Goal: Task Accomplishment & Management: Use online tool/utility

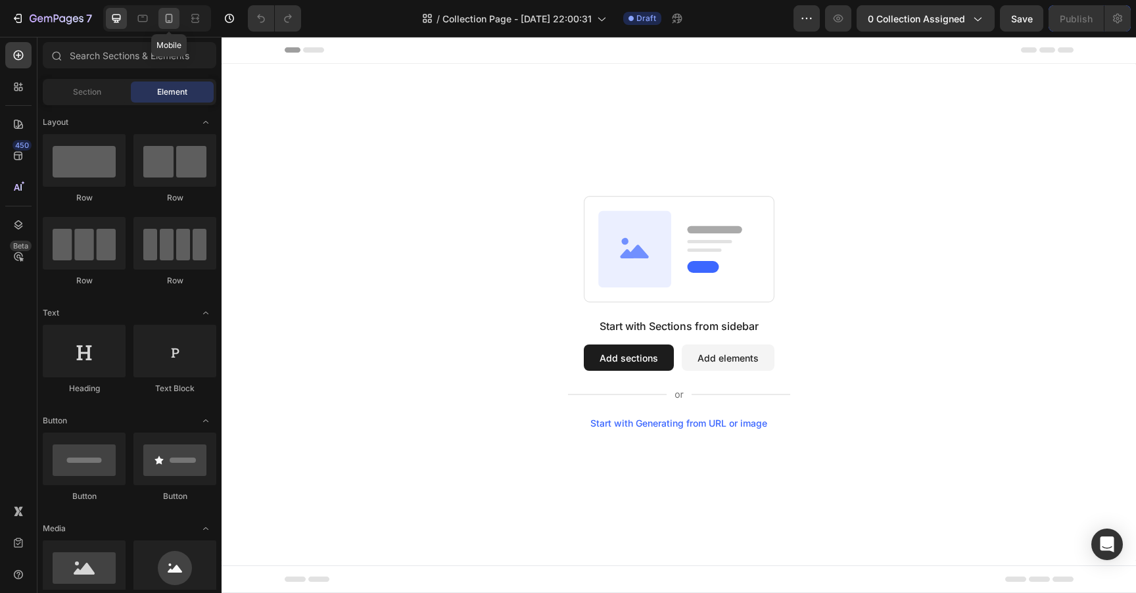
click at [165, 23] on icon at bounding box center [168, 18] width 13 height 13
click at [119, 20] on icon at bounding box center [116, 18] width 13 height 13
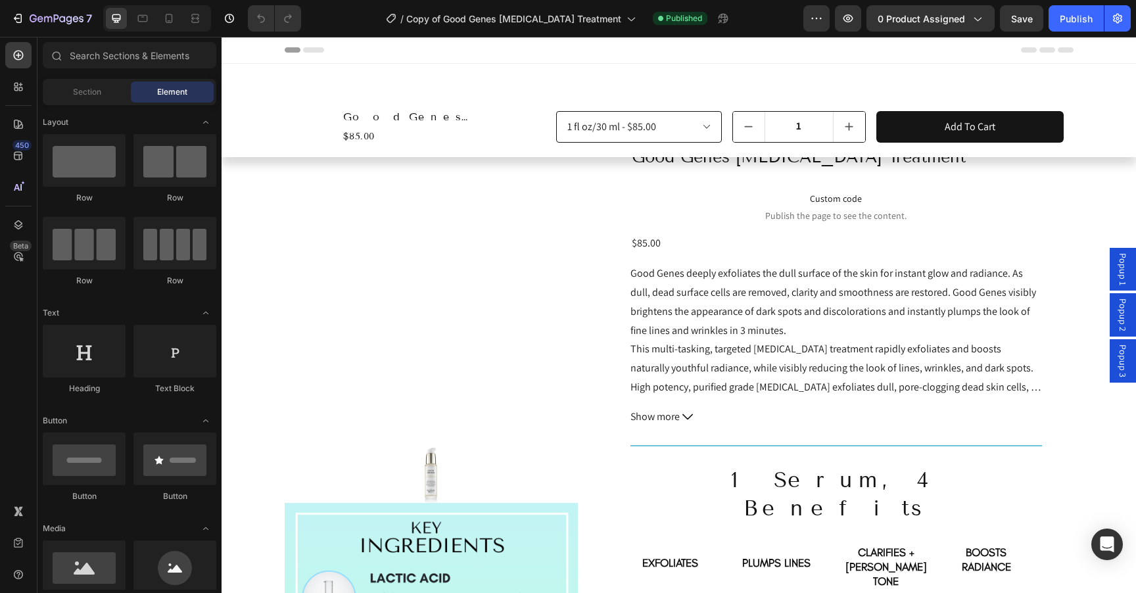
select select "552082345361015983"
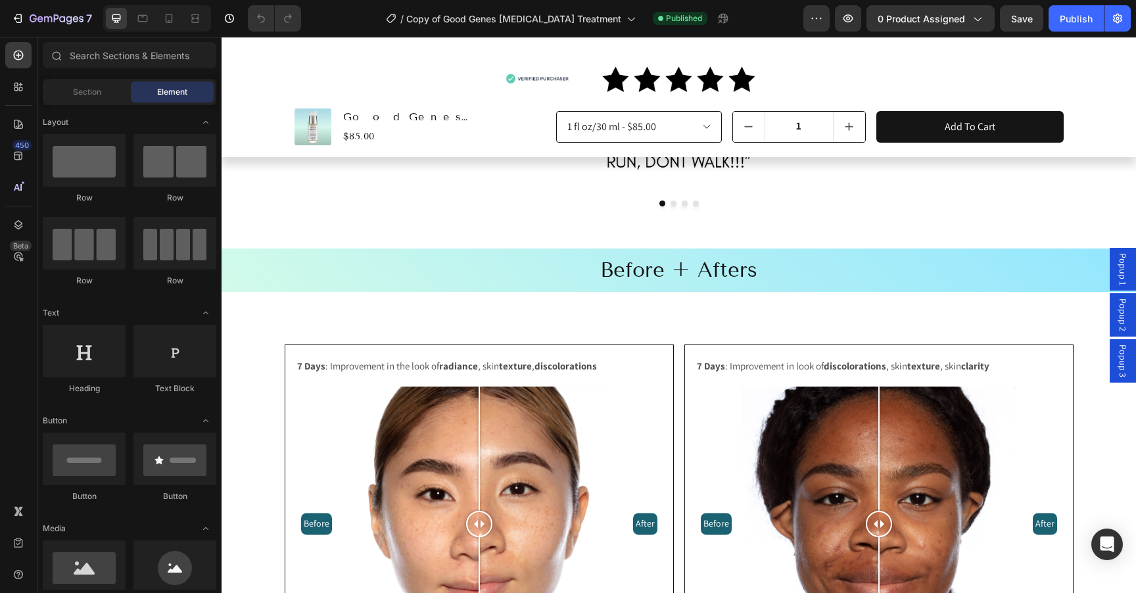
scroll to position [997, 0]
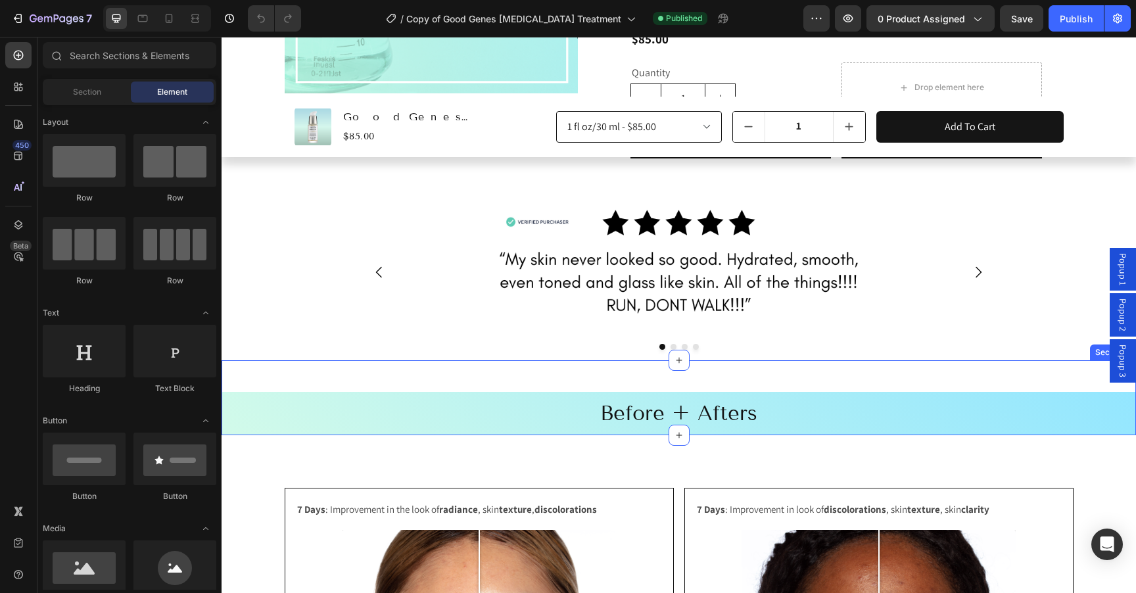
click at [307, 360] on div "Row Before + Afters Heading" at bounding box center [679, 397] width 914 height 75
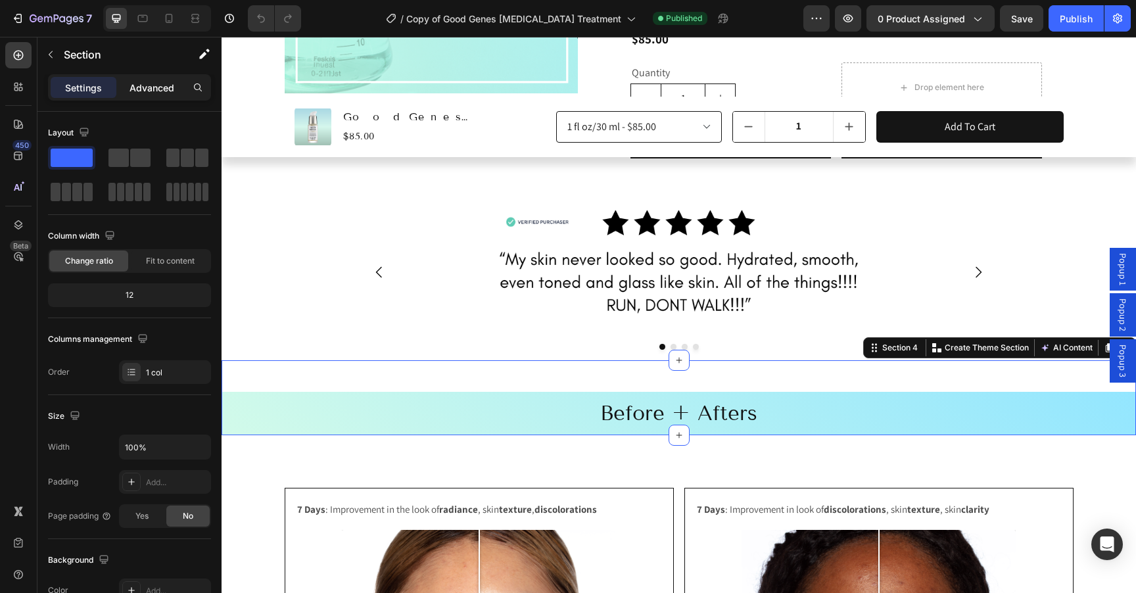
click at [151, 81] on p "Advanced" at bounding box center [152, 88] width 45 height 14
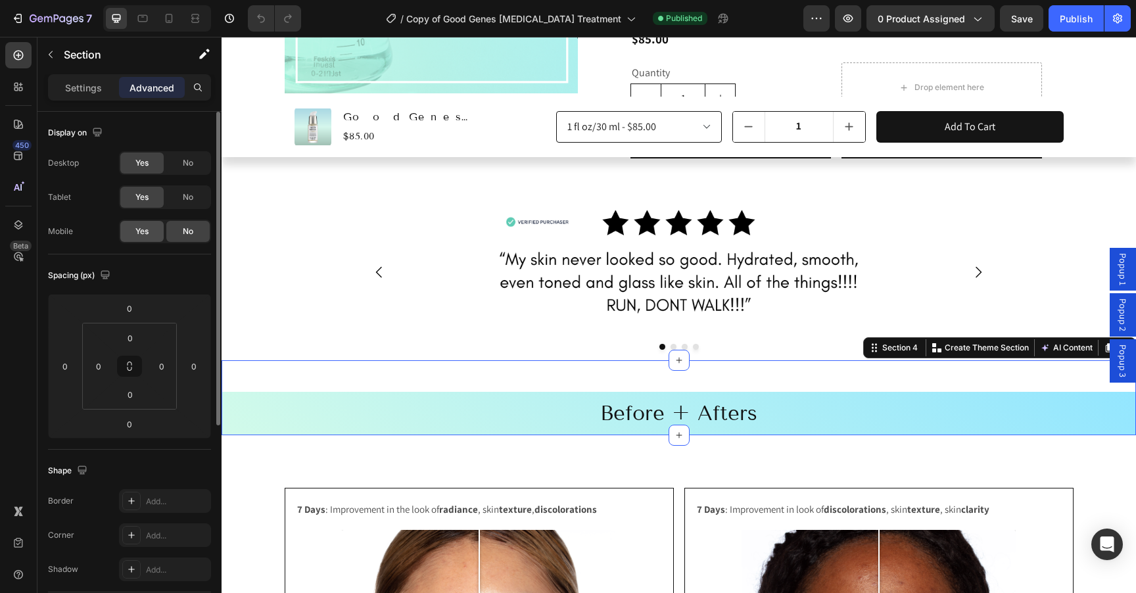
click at [149, 230] on span "Yes" at bounding box center [141, 231] width 13 height 12
click at [173, 18] on icon at bounding box center [168, 18] width 13 height 13
type input "32"
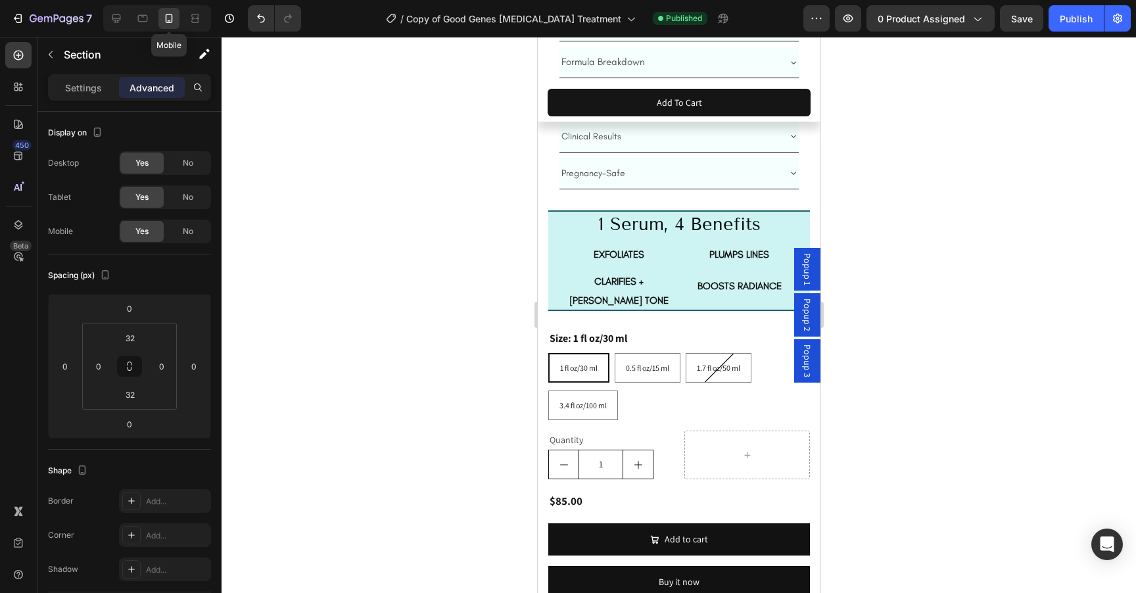
select select "552082345361015983"
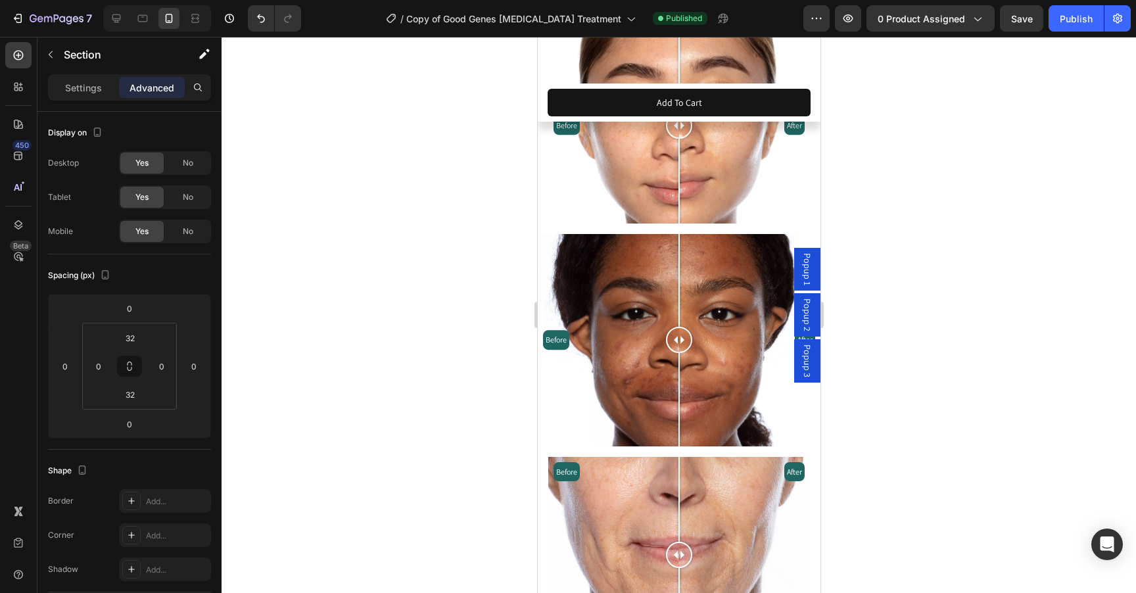
select select "552082345361015983"
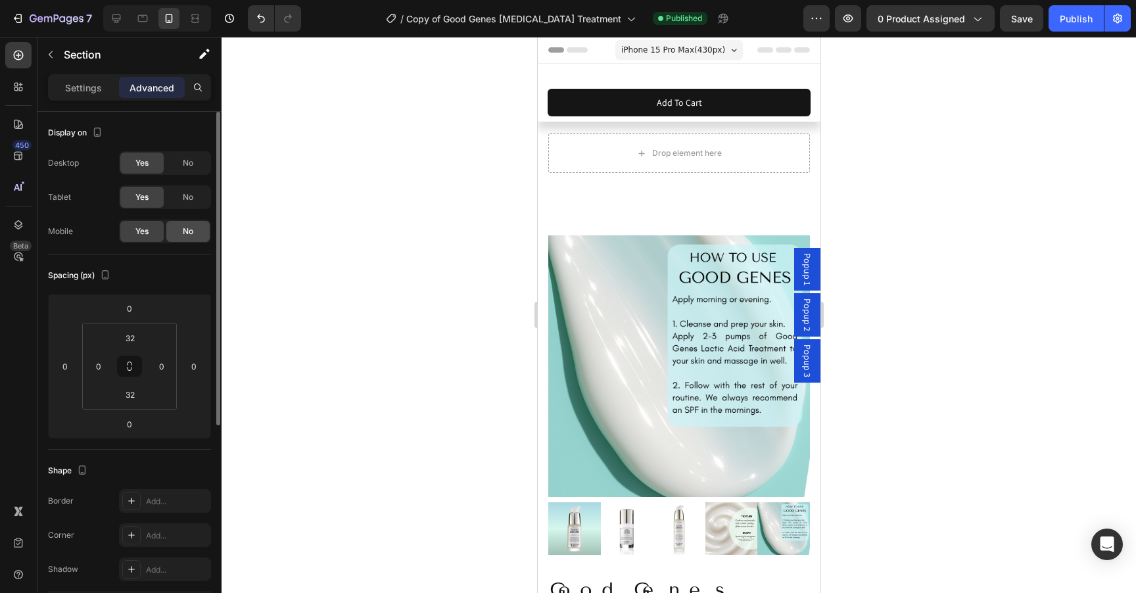
click at [184, 234] on span "No" at bounding box center [188, 231] width 11 height 12
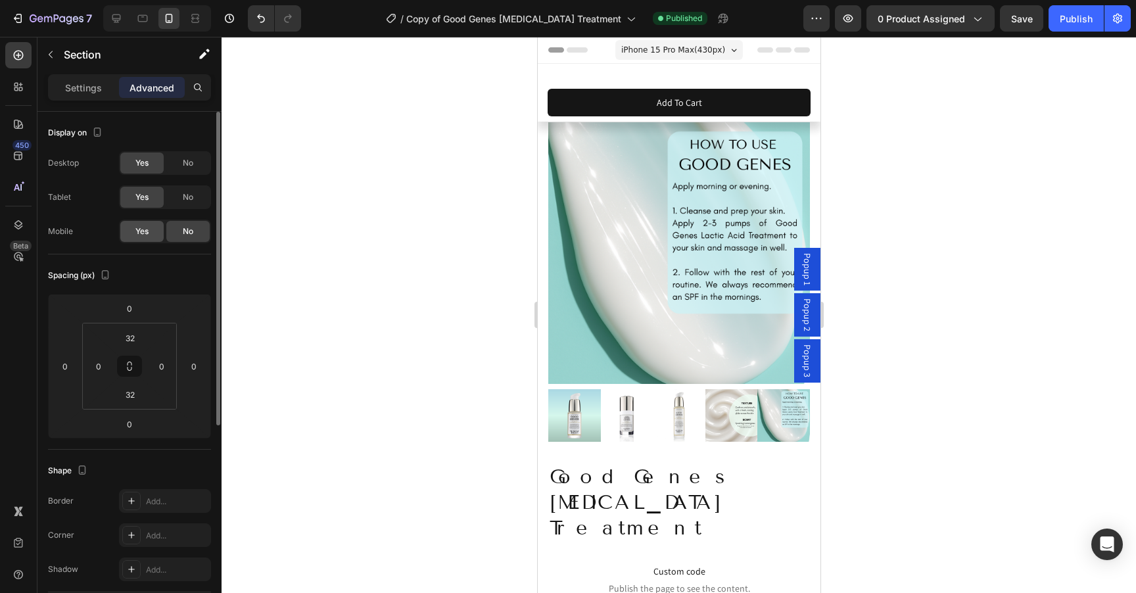
click at [149, 235] on div "Yes" at bounding box center [141, 231] width 43 height 21
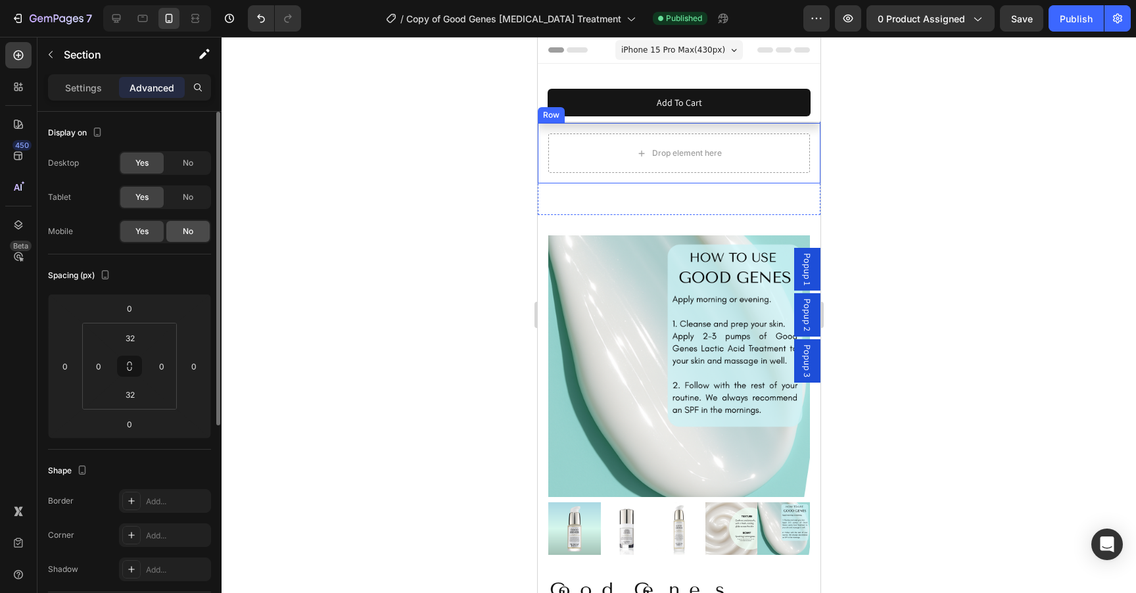
click at [185, 235] on span "No" at bounding box center [188, 231] width 11 height 12
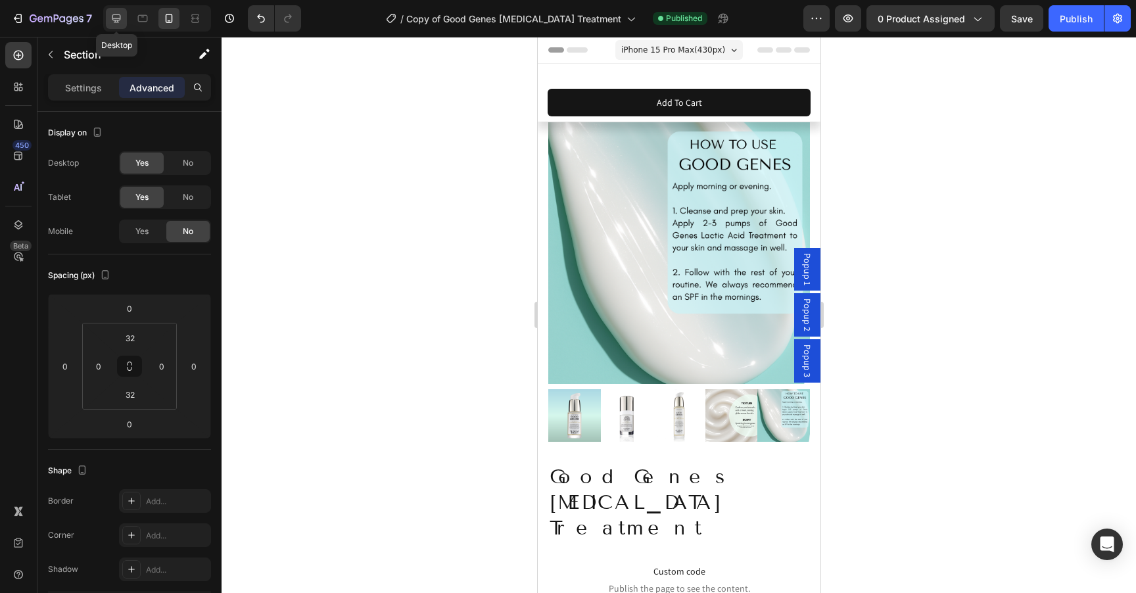
click at [116, 21] on icon at bounding box center [116, 18] width 13 height 13
type input "0"
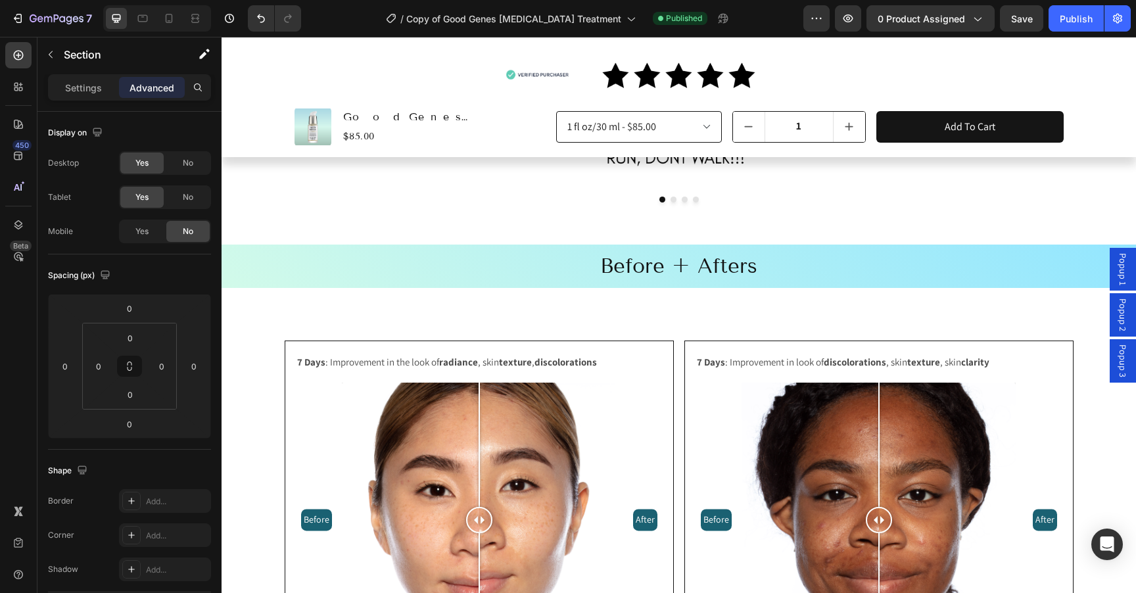
scroll to position [1071, 0]
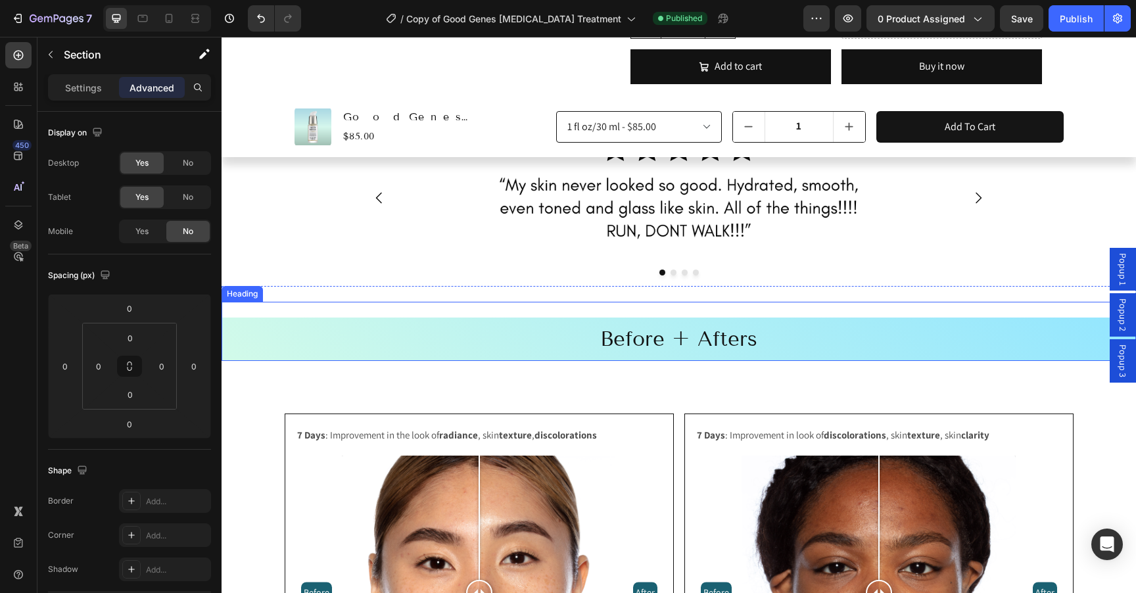
click at [344, 302] on div "Before + Afters Heading" at bounding box center [679, 331] width 914 height 59
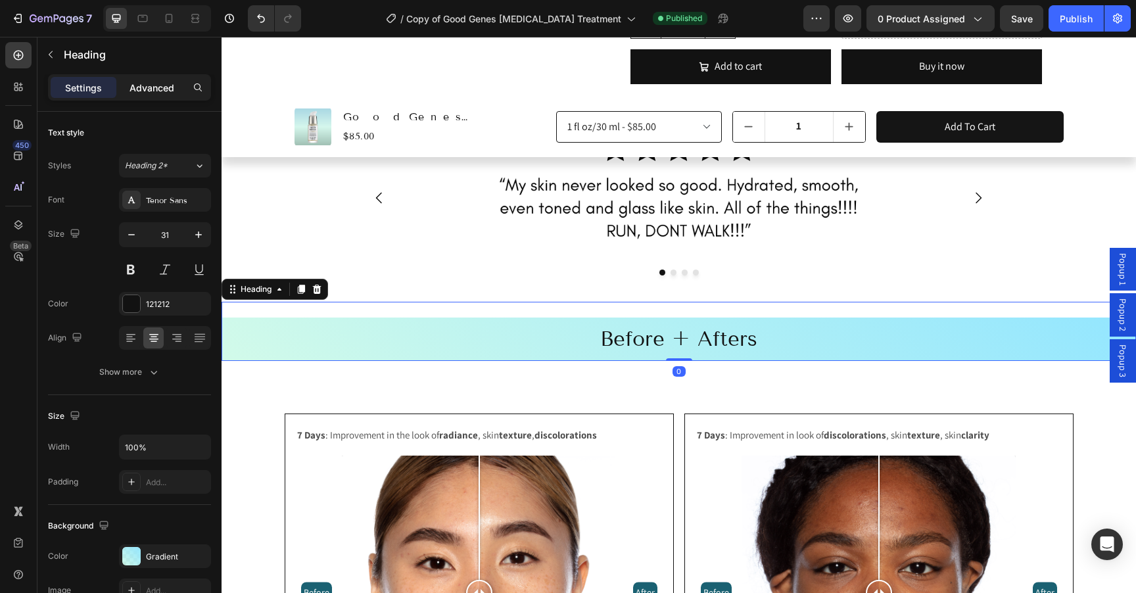
click at [156, 93] on p "Advanced" at bounding box center [152, 88] width 45 height 14
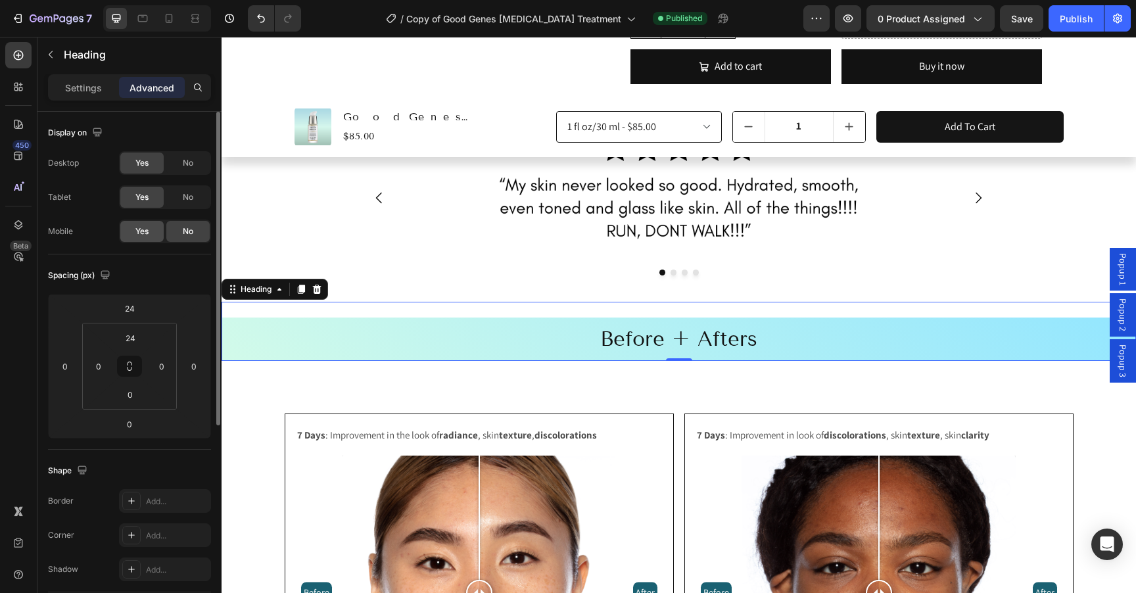
click at [147, 235] on span "Yes" at bounding box center [141, 231] width 13 height 12
click at [351, 286] on div "Row Before + Afters Heading 0" at bounding box center [679, 323] width 914 height 75
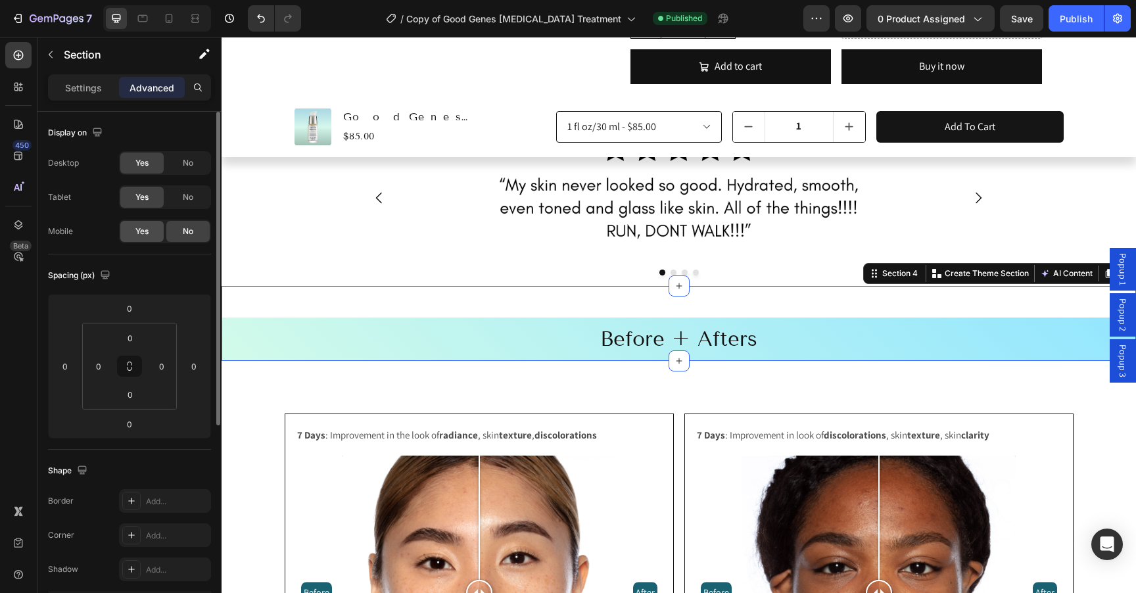
click at [144, 231] on span "Yes" at bounding box center [141, 231] width 13 height 12
click at [169, 23] on icon at bounding box center [168, 18] width 13 height 13
type input "32"
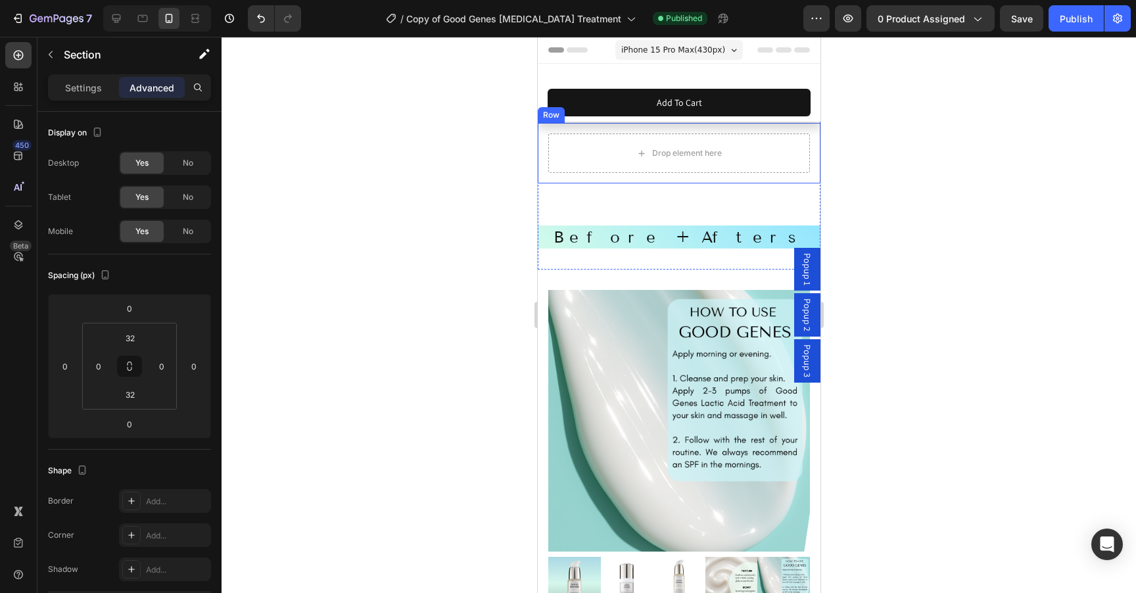
click at [559, 179] on div "Drop element here Row" at bounding box center [678, 153] width 283 height 60
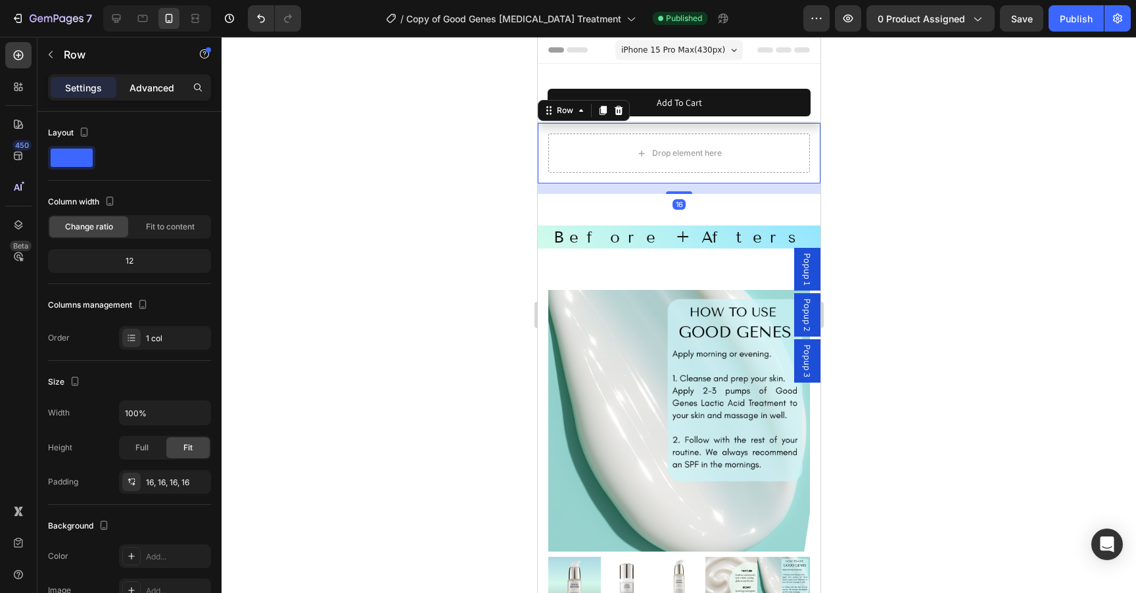
click at [137, 86] on p "Advanced" at bounding box center [152, 88] width 45 height 14
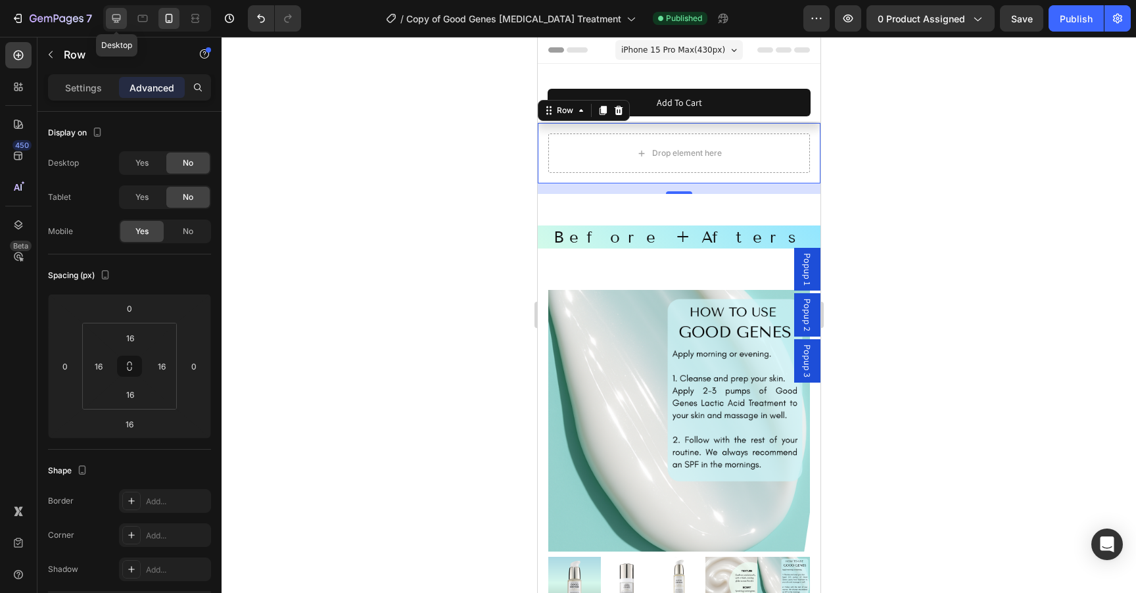
click at [114, 15] on icon at bounding box center [116, 18] width 13 height 13
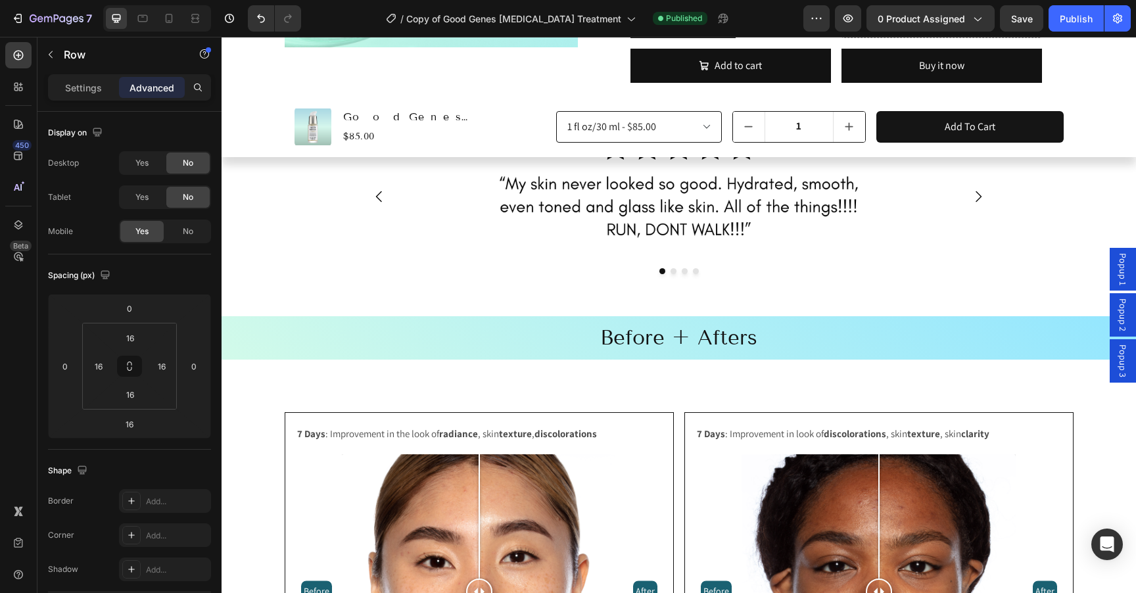
scroll to position [1032, 0]
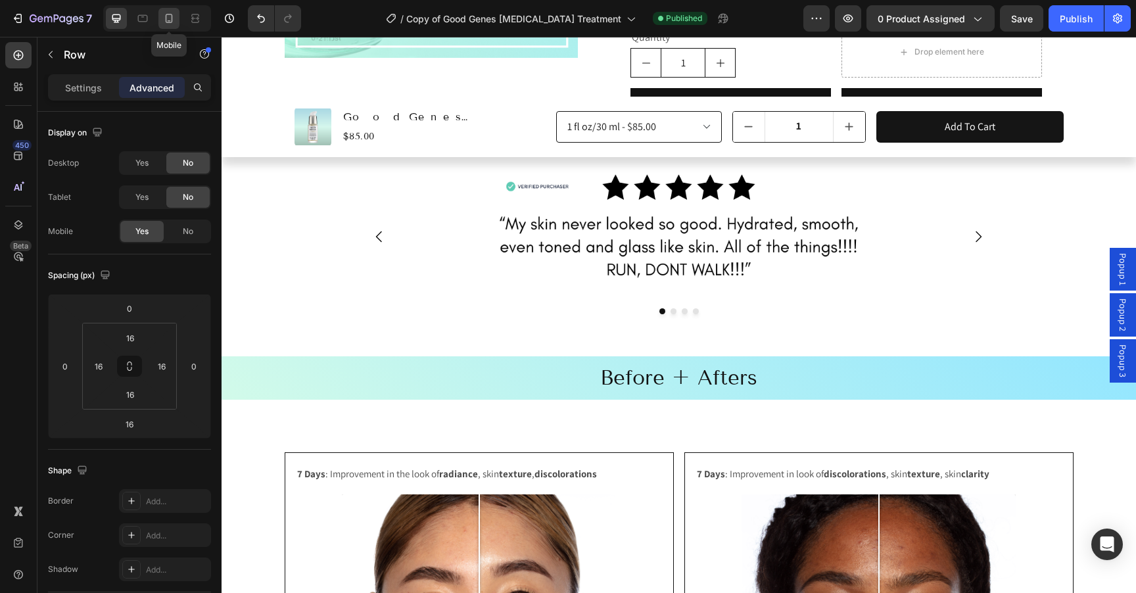
click at [173, 18] on icon at bounding box center [168, 18] width 13 height 13
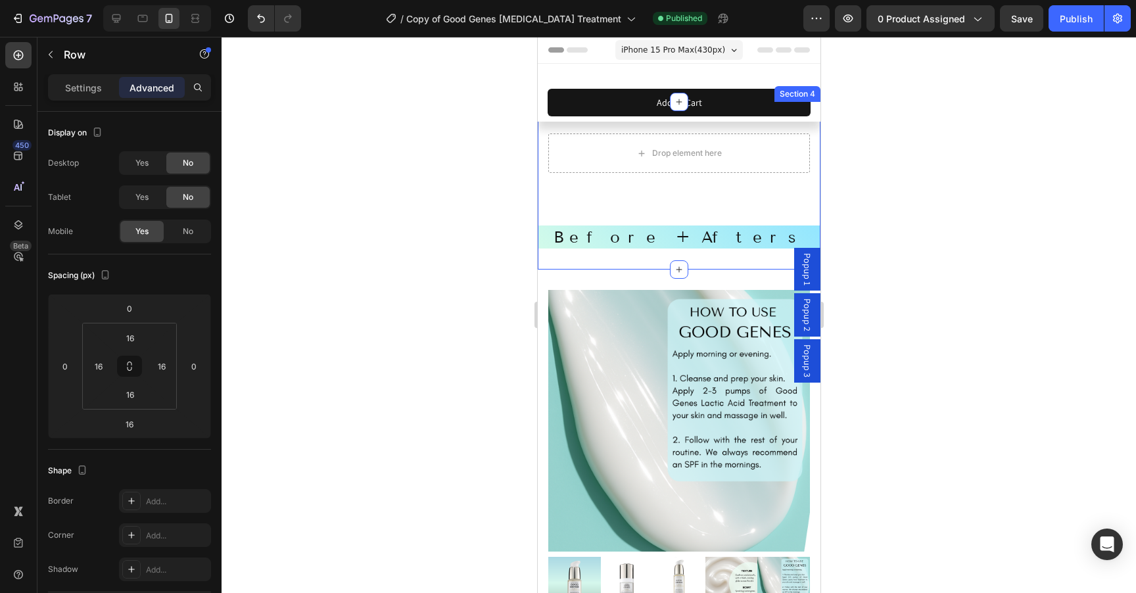
click at [575, 265] on div "Drop element here Row Before + Afters Heading Section 4" at bounding box center [678, 186] width 283 height 168
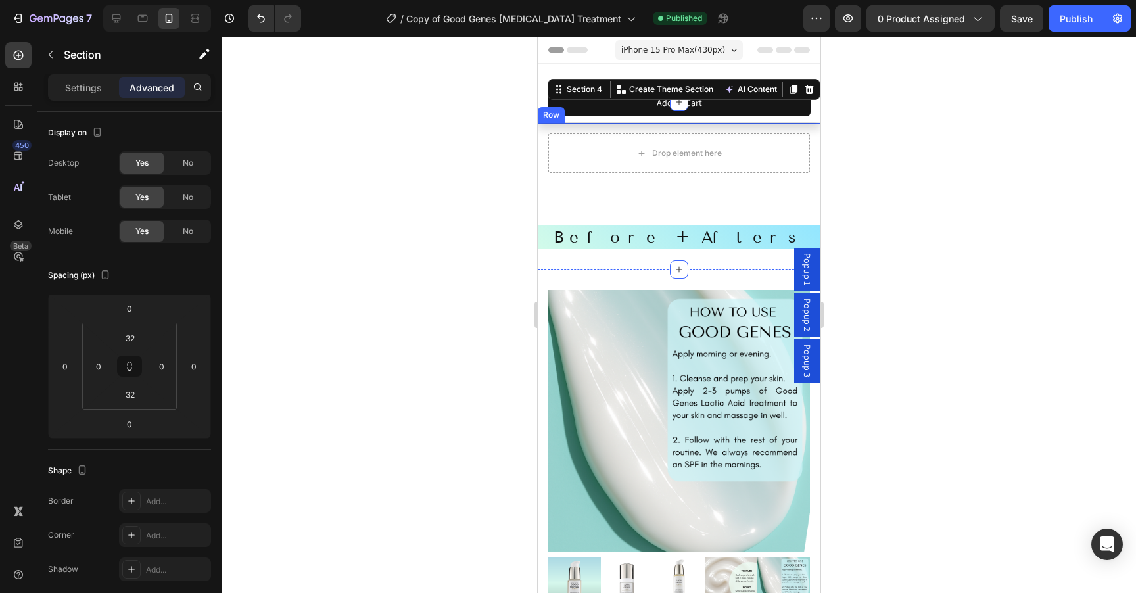
click at [550, 179] on div "Drop element here Row" at bounding box center [678, 153] width 283 height 60
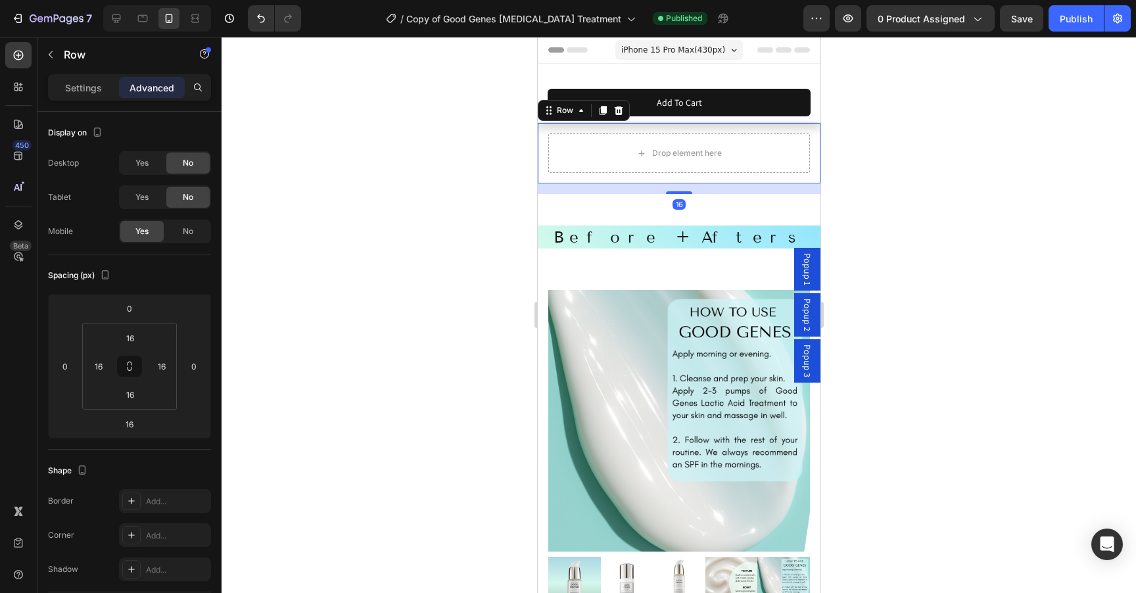
click at [618, 118] on div "Row" at bounding box center [583, 110] width 92 height 21
click at [618, 111] on icon at bounding box center [618, 110] width 9 height 9
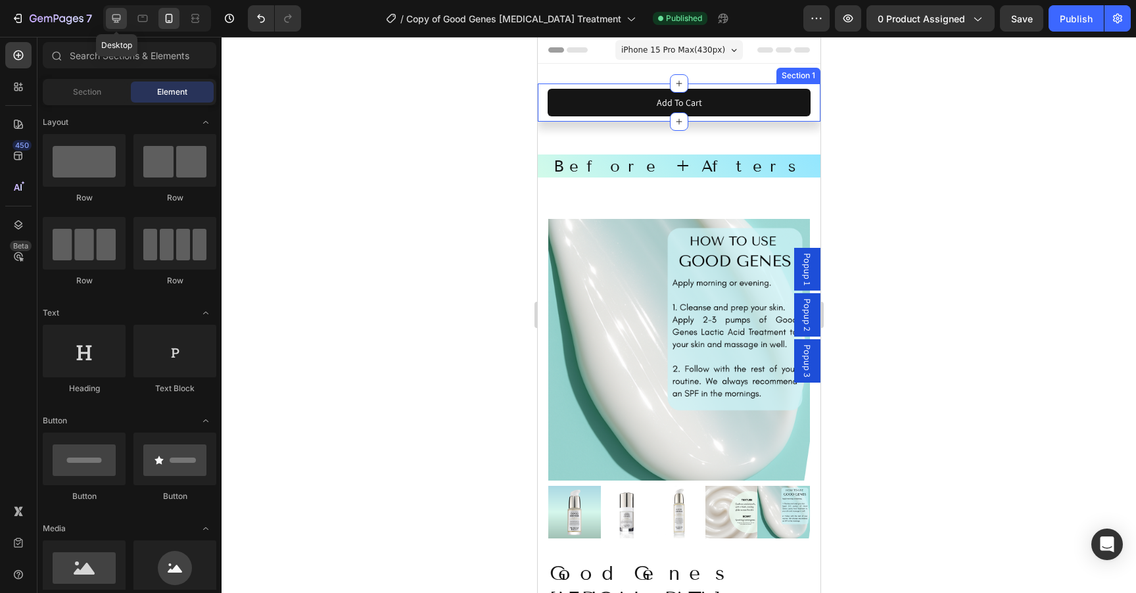
click at [110, 17] on icon at bounding box center [116, 18] width 13 height 13
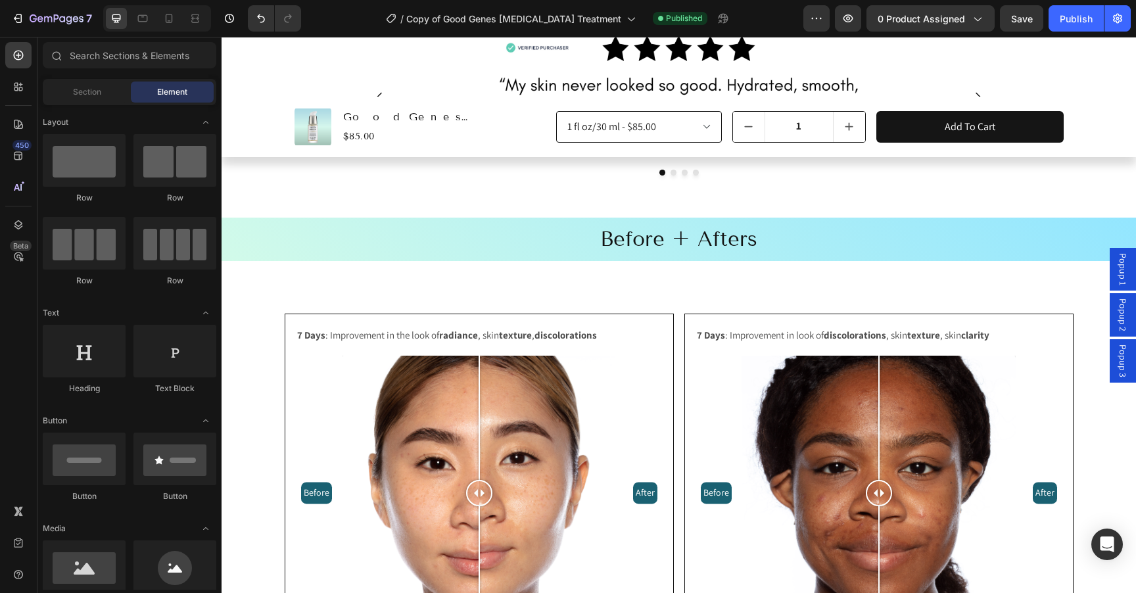
scroll to position [1032, 0]
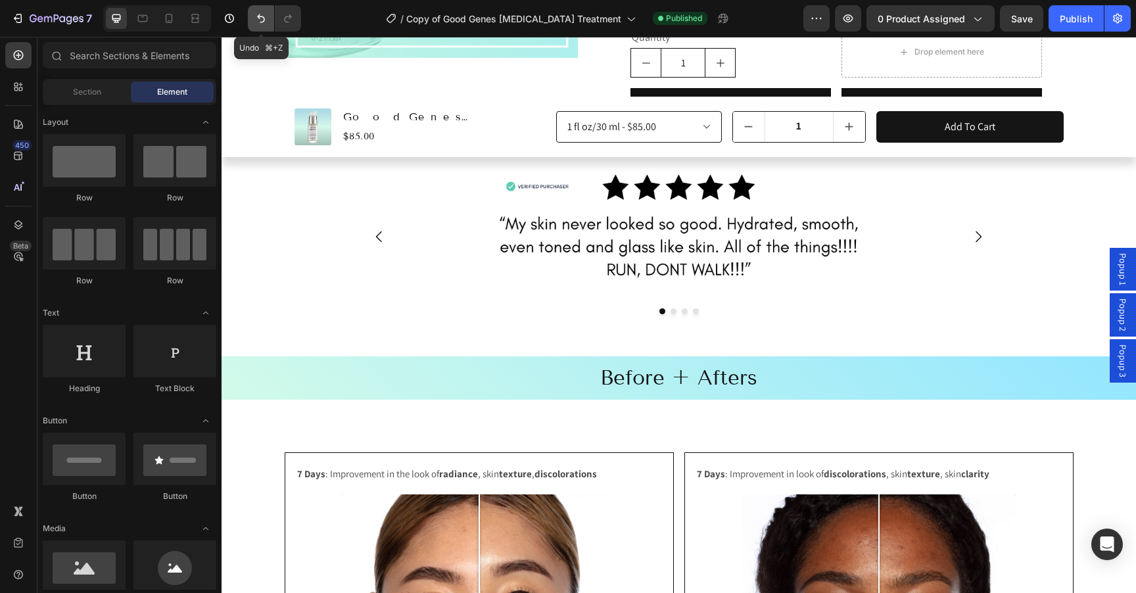
click at [268, 18] on button "Undo/Redo" at bounding box center [261, 18] width 26 height 26
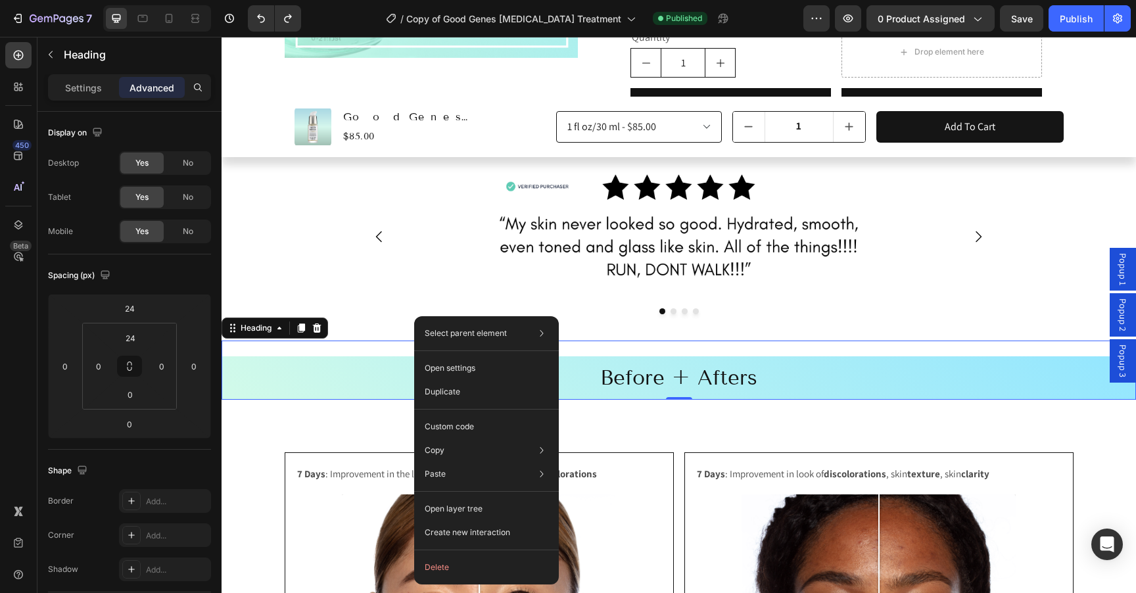
click at [351, 356] on h2 "Before + Afters" at bounding box center [679, 377] width 914 height 43
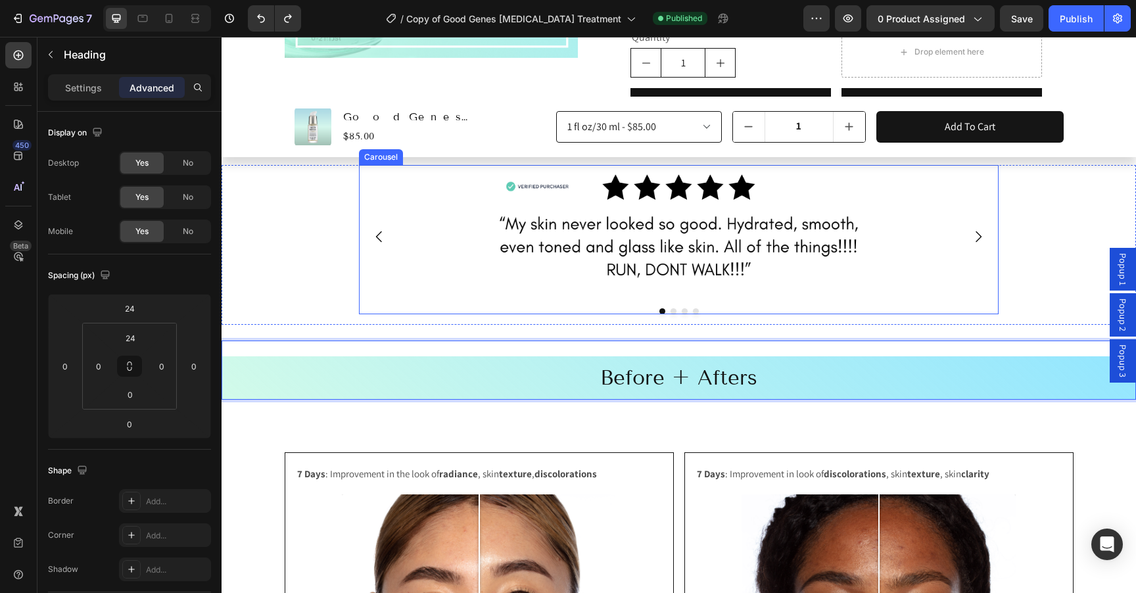
click at [362, 263] on div "Image Image Image Image" at bounding box center [679, 236] width 640 height 143
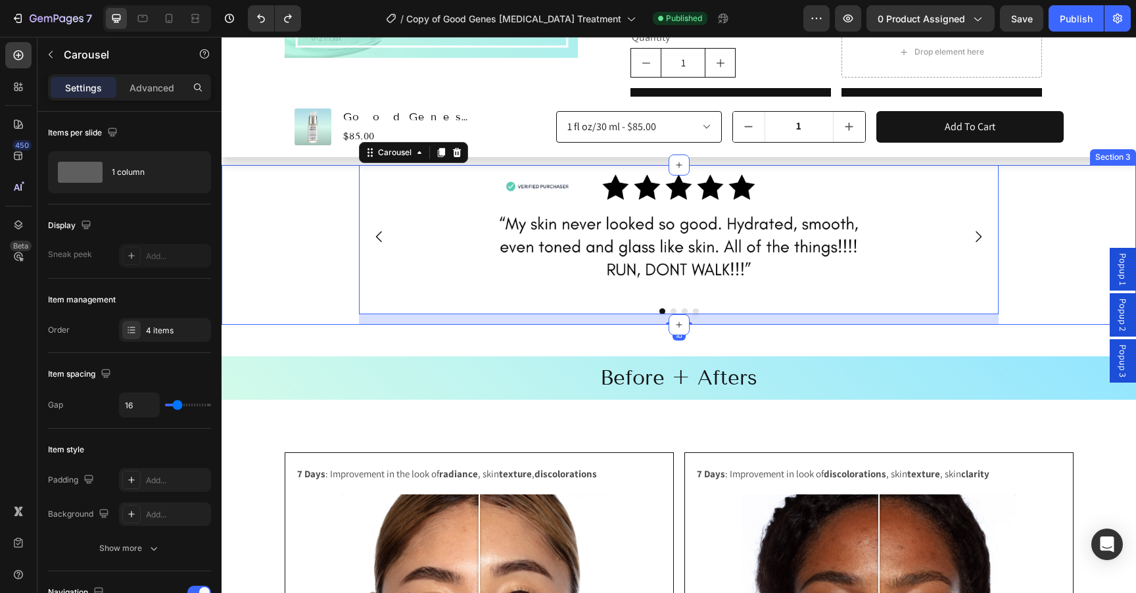
click at [304, 269] on div "Image Image Image Image Carousel 16" at bounding box center [679, 245] width 914 height 160
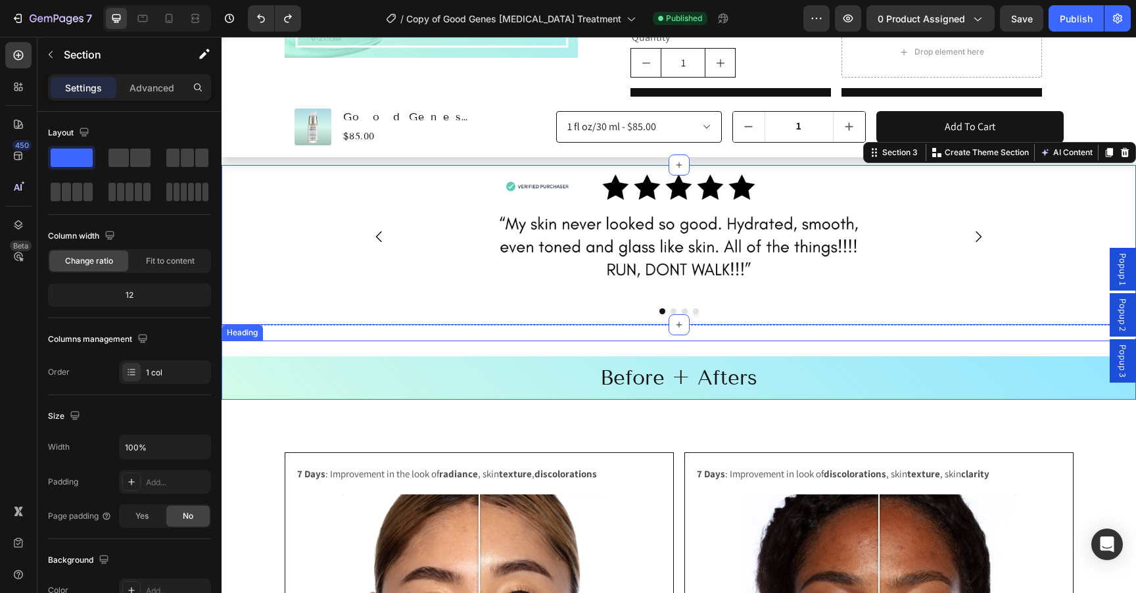
click at [296, 341] on div "Before + Afters Heading" at bounding box center [679, 370] width 914 height 59
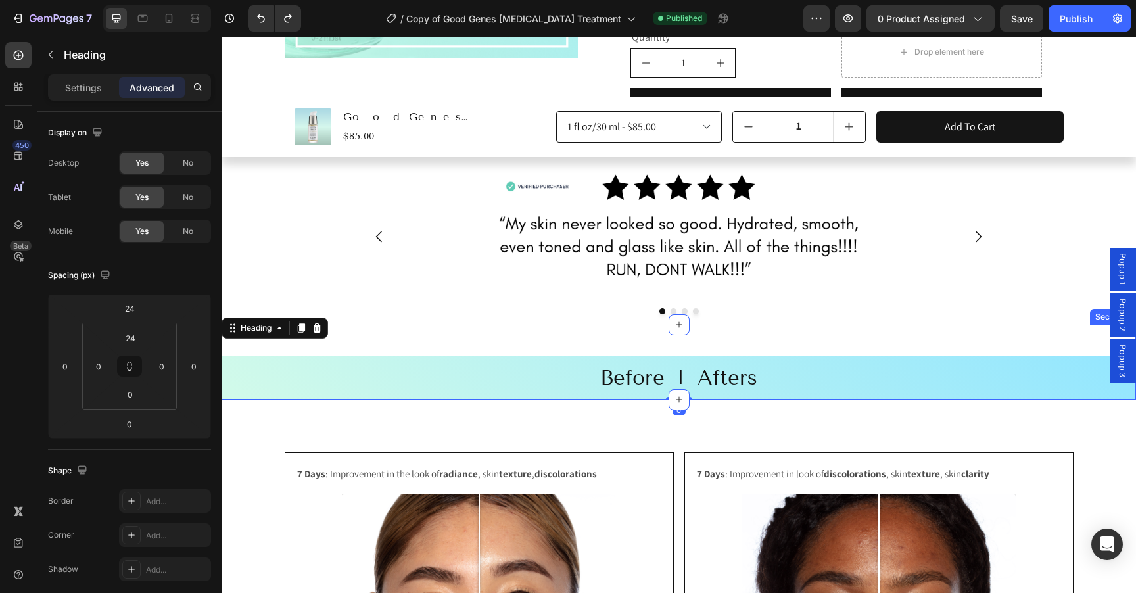
click at [355, 325] on div "Row Before + Afters Heading 0" at bounding box center [679, 362] width 914 height 75
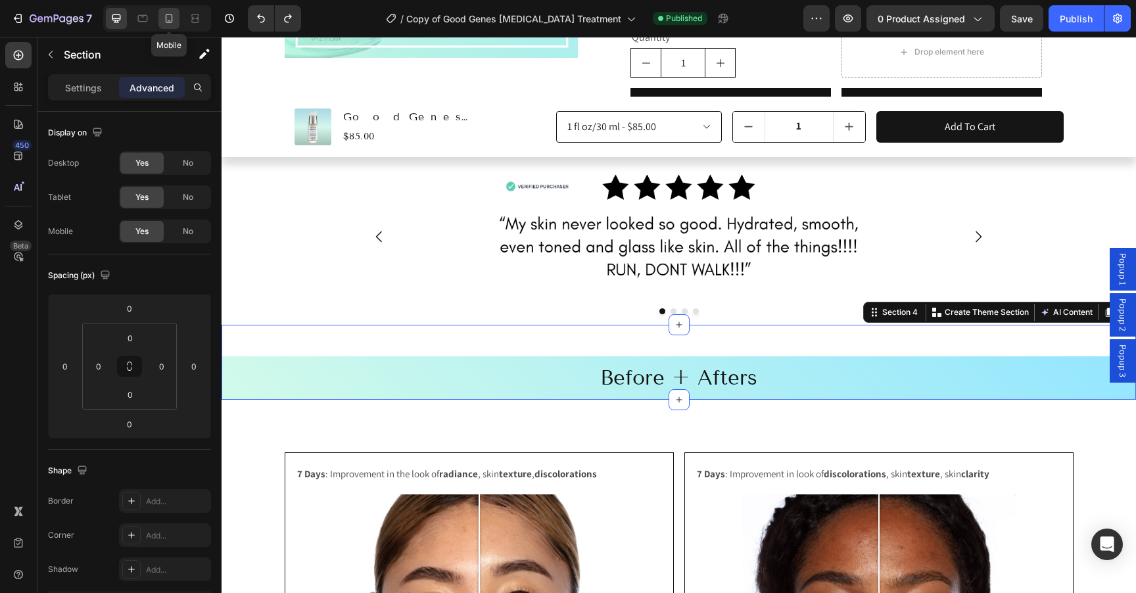
click at [167, 16] on icon at bounding box center [168, 18] width 13 height 13
type input "32"
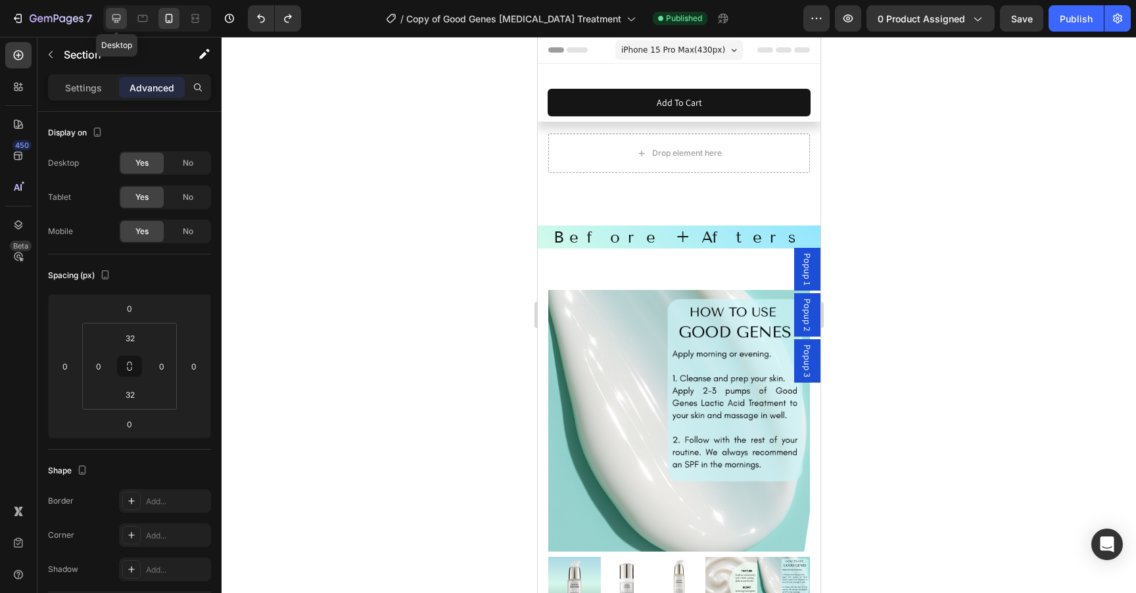
click at [114, 18] on icon at bounding box center [116, 18] width 9 height 9
type input "0"
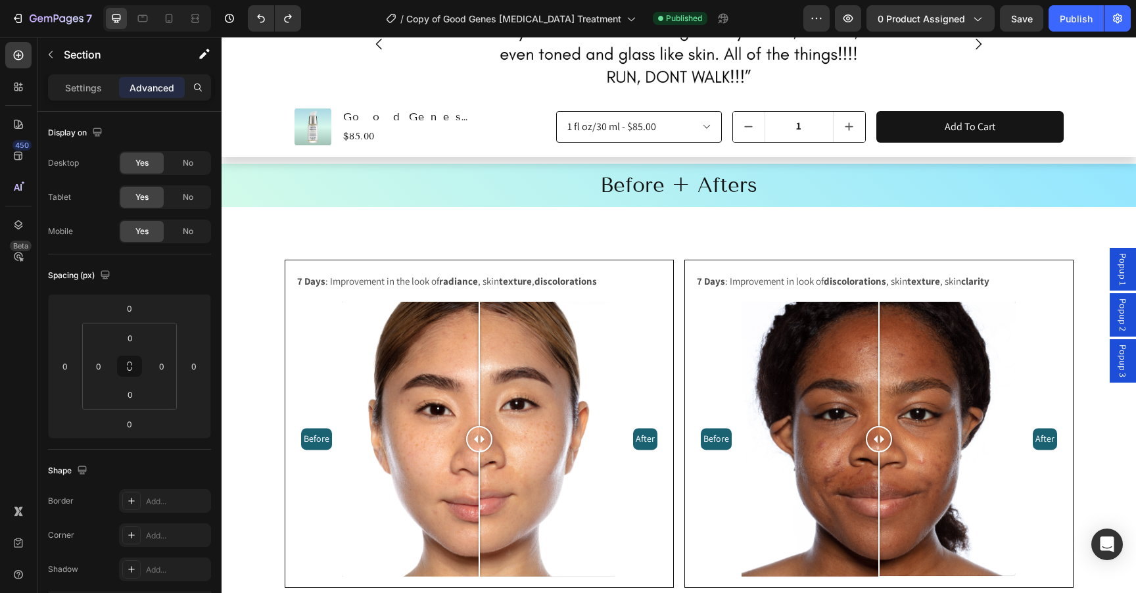
scroll to position [1095, 0]
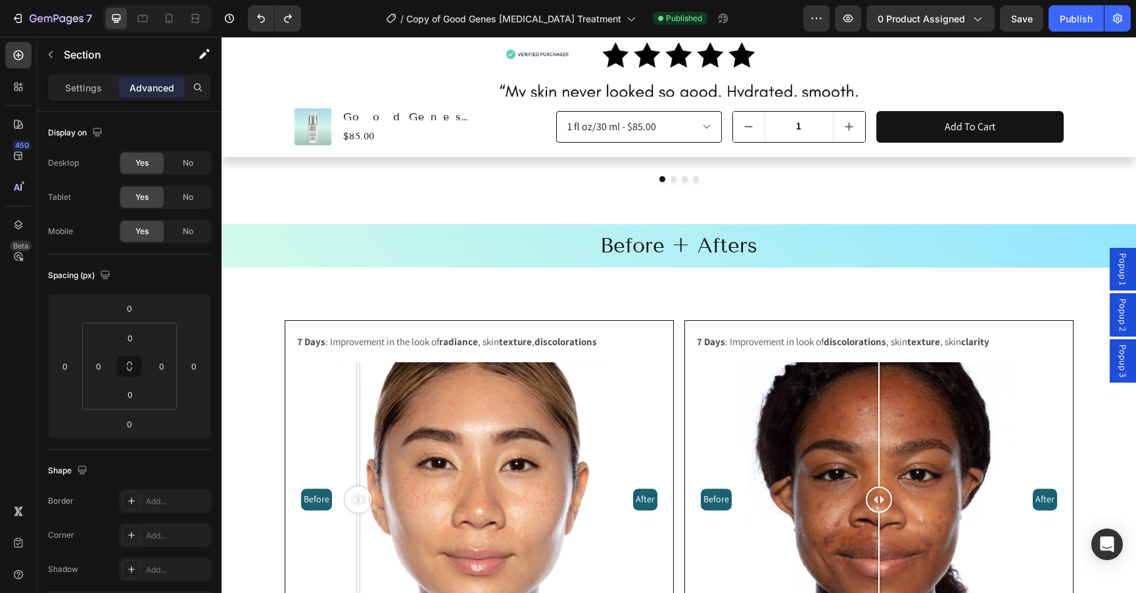
click at [297, 200] on div "Row Before + Afters Heading" at bounding box center [679, 230] width 914 height 75
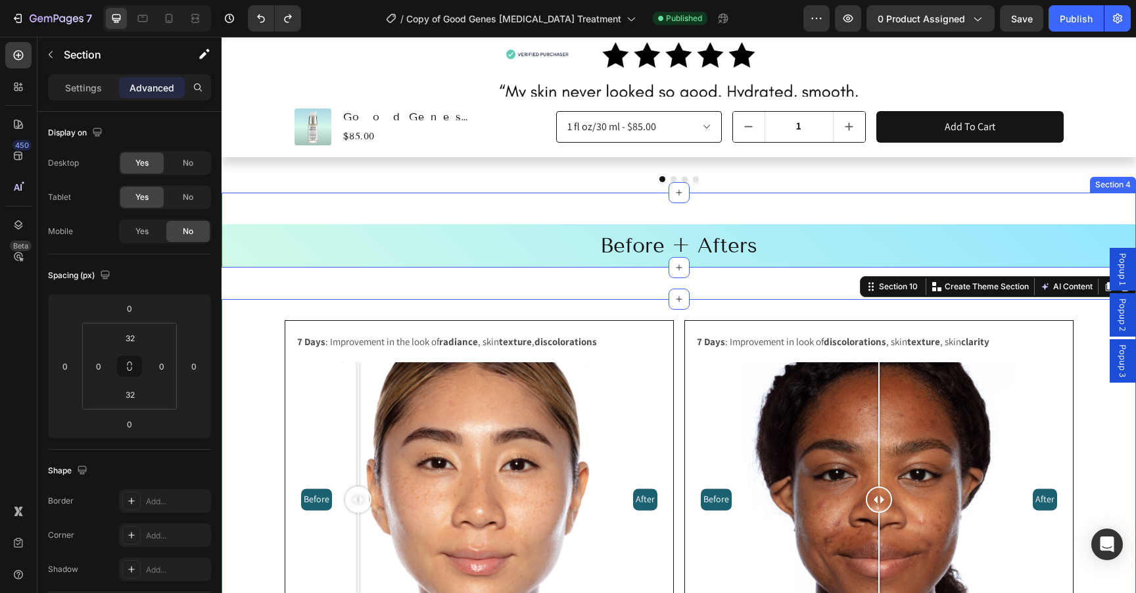
click at [304, 193] on div "Row Before + Afters Heading" at bounding box center [679, 230] width 914 height 75
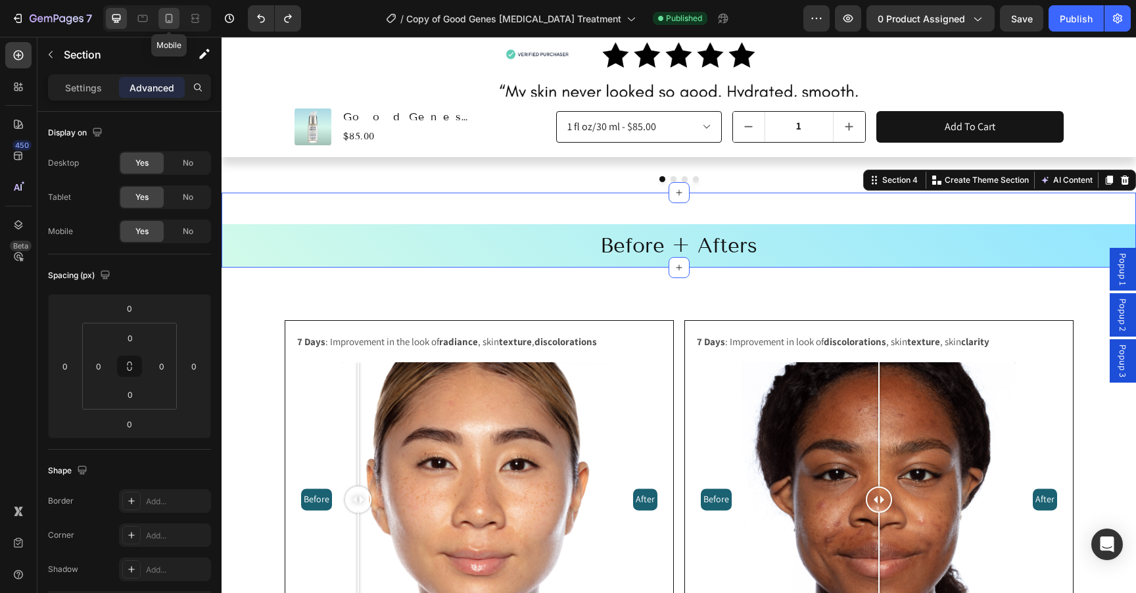
click at [166, 20] on icon at bounding box center [169, 18] width 7 height 9
type input "32"
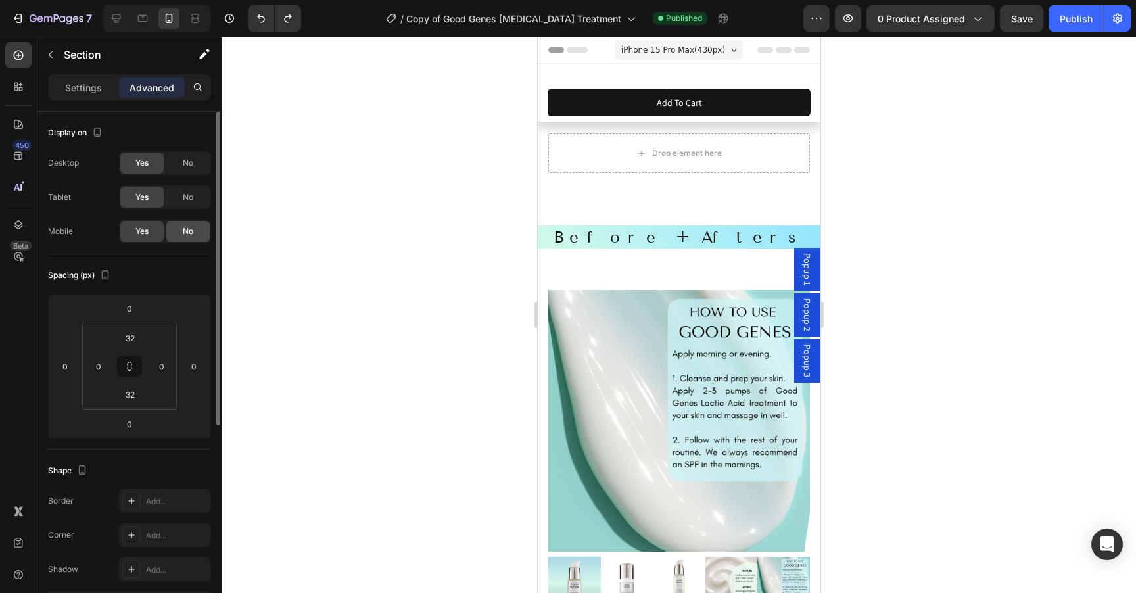
click at [188, 238] on div "No" at bounding box center [187, 231] width 43 height 21
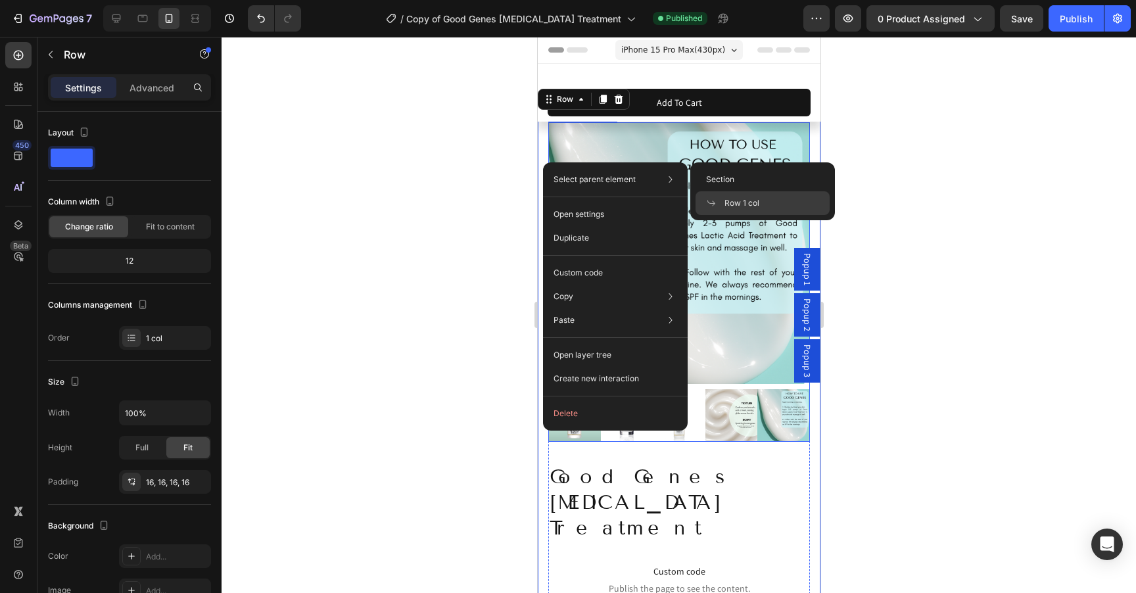
click at [678, 142] on img at bounding box center [679, 253] width 262 height 262
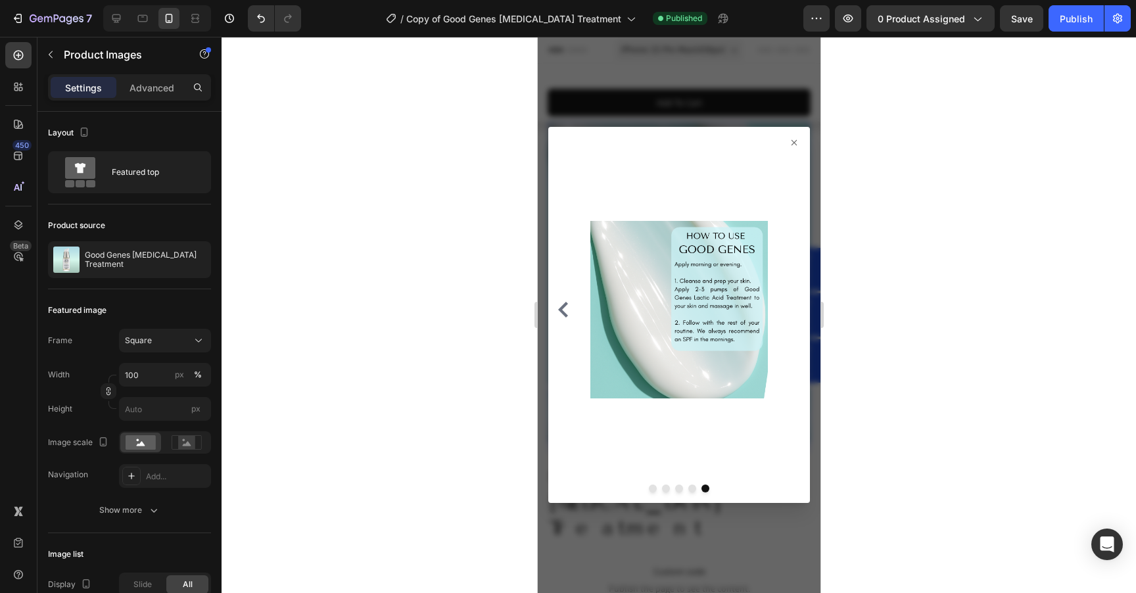
click at [794, 141] on icon at bounding box center [793, 142] width 5 height 5
click at [794, 144] on icon at bounding box center [793, 142] width 11 height 11
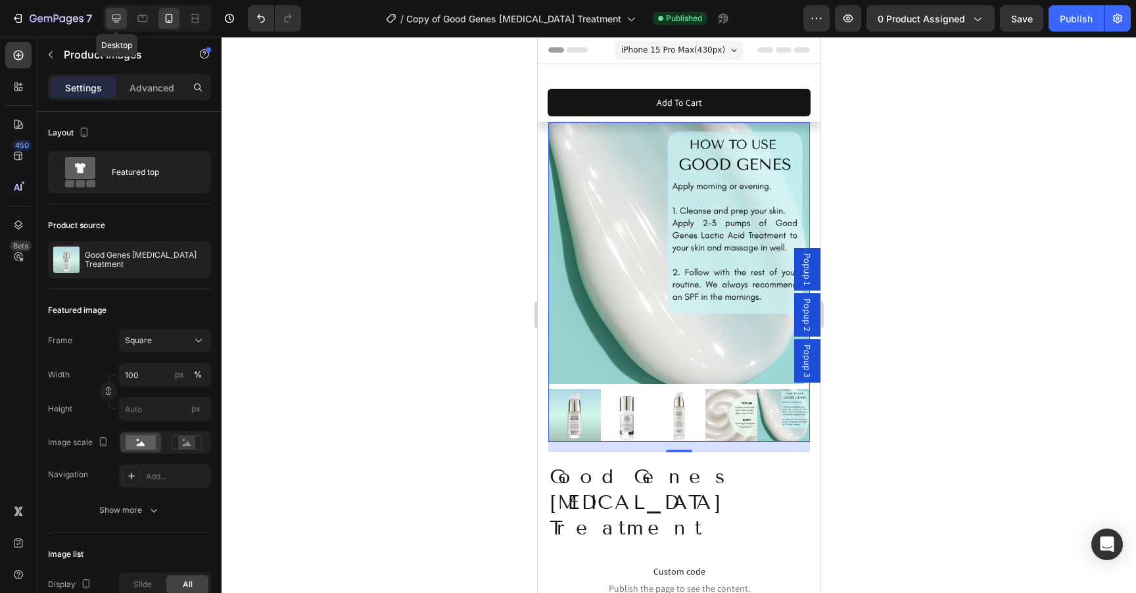
click at [114, 16] on icon at bounding box center [116, 18] width 13 height 13
type input "8"
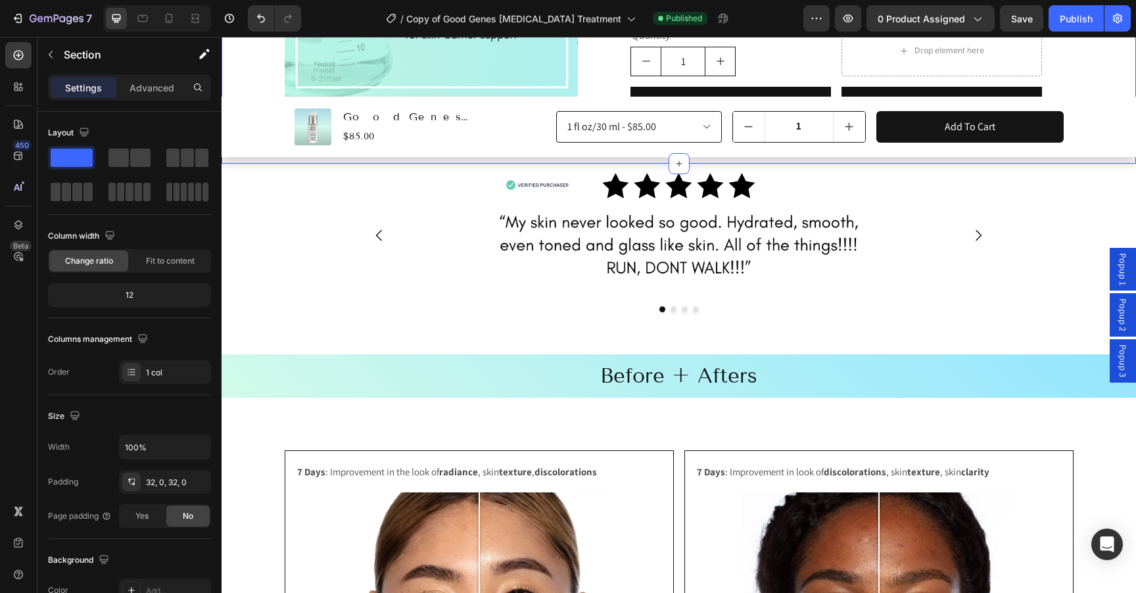
scroll to position [1054, 0]
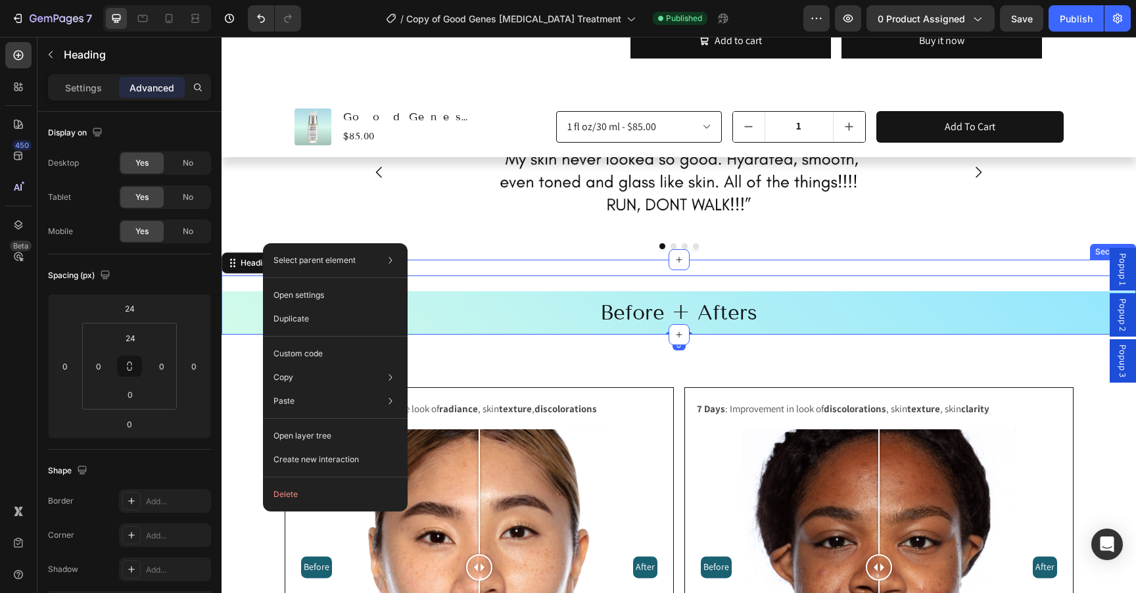
click at [436, 260] on div "Row Before + Afters Heading 0" at bounding box center [679, 297] width 914 height 75
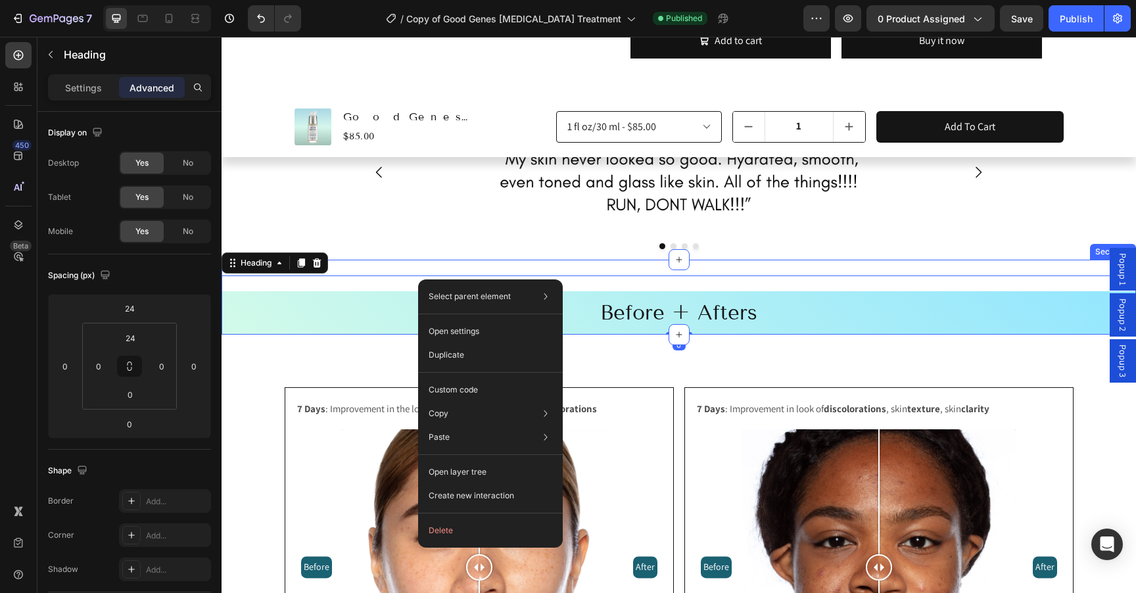
click at [546, 260] on div "Row Before + Afters Heading 0" at bounding box center [679, 297] width 914 height 75
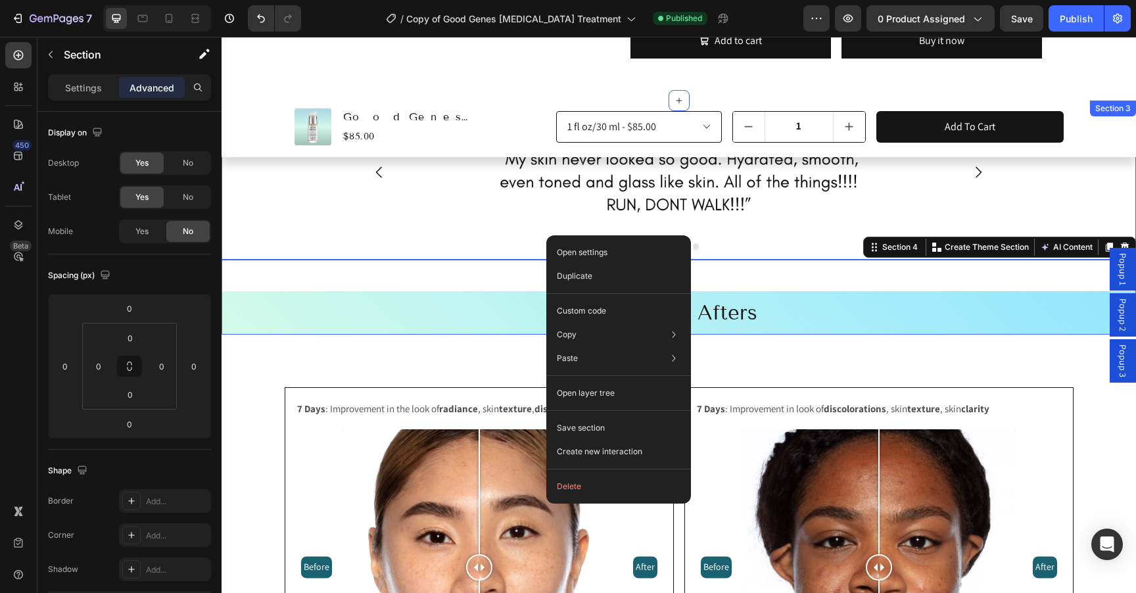
click at [476, 225] on div "Image Image Image Image Carousel" at bounding box center [679, 181] width 914 height 160
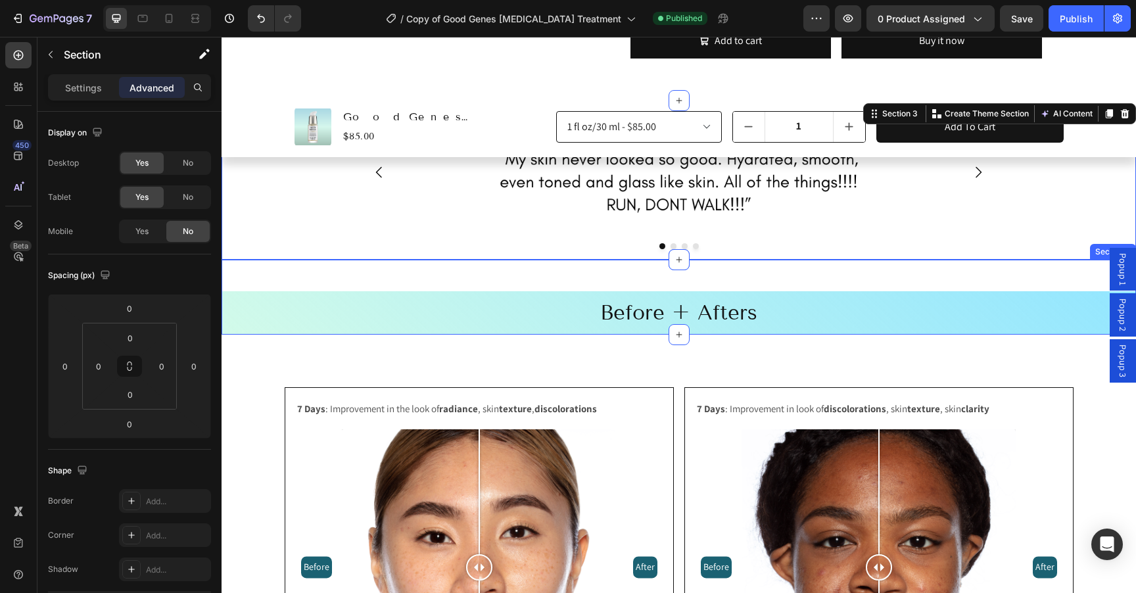
click at [469, 260] on div "Row Before + Afters Heading" at bounding box center [679, 297] width 914 height 75
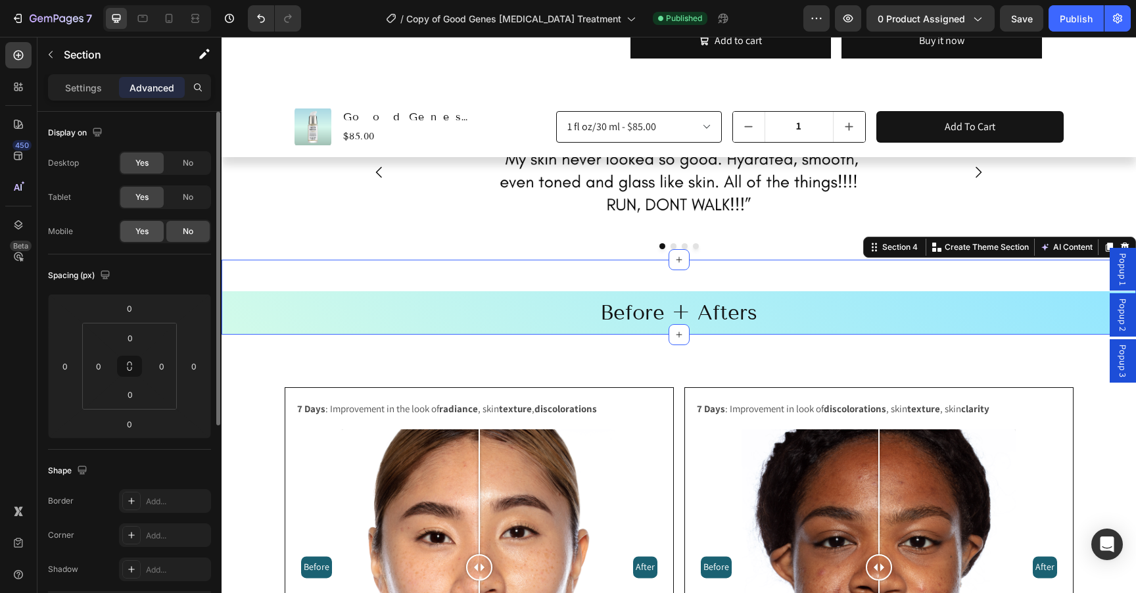
click at [143, 232] on span "Yes" at bounding box center [141, 231] width 13 height 12
click at [88, 81] on p "Settings" at bounding box center [83, 88] width 37 height 14
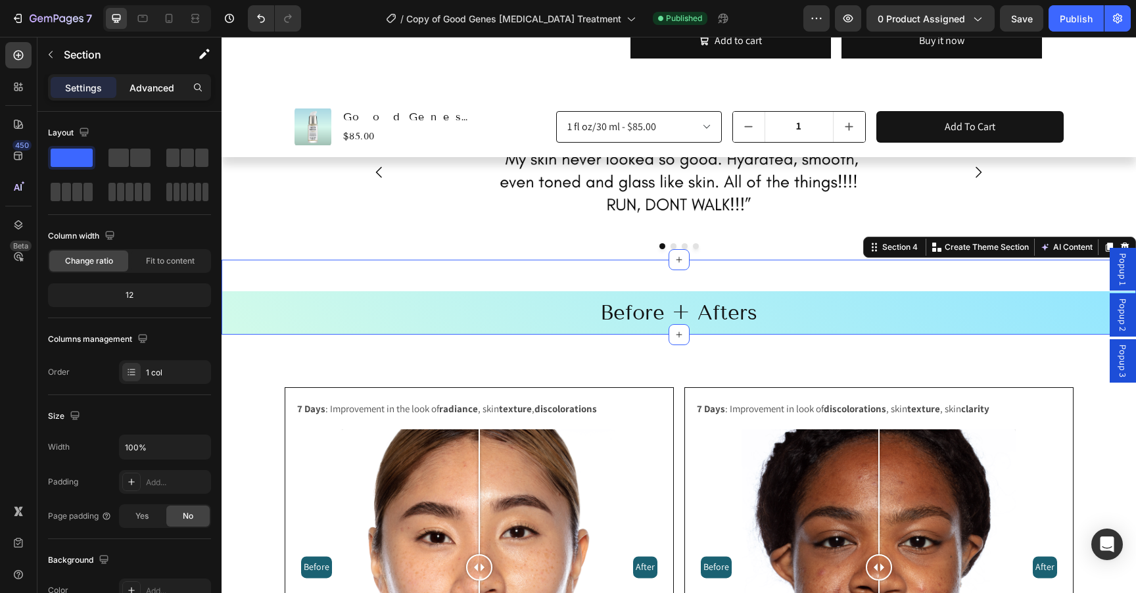
click at [158, 90] on p "Advanced" at bounding box center [152, 88] width 45 height 14
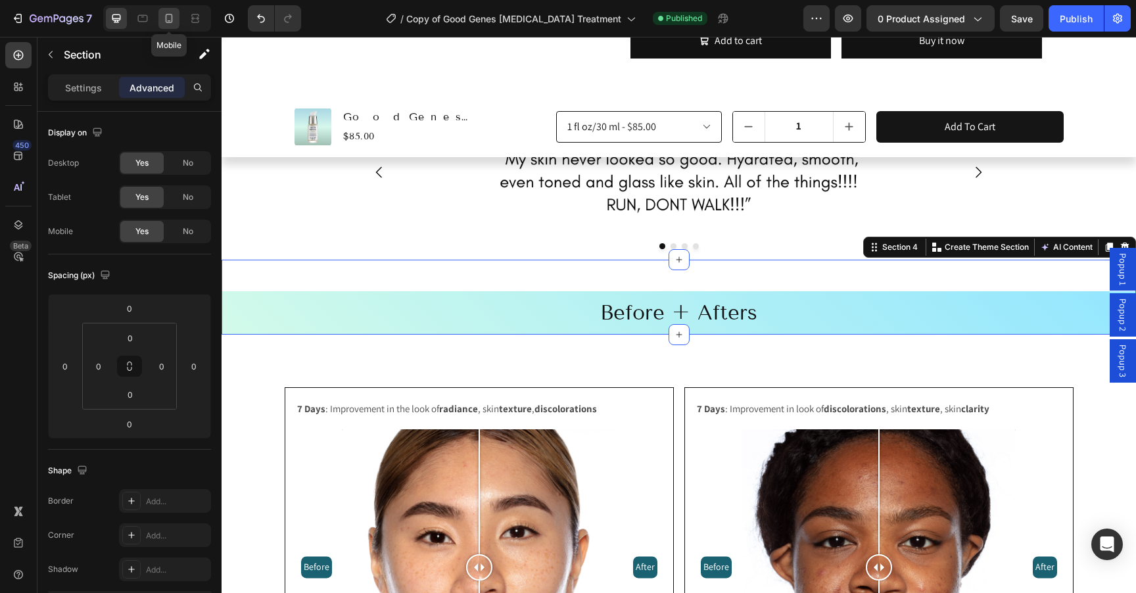
click at [172, 18] on icon at bounding box center [169, 18] width 7 height 9
type input "32"
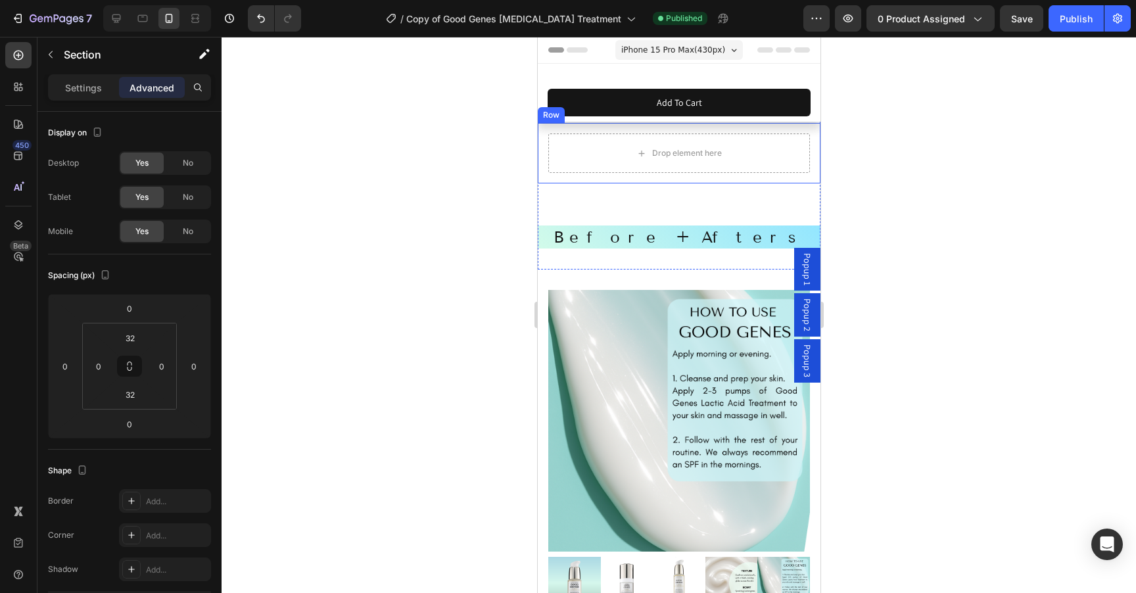
click at [545, 148] on div "Drop element here Row" at bounding box center [678, 153] width 283 height 60
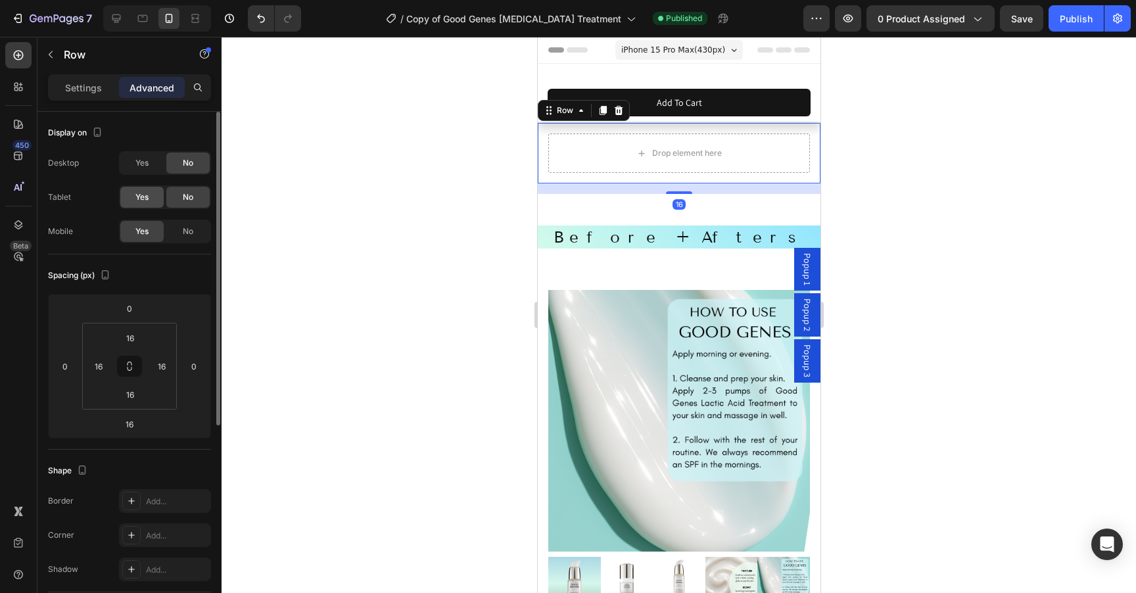
click at [138, 195] on span "Yes" at bounding box center [141, 197] width 13 height 12
click at [138, 164] on span "Yes" at bounding box center [141, 163] width 13 height 12
click at [82, 83] on p "Settings" at bounding box center [83, 88] width 37 height 14
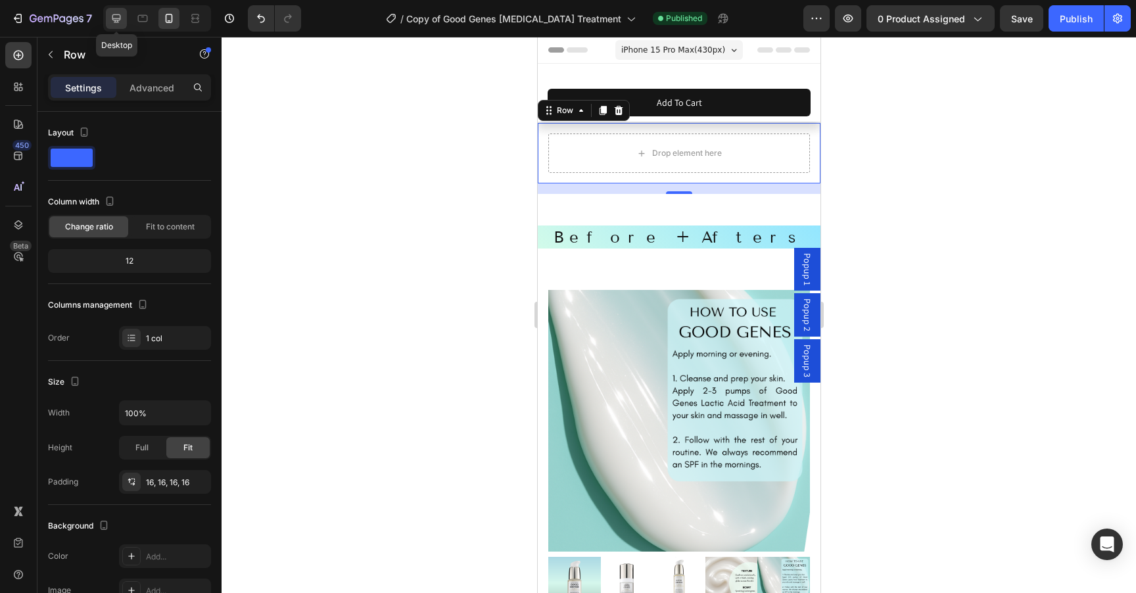
click at [120, 14] on icon at bounding box center [116, 18] width 13 height 13
type input "1200"
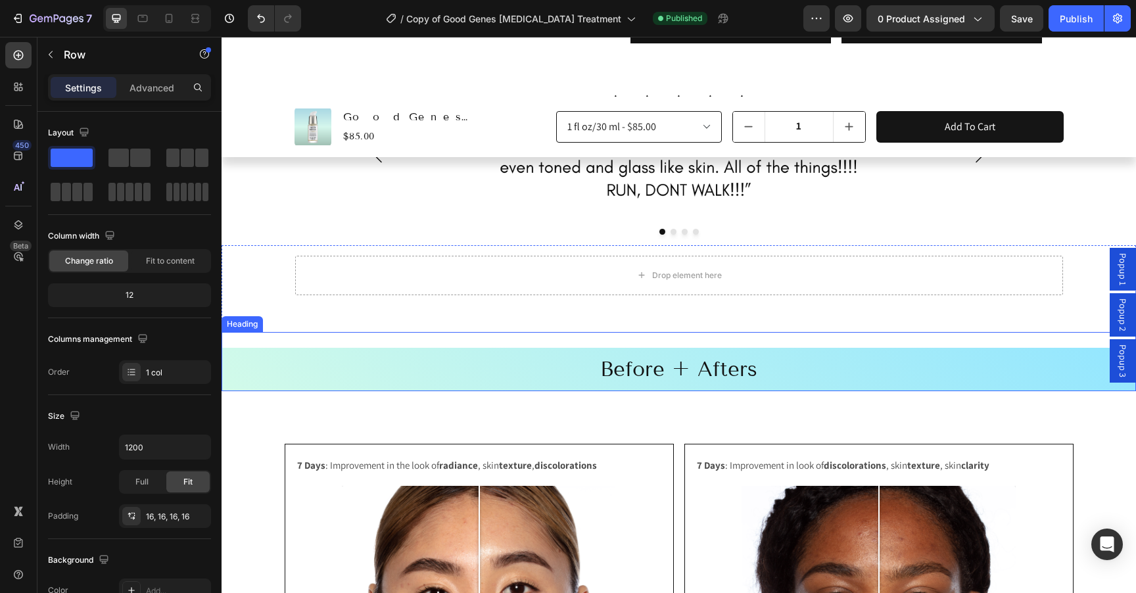
scroll to position [1089, 0]
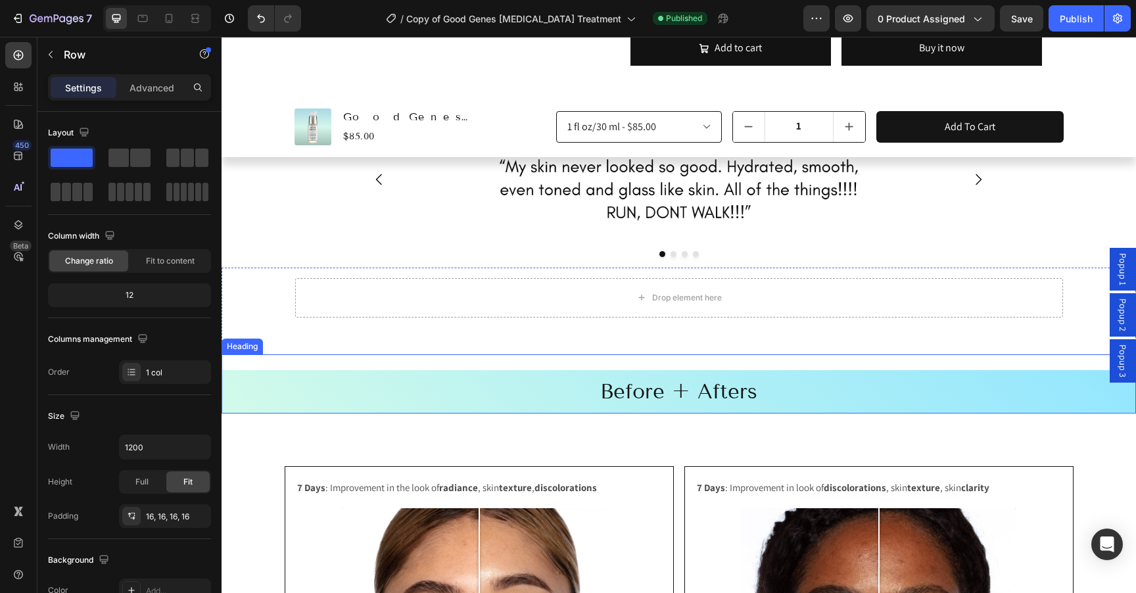
click at [304, 370] on h2 "Before + Afters" at bounding box center [679, 391] width 914 height 43
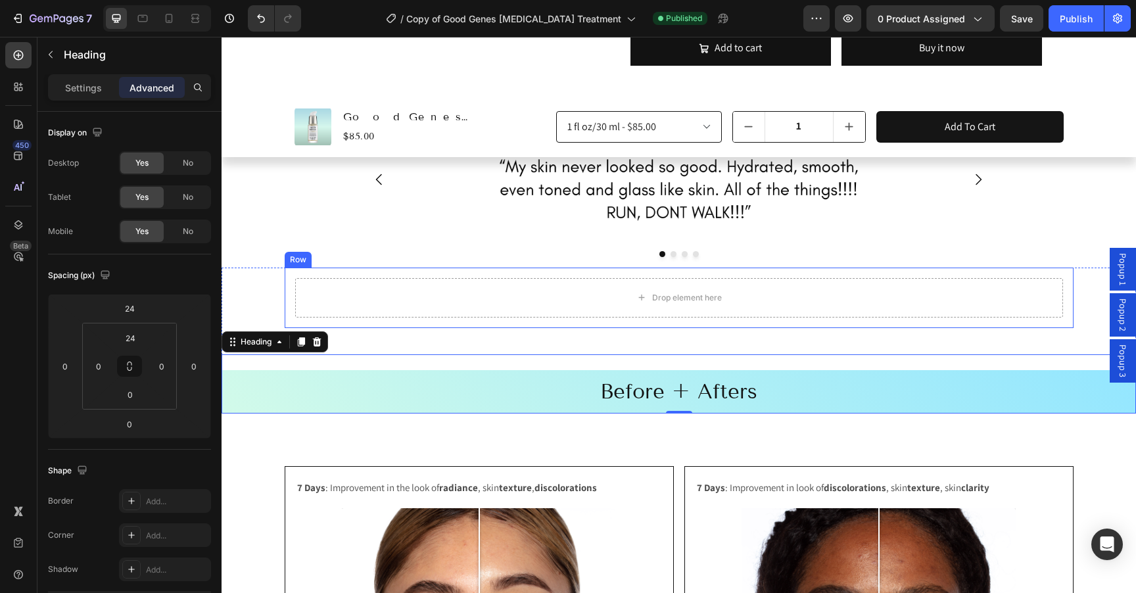
click at [407, 284] on div "Drop element here Row" at bounding box center [679, 298] width 789 height 60
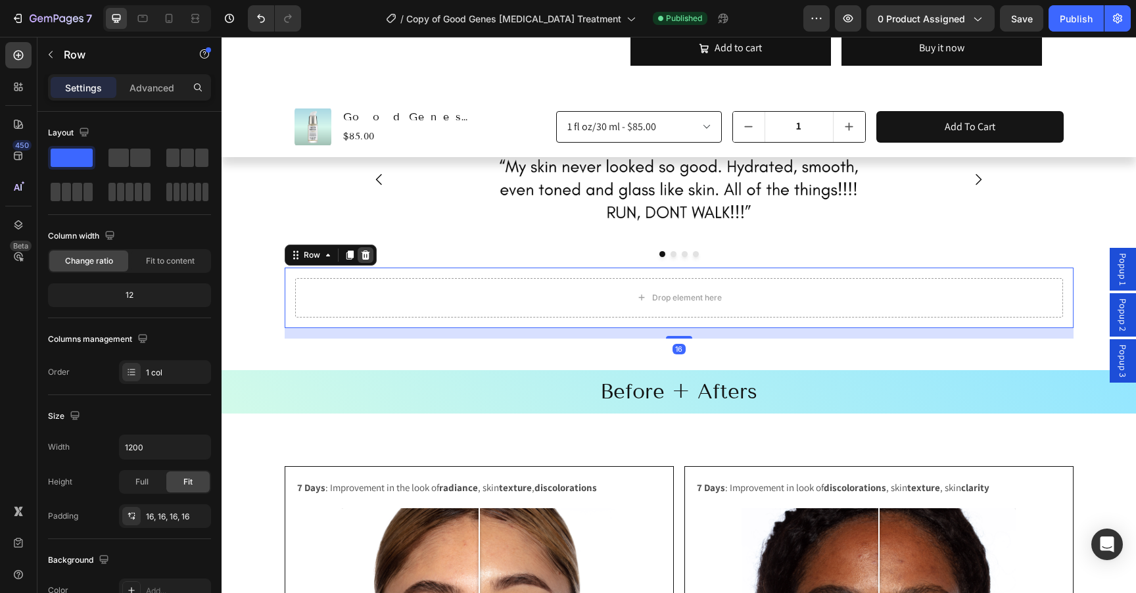
click at [364, 250] on icon at bounding box center [365, 254] width 9 height 9
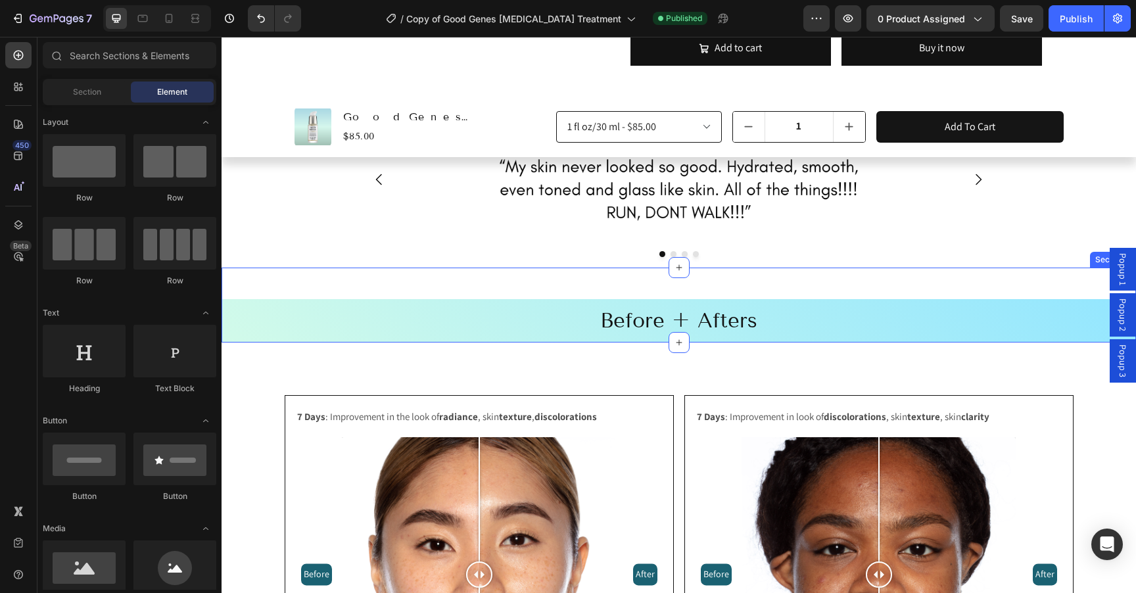
click at [356, 268] on div "Before + Afters Heading" at bounding box center [679, 305] width 914 height 75
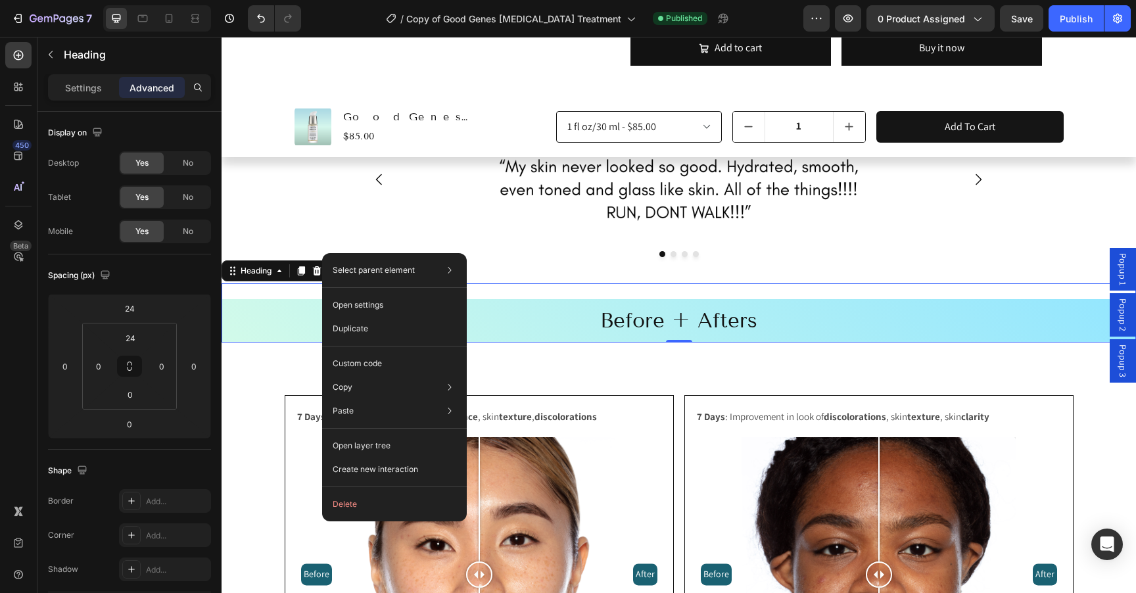
click at [306, 299] on h2 "Before + Afters" at bounding box center [679, 320] width 914 height 43
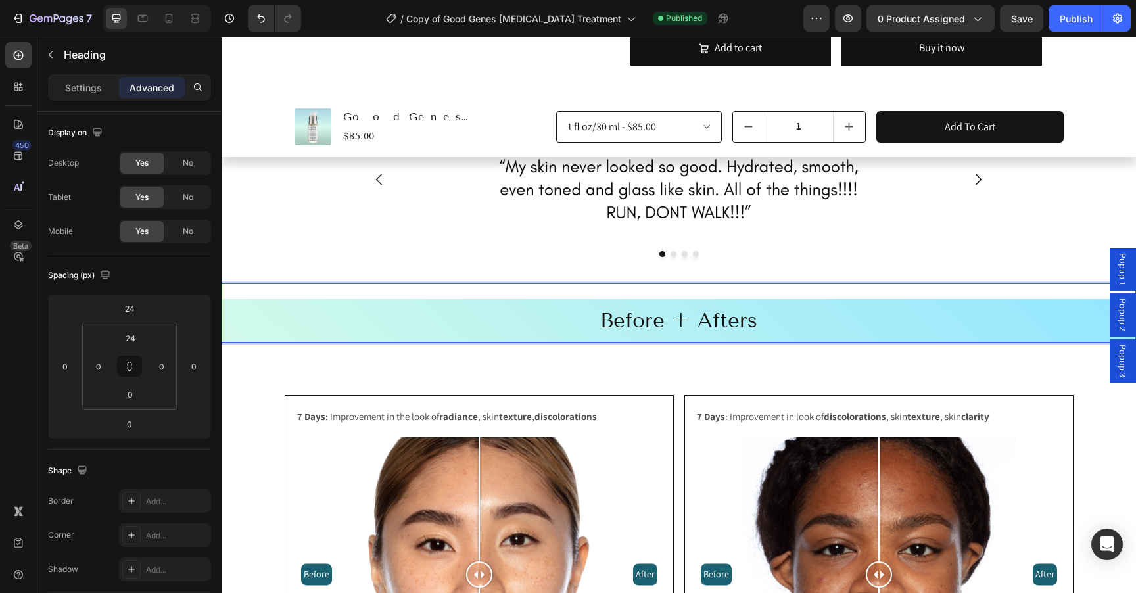
click at [318, 283] on div "Before + Afters Heading 0" at bounding box center [679, 312] width 914 height 59
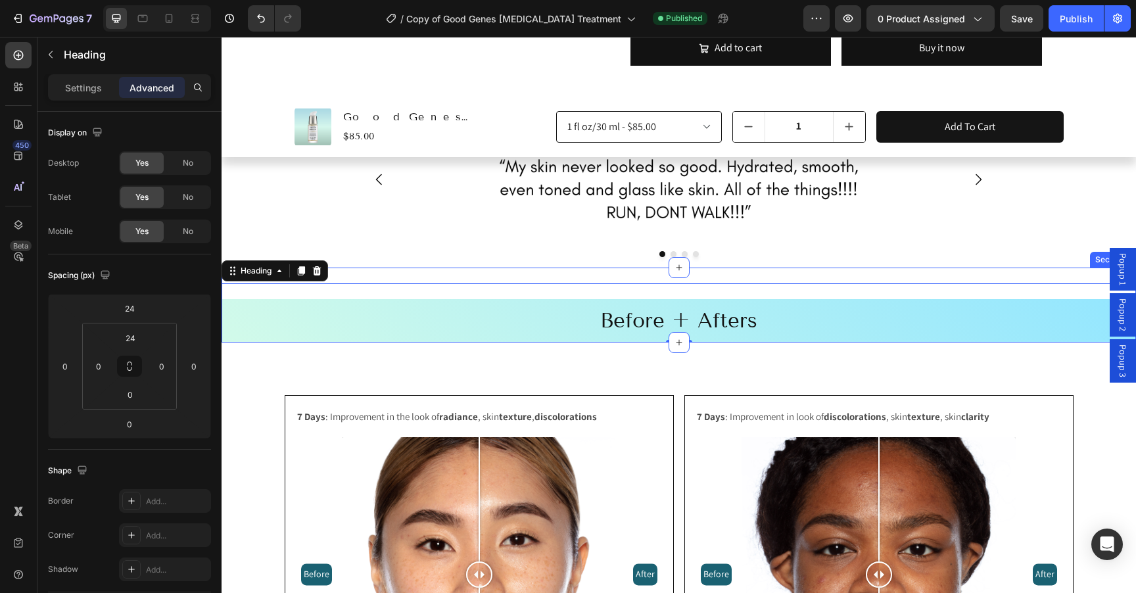
click at [366, 268] on div "Before + Afters Heading 0" at bounding box center [679, 305] width 914 height 75
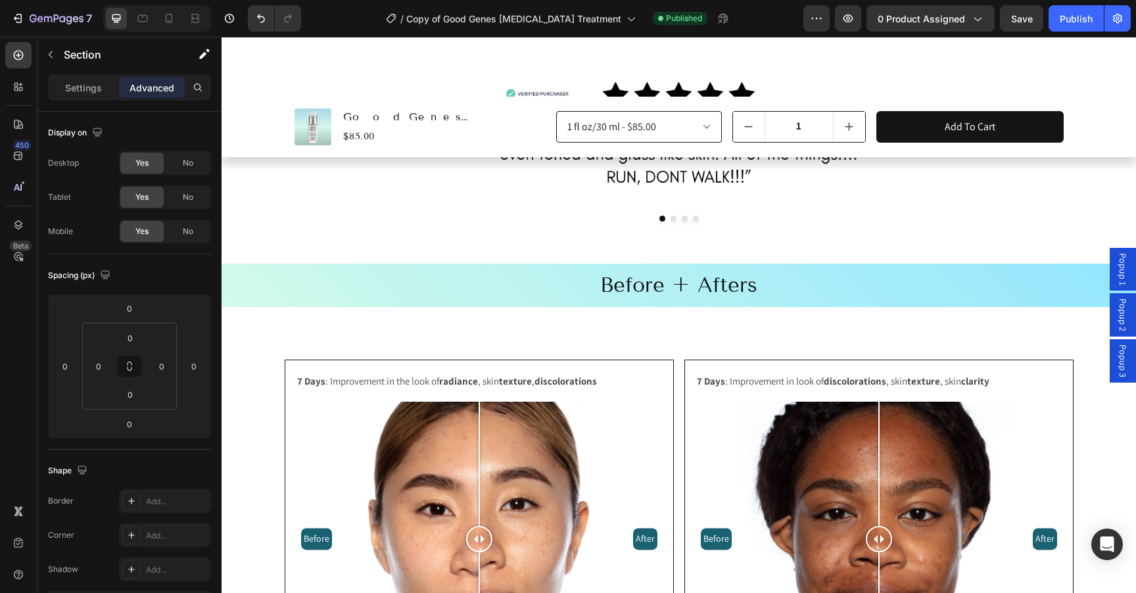
scroll to position [1191, 0]
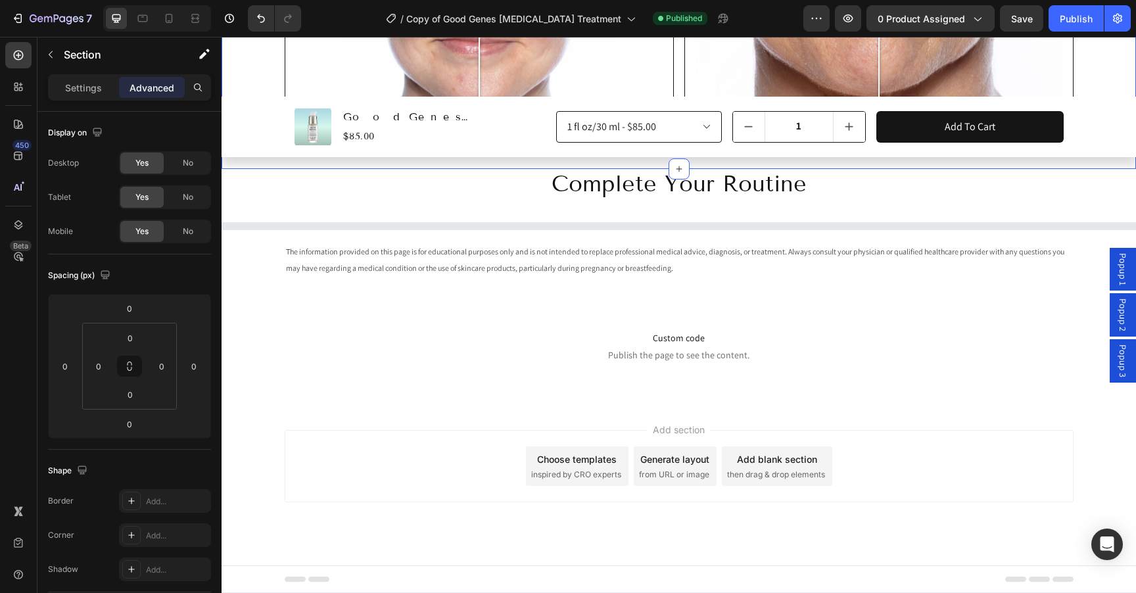
select select "552082345361015983"
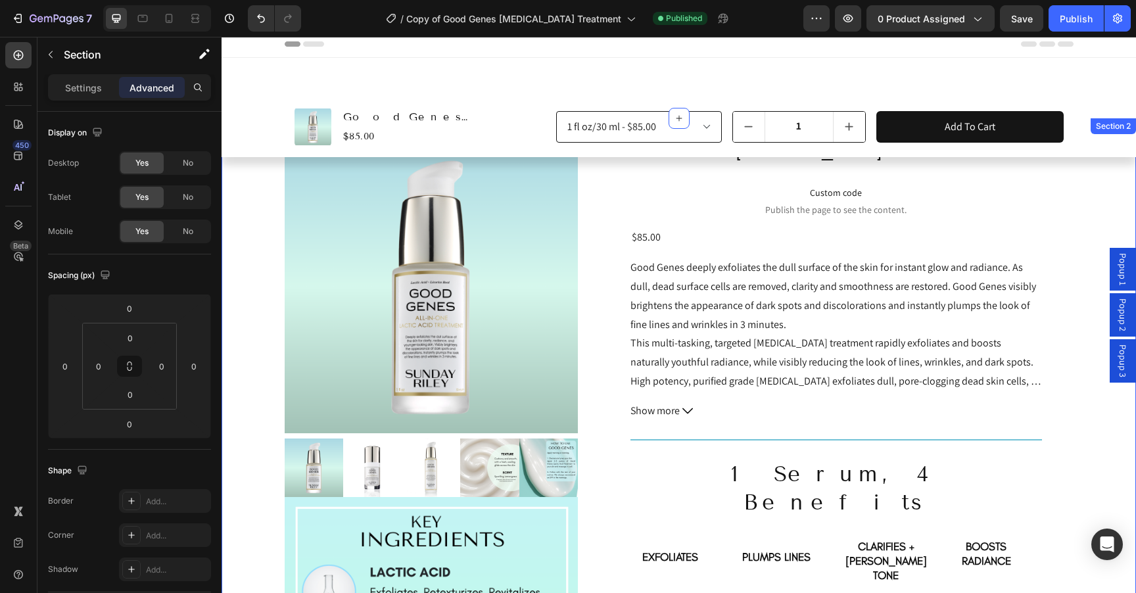
scroll to position [0, 0]
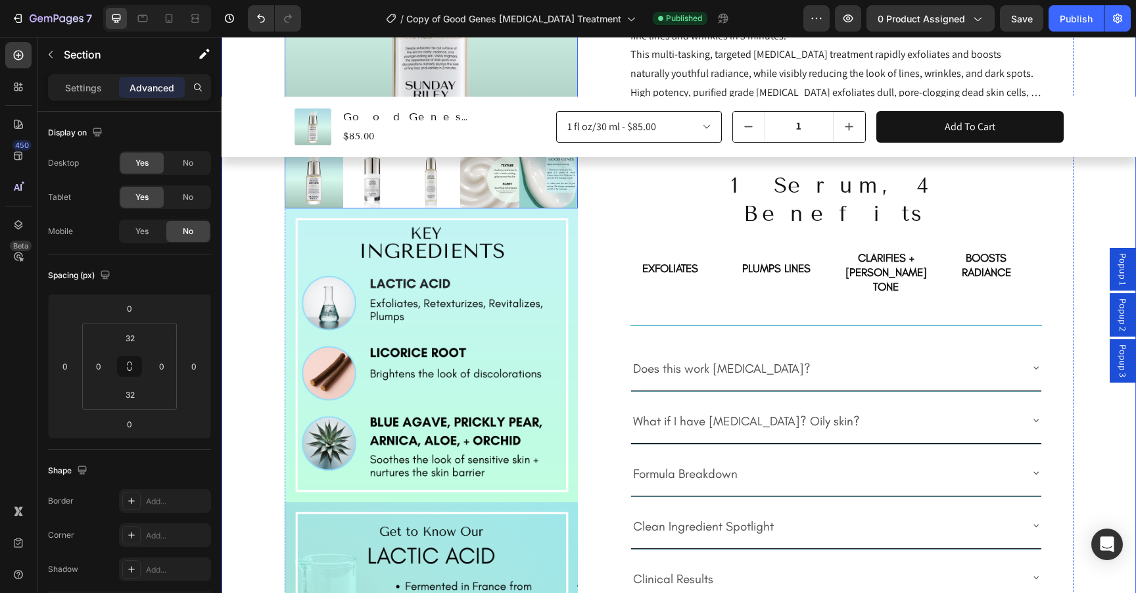
scroll to position [337, 0]
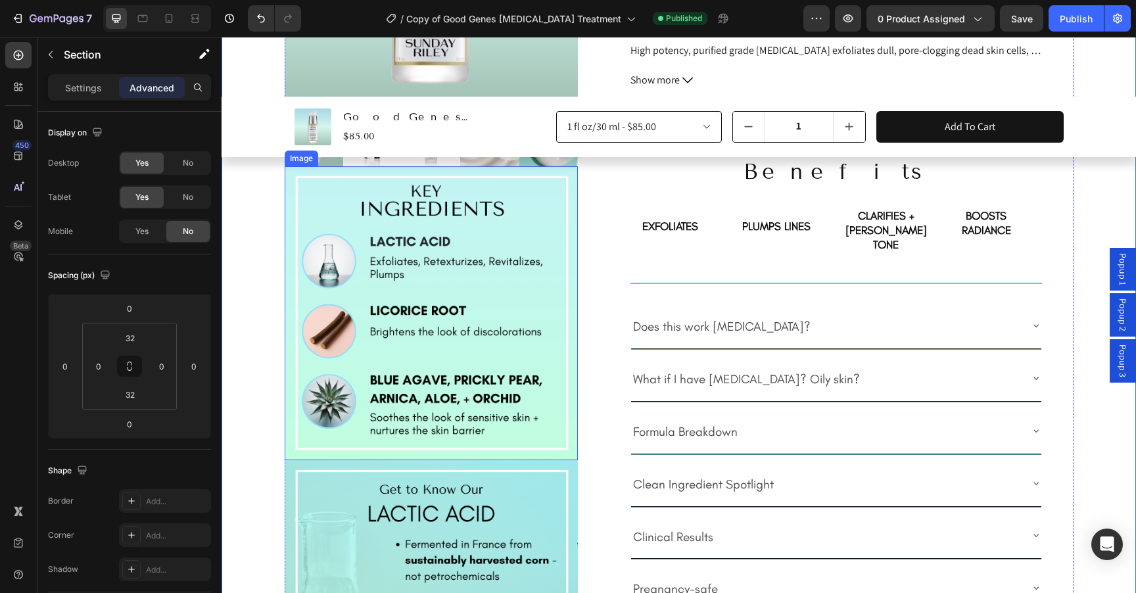
click at [406, 333] on img at bounding box center [432, 313] width 294 height 294
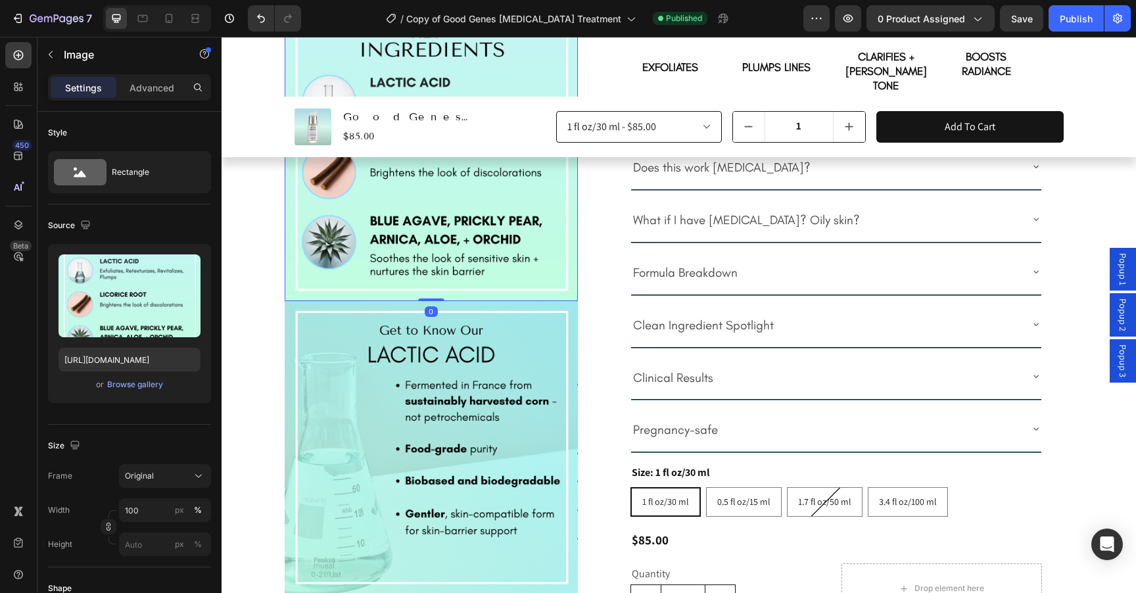
scroll to position [536, 0]
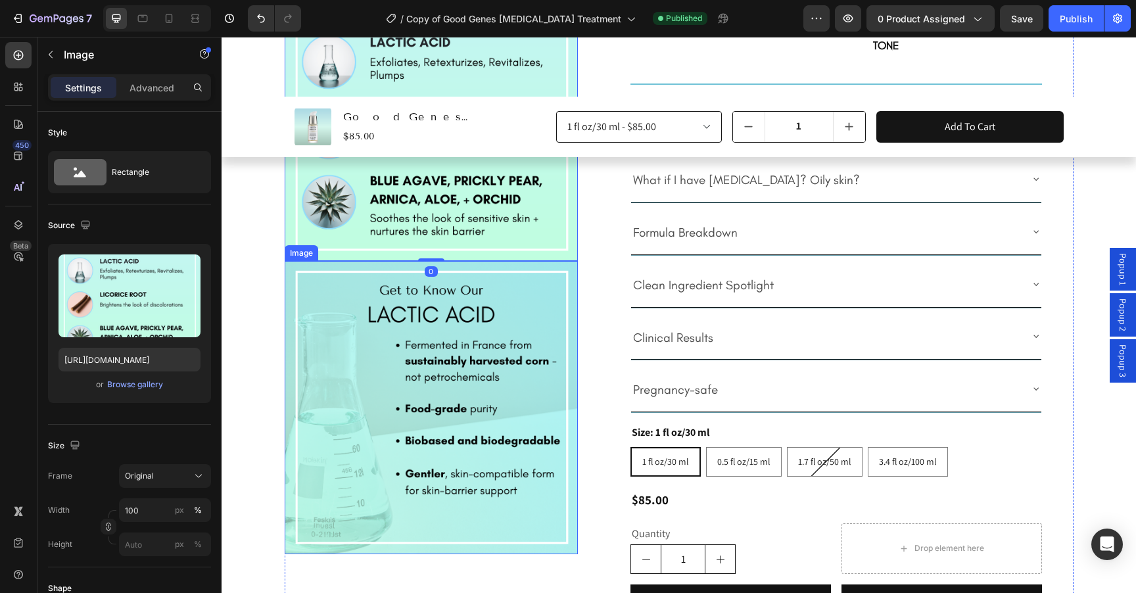
click at [421, 383] on img at bounding box center [432, 408] width 294 height 294
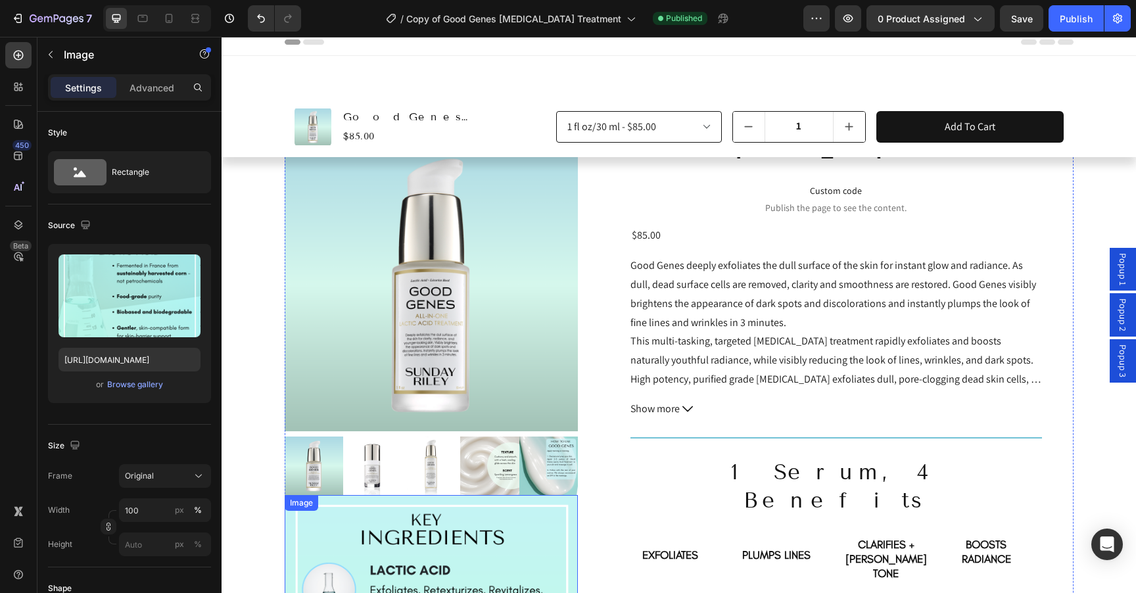
scroll to position [0, 0]
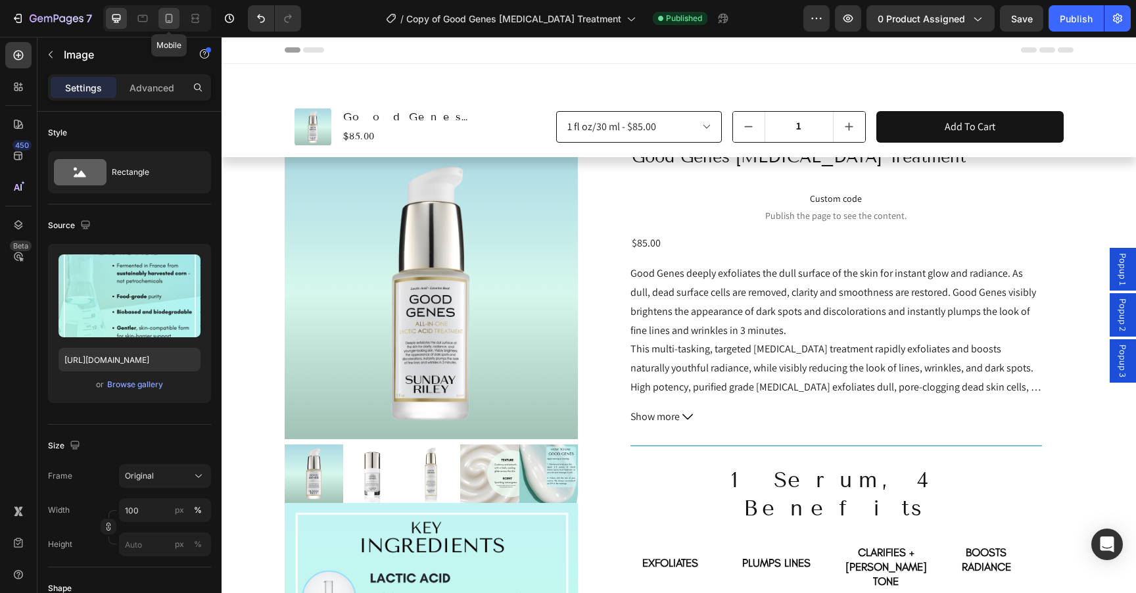
click at [172, 14] on icon at bounding box center [168, 18] width 13 height 13
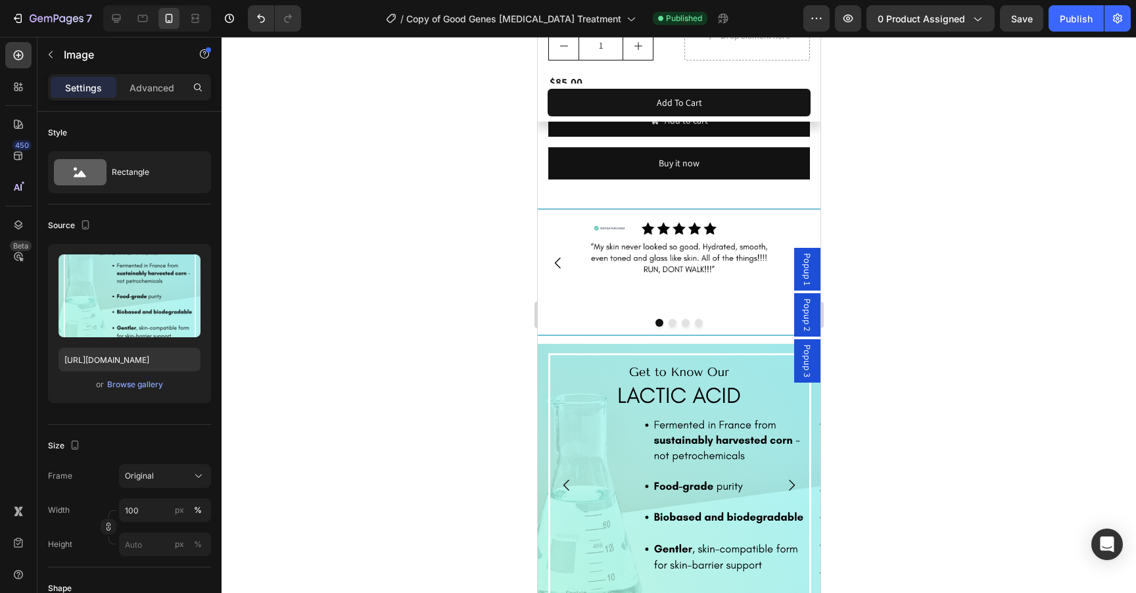
scroll to position [1377, 0]
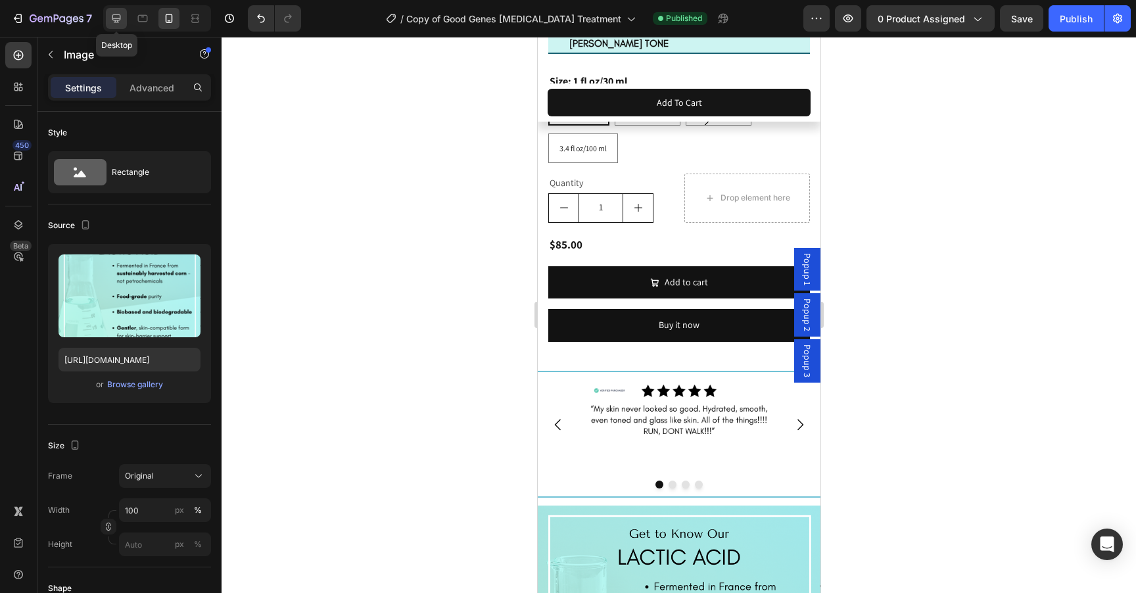
click at [112, 11] on div at bounding box center [116, 18] width 21 height 21
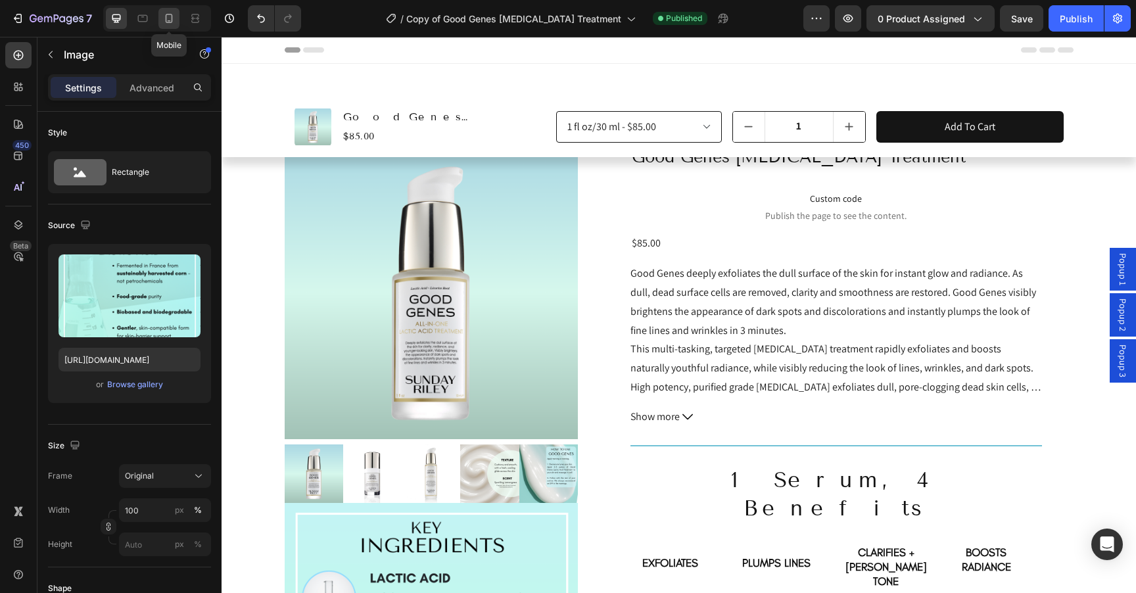
click at [170, 14] on icon at bounding box center [169, 18] width 7 height 9
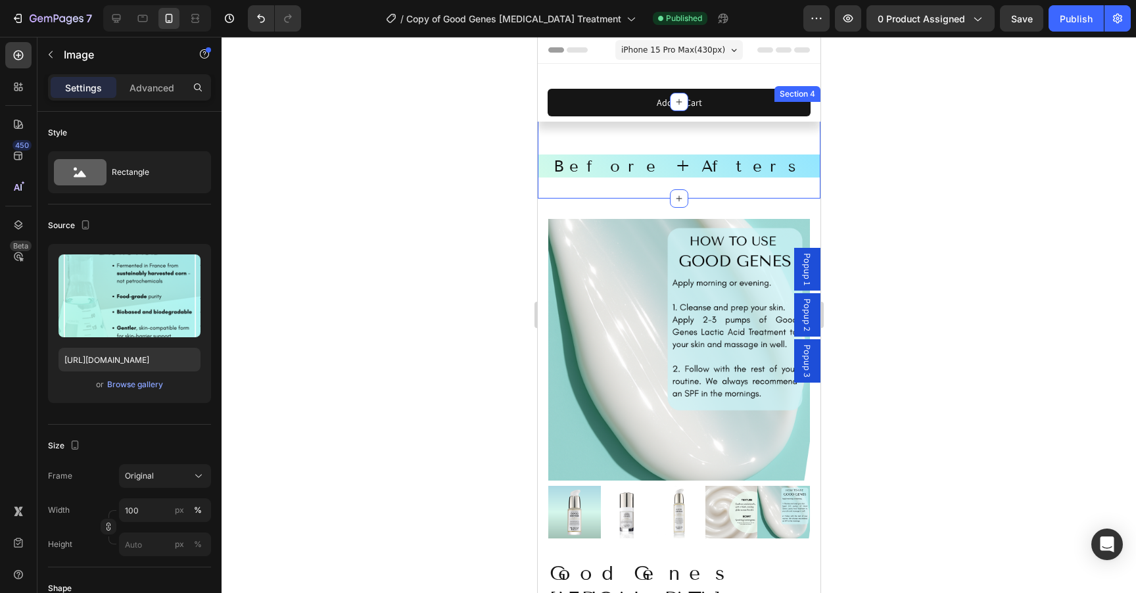
click at [590, 131] on div "Before + Afters Heading" at bounding box center [678, 150] width 283 height 55
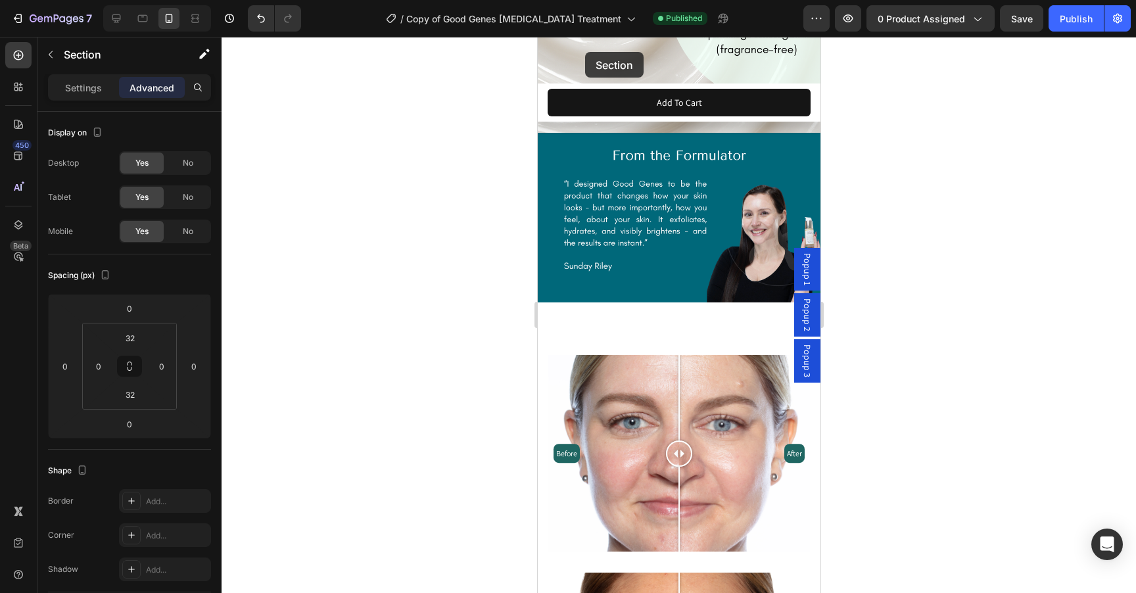
scroll to position [2207, 0]
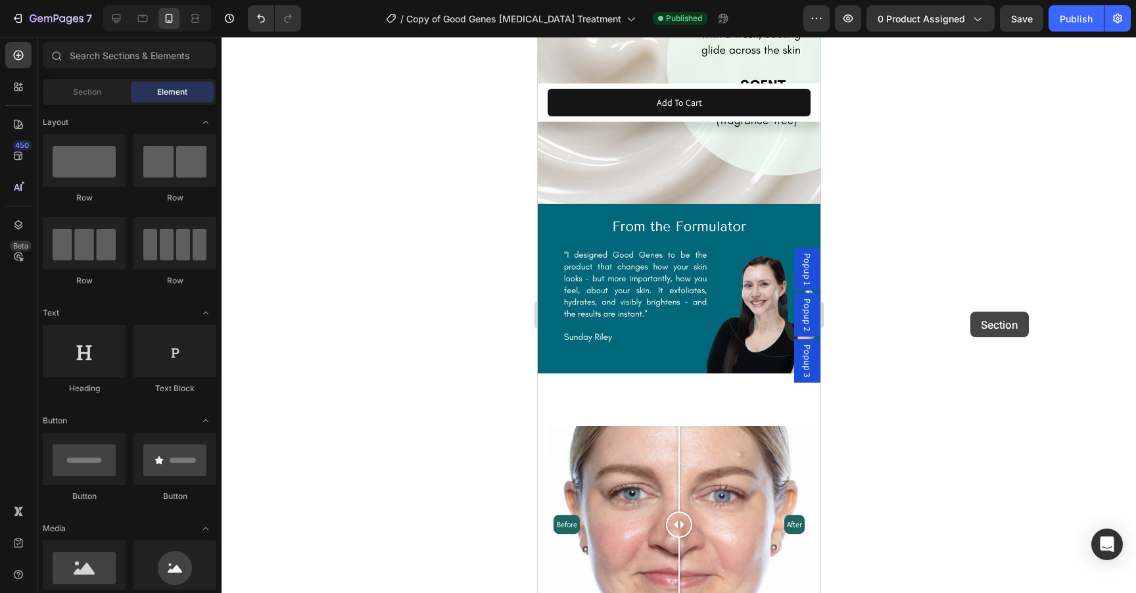
drag, startPoint x: 560, startPoint y: 92, endPoint x: 970, endPoint y: 312, distance: 465.0
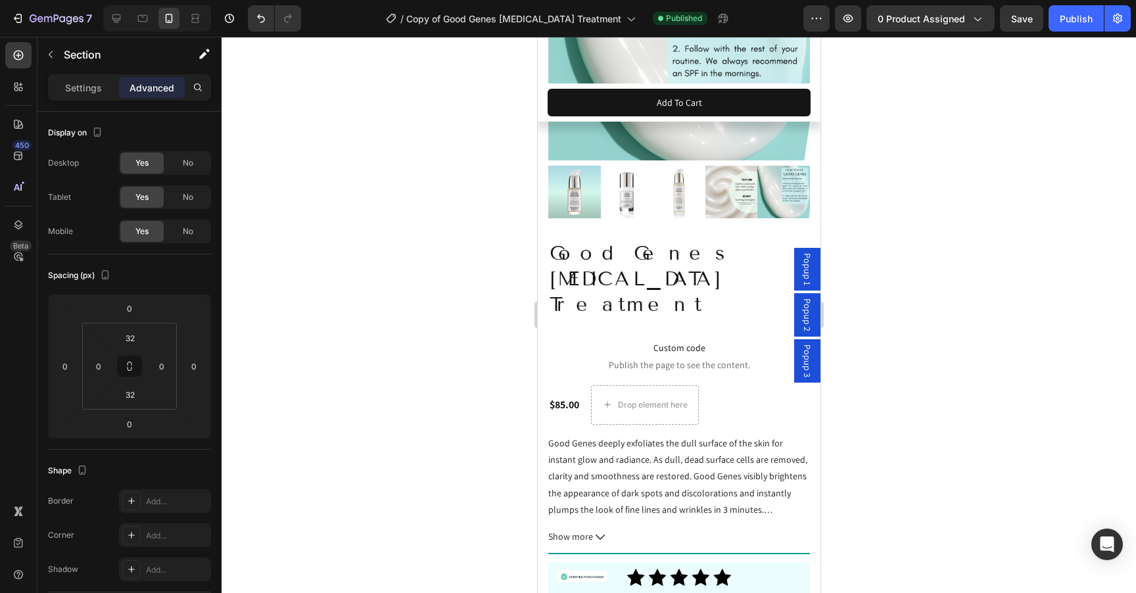
scroll to position [0, 0]
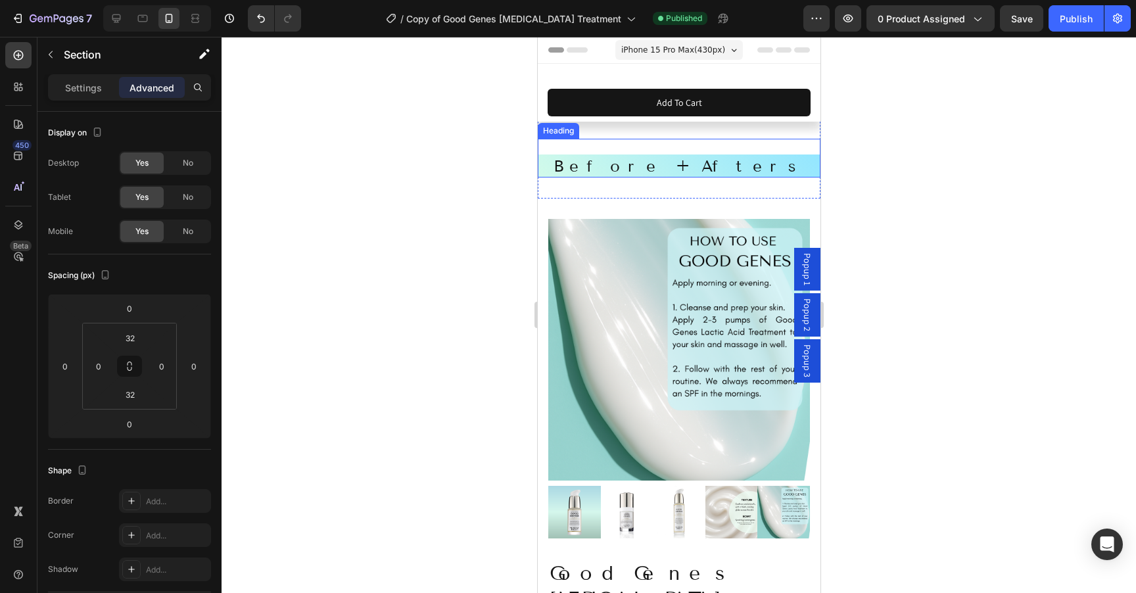
click at [563, 170] on h2 "Before + Afters" at bounding box center [678, 165] width 283 height 23
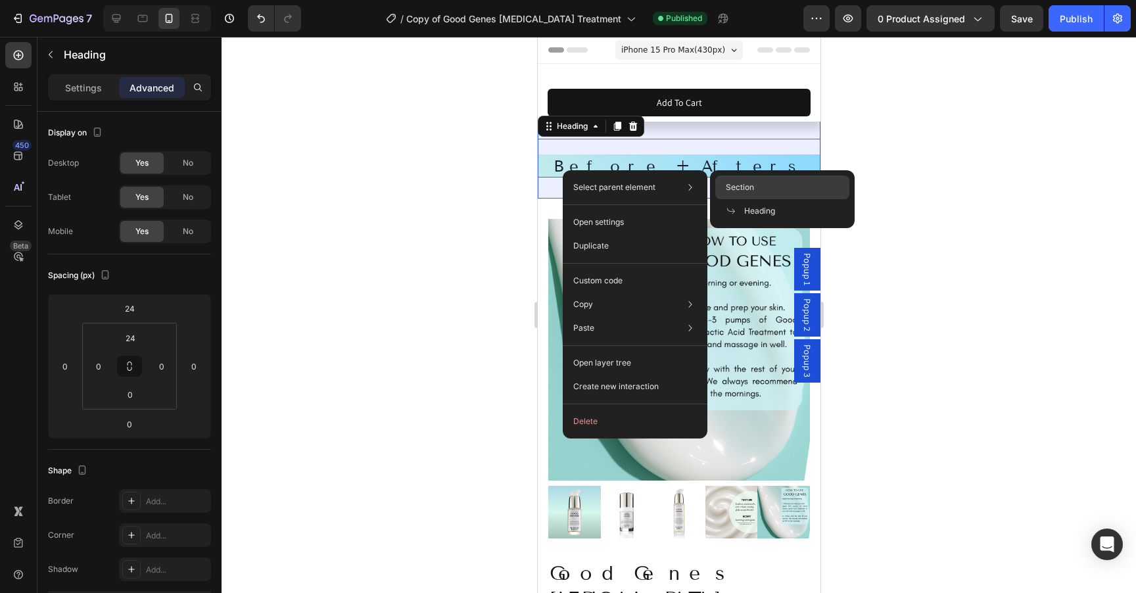
click at [742, 190] on span "Section" at bounding box center [740, 187] width 28 height 12
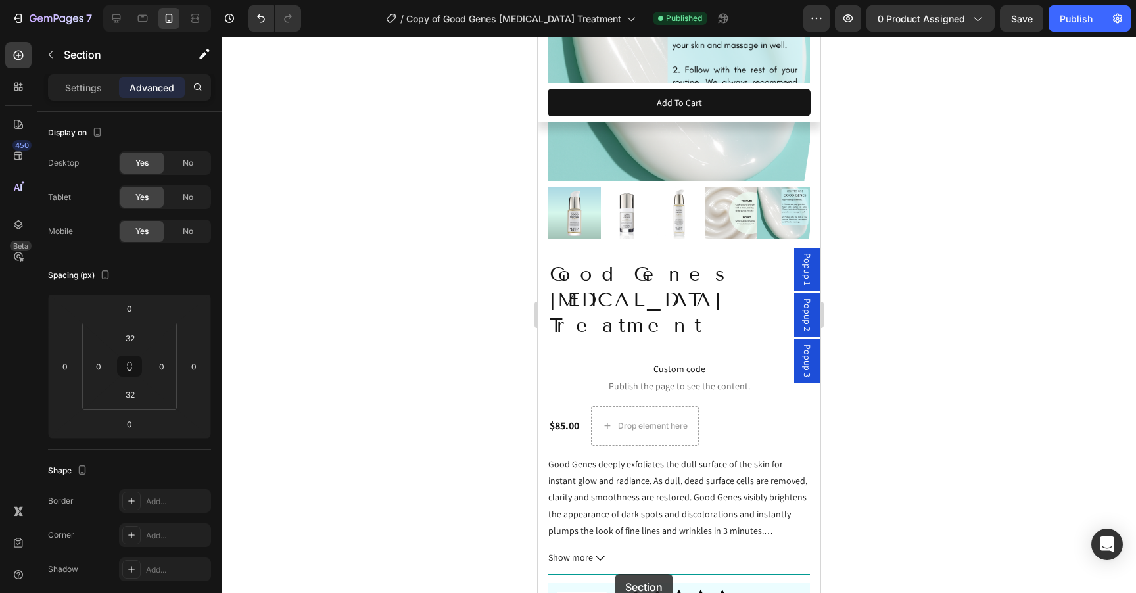
drag, startPoint x: 561, startPoint y: 87, endPoint x: 614, endPoint y: 574, distance: 490.0
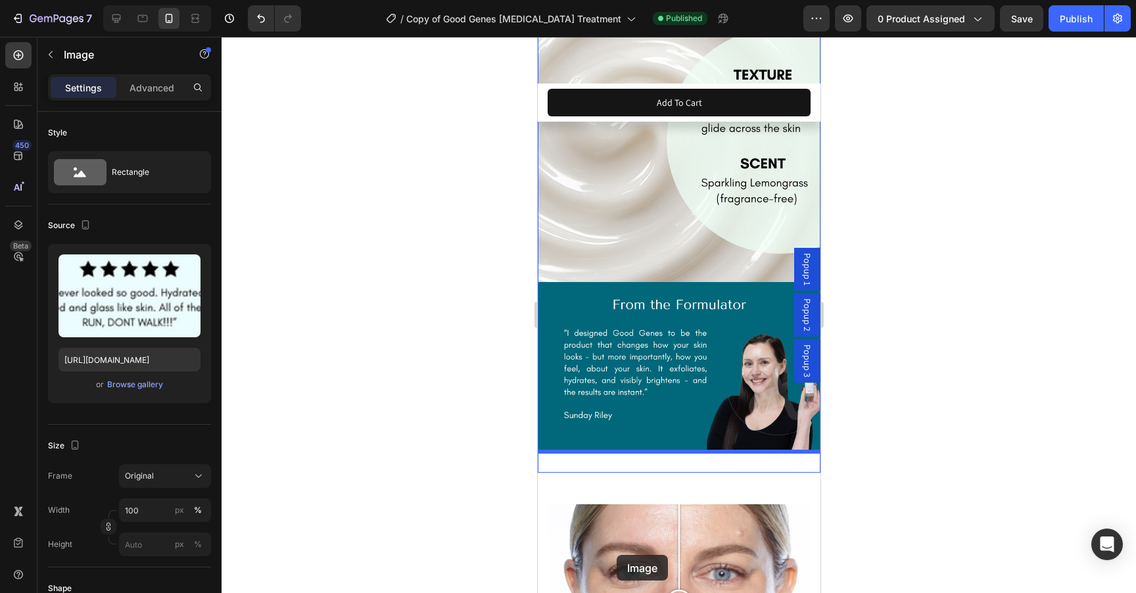
scroll to position [2179, 0]
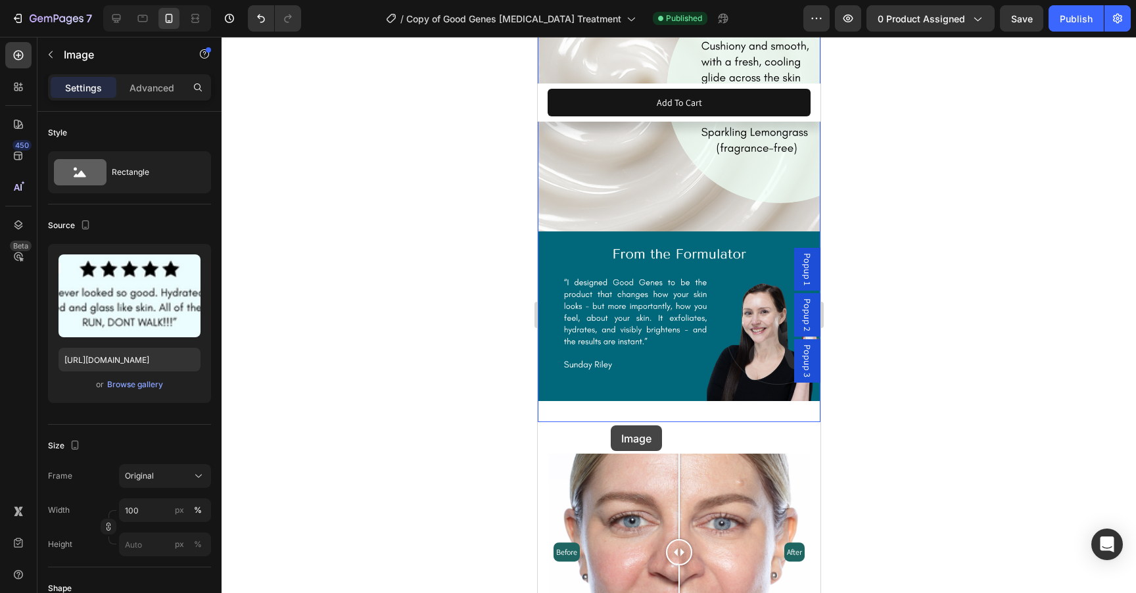
drag, startPoint x: 614, startPoint y: 574, endPoint x: 610, endPoint y: 425, distance: 148.6
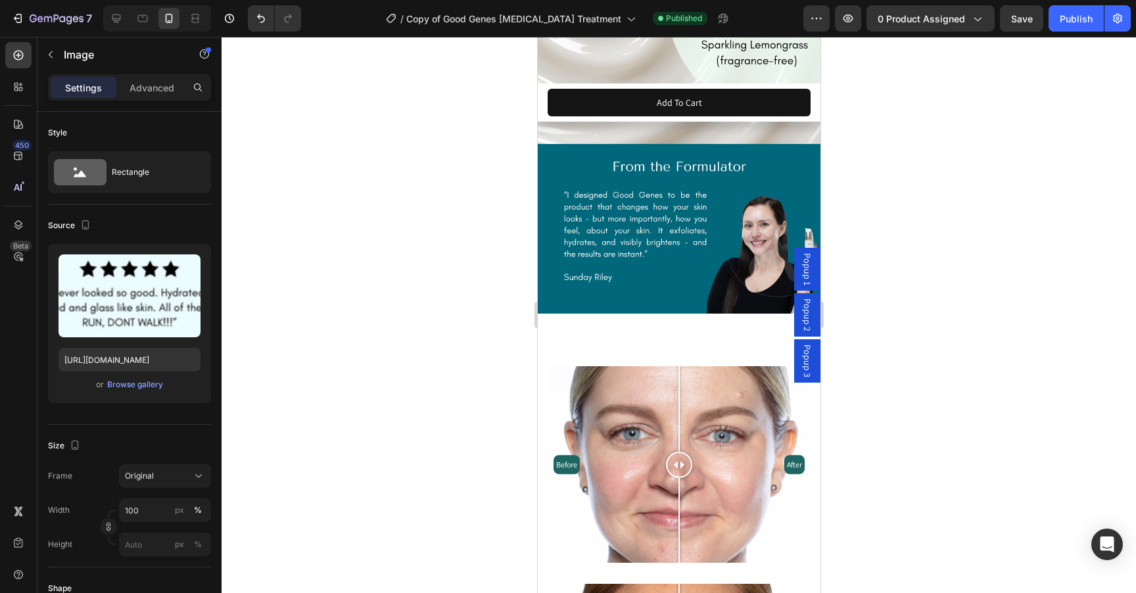
scroll to position [2269, 0]
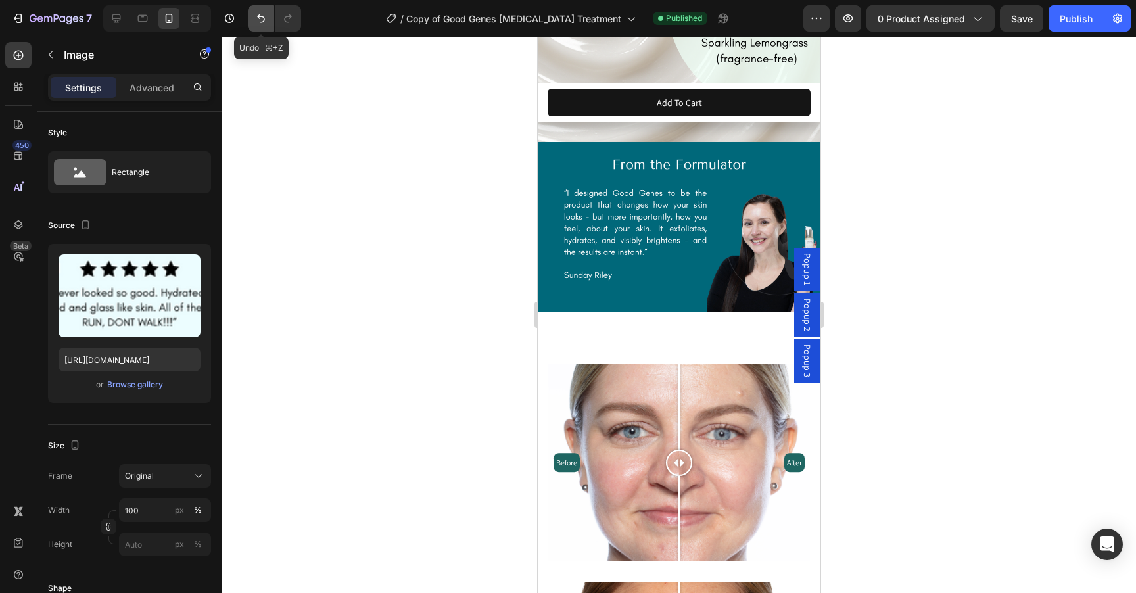
click at [256, 21] on icon "Undo/Redo" at bounding box center [260, 18] width 13 height 13
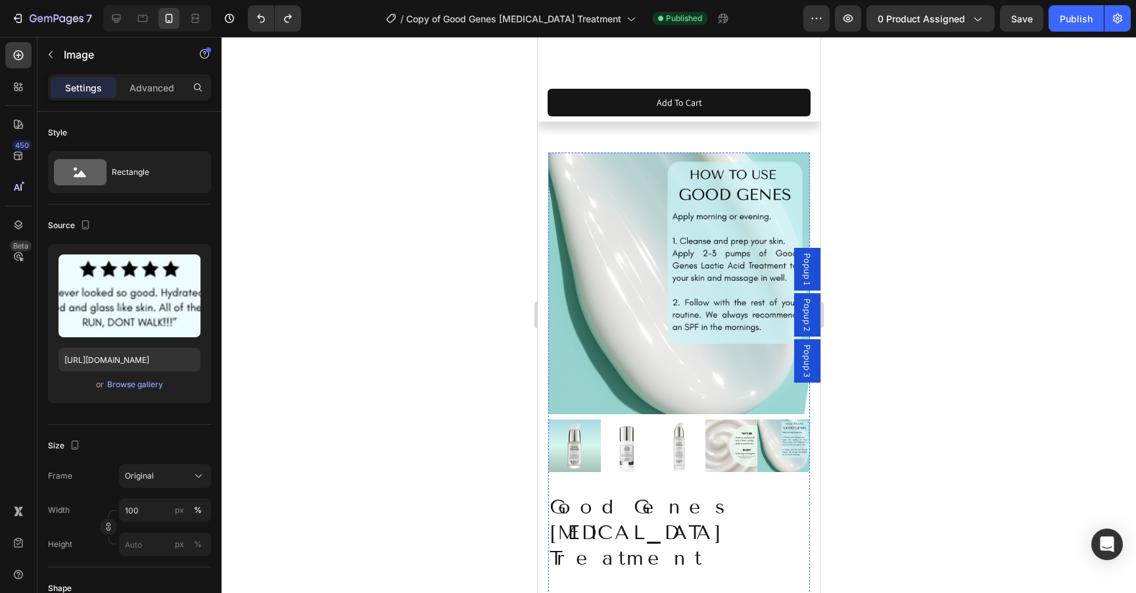
scroll to position [0, 0]
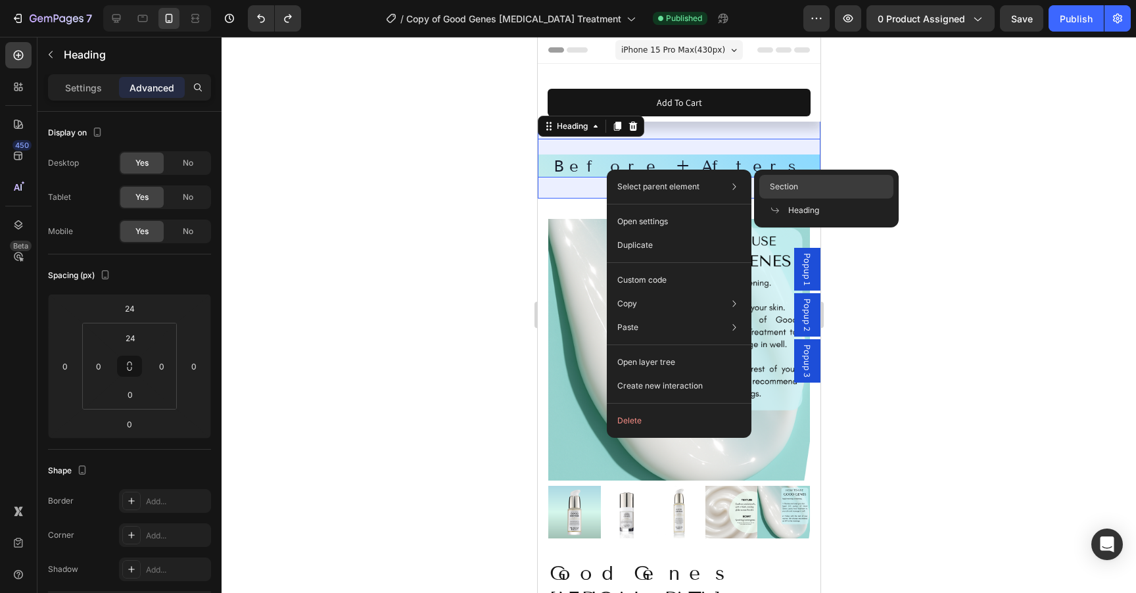
click at [774, 188] on span "Section" at bounding box center [784, 187] width 28 height 12
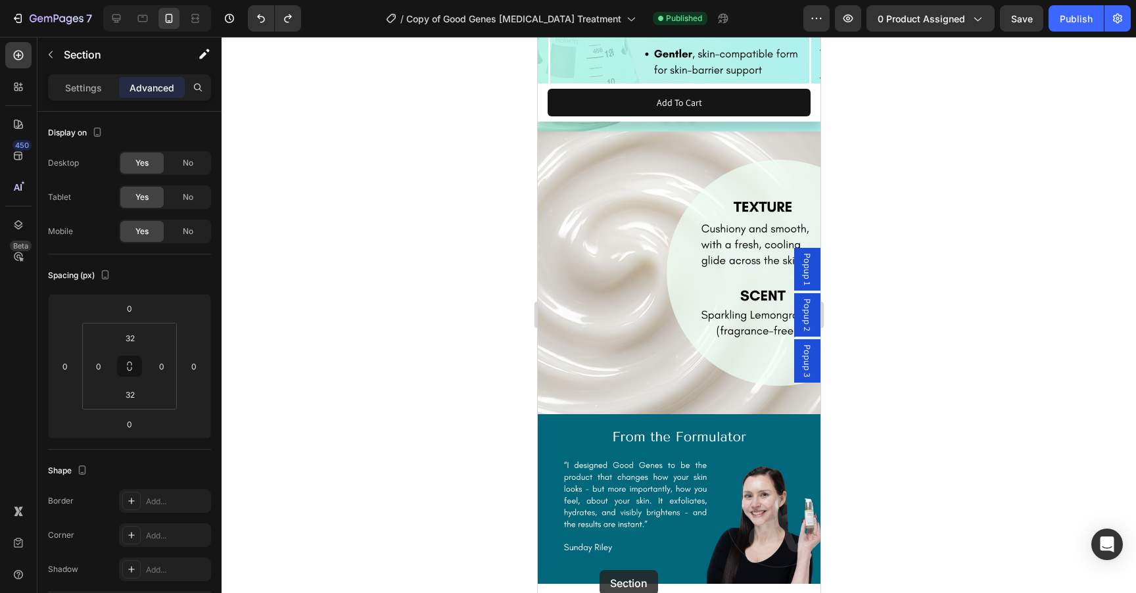
scroll to position [2167, 0]
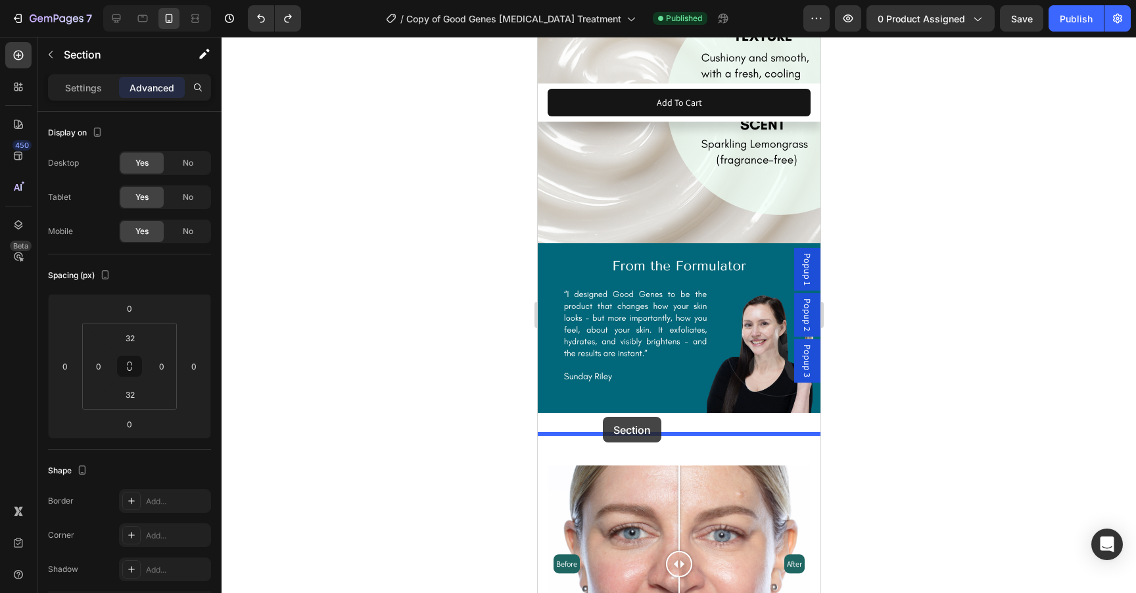
drag, startPoint x: 559, startPoint y: 91, endPoint x: 603, endPoint y: 415, distance: 327.6
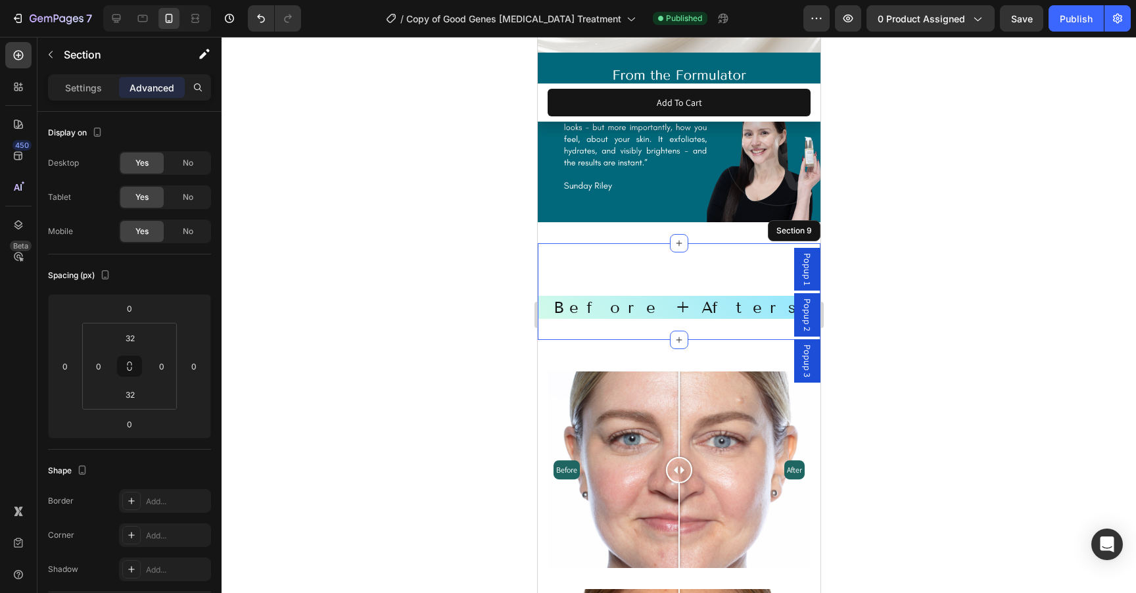
scroll to position [2269, 0]
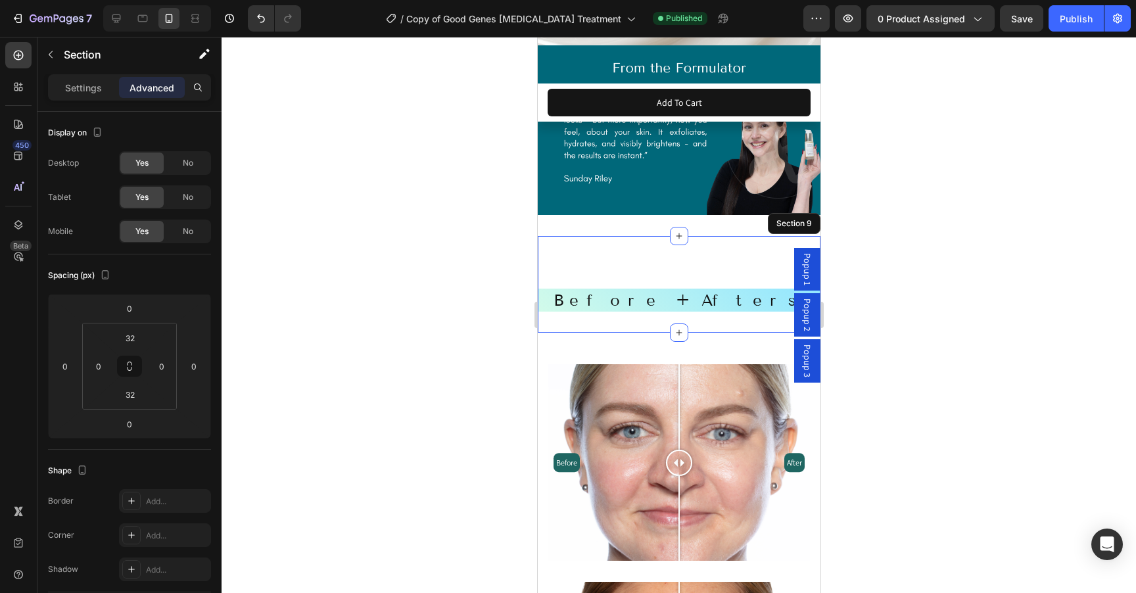
click at [618, 257] on div "Before + Afters Heading" at bounding box center [678, 284] width 283 height 55
click at [591, 277] on div "Before + Afters Heading" at bounding box center [678, 292] width 283 height 39
click at [676, 255] on div "Before + Afters Heading 0 Section 9" at bounding box center [678, 284] width 283 height 97
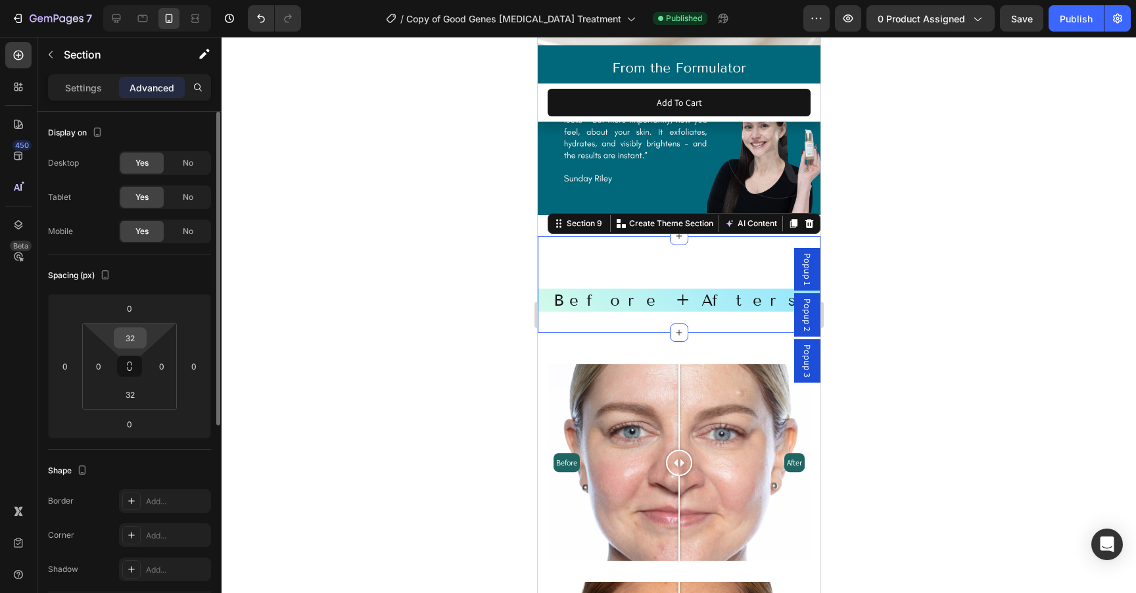
click at [142, 337] on input "32" at bounding box center [130, 338] width 26 height 20
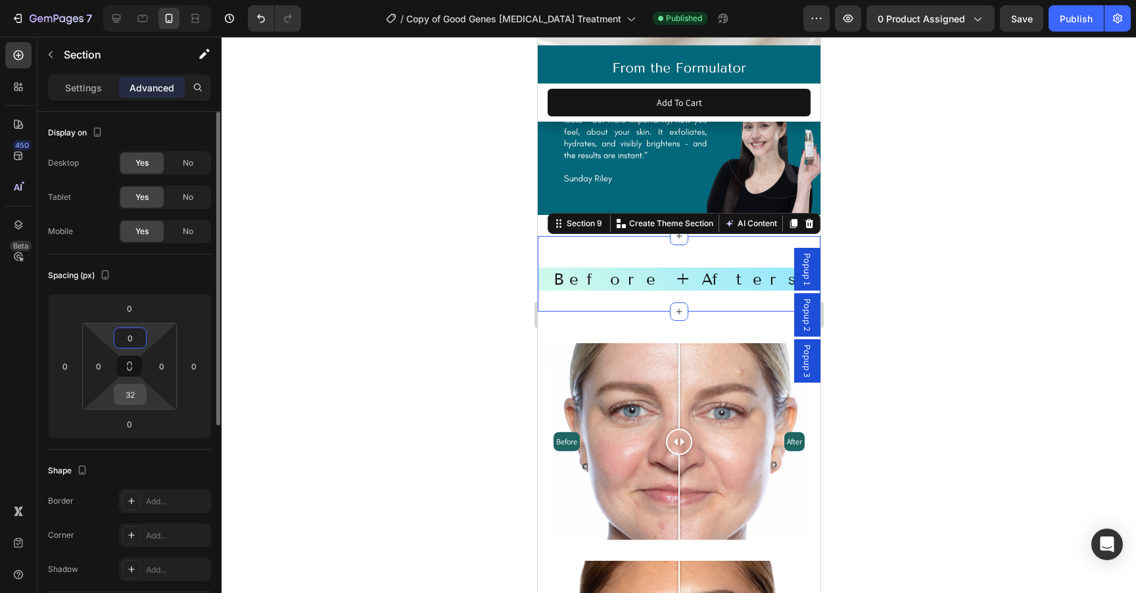
type input "0"
click at [137, 390] on input "32" at bounding box center [130, 395] width 26 height 20
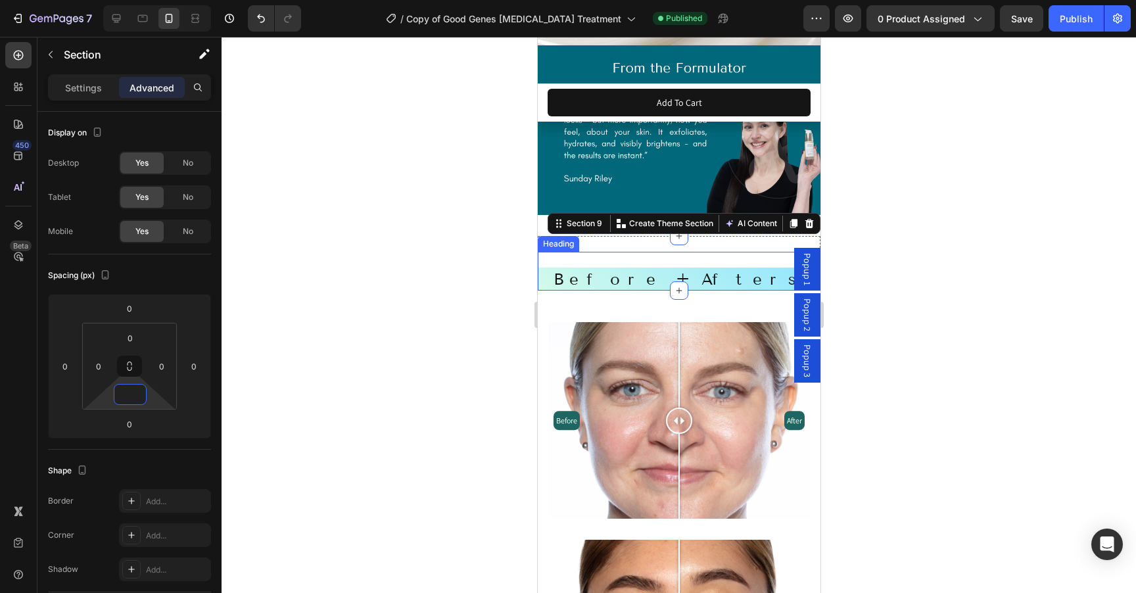
click at [599, 262] on div "Before + Afters Heading" at bounding box center [678, 271] width 283 height 39
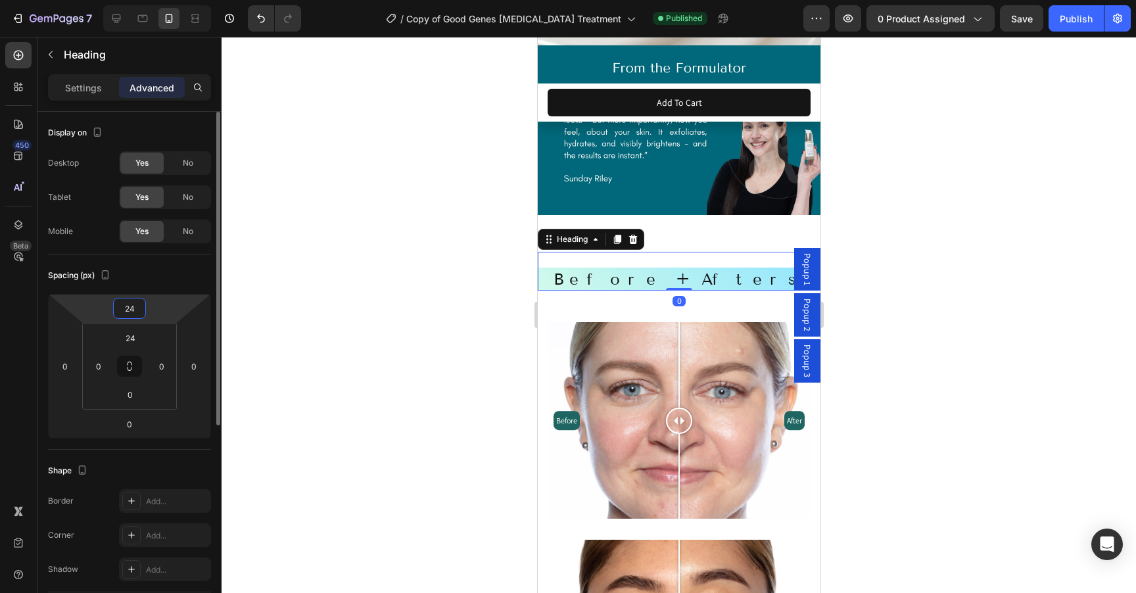
click at [138, 311] on input "24" at bounding box center [129, 308] width 26 height 20
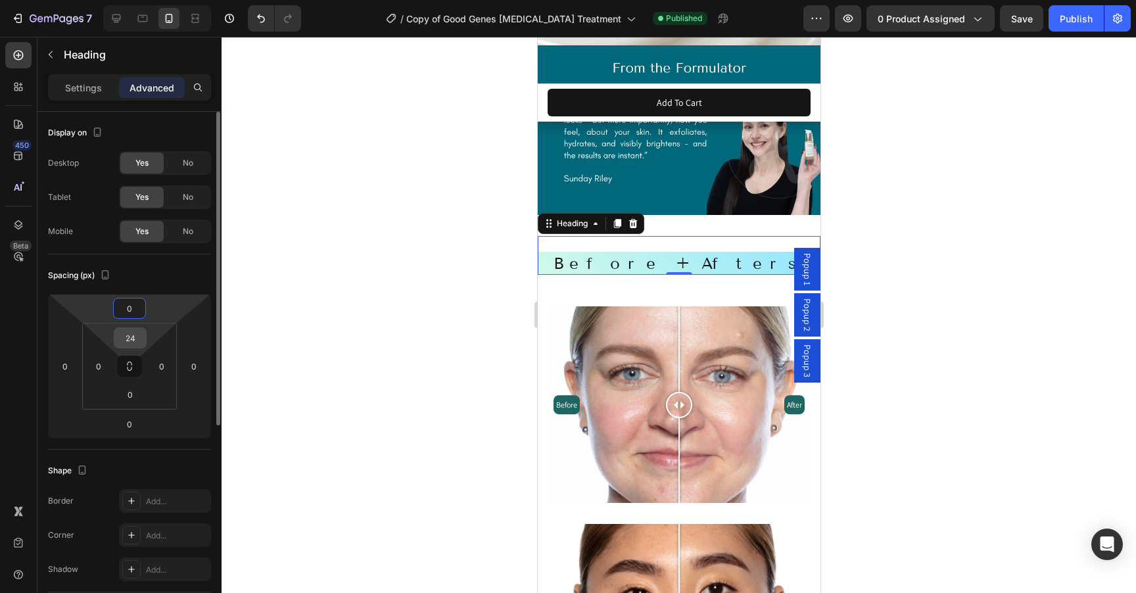
type input "0"
click at [132, 340] on input "24" at bounding box center [130, 338] width 26 height 20
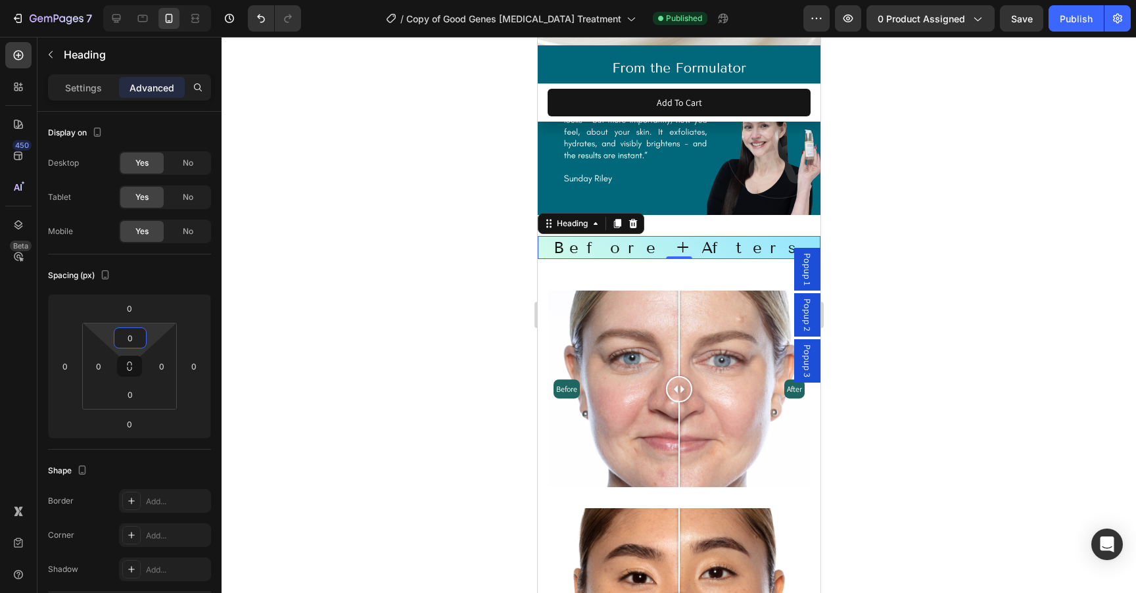
type input "0"
click at [631, 248] on h2 "Before + Afters" at bounding box center [678, 247] width 283 height 23
click at [989, 275] on div at bounding box center [679, 315] width 914 height 556
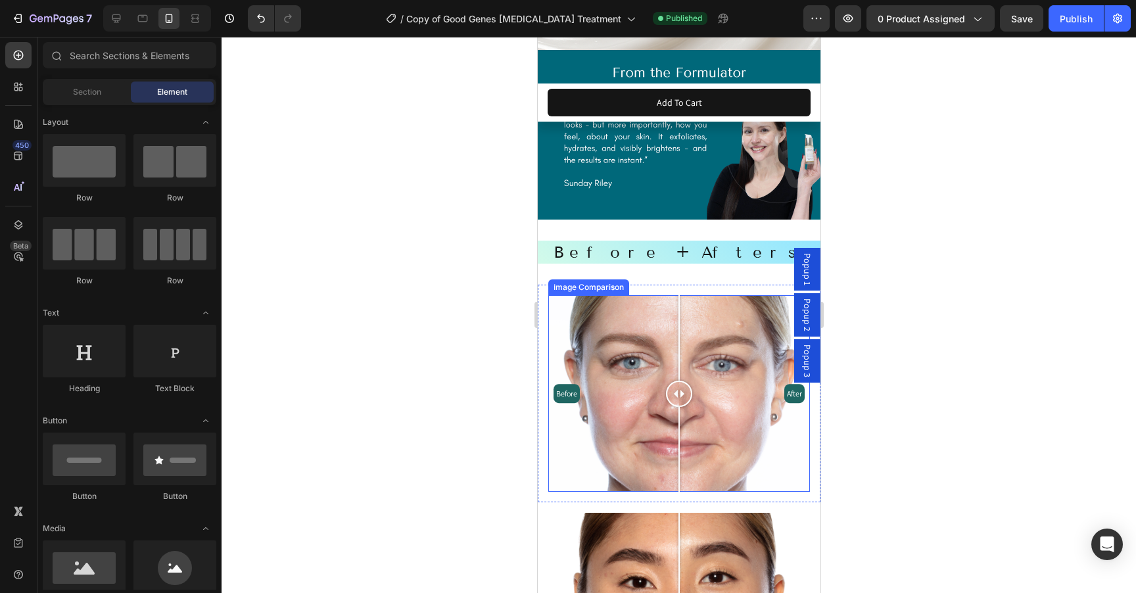
scroll to position [2246, 0]
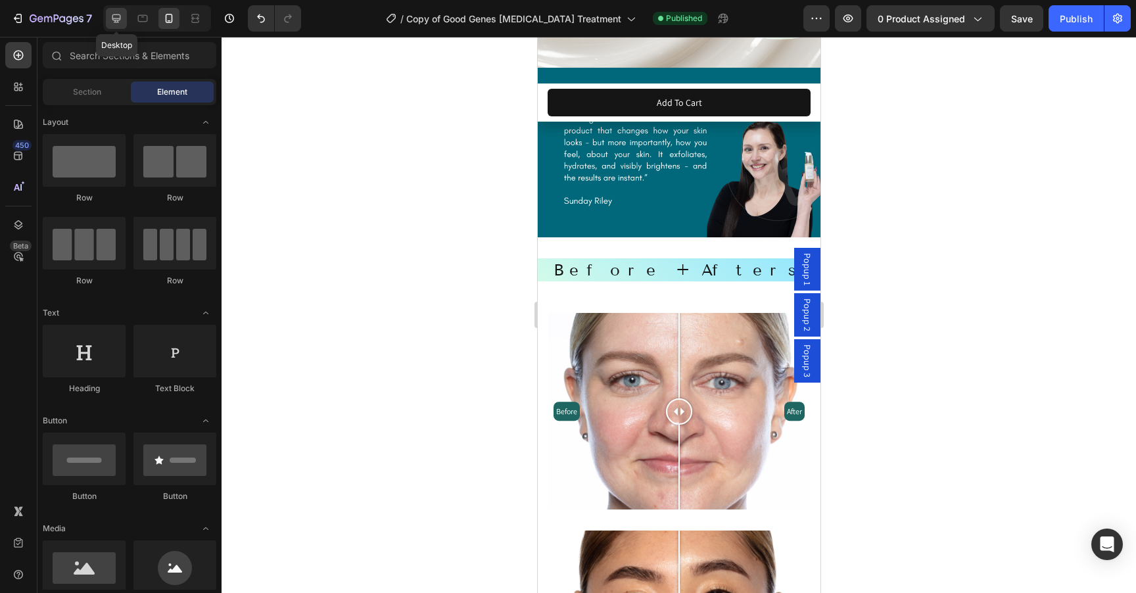
click at [121, 18] on icon at bounding box center [116, 18] width 13 height 13
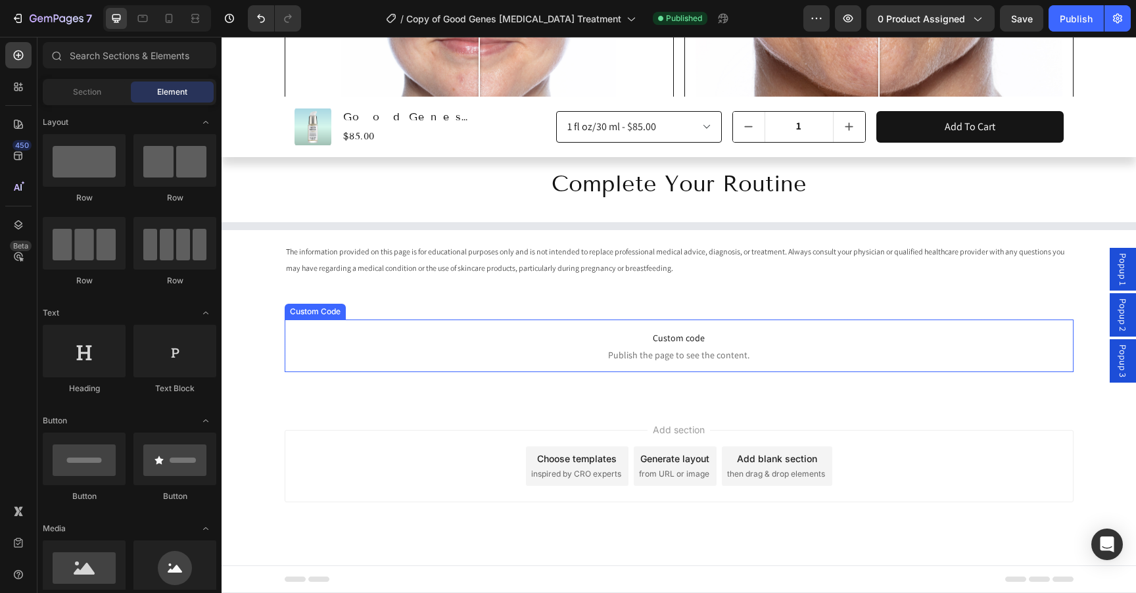
select select "552082345361015983"
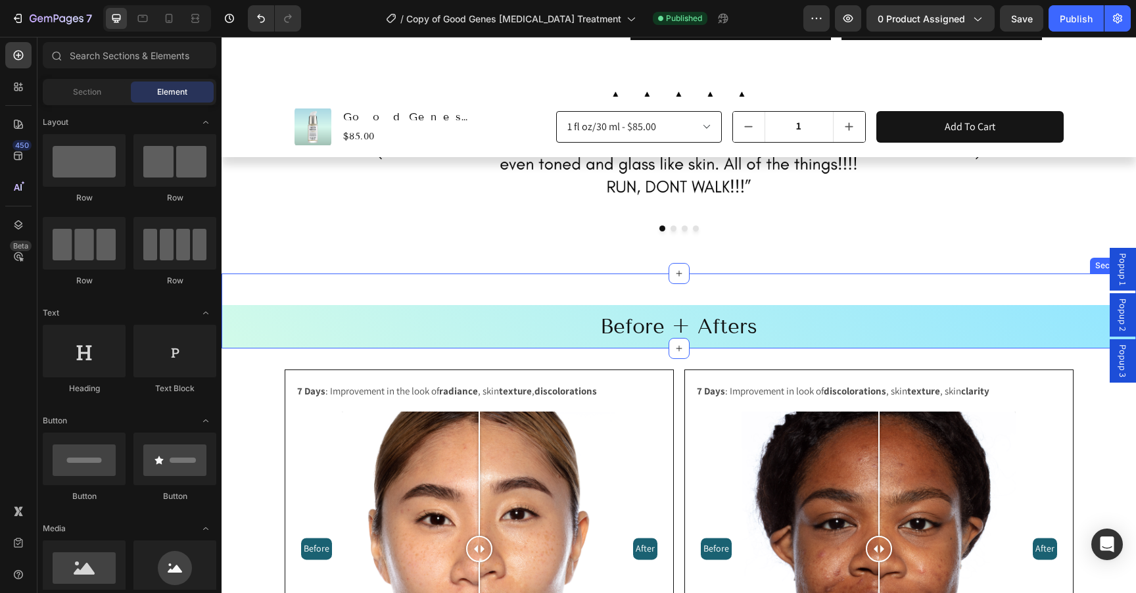
scroll to position [1118, 0]
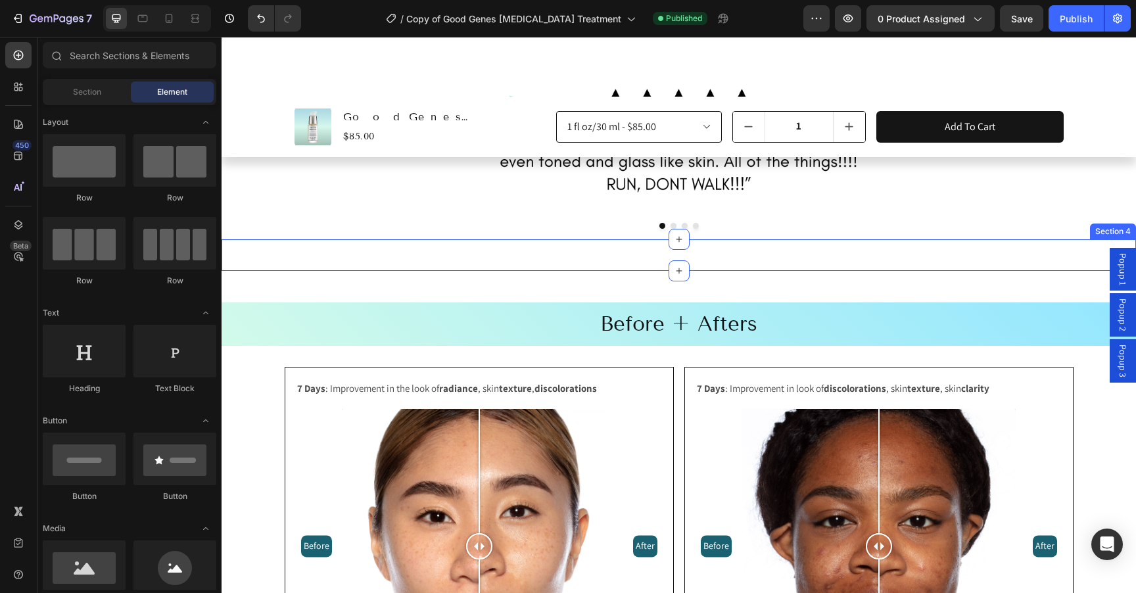
click at [857, 239] on div "Image Row Title Line Section 4" at bounding box center [679, 255] width 914 height 32
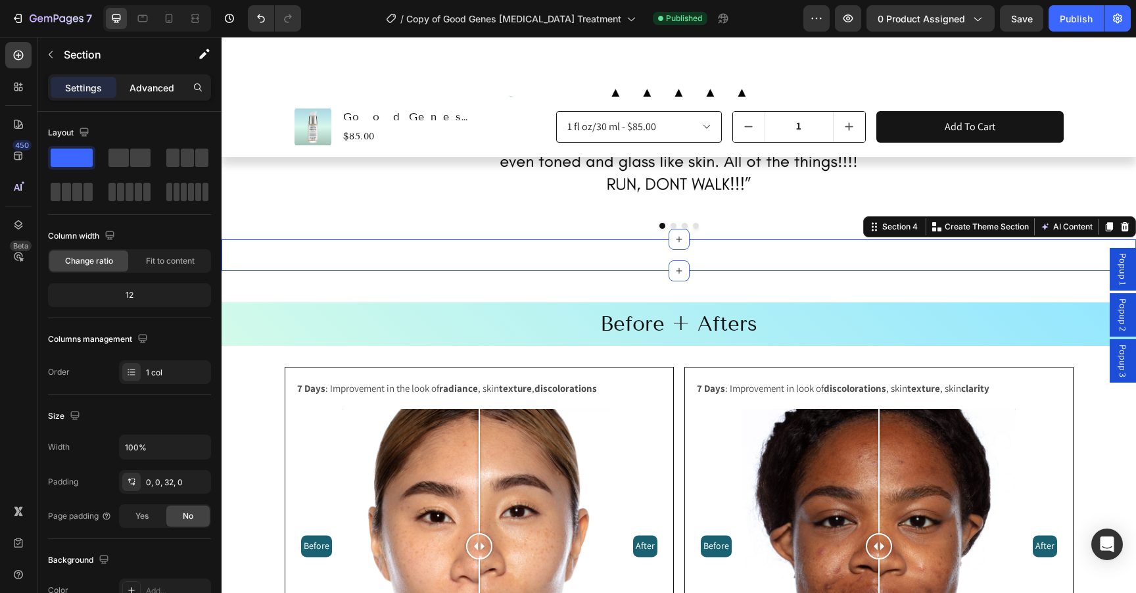
click at [139, 83] on p "Advanced" at bounding box center [152, 88] width 45 height 14
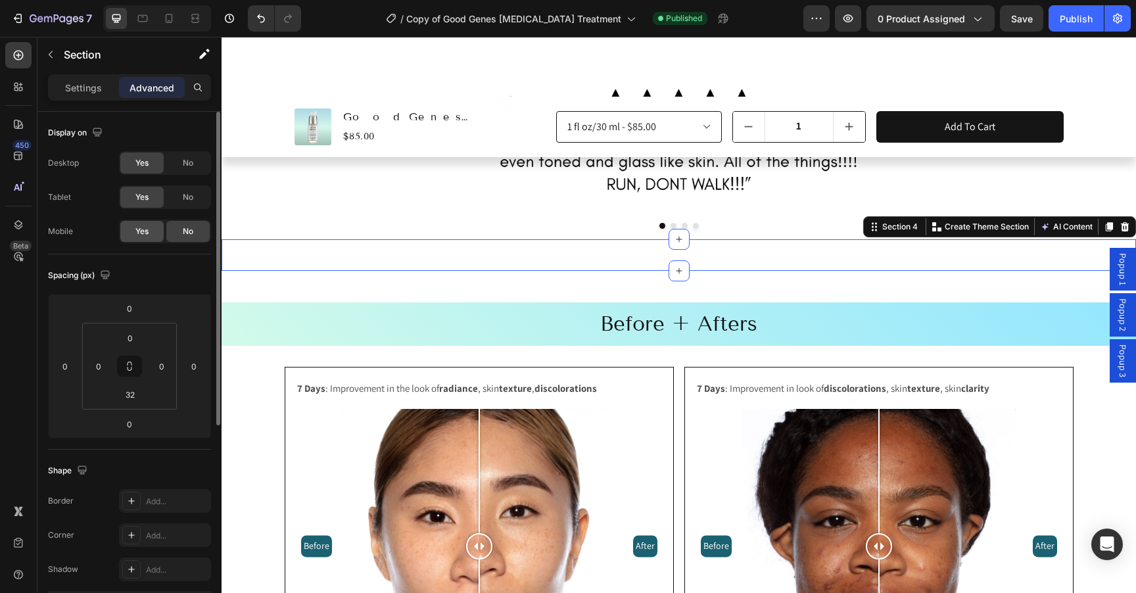
click at [145, 229] on span "Yes" at bounding box center [141, 231] width 13 height 12
click at [173, 17] on icon at bounding box center [168, 18] width 13 height 13
type input "32"
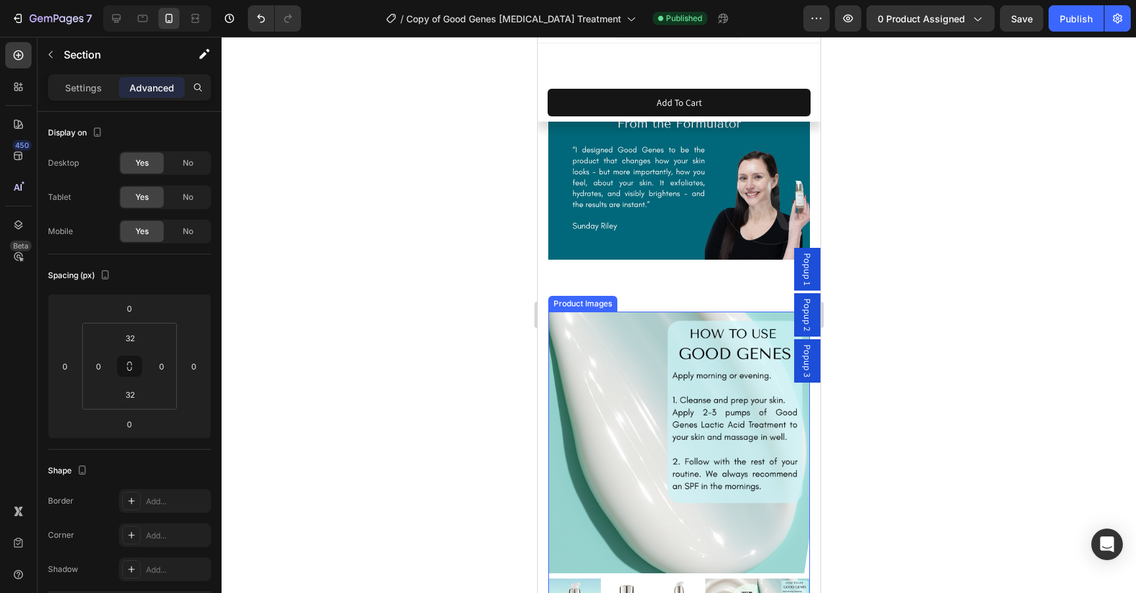
scroll to position [23, 0]
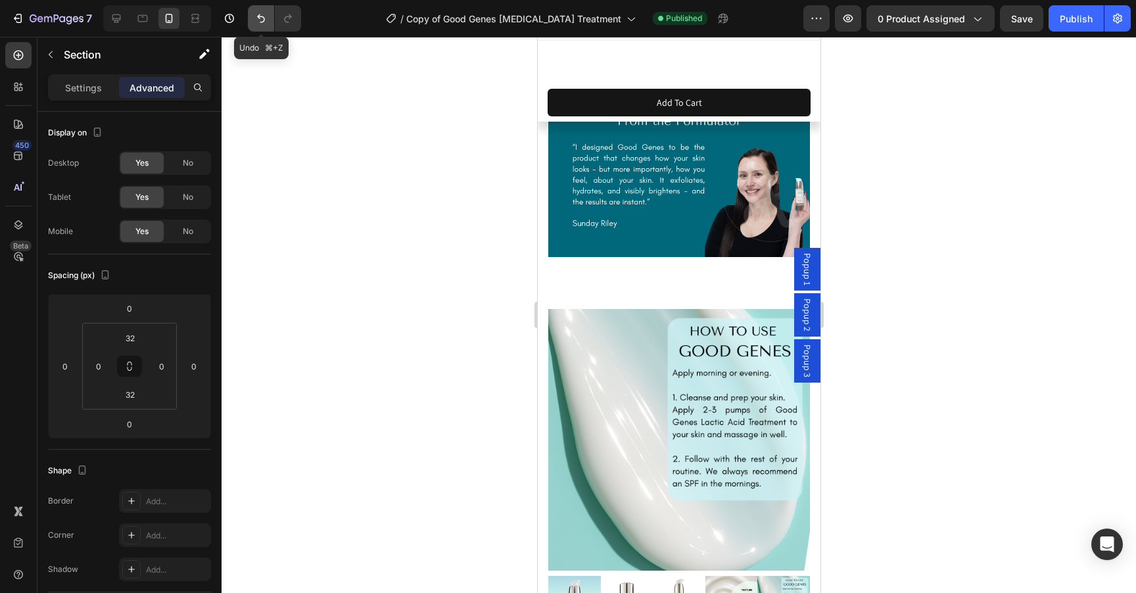
click at [262, 17] on icon "Undo/Redo" at bounding box center [260, 18] width 13 height 13
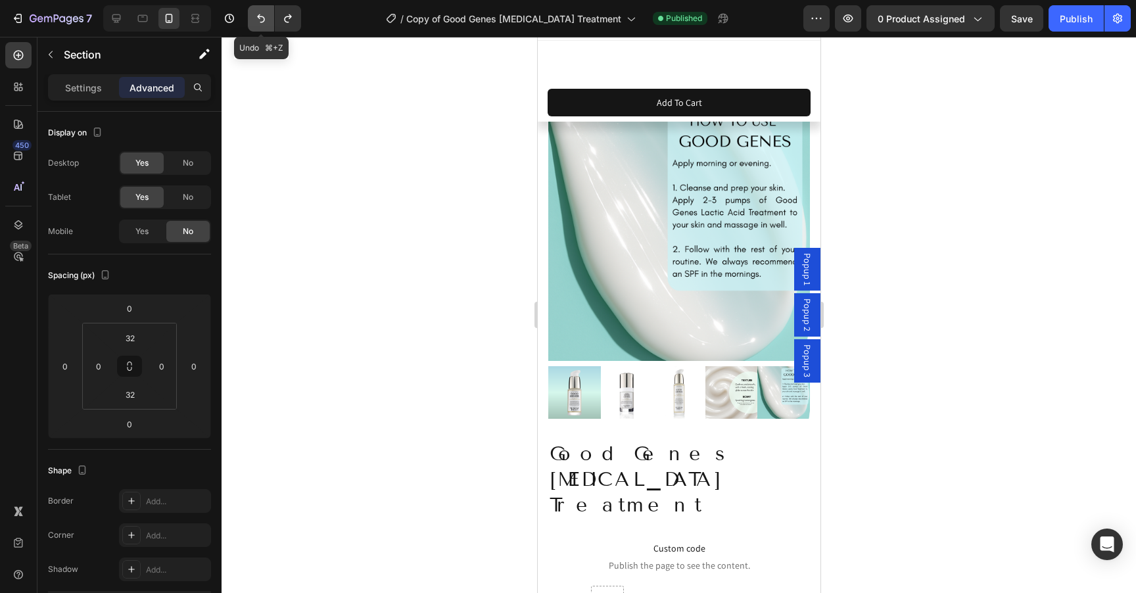
click at [262, 17] on icon "Undo/Redo" at bounding box center [260, 18] width 13 height 13
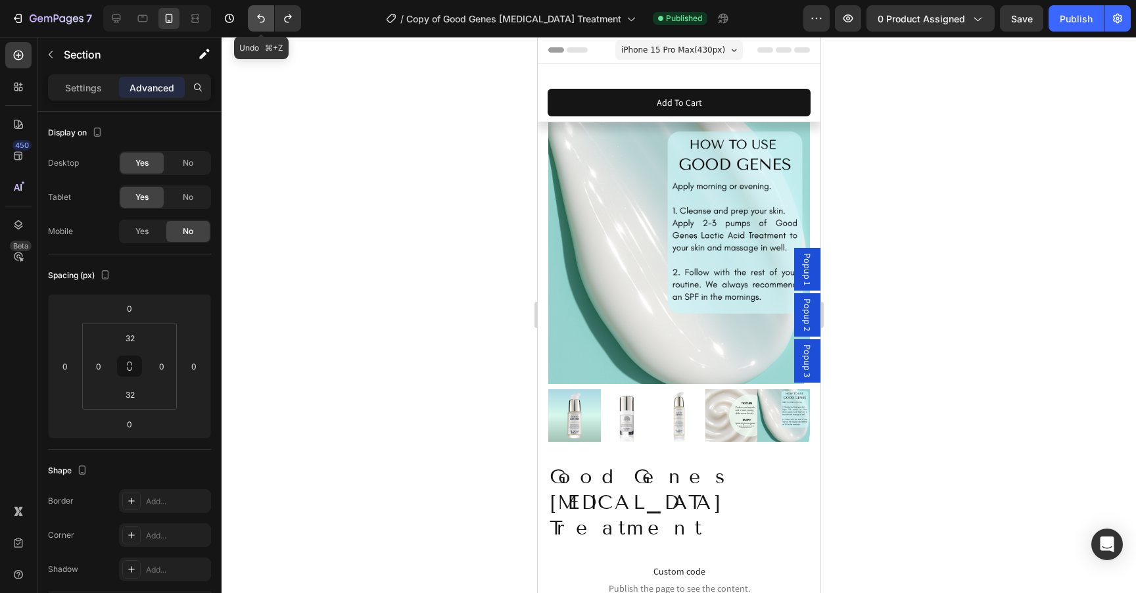
click at [264, 13] on icon "Undo/Redo" at bounding box center [260, 18] width 13 height 13
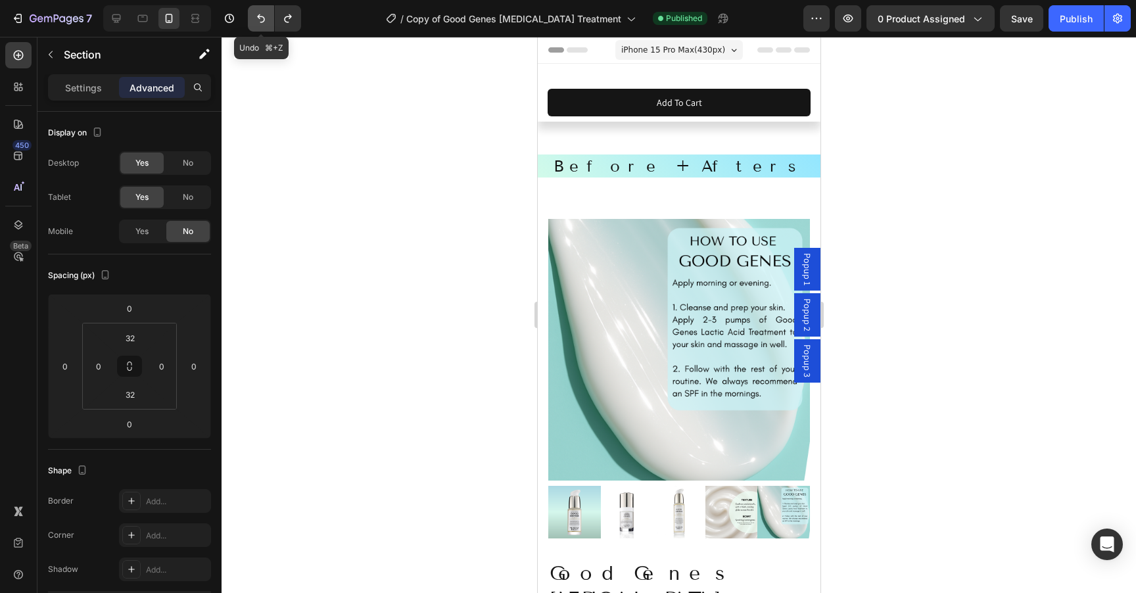
click at [259, 16] on icon "Undo/Redo" at bounding box center [261, 18] width 8 height 9
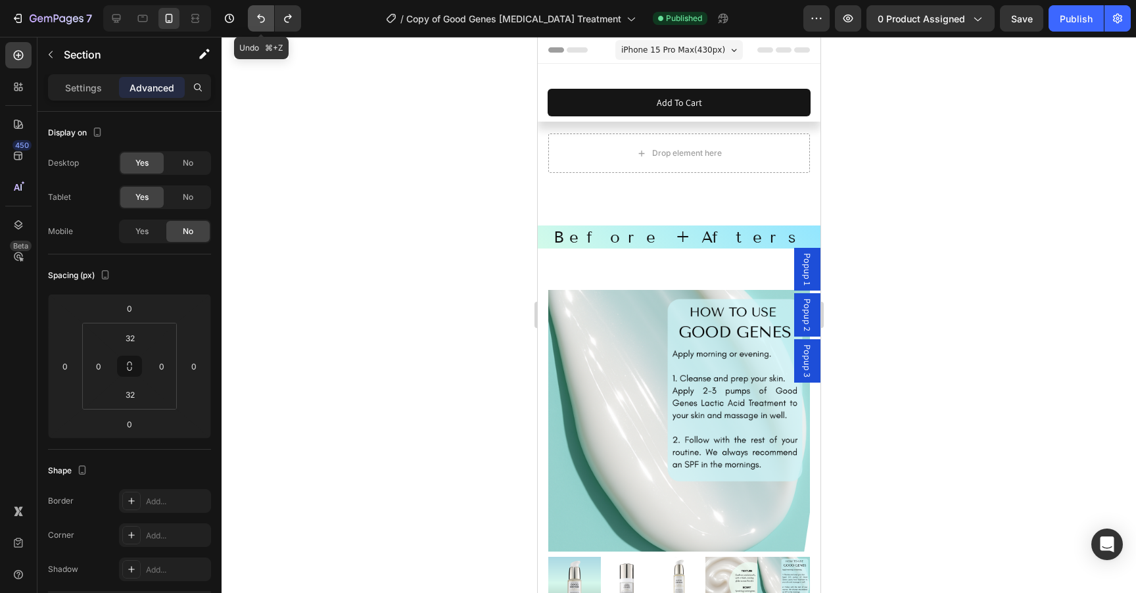
click at [259, 16] on icon "Undo/Redo" at bounding box center [261, 18] width 8 height 9
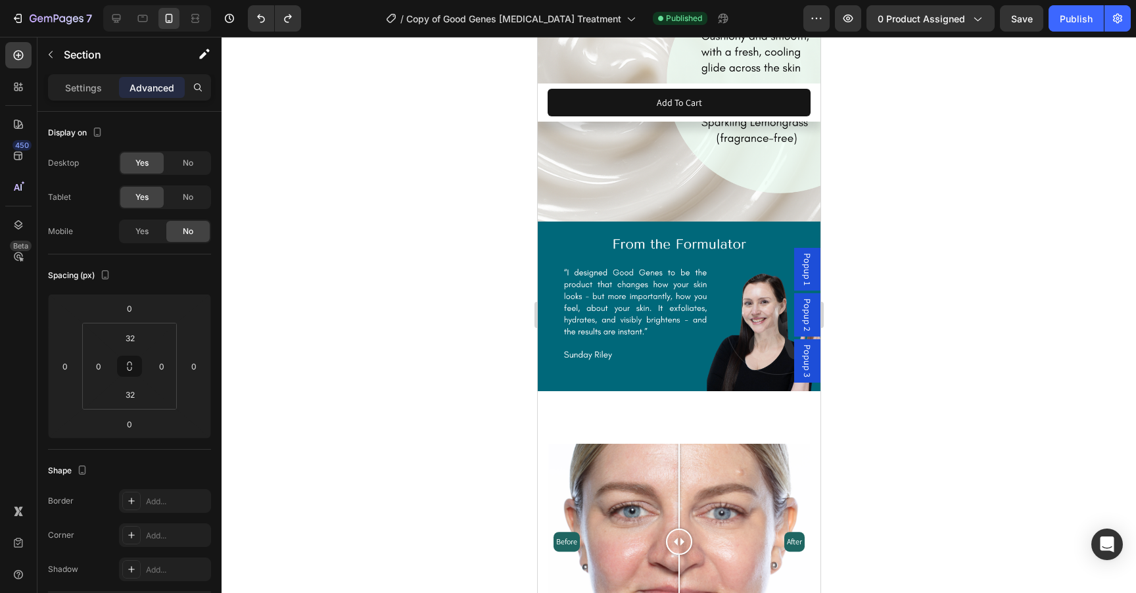
scroll to position [2081, 0]
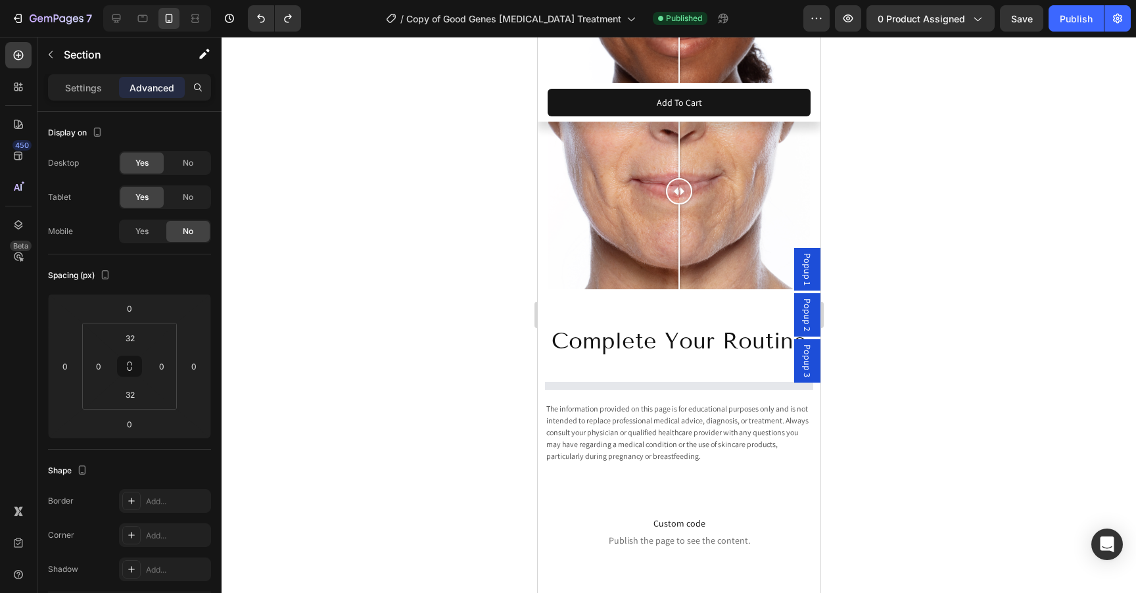
select select "552082345361015983"
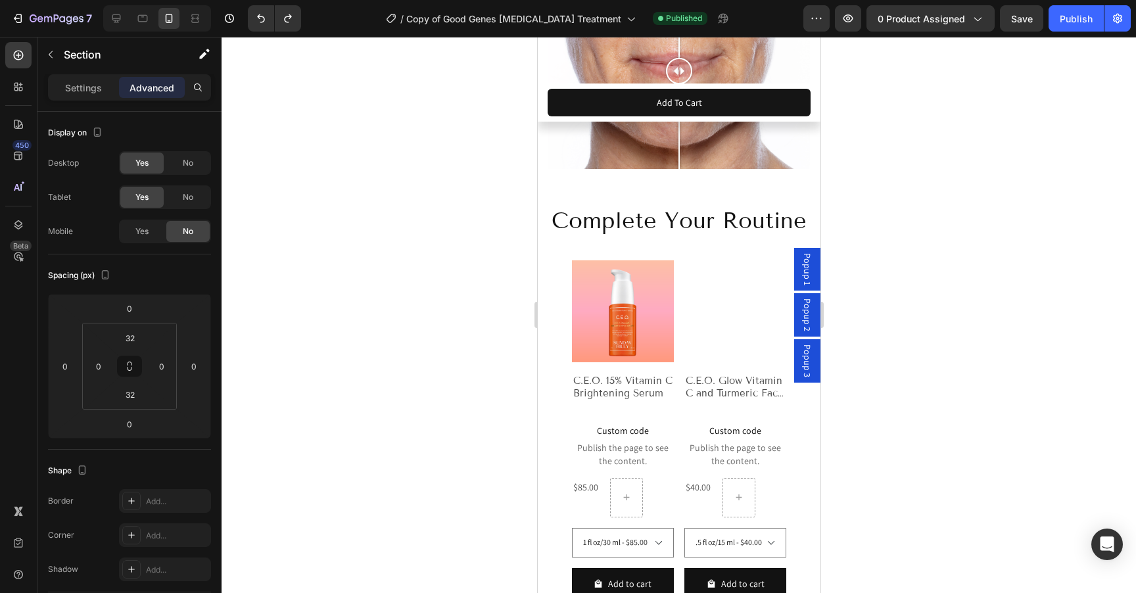
scroll to position [3148, 0]
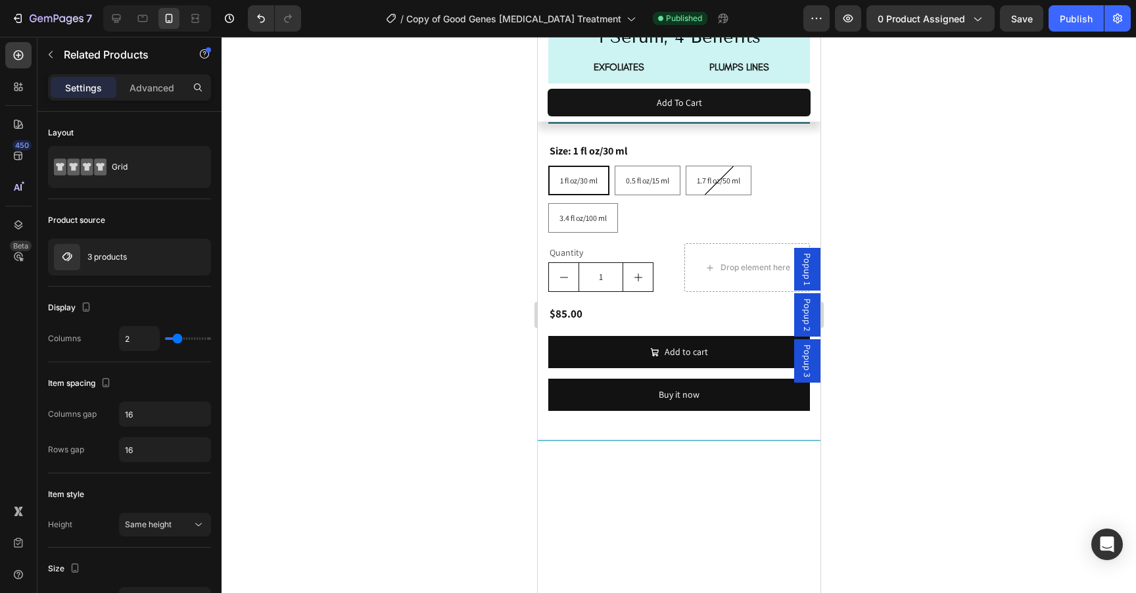
scroll to position [1344, 0]
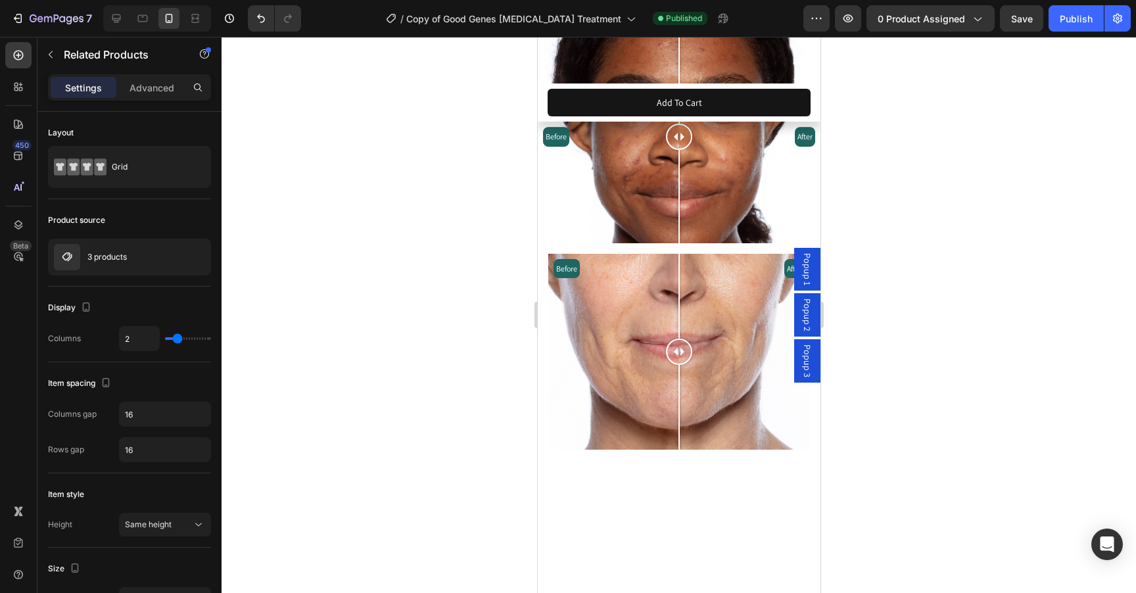
select select "552082345361015983"
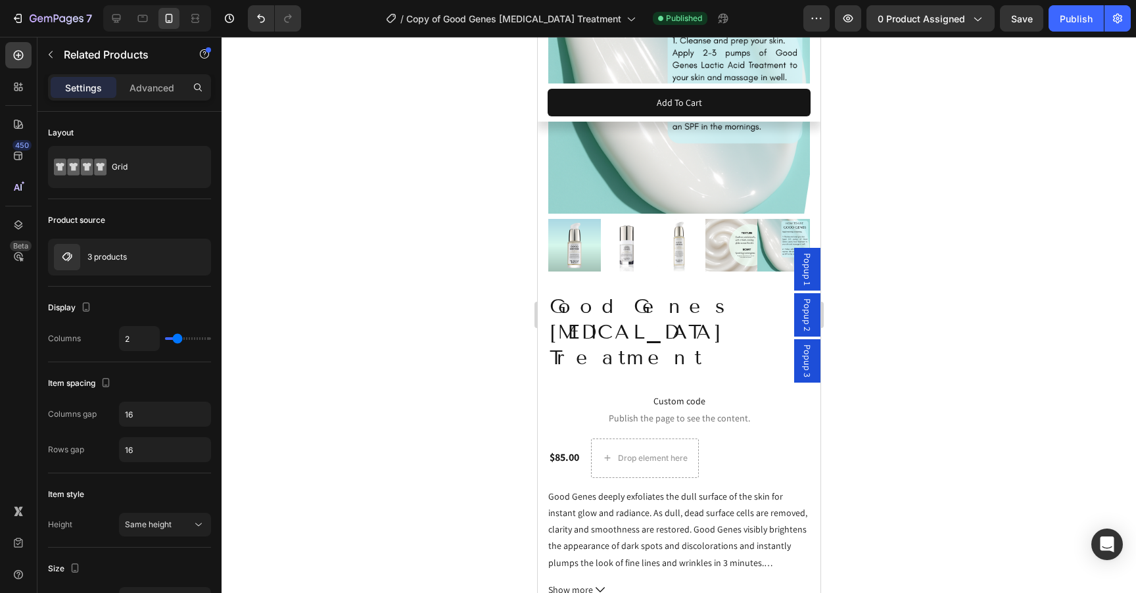
scroll to position [0, 0]
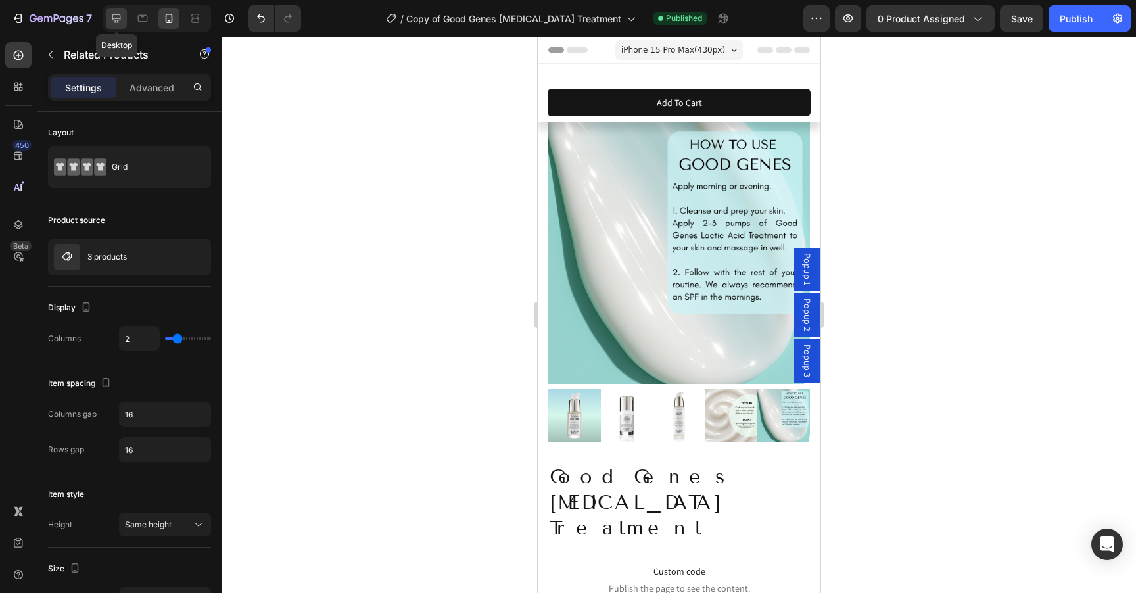
click at [118, 16] on icon at bounding box center [116, 18] width 13 height 13
type input "3"
type input "70"
type input "1200"
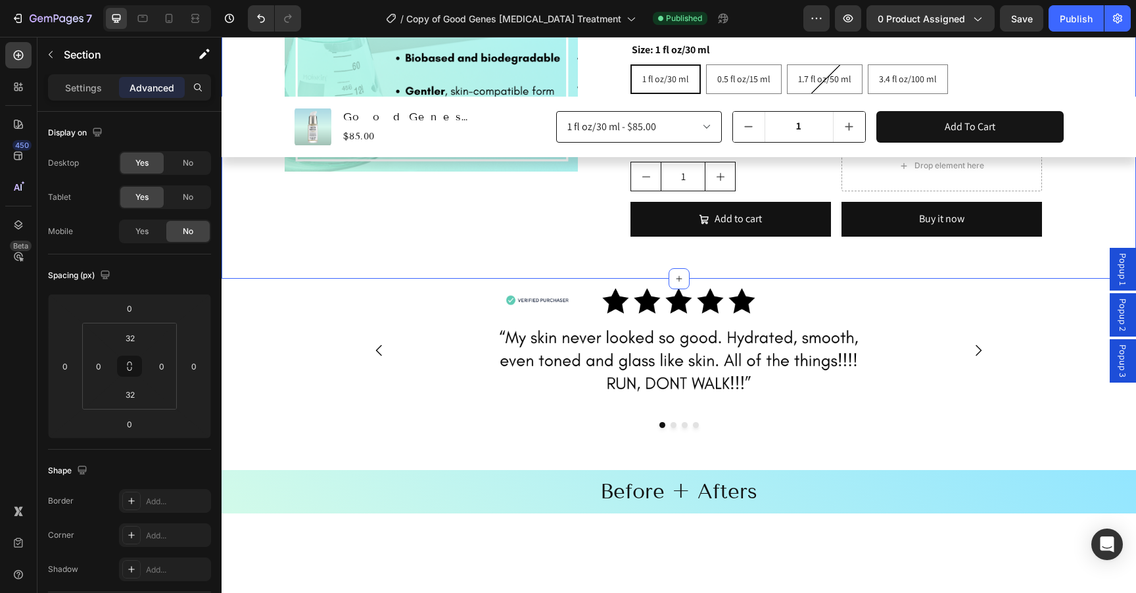
scroll to position [953, 0]
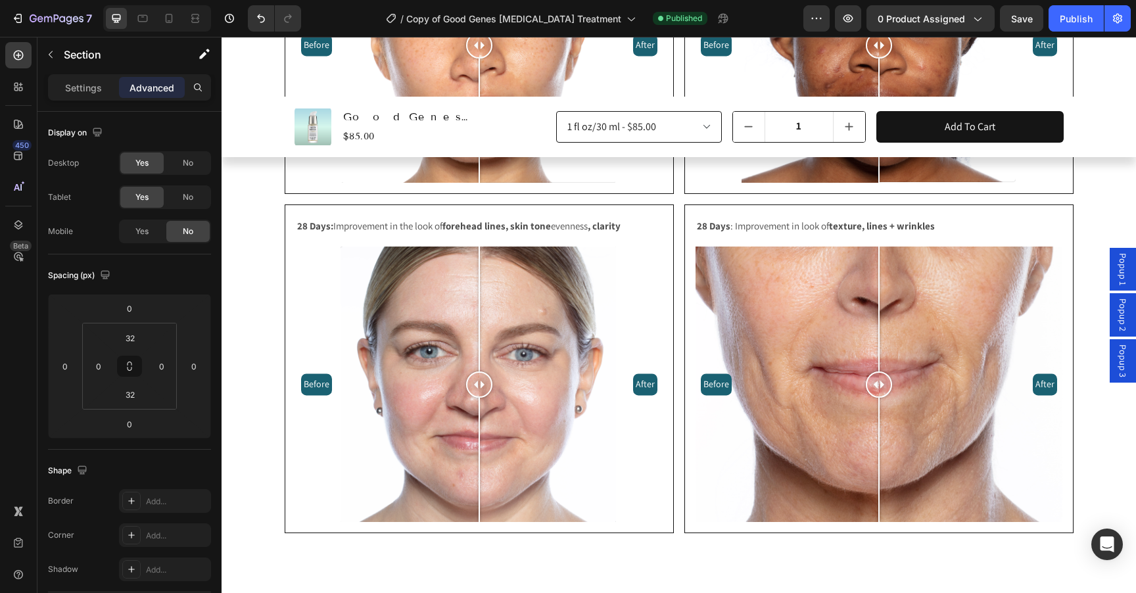
select select "552082345361015983"
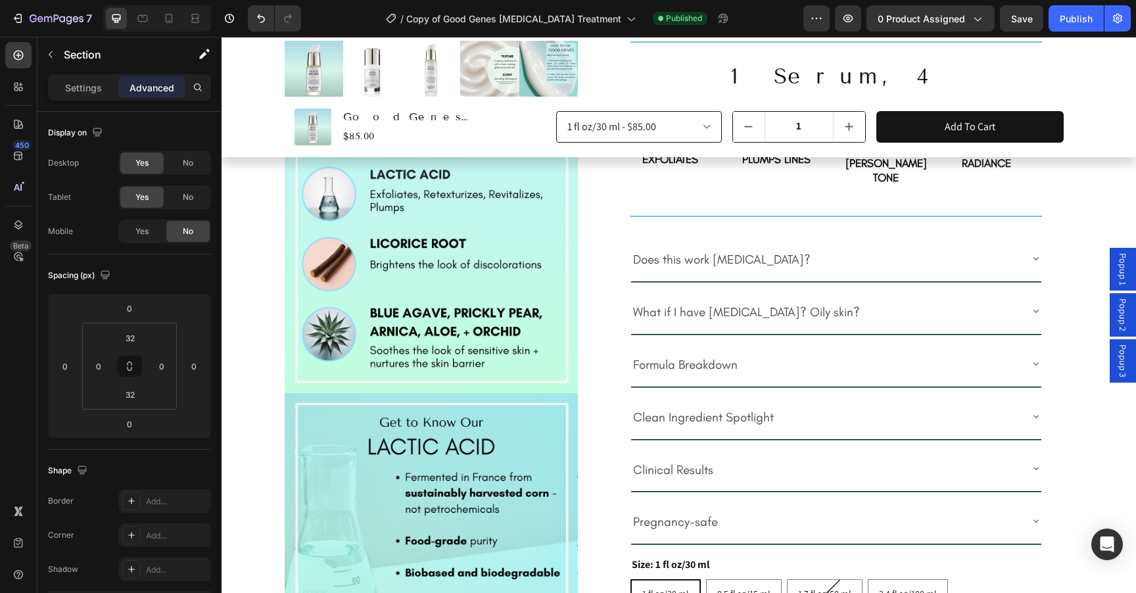
scroll to position [385, 0]
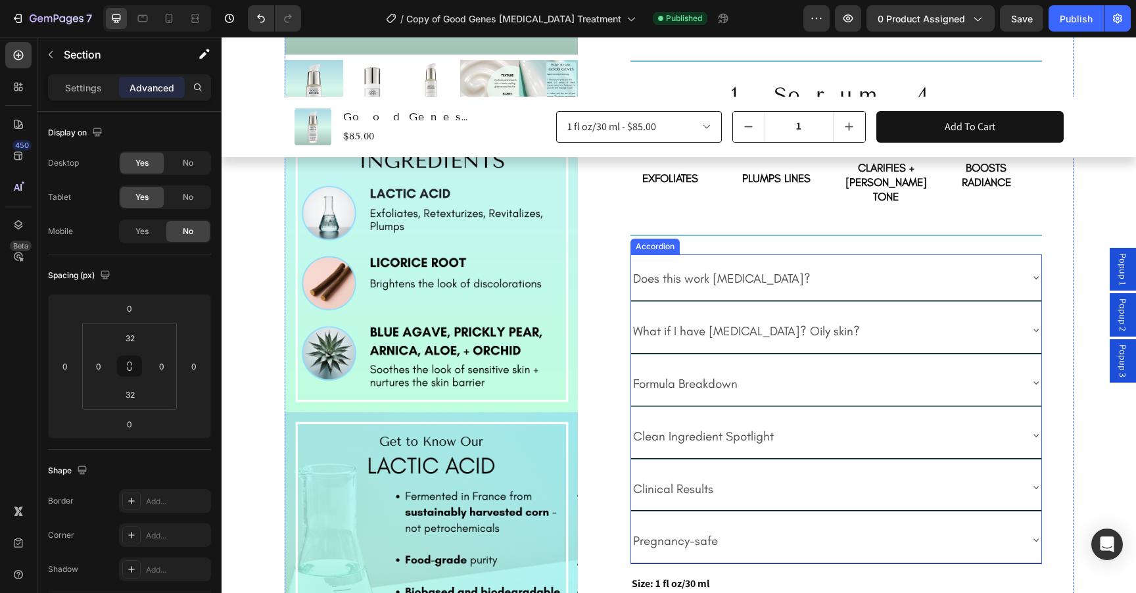
click at [903, 260] on div "Does this work [MEDICAL_DATA]?" at bounding box center [825, 277] width 389 height 35
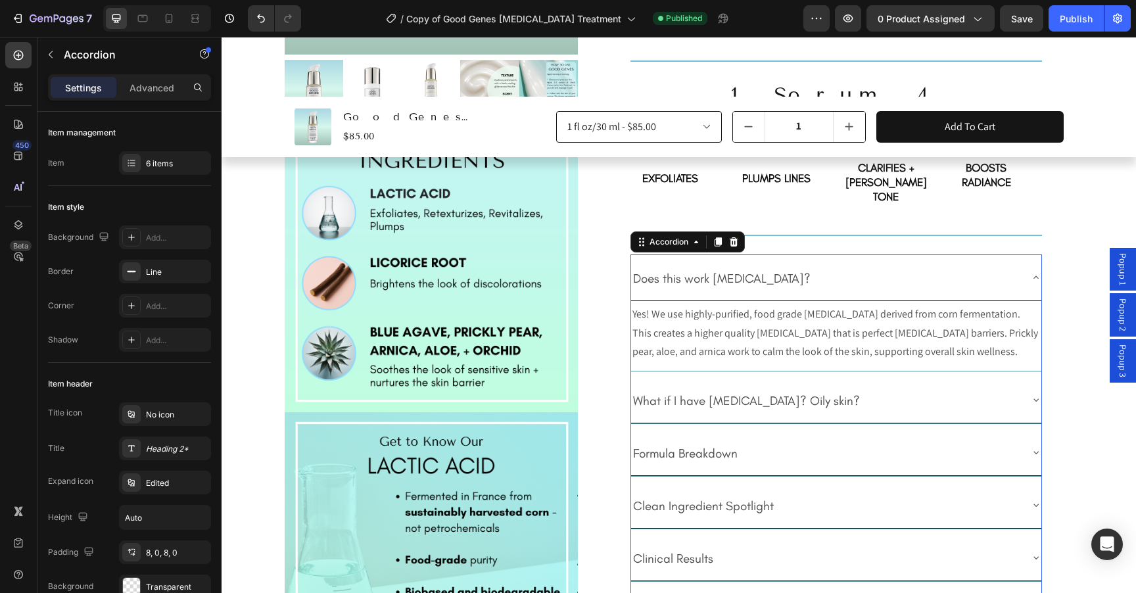
click at [886, 260] on div "Does this work [MEDICAL_DATA]?" at bounding box center [825, 277] width 389 height 35
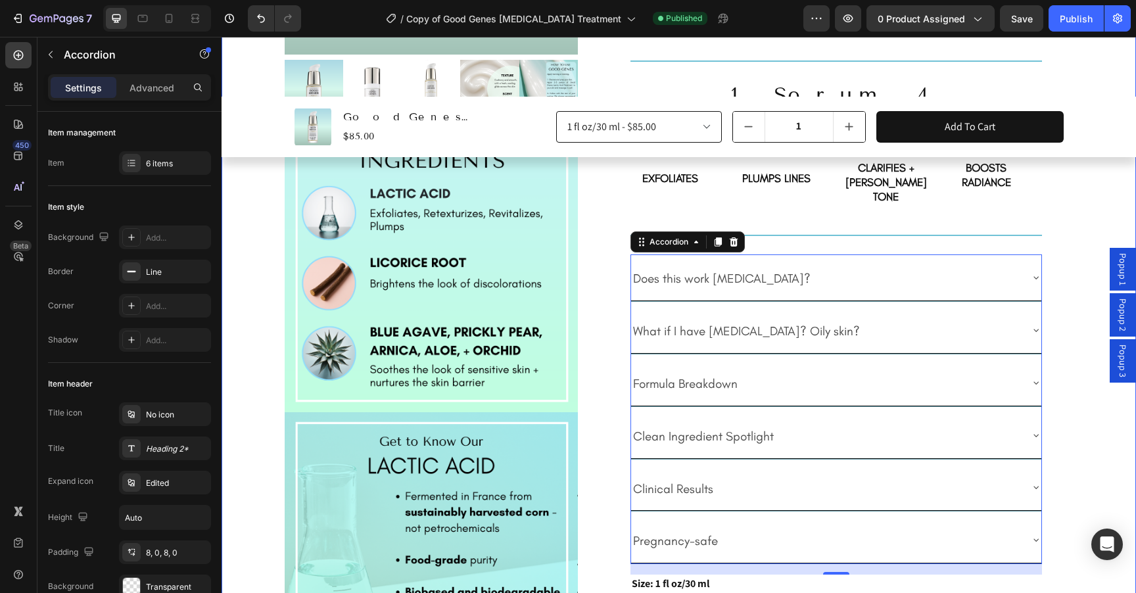
click at [245, 290] on div "Product Images Image Image Image Image Good Genes Lactic Acid Treatment Product…" at bounding box center [679, 276] width 914 height 1031
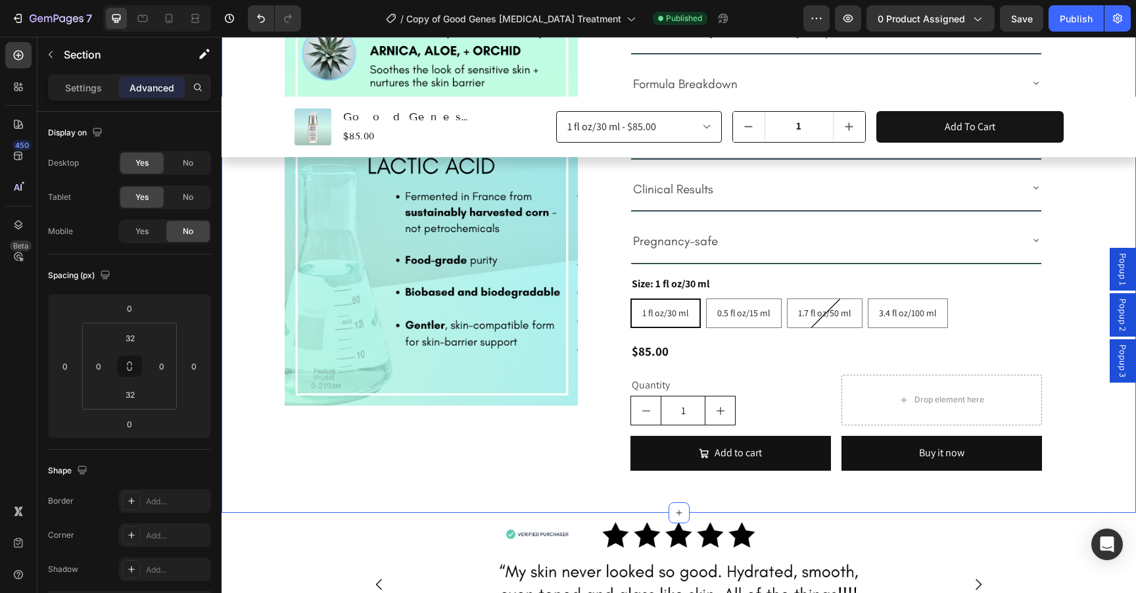
scroll to position [676, 0]
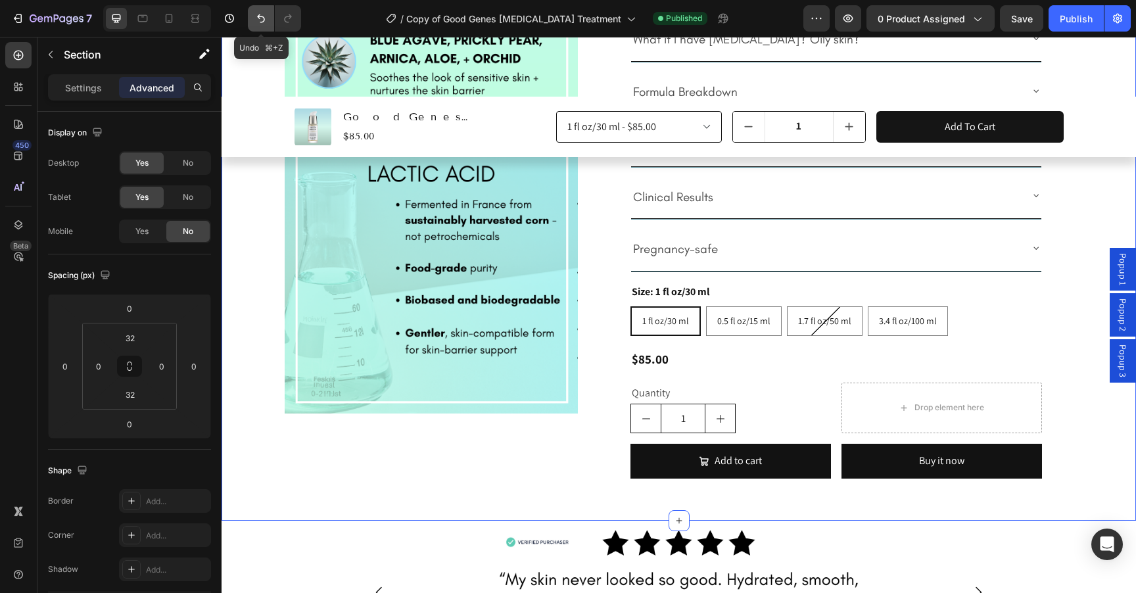
click at [260, 24] on icon "Undo/Redo" at bounding box center [260, 18] width 13 height 13
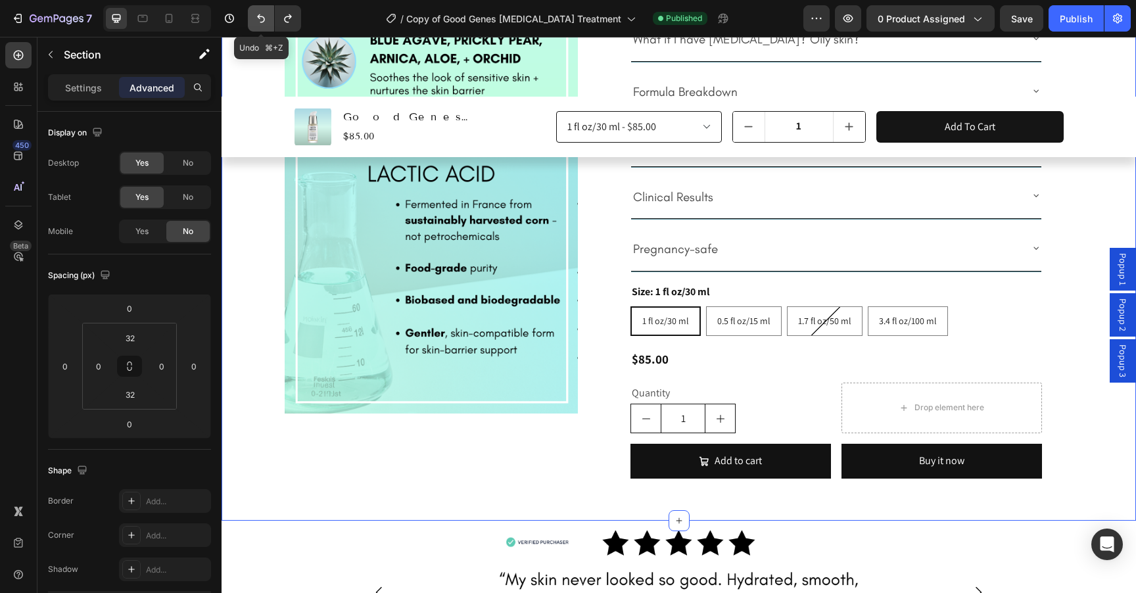
click at [260, 24] on icon "Undo/Redo" at bounding box center [260, 18] width 13 height 13
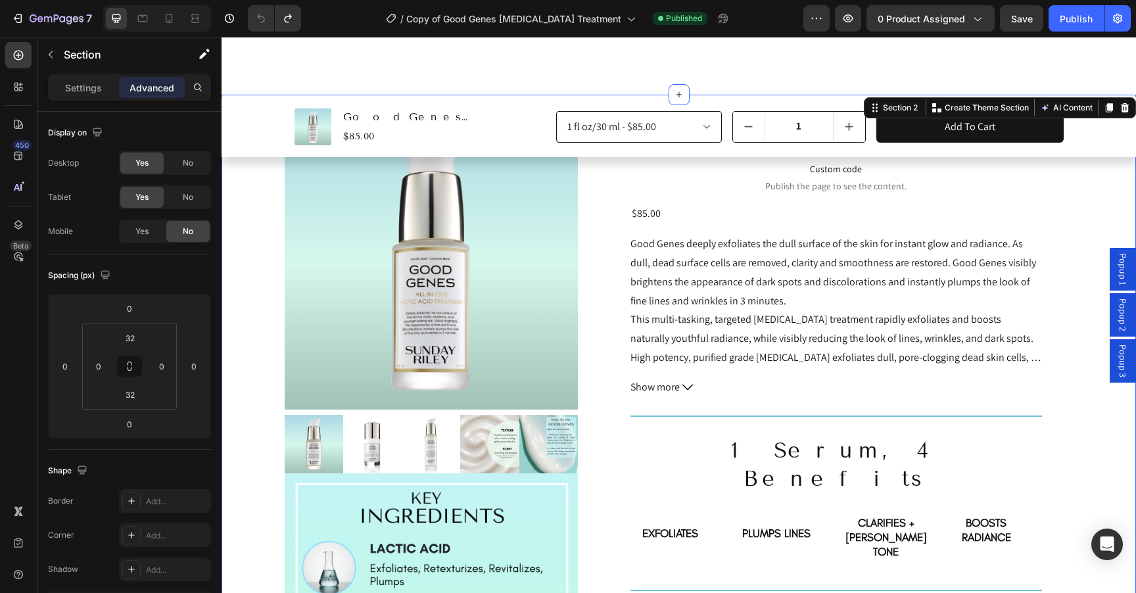
scroll to position [0, 0]
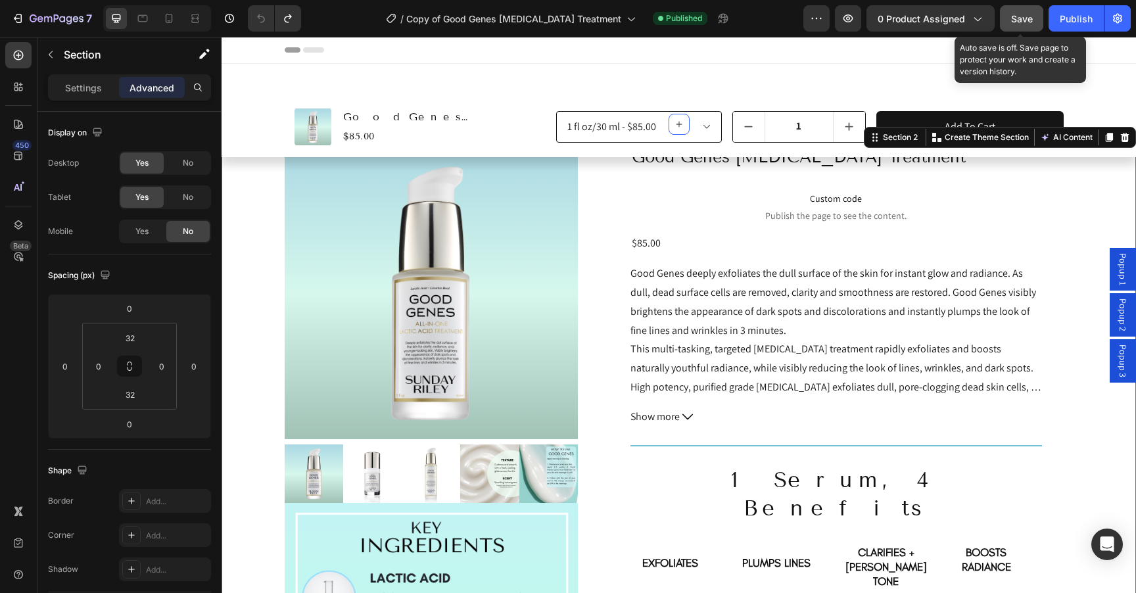
click at [1022, 22] on span "Save" at bounding box center [1022, 18] width 22 height 11
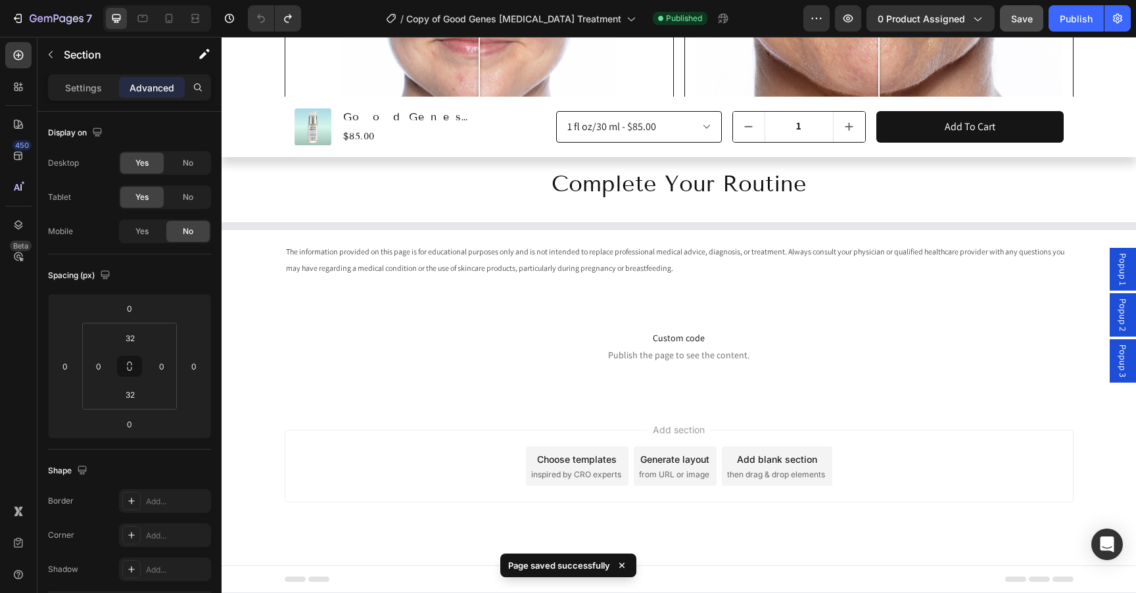
select select "552082345361015983"
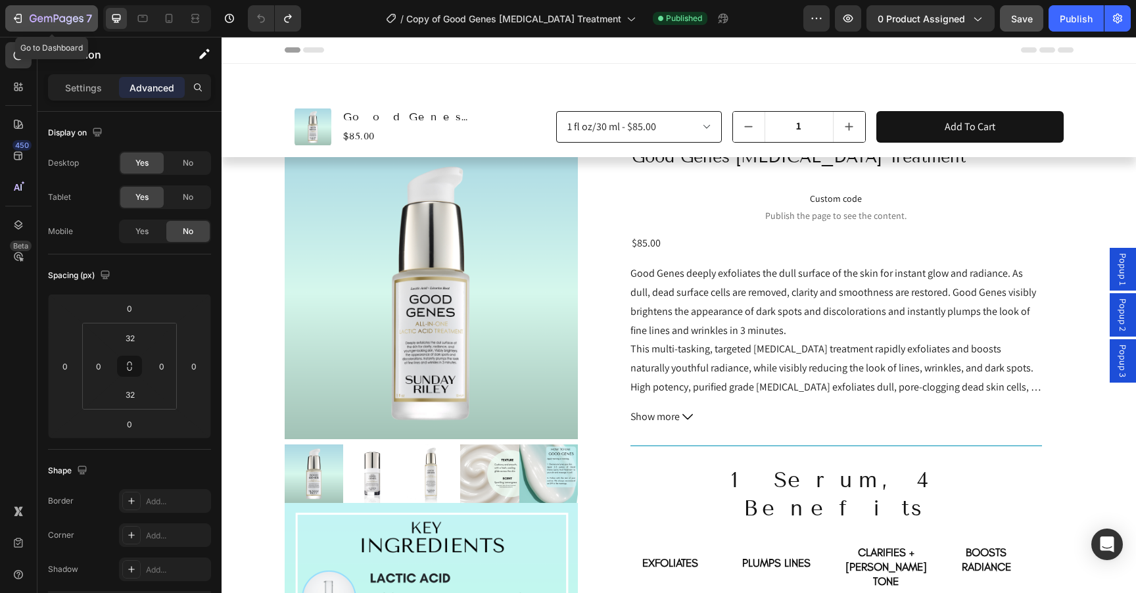
click at [18, 17] on icon "button" at bounding box center [17, 18] width 13 height 13
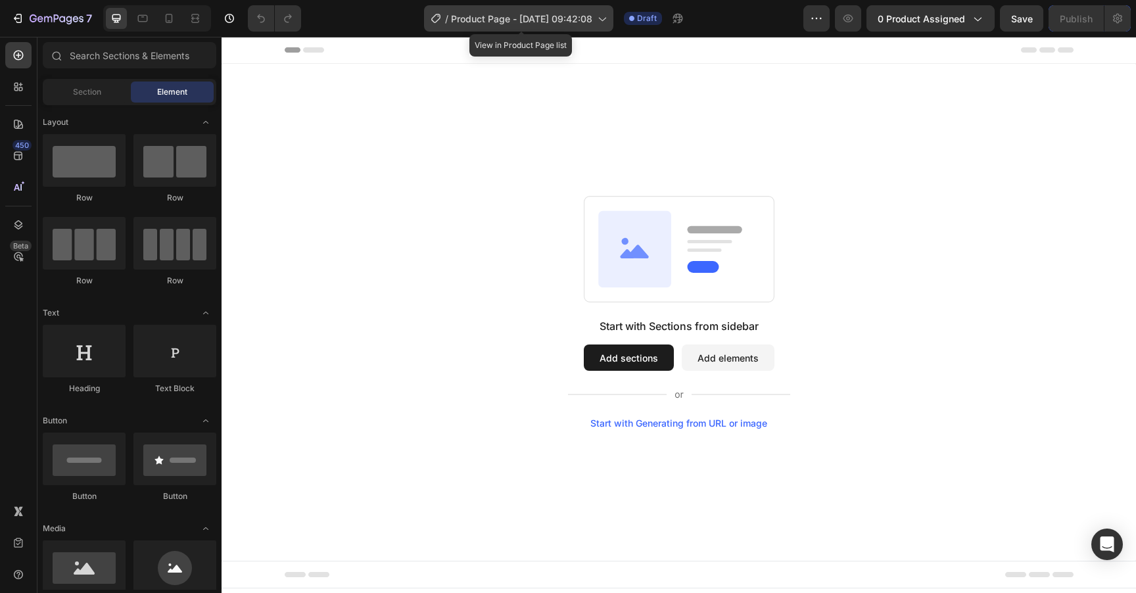
click at [577, 24] on span "Product Page - Aug 26, 09:42:08" at bounding box center [521, 19] width 141 height 14
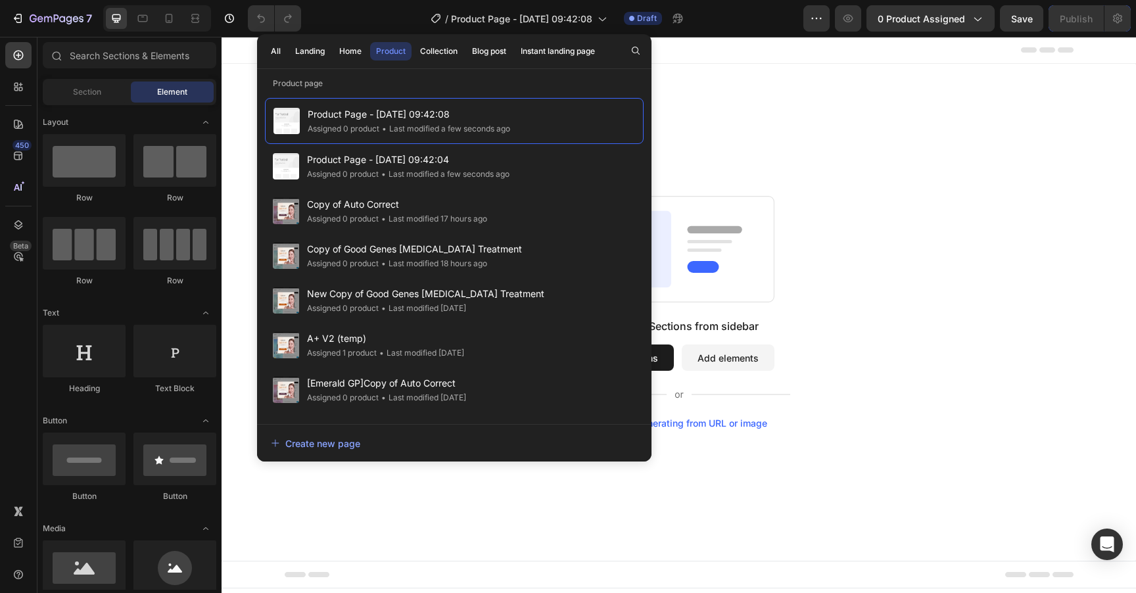
click at [739, 22] on div "/ Product Page - Aug 26, 09:42:08 Draft" at bounding box center [558, 18] width 492 height 26
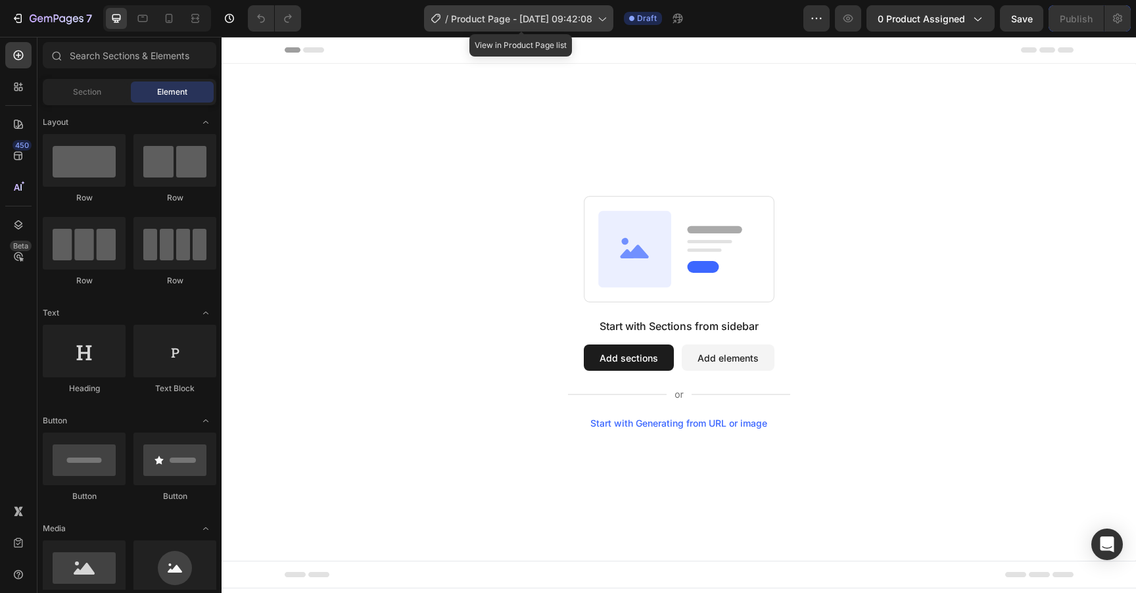
click at [562, 17] on span "Product Page - Aug 26, 09:42:08" at bounding box center [521, 19] width 141 height 14
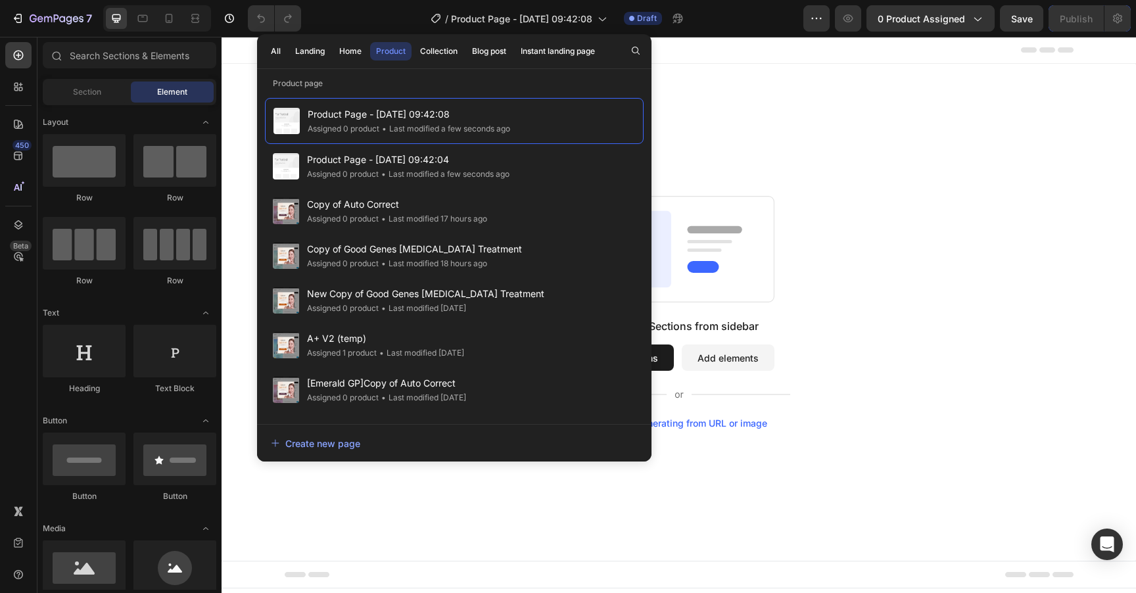
click at [763, 20] on div "/ Product Page - Aug 26, 09:42:08 Draft" at bounding box center [558, 18] width 492 height 26
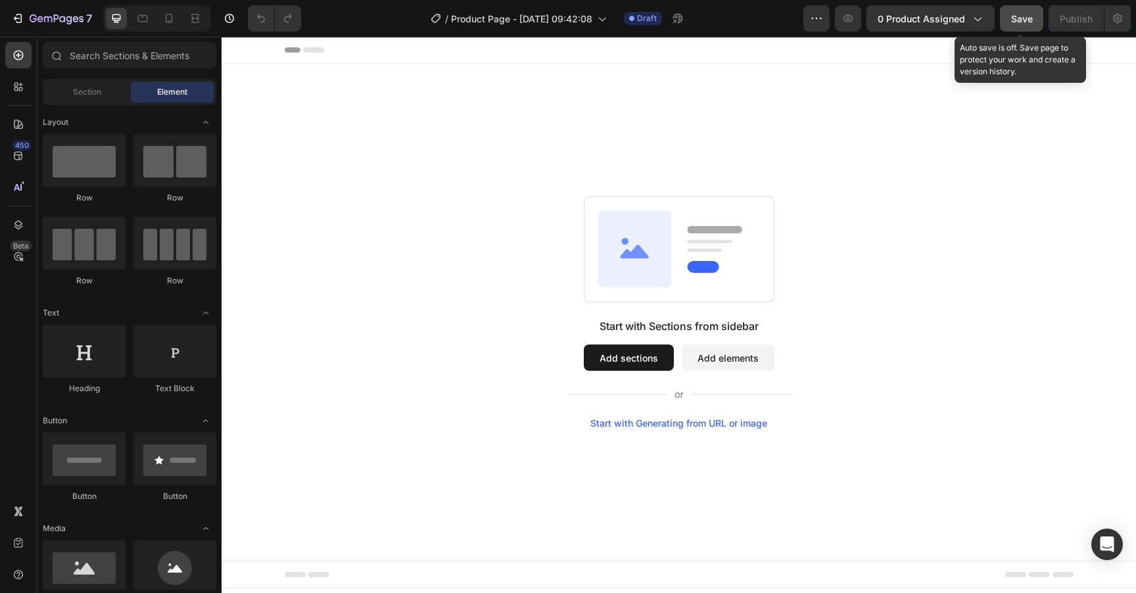
click at [1017, 16] on span "Save" at bounding box center [1022, 18] width 22 height 11
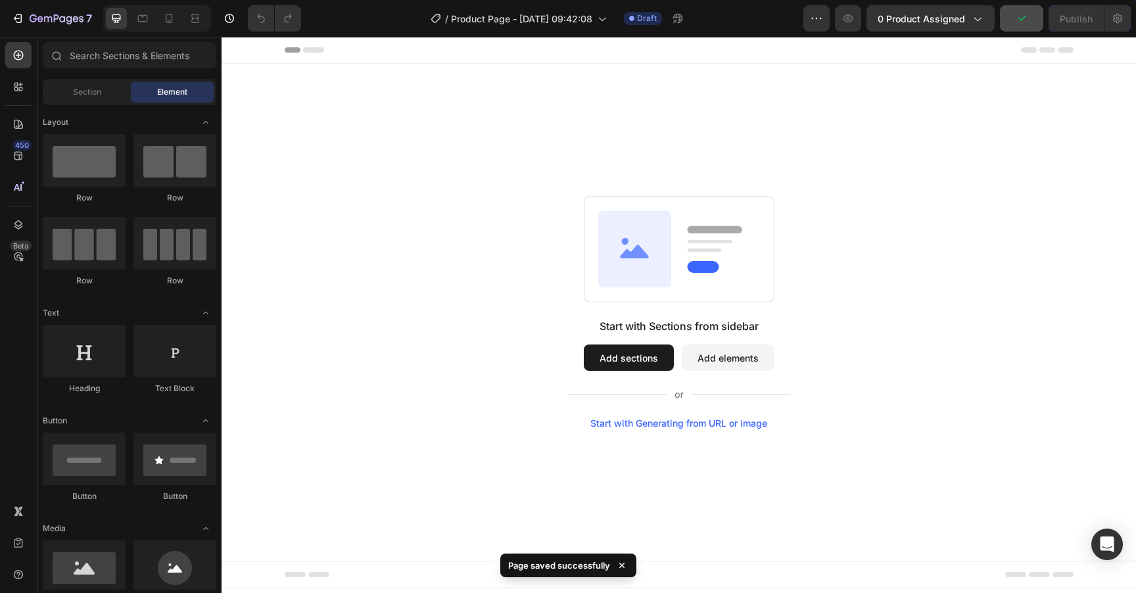
click at [739, 19] on div "/ Product Page - Aug 26, 09:42:08 Draft" at bounding box center [558, 18] width 492 height 26
click at [811, 11] on button "button" at bounding box center [816, 18] width 26 height 26
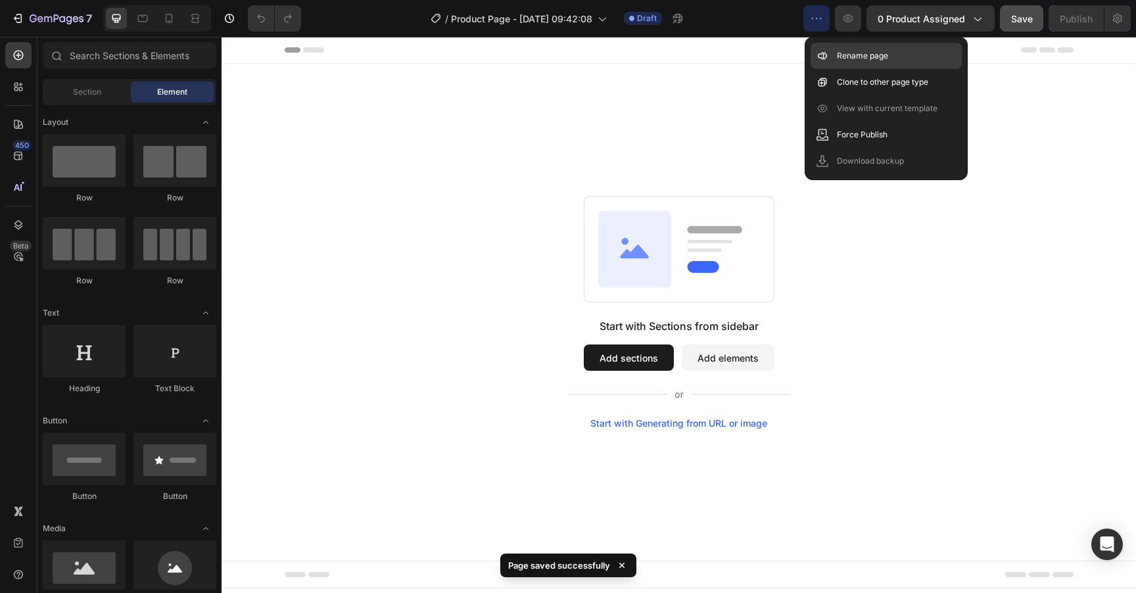
click at [880, 60] on p "Rename page" at bounding box center [862, 55] width 51 height 13
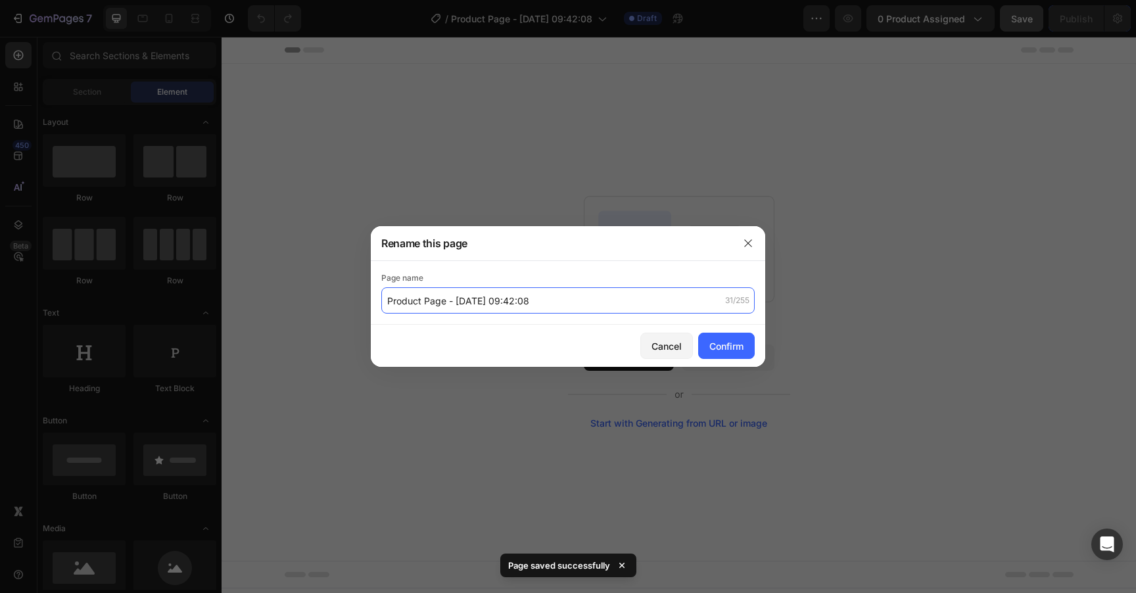
click at [466, 306] on input "Product Page - Aug 26, 09:42:08" at bounding box center [567, 300] width 373 height 26
click at [530, 304] on input "Master Product - DON'T EDIT" at bounding box center [567, 300] width 373 height 26
type input "Master Product - DO NOT EDIT"
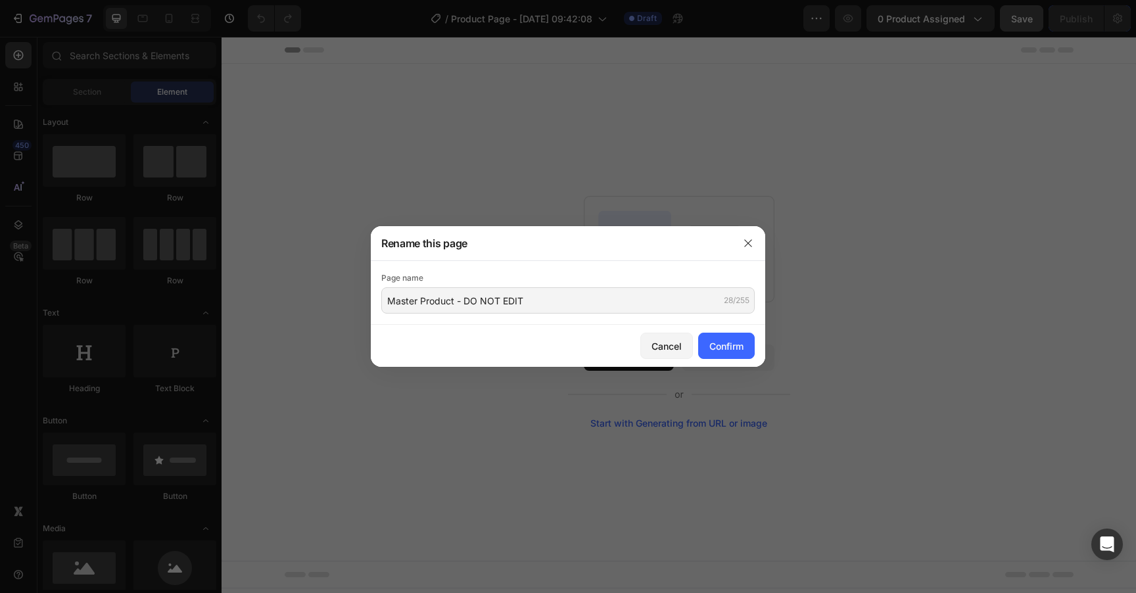
click at [642, 249] on div "Rename this page" at bounding box center [551, 243] width 360 height 34
click at [732, 353] on button "Confirm" at bounding box center [726, 346] width 57 height 26
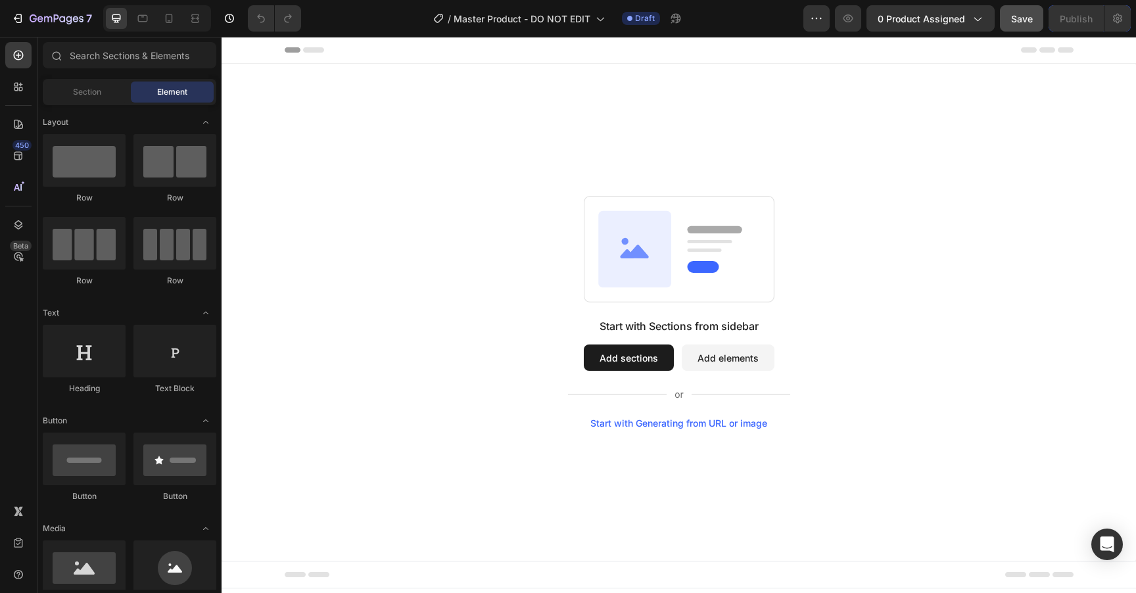
click at [396, 208] on div "Start with Sections from sidebar Add sections Add elements Start with Generatin…" at bounding box center [679, 312] width 820 height 233
click at [43, 14] on icon "button" at bounding box center [57, 19] width 54 height 11
click at [26, 154] on div "450" at bounding box center [18, 156] width 26 height 26
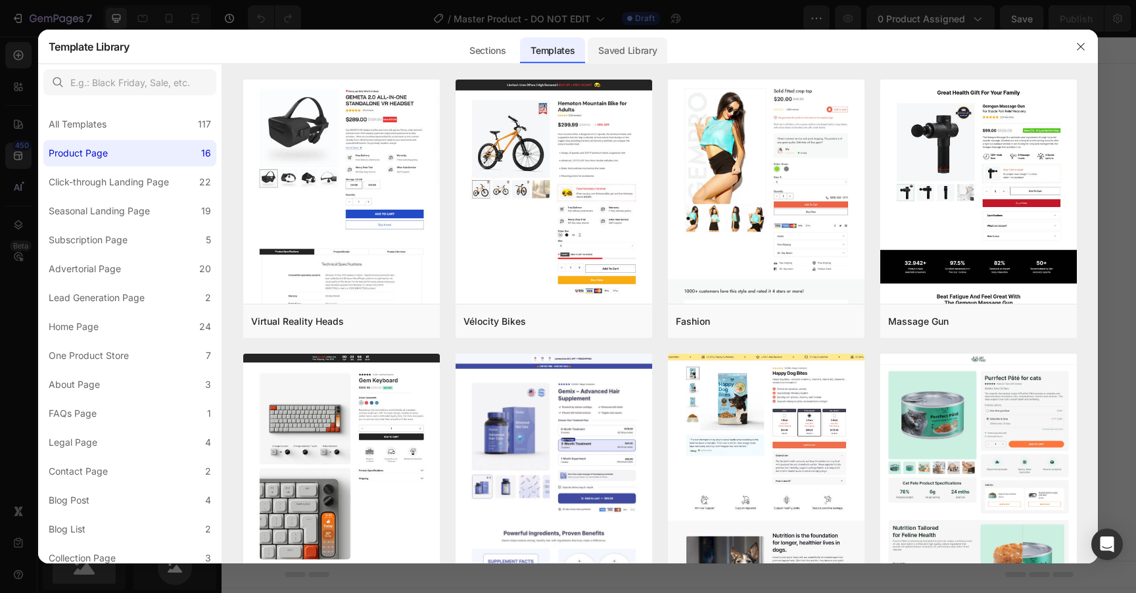
click at [629, 60] on div "Saved Library" at bounding box center [628, 50] width 80 height 26
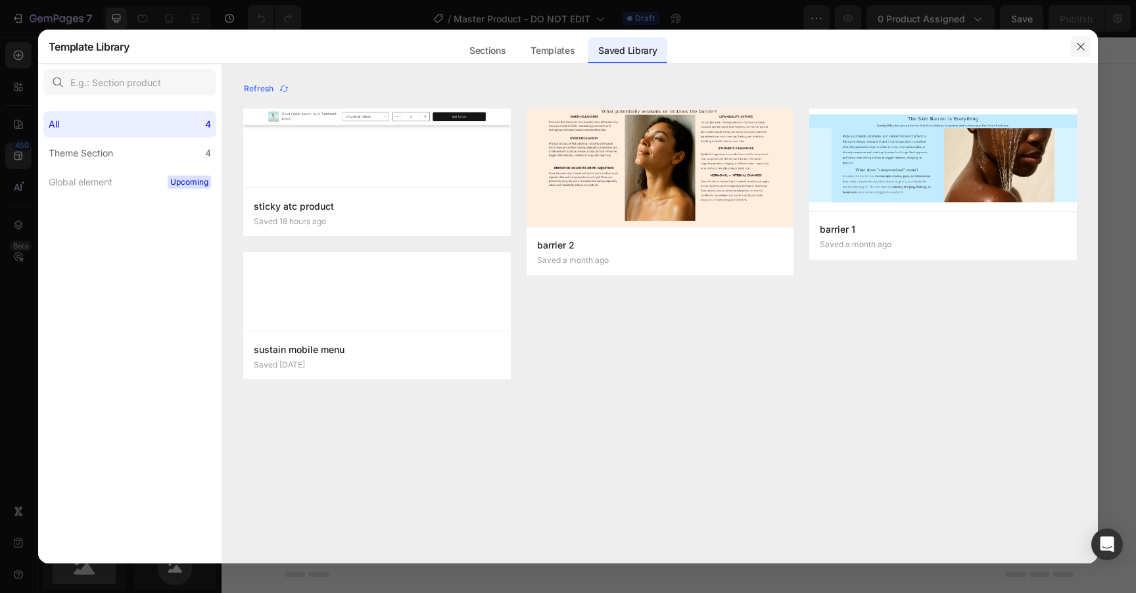
click at [1077, 42] on icon "button" at bounding box center [1080, 46] width 11 height 11
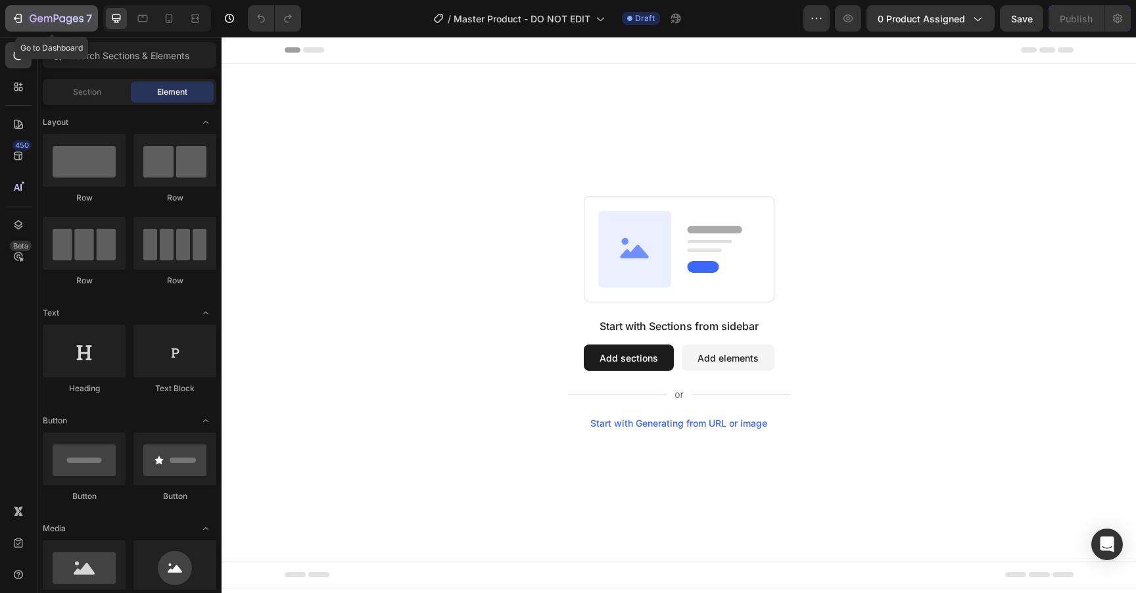
click at [45, 25] on div "7" at bounding box center [61, 19] width 62 height 16
click at [59, 12] on div "7" at bounding box center [61, 19] width 62 height 16
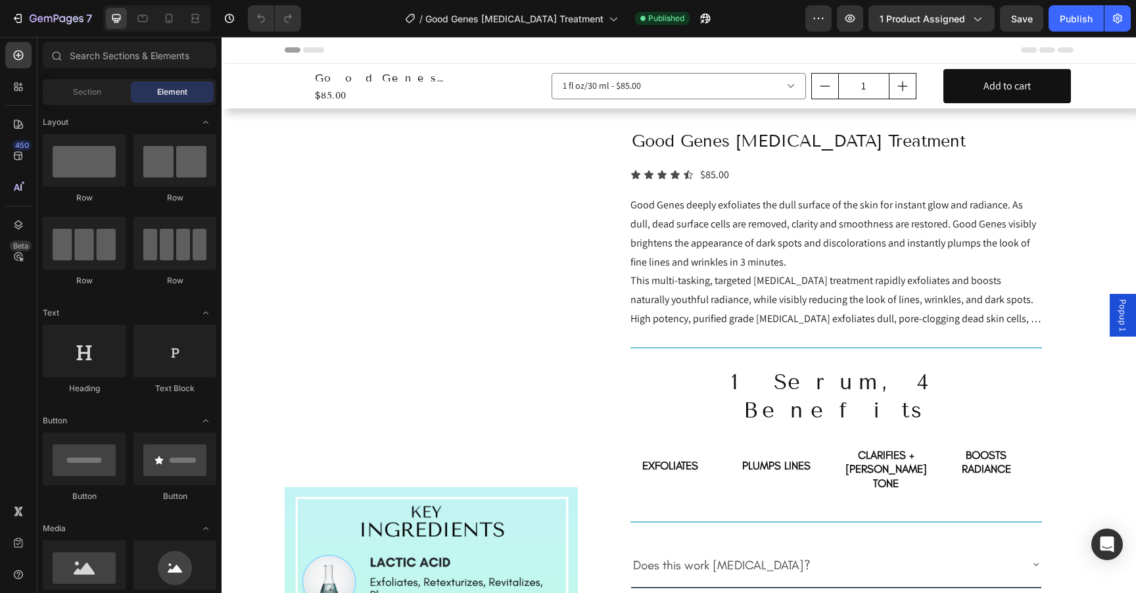
radio input "false"
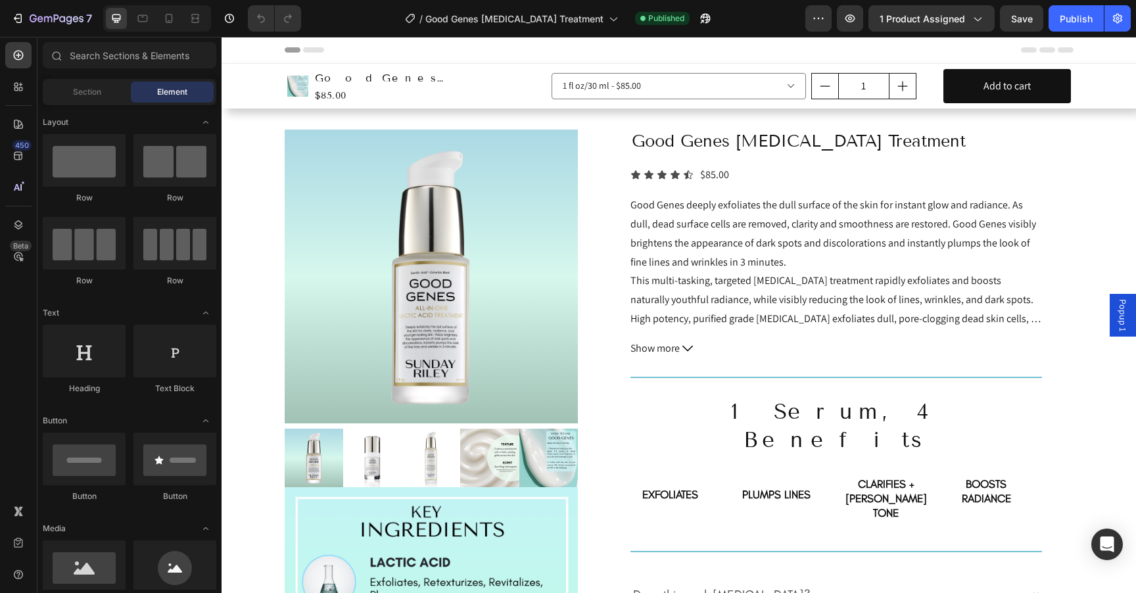
select select "552082345361015983"
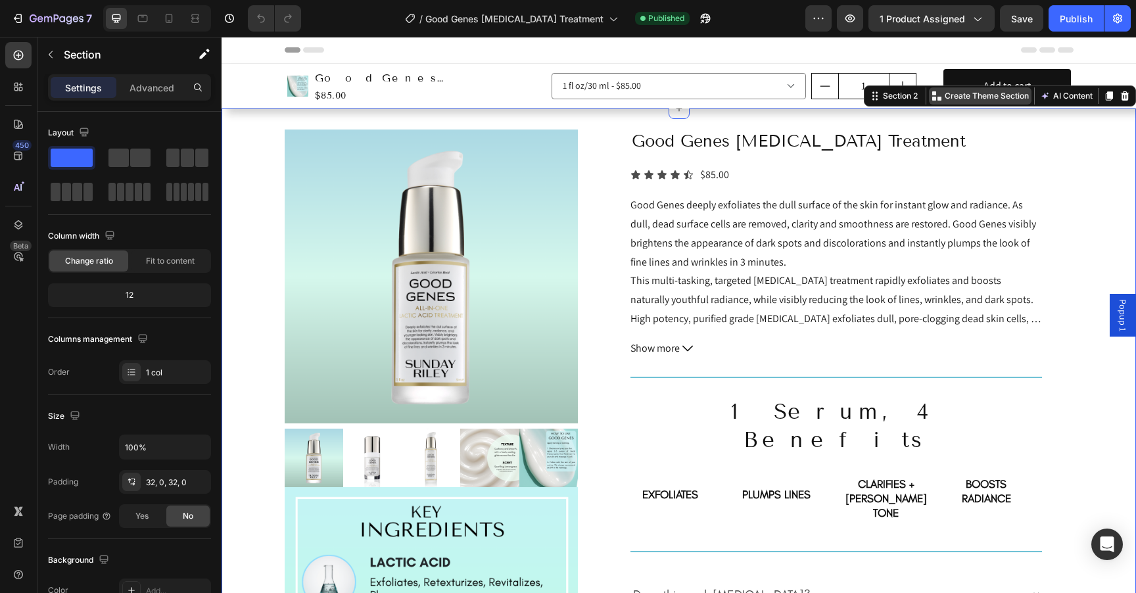
click at [976, 99] on p "Create Theme Section" at bounding box center [987, 96] width 84 height 12
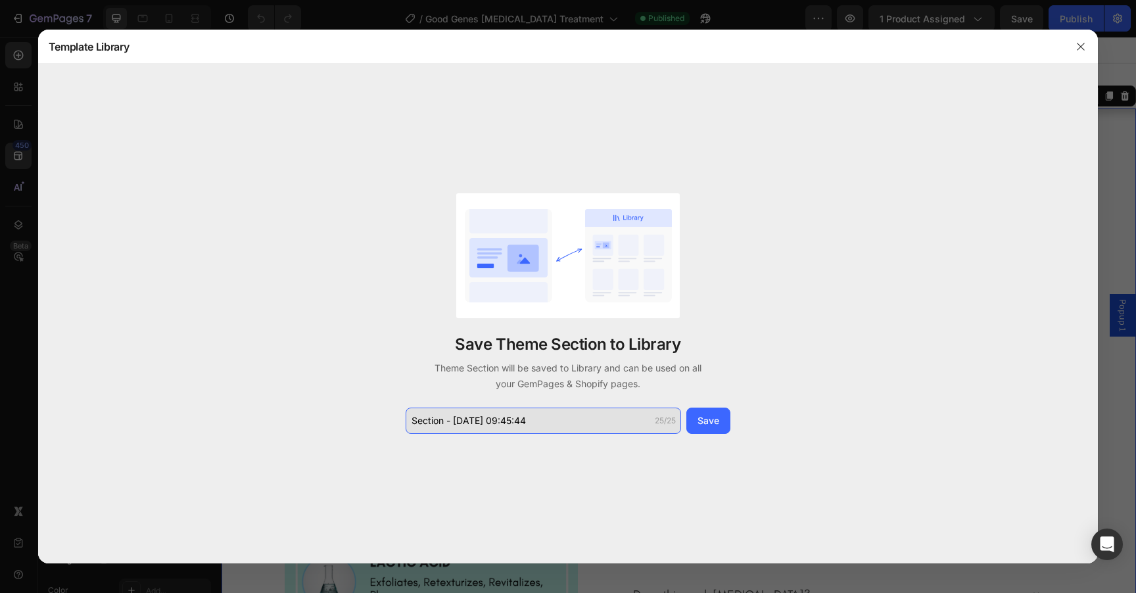
click at [526, 421] on input "Section - Aug 26 09:45:44" at bounding box center [543, 421] width 275 height 26
type input "GGL sec 1 desktop"
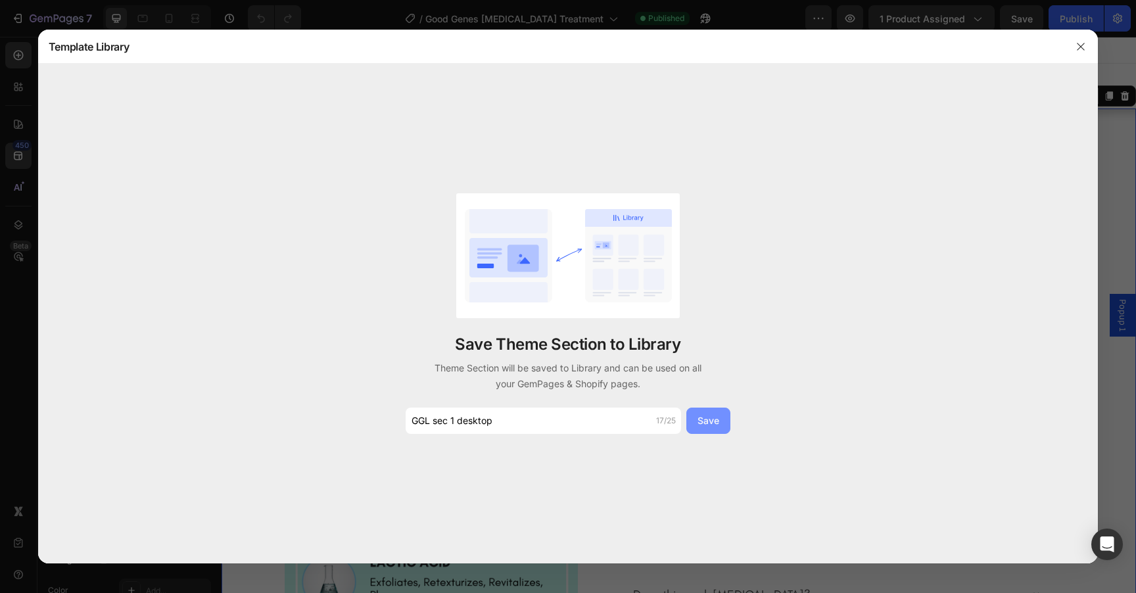
click at [719, 429] on button "Save" at bounding box center [708, 421] width 44 height 26
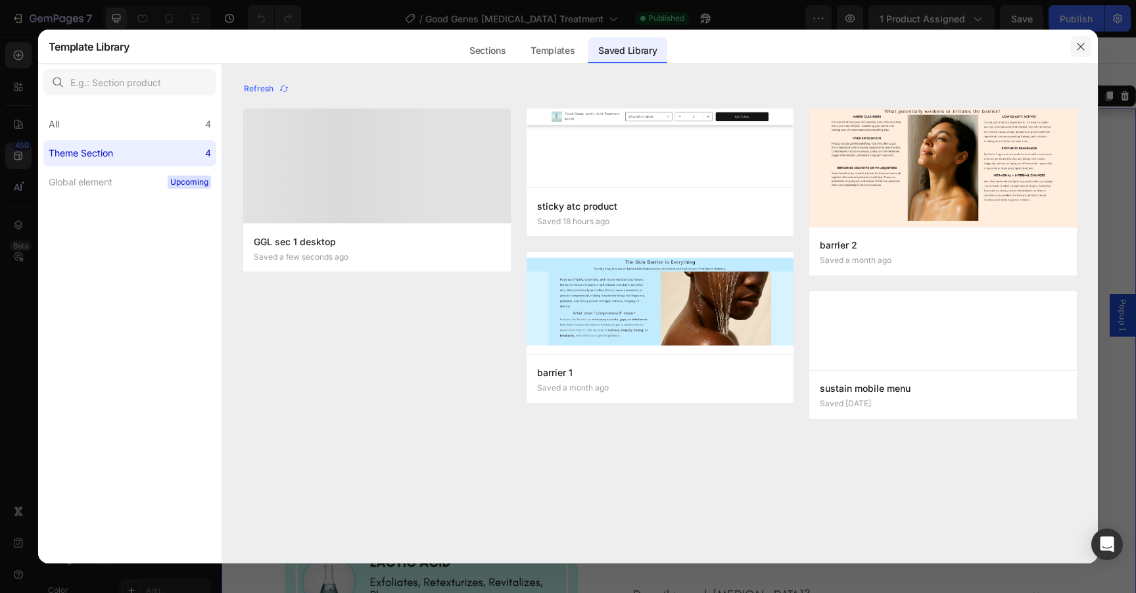
click at [1082, 43] on icon "button" at bounding box center [1080, 46] width 11 height 11
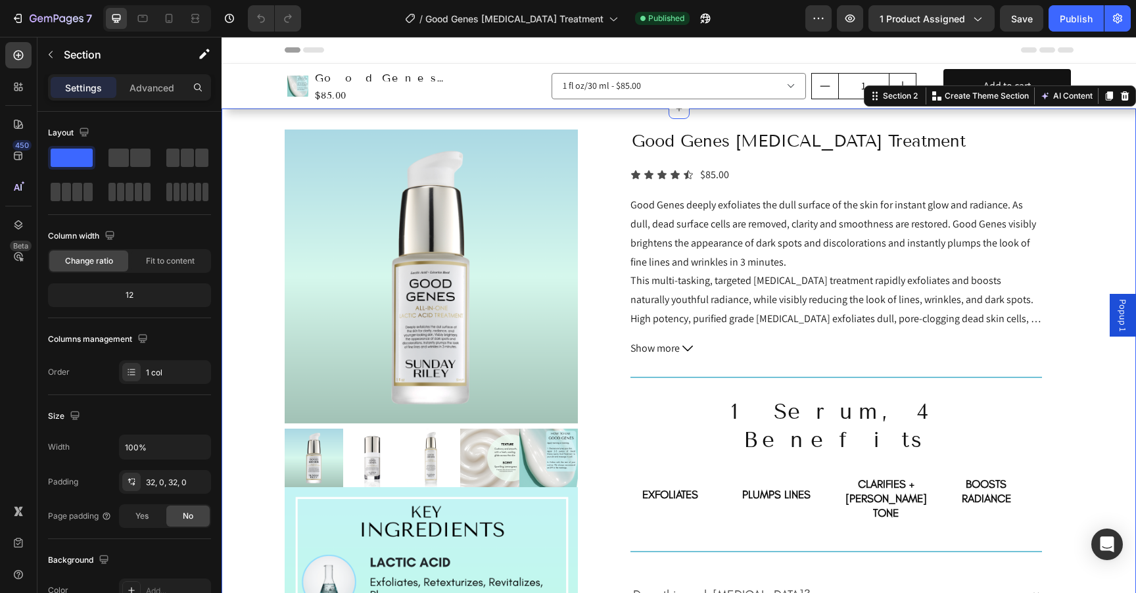
radio input "true"
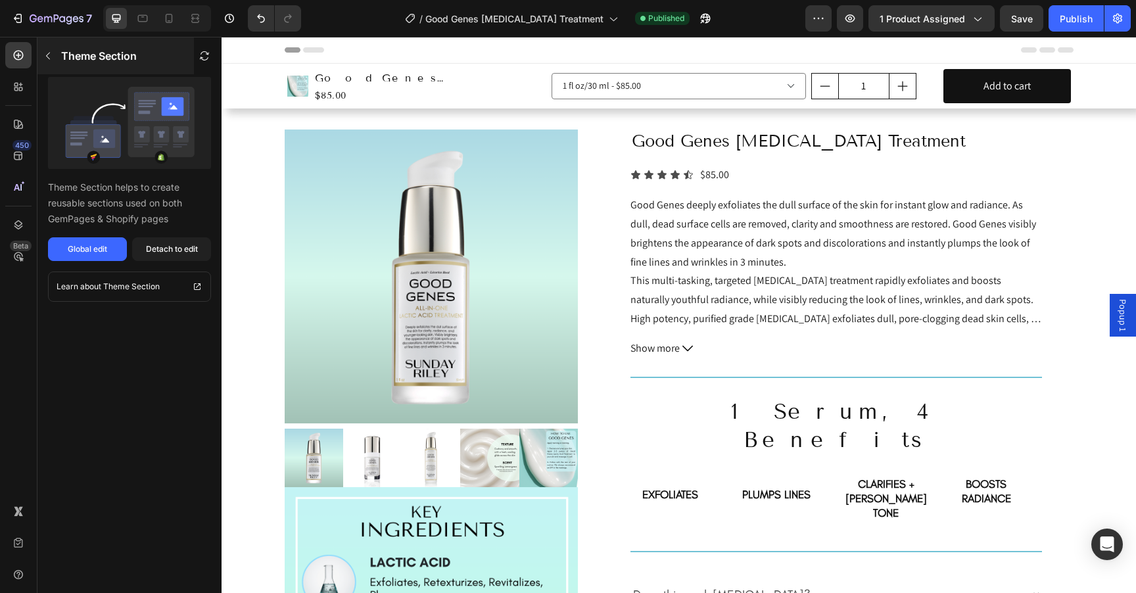
click at [49, 53] on icon "button" at bounding box center [48, 56] width 11 height 11
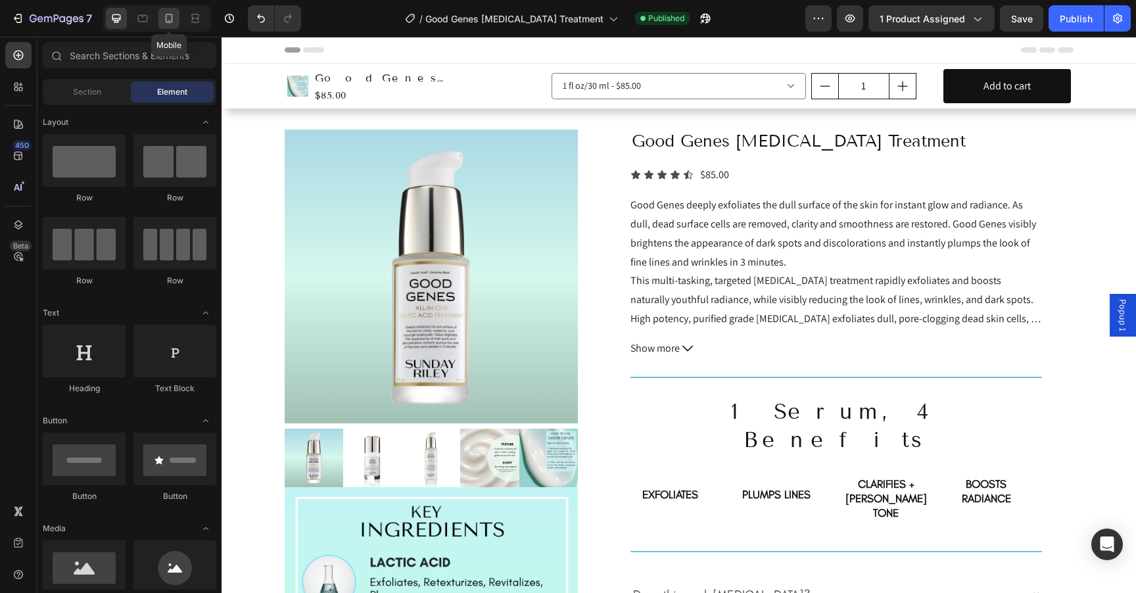
click at [173, 22] on icon at bounding box center [168, 18] width 13 height 13
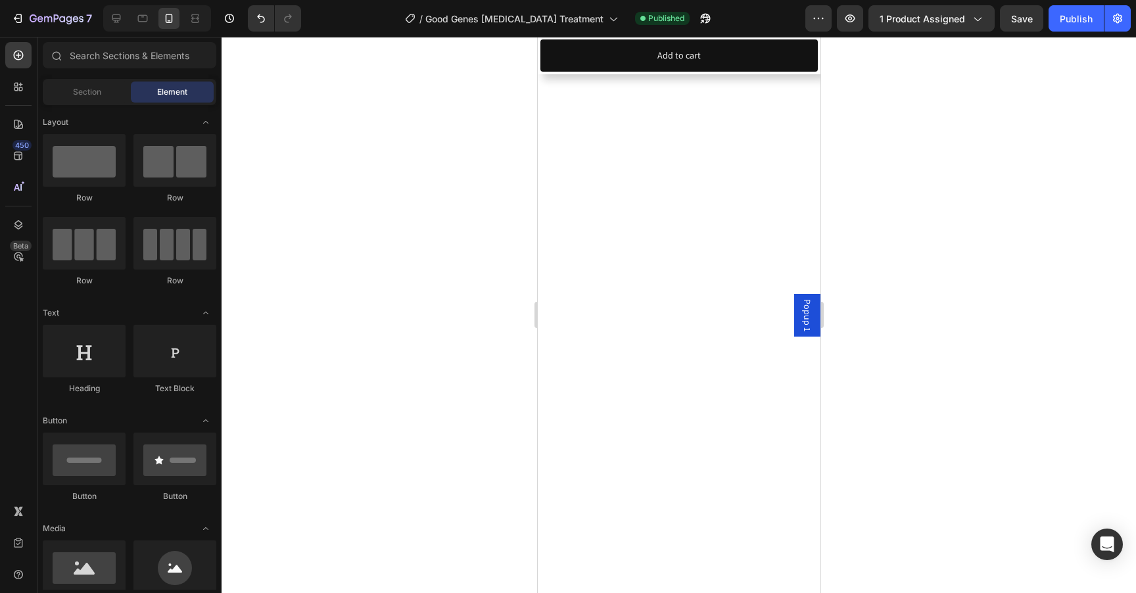
scroll to position [1808, 0]
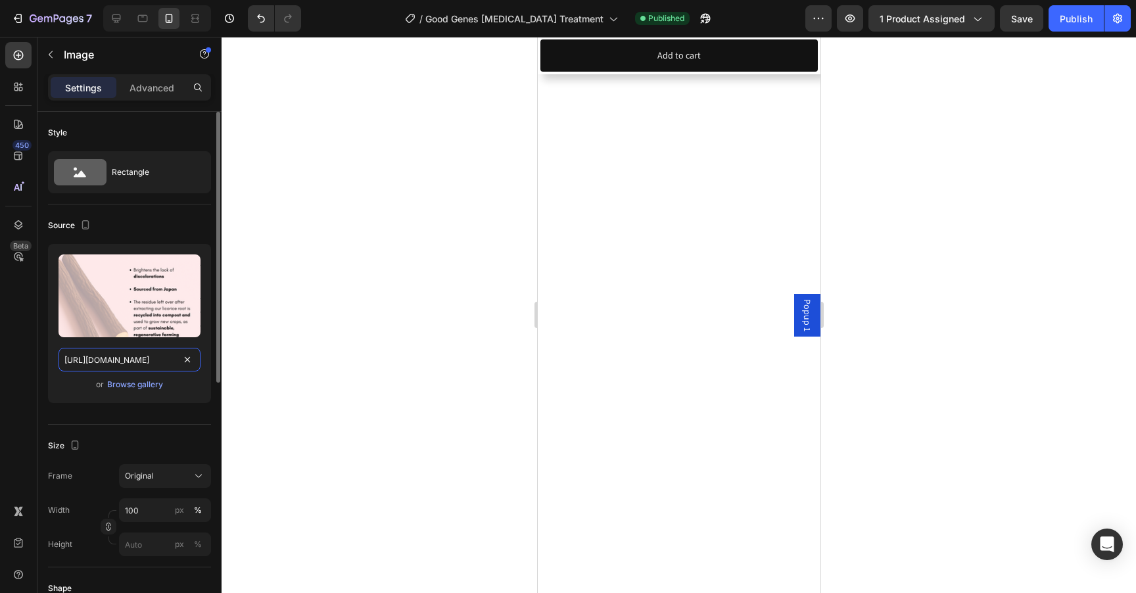
click at [119, 362] on input "https://cdn.shopify.com/s/files/1/1681/2995/files/gempages_463925032490370129-8…" at bounding box center [130, 360] width 142 height 24
click at [114, 18] on icon at bounding box center [116, 18] width 9 height 9
type input "https://cdn.shopify.com/s/files/1/2005/9307/files/image_demo.jpg"
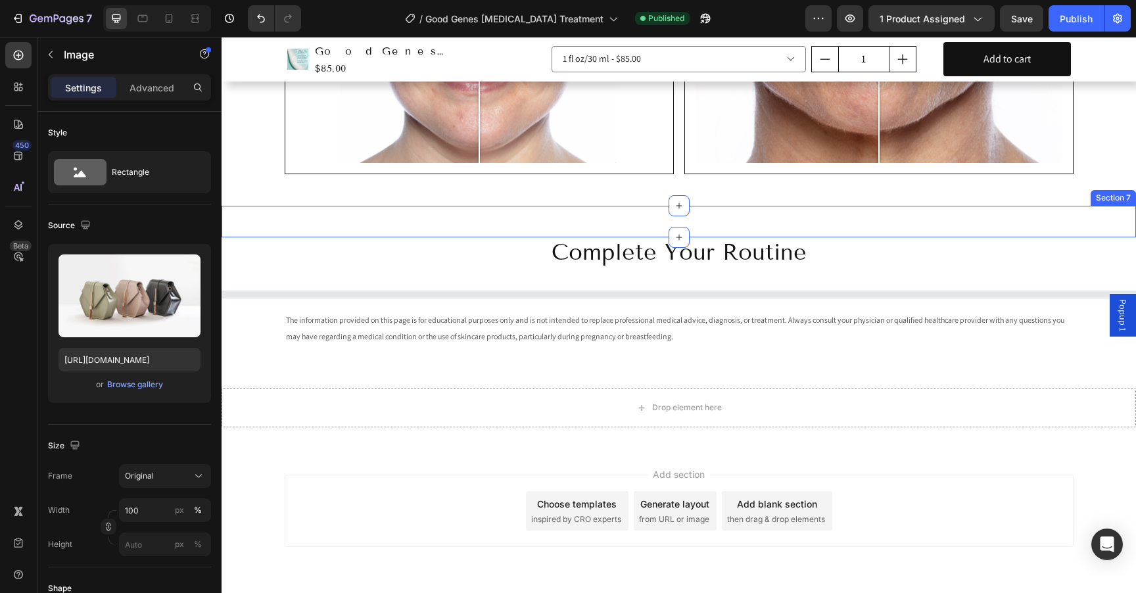
select select "552082345361015983"
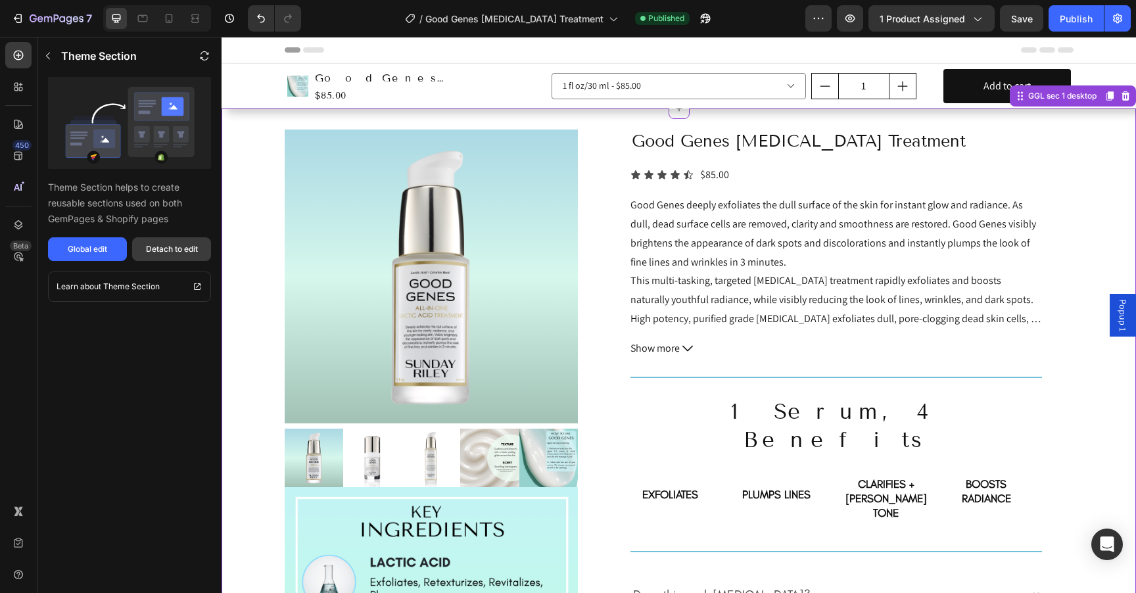
click at [175, 246] on div "Detach to edit" at bounding box center [172, 249] width 52 height 12
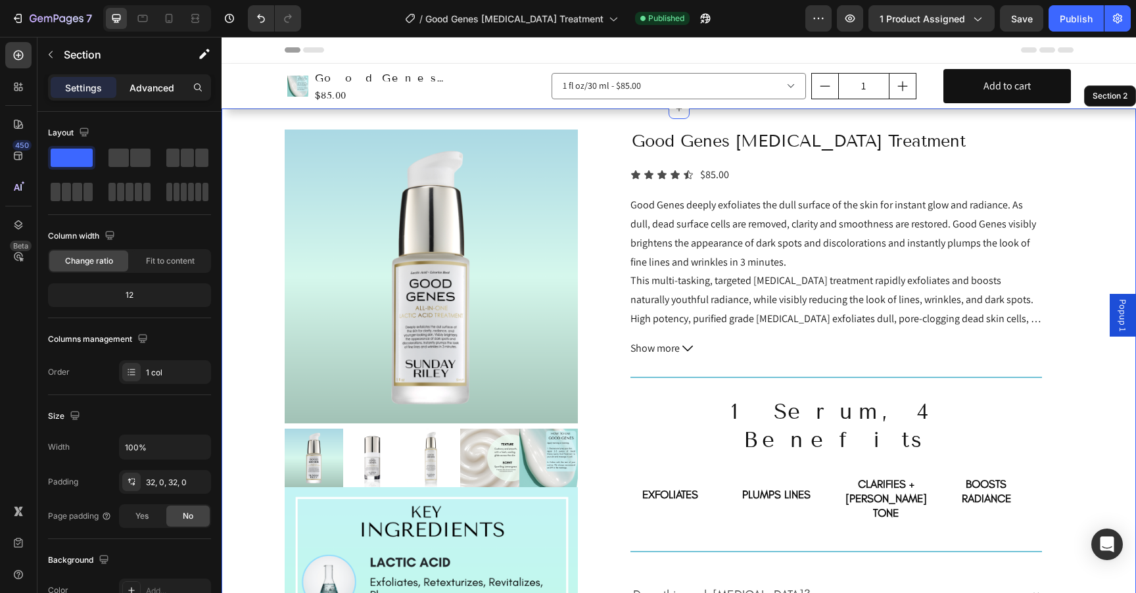
click at [154, 86] on p "Advanced" at bounding box center [152, 88] width 45 height 14
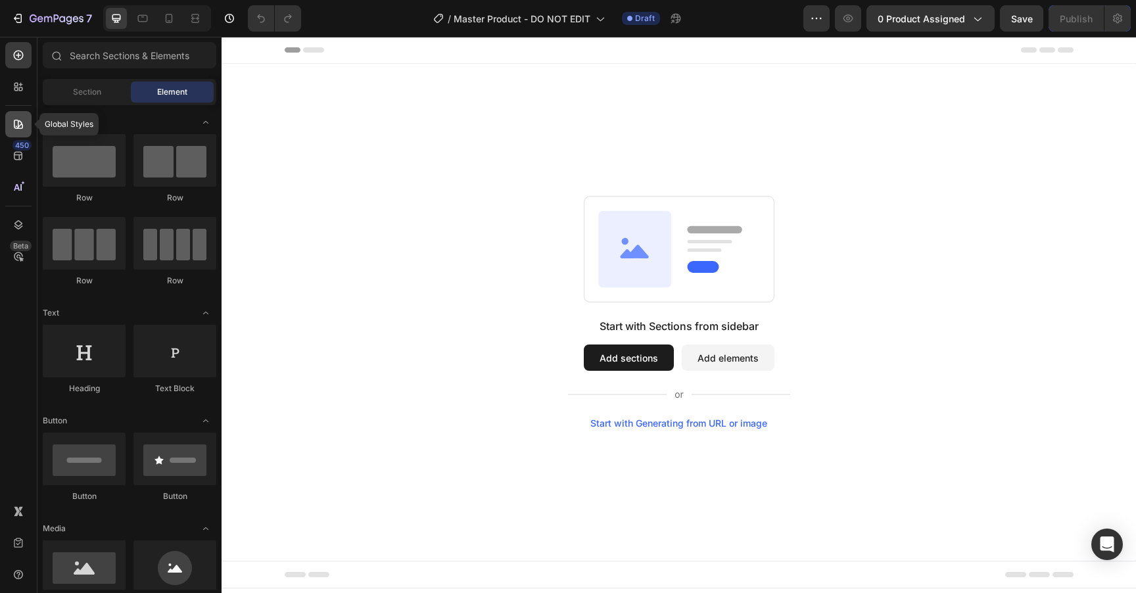
click at [11, 122] on div at bounding box center [18, 124] width 26 height 26
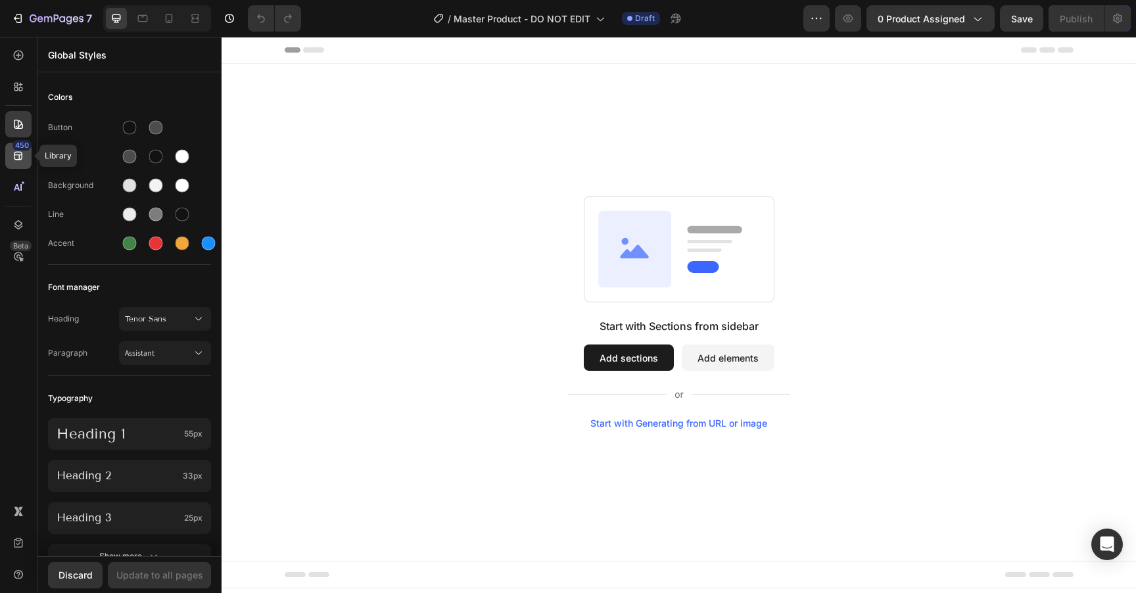
click at [17, 159] on icon at bounding box center [18, 156] width 9 height 9
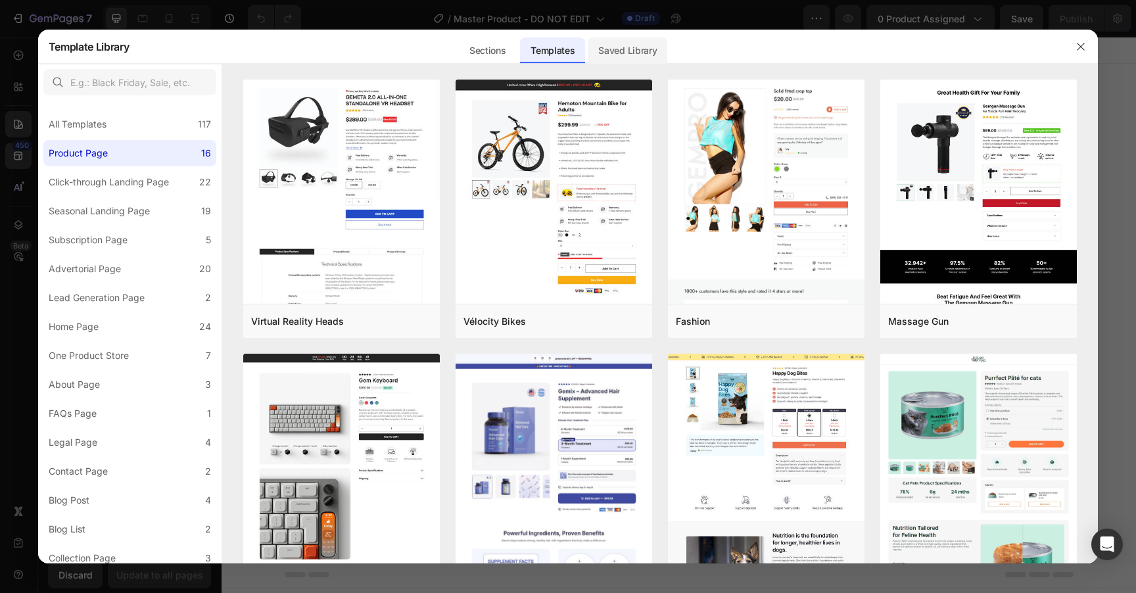
click at [626, 54] on div "Saved Library" at bounding box center [628, 50] width 80 height 26
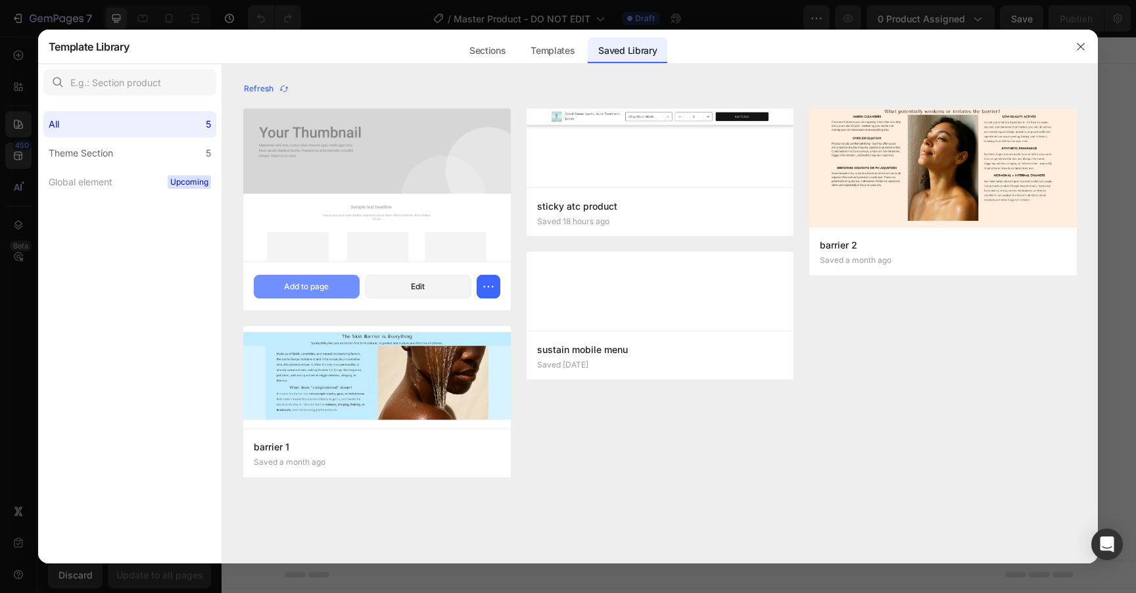
click at [328, 291] on div "Add to page" at bounding box center [306, 287] width 45 height 12
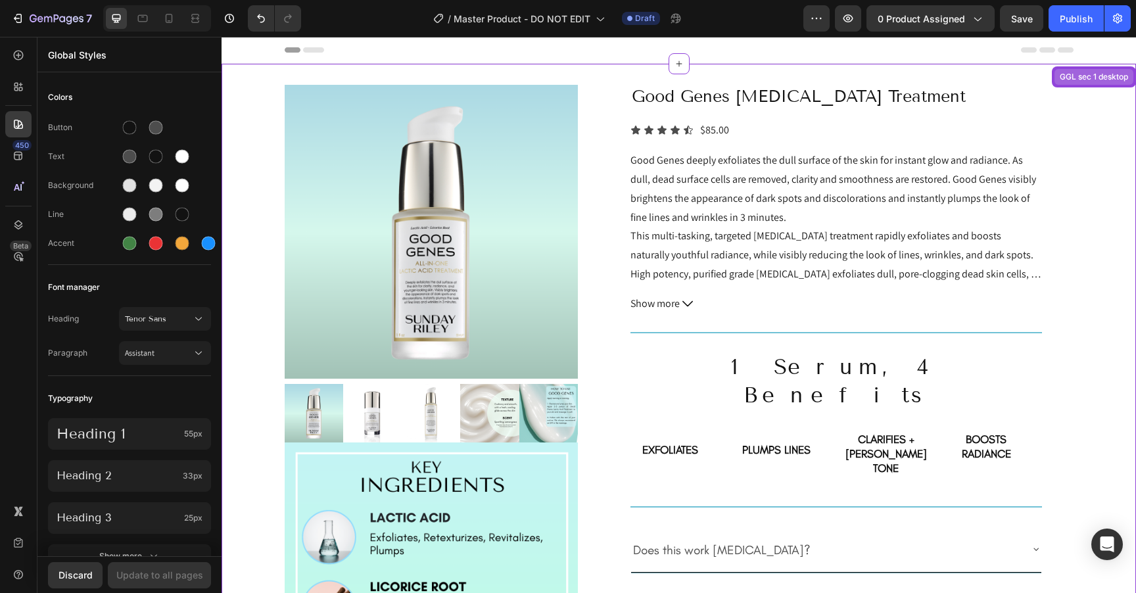
click at [1079, 82] on div "GGL sec 1 desktop" at bounding box center [1094, 77] width 74 height 12
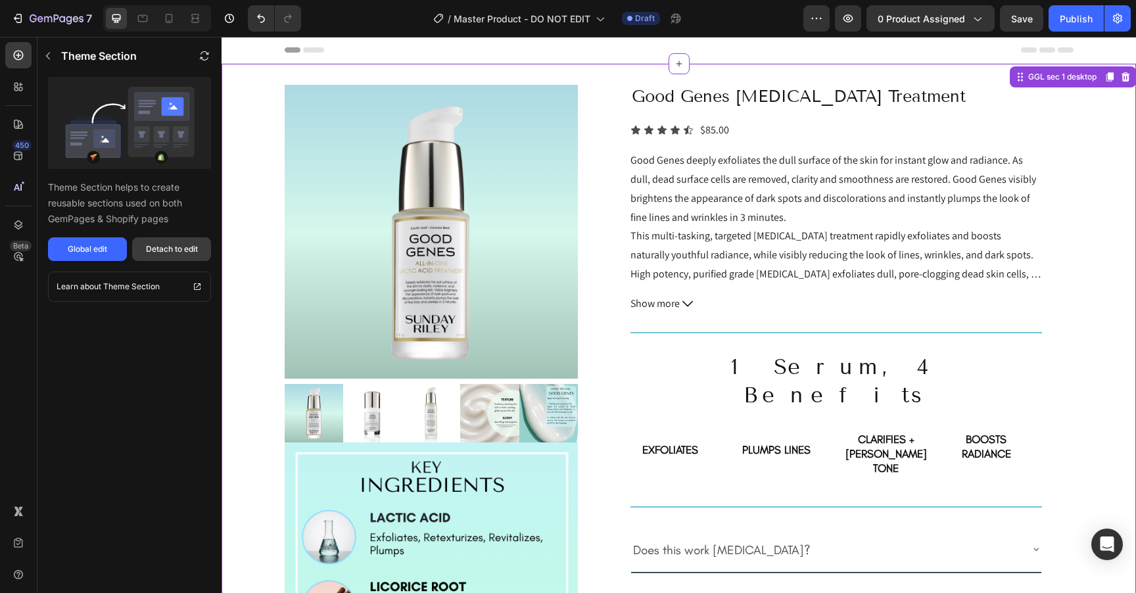
click at [176, 249] on div "Detach to edit" at bounding box center [172, 249] width 52 height 12
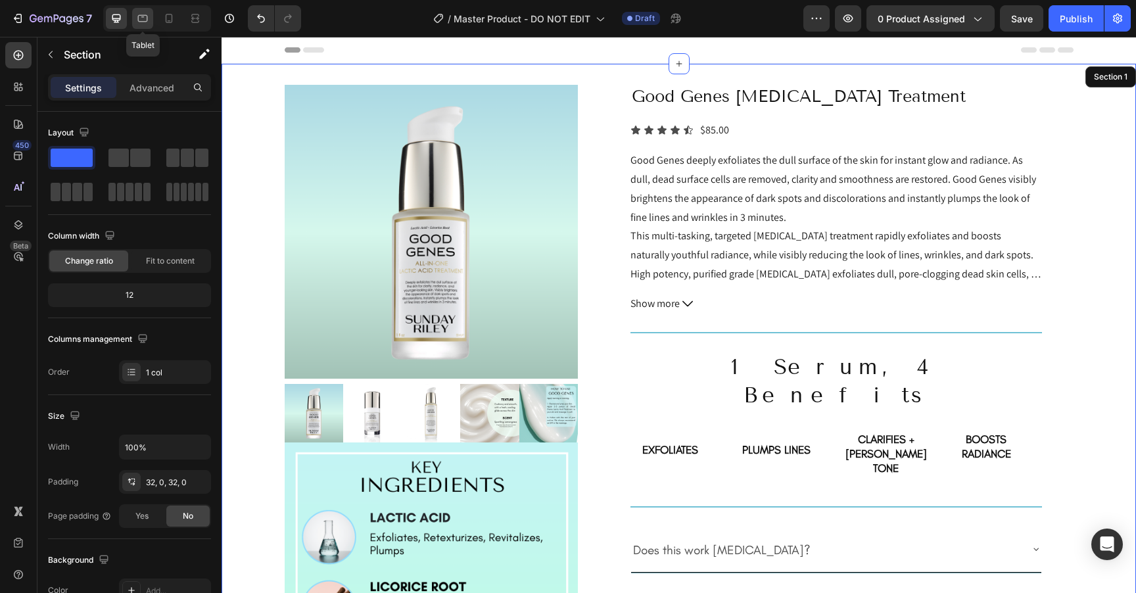
click at [143, 24] on icon at bounding box center [142, 18] width 13 height 13
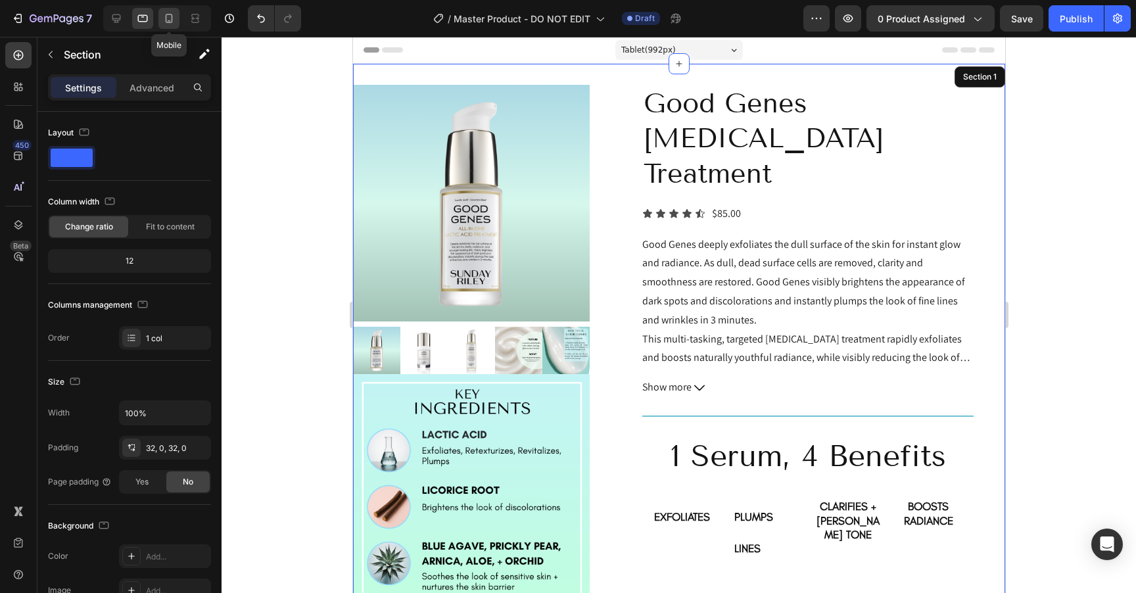
click at [165, 22] on icon at bounding box center [168, 18] width 13 height 13
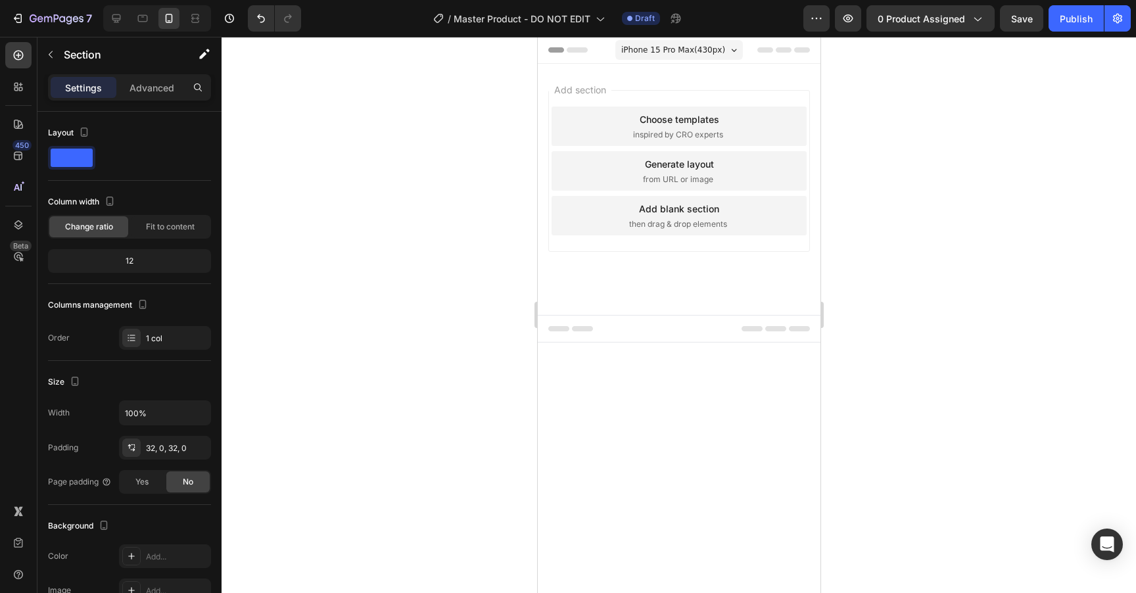
click at [105, 18] on div at bounding box center [157, 18] width 108 height 26
click at [120, 18] on icon at bounding box center [116, 18] width 13 height 13
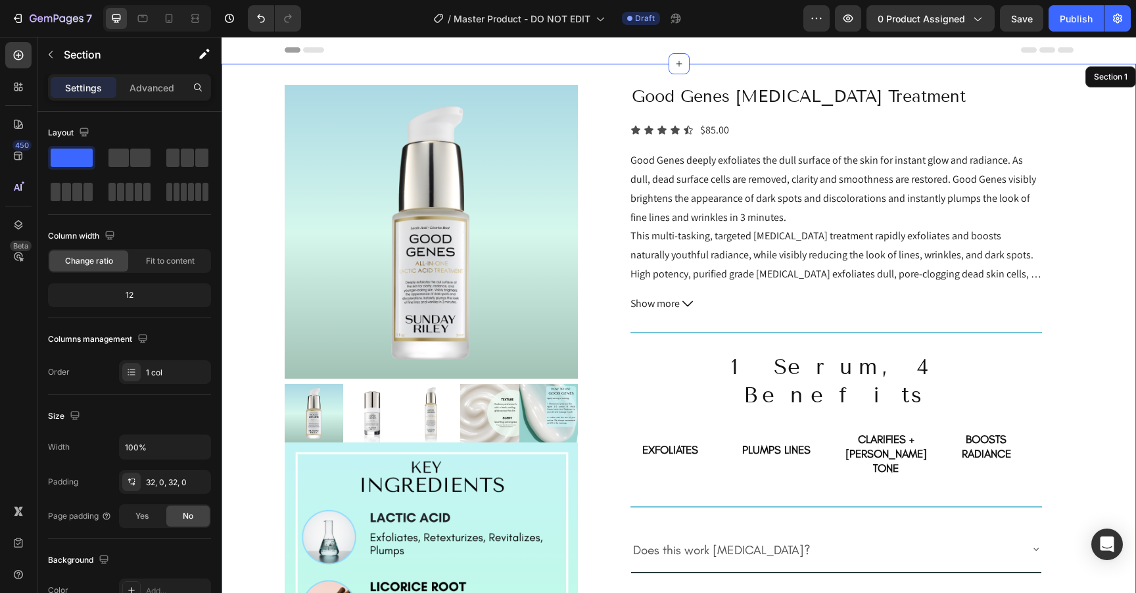
click at [262, 177] on div "Product Images Image Image Image Image Good Genes [MEDICAL_DATA] Treatment Prod…" at bounding box center [679, 574] width 914 height 978
click at [133, 81] on p "Advanced" at bounding box center [152, 88] width 45 height 14
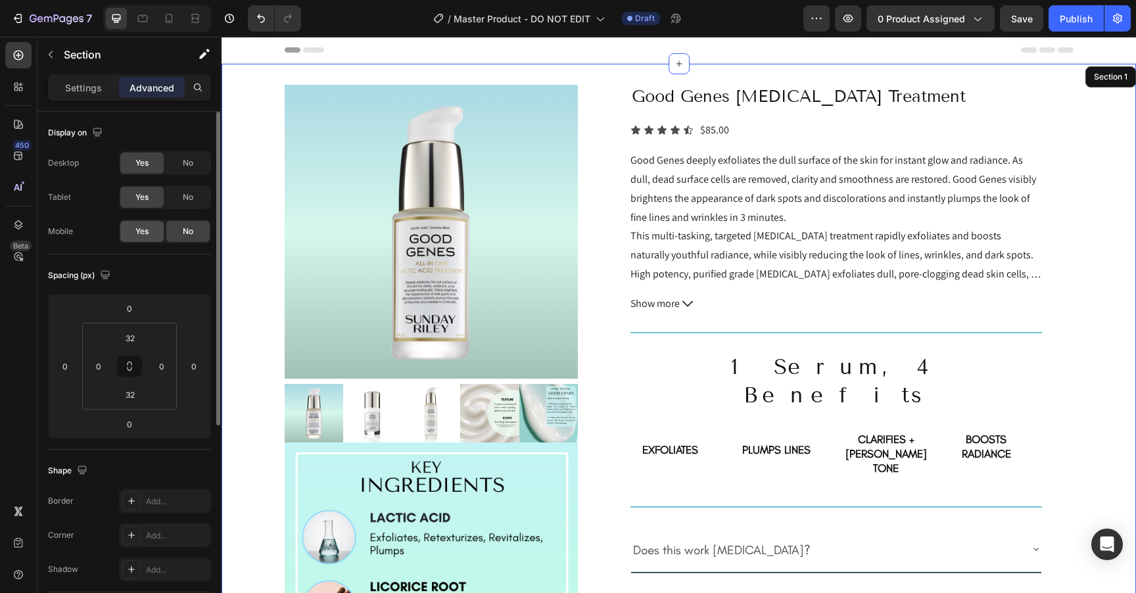
click at [137, 234] on span "Yes" at bounding box center [141, 231] width 13 height 12
click at [170, 16] on icon at bounding box center [168, 18] width 13 height 13
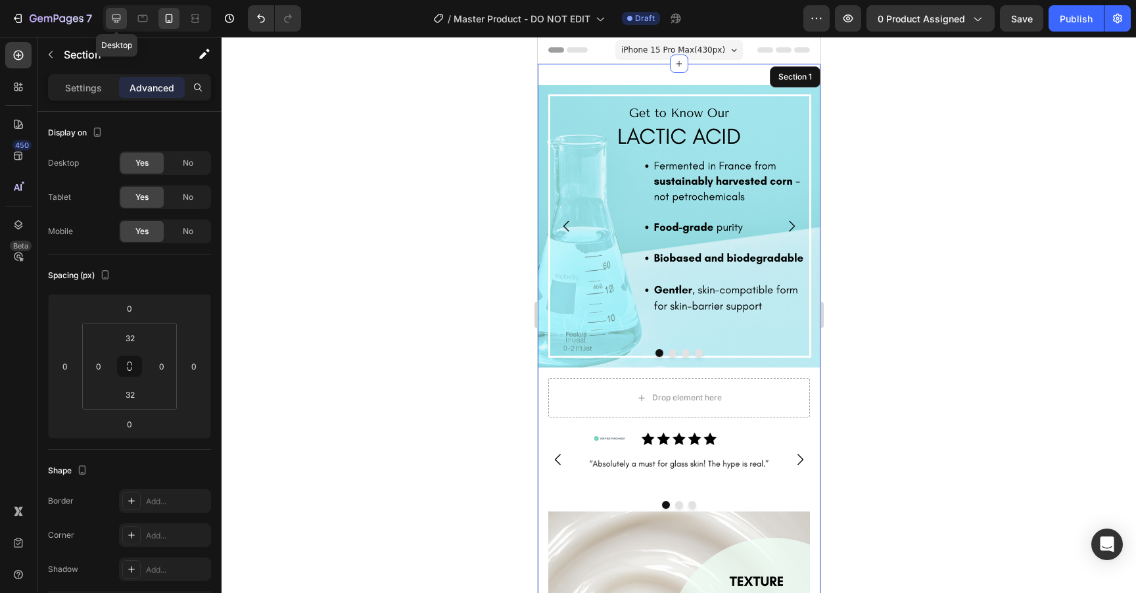
click at [118, 16] on icon at bounding box center [116, 18] width 13 height 13
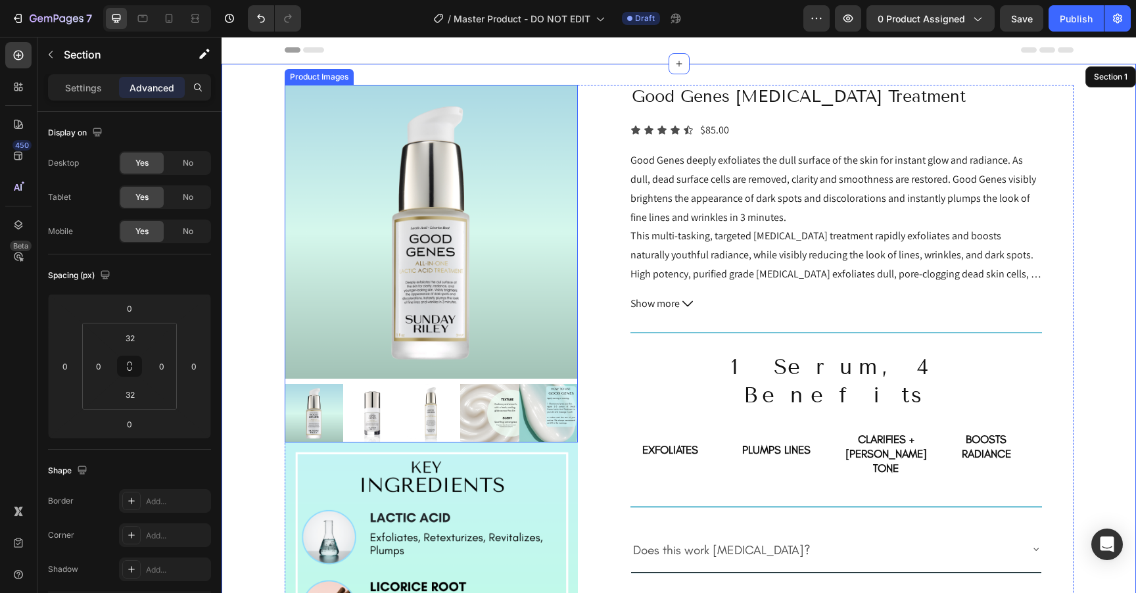
click at [530, 265] on img at bounding box center [432, 232] width 294 height 294
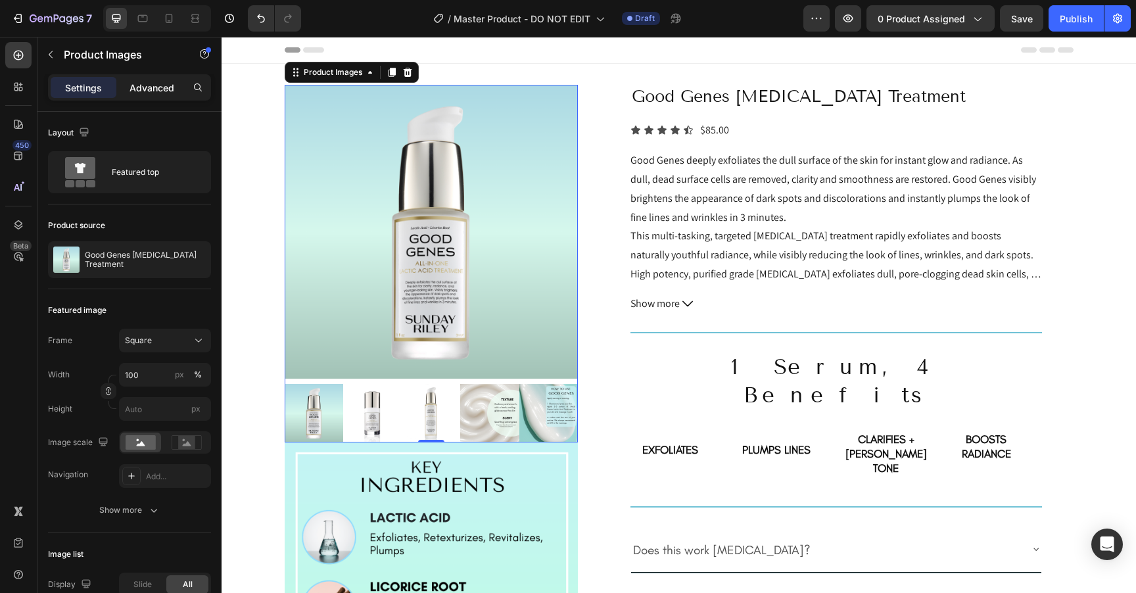
click at [152, 88] on p "Advanced" at bounding box center [152, 88] width 45 height 14
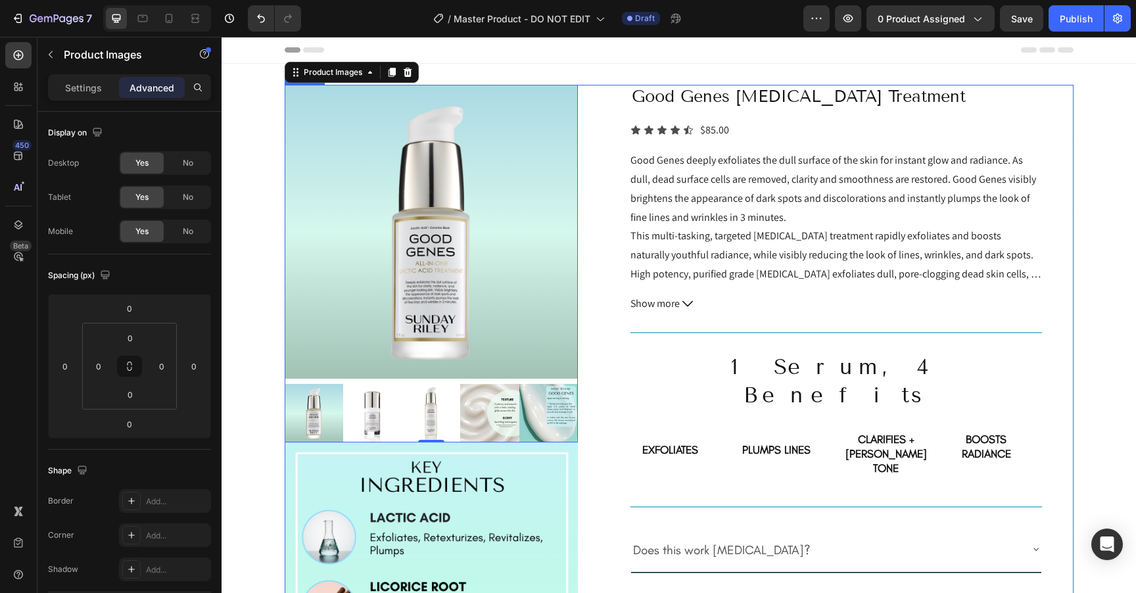
click at [596, 252] on div "Product Images 0 Image Image Image Image Good Genes Lactic Acid Treatment Produ…" at bounding box center [679, 569] width 789 height 968
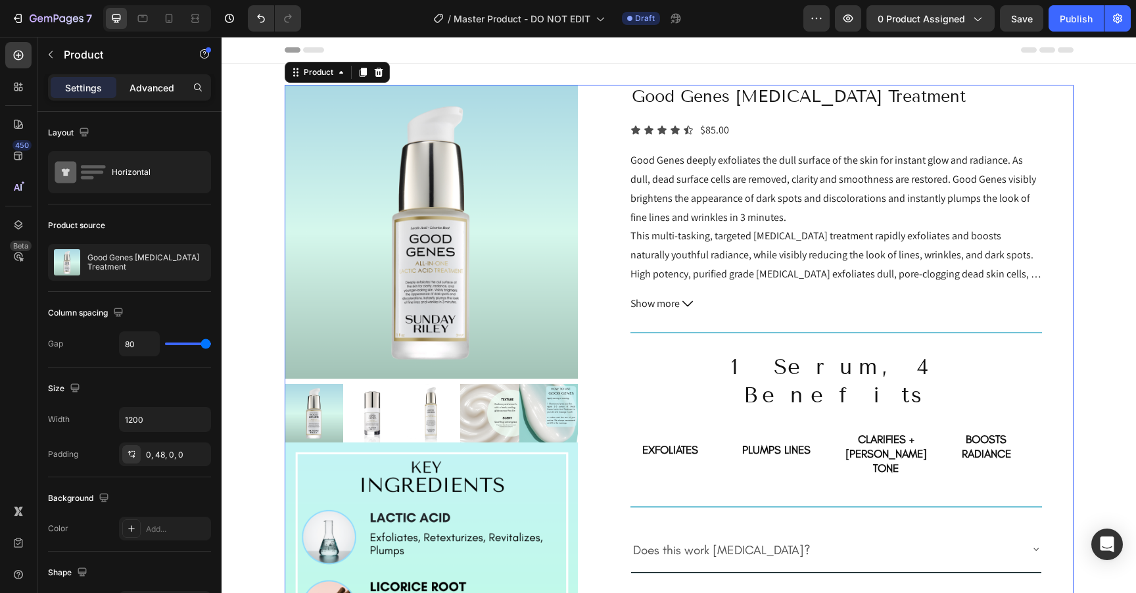
click at [158, 91] on p "Advanced" at bounding box center [152, 88] width 45 height 14
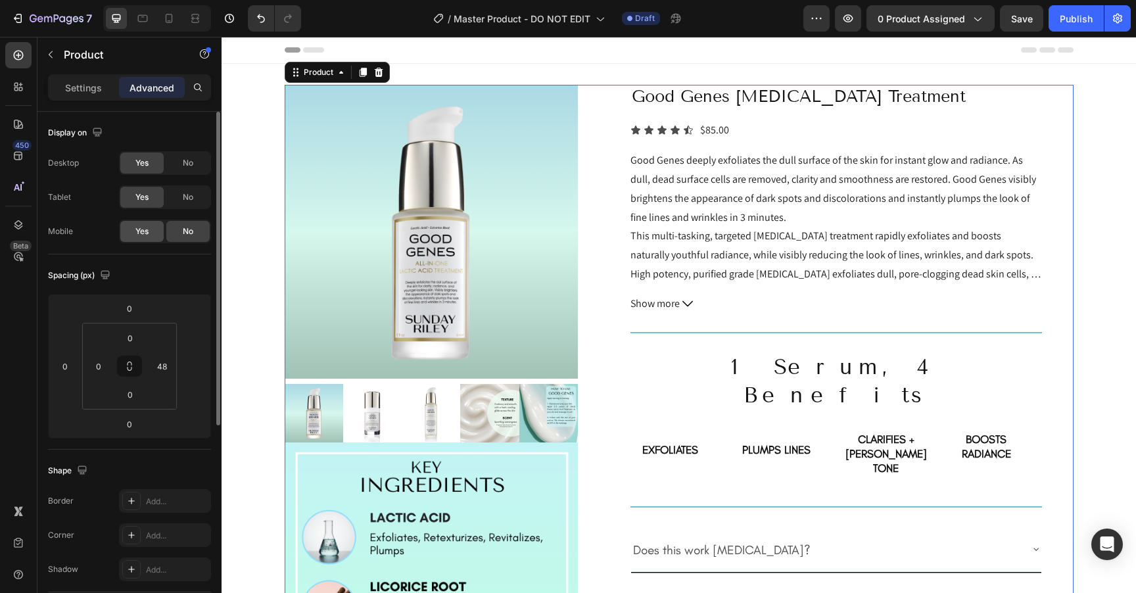
click at [137, 224] on div "Yes" at bounding box center [141, 231] width 43 height 21
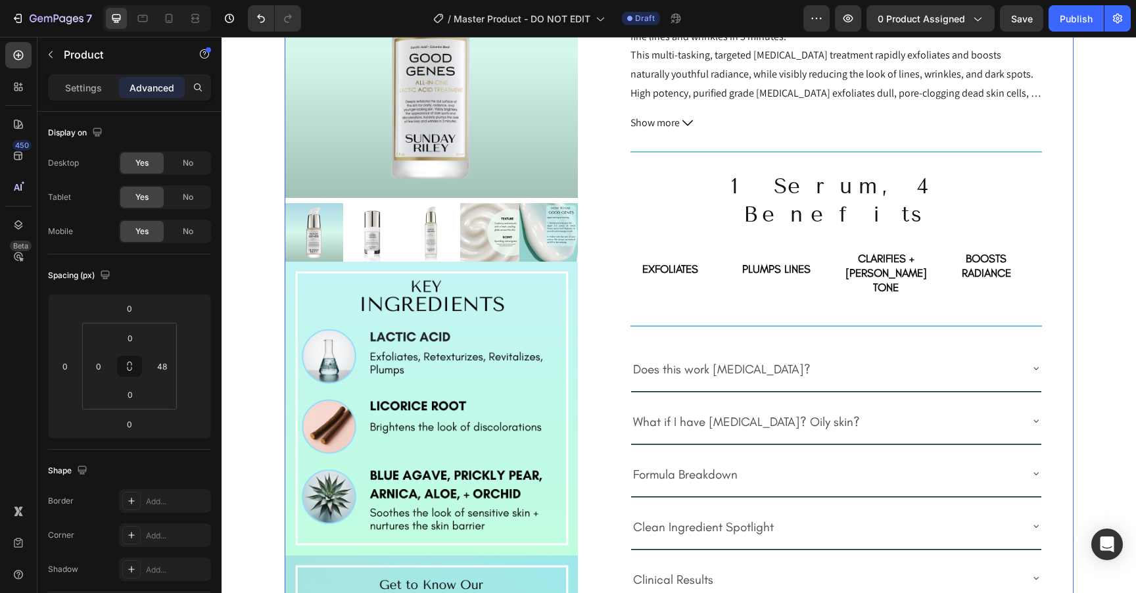
scroll to position [185, 0]
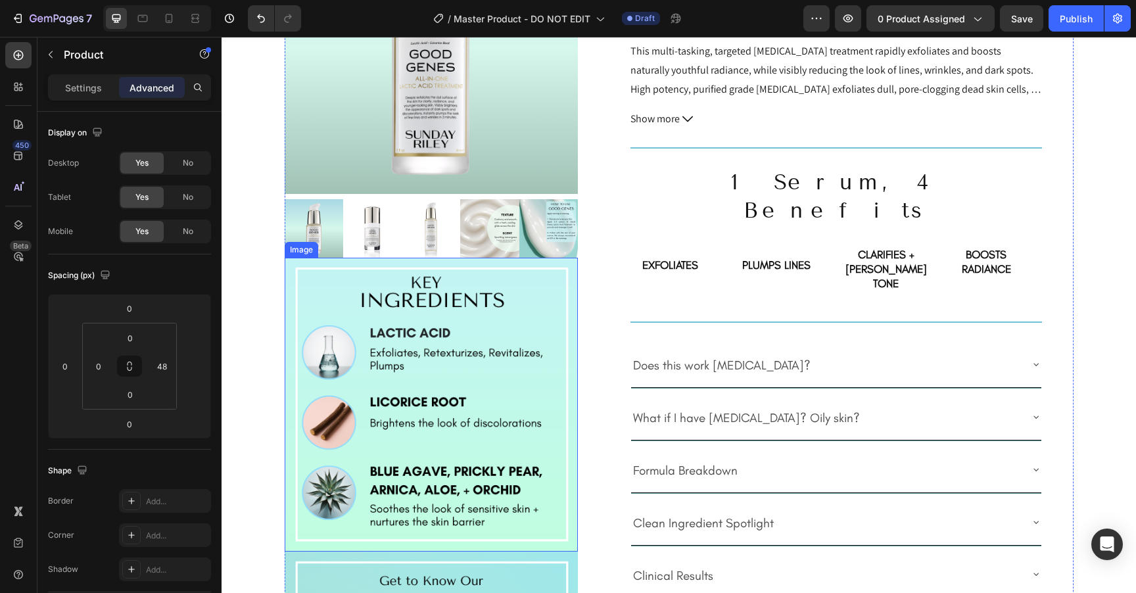
click at [477, 300] on img at bounding box center [432, 405] width 294 height 294
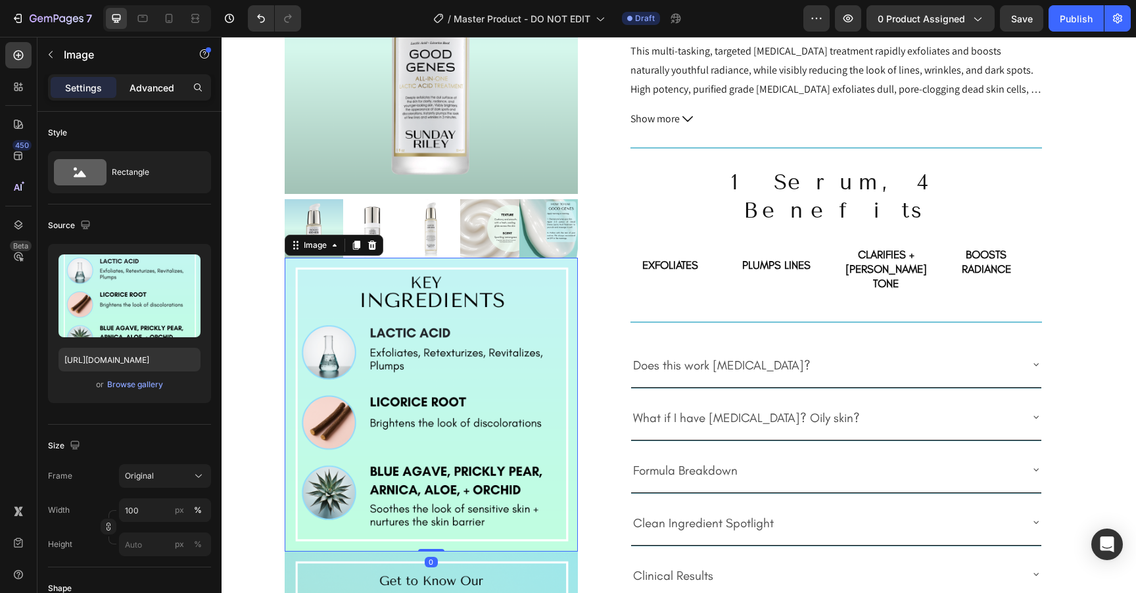
click at [163, 90] on p "Advanced" at bounding box center [152, 88] width 45 height 14
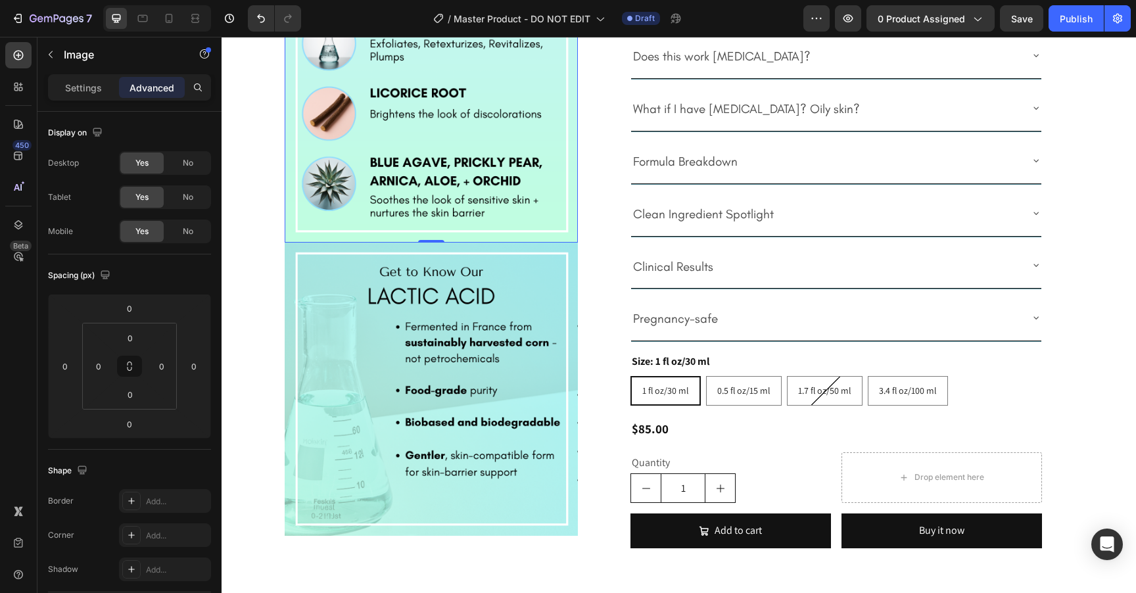
scroll to position [548, 0]
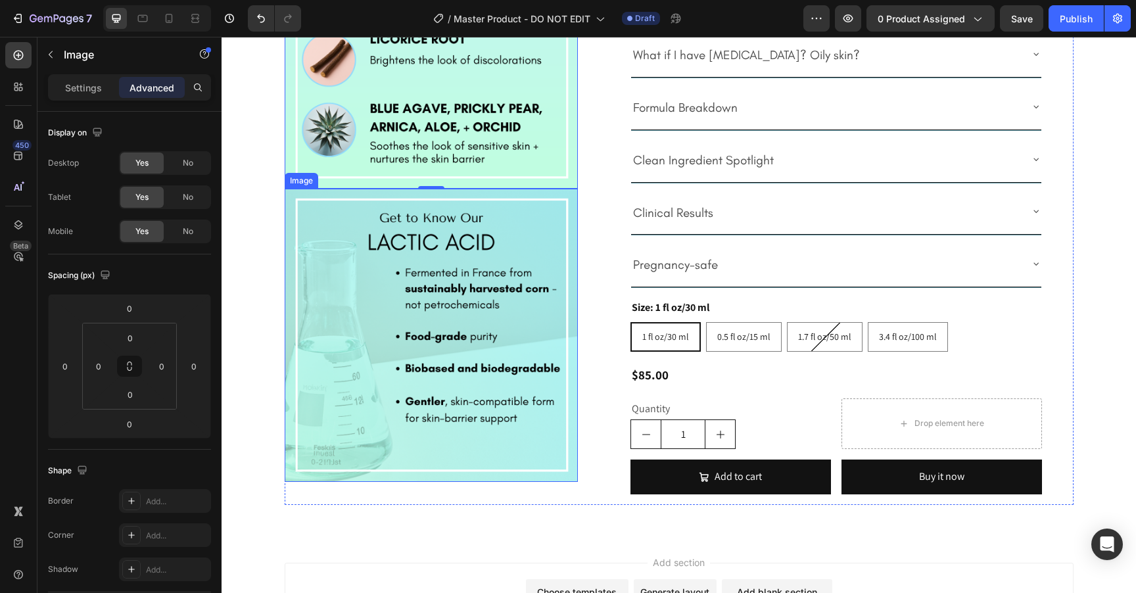
click at [447, 293] on img at bounding box center [432, 336] width 294 height 294
click at [595, 302] on div "Product Images Image Image 1.4 Image Image Good Genes Lactic Acid Treatment Pro…" at bounding box center [679, 21] width 789 height 968
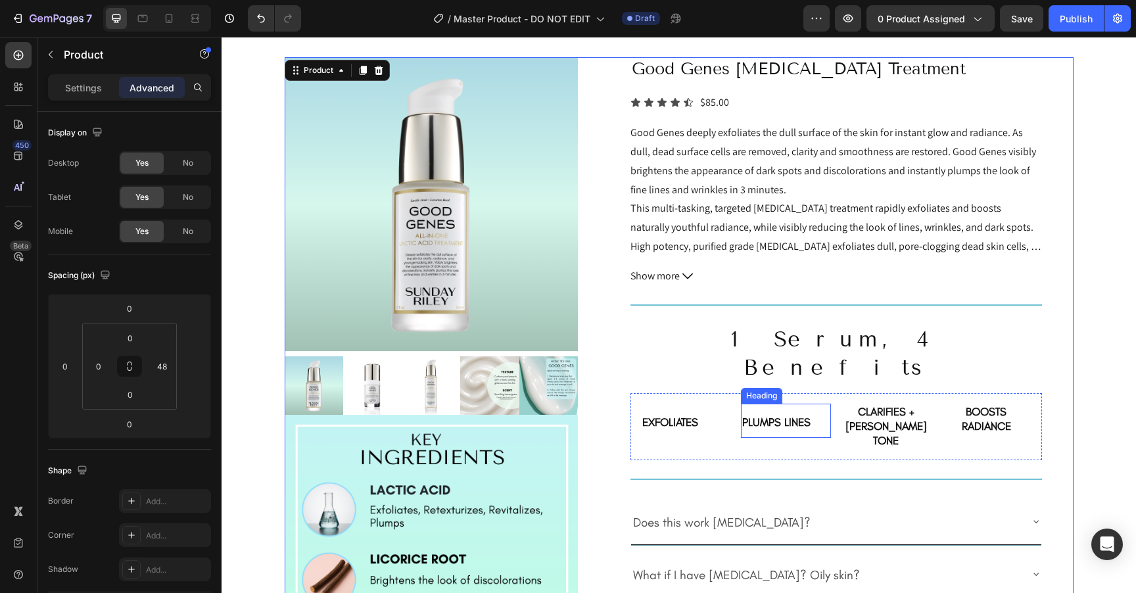
scroll to position [0, 0]
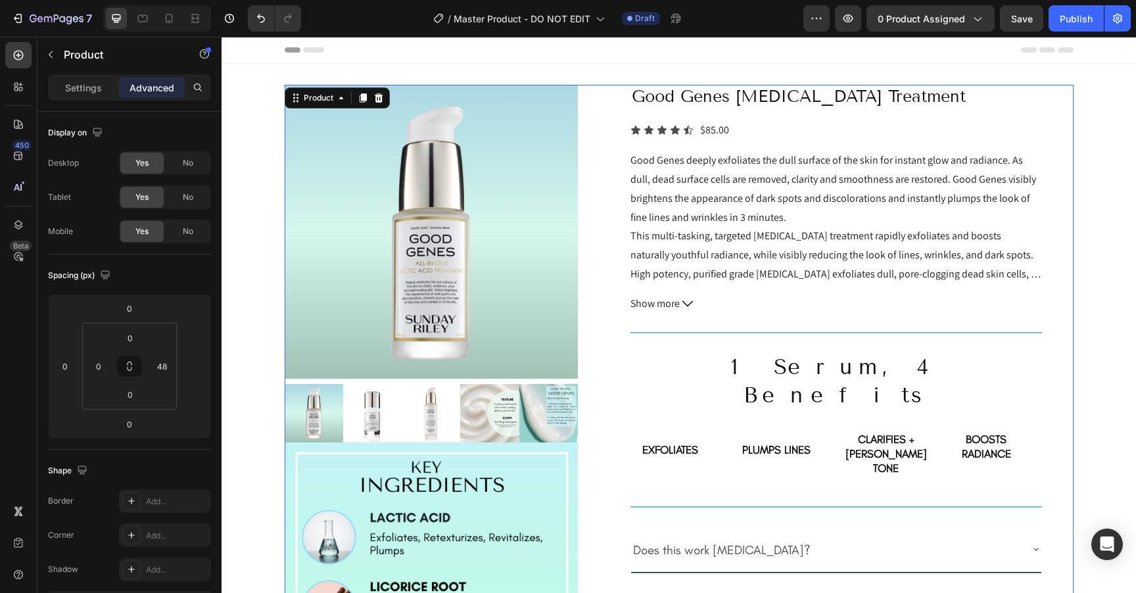
click at [1056, 120] on div "Product Images Image Image Image Image Good Genes [MEDICAL_DATA] Treatment Prod…" at bounding box center [679, 569] width 789 height 968
click at [178, 22] on div at bounding box center [168, 18] width 21 height 21
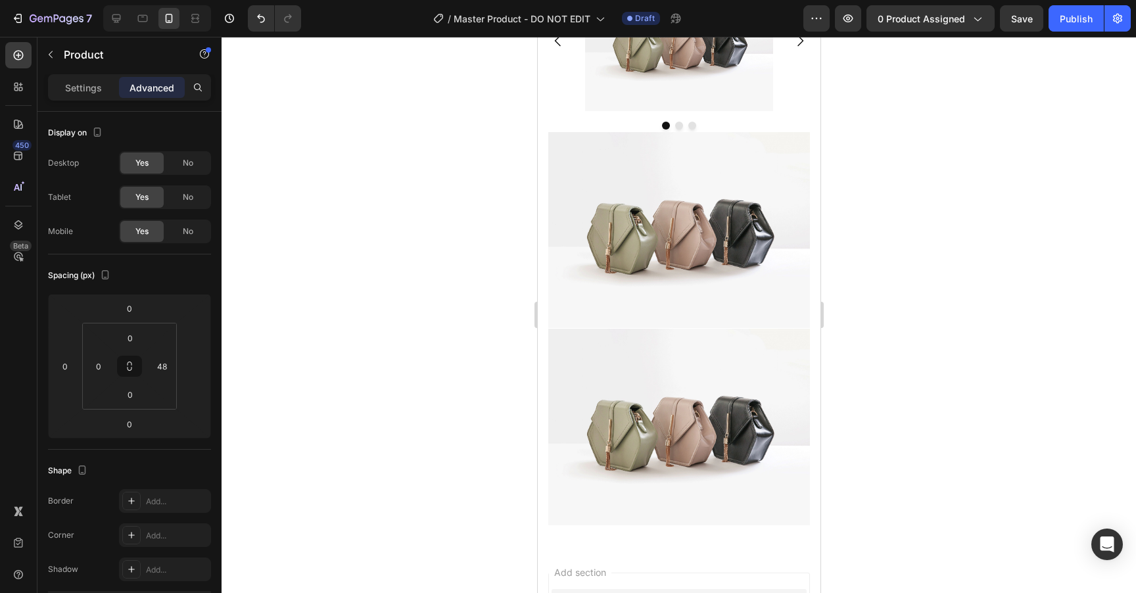
scroll to position [2542, 0]
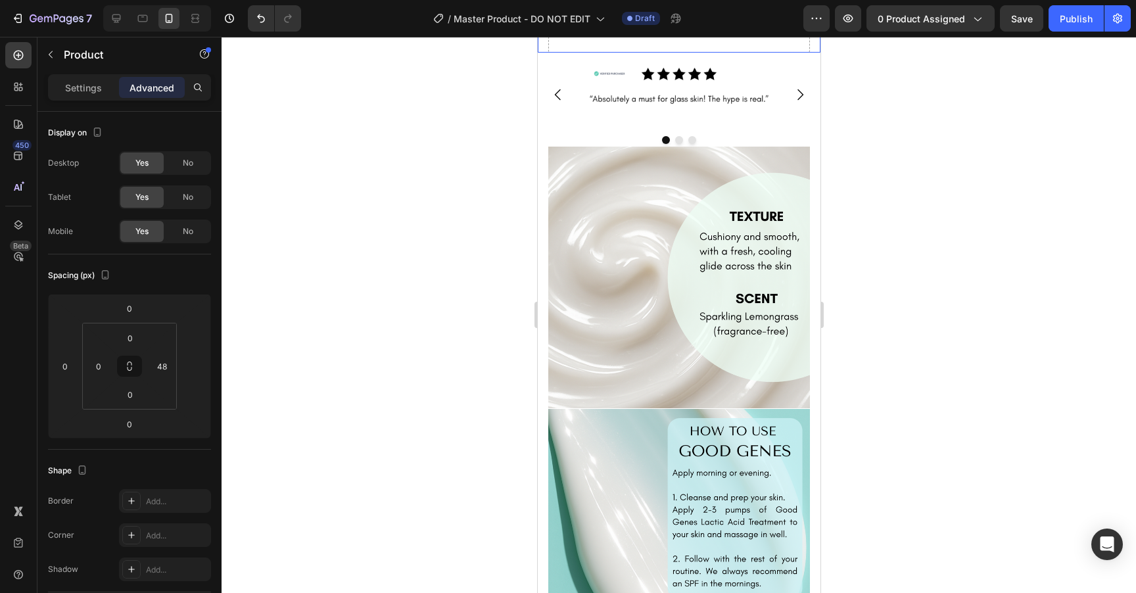
click at [543, 53] on div "Drop element here Row" at bounding box center [678, 28] width 283 height 50
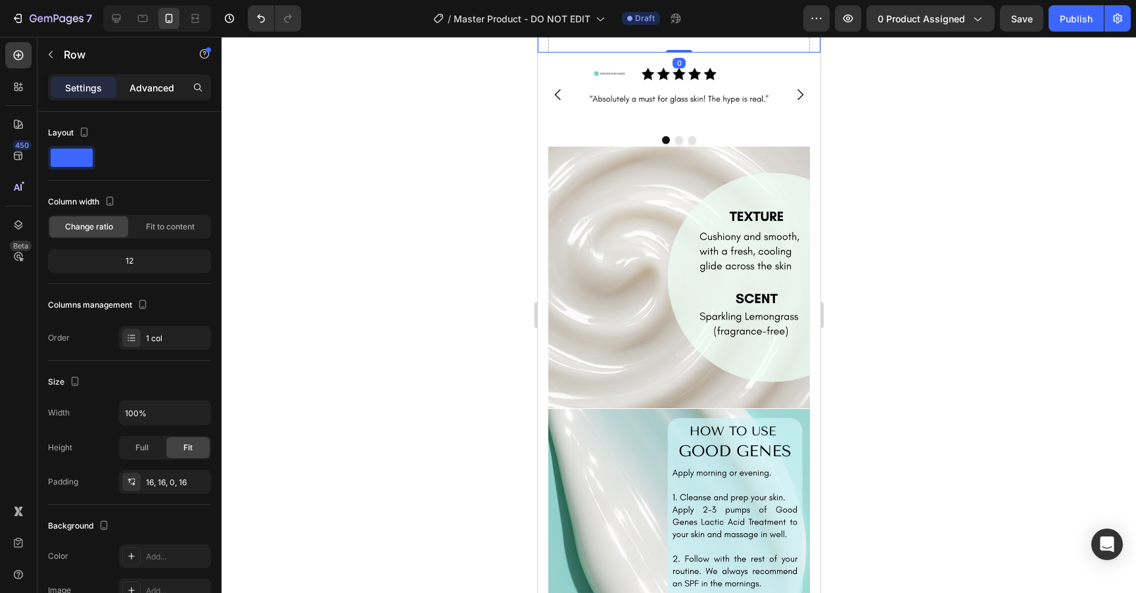
click at [168, 85] on p "Advanced" at bounding box center [152, 88] width 45 height 14
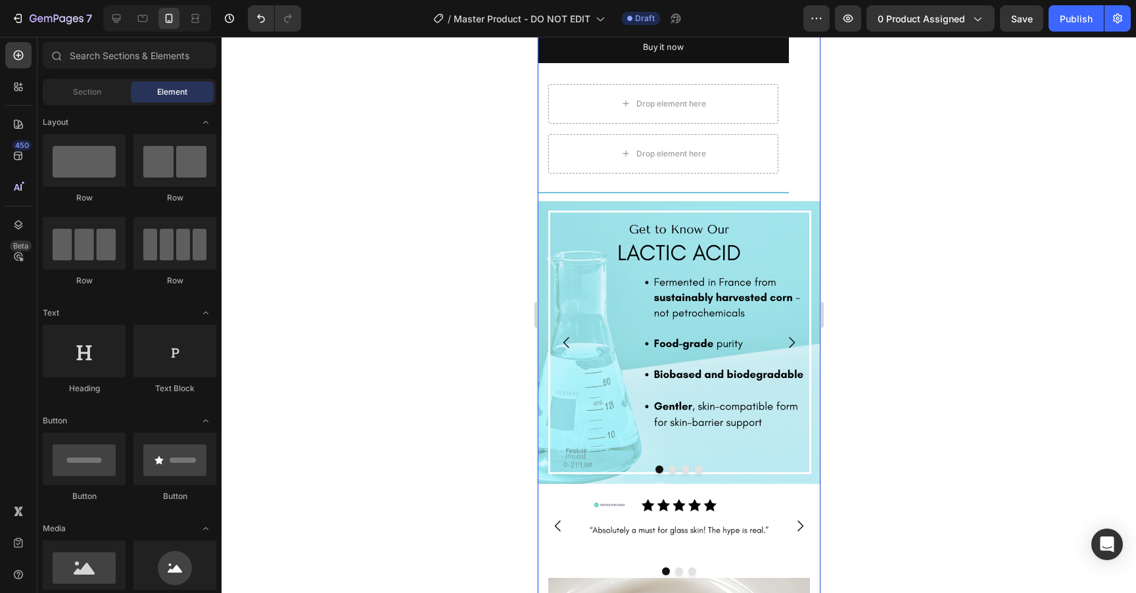
scroll to position [2079, 0]
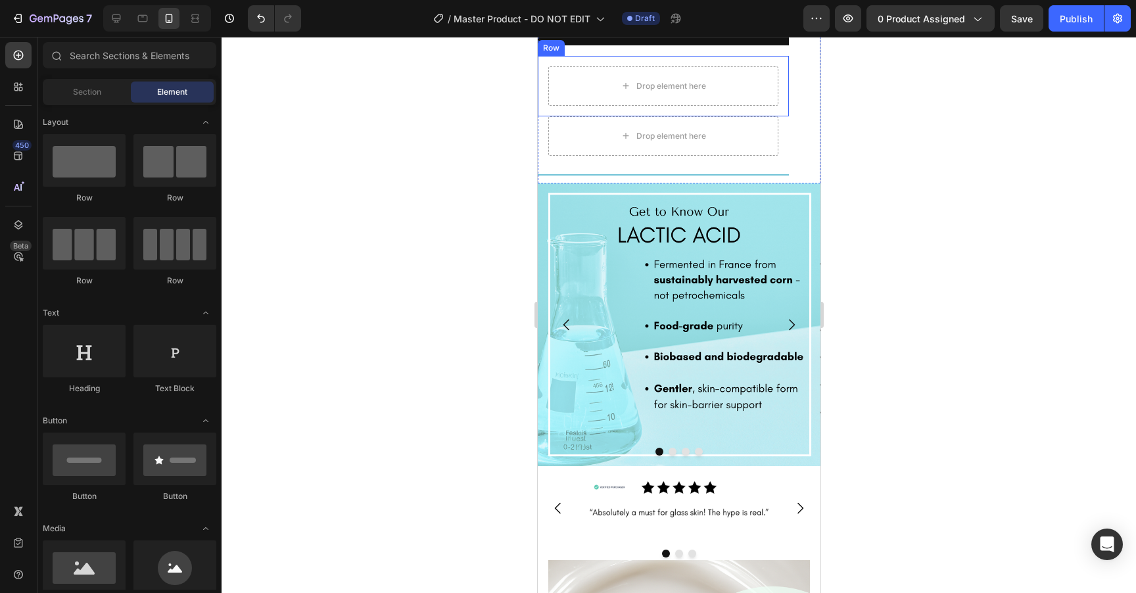
click at [544, 116] on div "Drop element here Row" at bounding box center [662, 86] width 251 height 60
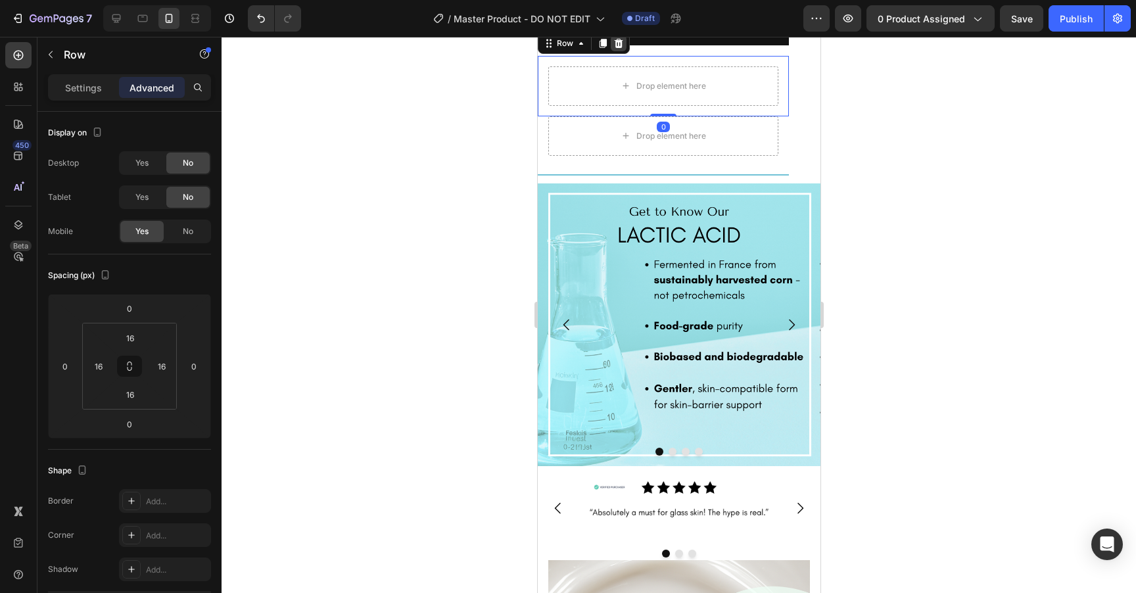
click at [623, 49] on icon at bounding box center [618, 43] width 11 height 11
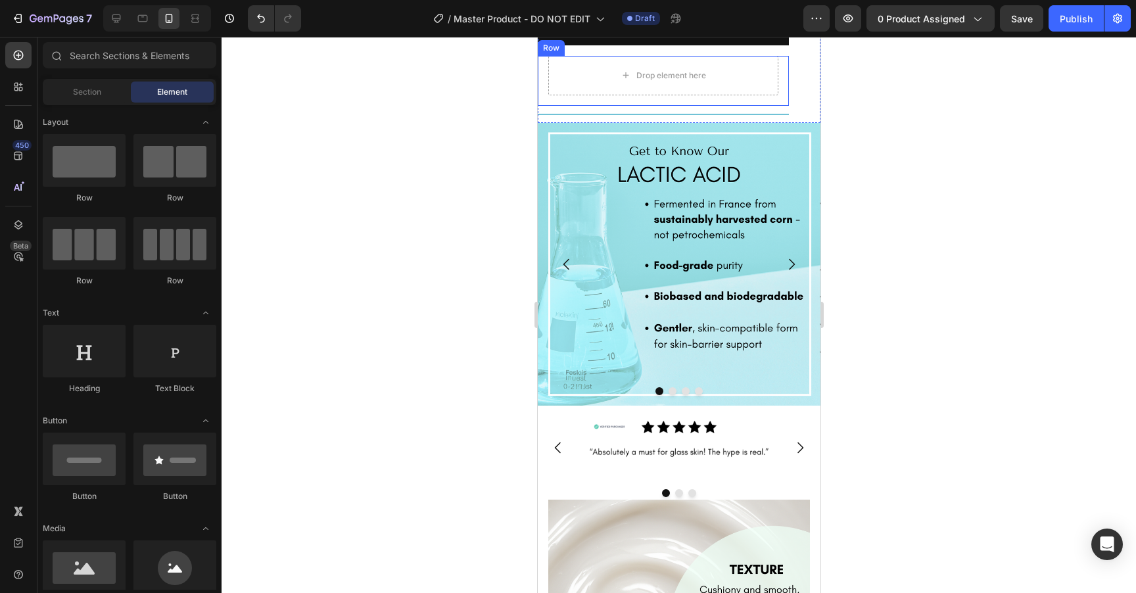
click at [546, 106] on div "Drop element here Row" at bounding box center [662, 81] width 251 height 50
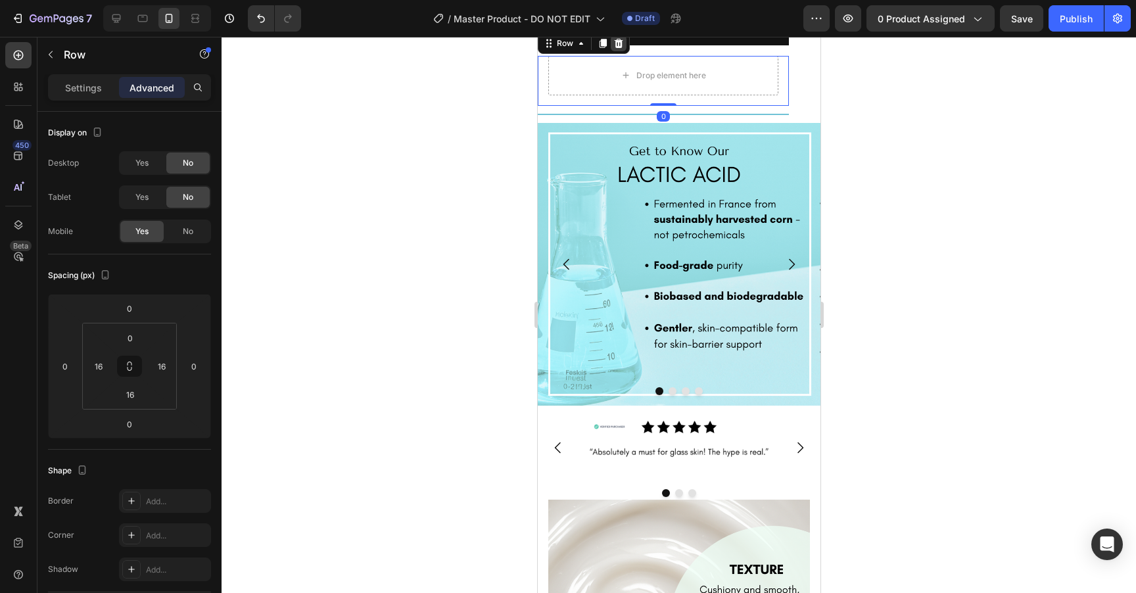
click at [614, 49] on icon at bounding box center [618, 43] width 11 height 11
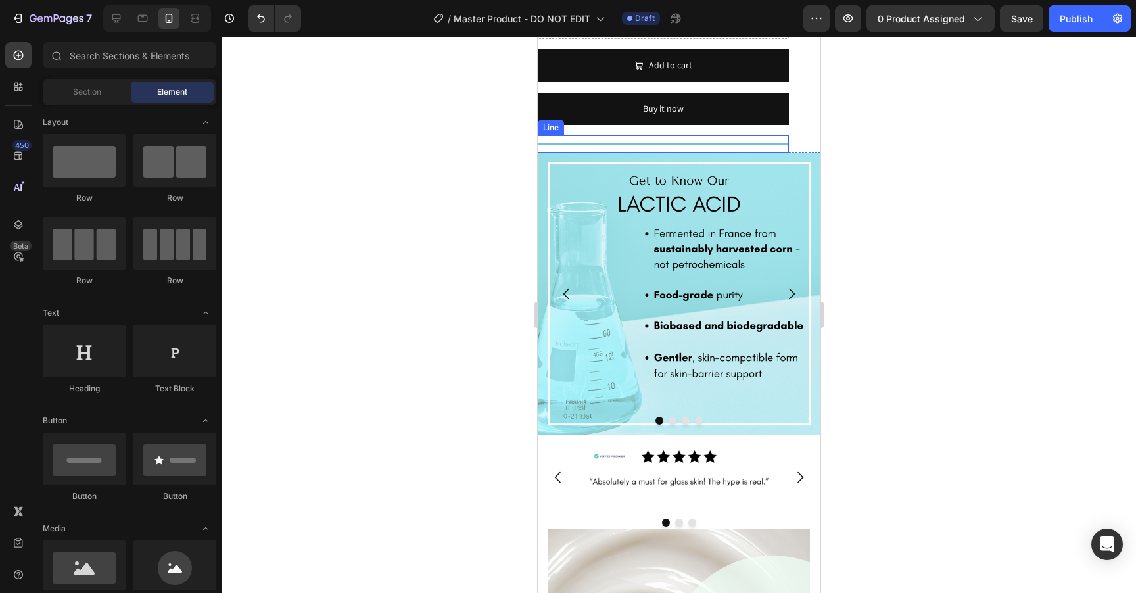
scroll to position [1991, 0]
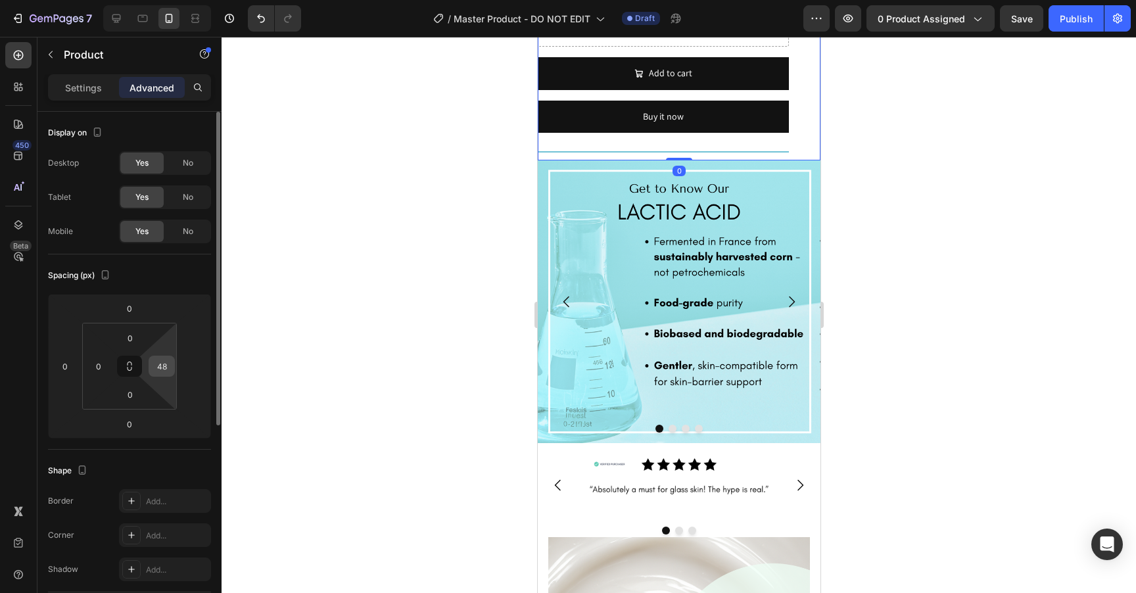
click at [162, 366] on input "48" at bounding box center [162, 366] width 20 height 20
type input "0"
click at [191, 276] on div "Spacing (px)" at bounding box center [129, 275] width 163 height 21
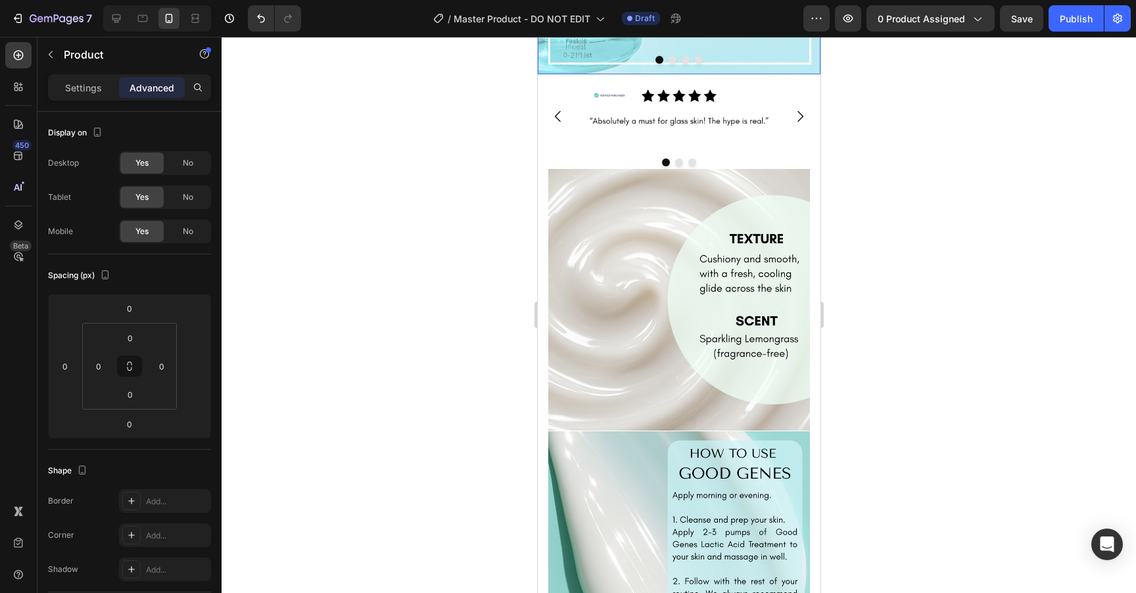
scroll to position [2365, 0]
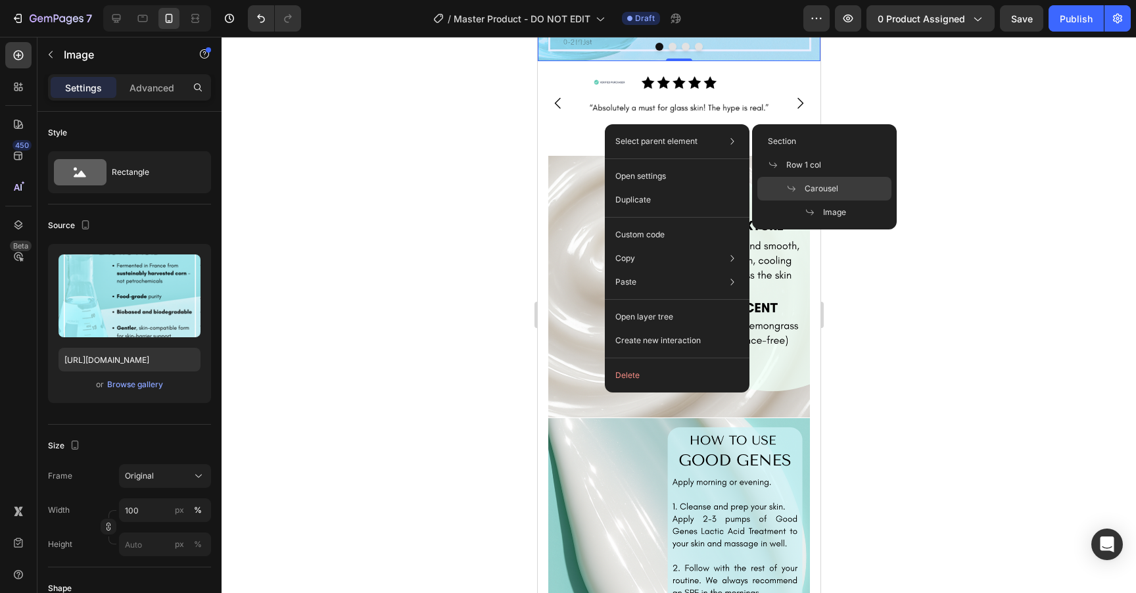
click at [807, 191] on span "Carousel" at bounding box center [822, 189] width 34 height 12
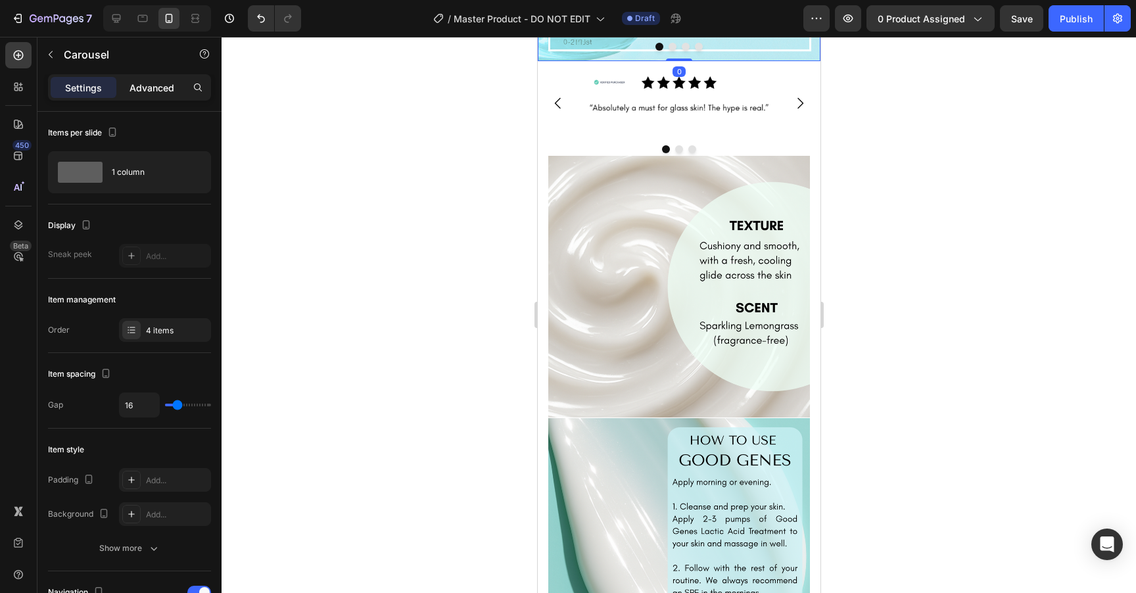
click at [146, 86] on p "Advanced" at bounding box center [152, 88] width 45 height 14
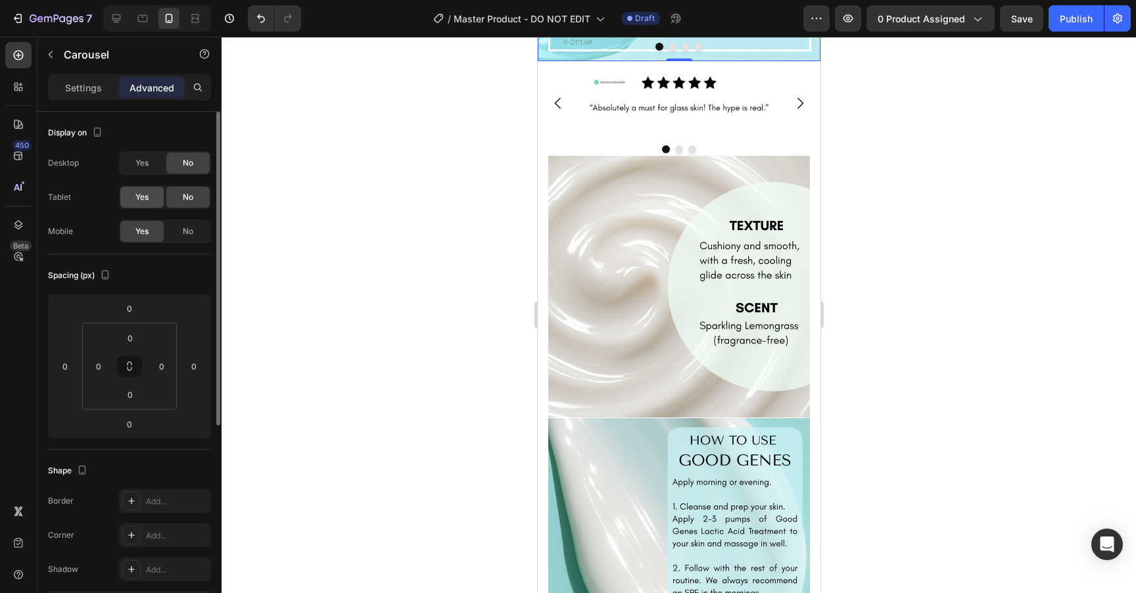
click at [142, 199] on span "Yes" at bounding box center [141, 197] width 13 height 12
click at [145, 166] on span "Yes" at bounding box center [141, 163] width 13 height 12
click at [116, 14] on icon at bounding box center [116, 18] width 9 height 9
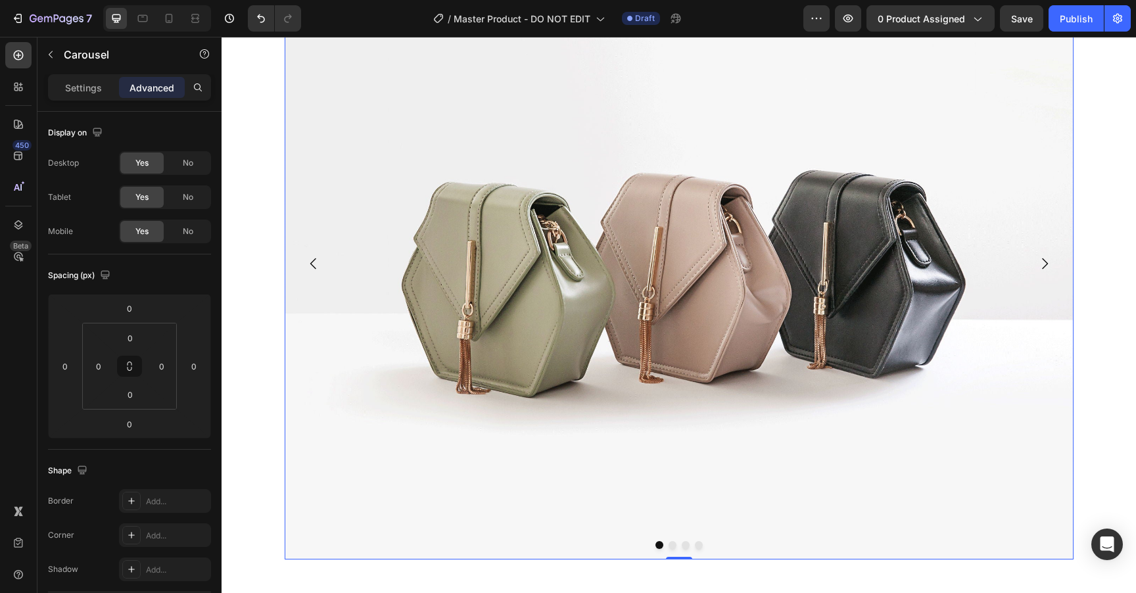
scroll to position [1054, 0]
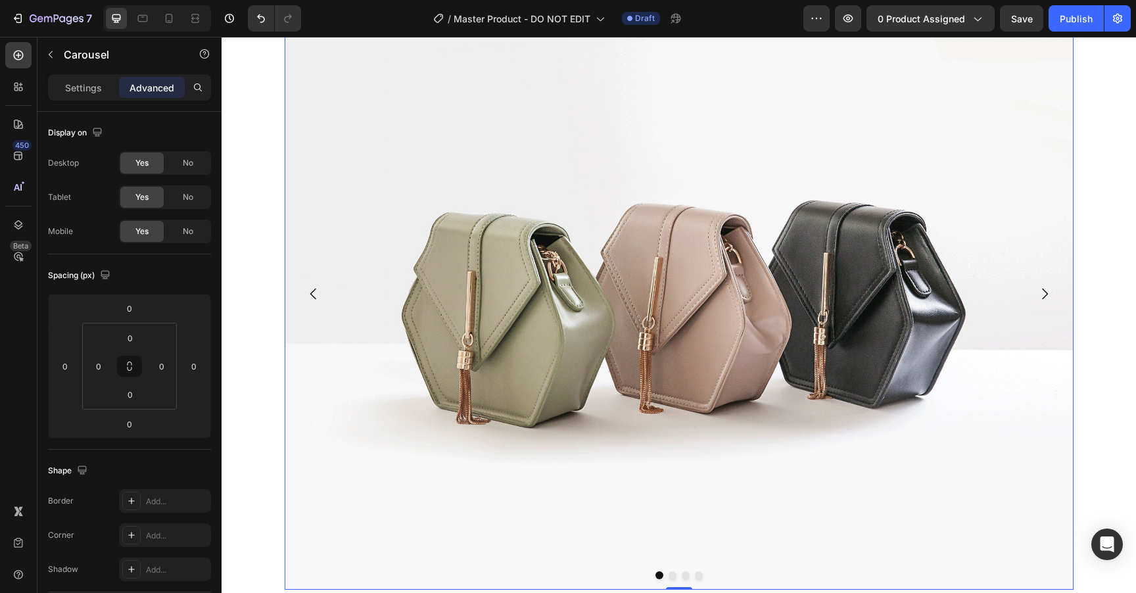
click at [1051, 286] on icon "Carousel Next Arrow" at bounding box center [1045, 294] width 16 height 16
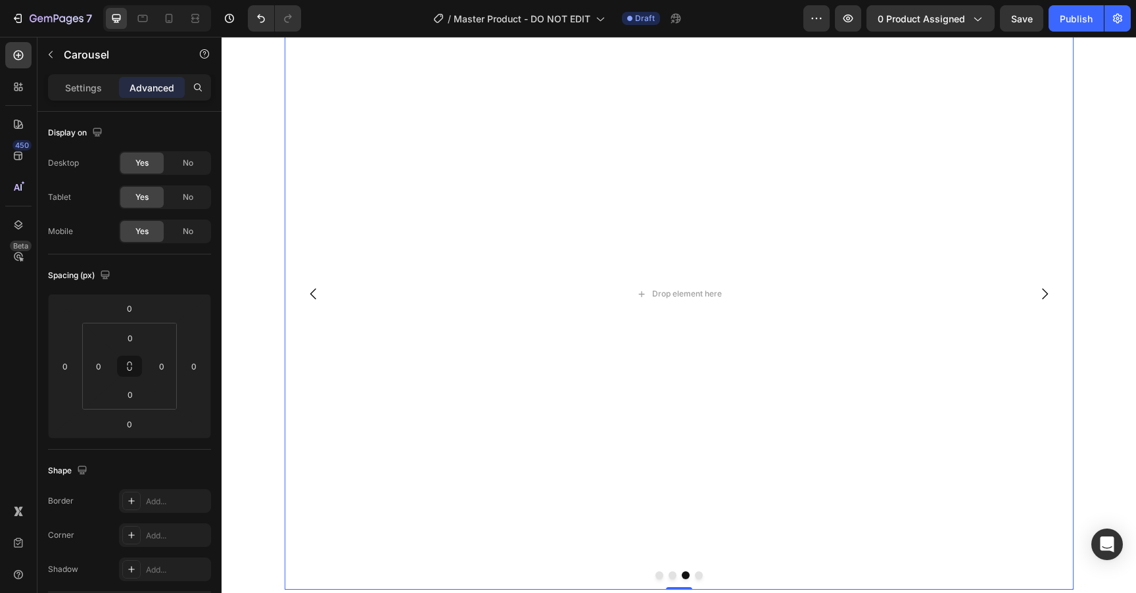
click at [1051, 286] on icon "Carousel Next Arrow" at bounding box center [1045, 294] width 16 height 16
click at [311, 286] on icon "Carousel Back Arrow" at bounding box center [314, 294] width 16 height 16
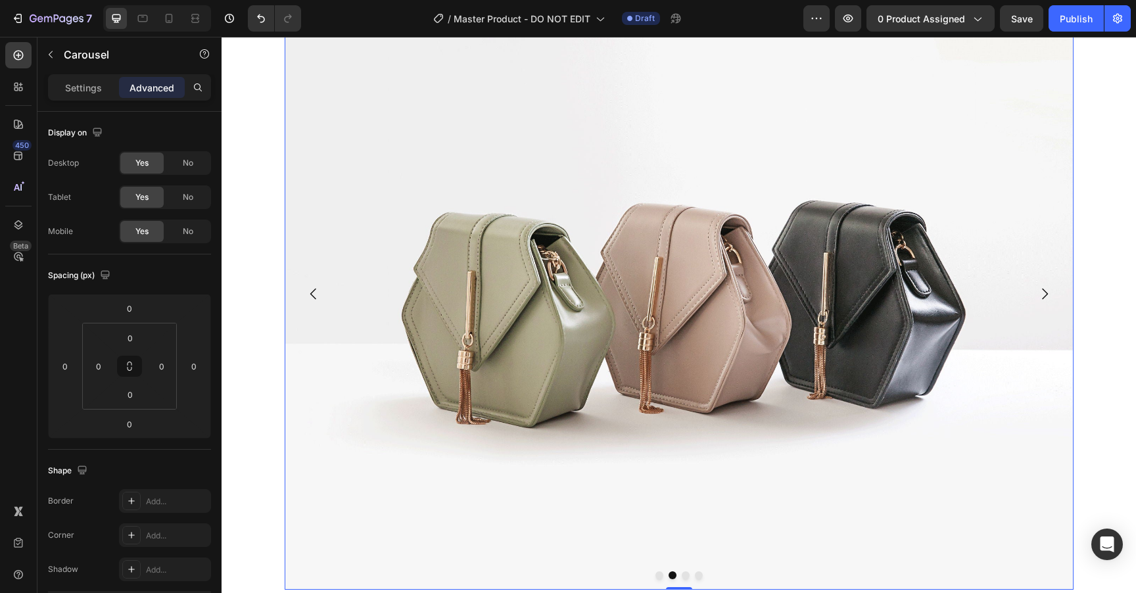
click at [311, 286] on icon "Carousel Back Arrow" at bounding box center [314, 294] width 16 height 16
click at [169, 16] on icon at bounding box center [168, 18] width 13 height 13
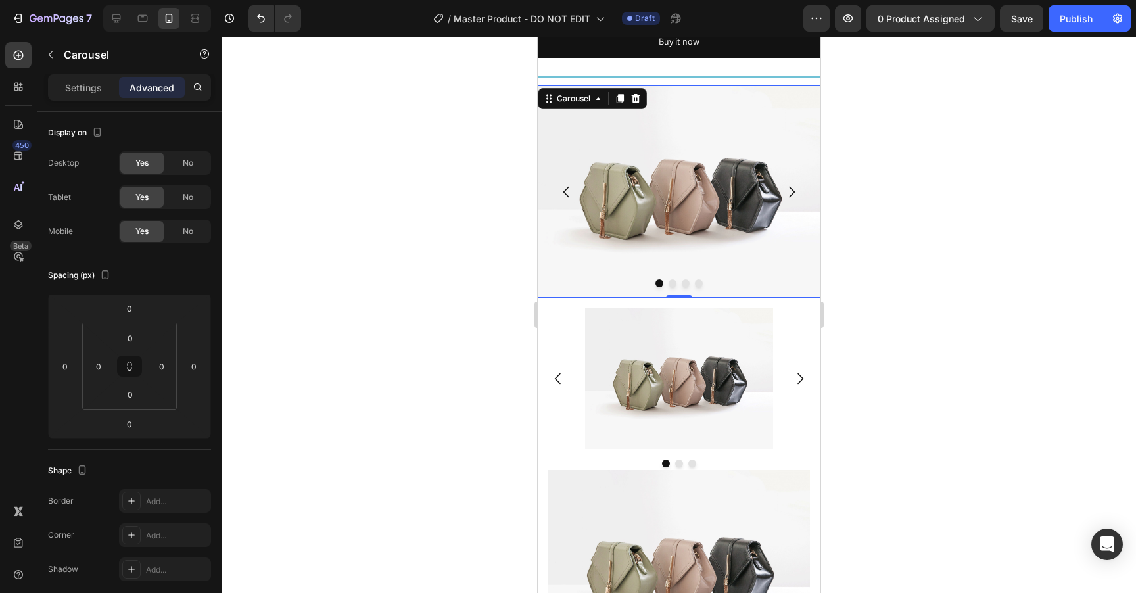
scroll to position [2348, 0]
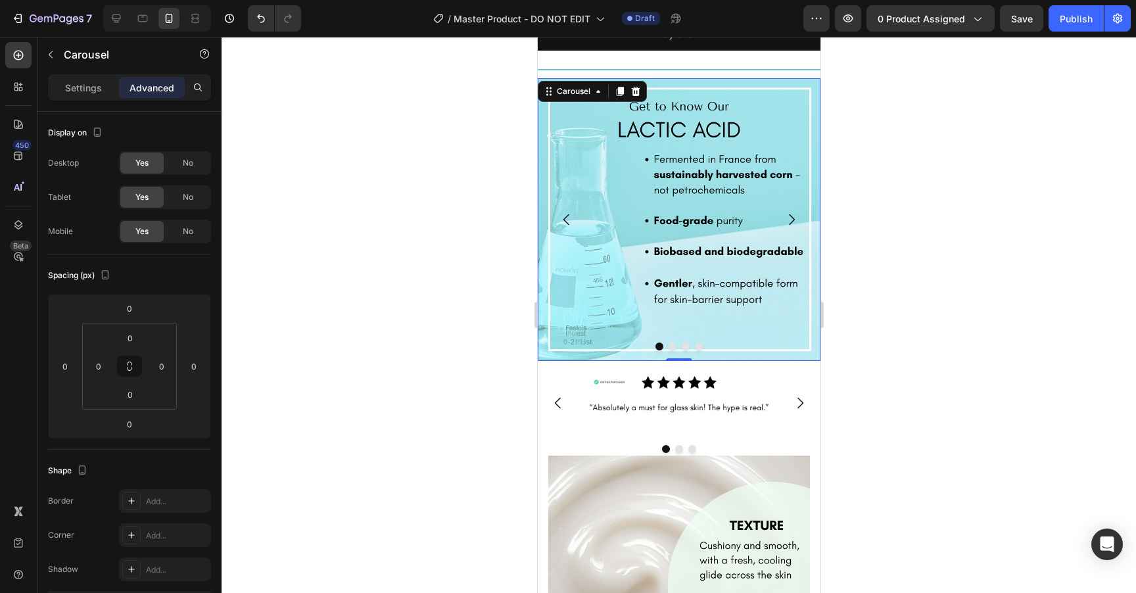
click at [671, 350] on button "Dot" at bounding box center [672, 346] width 8 height 8
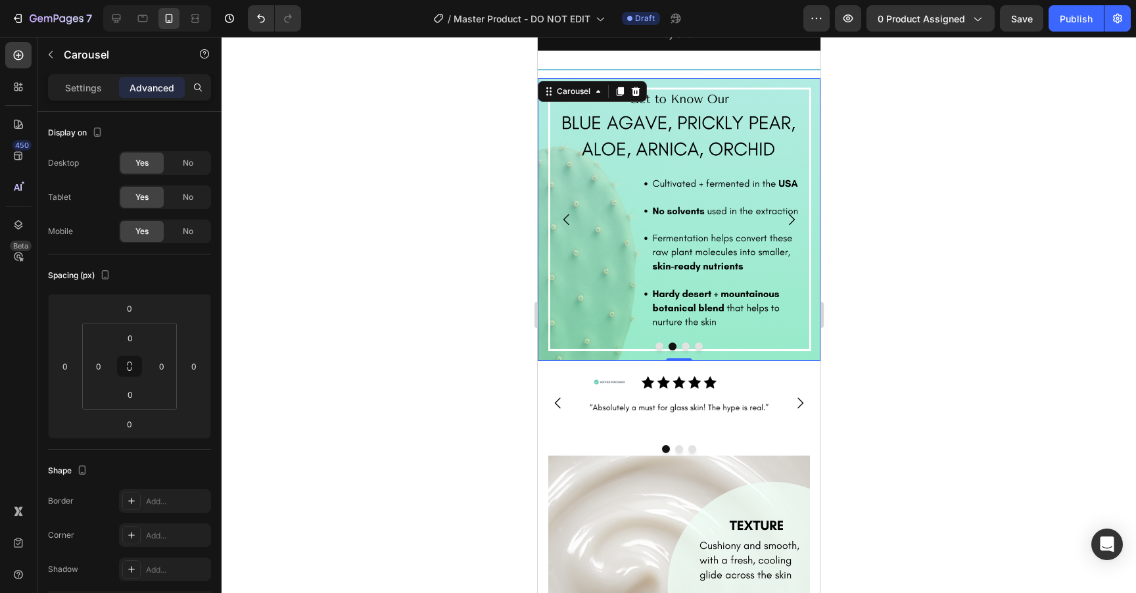
click at [684, 350] on button "Dot" at bounding box center [685, 346] width 8 height 8
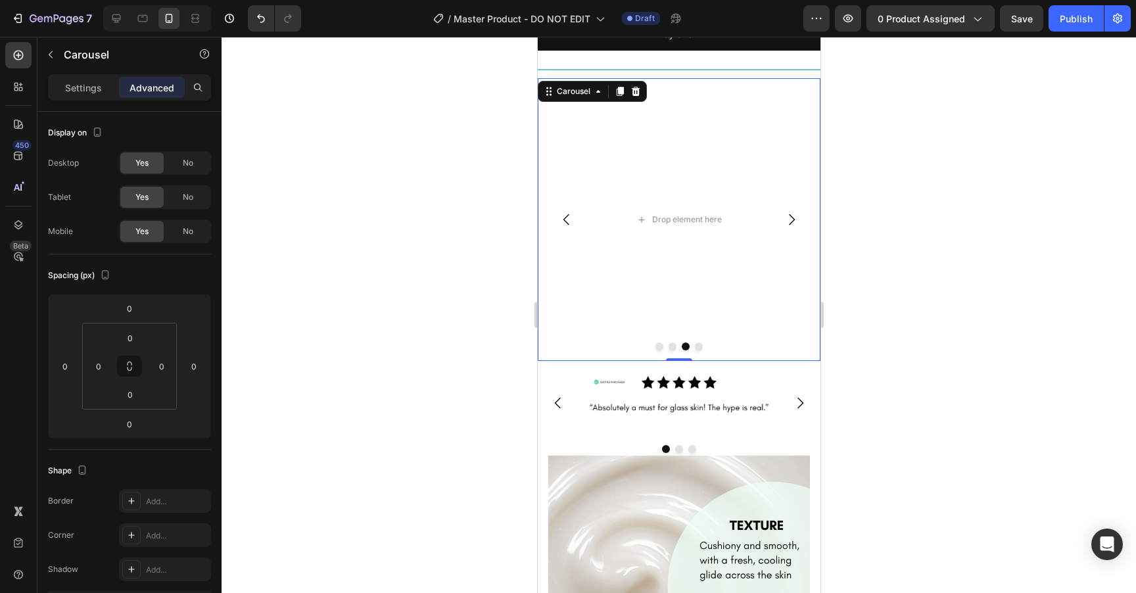
click at [697, 350] on button "Dot" at bounding box center [698, 346] width 8 height 8
click at [686, 350] on button "Dot" at bounding box center [685, 346] width 8 height 8
click at [671, 350] on button "Dot" at bounding box center [672, 346] width 8 height 8
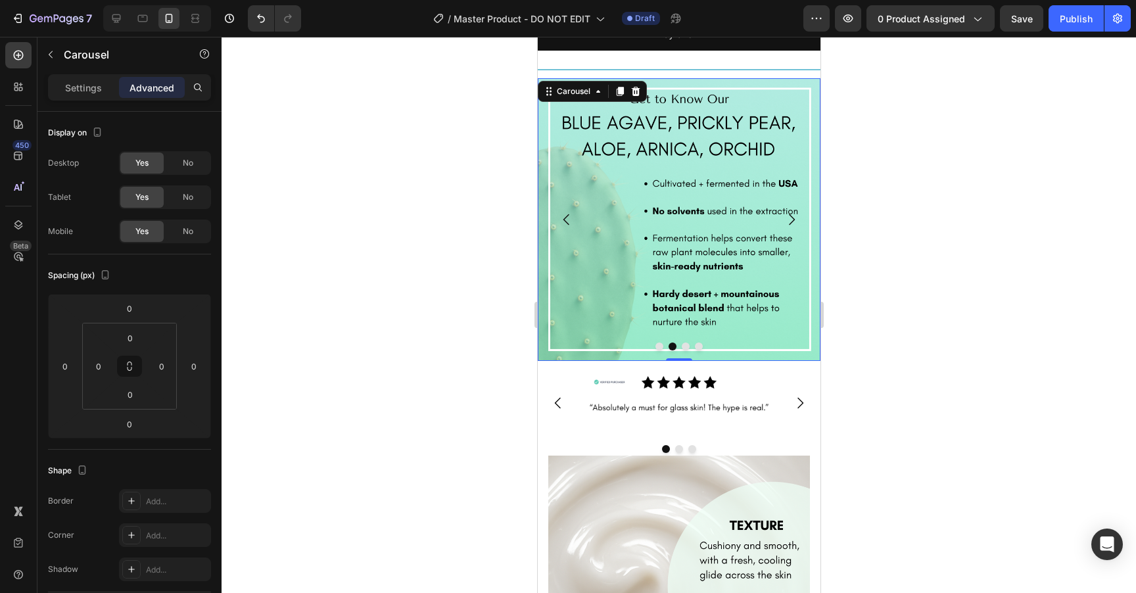
click at [659, 350] on button "Dot" at bounding box center [659, 346] width 8 height 8
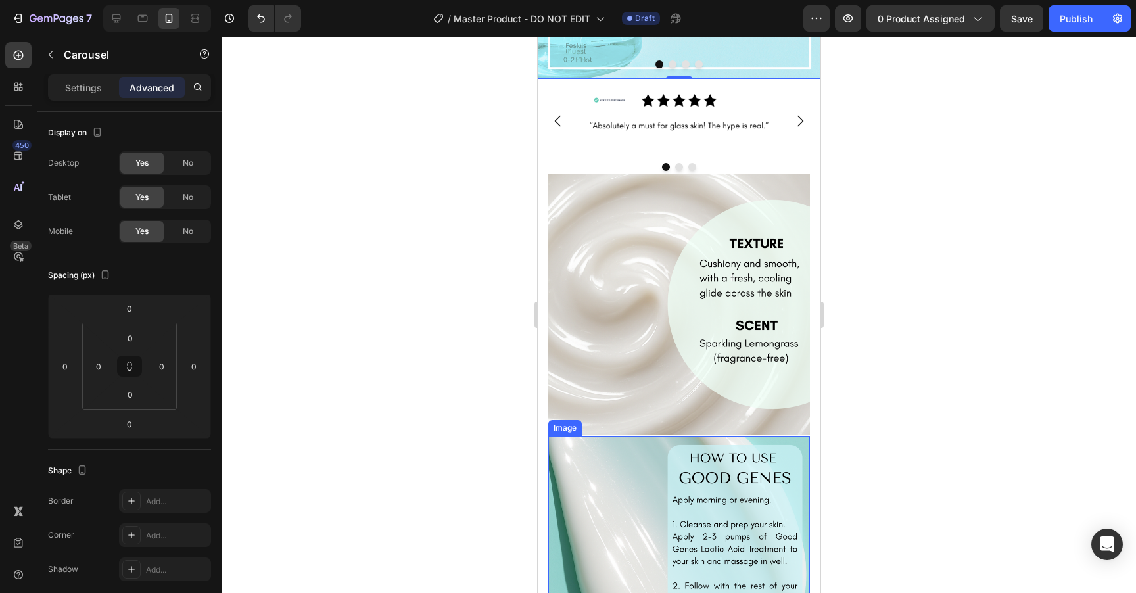
scroll to position [2628, 0]
click at [540, 226] on div "Image Image Row" at bounding box center [678, 438] width 283 height 524
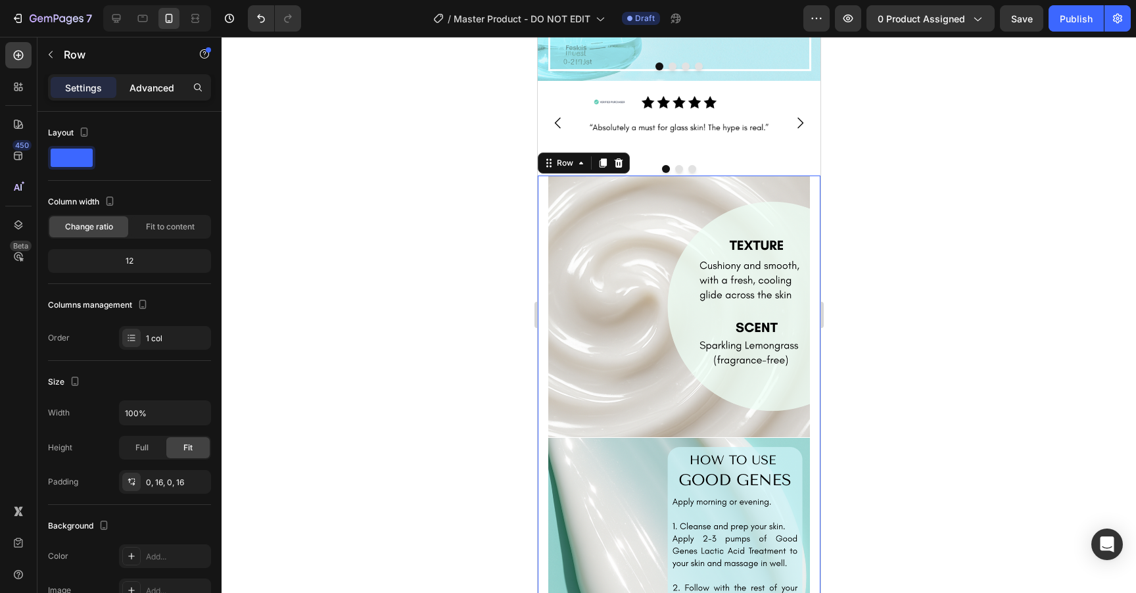
click at [147, 82] on p "Advanced" at bounding box center [152, 88] width 45 height 14
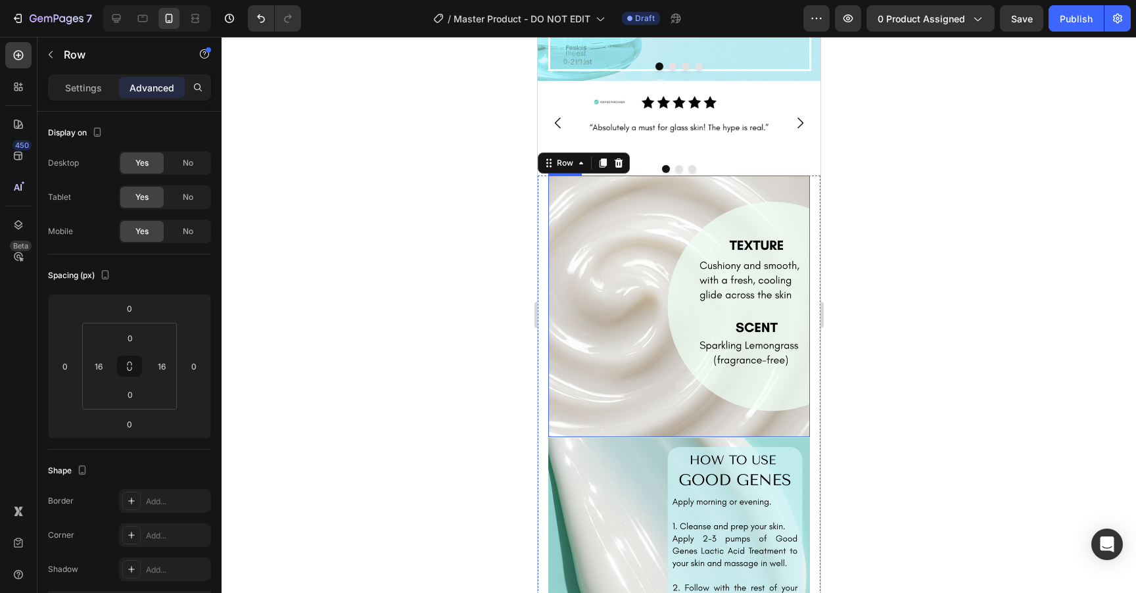
click at [640, 287] on img at bounding box center [679, 307] width 262 height 262
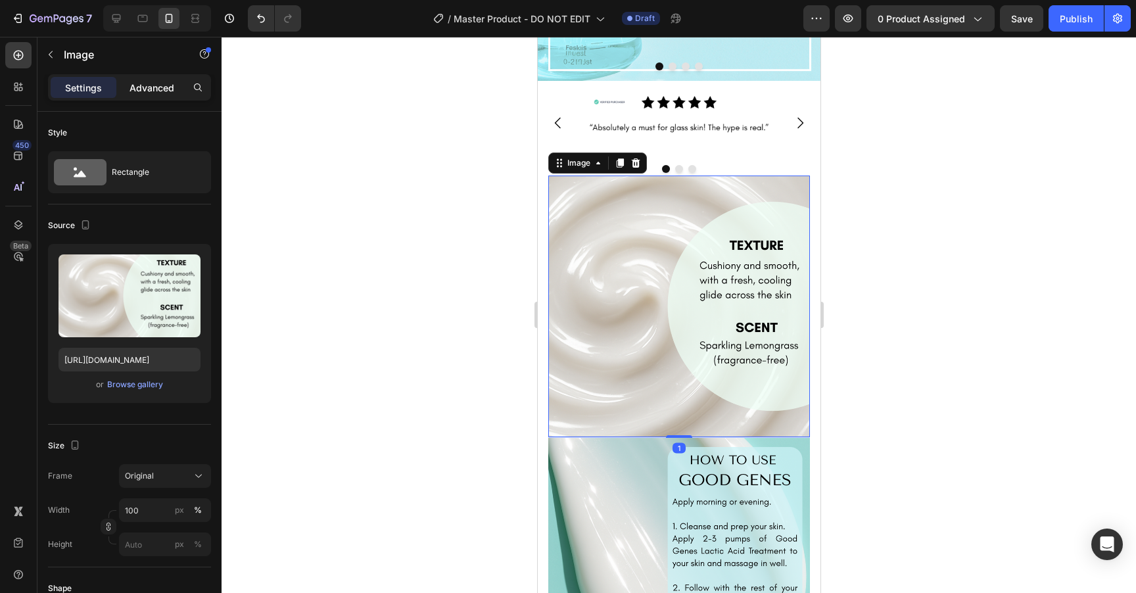
click at [150, 79] on div "Advanced" at bounding box center [152, 87] width 66 height 21
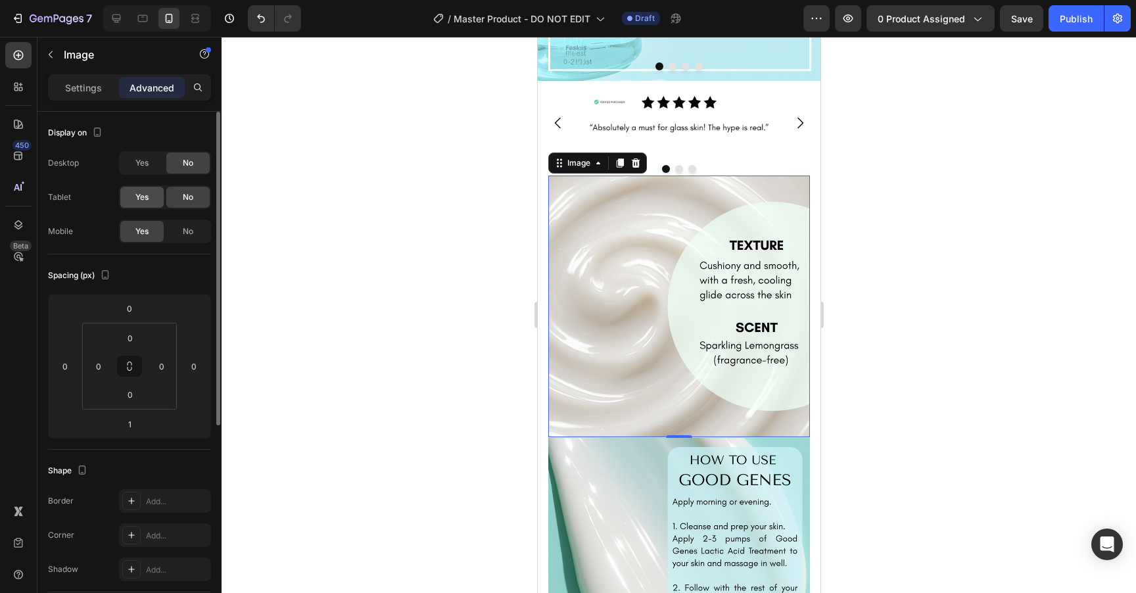
click at [135, 197] on span "Yes" at bounding box center [141, 197] width 13 height 12
click at [137, 164] on span "Yes" at bounding box center [141, 163] width 13 height 12
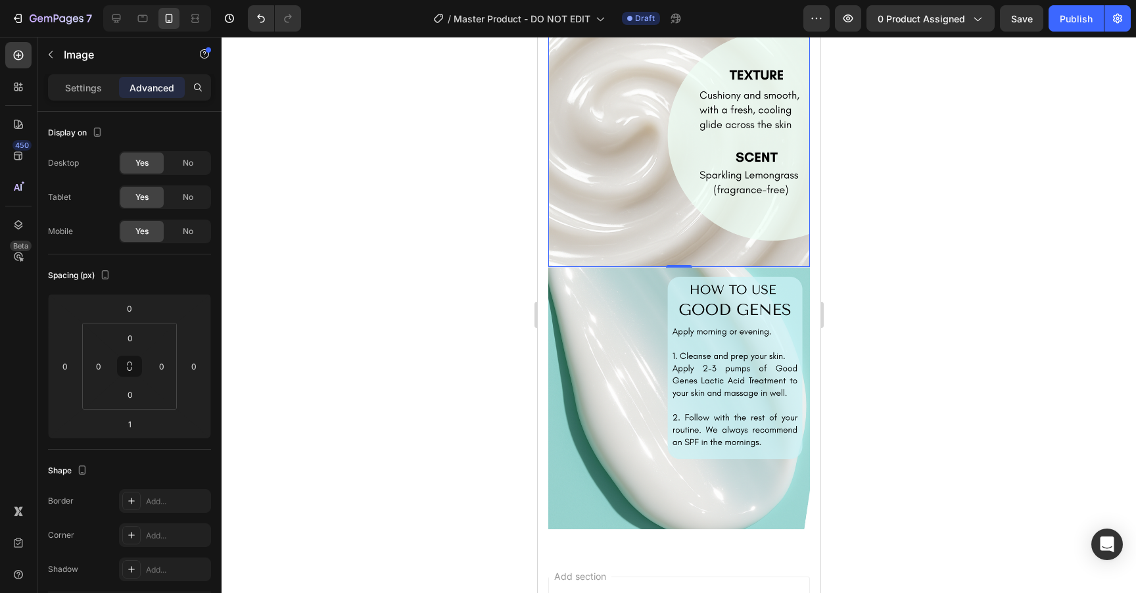
scroll to position [2849, 0]
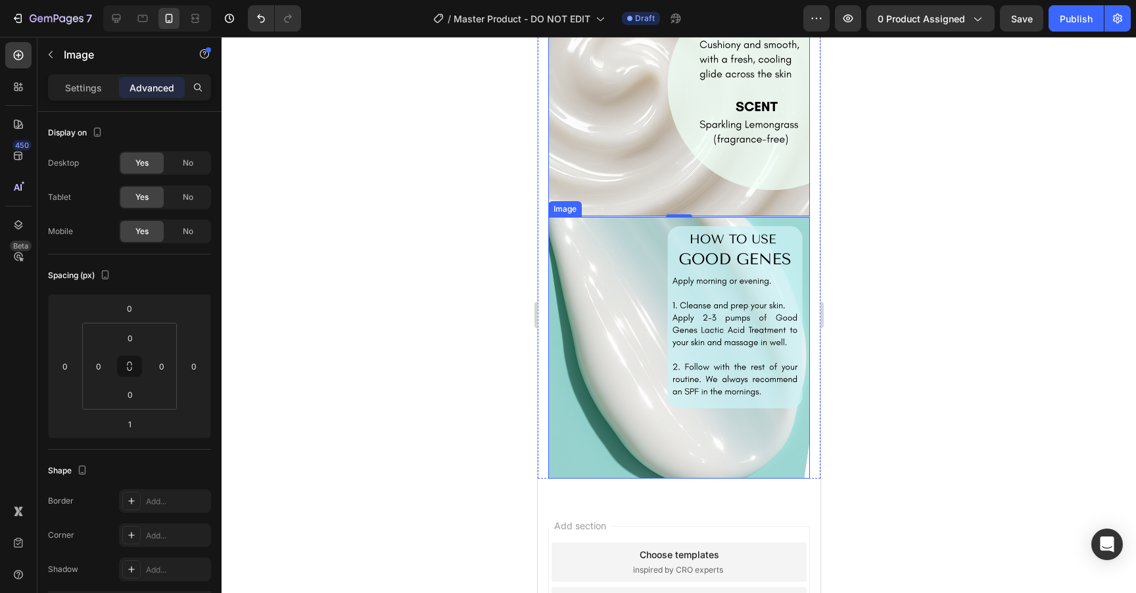
click at [640, 327] on img at bounding box center [679, 348] width 262 height 262
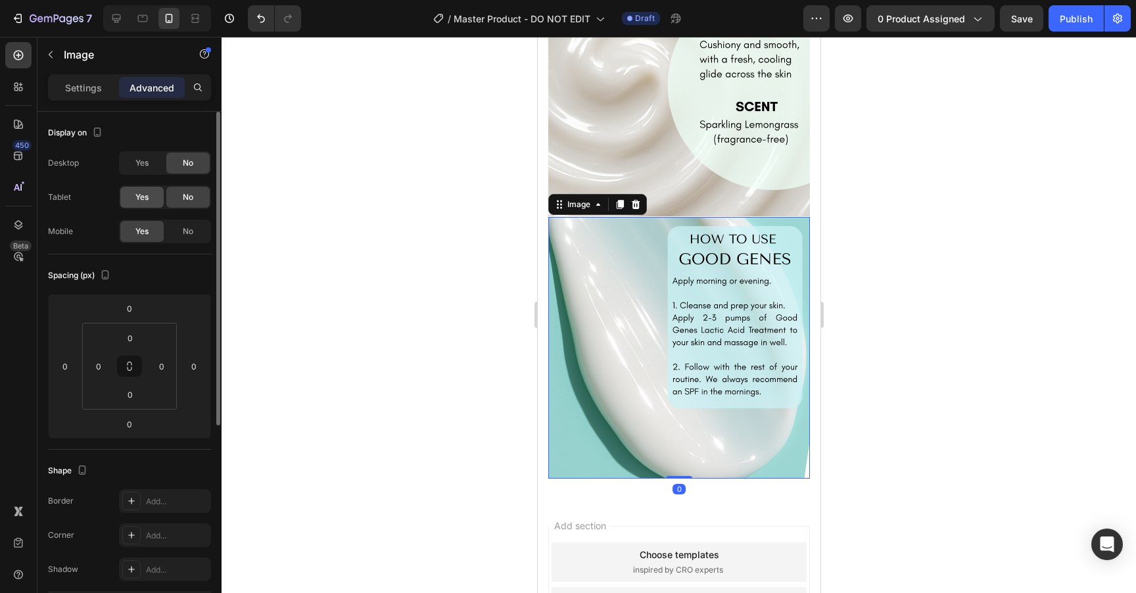
click at [144, 202] on span "Yes" at bounding box center [141, 197] width 13 height 12
click at [142, 166] on span "Yes" at bounding box center [141, 163] width 13 height 12
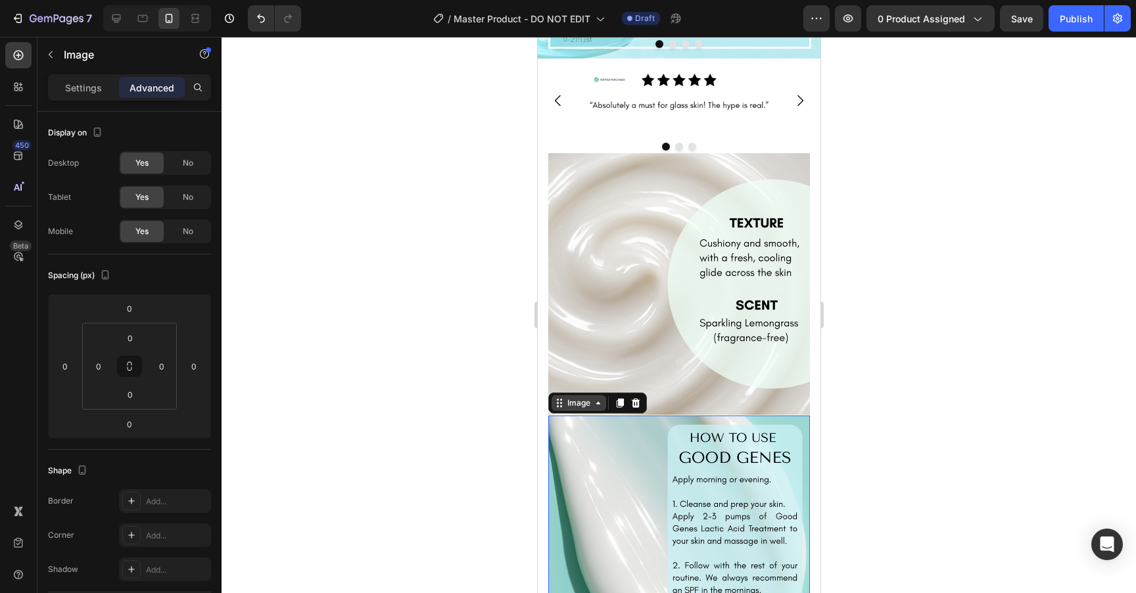
scroll to position [2541, 0]
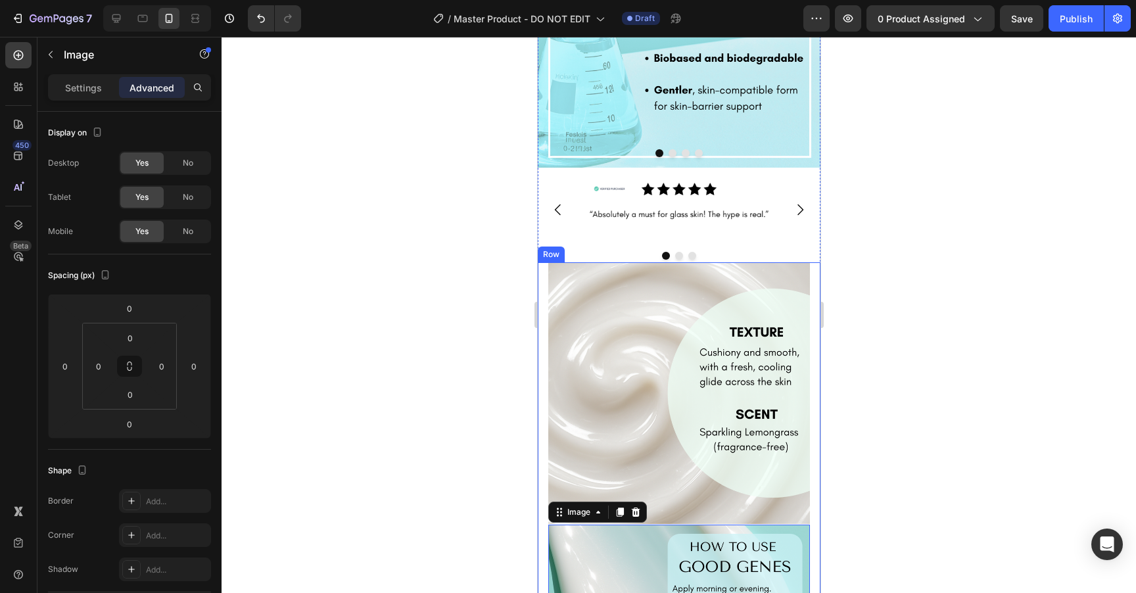
click at [544, 289] on div "Image Image 0 Row" at bounding box center [678, 524] width 283 height 524
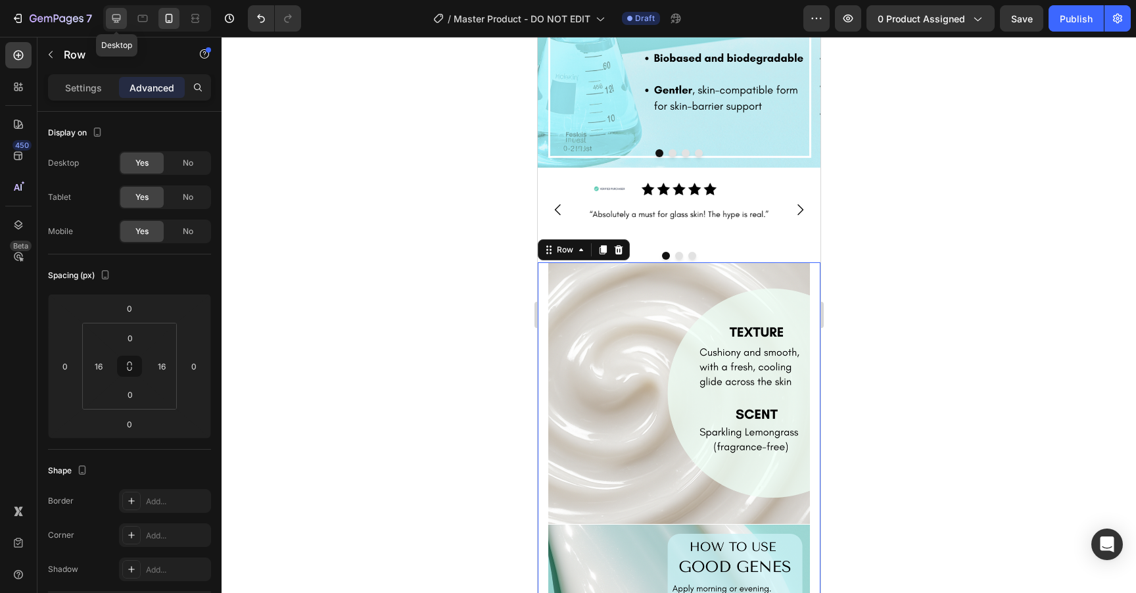
click at [120, 17] on icon at bounding box center [116, 18] width 13 height 13
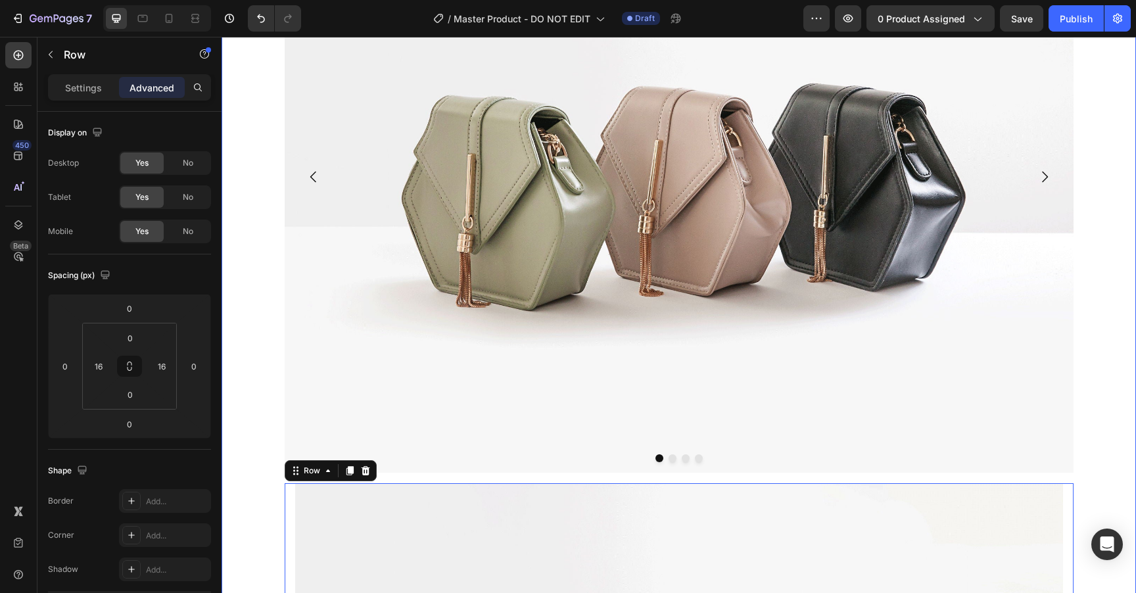
scroll to position [1125, 0]
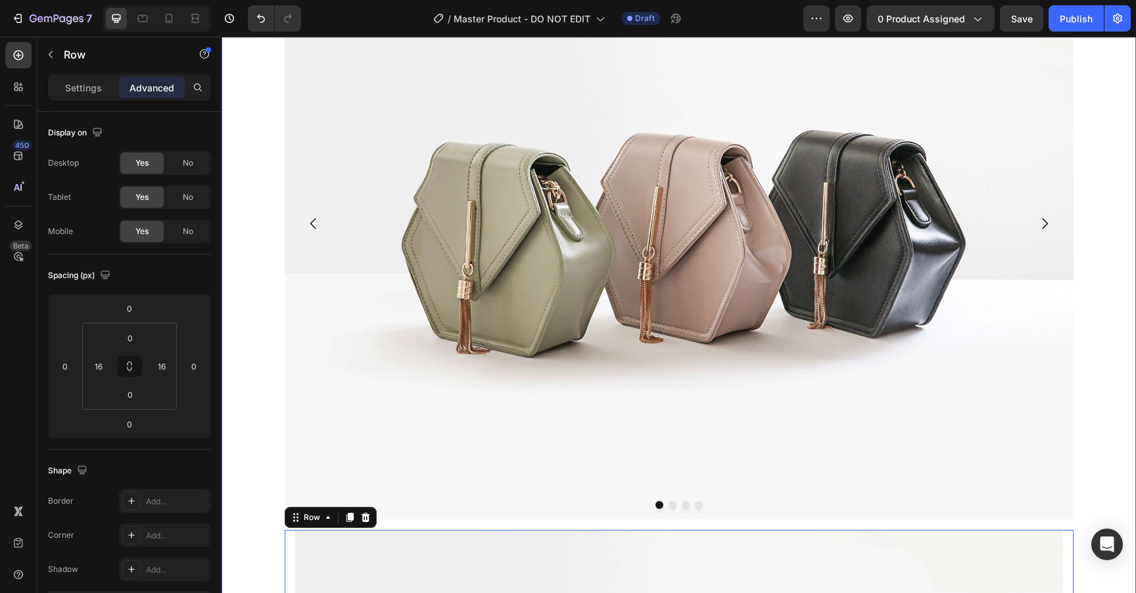
click at [258, 535] on div "Product Images Image Image Image Image Good Genes [MEDICAL_DATA] Treatment Prod…" at bounding box center [679, 321] width 914 height 2722
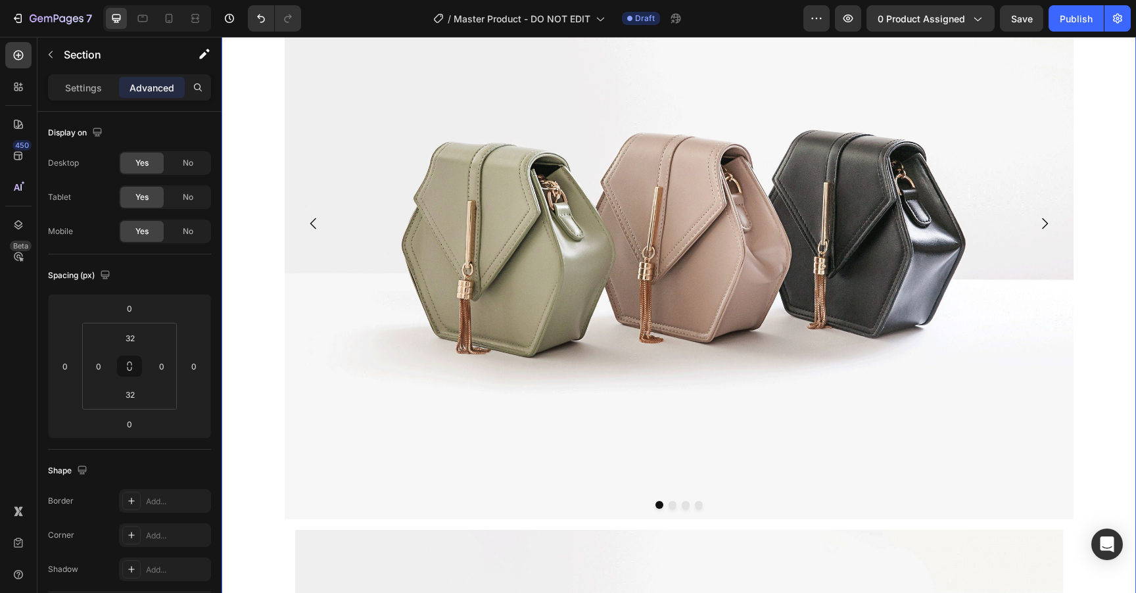
click at [251, 424] on div "Product Images Image Image Image Image Good Genes [MEDICAL_DATA] Treatment Prod…" at bounding box center [679, 321] width 914 height 2722
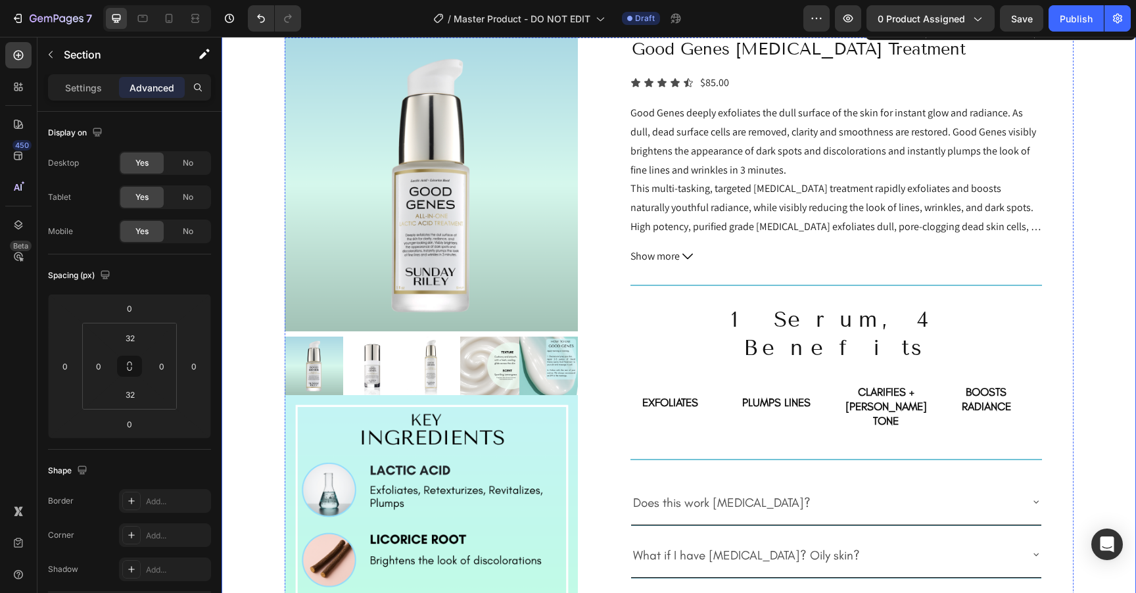
scroll to position [0, 0]
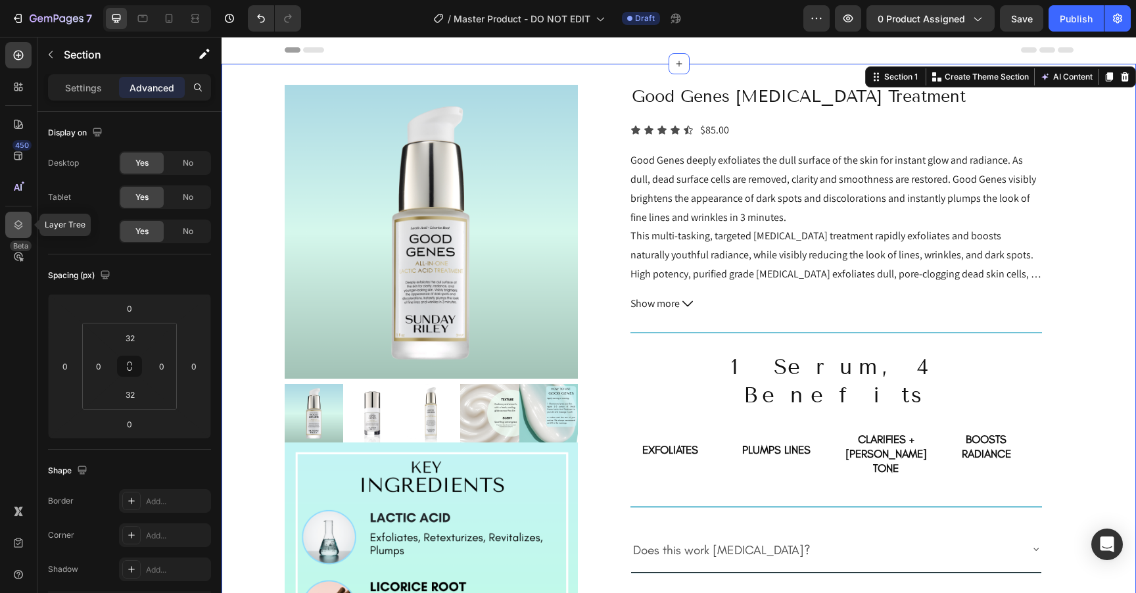
click at [19, 226] on icon at bounding box center [18, 224] width 13 height 13
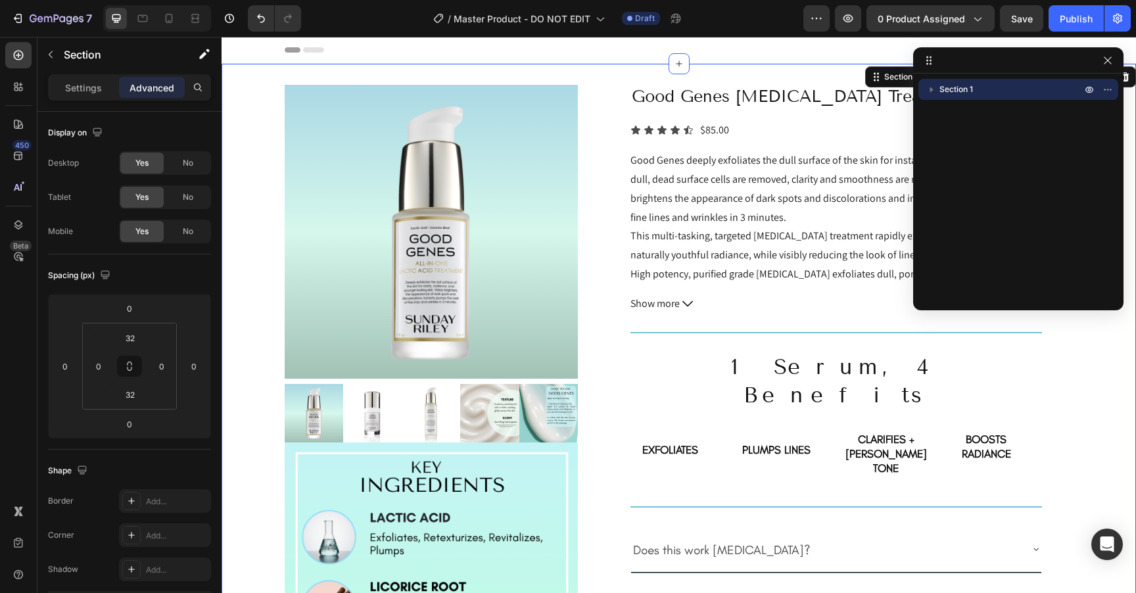
click at [930, 90] on icon "button" at bounding box center [931, 89] width 3 height 5
click at [1088, 152] on icon "button" at bounding box center [1089, 152] width 11 height 11
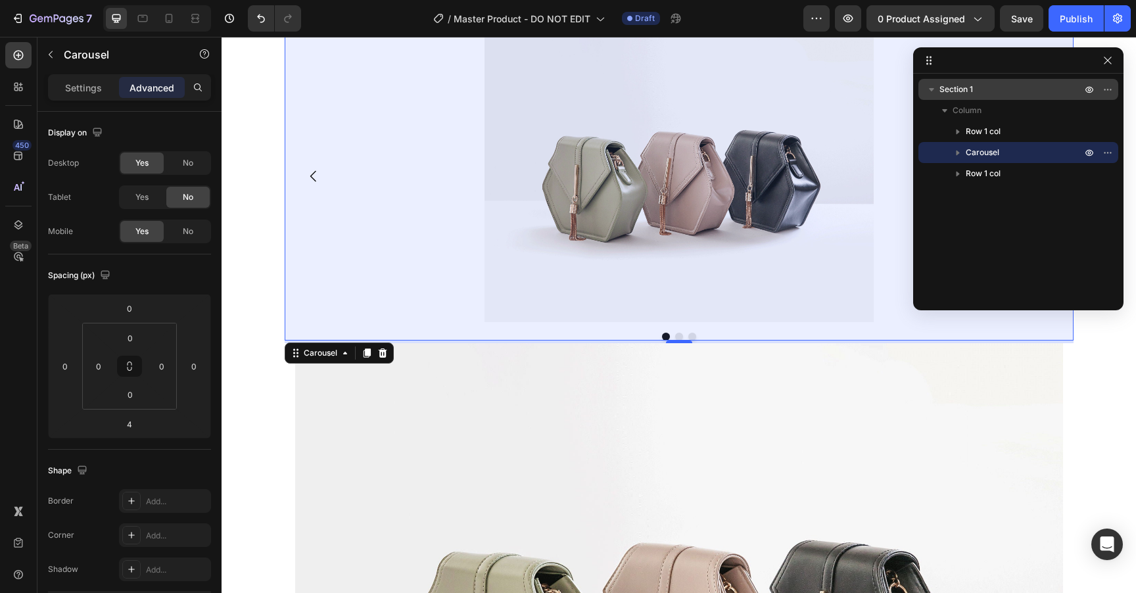
scroll to position [1628, 0]
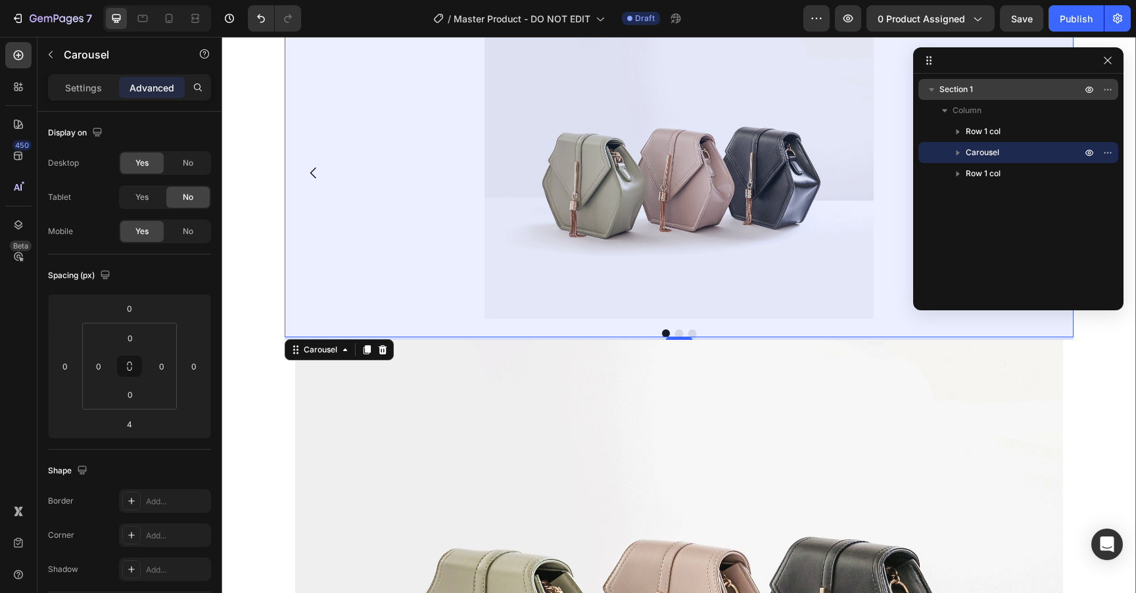
click at [248, 264] on div "Image Image Image Carousel 4" at bounding box center [679, 183] width 914 height 313
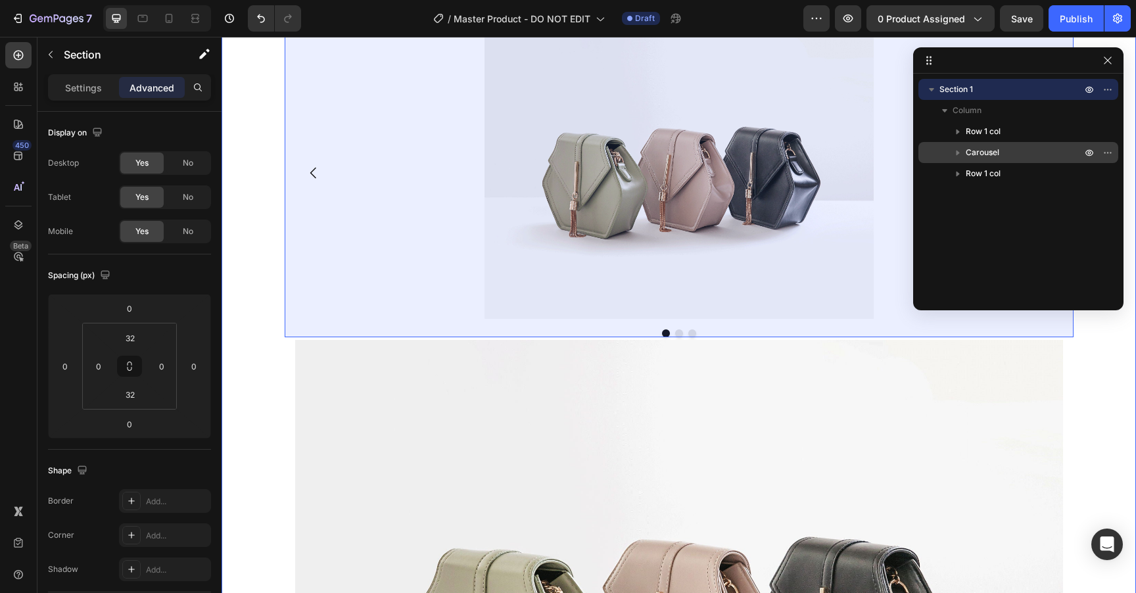
click at [989, 153] on span "Carousel" at bounding box center [983, 152] width 34 height 13
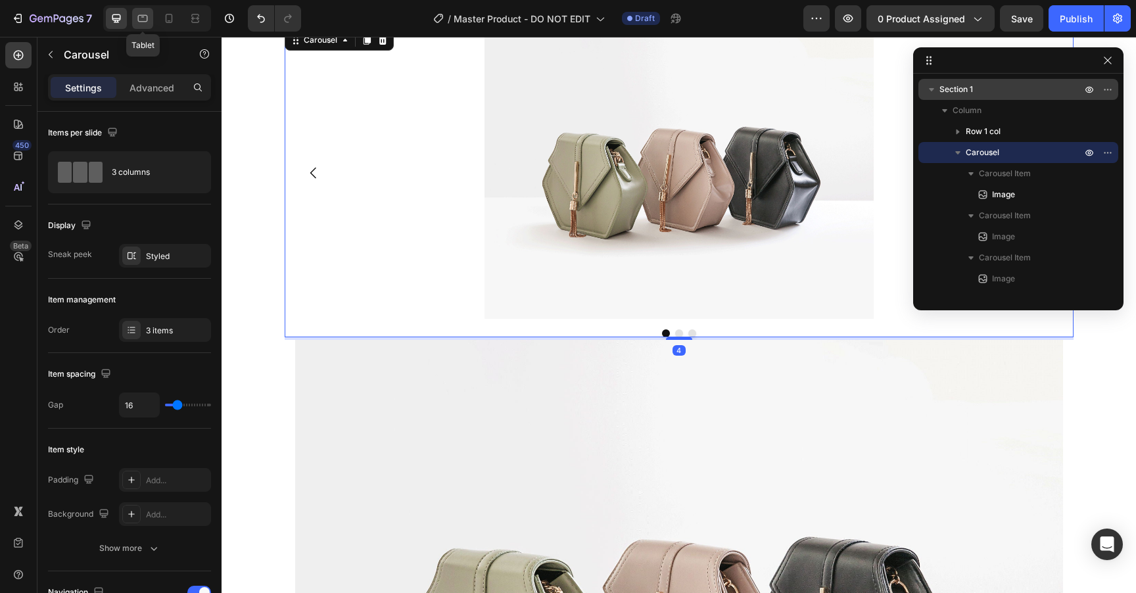
click at [145, 17] on icon at bounding box center [142, 18] width 13 height 13
type input "100%"
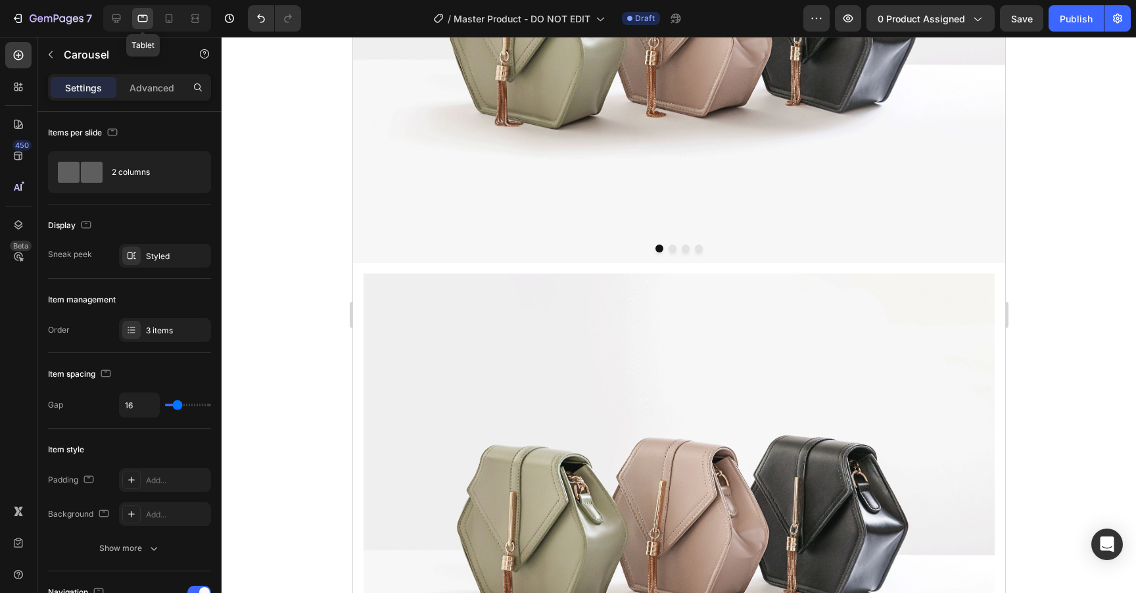
scroll to position [1488, 0]
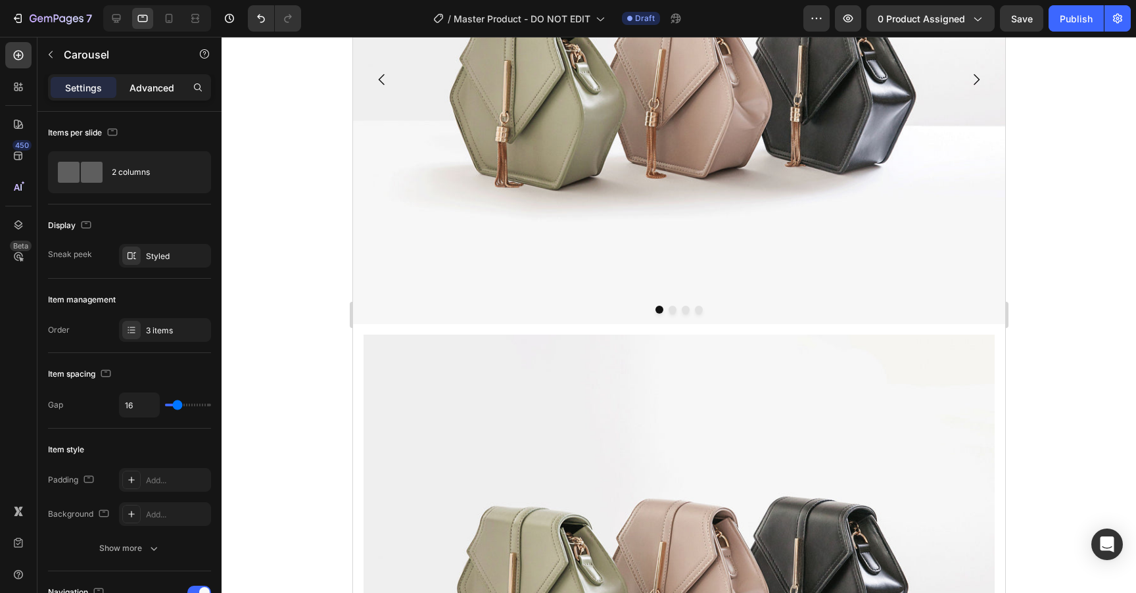
click at [158, 86] on p "Advanced" at bounding box center [152, 88] width 45 height 14
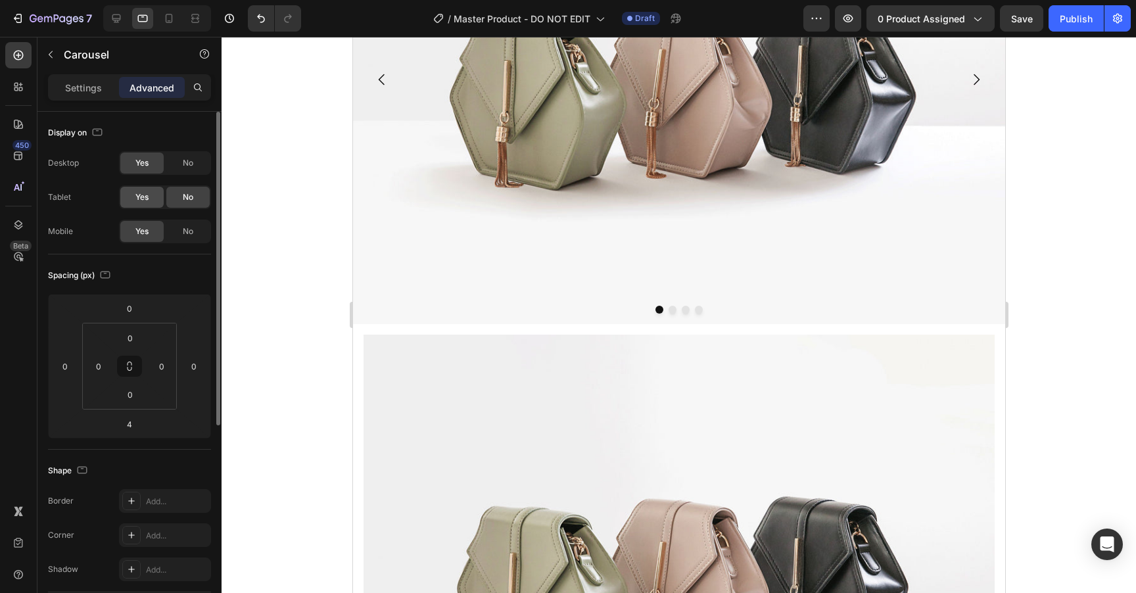
click at [144, 195] on span "Yes" at bounding box center [141, 197] width 13 height 12
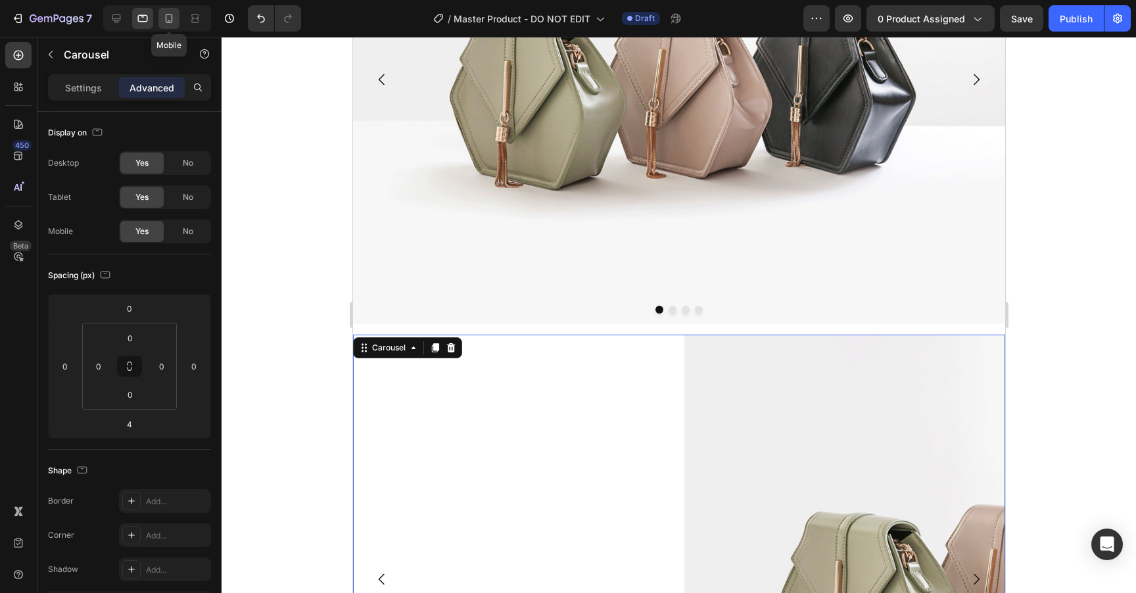
click at [173, 16] on icon at bounding box center [168, 18] width 13 height 13
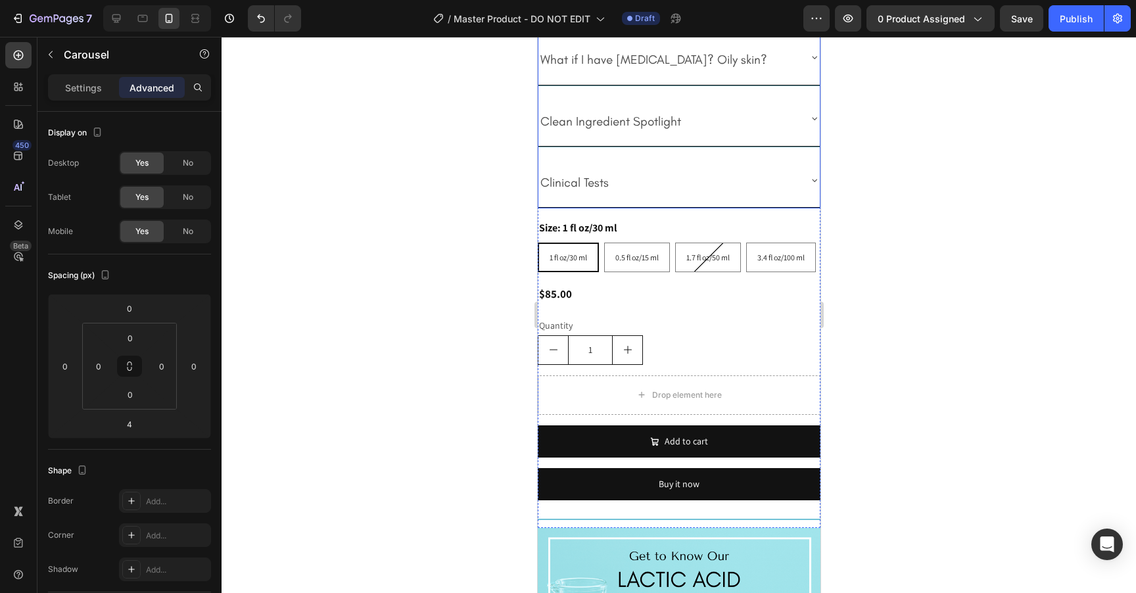
scroll to position [1960, 0]
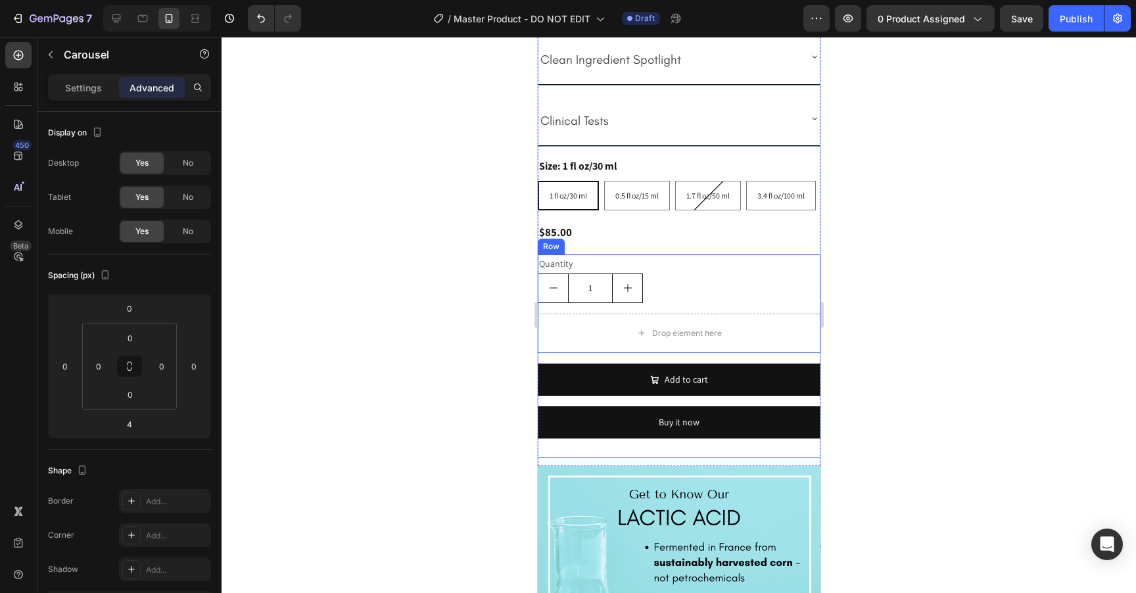
click at [715, 312] on div "Quantity Text Block 1 Product Quantity Drop element here Row" at bounding box center [678, 303] width 283 height 99
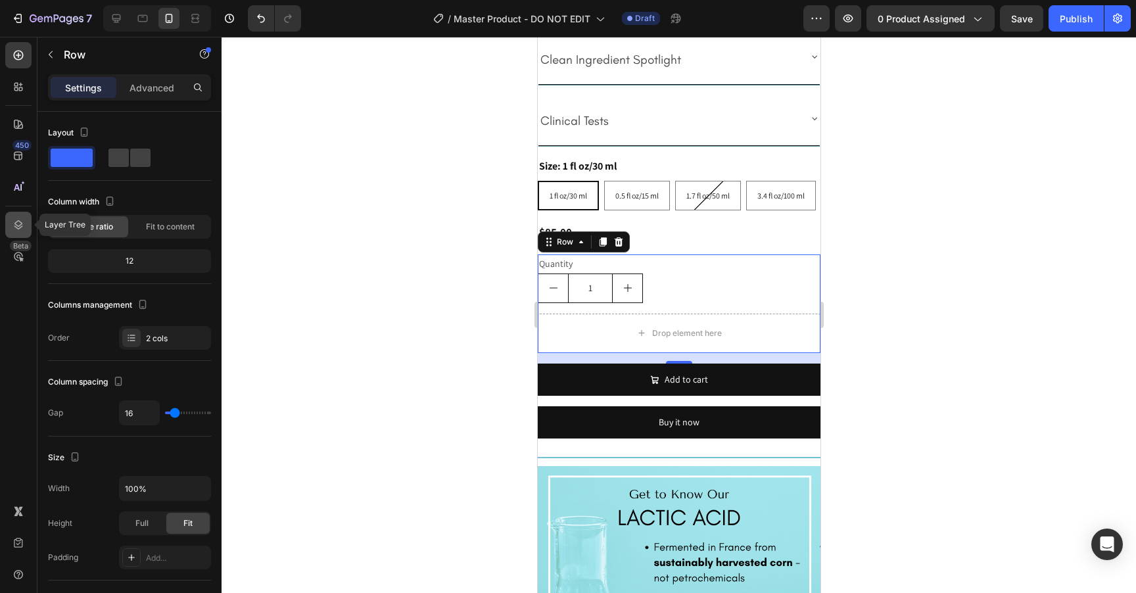
click at [22, 223] on icon at bounding box center [18, 224] width 13 height 13
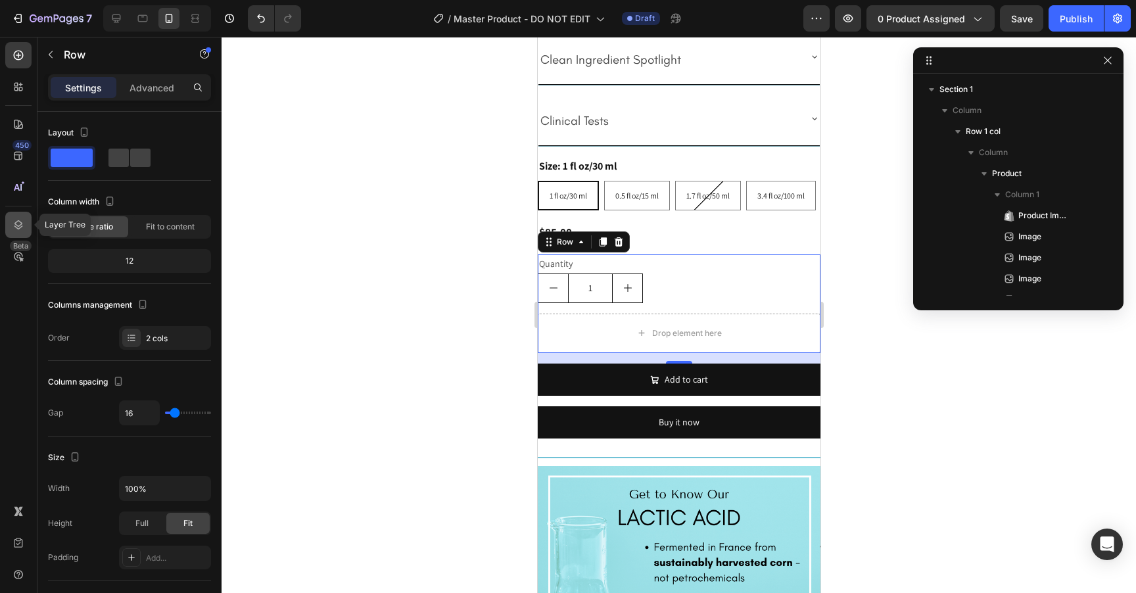
scroll to position [393, 0]
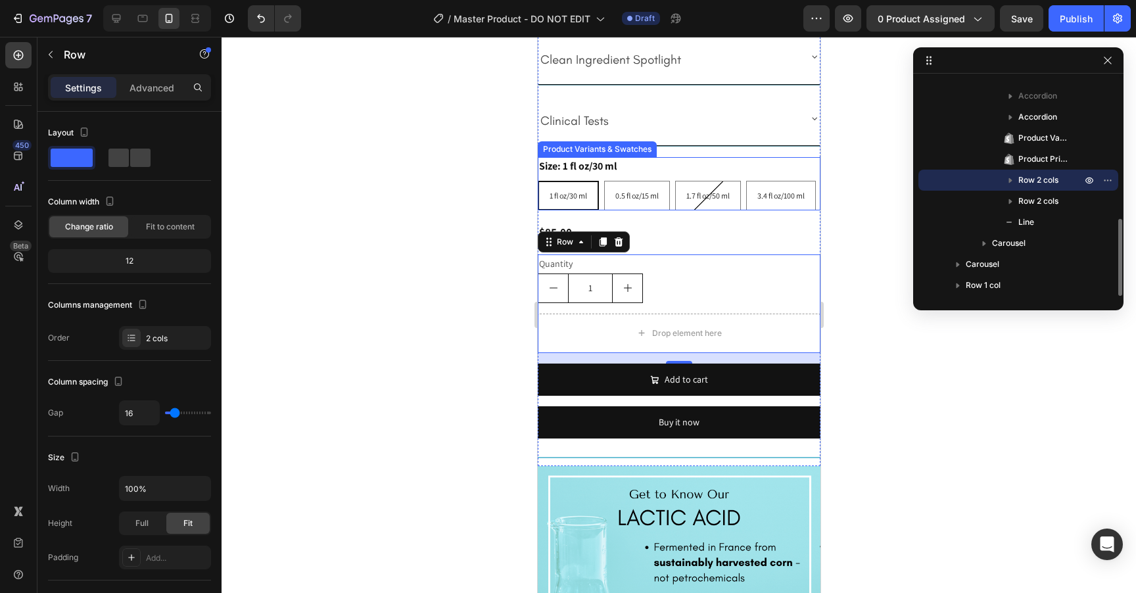
click at [1012, 181] on icon "button" at bounding box center [1010, 180] width 13 height 13
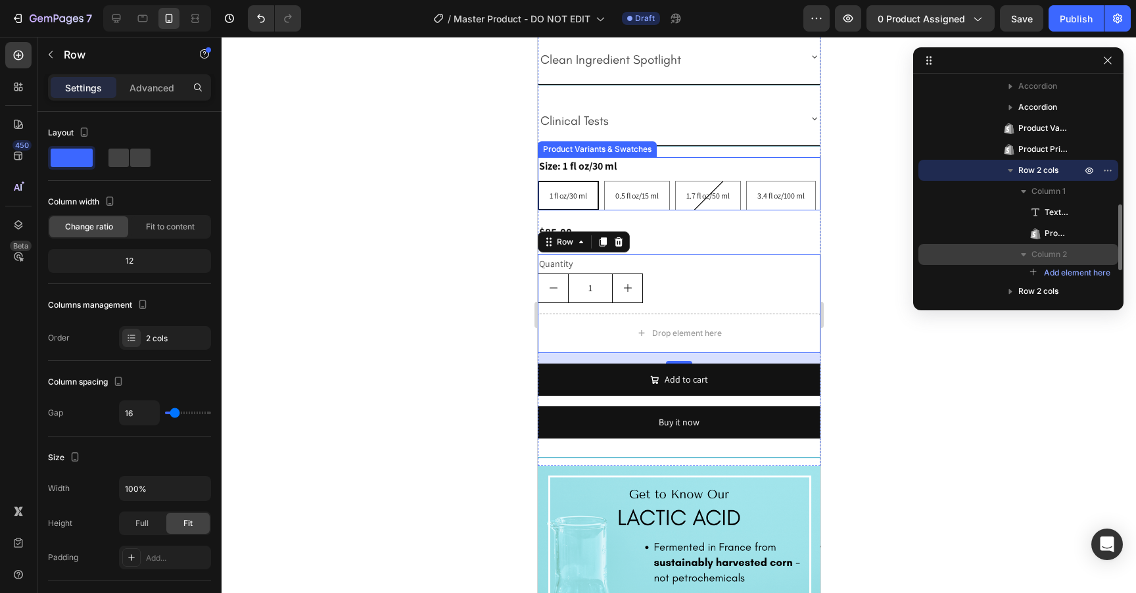
scroll to position [405, 0]
click at [1036, 169] on span "Row 2 cols" at bounding box center [1038, 168] width 40 height 13
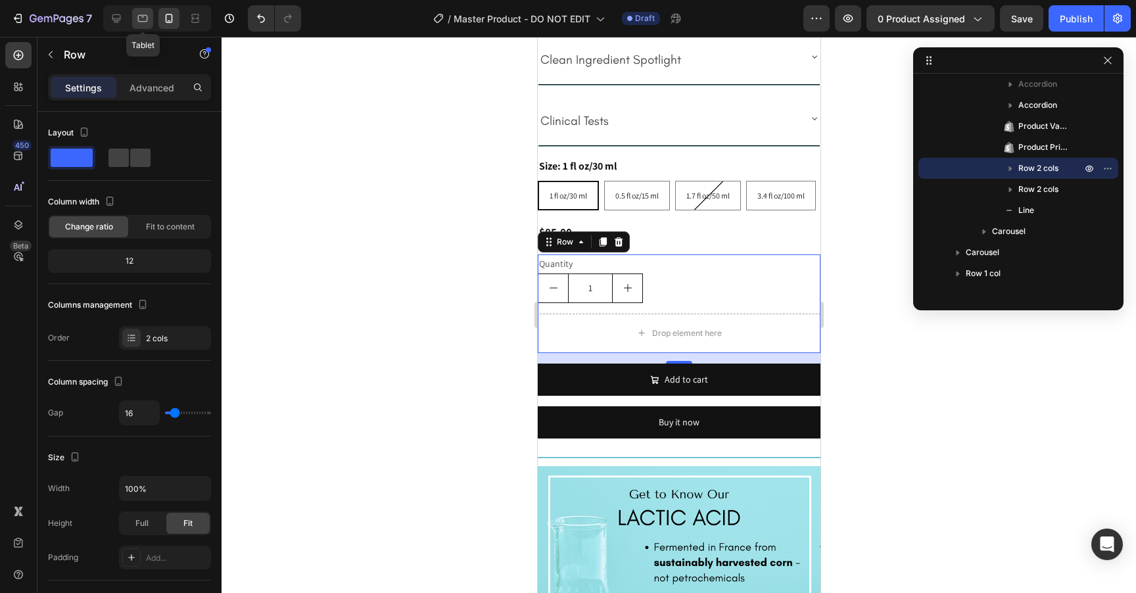
click at [143, 17] on icon at bounding box center [142, 18] width 13 height 13
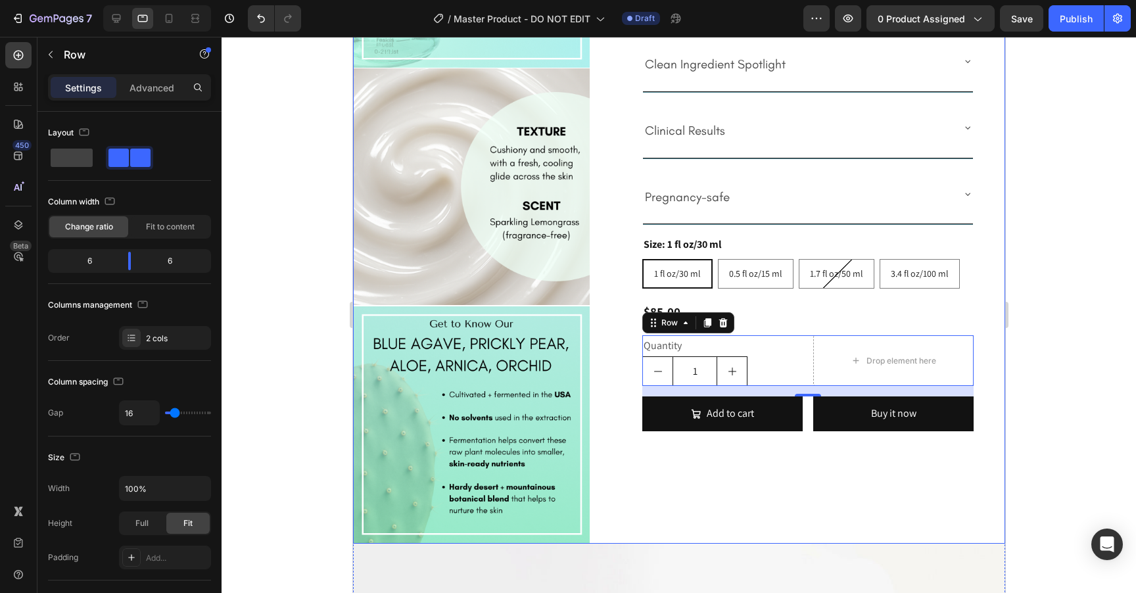
scroll to position [777, 0]
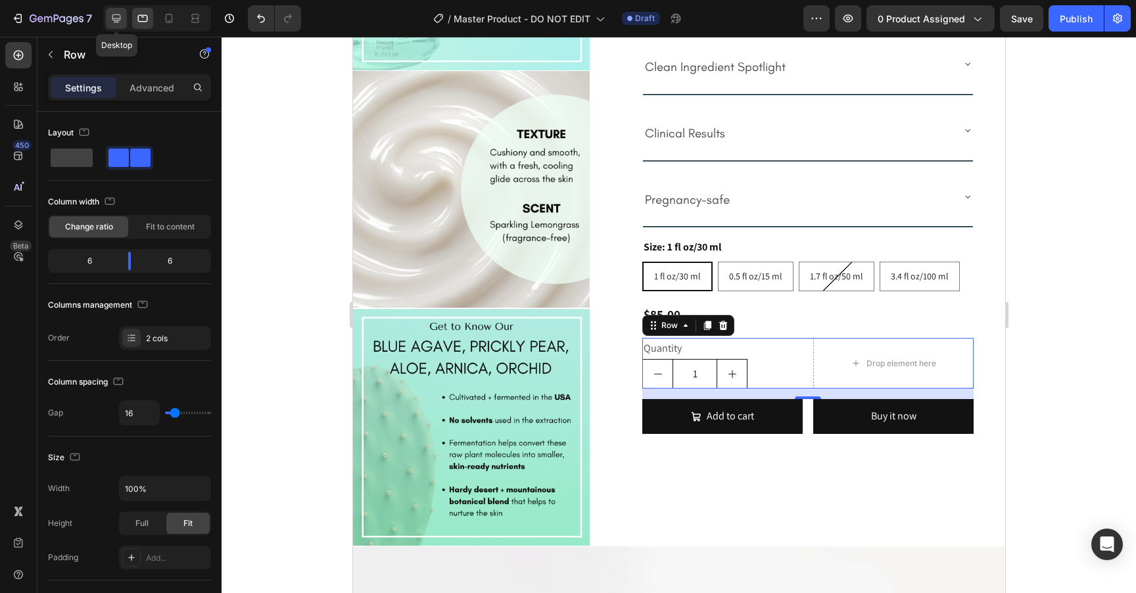
click at [114, 21] on icon at bounding box center [116, 18] width 13 height 13
type input "1200"
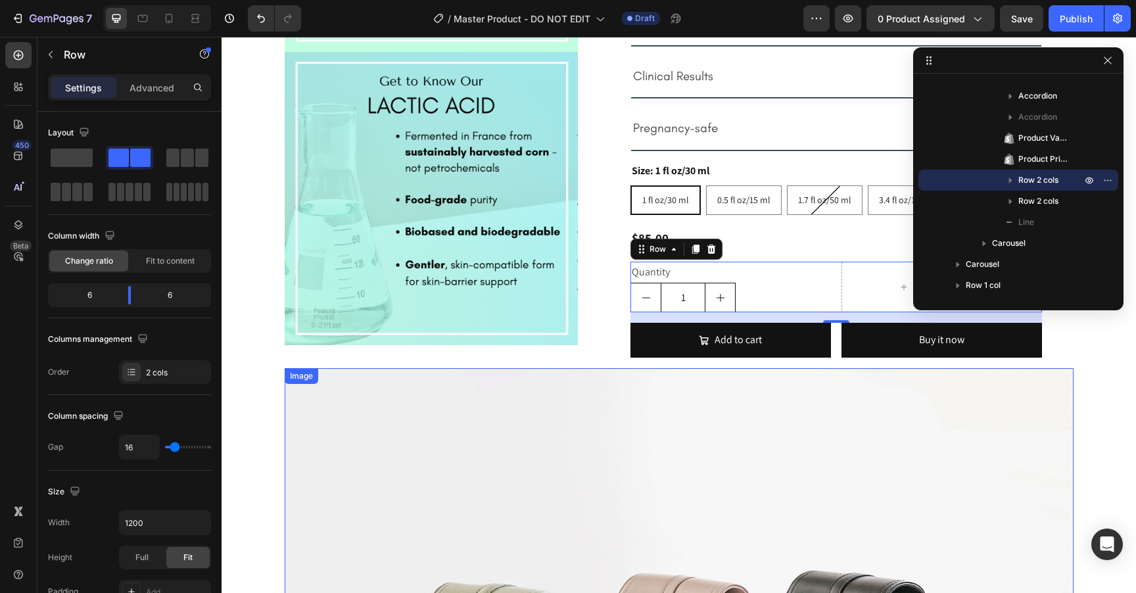
scroll to position [629, 0]
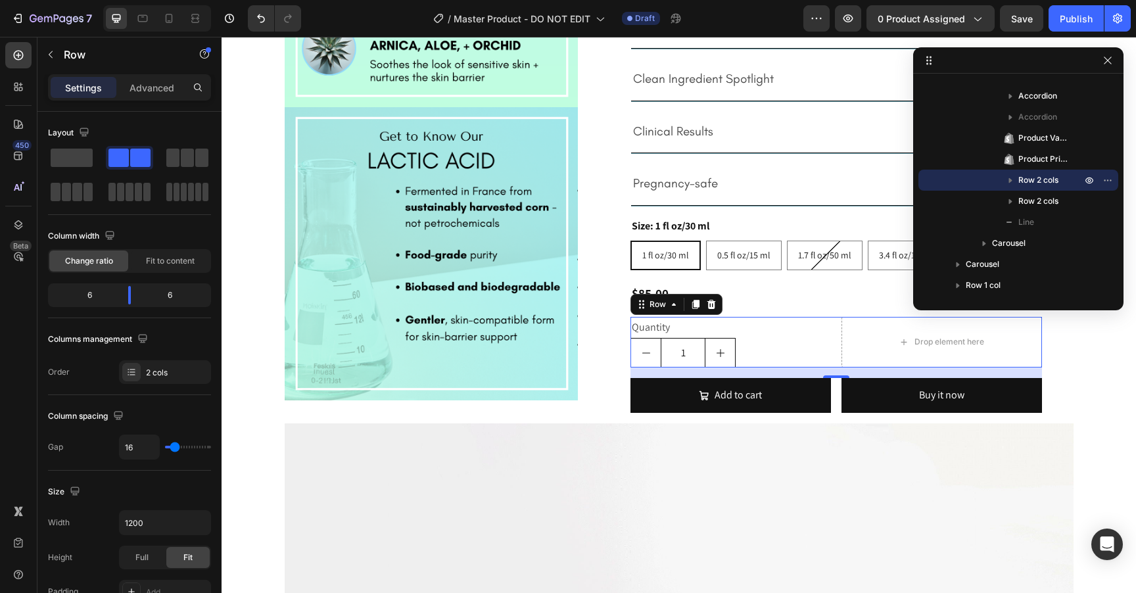
click at [1108, 69] on div at bounding box center [1018, 60] width 210 height 26
click at [1109, 64] on icon "button" at bounding box center [1107, 60] width 11 height 11
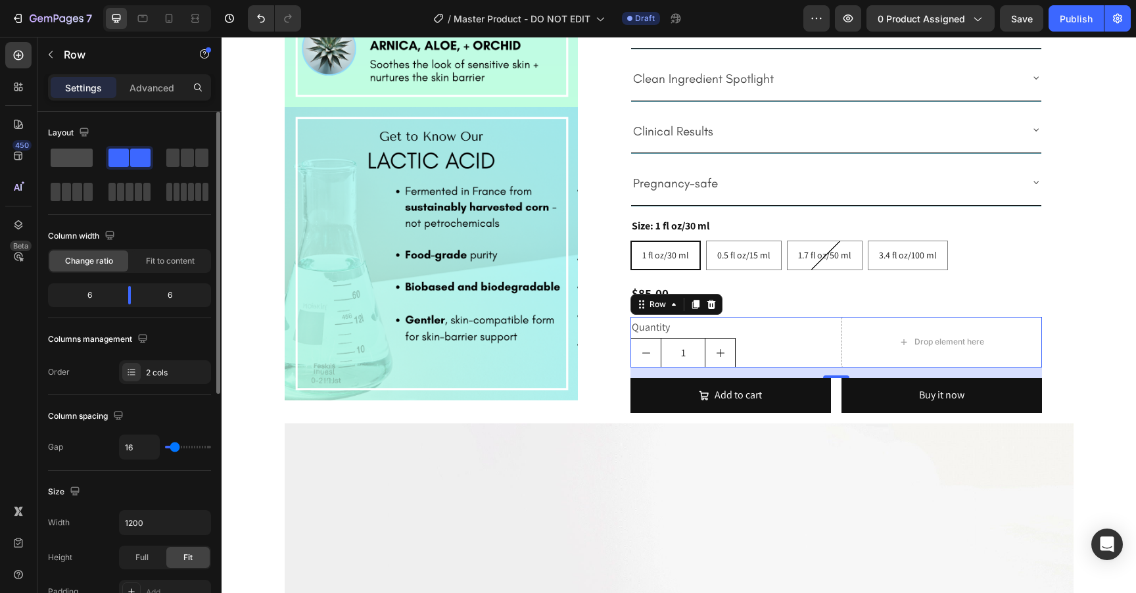
click at [77, 162] on span at bounding box center [72, 158] width 42 height 18
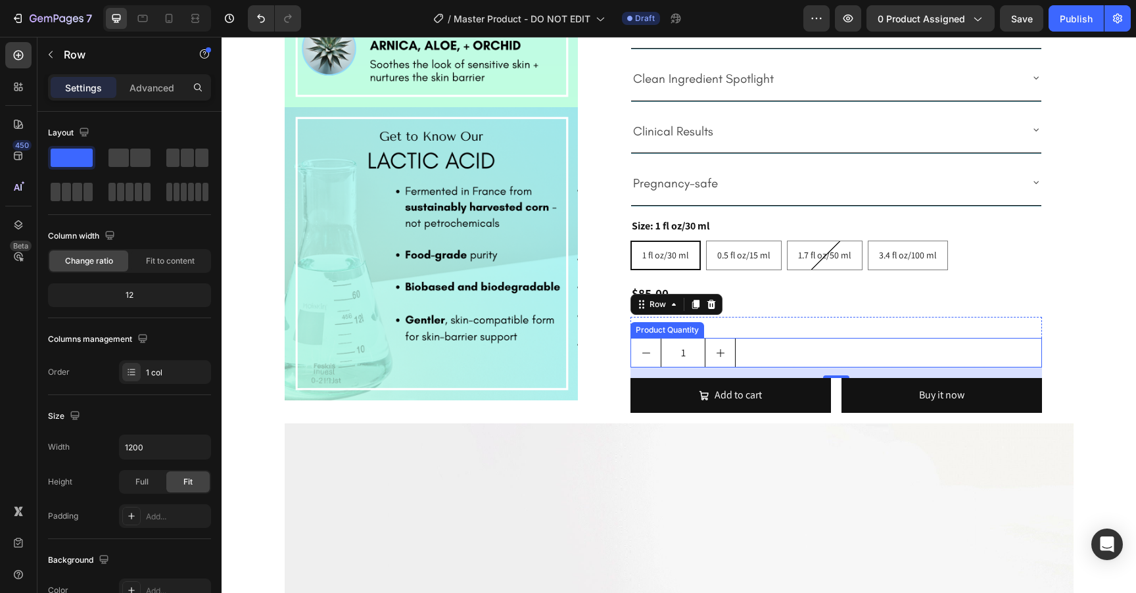
click at [776, 338] on div "1" at bounding box center [835, 353] width 411 height 30
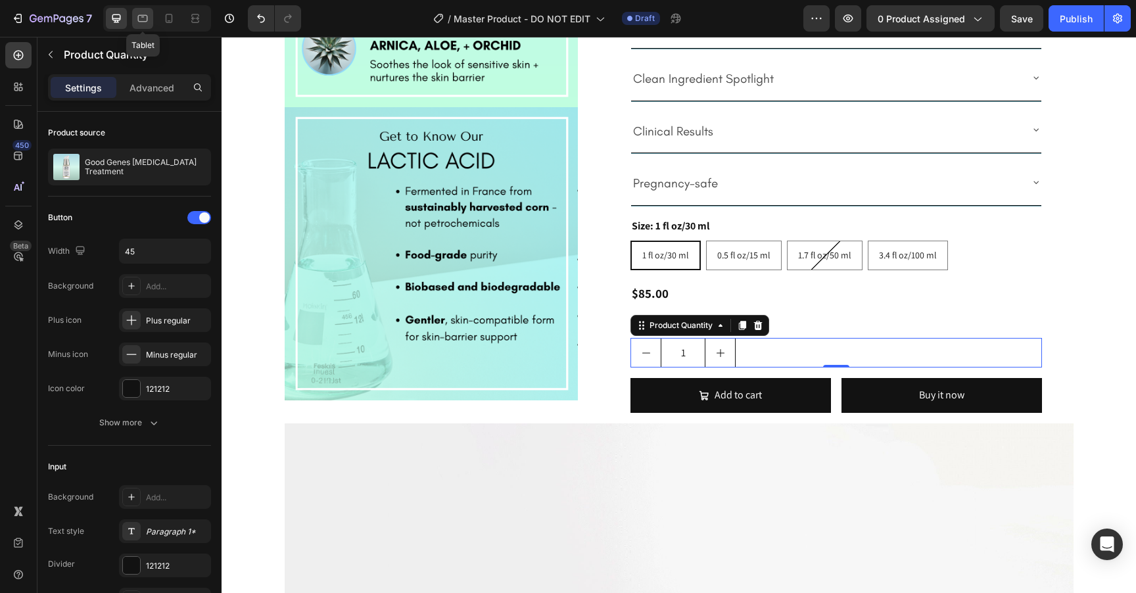
click at [145, 16] on icon at bounding box center [142, 18] width 13 height 13
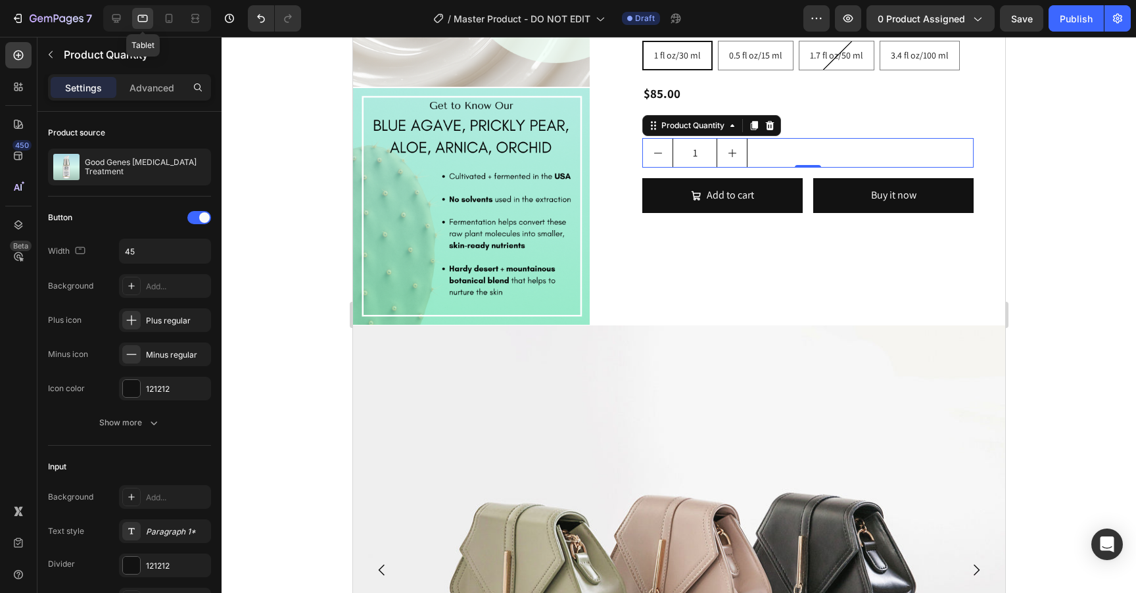
scroll to position [1021, 0]
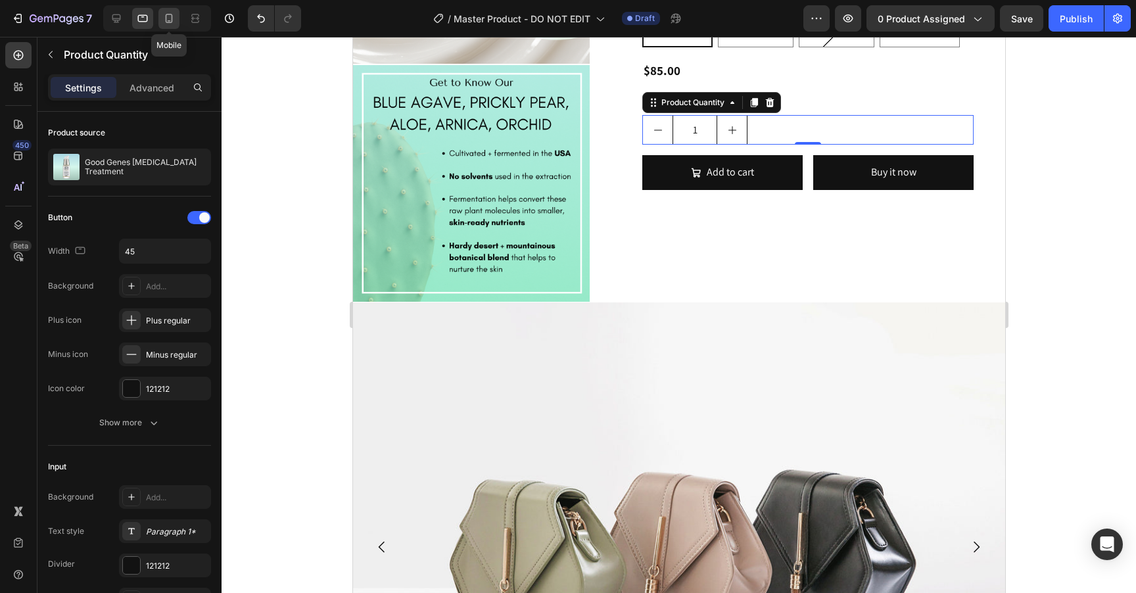
click at [170, 18] on icon at bounding box center [168, 18] width 13 height 13
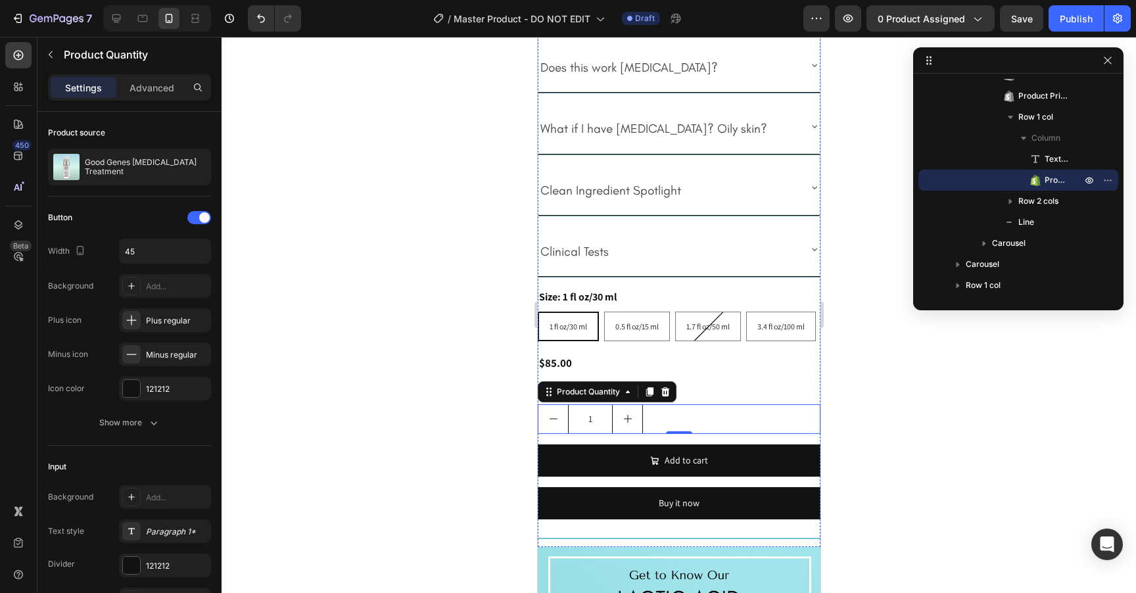
scroll to position [1824, 0]
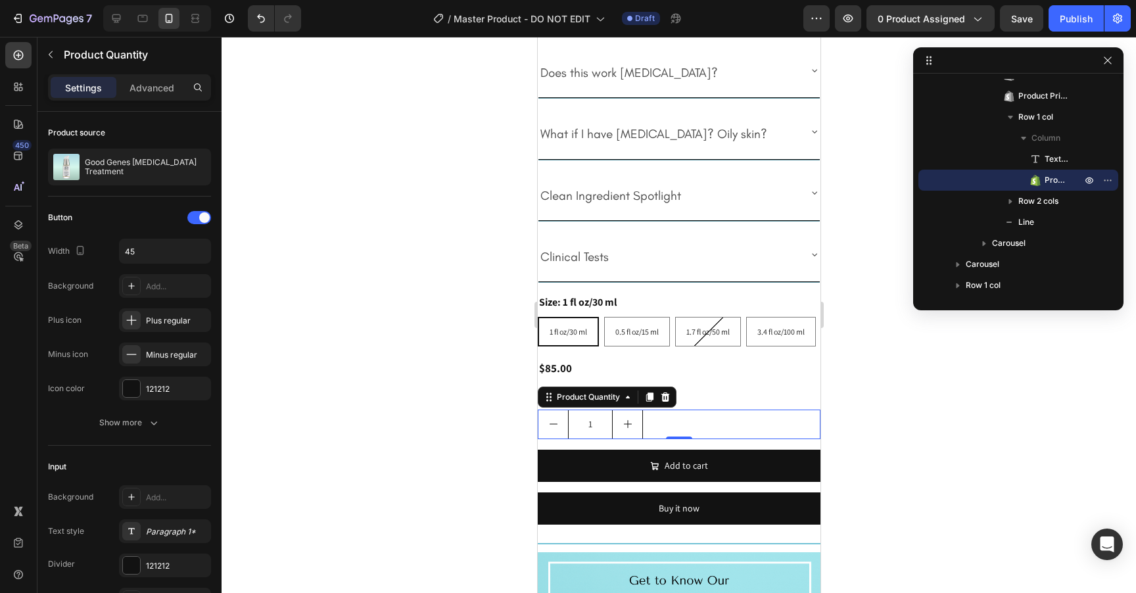
click at [901, 425] on div at bounding box center [679, 315] width 914 height 556
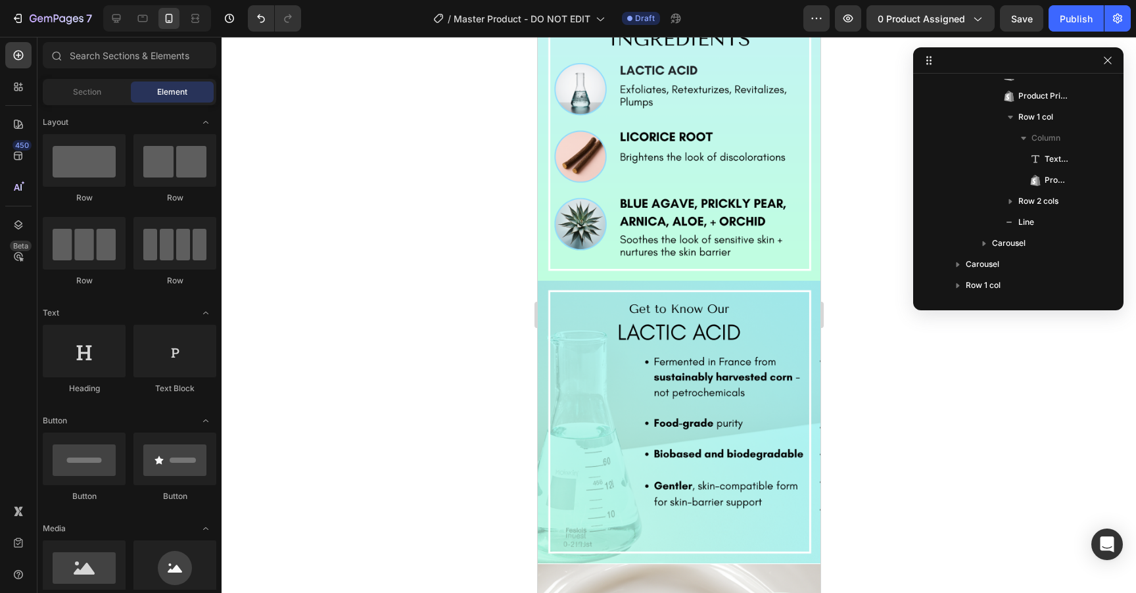
scroll to position [0, 0]
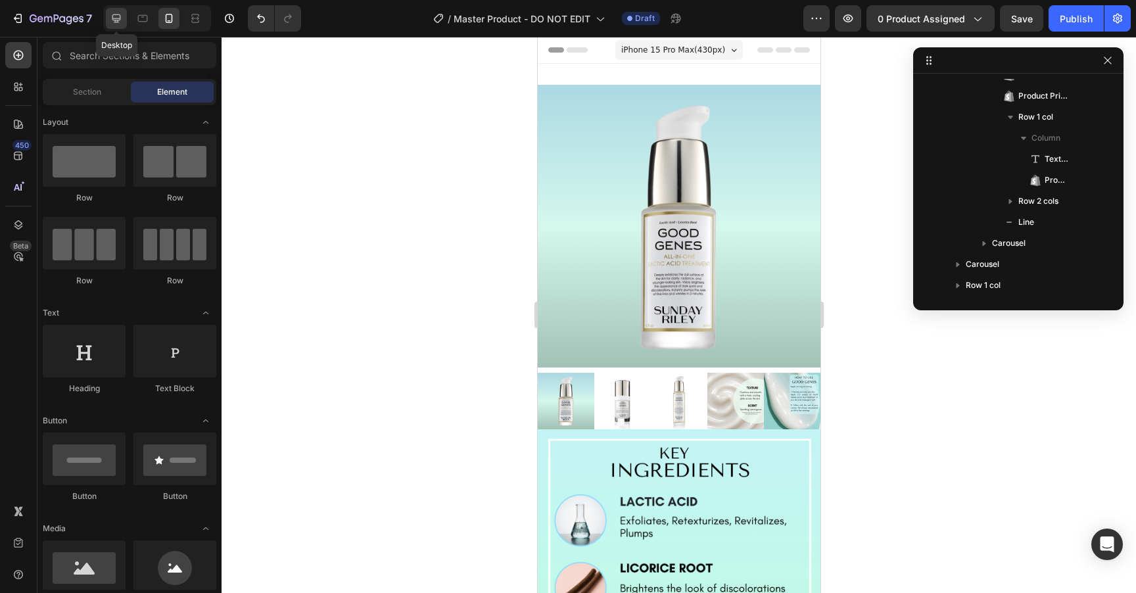
click at [121, 17] on icon at bounding box center [116, 18] width 13 height 13
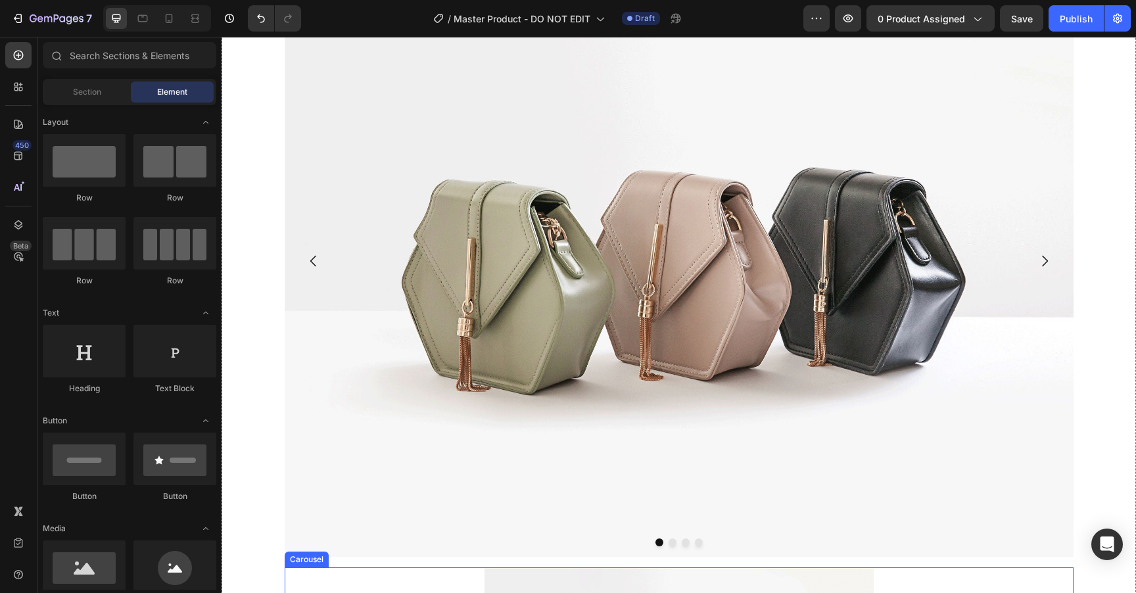
scroll to position [1075, 0]
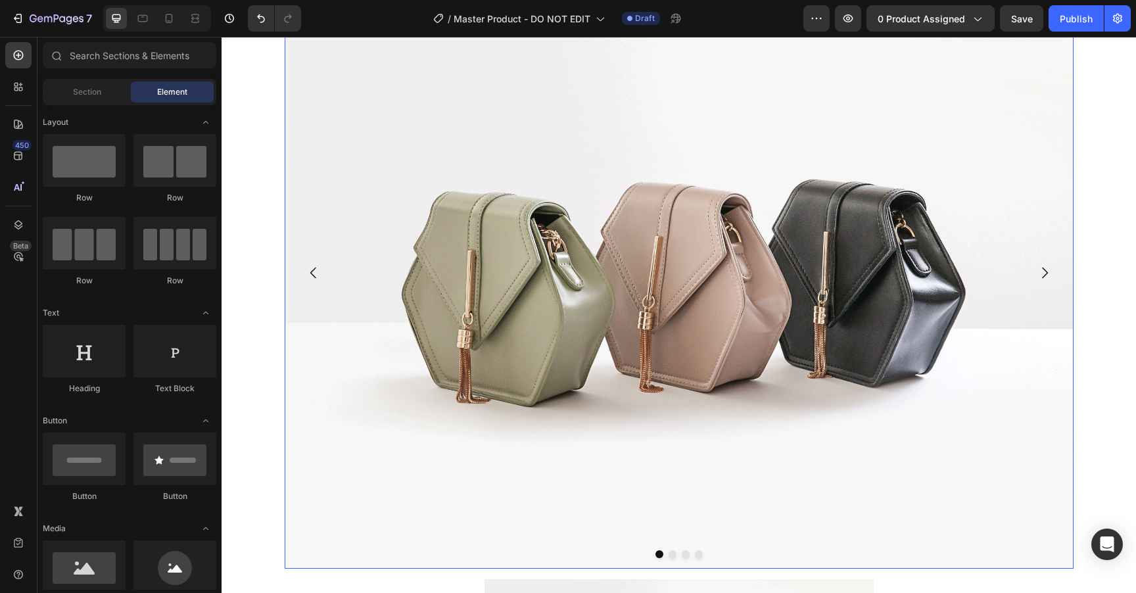
click at [393, 235] on img at bounding box center [679, 273] width 789 height 592
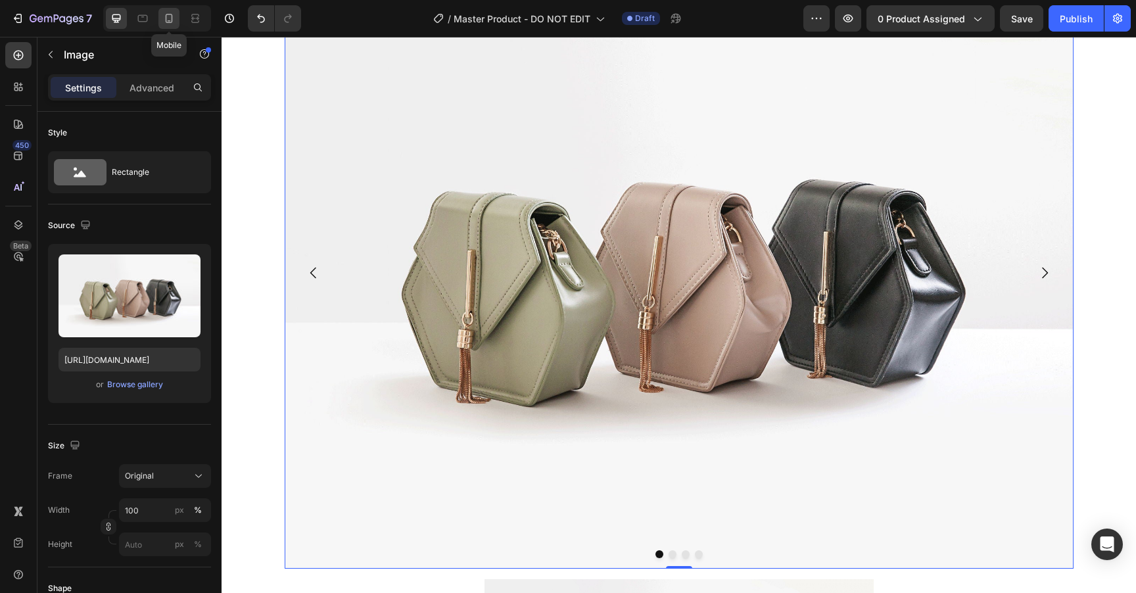
click at [172, 16] on icon at bounding box center [169, 18] width 7 height 9
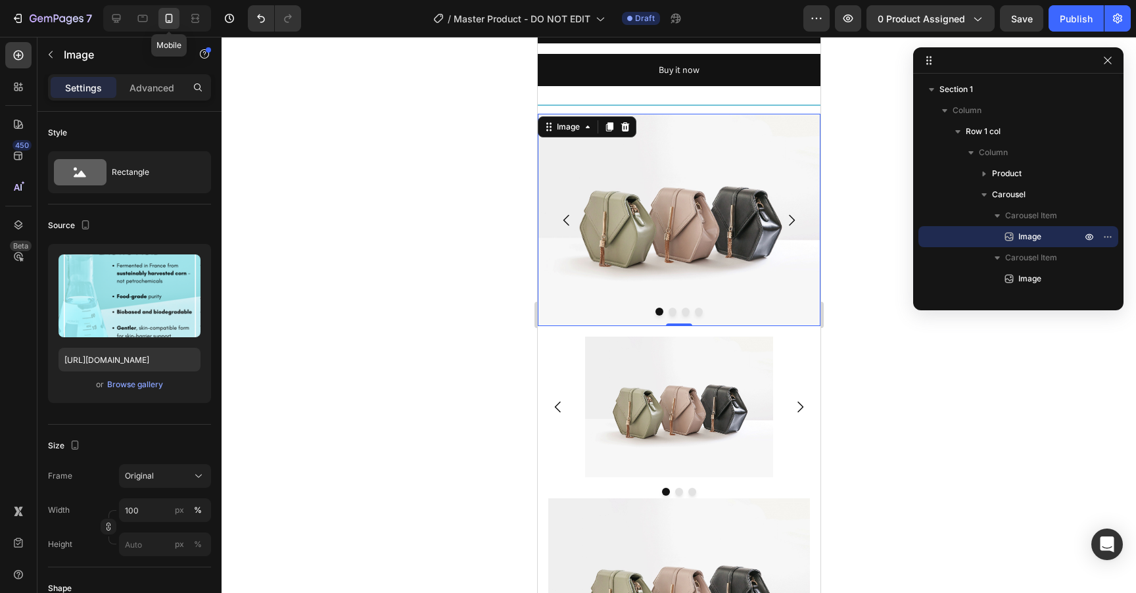
scroll to position [2298, 0]
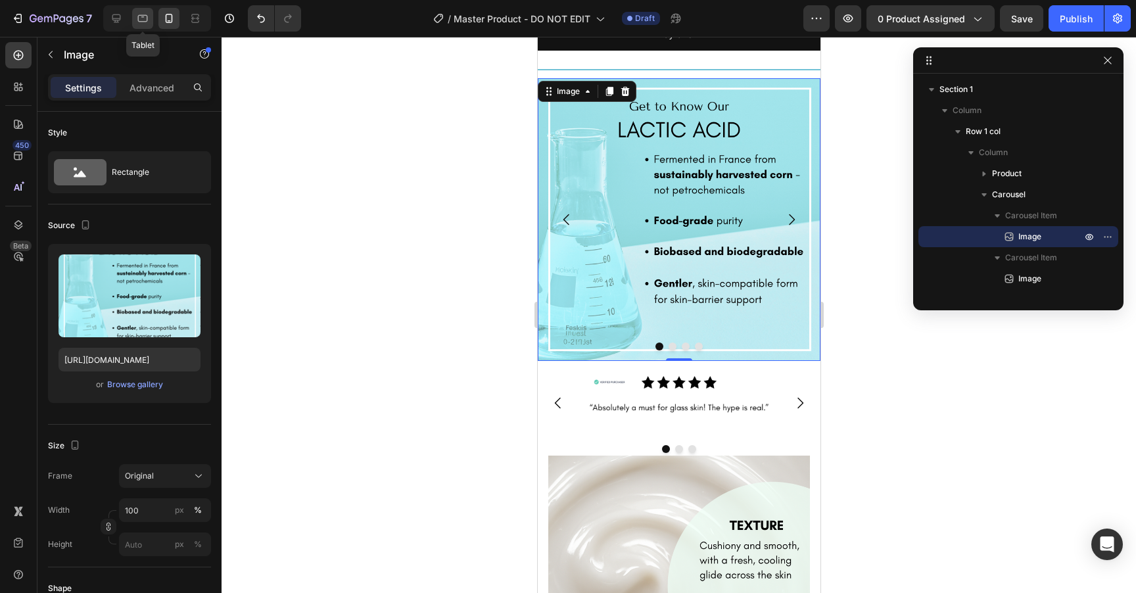
click at [144, 18] on icon at bounding box center [142, 18] width 13 height 13
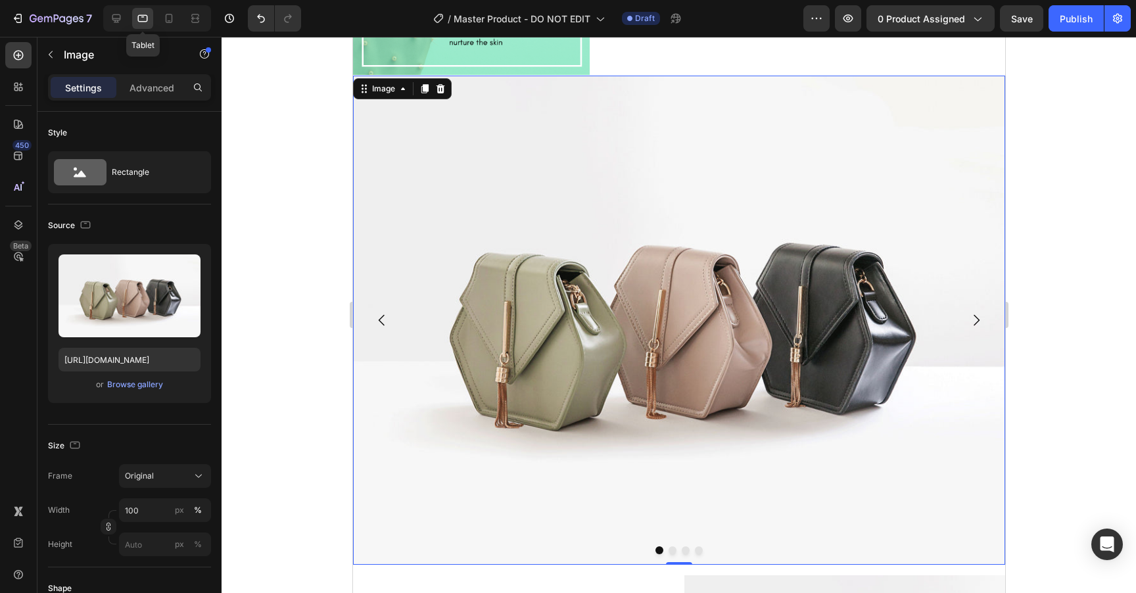
scroll to position [1240, 0]
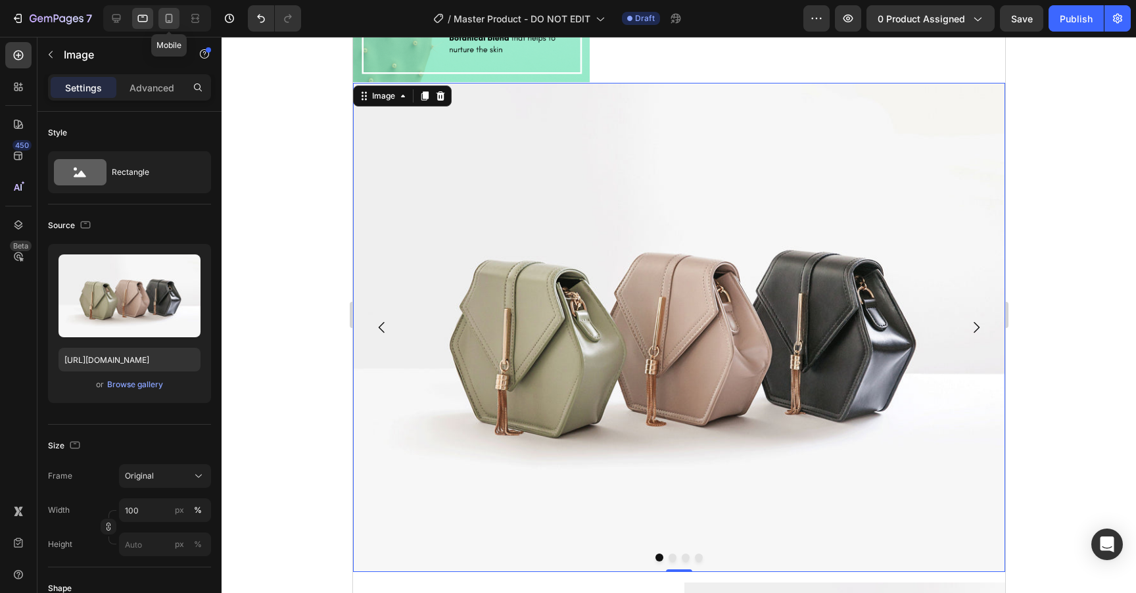
click at [166, 21] on icon at bounding box center [169, 18] width 7 height 9
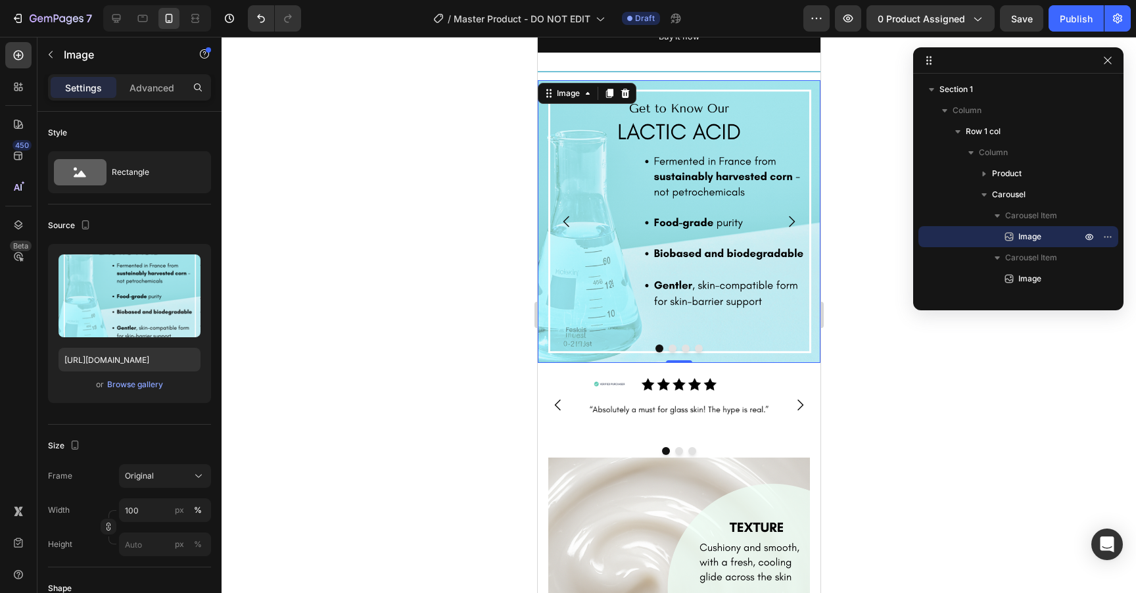
scroll to position [2298, 0]
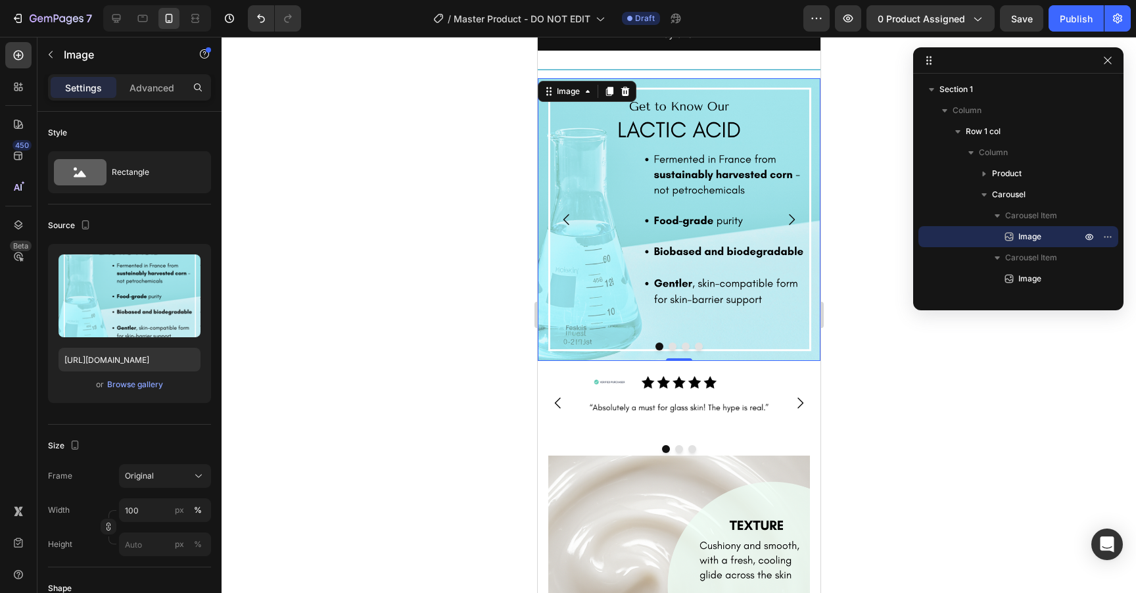
click at [678, 234] on img at bounding box center [678, 219] width 283 height 283
click at [120, 360] on input "https://cdn.shopify.com/s/files/1/1681/2995/files/gempages_463925032490370129-d…" at bounding box center [130, 360] width 142 height 24
click at [143, 17] on icon at bounding box center [143, 18] width 10 height 7
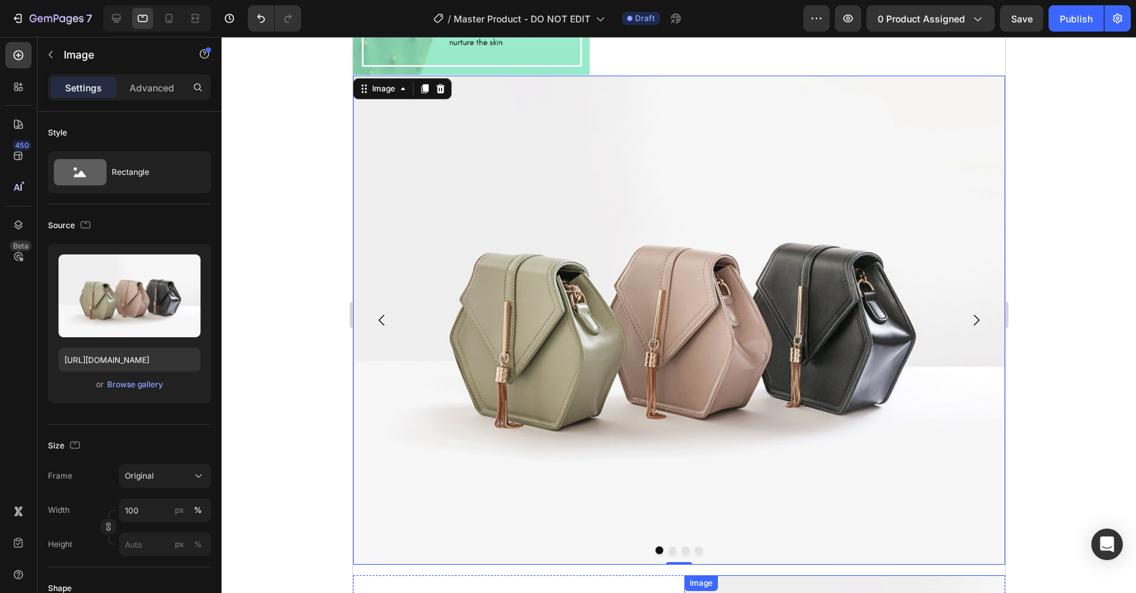
scroll to position [1240, 0]
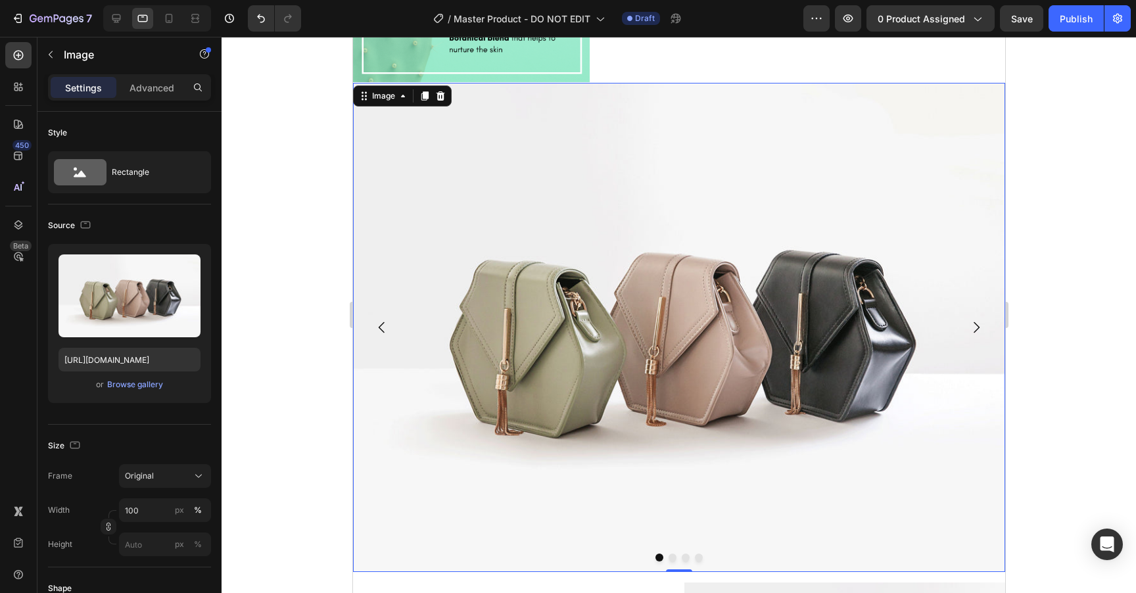
click at [618, 346] on img at bounding box center [678, 327] width 652 height 489
click at [124, 358] on input "https://cdn.shopify.com/s/files/1/2005/9307/files/image_demo.jpg" at bounding box center [130, 360] width 142 height 24
paste input "1681/2995/files/gempages_463925032490370129-d881e95f-cf57-48c9-8c27-99fbed255b7…"
type input "https://cdn.shopify.com/s/files/1/1681/2995/files/gempages_463925032490370129-d…"
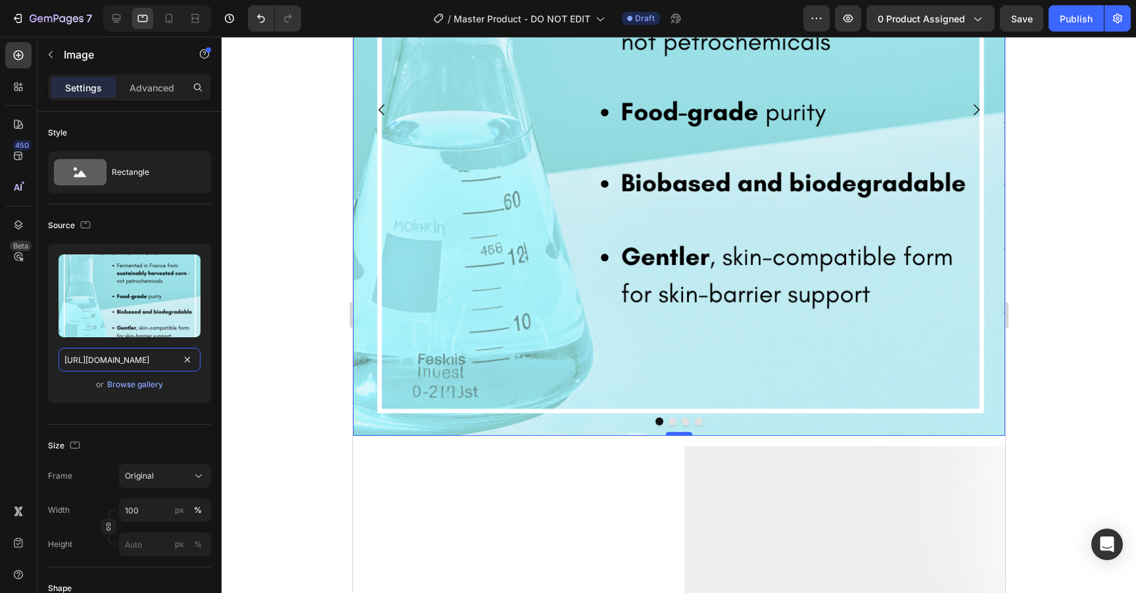
scroll to position [1546, 0]
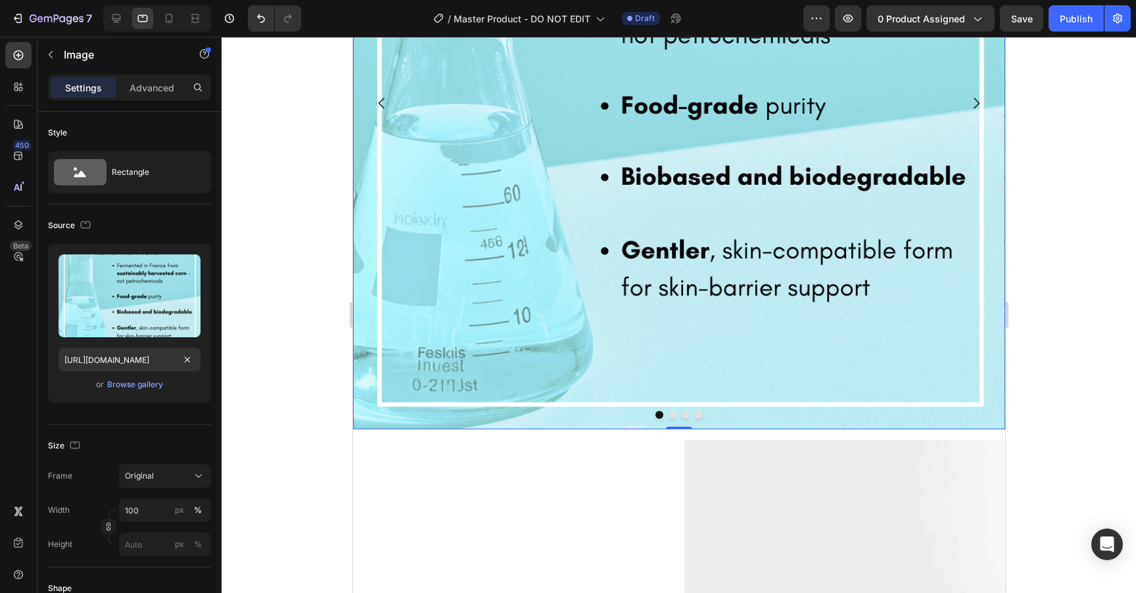
click at [672, 415] on button "Dot" at bounding box center [672, 415] width 8 height 8
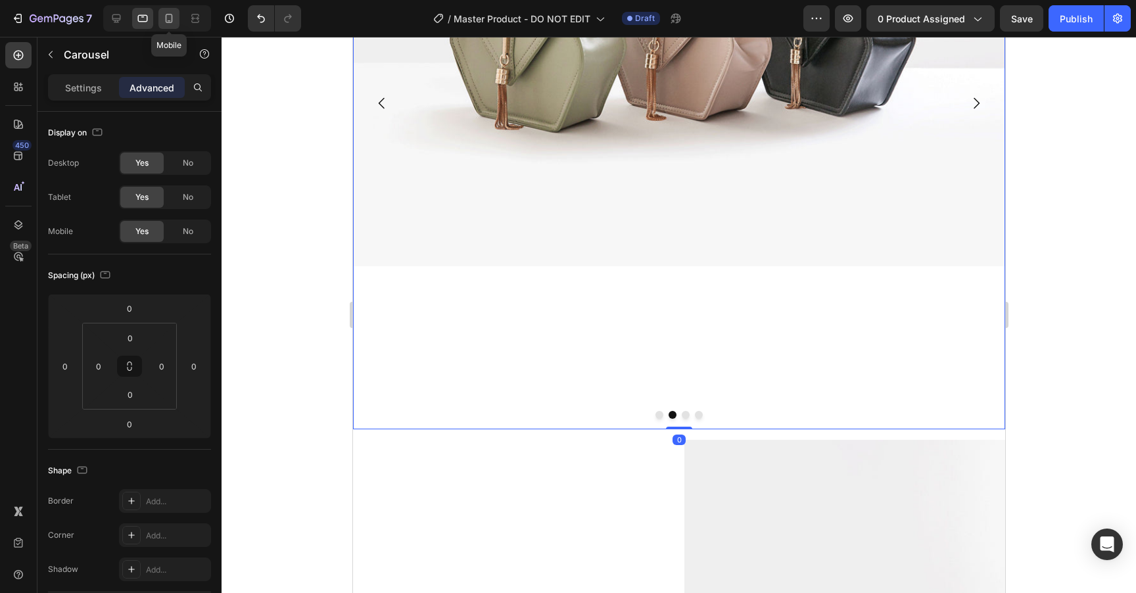
click at [168, 19] on icon at bounding box center [168, 18] width 13 height 13
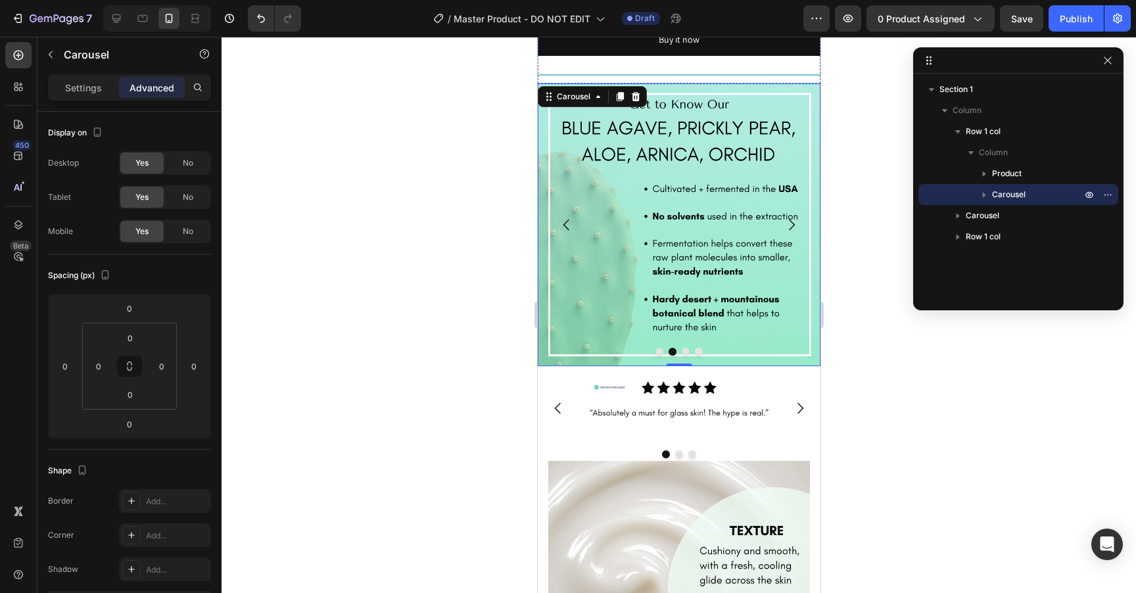
scroll to position [2298, 0]
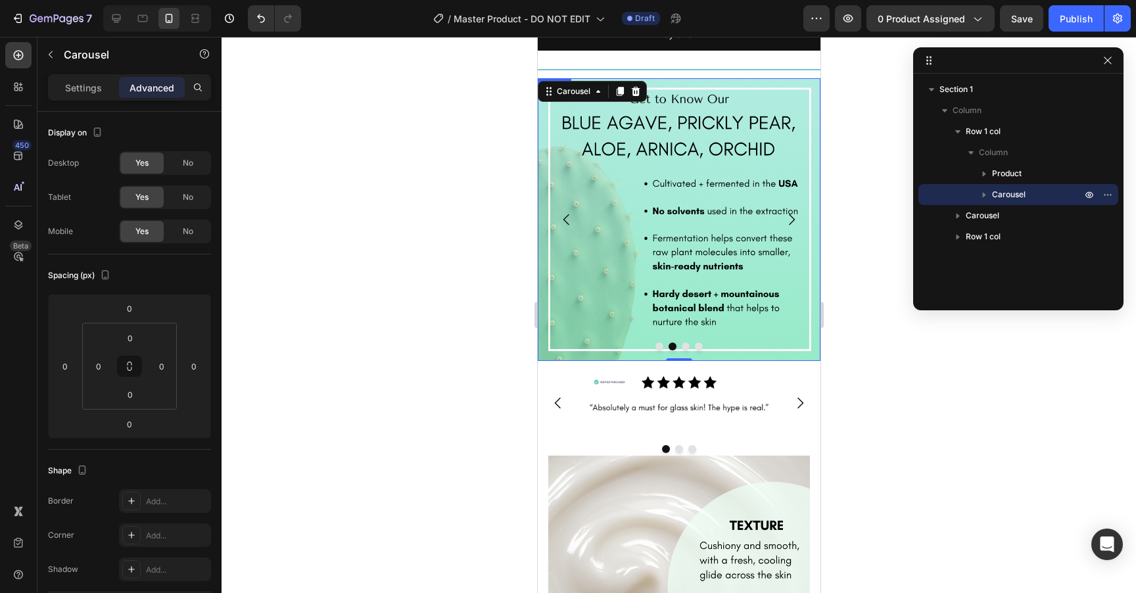
click at [671, 262] on img at bounding box center [678, 219] width 283 height 283
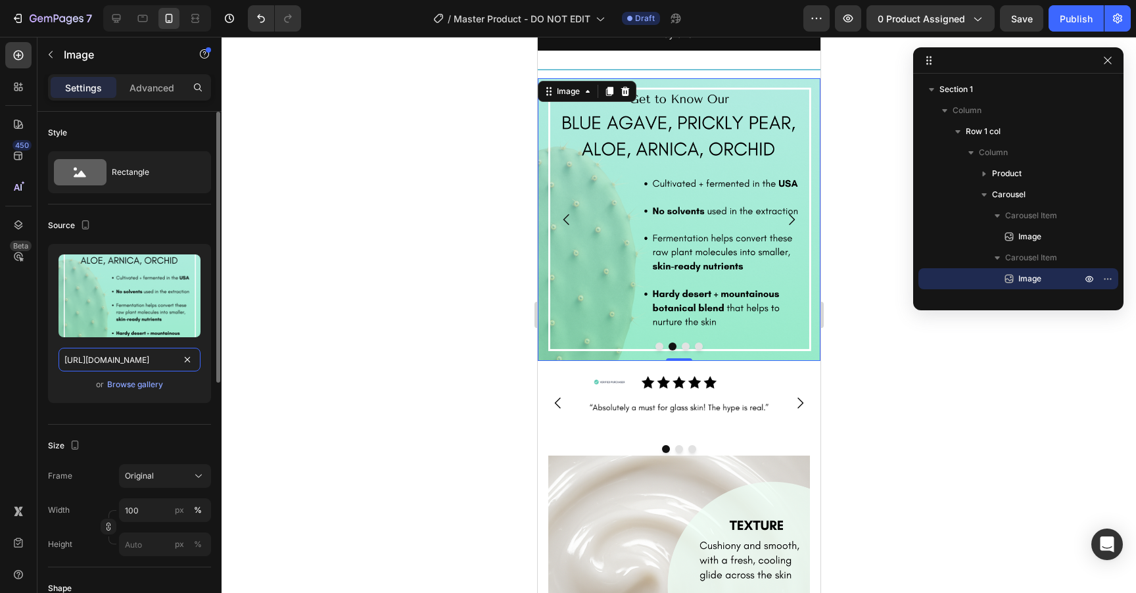
click at [109, 362] on input "https://cdn.shopify.com/s/files/1/1681/2995/files/gempages_463925032490370129-a…" at bounding box center [130, 360] width 142 height 24
click at [113, 19] on icon at bounding box center [116, 18] width 13 height 13
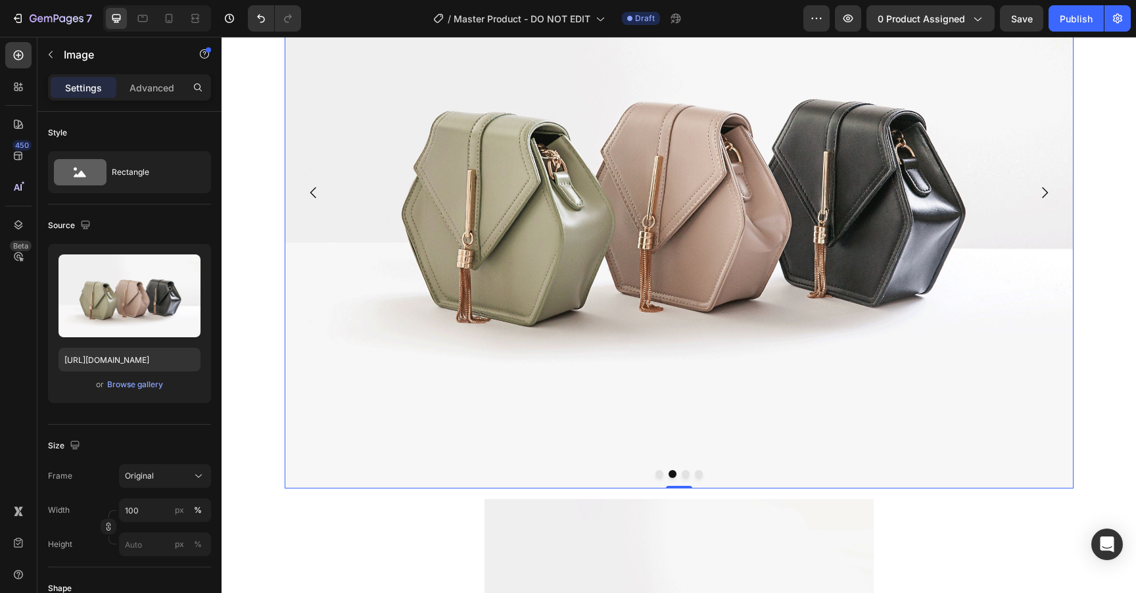
scroll to position [1264, 0]
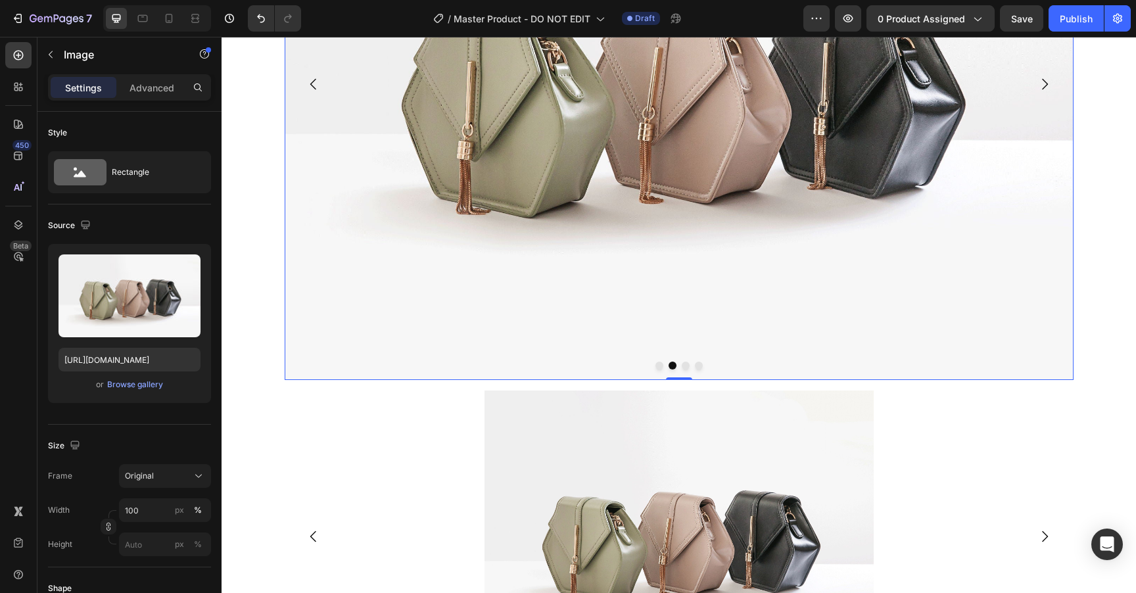
click at [574, 173] on img at bounding box center [679, 84] width 789 height 592
click at [120, 361] on input "https://cdn.shopify.com/s/files/1/2005/9307/files/image_demo.jpg" at bounding box center [130, 360] width 142 height 24
paste input "1681/2995/files/gempages_463925032490370129-a44012dd-cc08-4de6-93ea-f2084b848f1…"
type input "https://cdn.shopify.com/s/files/1/1681/2995/files/gempages_463925032490370129-a…"
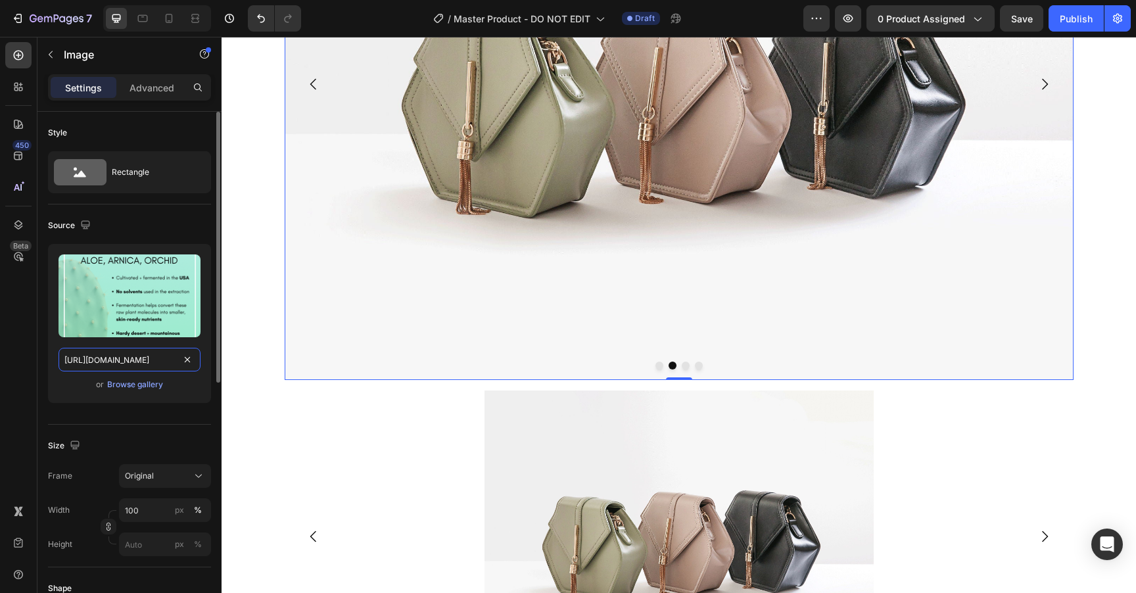
scroll to position [1363, 0]
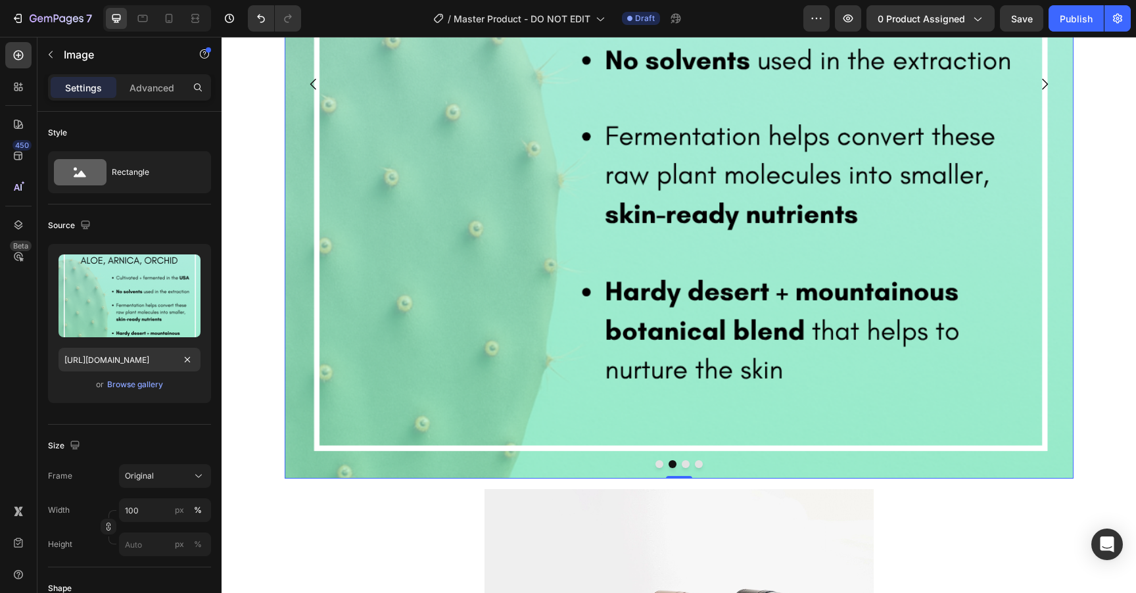
click at [684, 460] on button "Dot" at bounding box center [686, 464] width 8 height 8
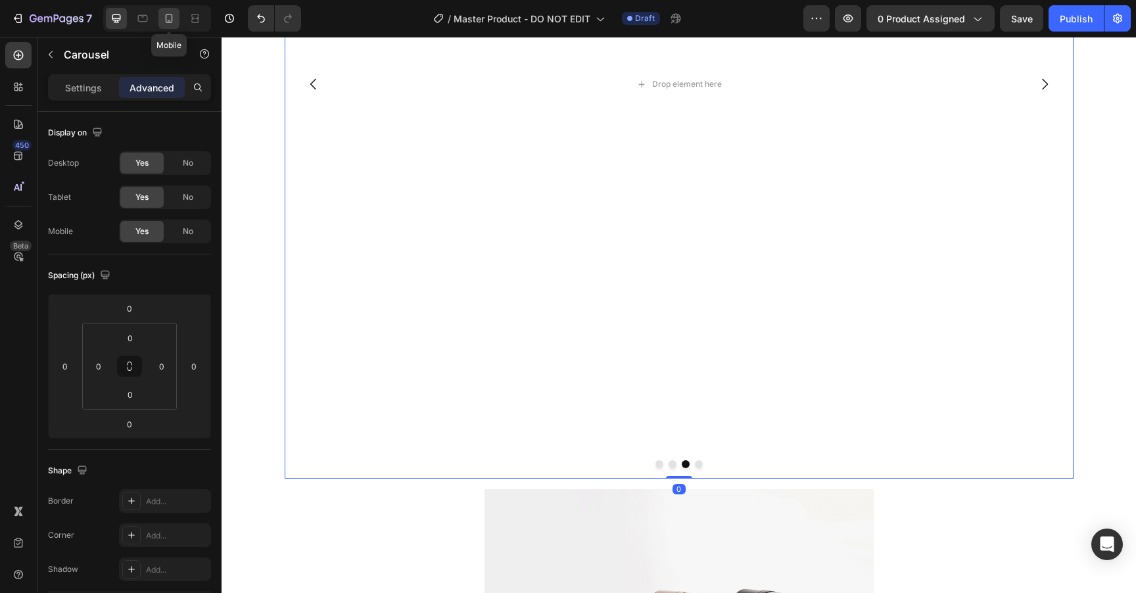
click at [171, 22] on icon at bounding box center [169, 18] width 7 height 9
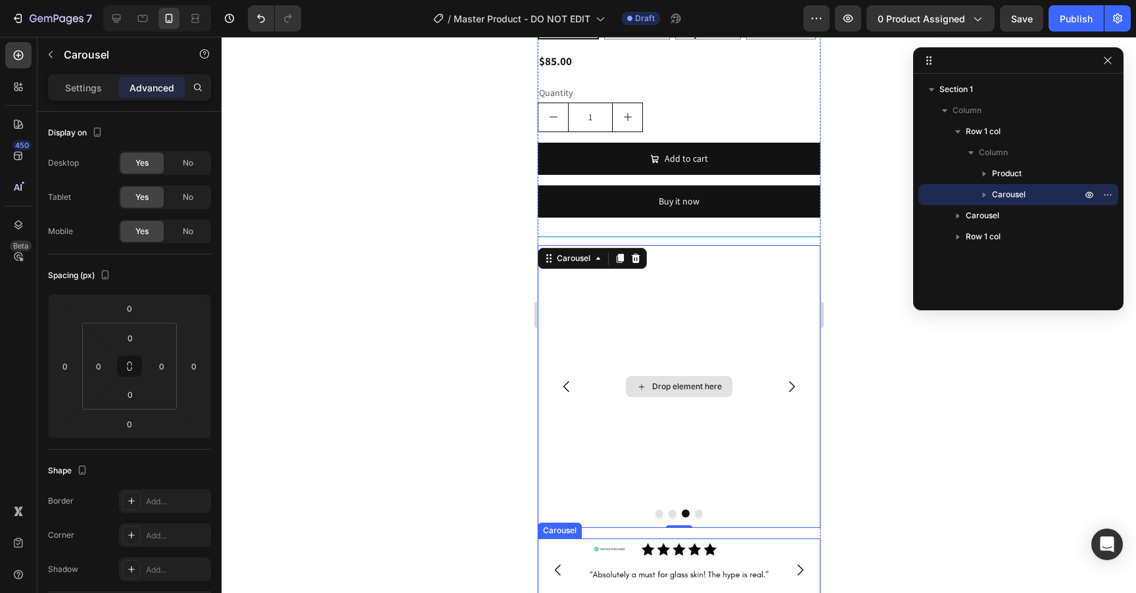
scroll to position [2152, 0]
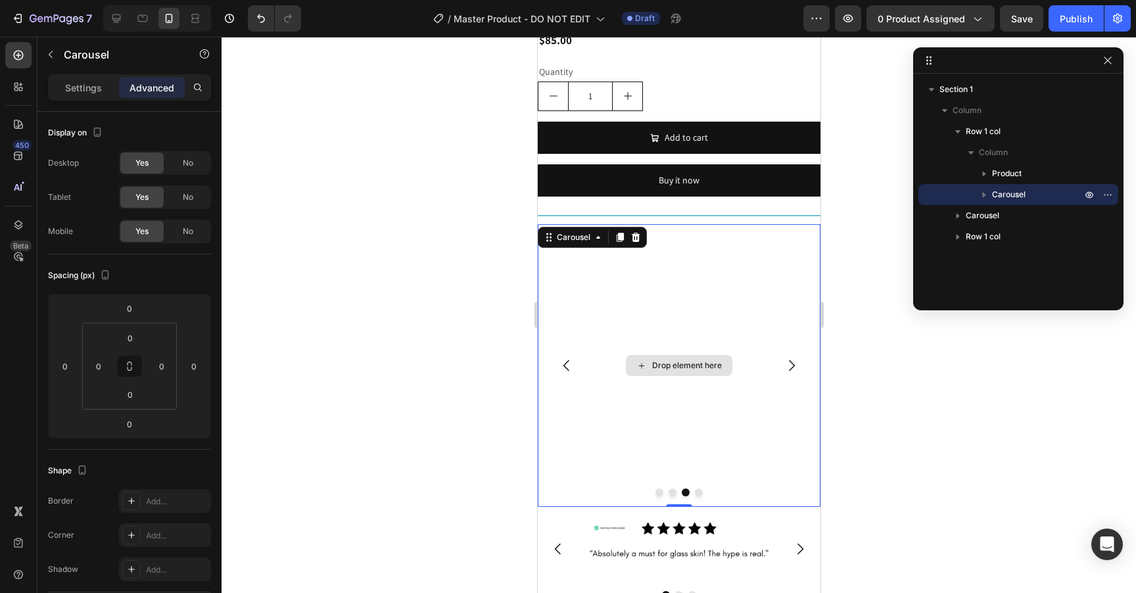
click at [639, 308] on div "Drop element here" at bounding box center [678, 365] width 283 height 283
click at [72, 88] on p "Settings" at bounding box center [83, 88] width 37 height 14
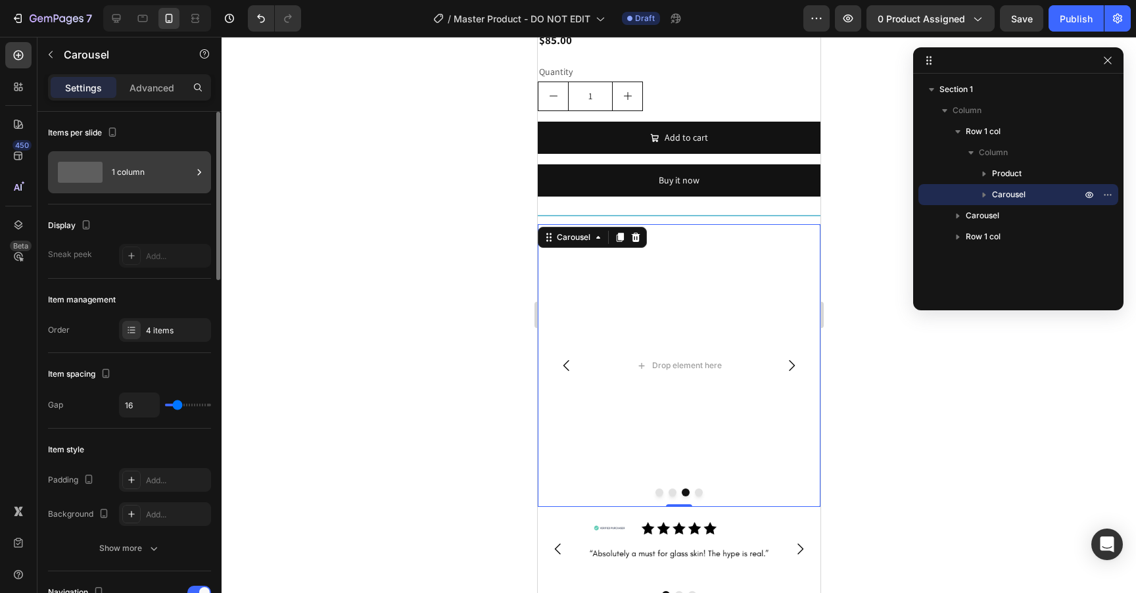
click at [137, 169] on div "1 column" at bounding box center [152, 172] width 80 height 30
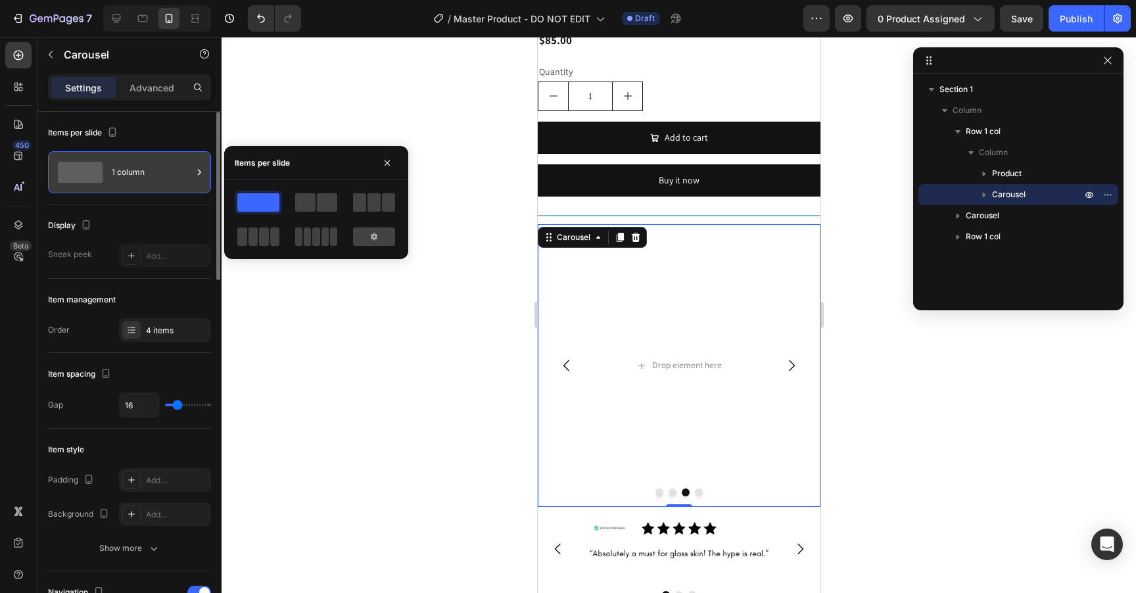
click at [137, 169] on div "1 column" at bounding box center [152, 172] width 80 height 30
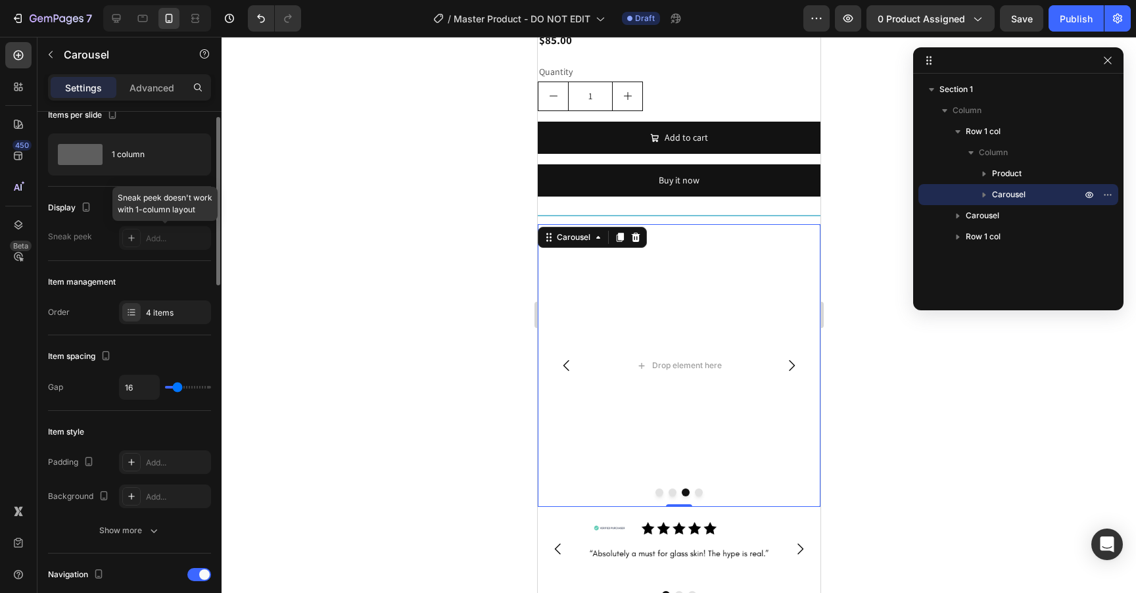
scroll to position [30, 0]
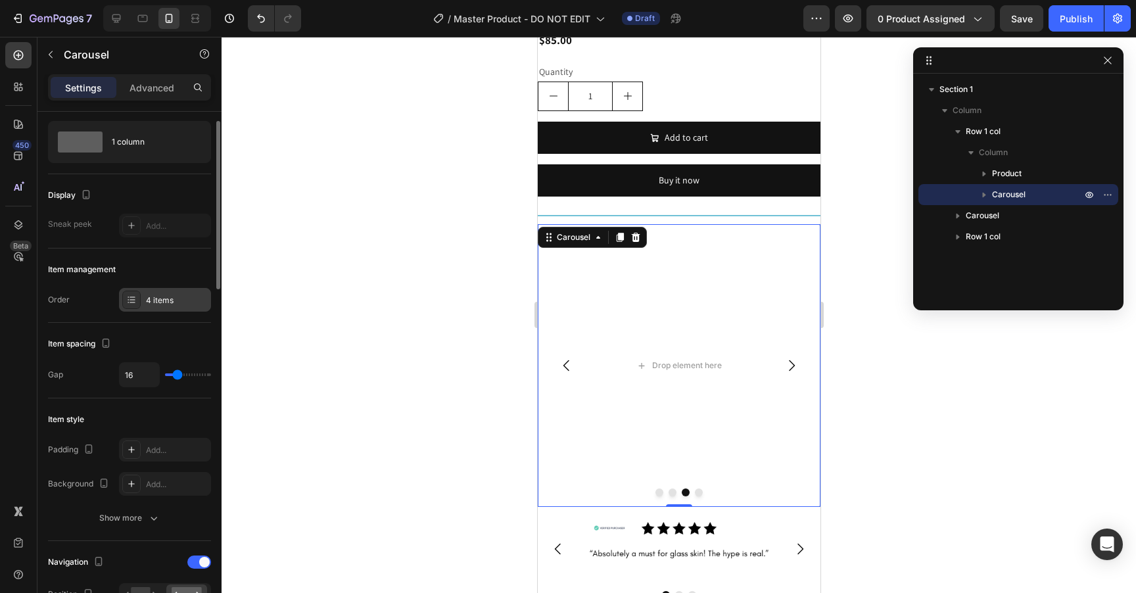
click at [163, 300] on div "4 items" at bounding box center [177, 301] width 62 height 12
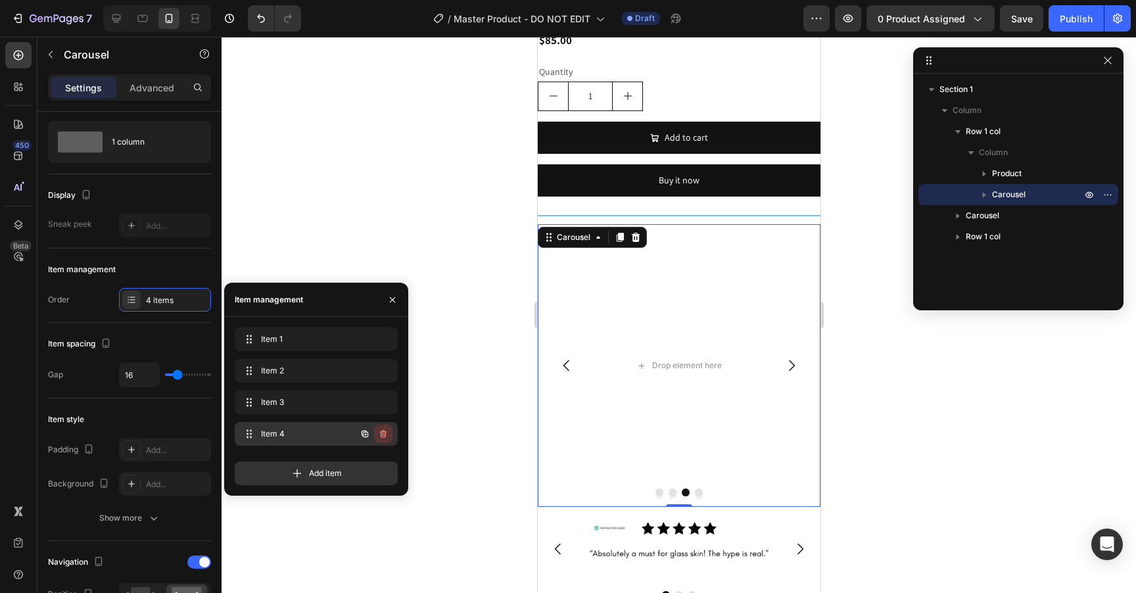
click at [388, 433] on icon "button" at bounding box center [383, 434] width 11 height 11
click at [388, 433] on button "Delete" at bounding box center [374, 434] width 36 height 18
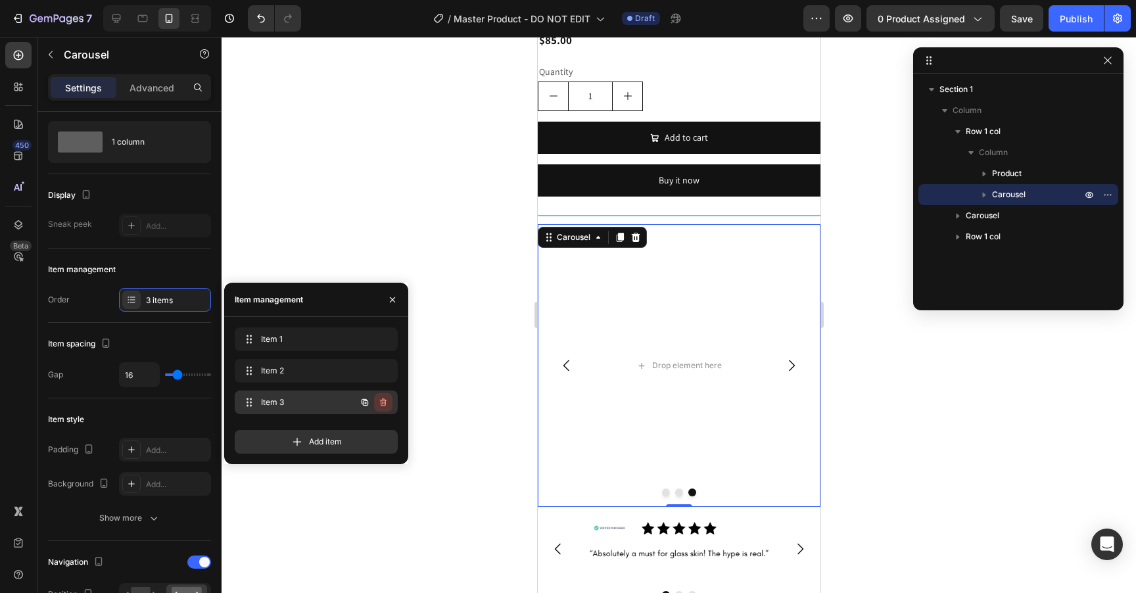
click at [387, 405] on icon "button" at bounding box center [383, 402] width 11 height 11
click at [387, 405] on button "Delete" at bounding box center [374, 402] width 36 height 18
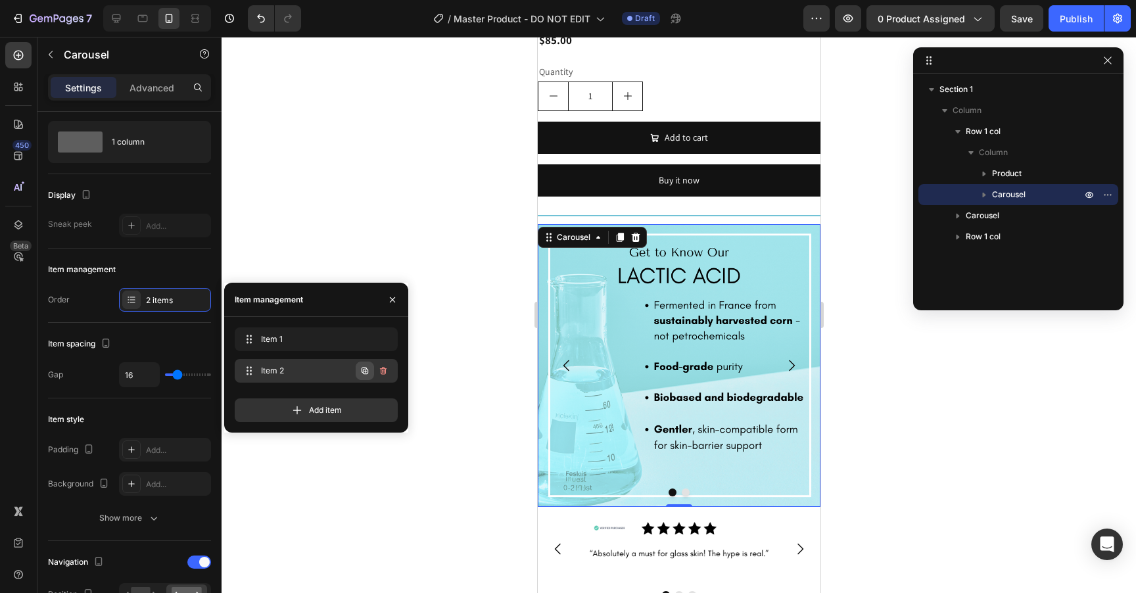
click at [366, 372] on icon "button" at bounding box center [365, 371] width 3 height 3
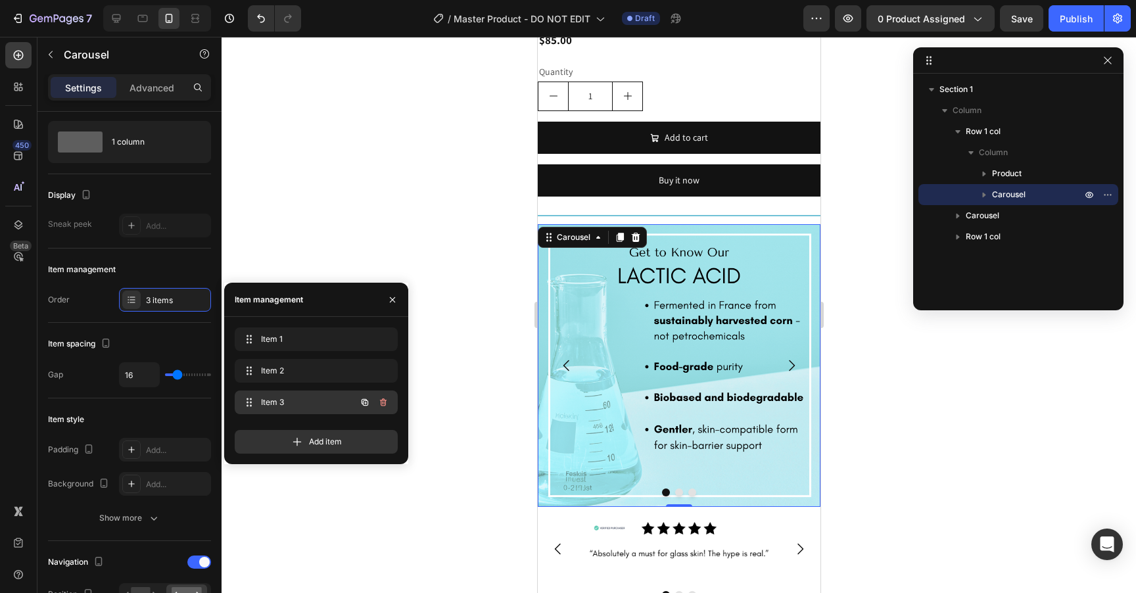
click at [304, 404] on span "Item 3" at bounding box center [298, 402] width 74 height 12
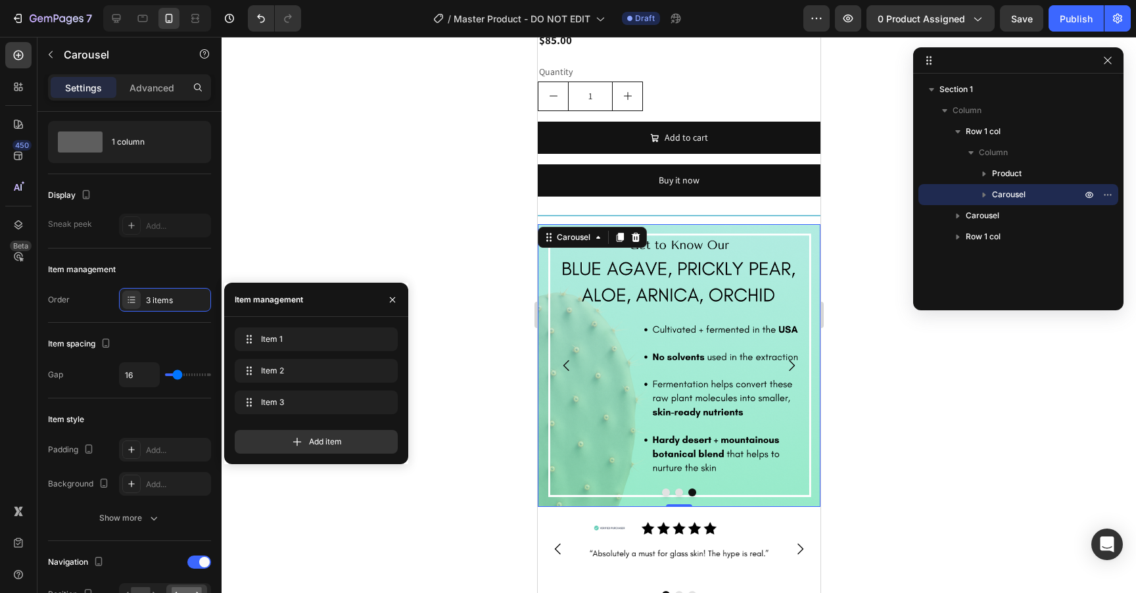
click at [677, 496] on button "Dot" at bounding box center [678, 492] width 8 height 8
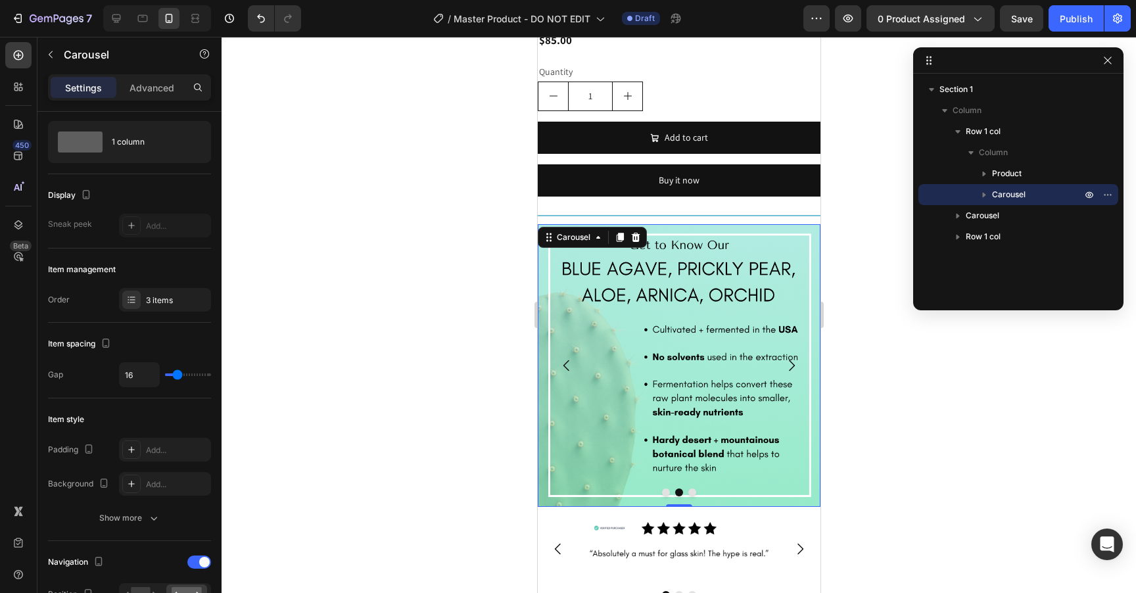
click at [664, 495] on button "Dot" at bounding box center [665, 492] width 8 height 8
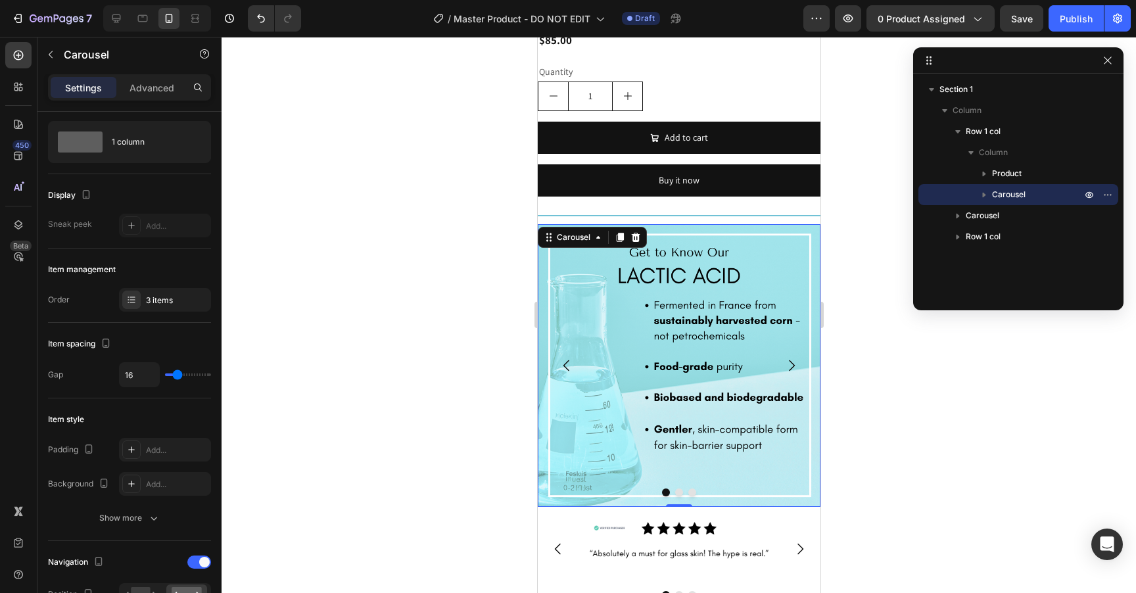
click at [680, 496] on button "Dot" at bounding box center [678, 492] width 8 height 8
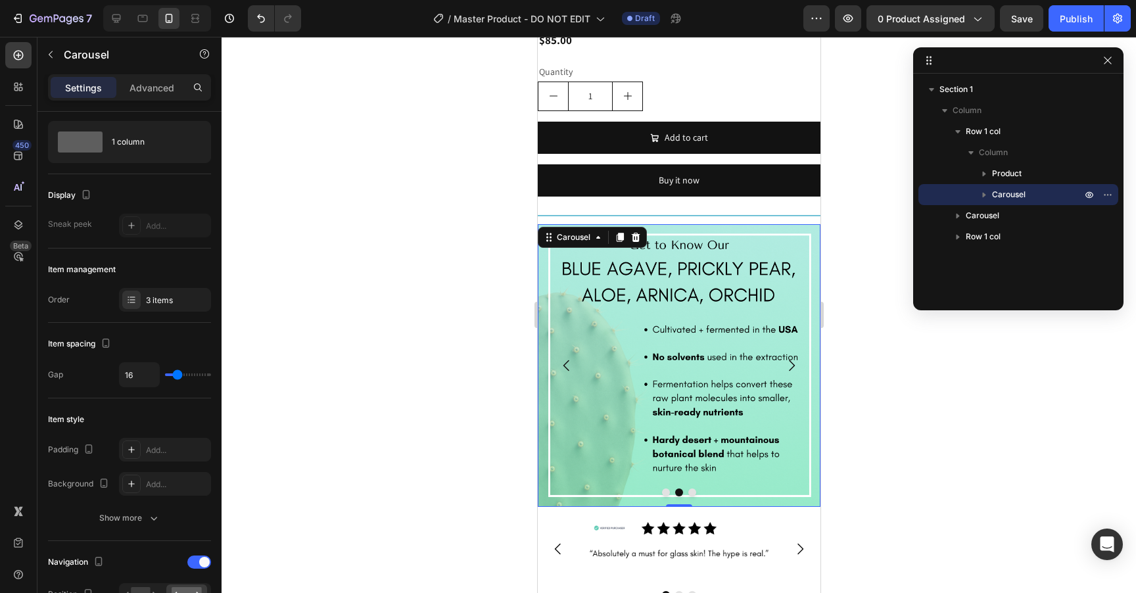
click at [694, 496] on button "Dot" at bounding box center [692, 492] width 8 height 8
click at [650, 310] on img at bounding box center [678, 365] width 283 height 283
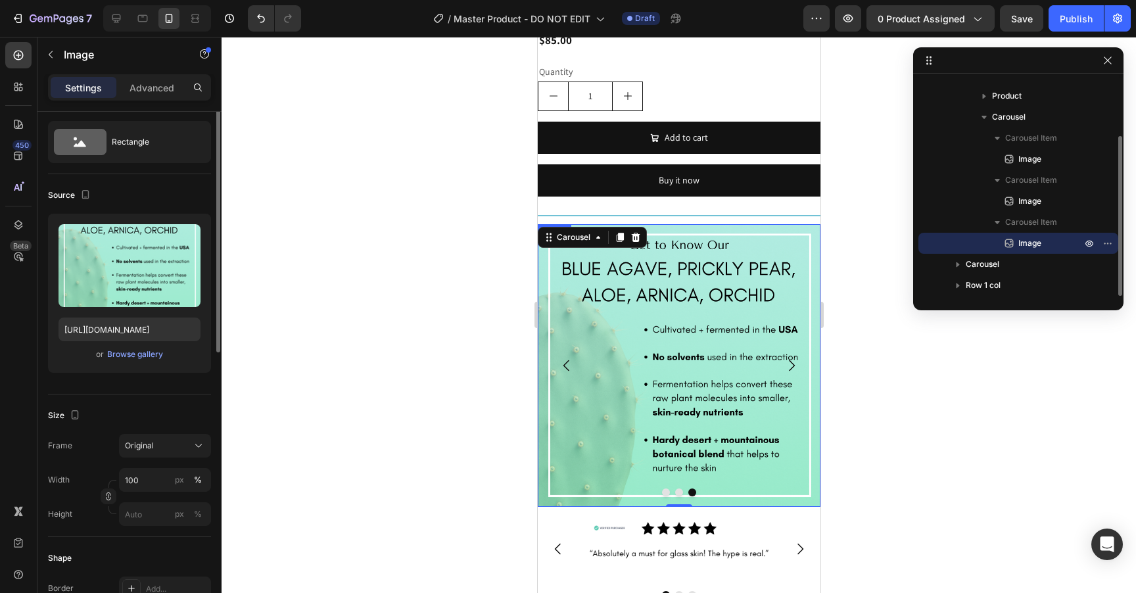
scroll to position [0, 0]
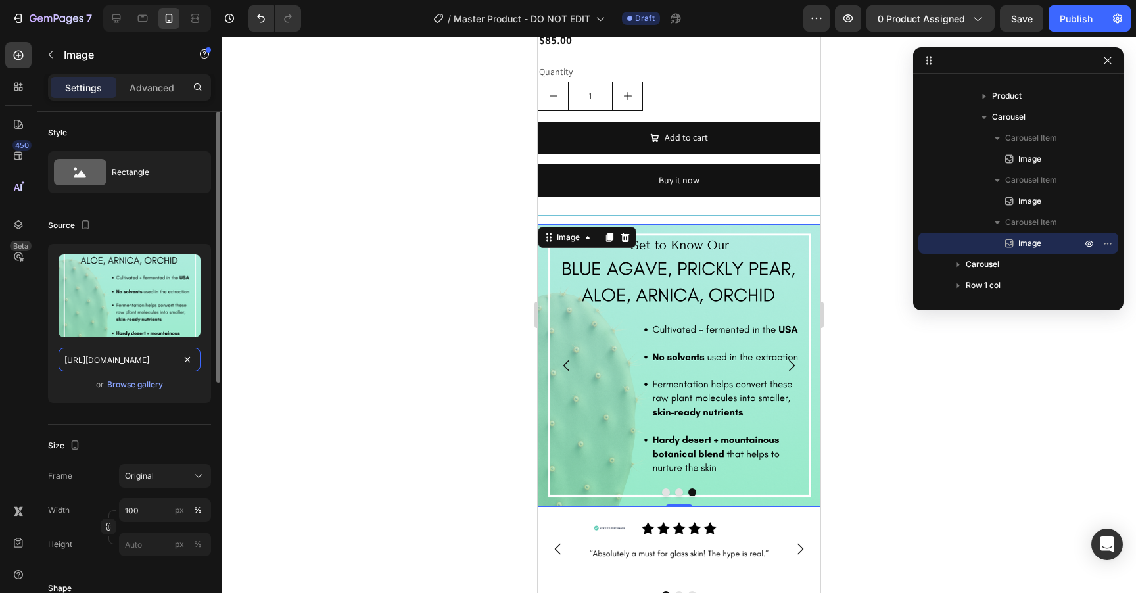
click at [118, 362] on input "https://cdn.shopify.com/s/files/1/1681/2995/files/gempages_463925032490370129-a…" at bounding box center [130, 360] width 142 height 24
paste input "80f59898-0cf6-4f27-9b80-c04891811f01"
type input "https://cdn.shopify.com/s/files/1/1681/2995/files/gempages_463925032490370129-8…"
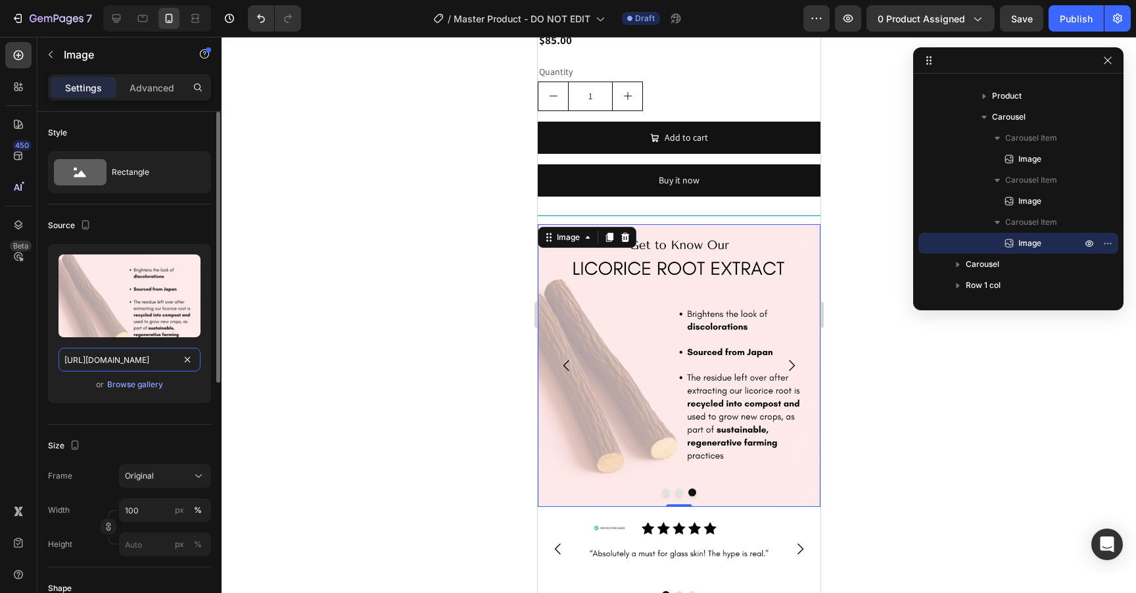
scroll to position [0, 377]
click at [894, 413] on div at bounding box center [679, 315] width 914 height 556
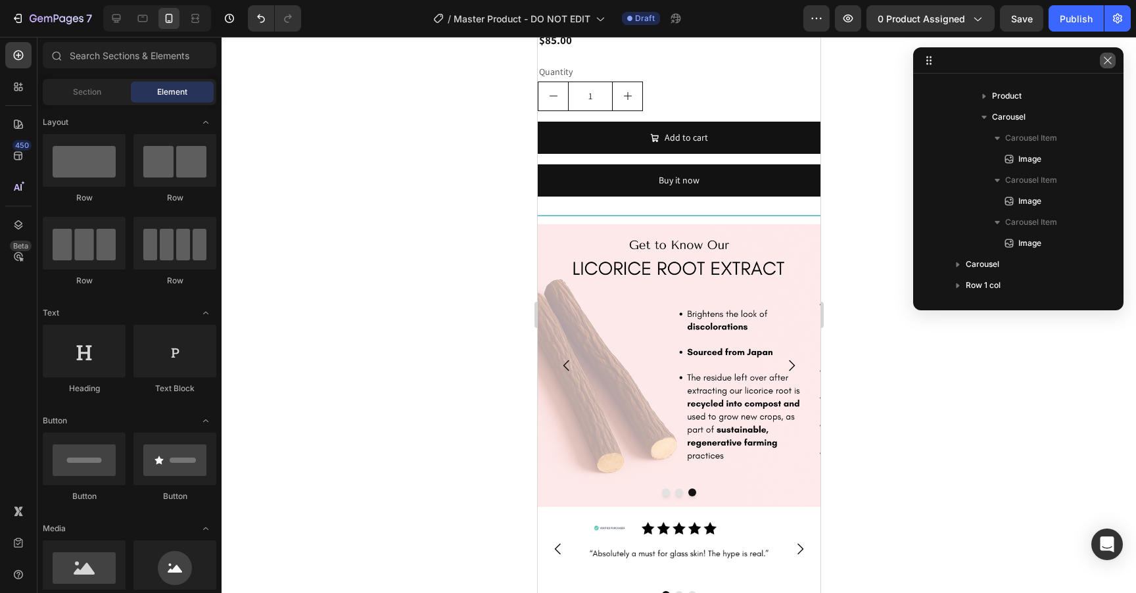
click at [1109, 62] on icon "button" at bounding box center [1107, 60] width 11 height 11
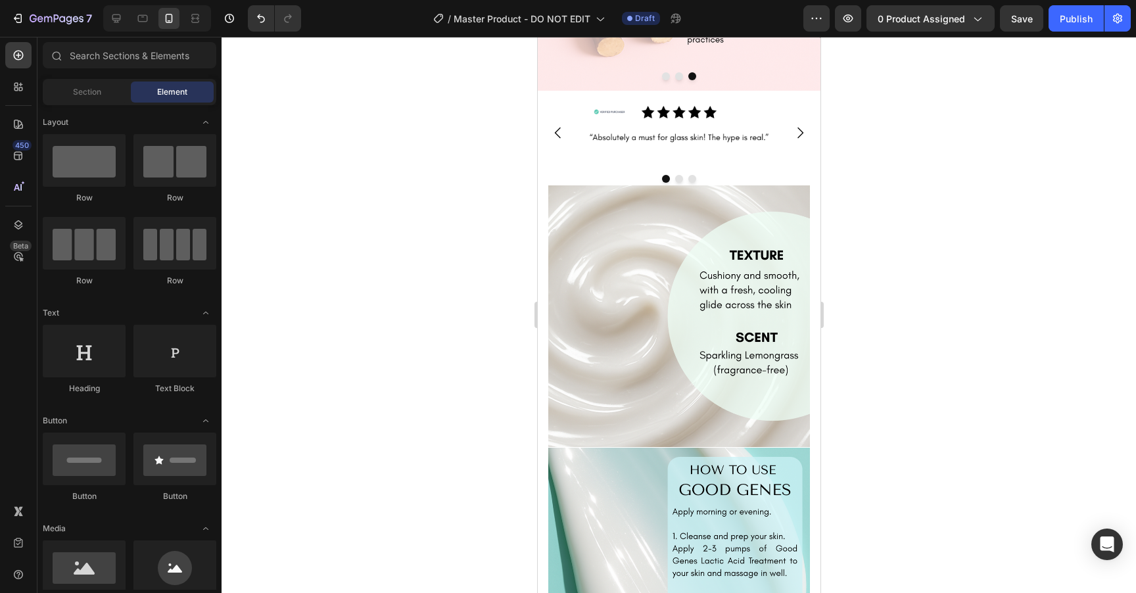
scroll to position [2529, 0]
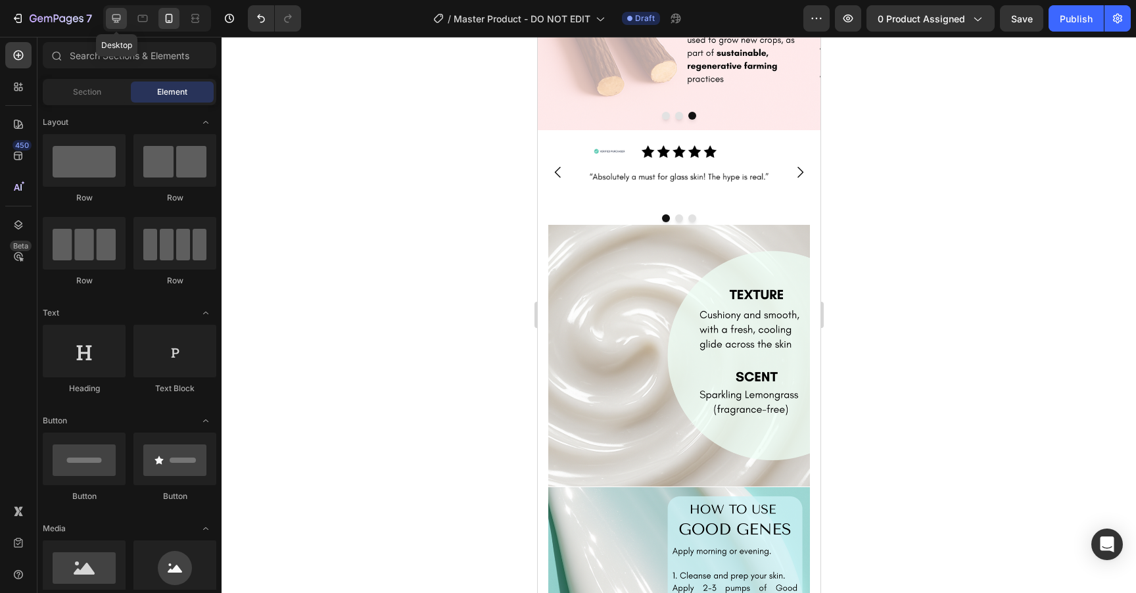
click at [120, 18] on icon at bounding box center [116, 18] width 13 height 13
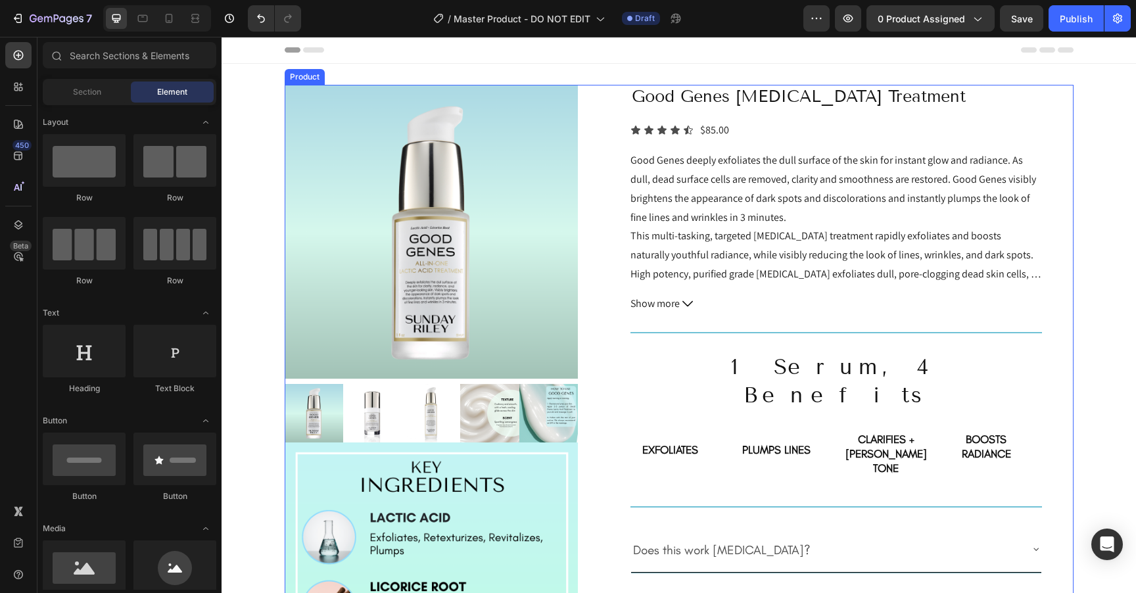
click at [605, 94] on div "Product Images Image Image Image Image Good Genes [MEDICAL_DATA] Treatment Prod…" at bounding box center [679, 569] width 789 height 968
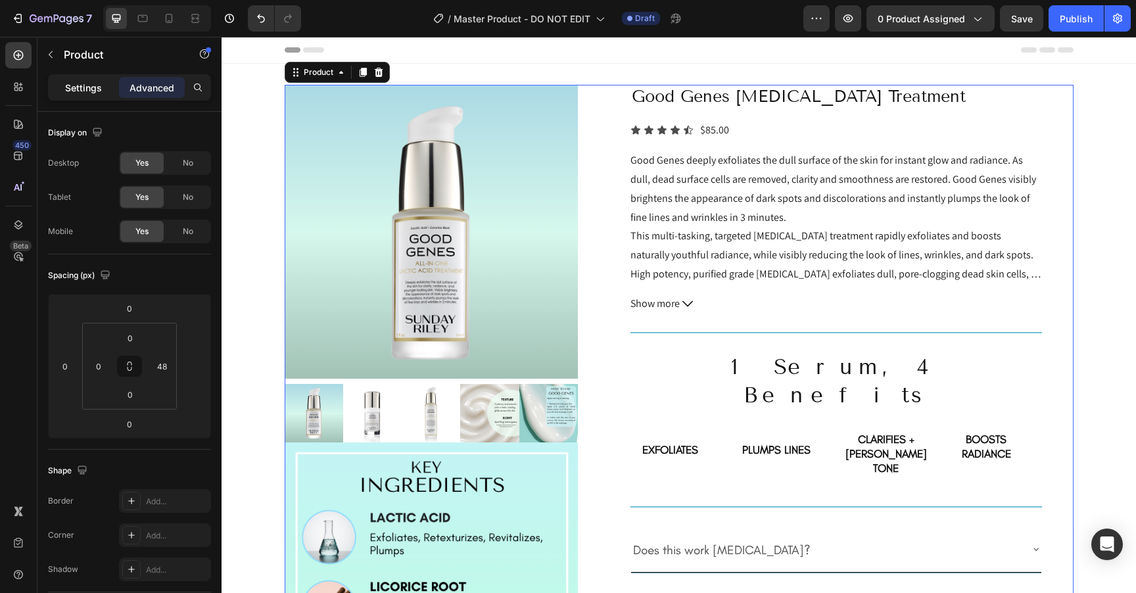
click at [86, 89] on p "Settings" at bounding box center [83, 88] width 37 height 14
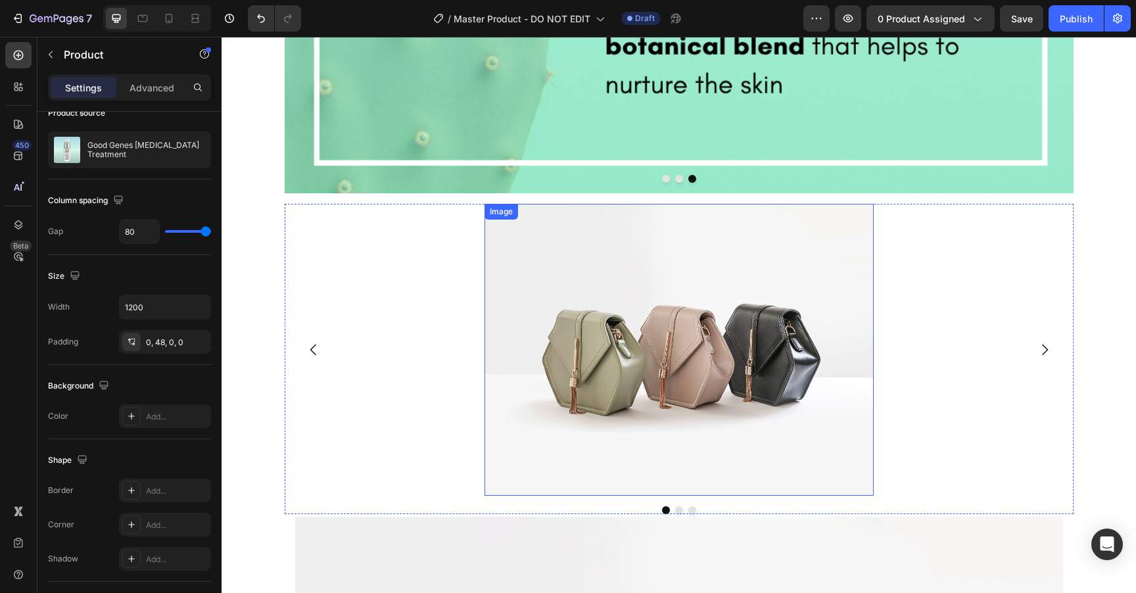
scroll to position [1655, 0]
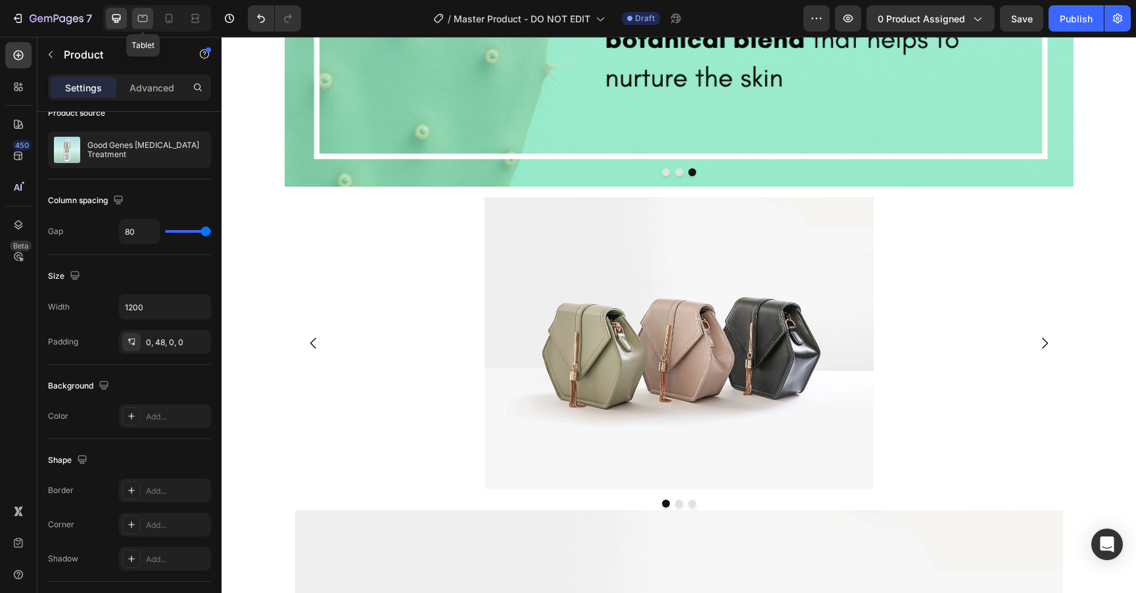
click at [146, 19] on icon at bounding box center [142, 18] width 13 height 13
type input "100%"
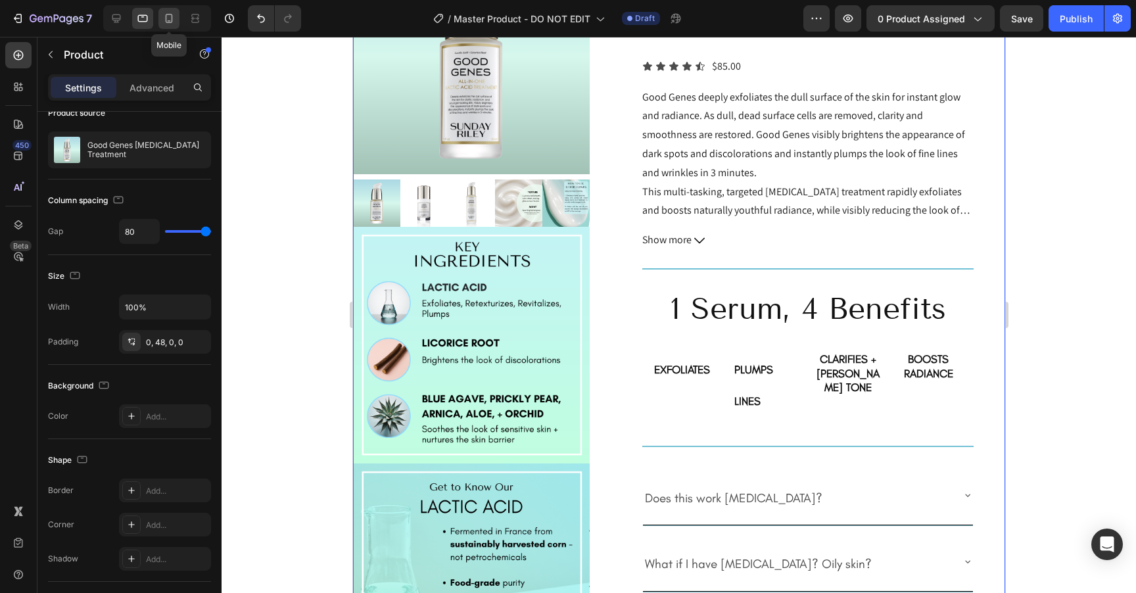
scroll to position [2, 0]
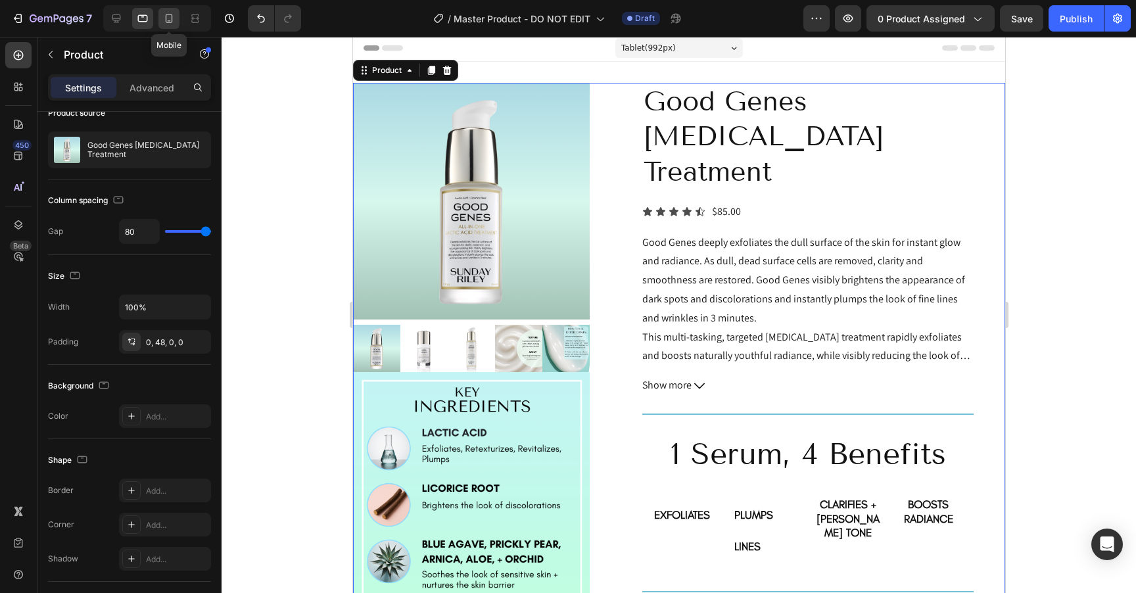
click at [165, 19] on icon at bounding box center [168, 18] width 13 height 13
type input "16"
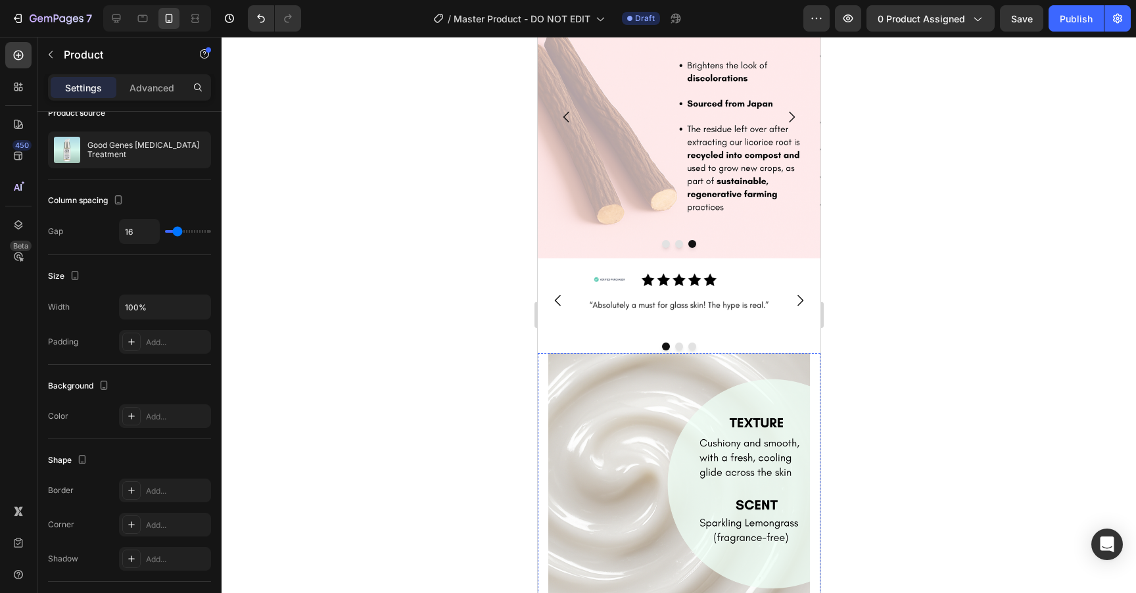
scroll to position [2395, 0]
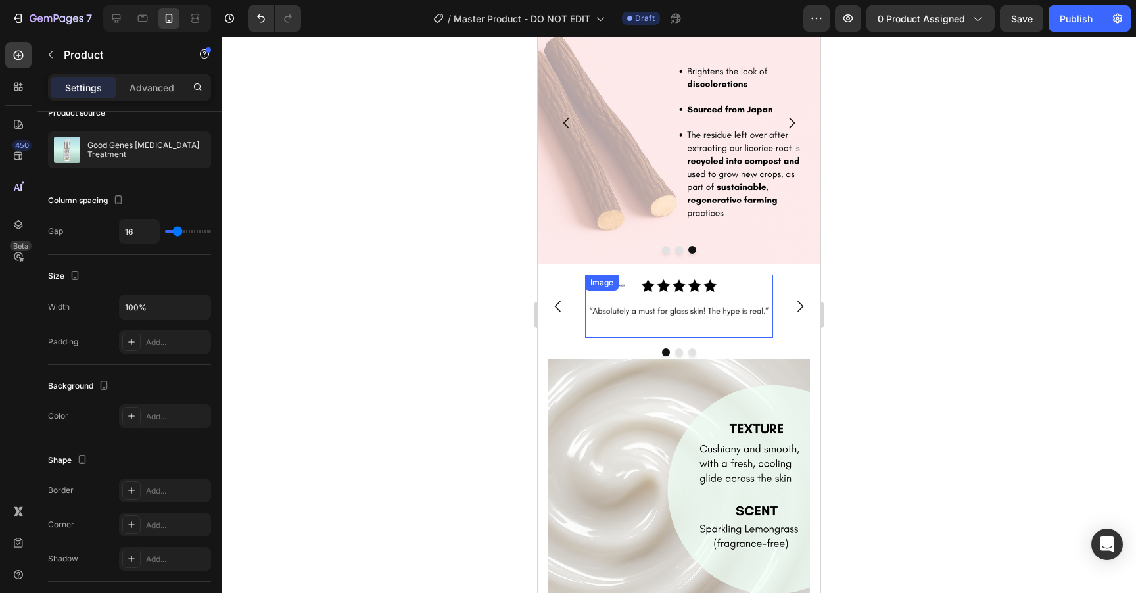
click at [671, 316] on img at bounding box center [678, 306] width 188 height 62
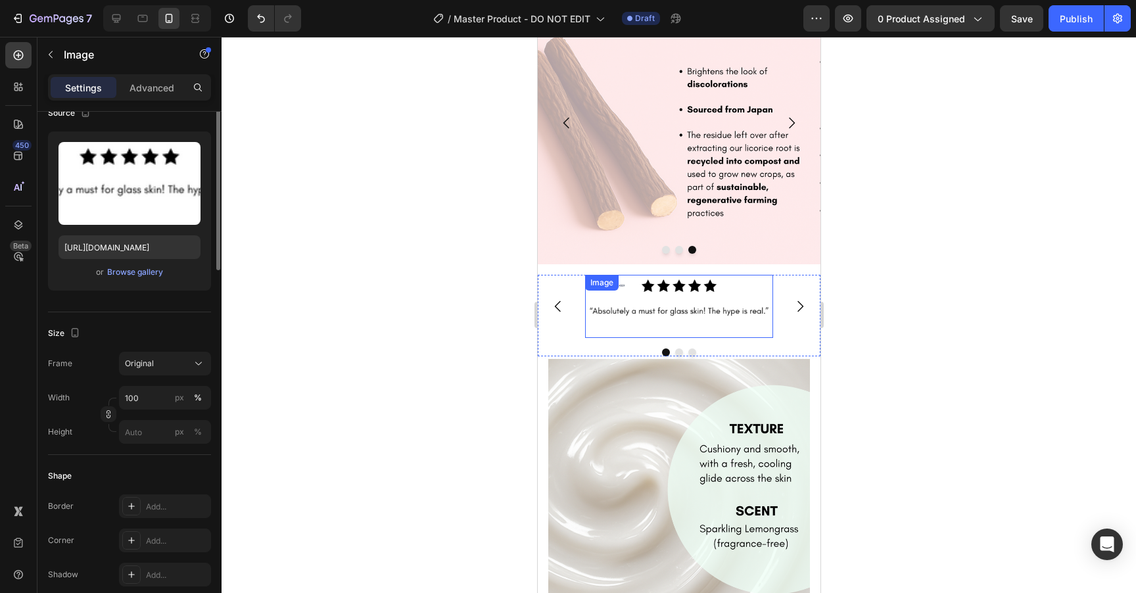
scroll to position [0, 0]
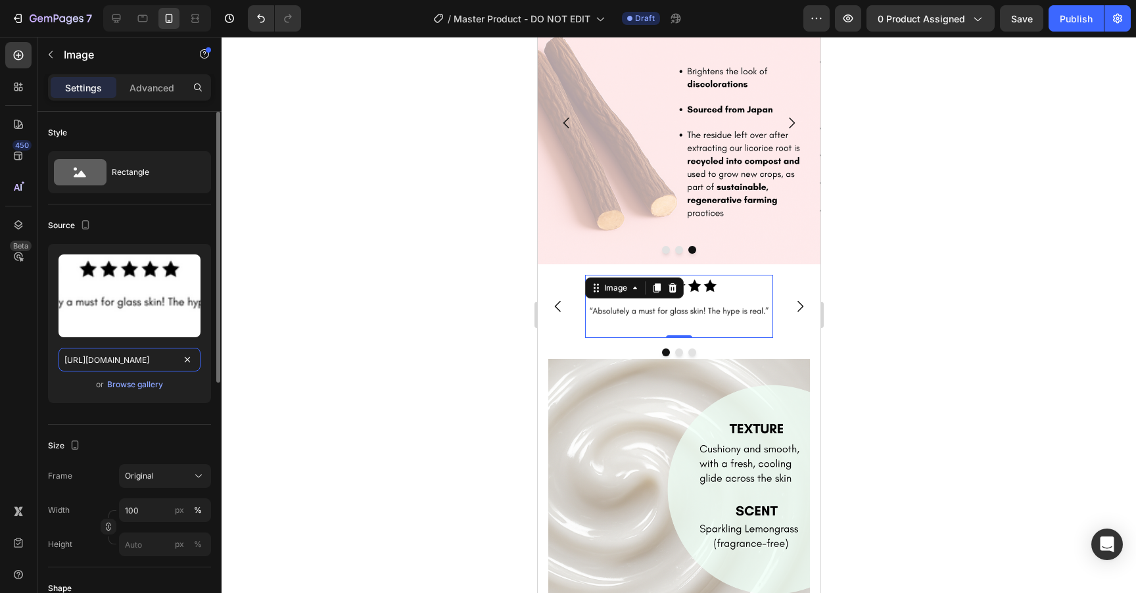
click at [110, 360] on input "https://cdn.shopify.com/s/files/1/1681/2995/files/gempages_463925032490370129-5…" at bounding box center [130, 360] width 142 height 24
click at [147, 22] on icon at bounding box center [142, 18] width 13 height 13
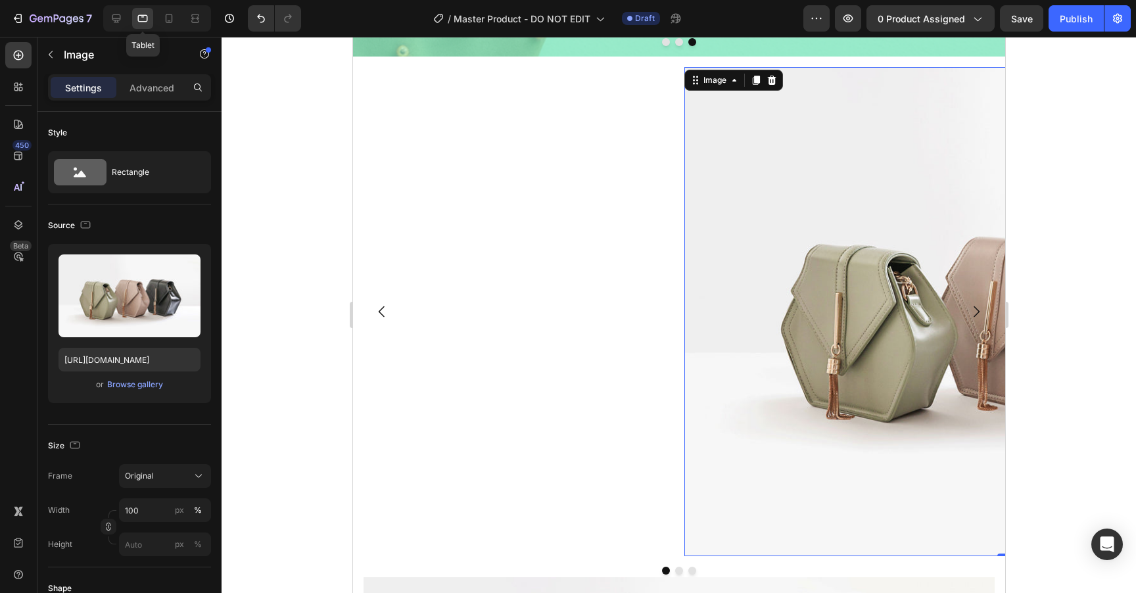
scroll to position [1903, 0]
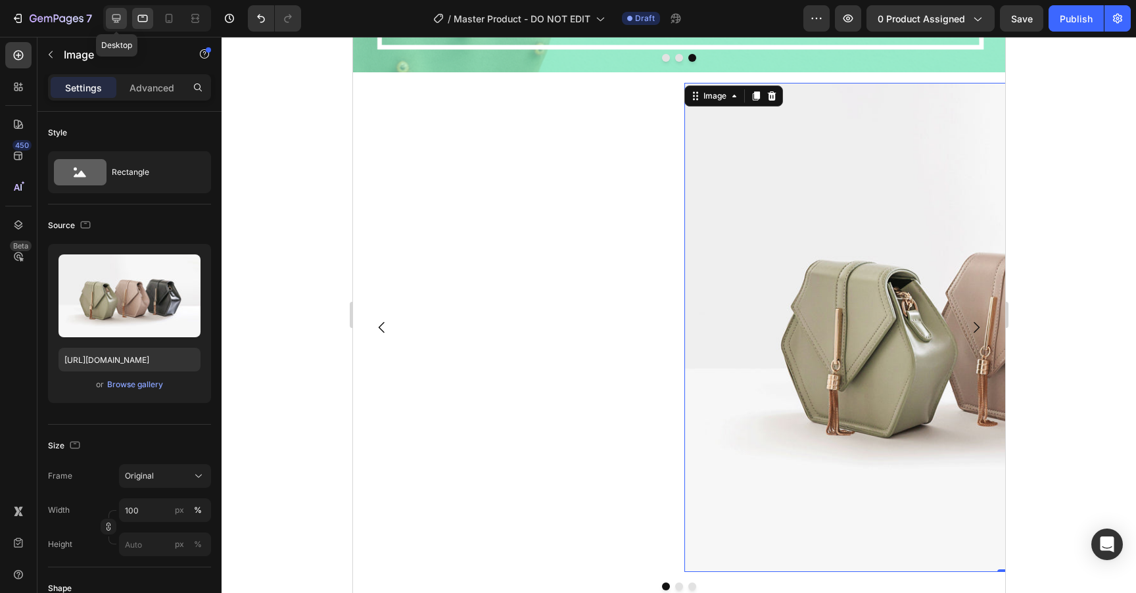
click at [115, 22] on icon at bounding box center [116, 18] width 13 height 13
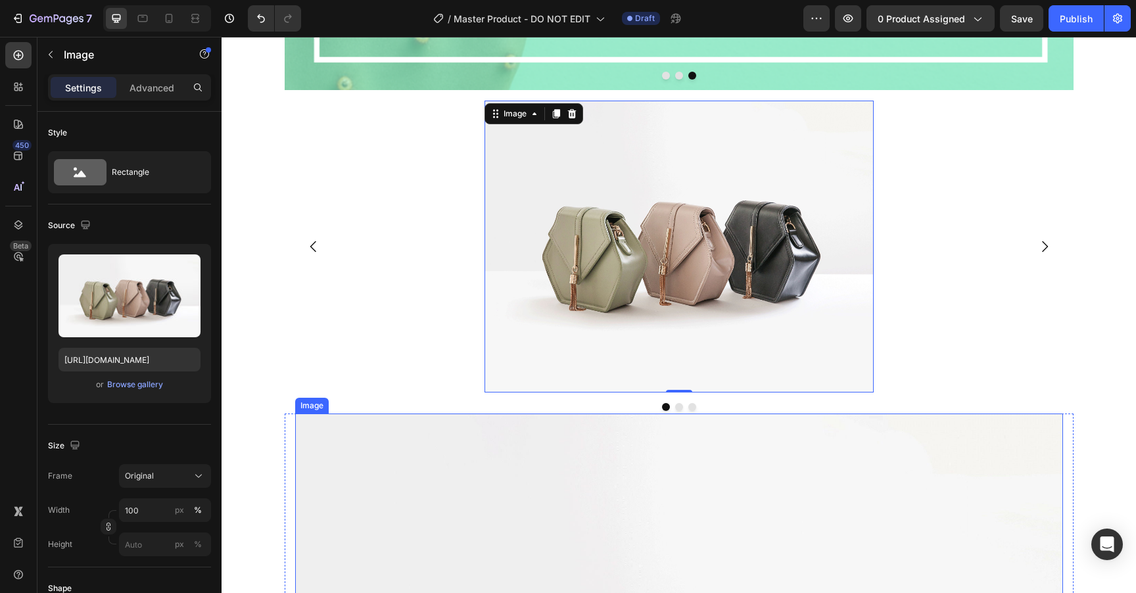
scroll to position [1747, 0]
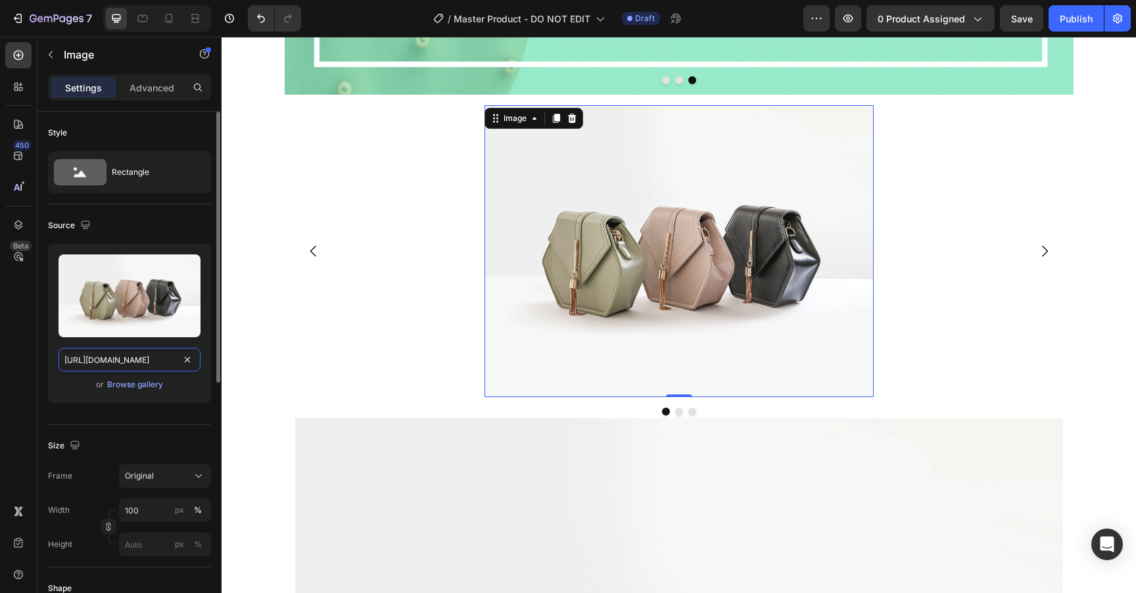
click at [116, 359] on input "https://cdn.shopify.com/s/files/1/2005/9307/files/image_demo.jpg" at bounding box center [130, 360] width 142 height 24
paste input "1681/2995/files/gempages_463925032490370129-589542a0-f1bc-4f7c-ac60-1eb086a3a57…"
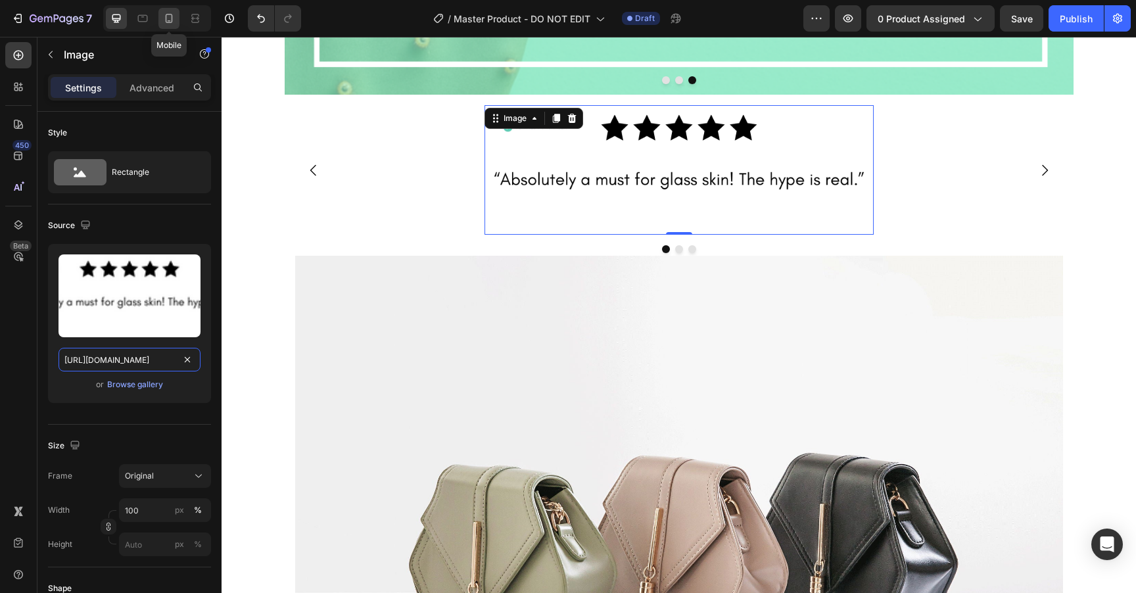
type input "https://cdn.shopify.com/s/files/1/1681/2995/files/gempages_463925032490370129-5…"
click at [167, 20] on icon at bounding box center [168, 18] width 13 height 13
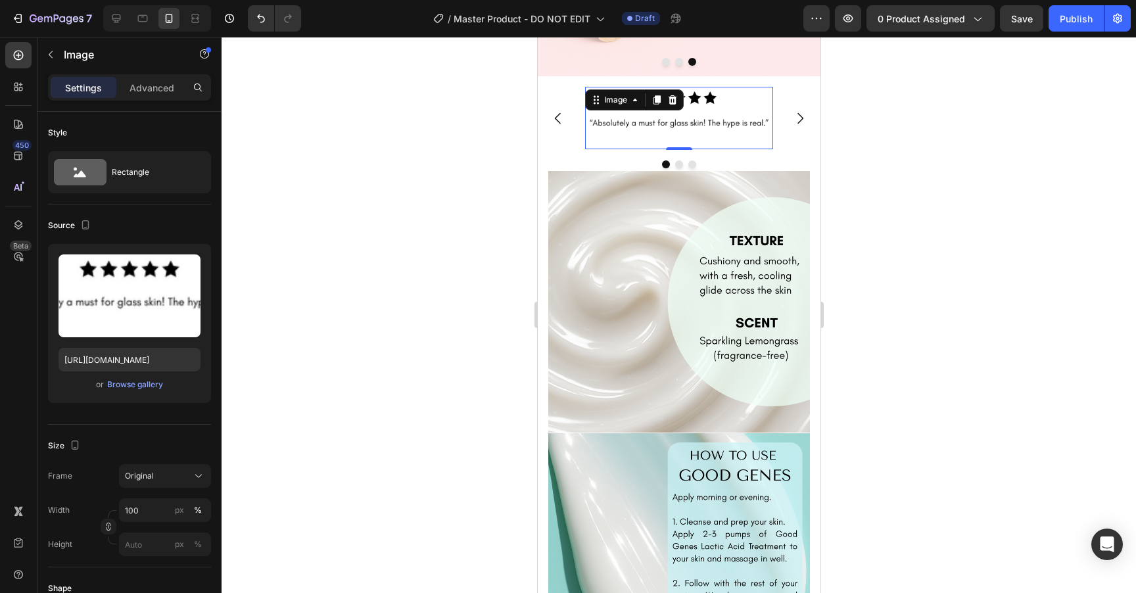
scroll to position [2591, 0]
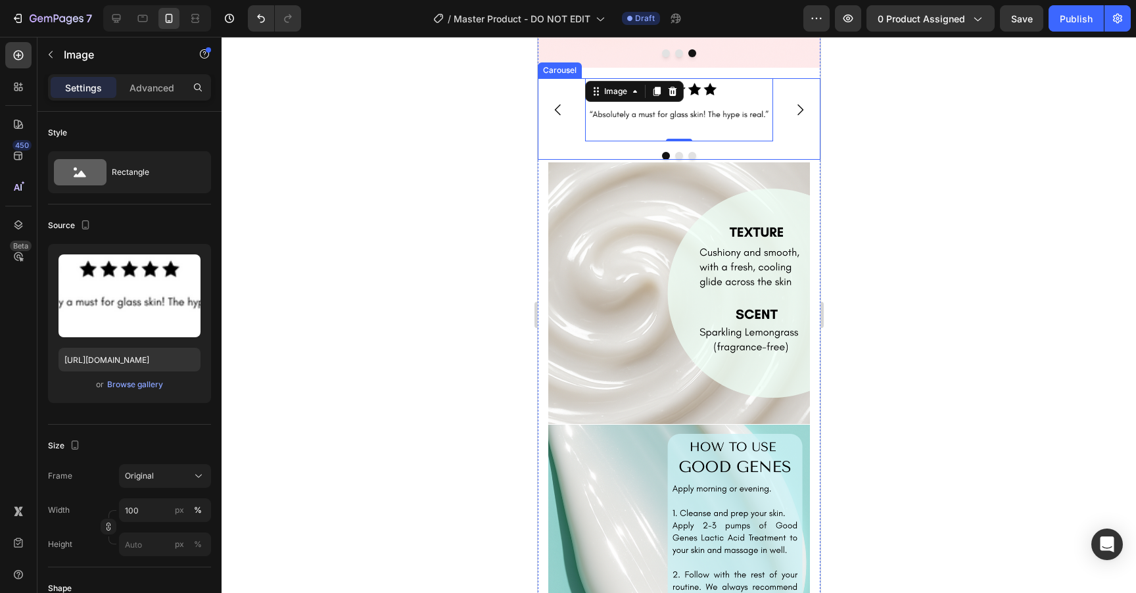
click at [679, 159] on button "Dot" at bounding box center [678, 156] width 8 height 8
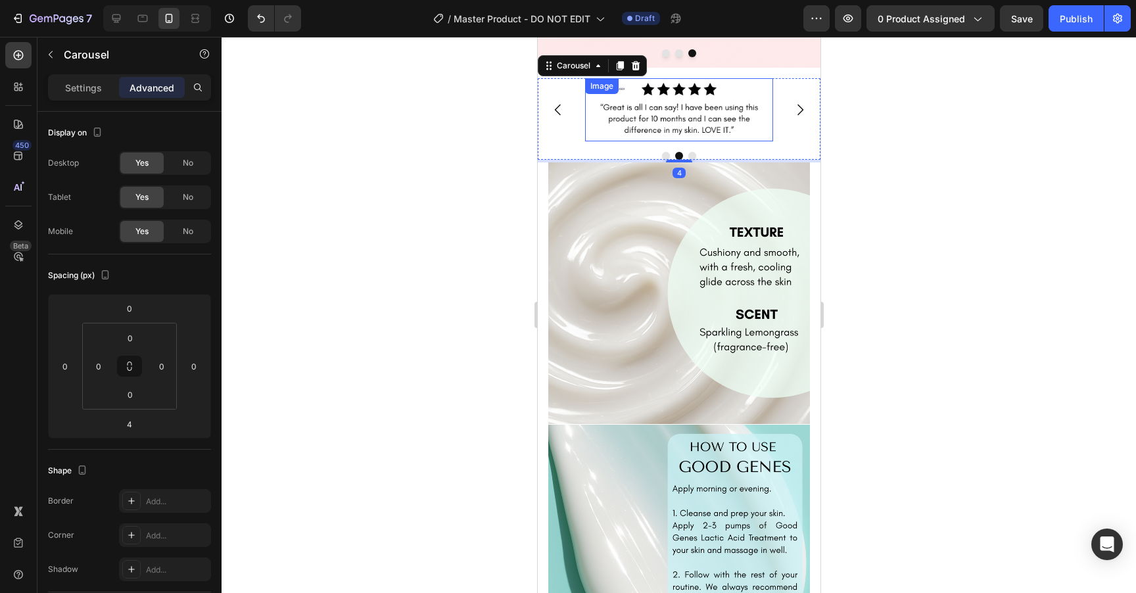
click at [660, 122] on img at bounding box center [678, 109] width 188 height 62
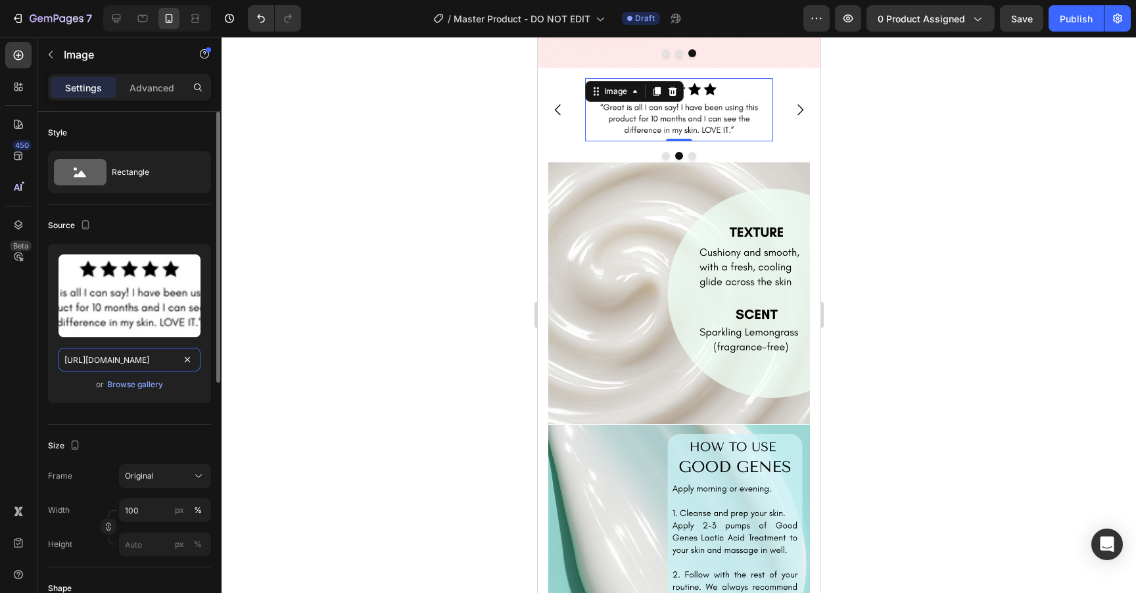
click at [127, 363] on input "https://cdn.shopify.com/s/files/1/1681/2995/files/gempages_463925032490370129-d…" at bounding box center [130, 360] width 142 height 24
click at [120, 19] on icon at bounding box center [116, 18] width 9 height 9
type input "https://cdn.shopify.com/s/files/1/2005/9307/files/image_demo.jpg"
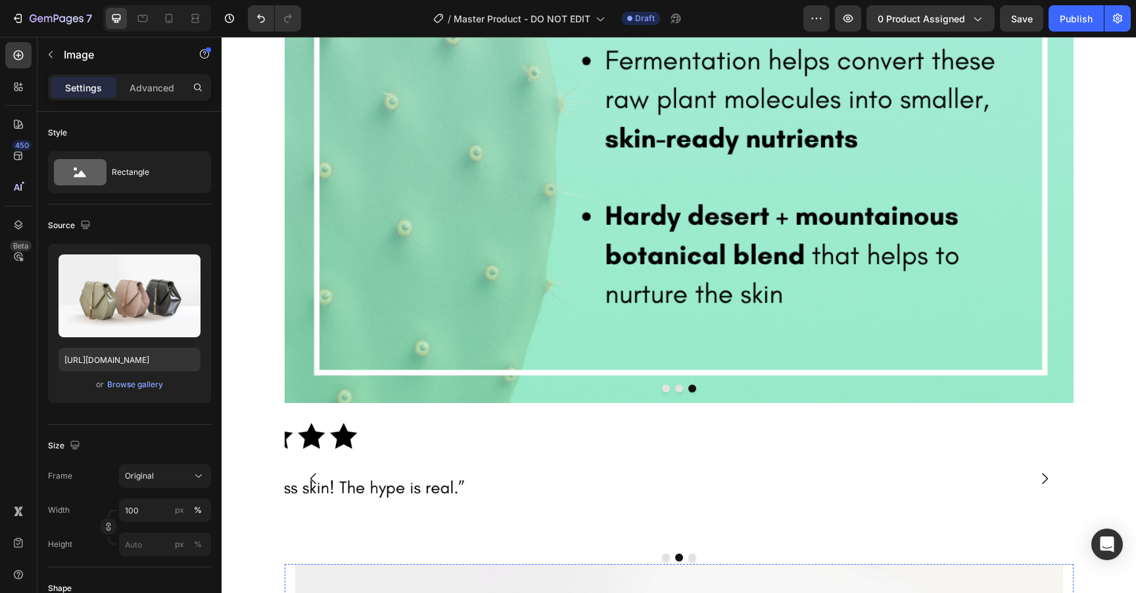
scroll to position [1482, 0]
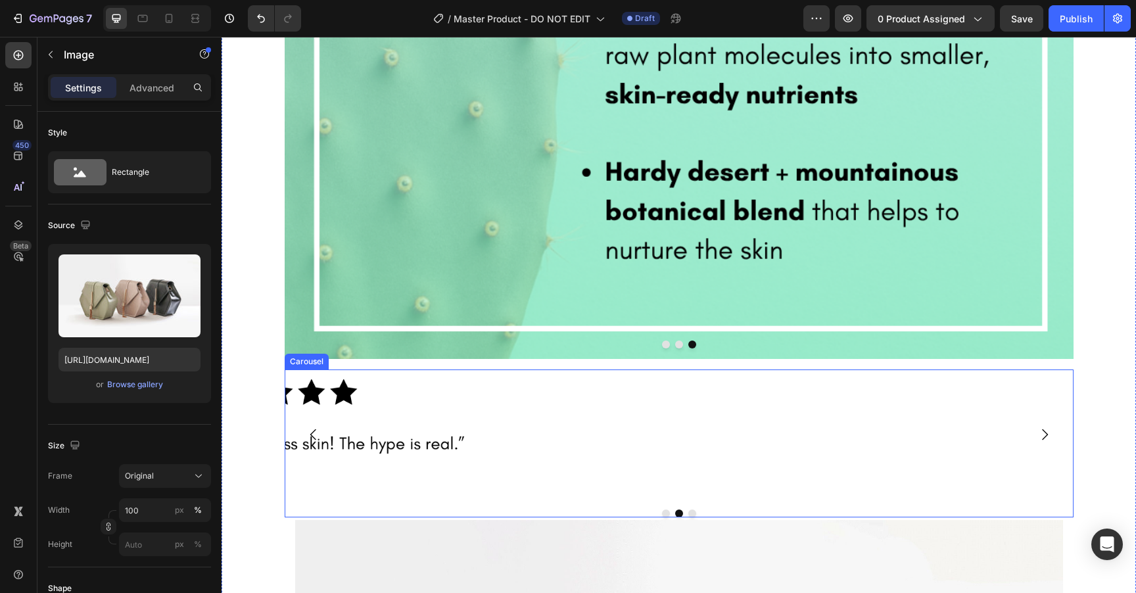
click at [665, 509] on button "Dot" at bounding box center [666, 513] width 8 height 8
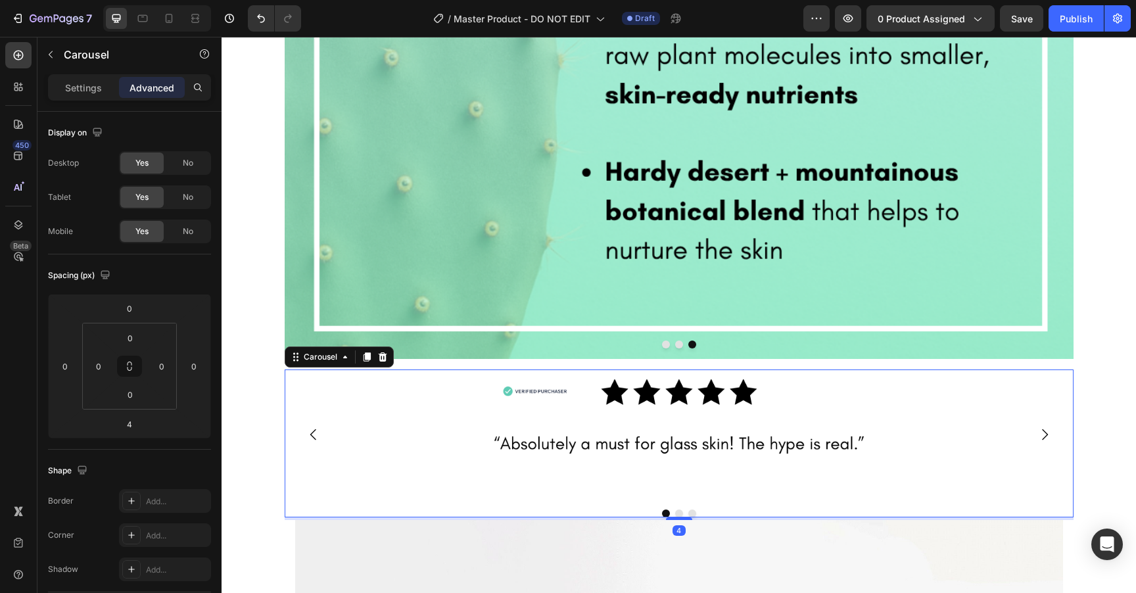
click at [676, 509] on button "Dot" at bounding box center [679, 513] width 8 height 8
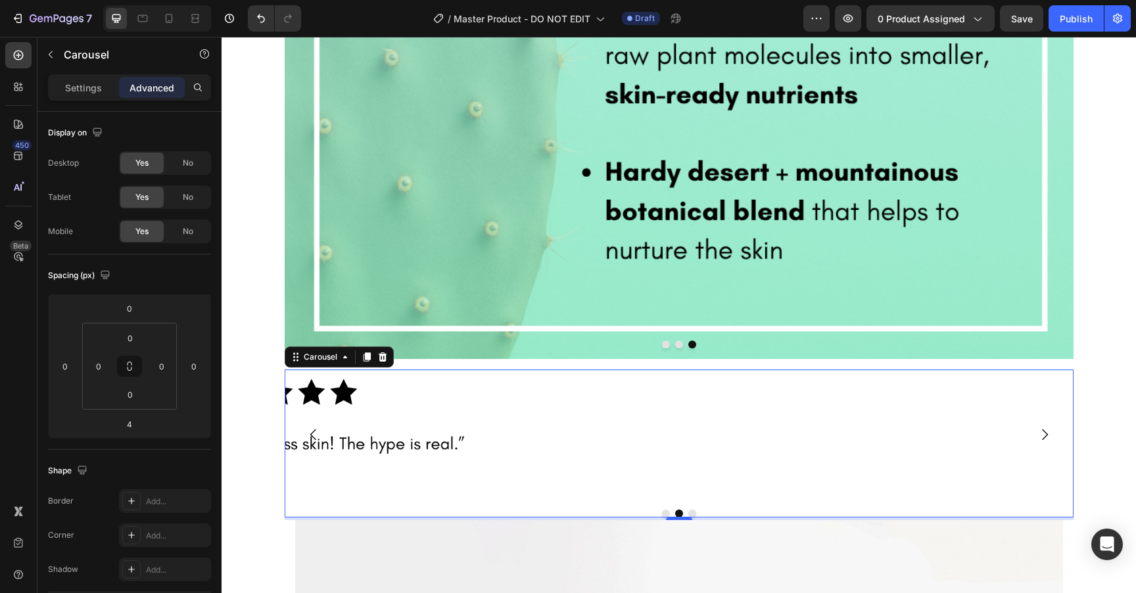
click at [663, 409] on div "Image" at bounding box center [678, 434] width 389 height 130
click at [665, 509] on button "Dot" at bounding box center [666, 513] width 8 height 8
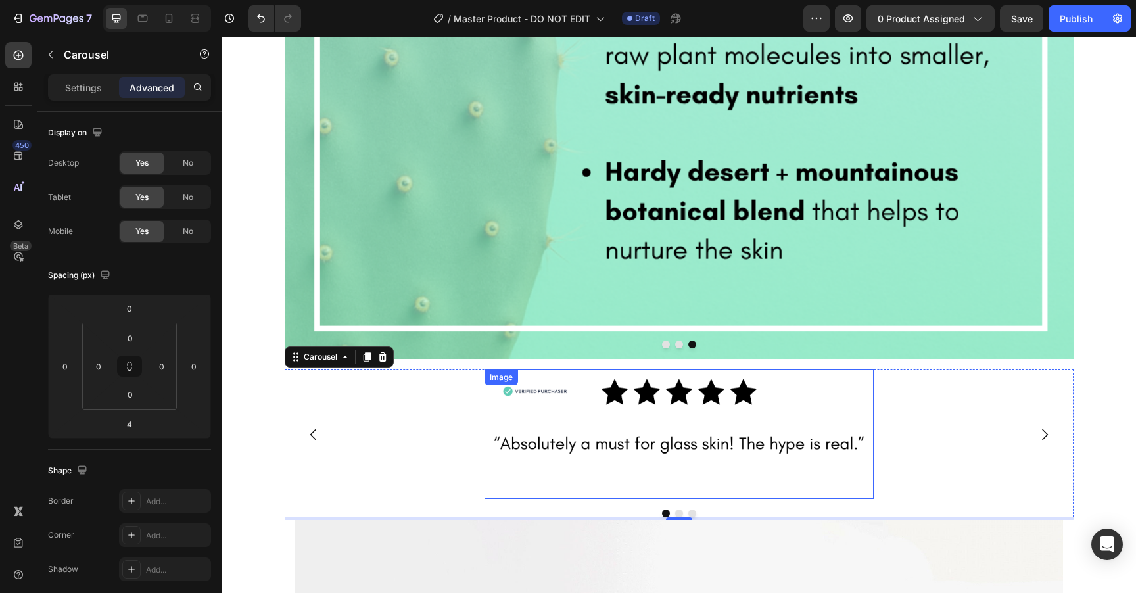
click at [642, 431] on img at bounding box center [678, 434] width 389 height 130
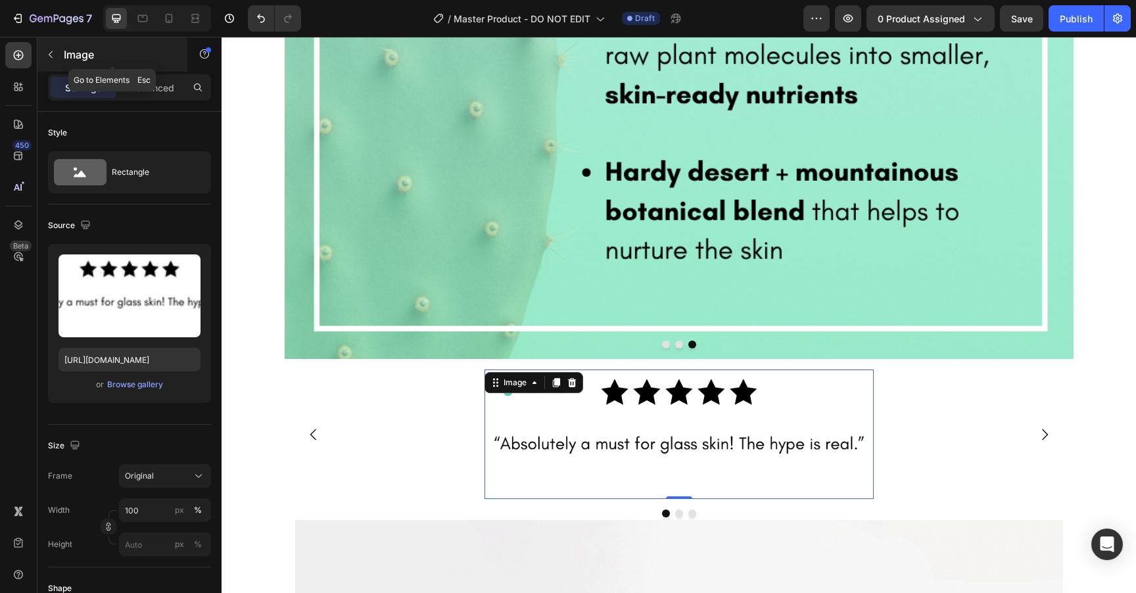
click at [50, 50] on icon "button" at bounding box center [50, 54] width 11 height 11
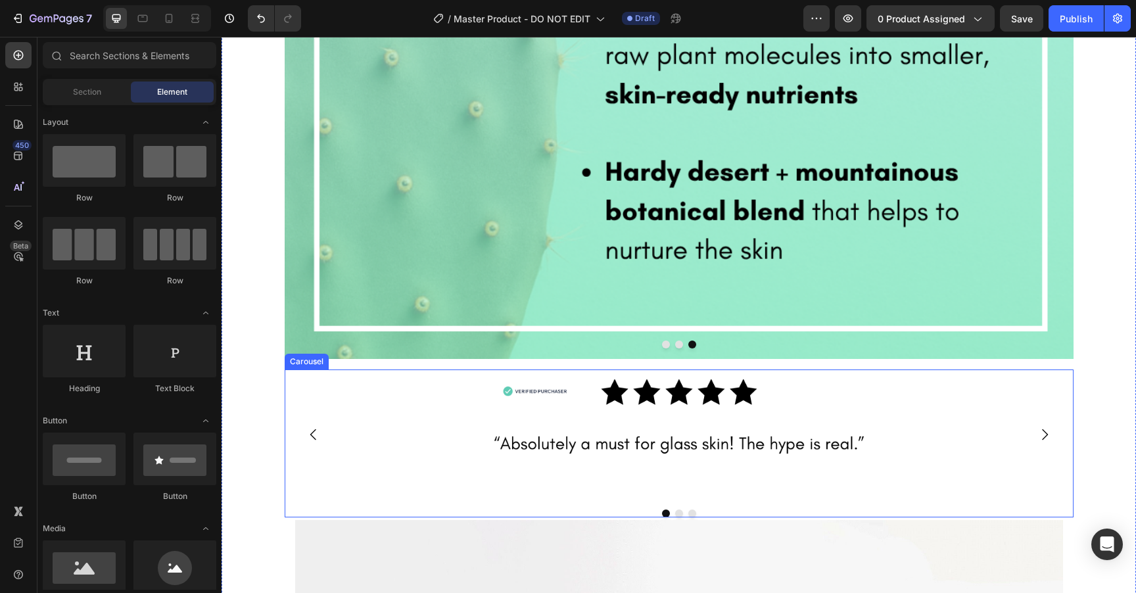
click at [402, 392] on div "Image" at bounding box center [279, 434] width 389 height 130
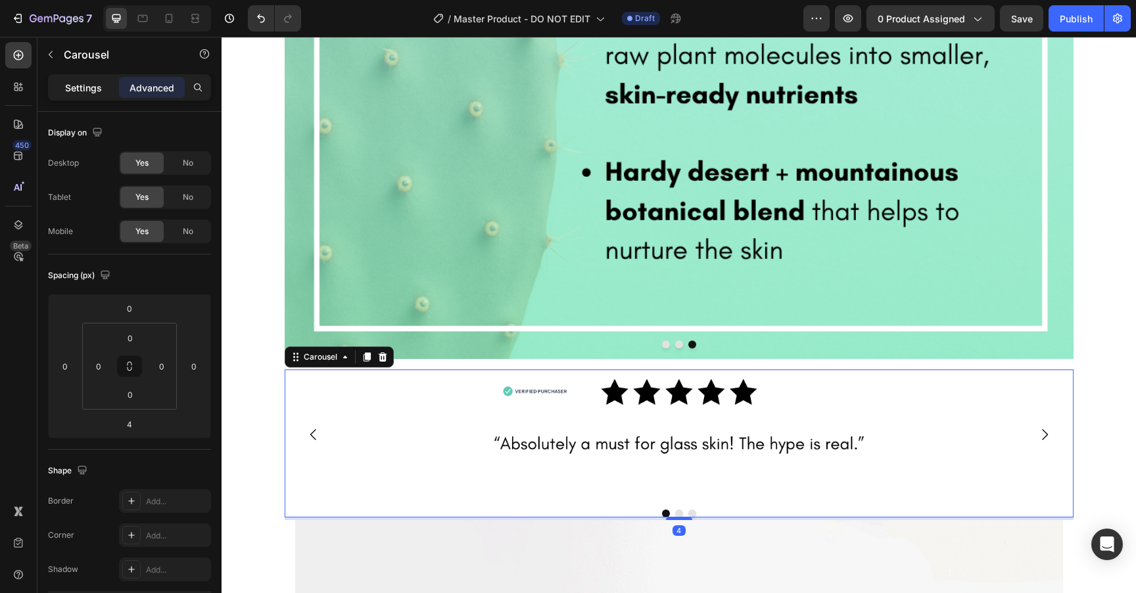
click at [85, 88] on p "Settings" at bounding box center [83, 88] width 37 height 14
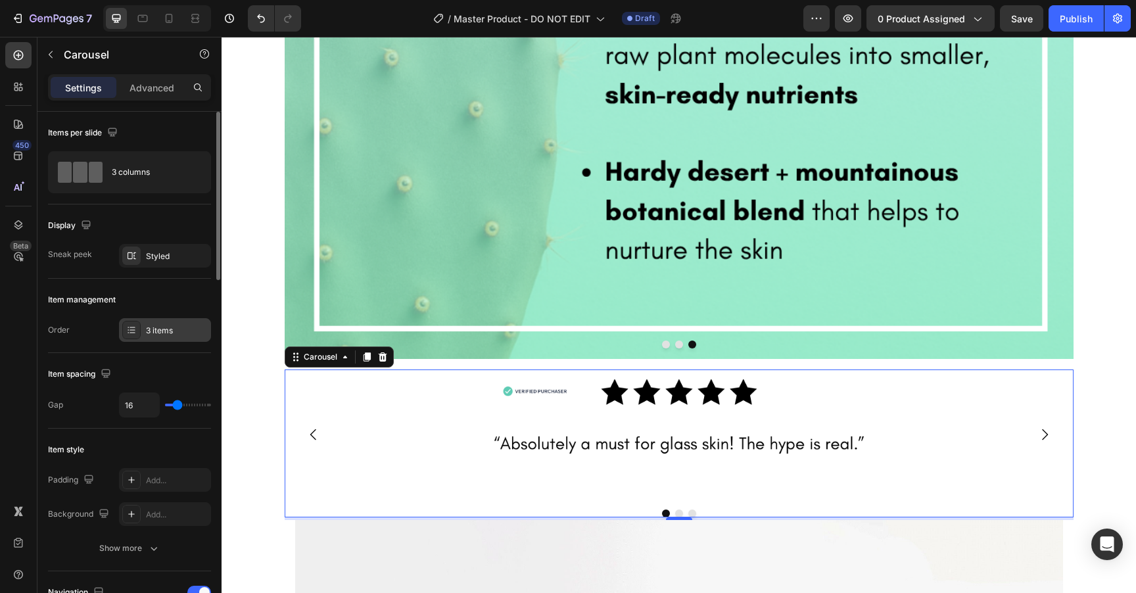
click at [161, 333] on div "3 items" at bounding box center [177, 331] width 62 height 12
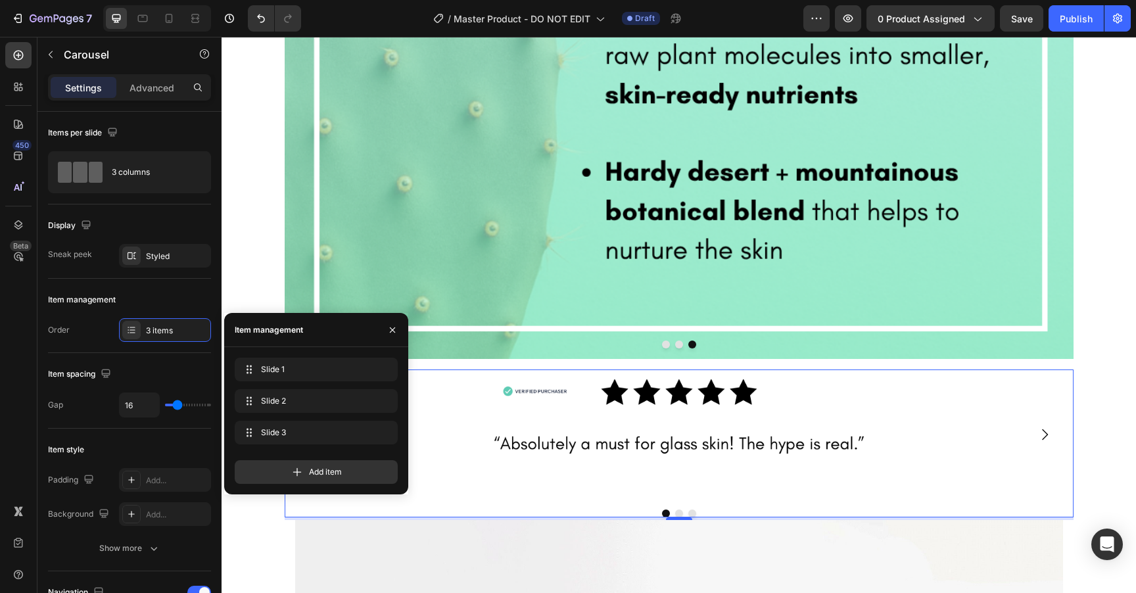
click at [1046, 429] on icon "Carousel Next Arrow" at bounding box center [1045, 434] width 6 height 11
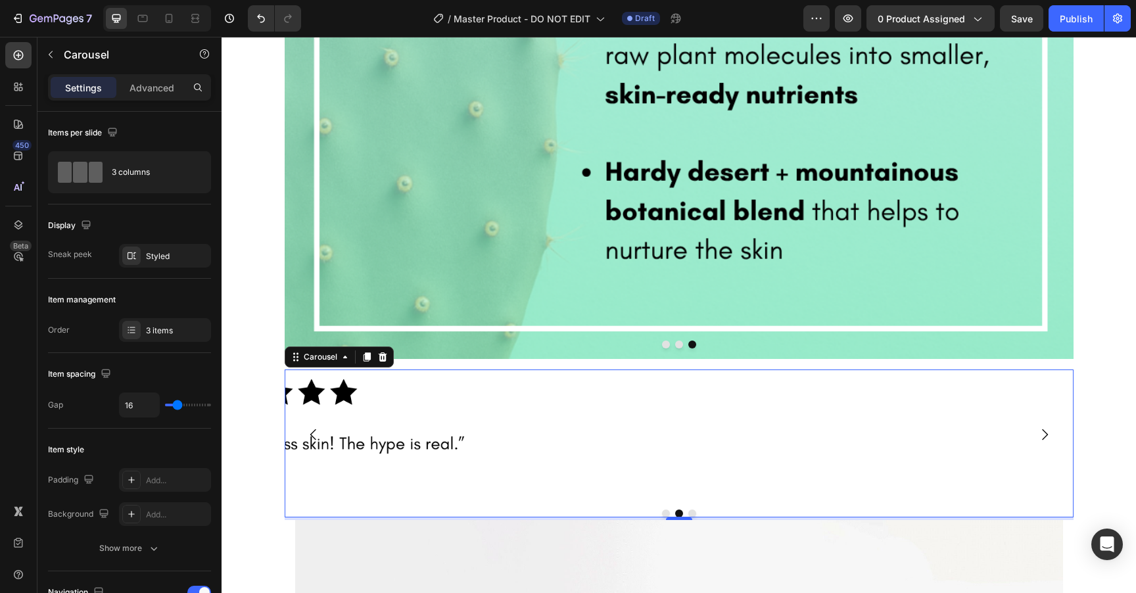
click at [1046, 429] on icon "Carousel Next Arrow" at bounding box center [1045, 434] width 6 height 11
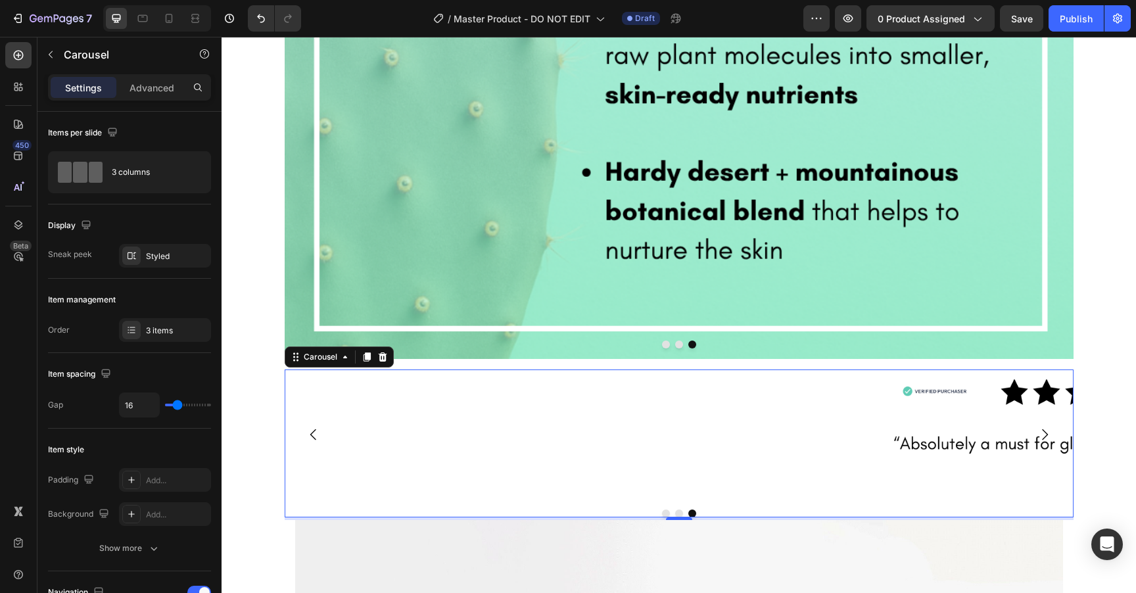
click at [316, 427] on icon "Carousel Back Arrow" at bounding box center [314, 435] width 16 height 16
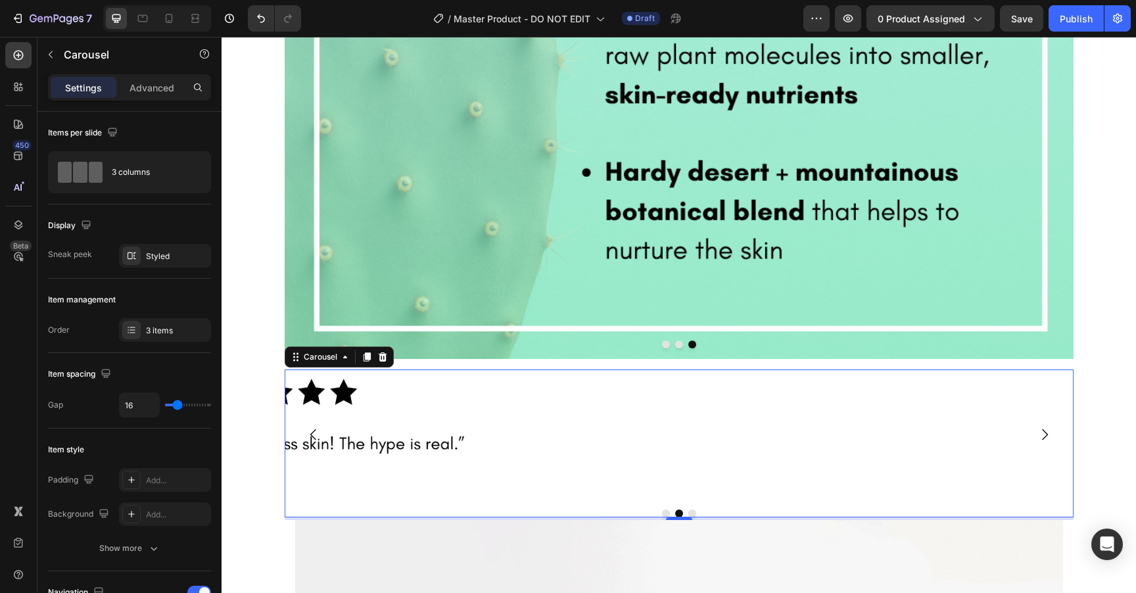
click at [311, 427] on icon "Carousel Back Arrow" at bounding box center [314, 435] width 16 height 16
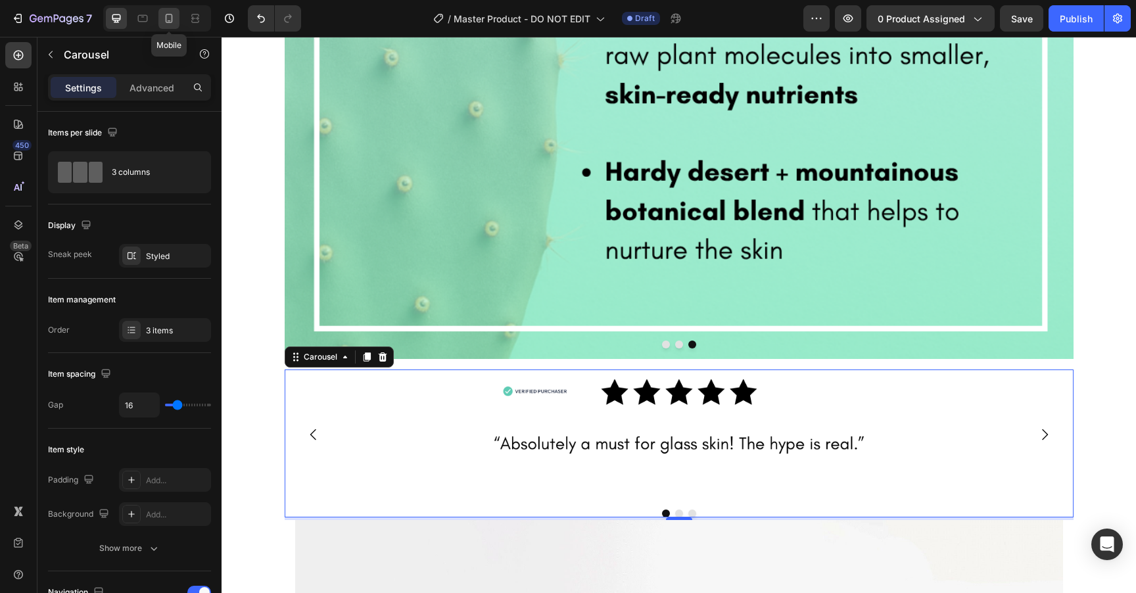
click at [172, 17] on icon at bounding box center [168, 18] width 13 height 13
type input "100%"
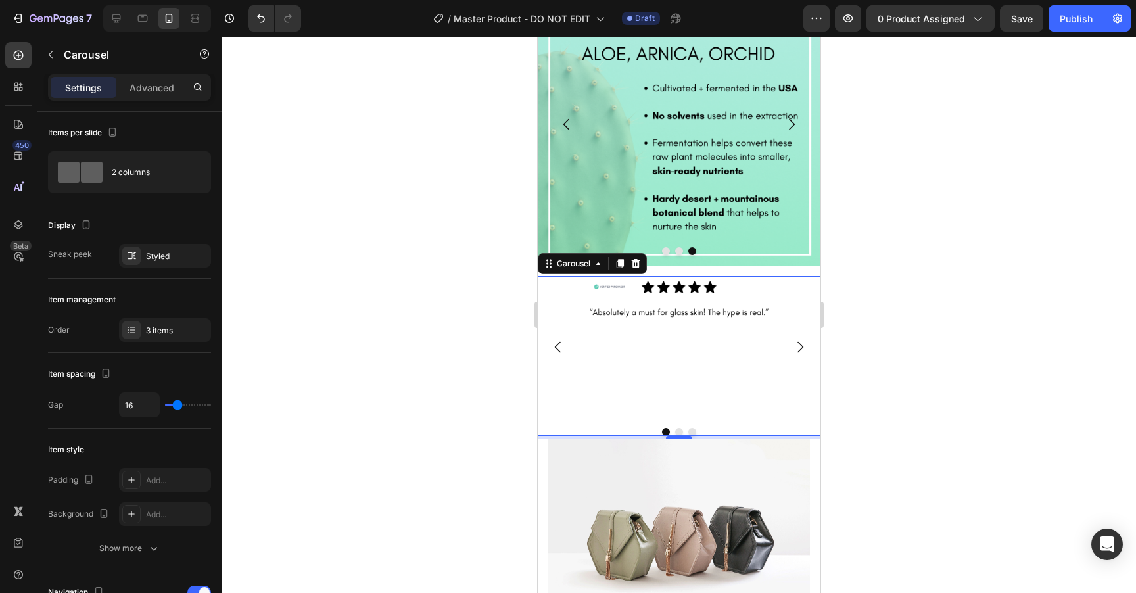
scroll to position [2363, 0]
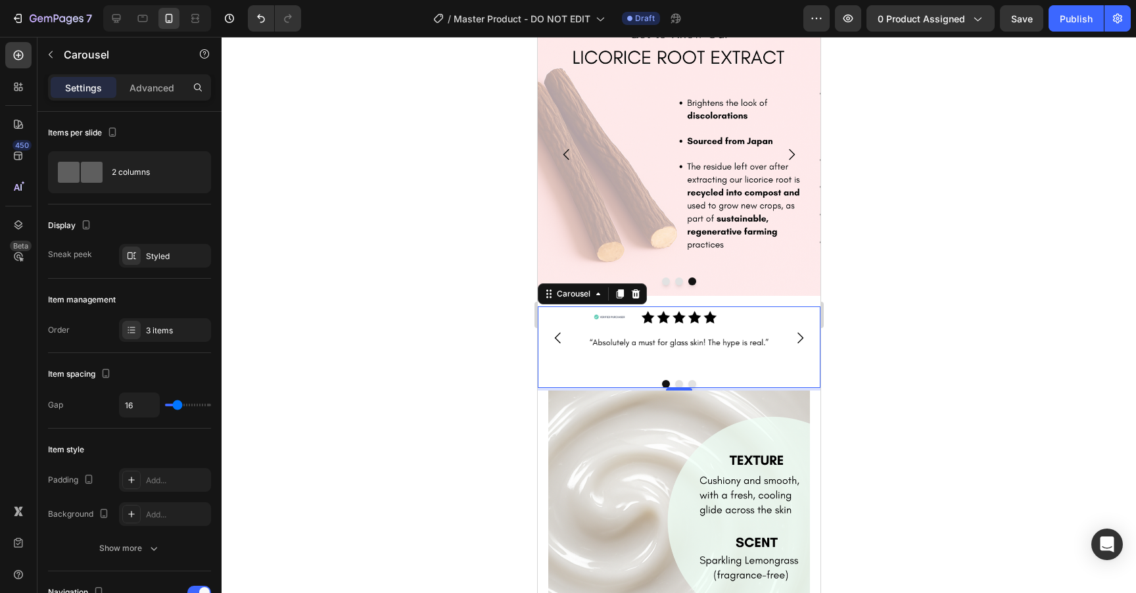
click at [679, 388] on button "Dot" at bounding box center [678, 384] width 8 height 8
click at [665, 350] on img at bounding box center [678, 337] width 188 height 62
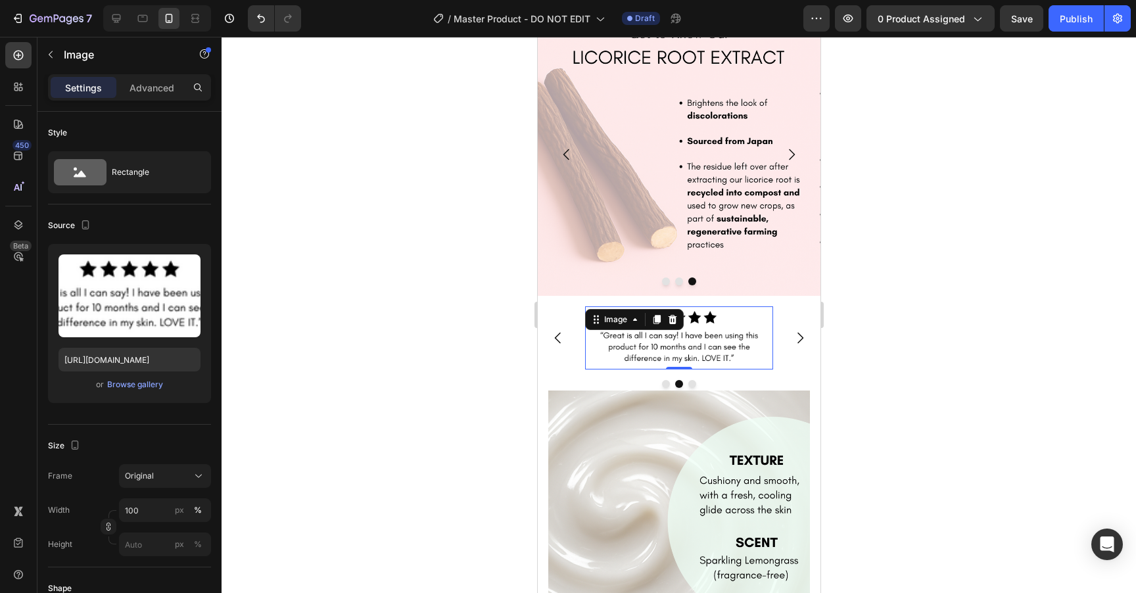
click at [141, 102] on div "Settings Advanced" at bounding box center [129, 92] width 184 height 37
click at [141, 87] on p "Advanced" at bounding box center [152, 88] width 45 height 14
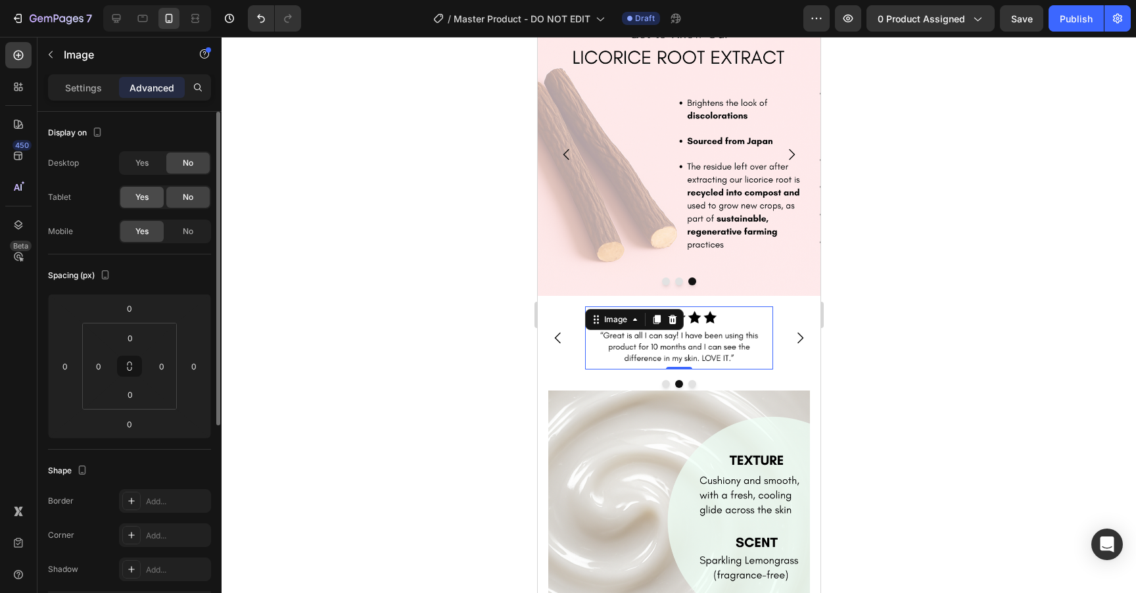
click at [149, 198] on span "Yes" at bounding box center [141, 197] width 13 height 12
click at [143, 172] on div "Yes" at bounding box center [141, 163] width 43 height 21
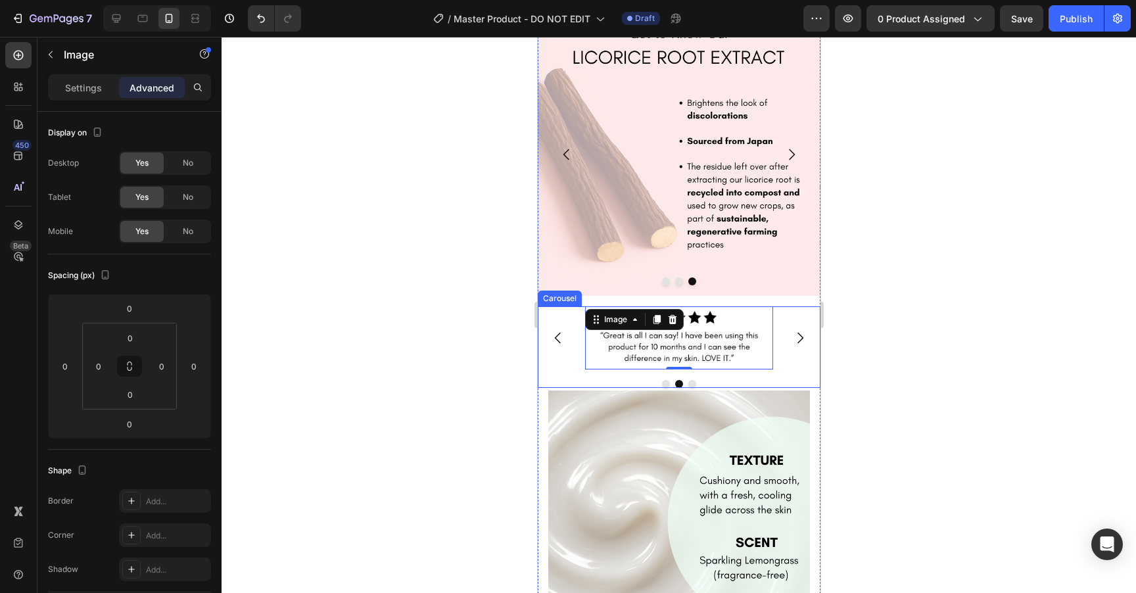
click at [690, 388] on button "Dot" at bounding box center [692, 384] width 8 height 8
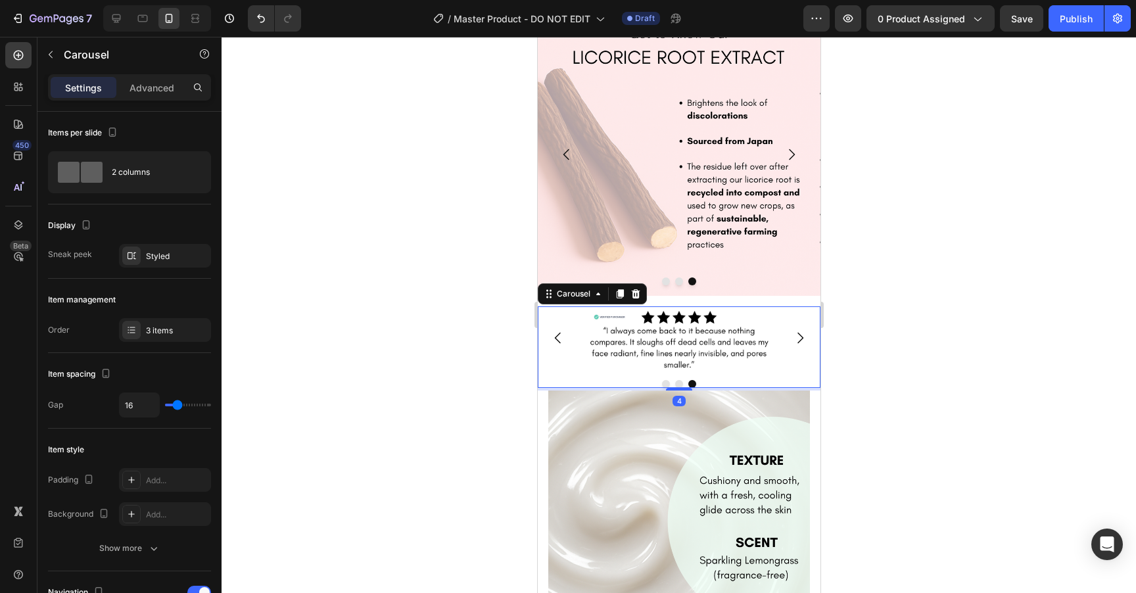
click at [147, 76] on div "Settings Advanced" at bounding box center [129, 87] width 163 height 26
click at [144, 91] on p "Advanced" at bounding box center [152, 88] width 45 height 14
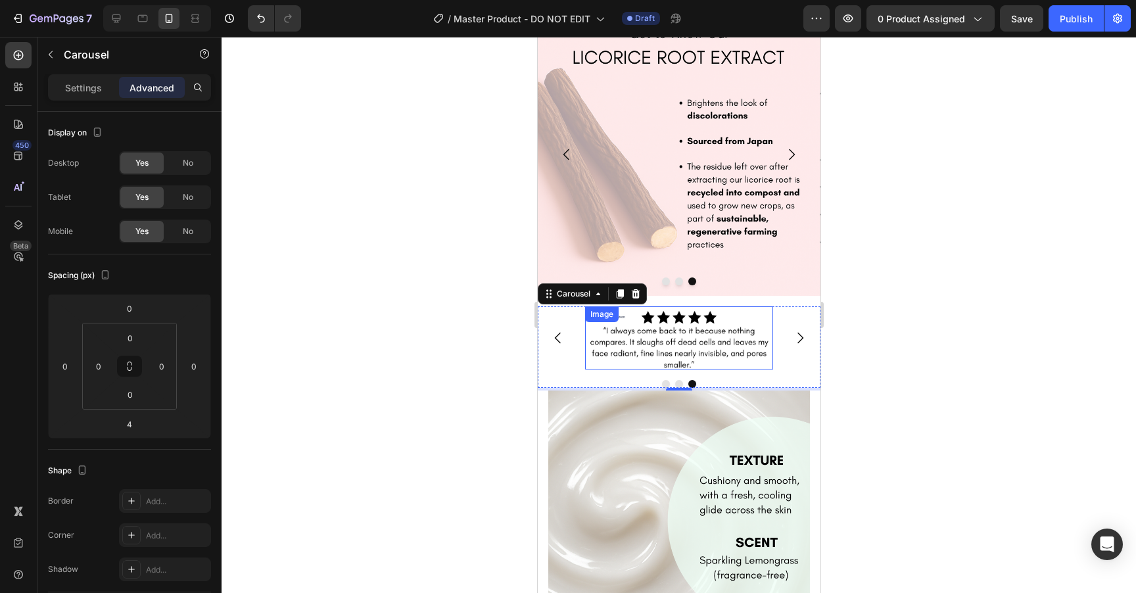
click at [640, 332] on img at bounding box center [678, 337] width 188 height 62
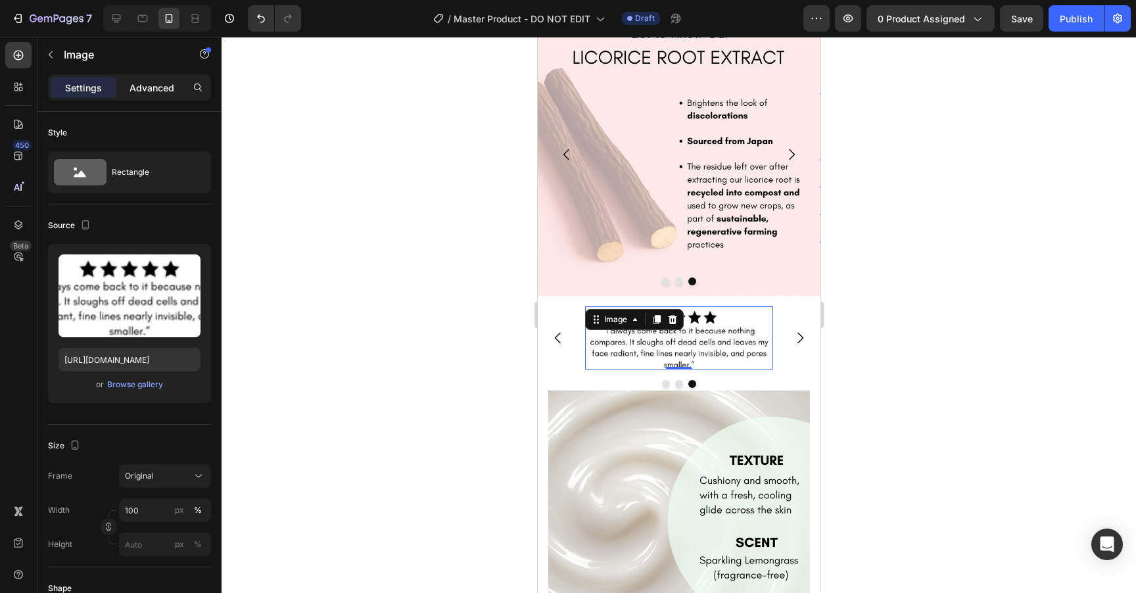
click at [152, 93] on p "Advanced" at bounding box center [152, 88] width 45 height 14
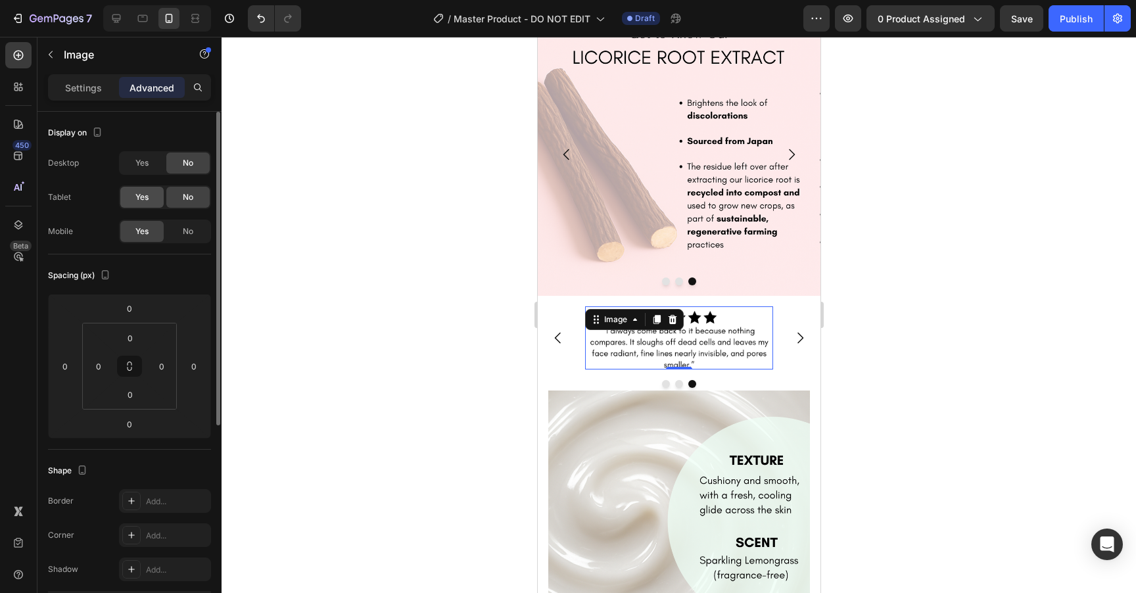
click at [137, 199] on span "Yes" at bounding box center [141, 197] width 13 height 12
click at [143, 161] on span "Yes" at bounding box center [141, 163] width 13 height 12
click at [72, 175] on div "Desktop Yes No Tablet Yes No Mobile Yes No" at bounding box center [129, 197] width 163 height 92
click at [110, 16] on icon at bounding box center [116, 18] width 13 height 13
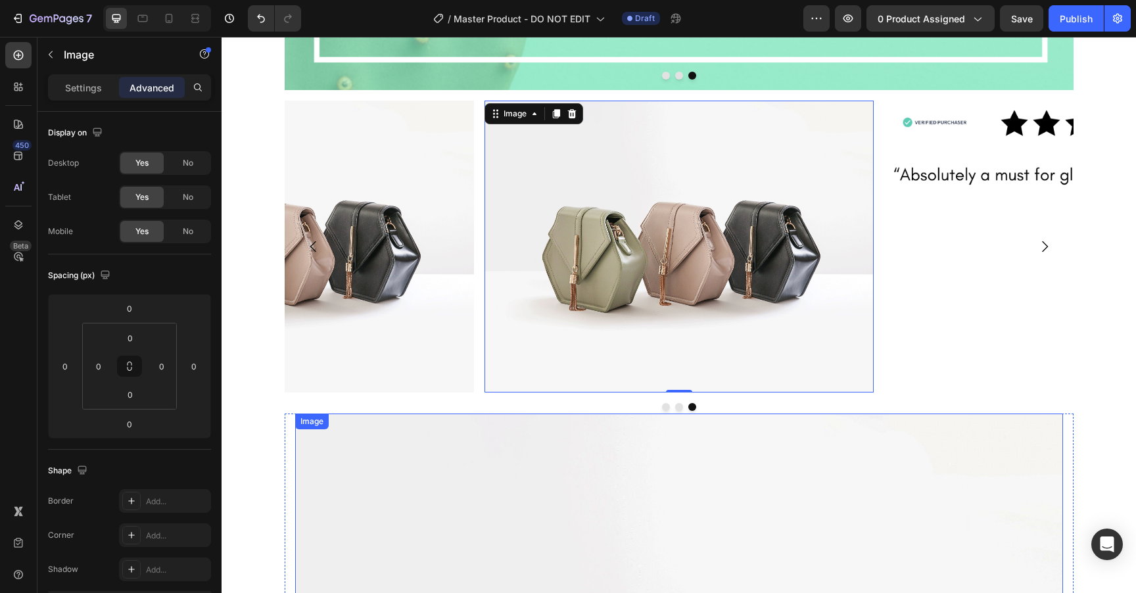
scroll to position [1747, 0]
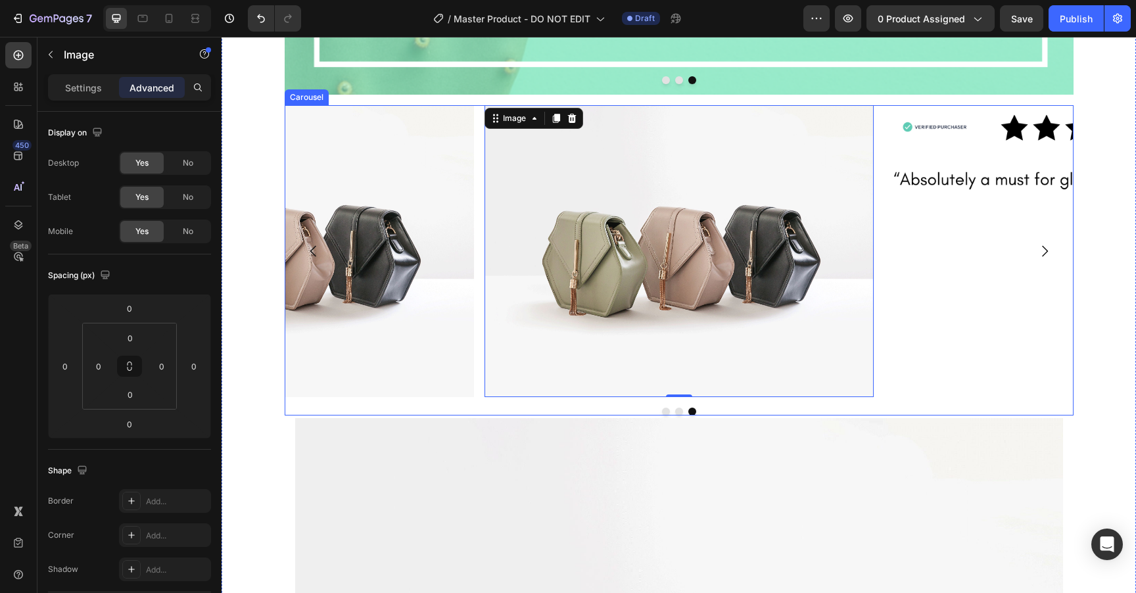
click at [679, 408] on button "Dot" at bounding box center [679, 412] width 8 height 8
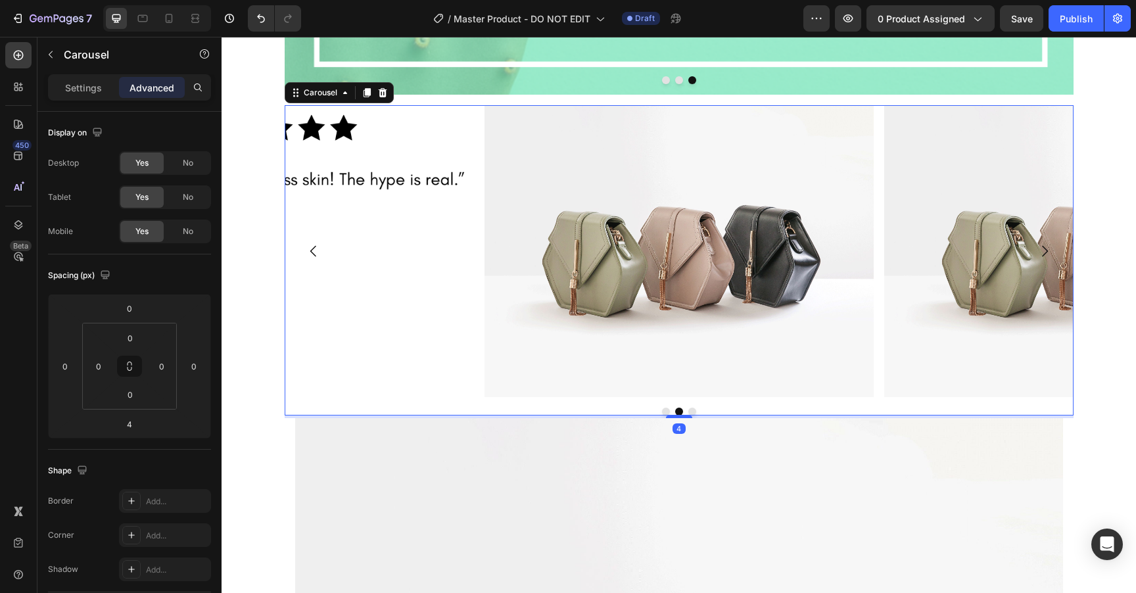
click at [667, 408] on button "Dot" at bounding box center [666, 412] width 8 height 8
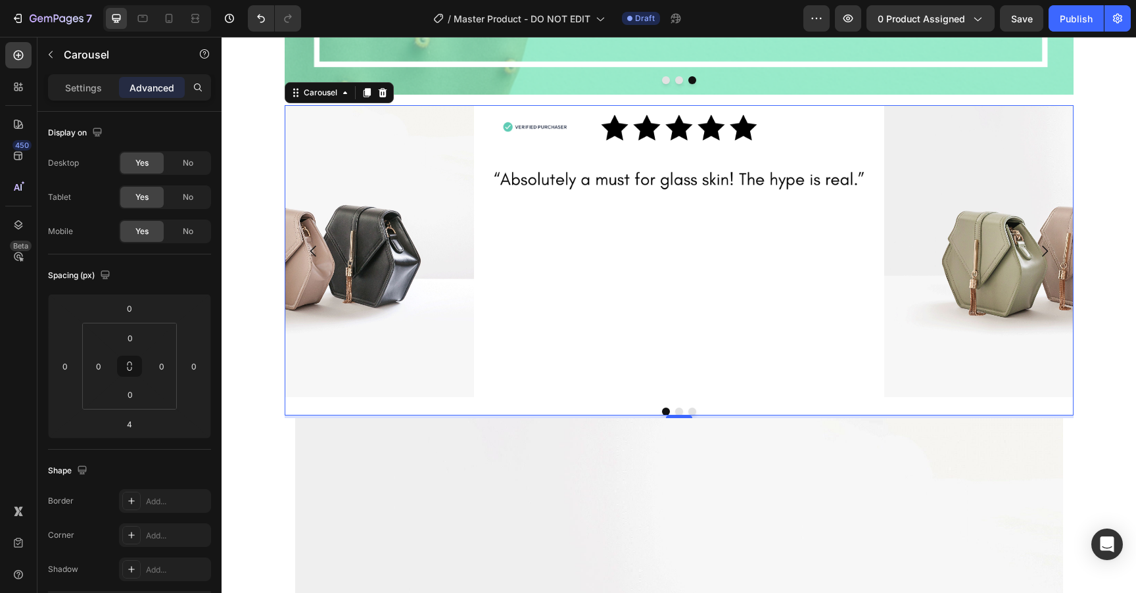
click at [677, 408] on button "Dot" at bounding box center [679, 412] width 8 height 8
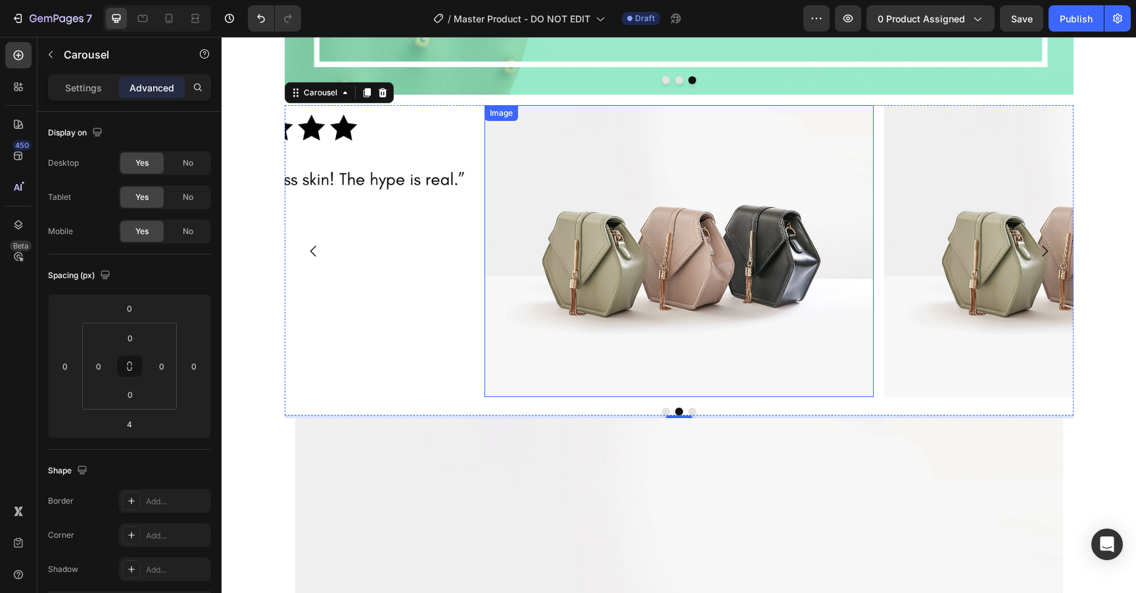
click at [657, 241] on img at bounding box center [678, 251] width 389 height 292
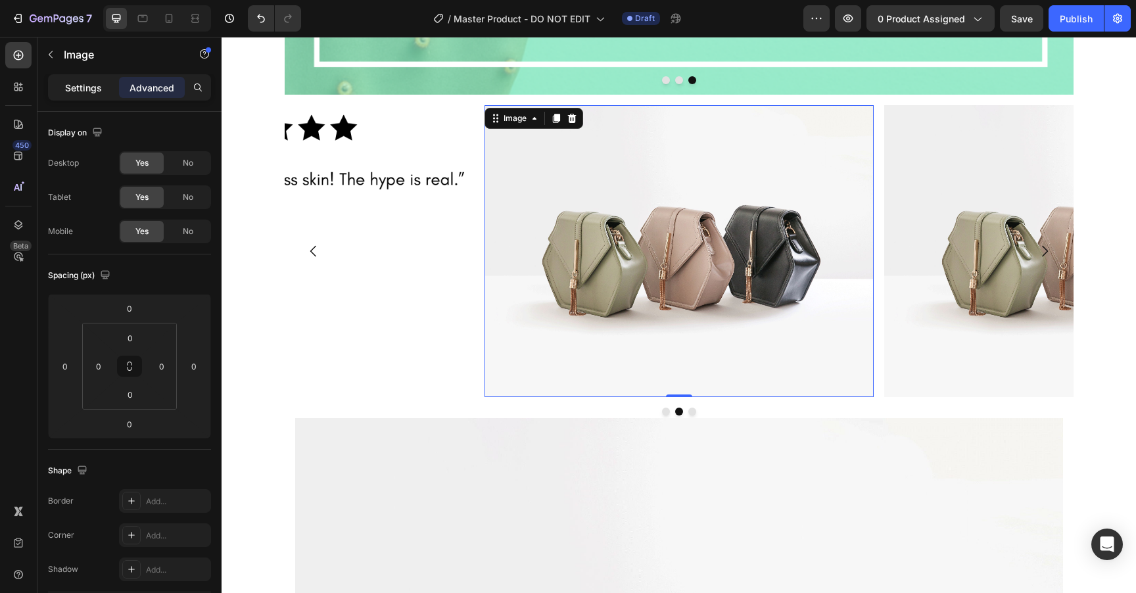
click at [81, 95] on div "Settings" at bounding box center [84, 87] width 66 height 21
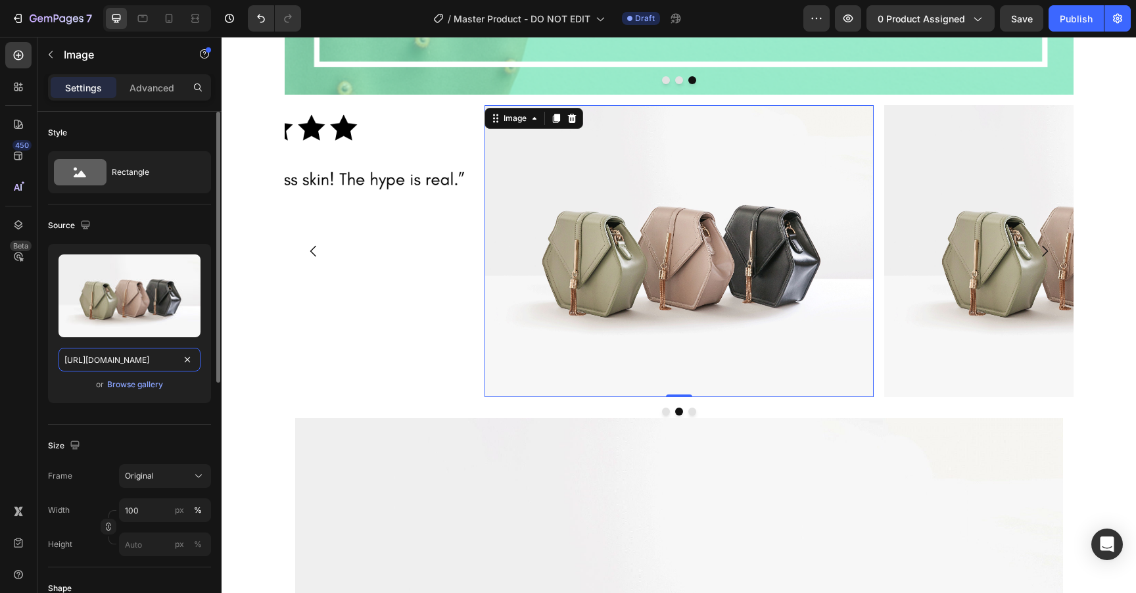
click at [124, 361] on input "https://cdn.shopify.com/s/files/1/2005/9307/files/image_demo.jpg" at bounding box center [130, 360] width 142 height 24
paste input "1681/2995/files/gempages_463925032490370129-dfc2a69f-c902-4c87-9546-38a8f863c48…"
type input "https://cdn.shopify.com/s/files/1/1681/2995/files/gempages_463925032490370129-d…"
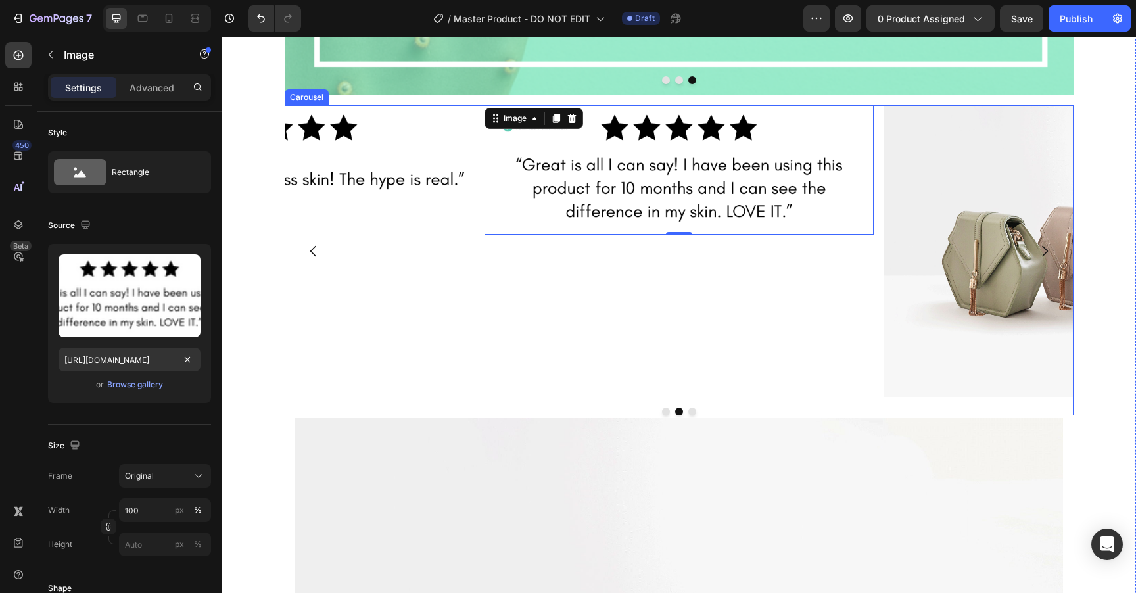
click at [692, 408] on button "Dot" at bounding box center [692, 412] width 8 height 8
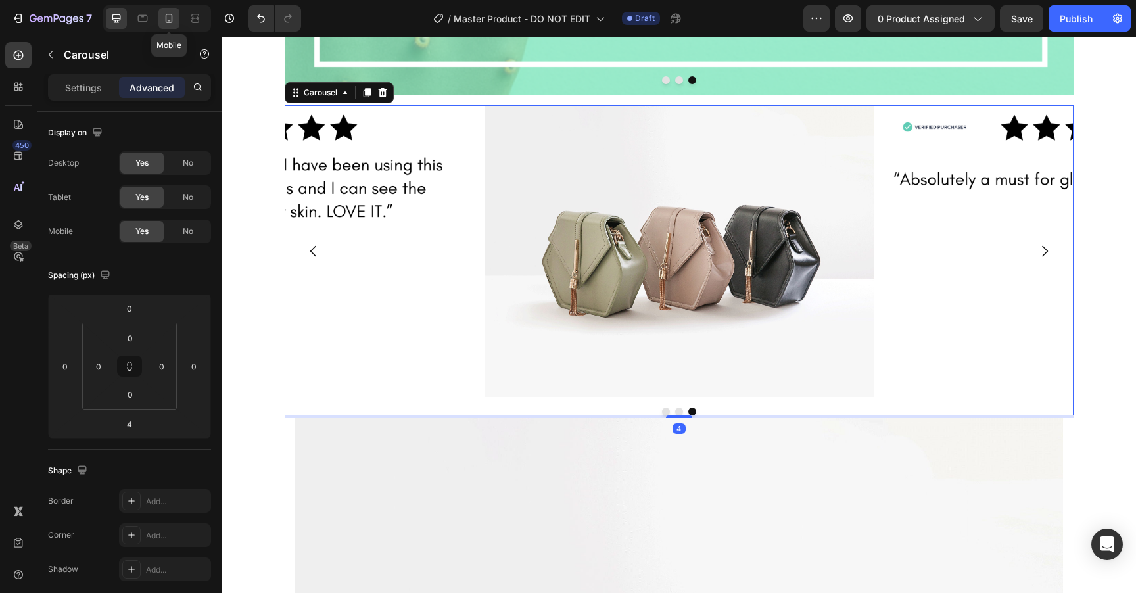
click at [171, 16] on icon at bounding box center [168, 18] width 13 height 13
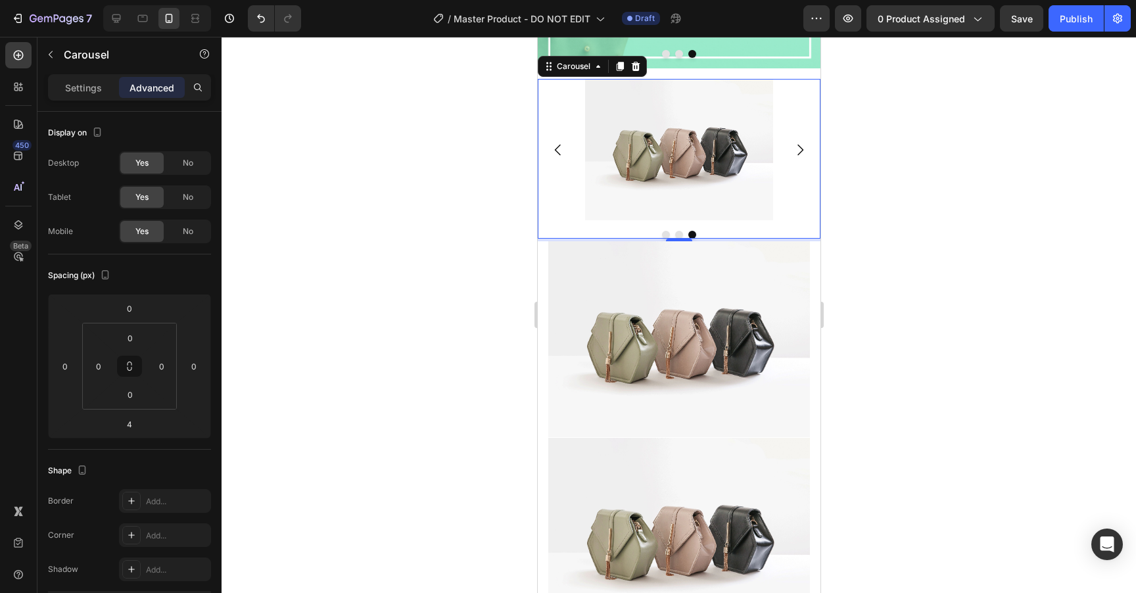
scroll to position [2591, 0]
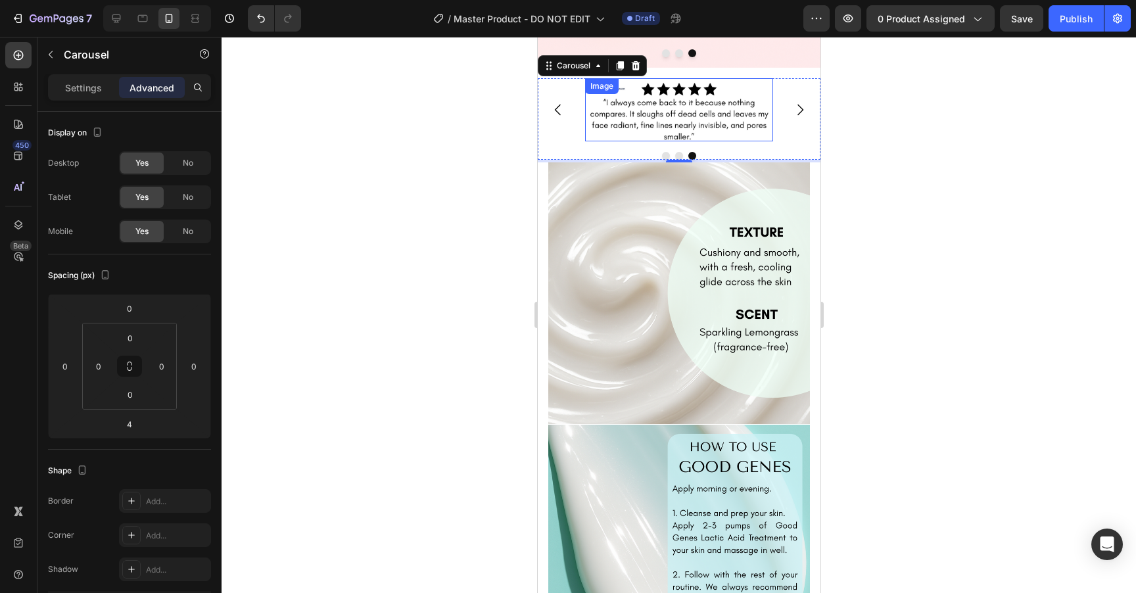
click at [666, 111] on img at bounding box center [678, 109] width 188 height 62
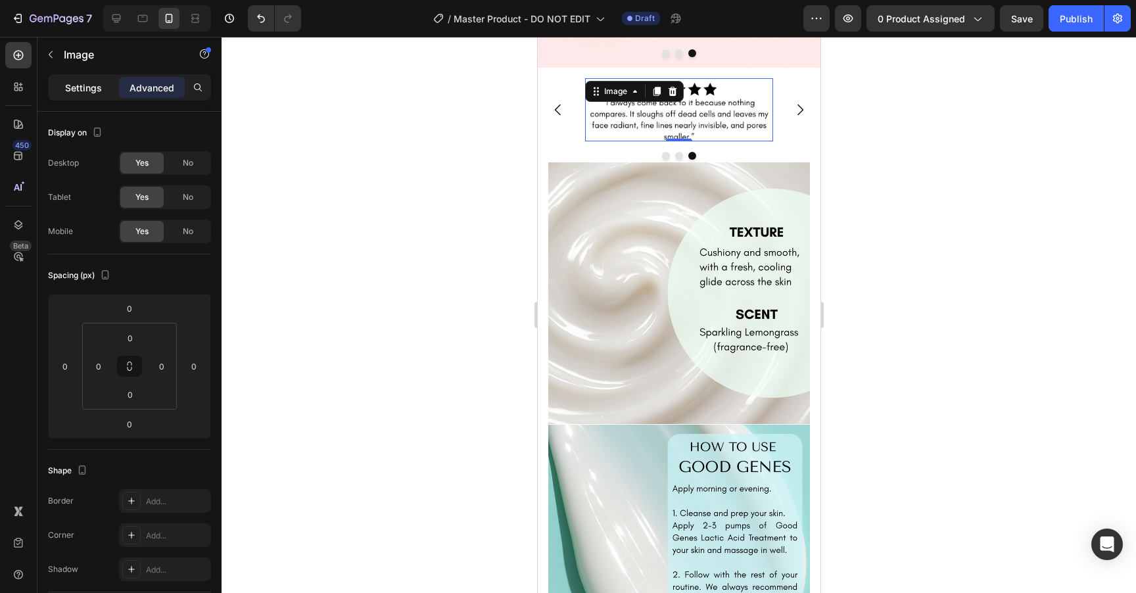
click at [83, 81] on p "Settings" at bounding box center [83, 88] width 37 height 14
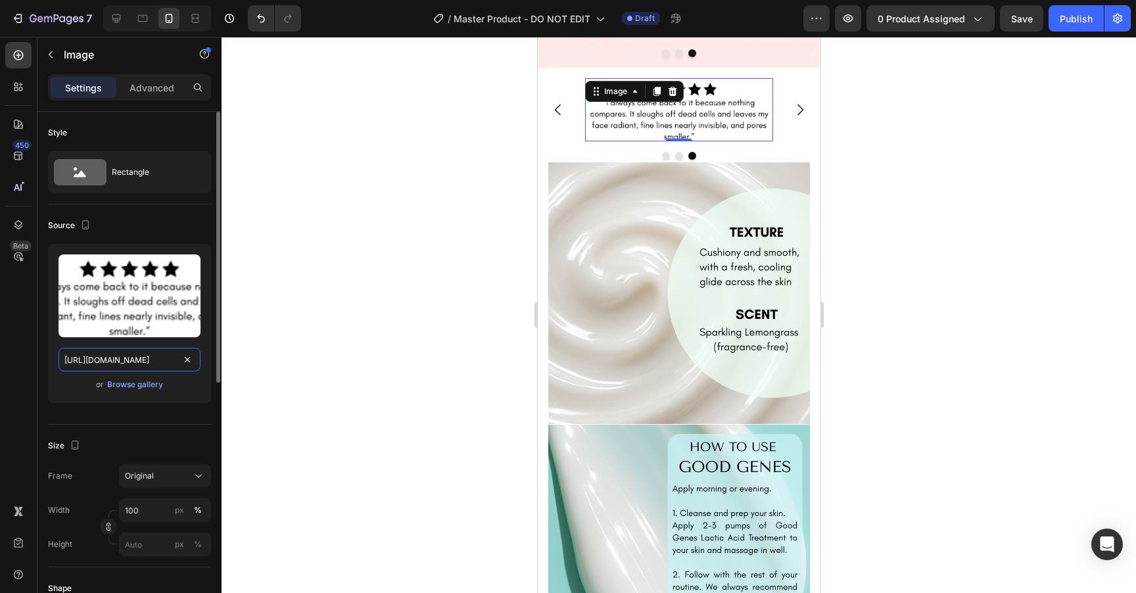
click at [128, 362] on input "https://cdn.shopify.com/s/files/1/1681/2995/files/gempages_463925032490370129-1…" at bounding box center [130, 360] width 142 height 24
click at [116, 17] on icon at bounding box center [116, 18] width 13 height 13
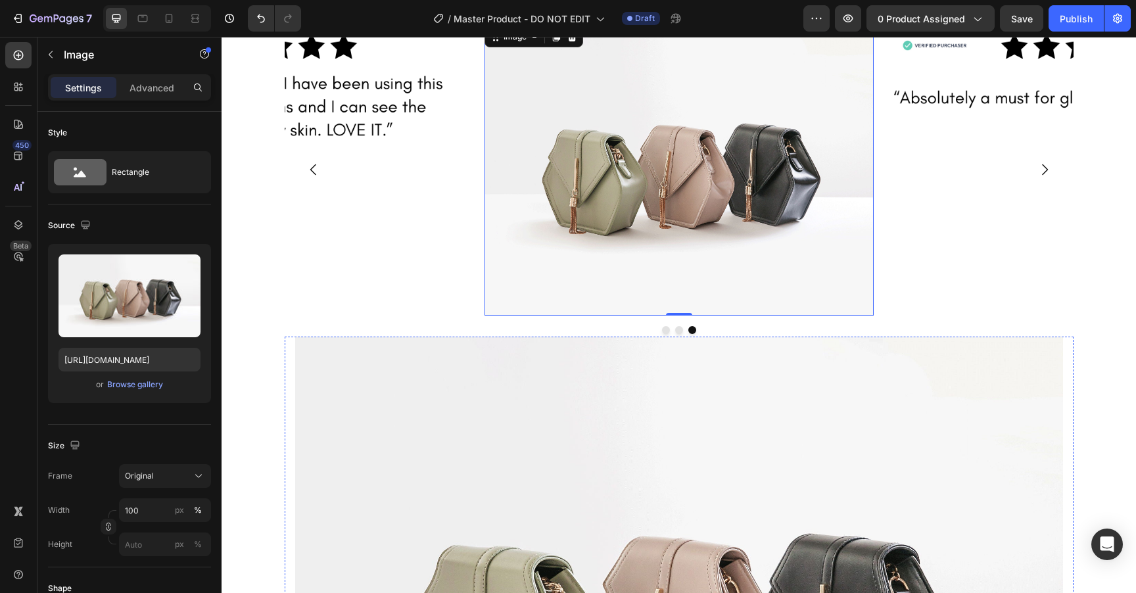
scroll to position [1747, 0]
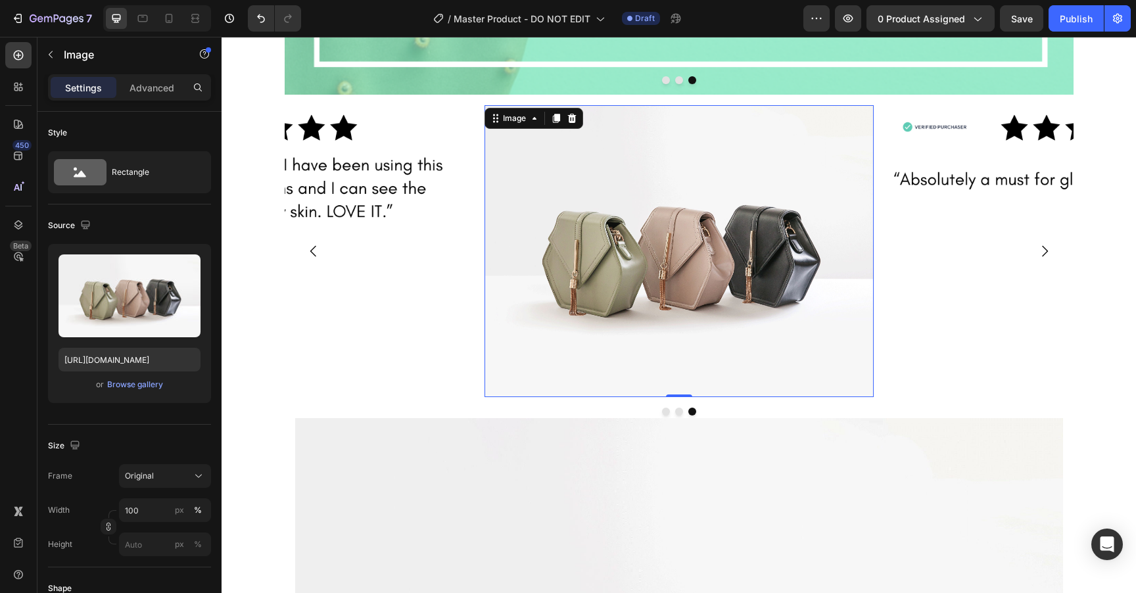
click at [680, 231] on img at bounding box center [678, 251] width 389 height 292
click at [110, 363] on input "https://cdn.shopify.com/s/files/1/2005/9307/files/image_demo.jpg" at bounding box center [130, 360] width 142 height 24
paste input "1681/2995/files/gempages_463925032490370129-1d6b6626-2a7d-4e24-b9dd-249d5c69288…"
type input "https://cdn.shopify.com/s/files/1/1681/2995/files/gempages_463925032490370129-1…"
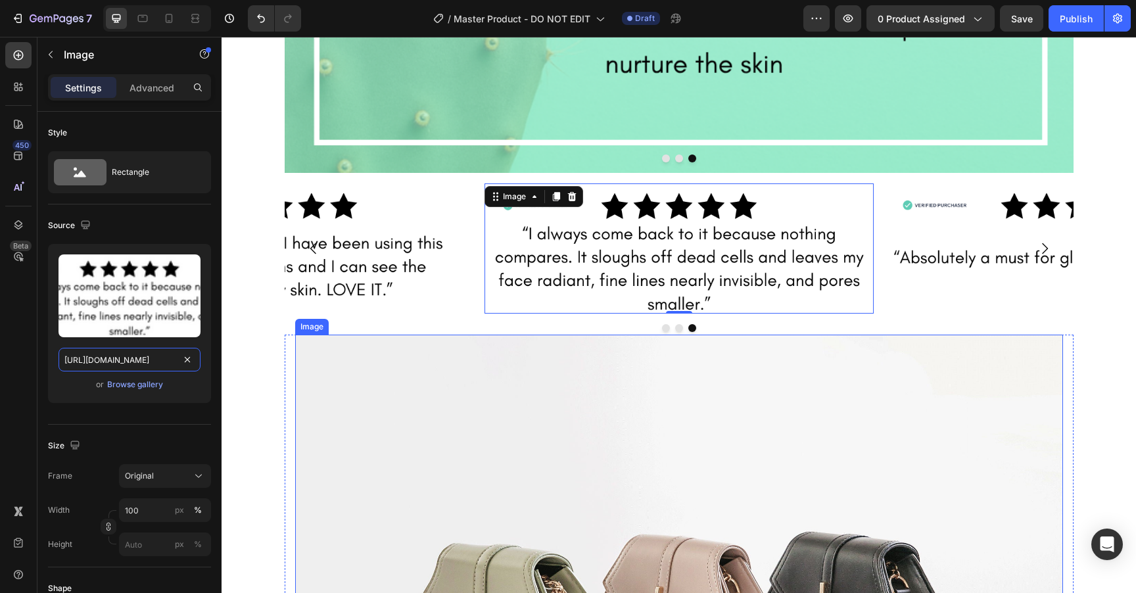
scroll to position [1657, 0]
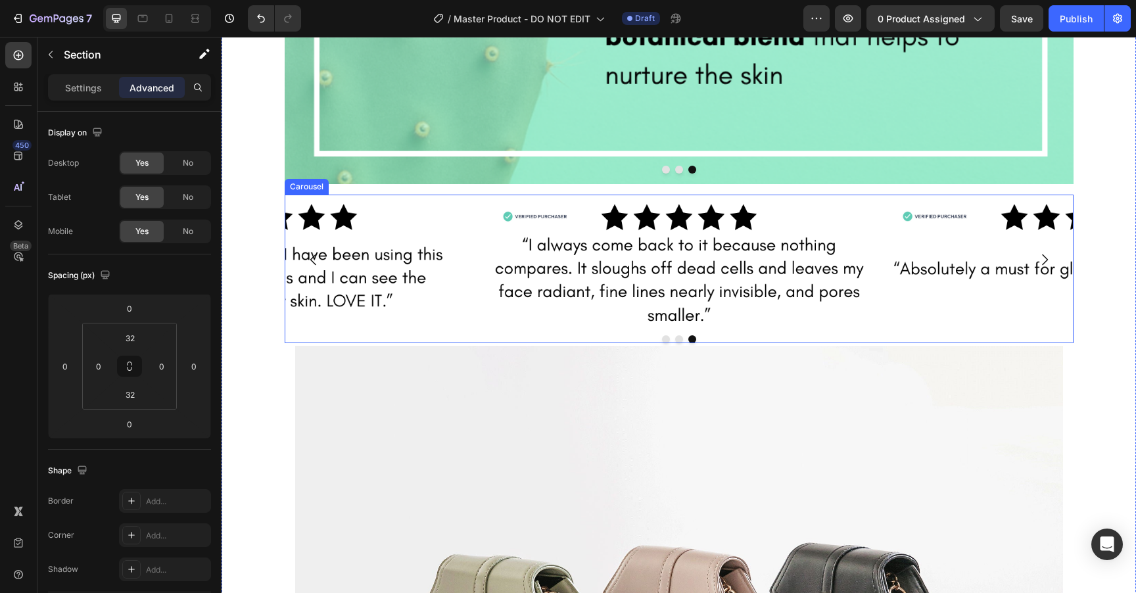
click at [466, 312] on div "Image Image Image Carousel" at bounding box center [679, 269] width 789 height 149
click at [77, 94] on p "Settings" at bounding box center [83, 88] width 37 height 14
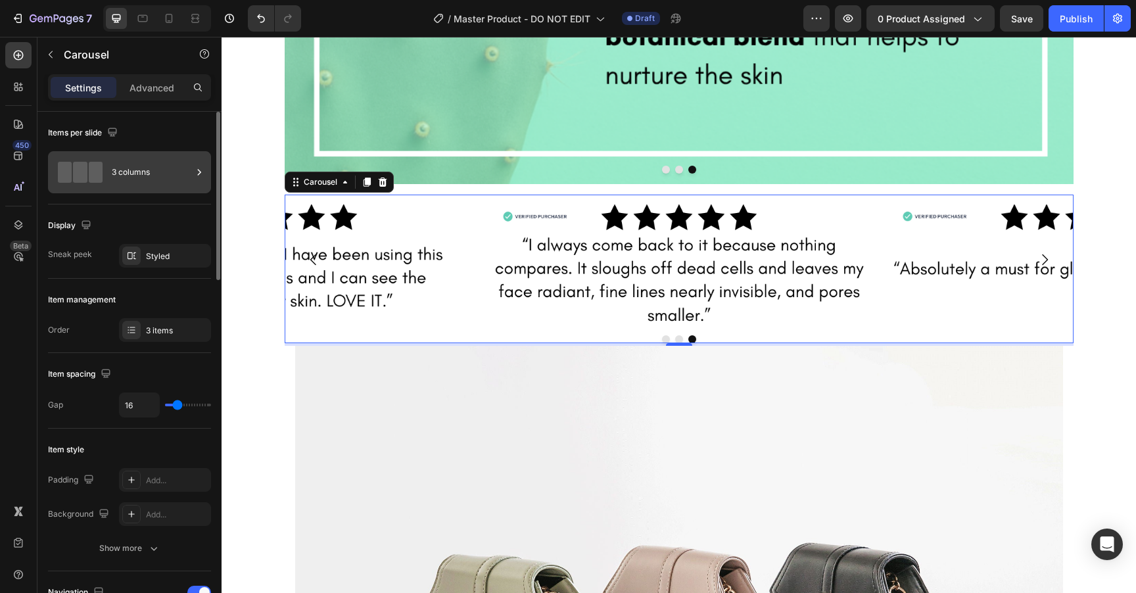
click at [152, 177] on div "3 columns" at bounding box center [152, 172] width 80 height 30
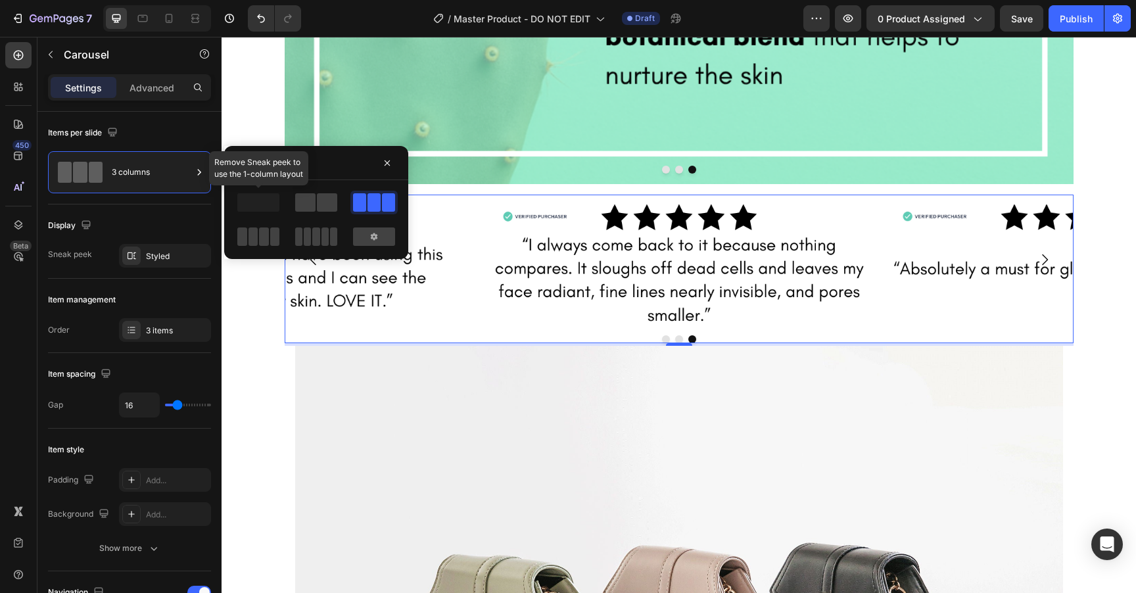
click at [256, 202] on span at bounding box center [258, 202] width 42 height 18
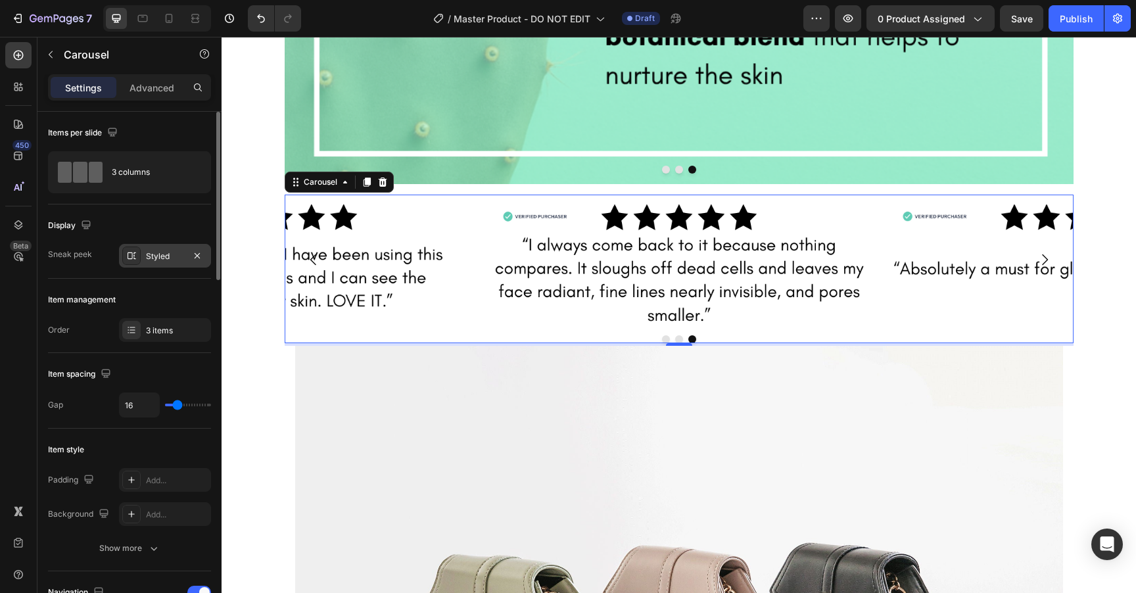
click at [161, 261] on div "Styled" at bounding box center [165, 256] width 38 height 12
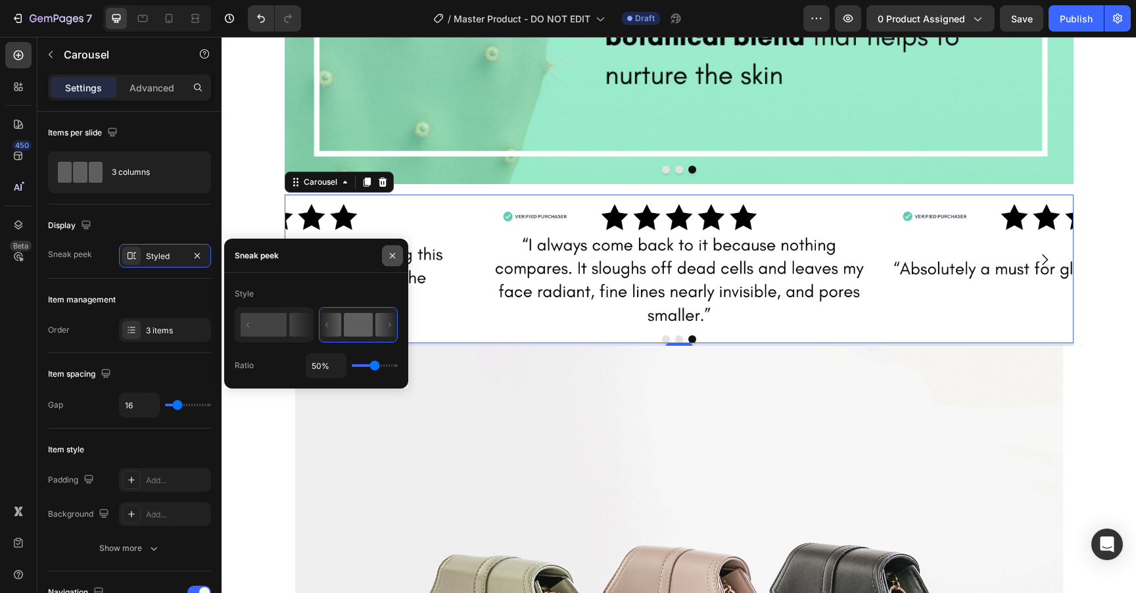
click at [392, 253] on icon "button" at bounding box center [392, 255] width 11 height 11
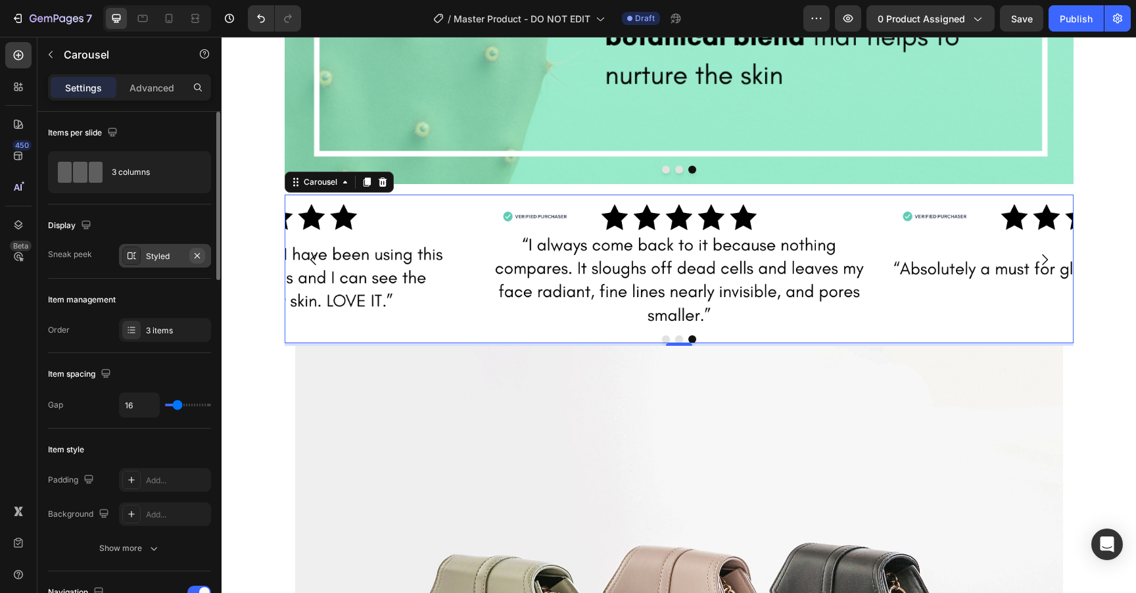
click at [199, 253] on icon "button" at bounding box center [197, 255] width 11 height 11
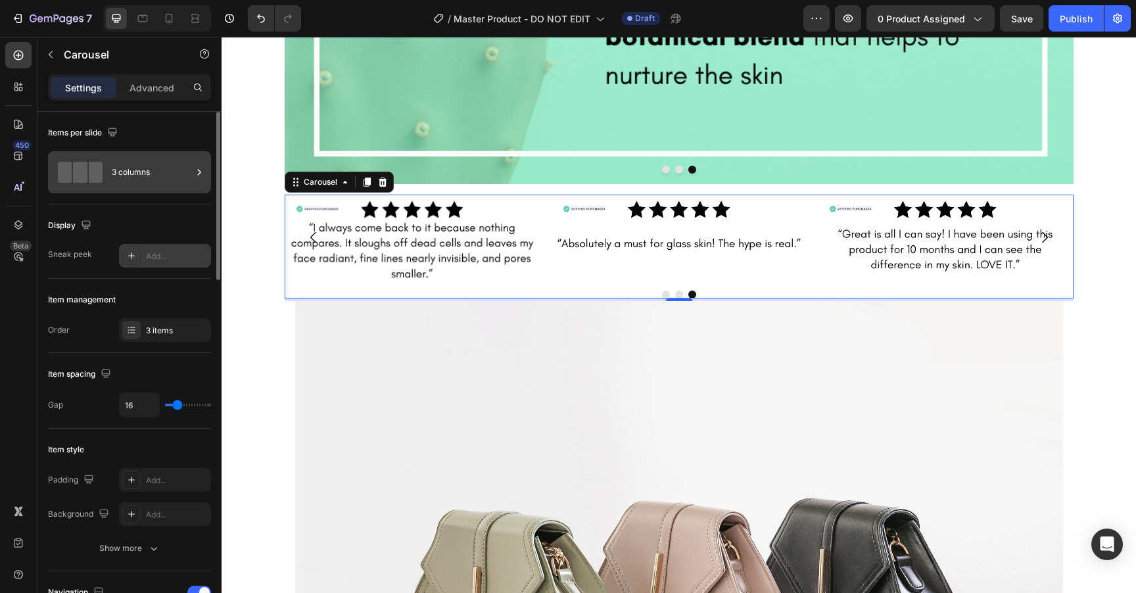
click at [125, 171] on div "3 columns" at bounding box center [152, 172] width 80 height 30
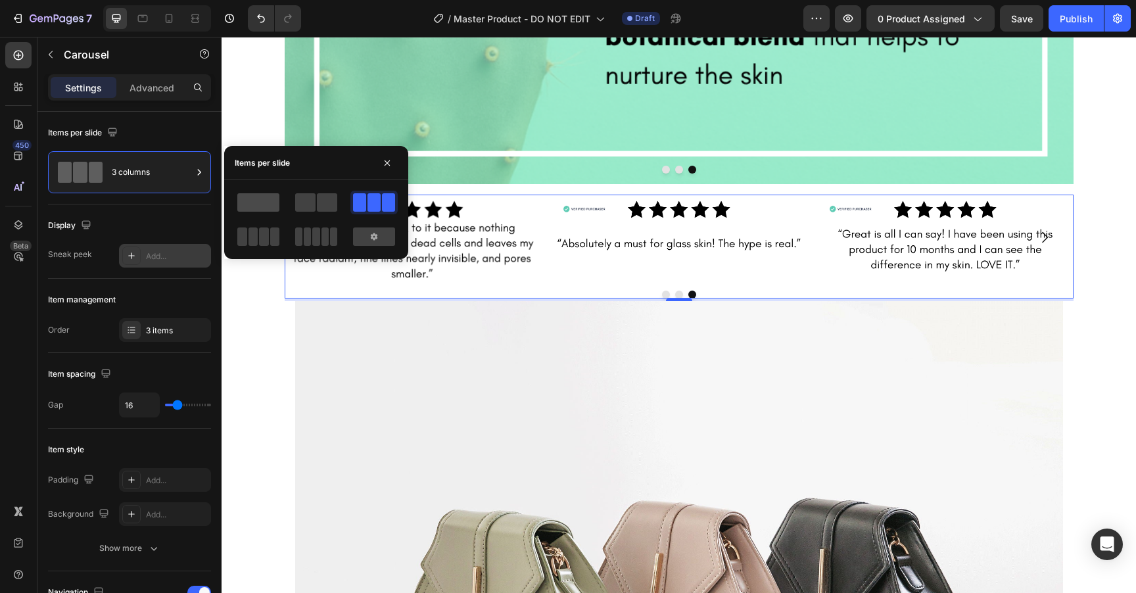
click at [262, 205] on span at bounding box center [258, 202] width 42 height 18
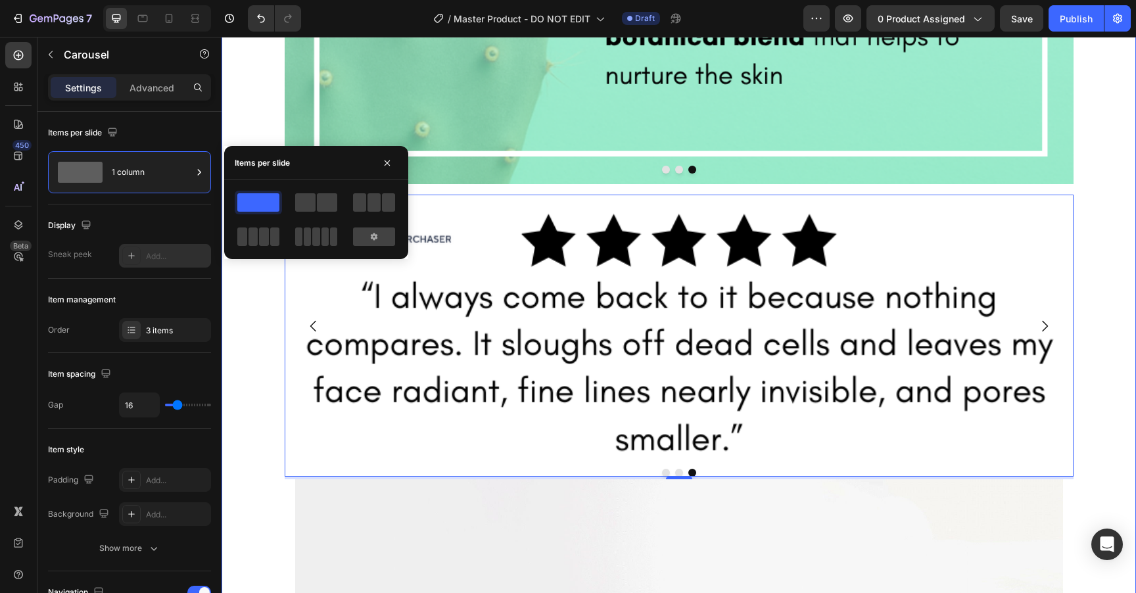
click at [247, 348] on div "Image Image Image Carousel 4" at bounding box center [679, 337] width 914 height 285
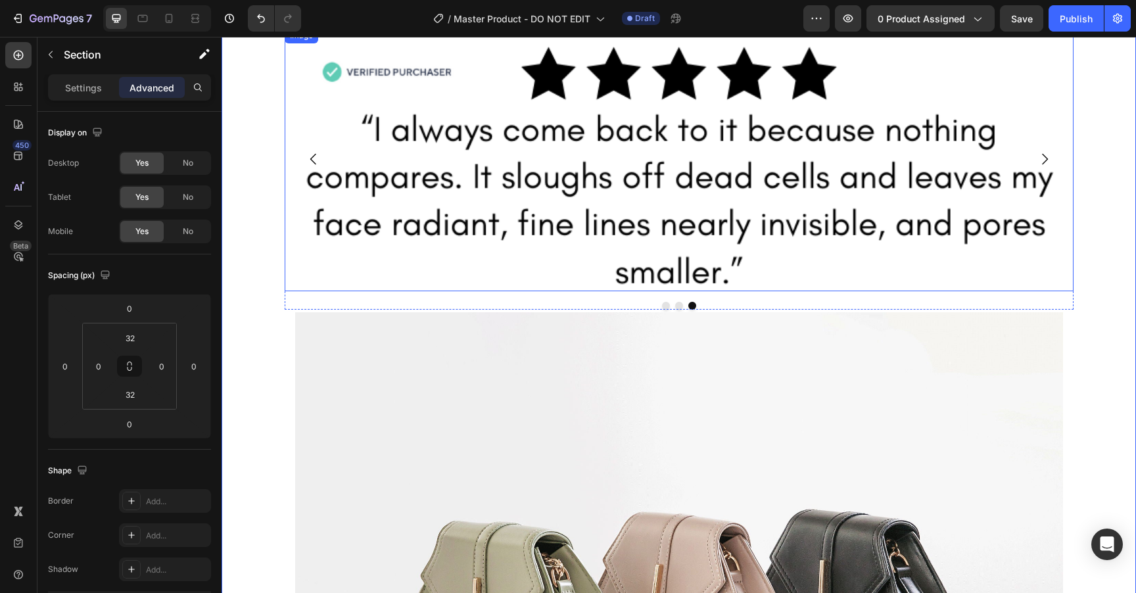
scroll to position [1892, 0]
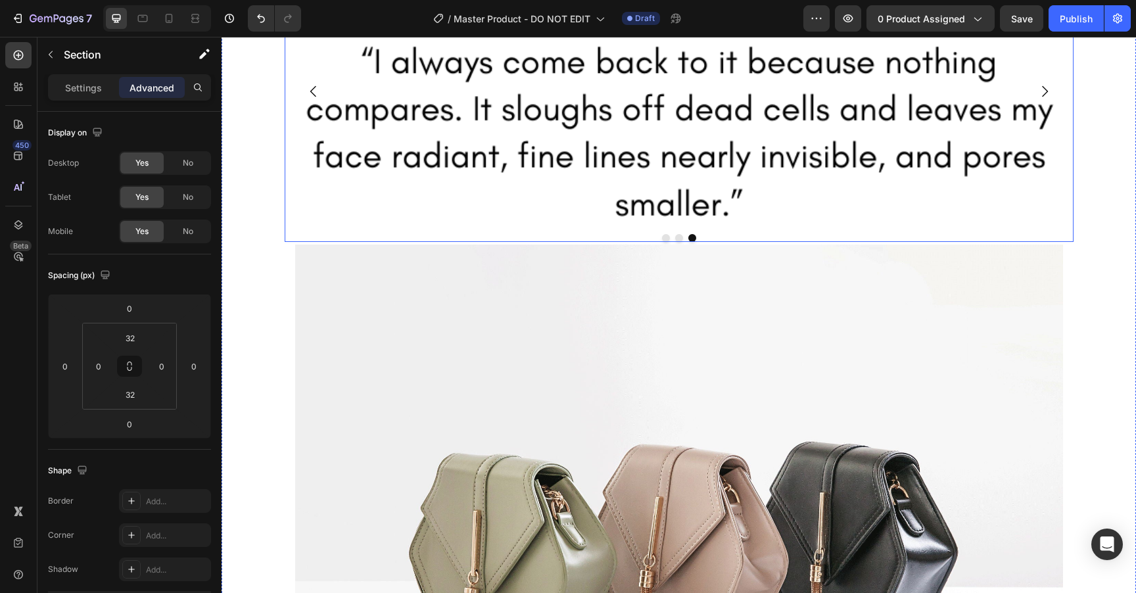
click at [665, 234] on button "Dot" at bounding box center [666, 238] width 8 height 8
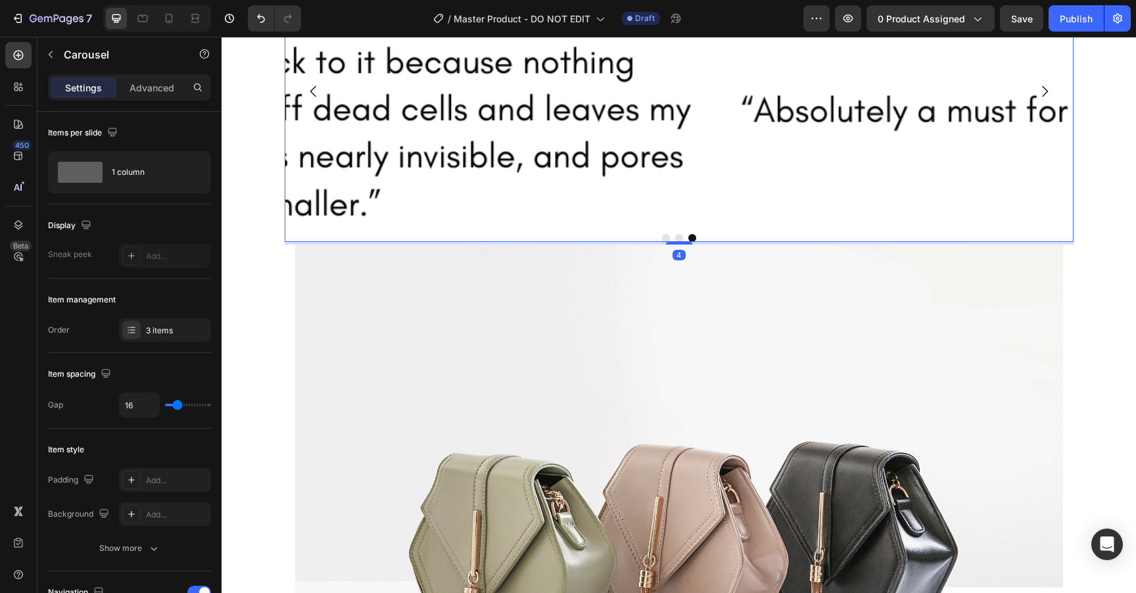
click at [679, 234] on button "Dot" at bounding box center [679, 238] width 8 height 8
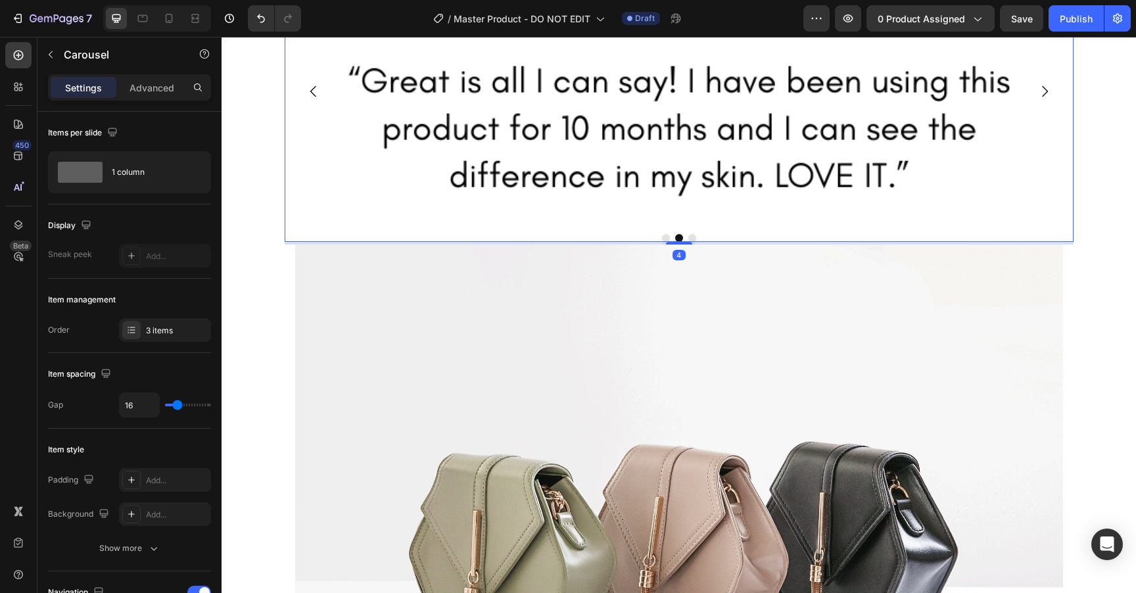
click at [665, 234] on button "Dot" at bounding box center [666, 238] width 8 height 8
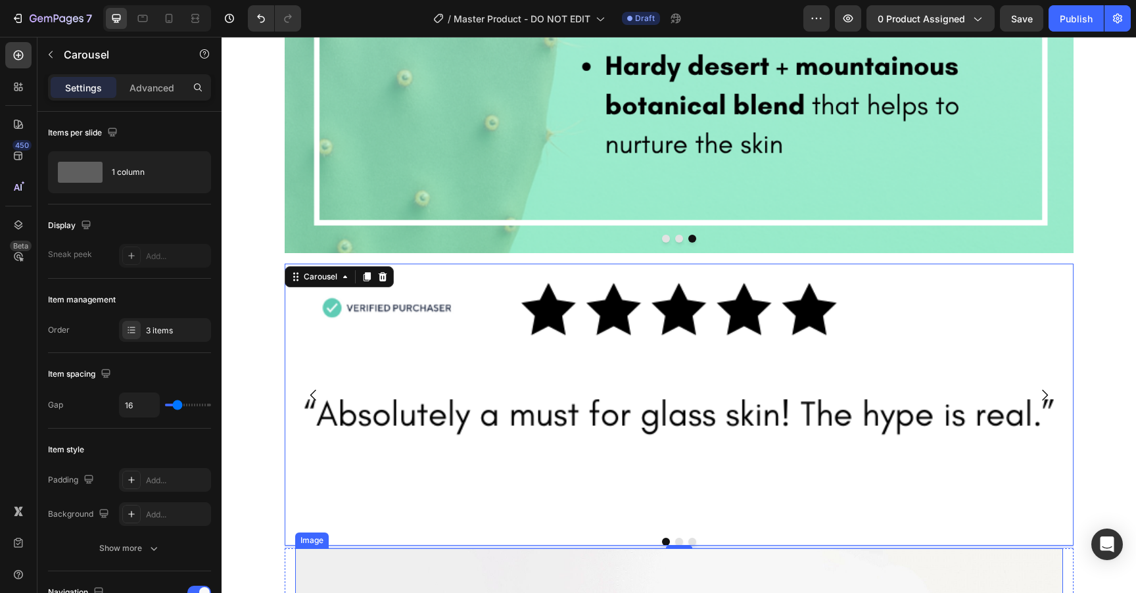
scroll to position [1576, 0]
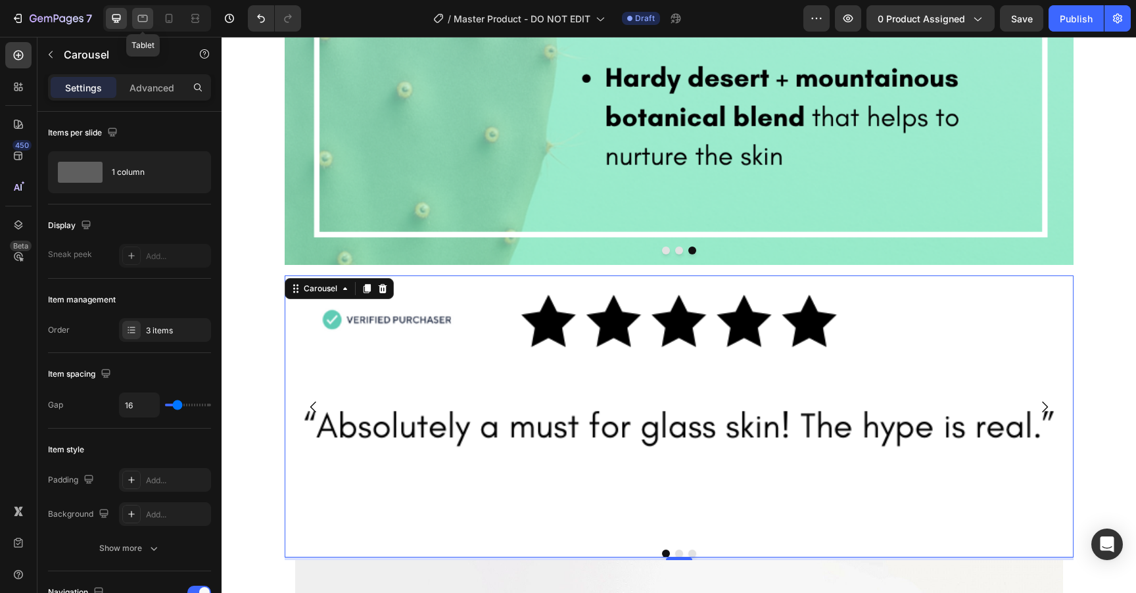
click at [143, 24] on icon at bounding box center [142, 18] width 13 height 13
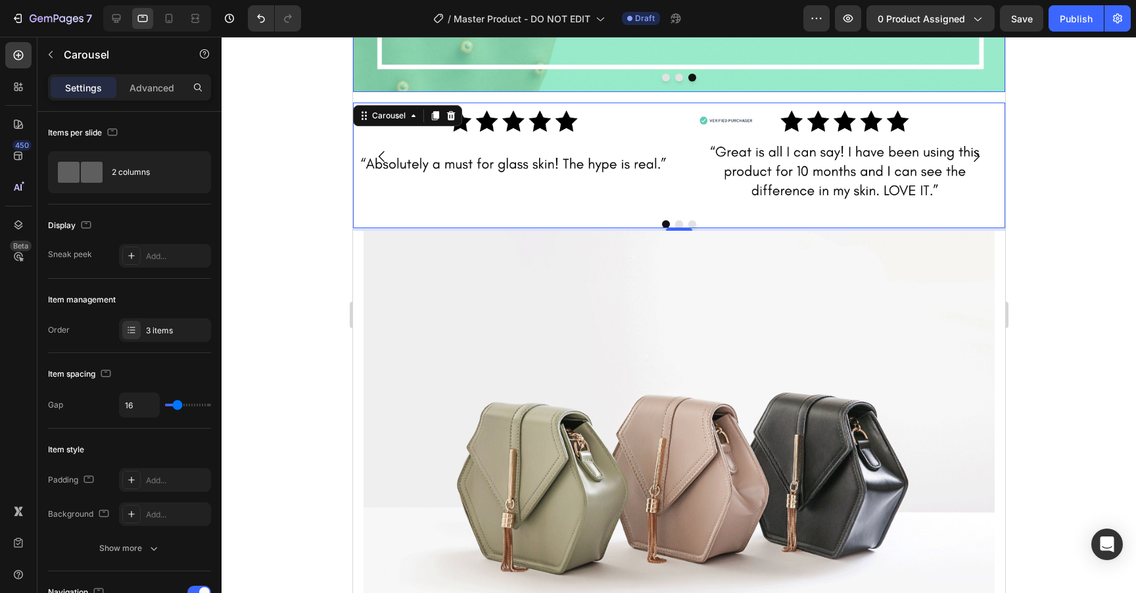
scroll to position [1806, 0]
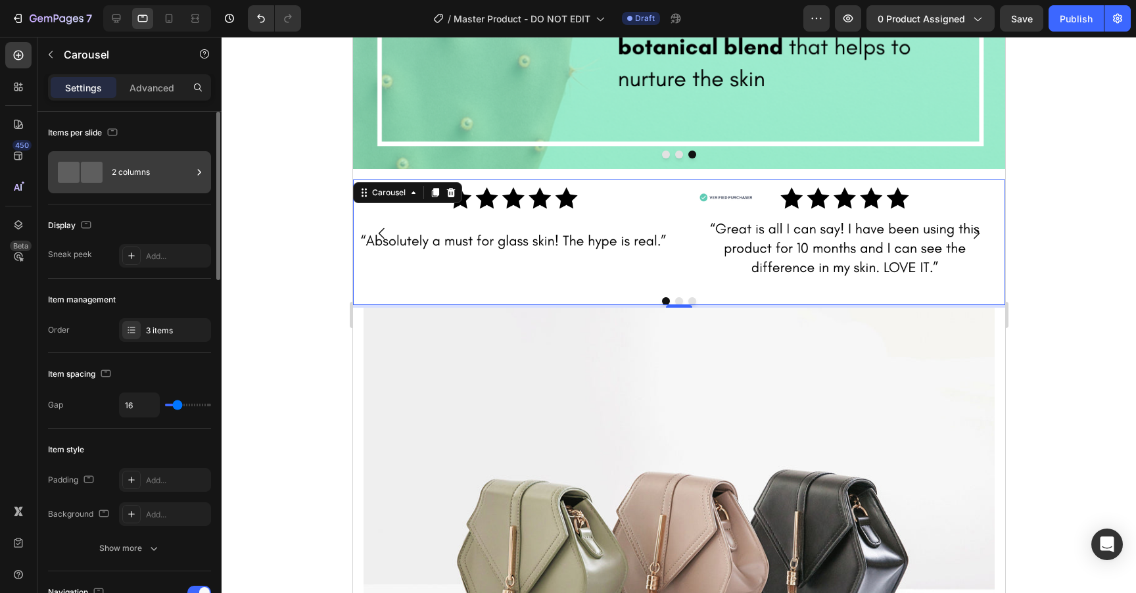
click at [105, 171] on div at bounding box center [80, 172] width 53 height 21
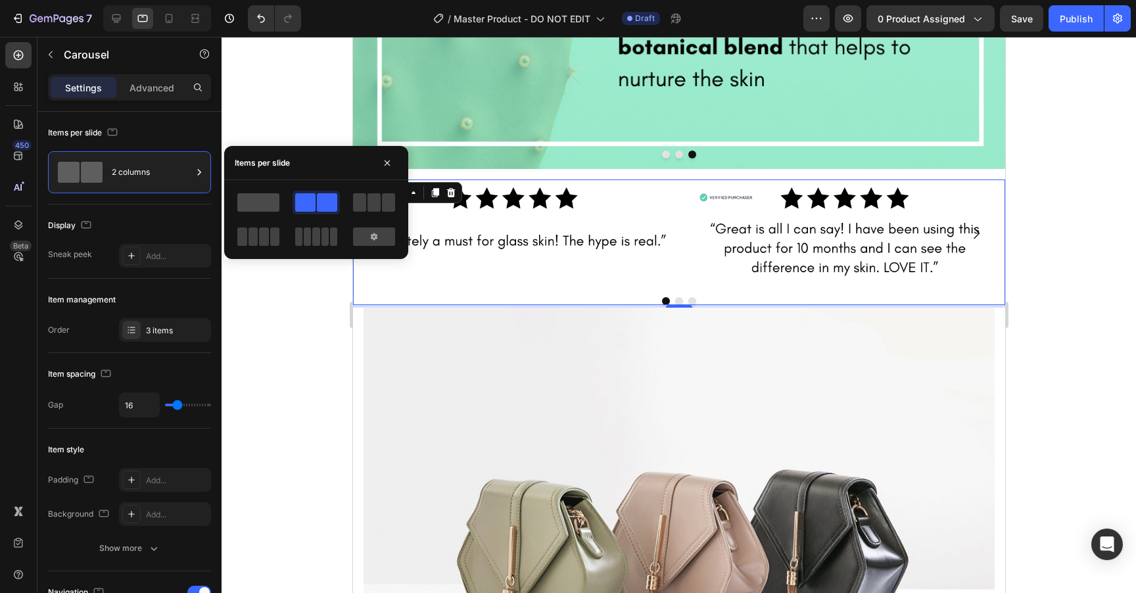
click at [262, 201] on span at bounding box center [258, 202] width 42 height 18
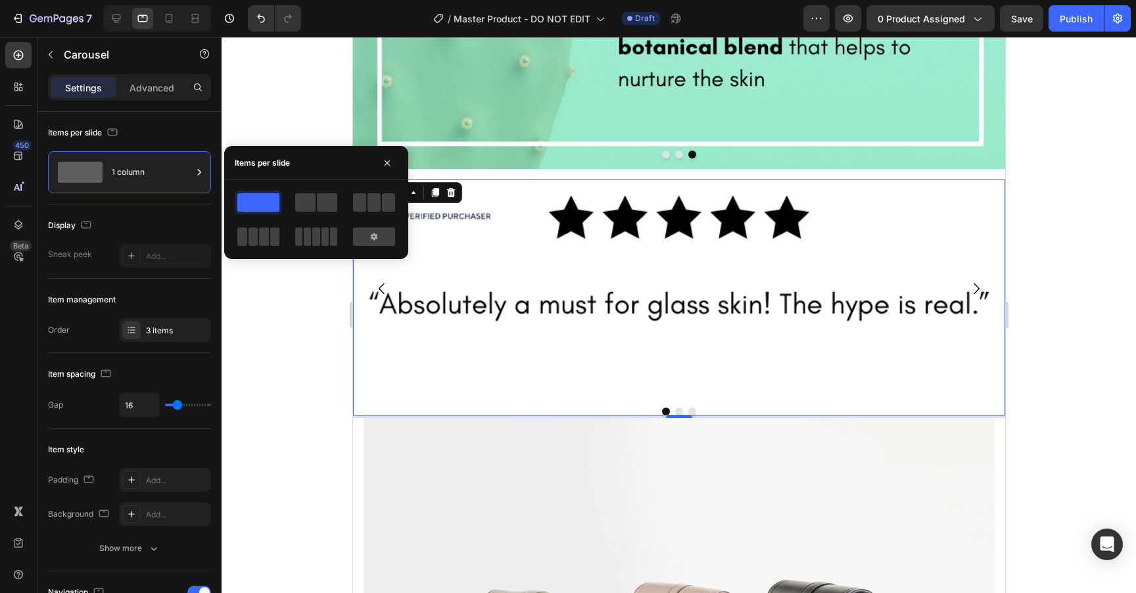
click at [140, 225] on div "Display" at bounding box center [129, 225] width 163 height 21
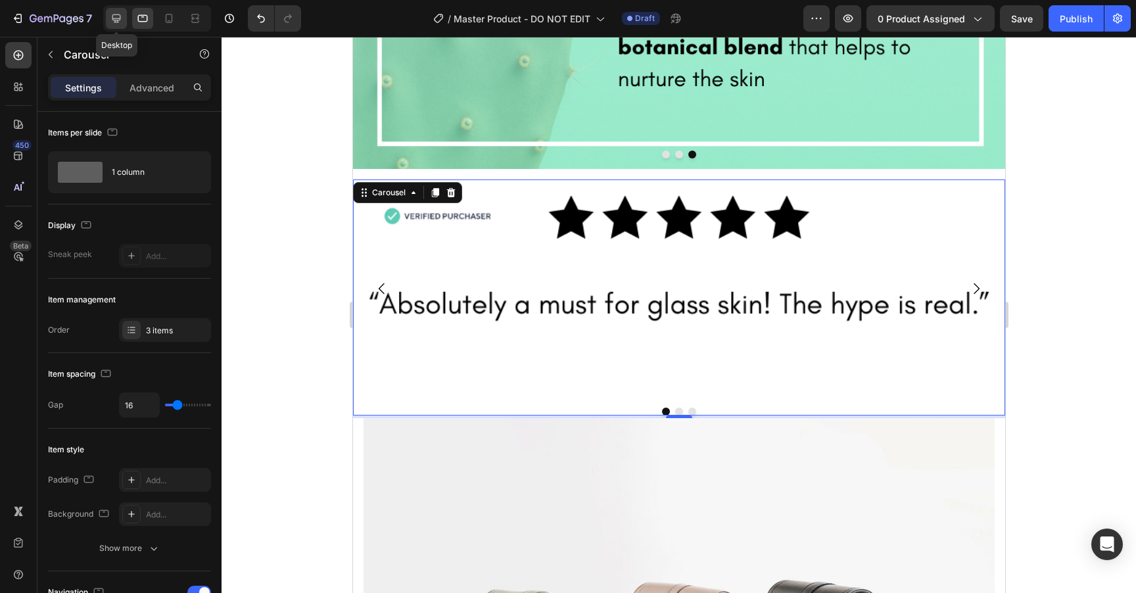
click at [124, 23] on div at bounding box center [116, 18] width 21 height 21
type input "1200"
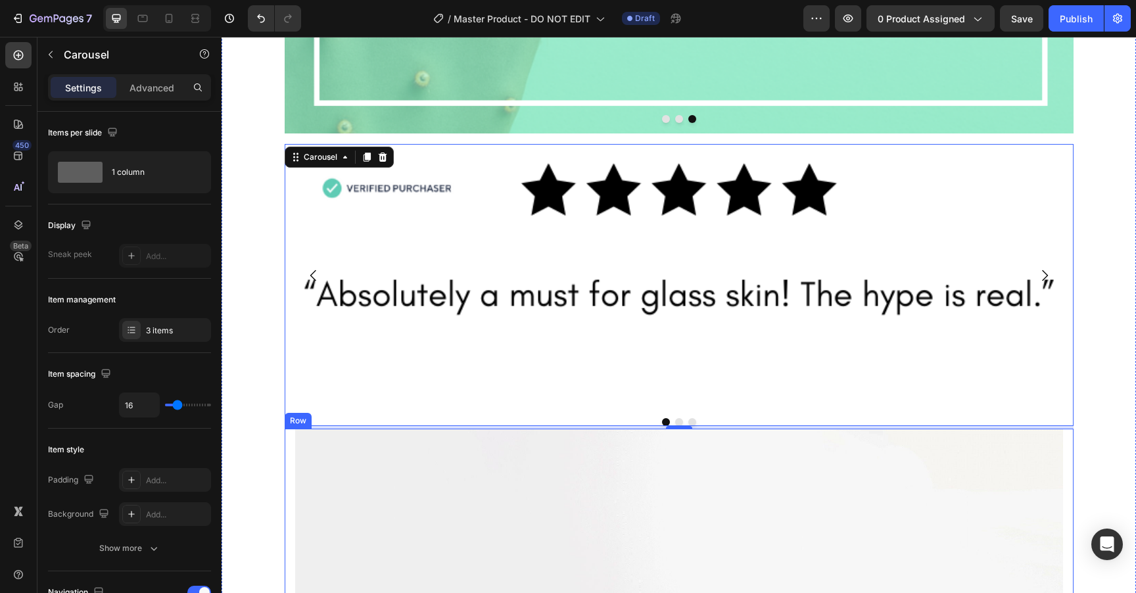
scroll to position [1693, 0]
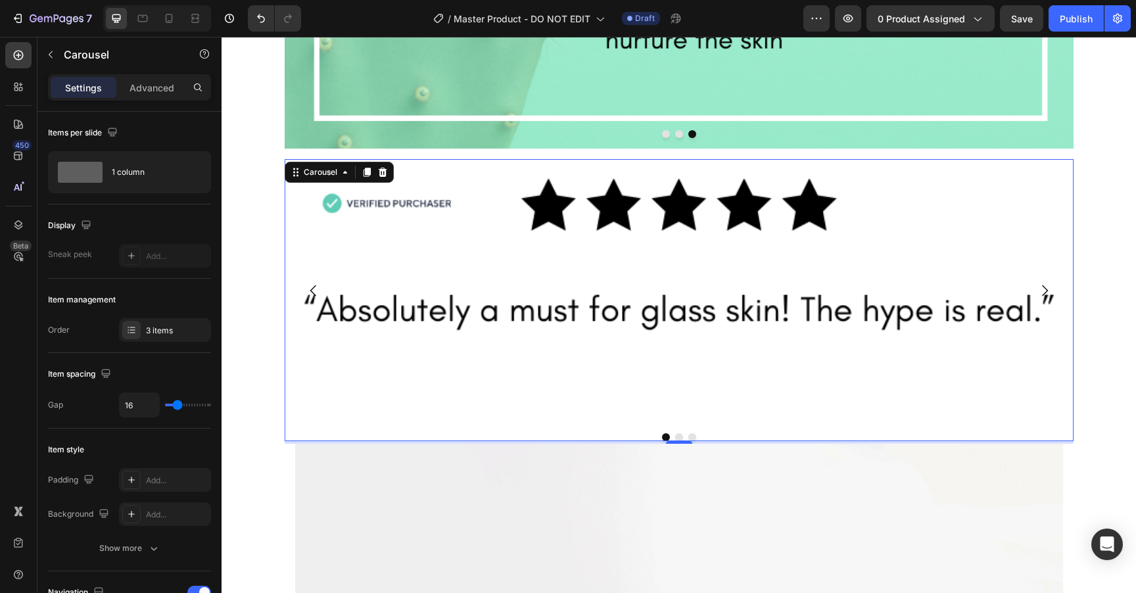
click at [303, 408] on div "Image Image Image Carousel 4" at bounding box center [679, 300] width 789 height 282
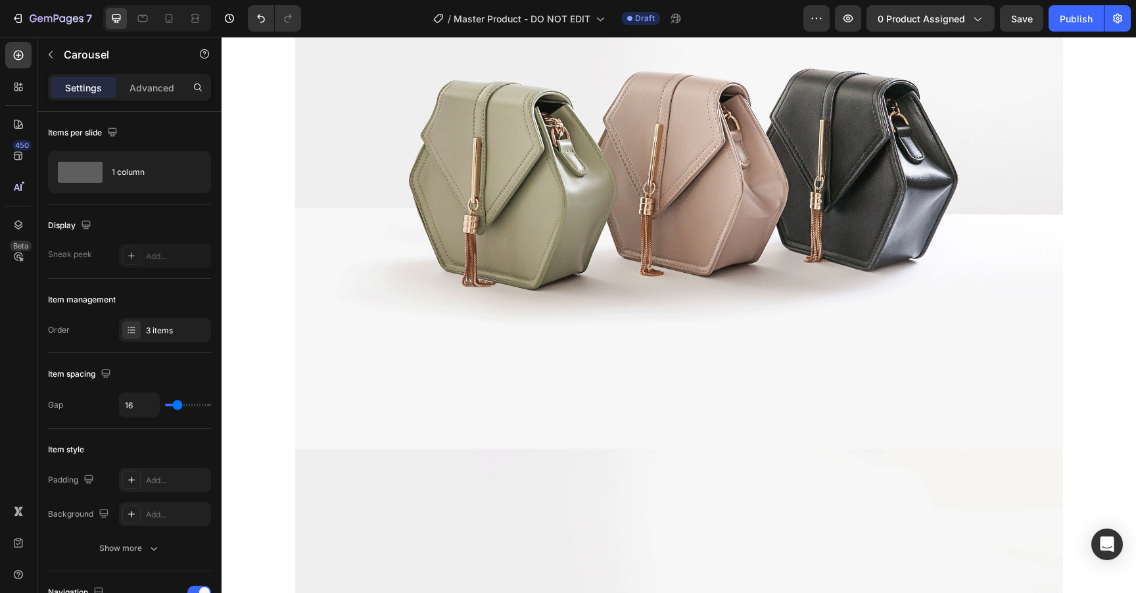
scroll to position [2340, 0]
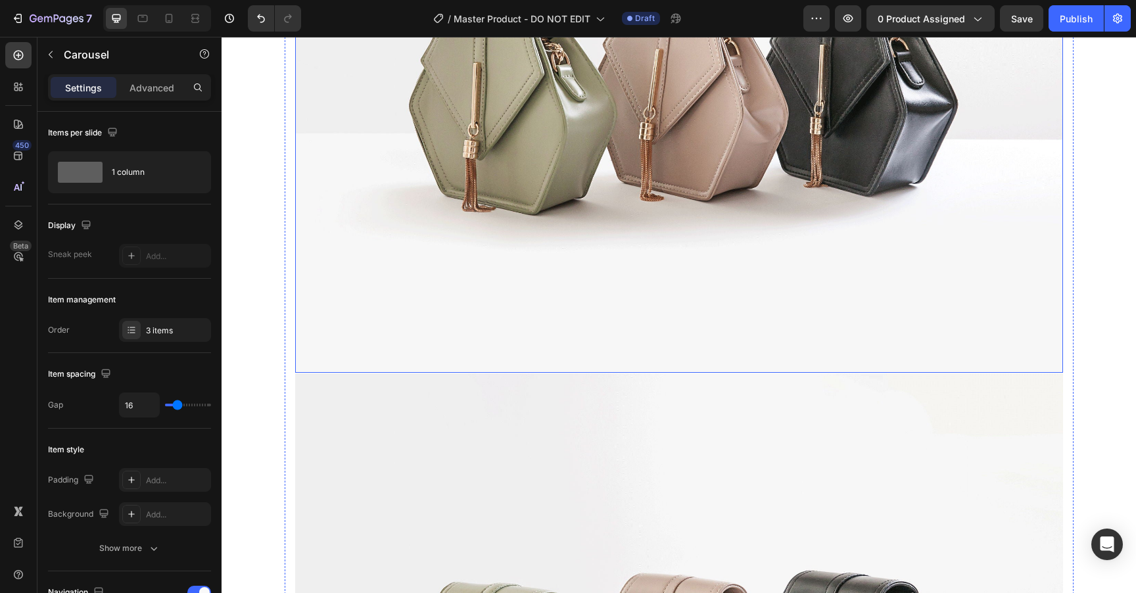
click at [419, 166] on img at bounding box center [679, 85] width 768 height 576
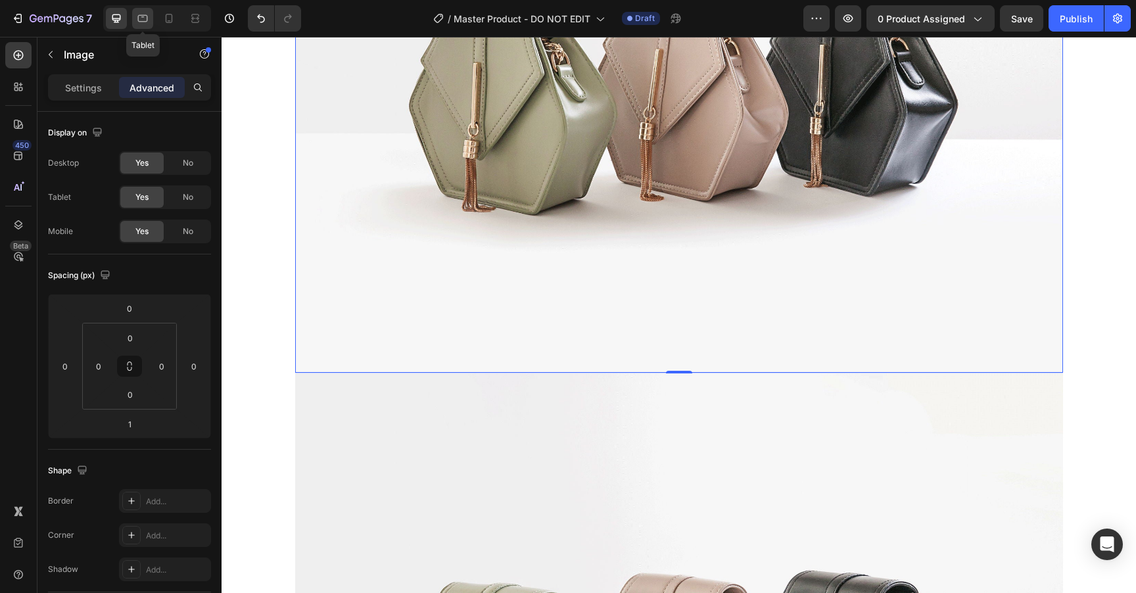
click at [142, 17] on icon at bounding box center [143, 18] width 10 height 7
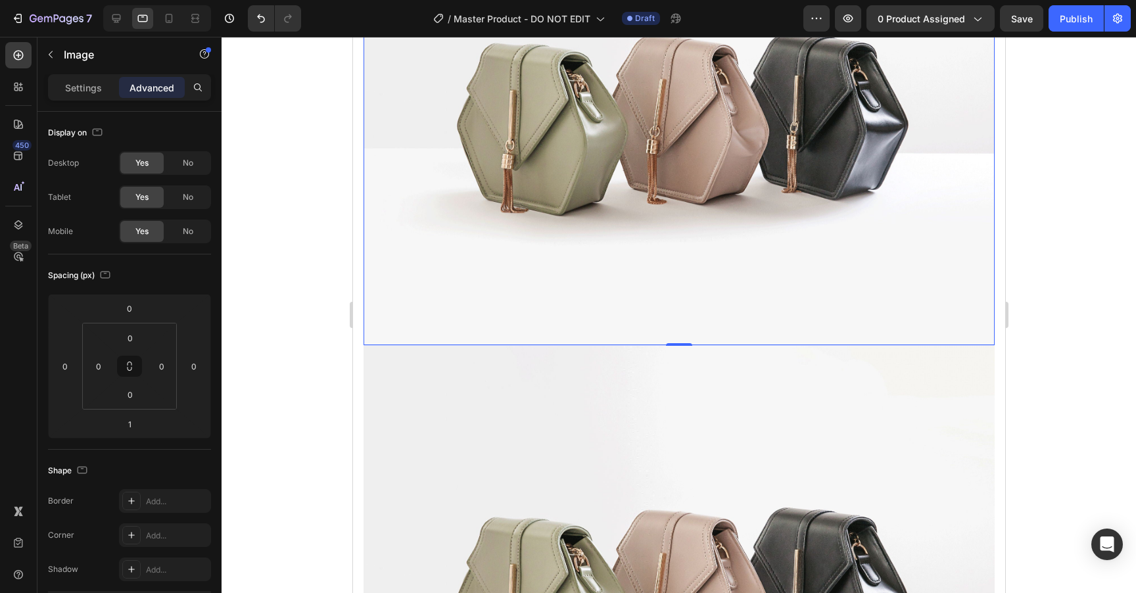
scroll to position [2299, 0]
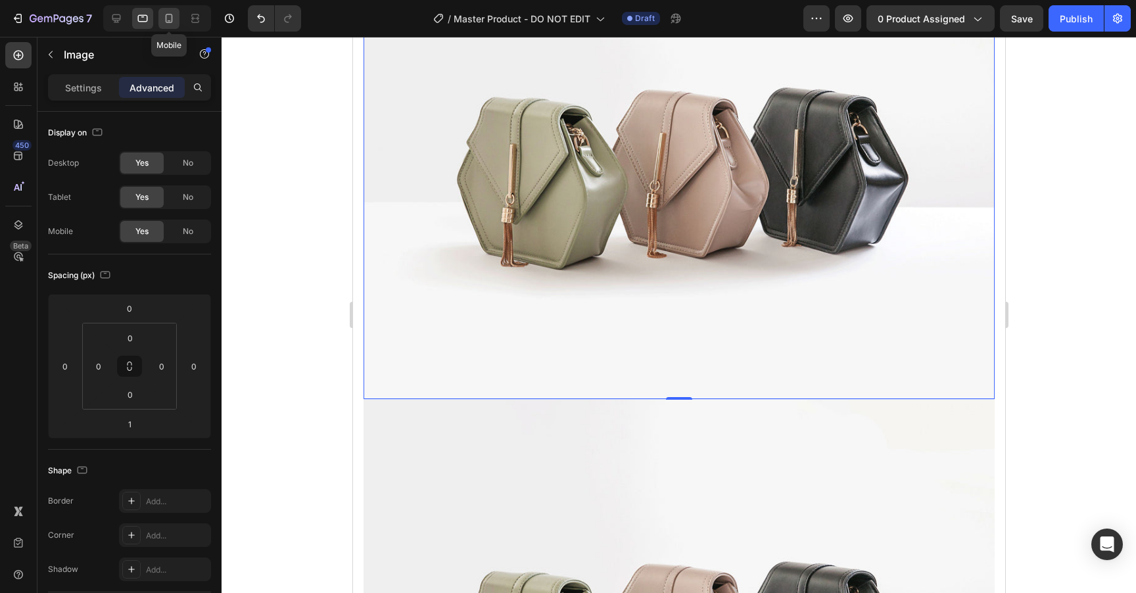
click at [168, 16] on icon at bounding box center [168, 18] width 13 height 13
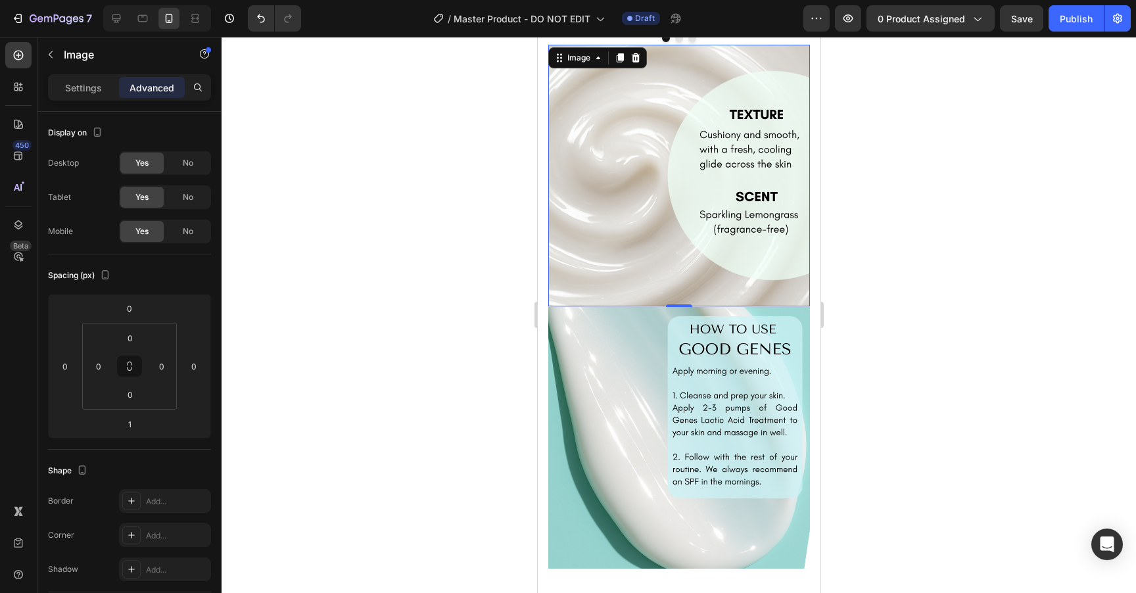
scroll to position [2661, 0]
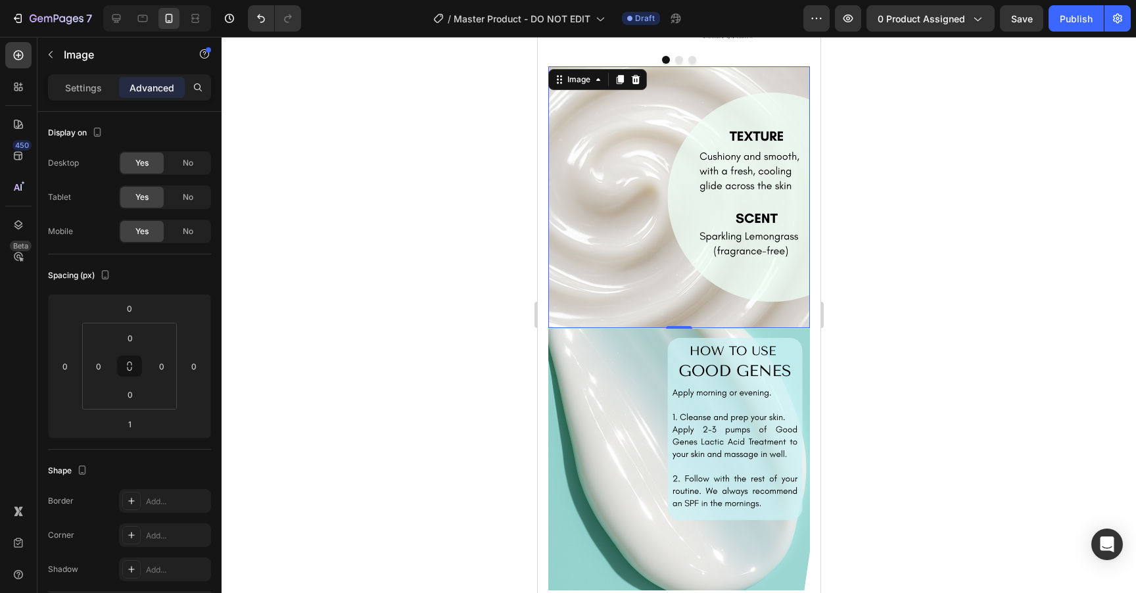
click at [625, 285] on img at bounding box center [679, 197] width 262 height 262
click at [87, 96] on div "Settings" at bounding box center [84, 87] width 66 height 21
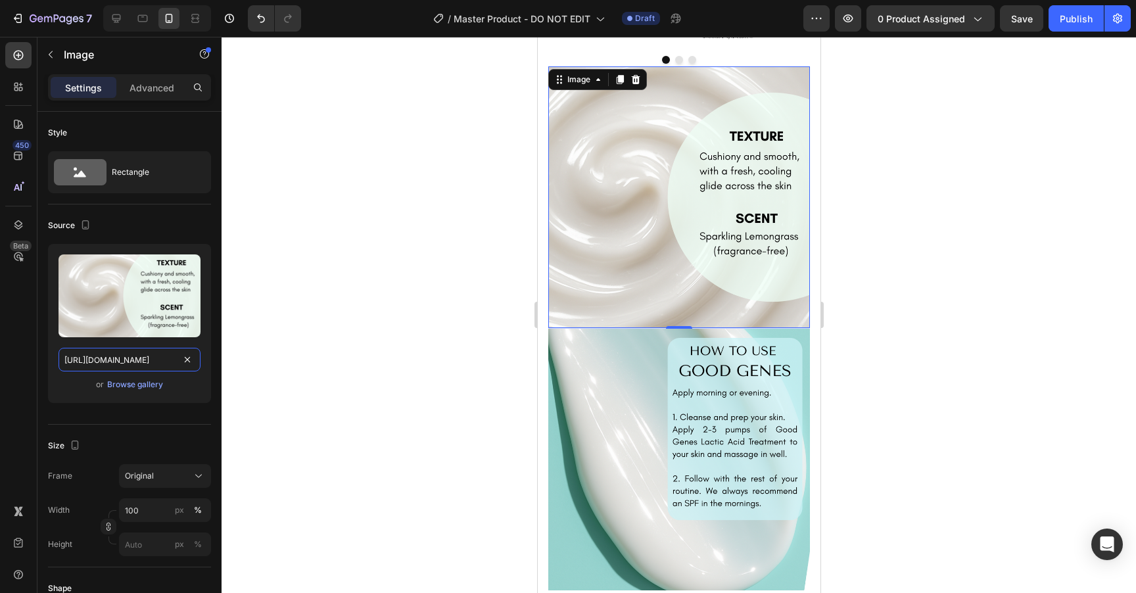
click at [120, 358] on input "https://cdn.shopify.com/s/files/1/1681/2995/files/gempages_463925032490370129-4…" at bounding box center [130, 360] width 142 height 24
click at [118, 19] on icon at bounding box center [116, 18] width 13 height 13
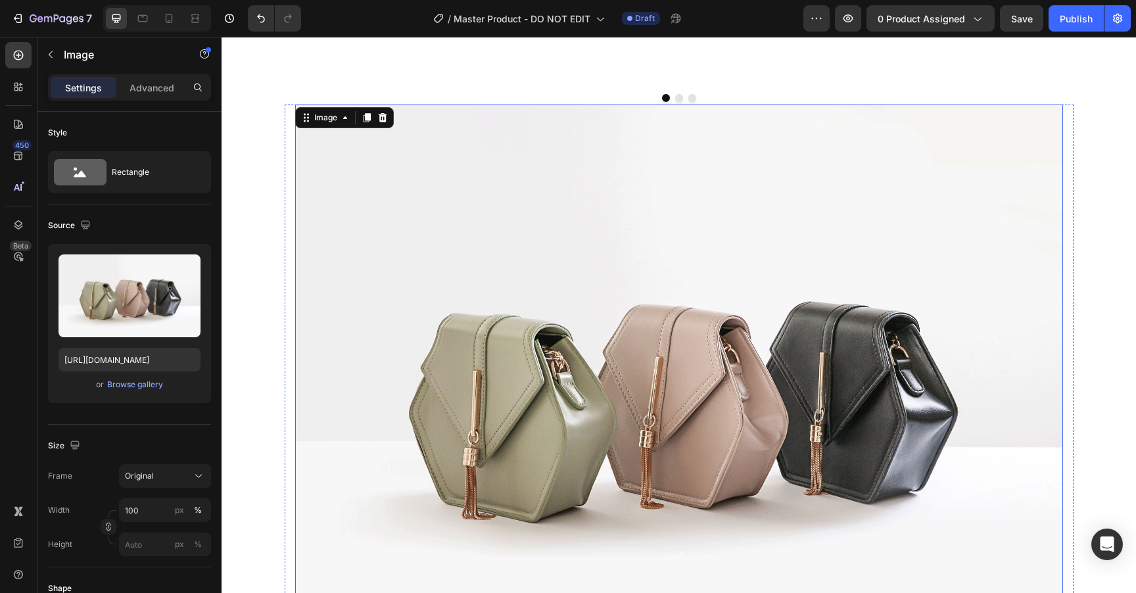
scroll to position [2031, 0]
click at [556, 334] on img at bounding box center [679, 393] width 768 height 576
click at [109, 366] on input "https://cdn.shopify.com/s/files/1/2005/9307/files/image_demo.jpg" at bounding box center [130, 360] width 142 height 24
paste input "1681/2995/files/gempages_463925032490370129-4b9ce147-9966-4b78-8e00-e2499595cfd…"
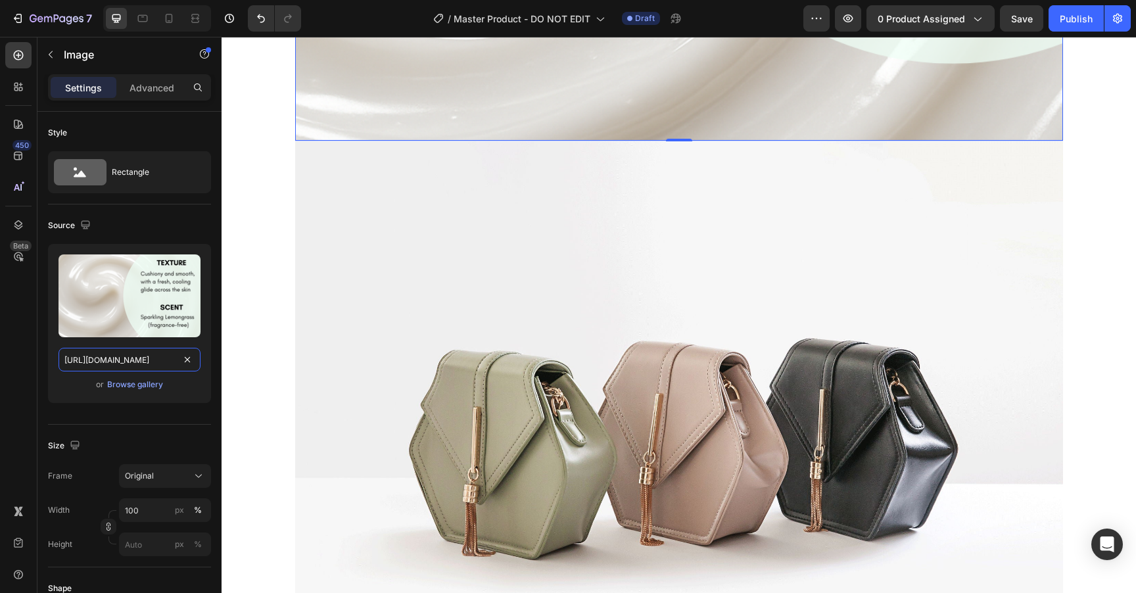
scroll to position [2768, 0]
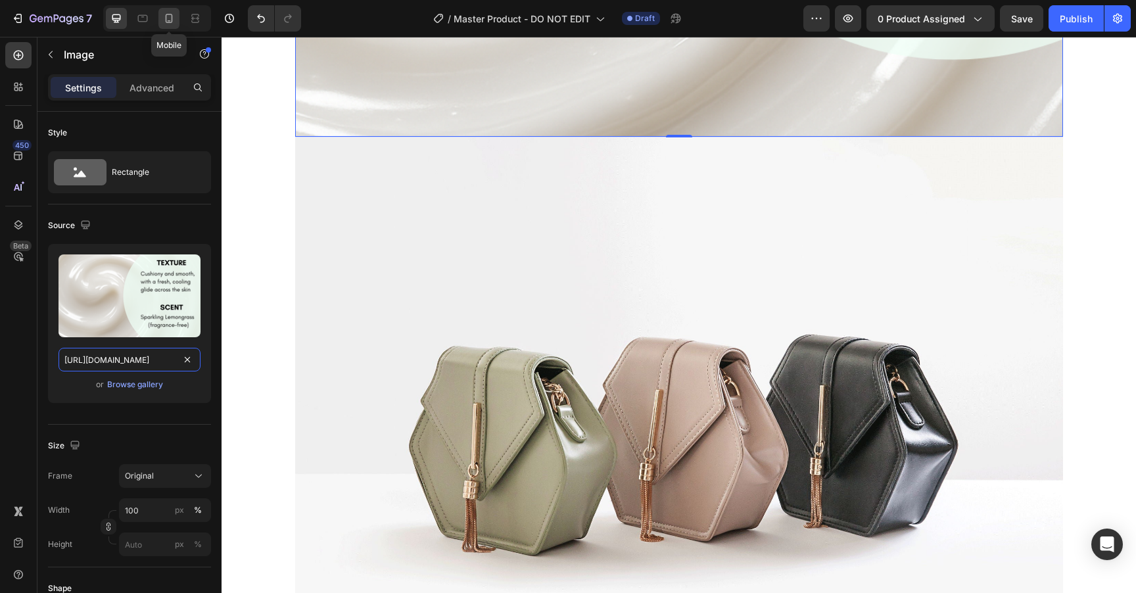
type input "https://cdn.shopify.com/s/files/1/1681/2995/files/gempages_463925032490370129-4…"
click at [176, 22] on div at bounding box center [168, 18] width 21 height 21
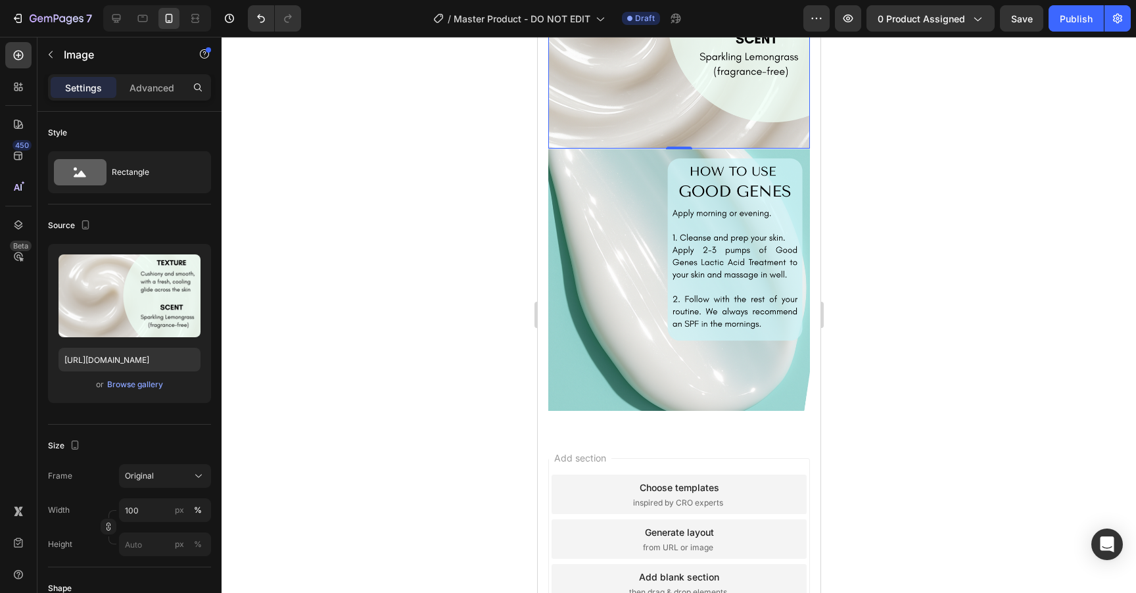
scroll to position [2937, 0]
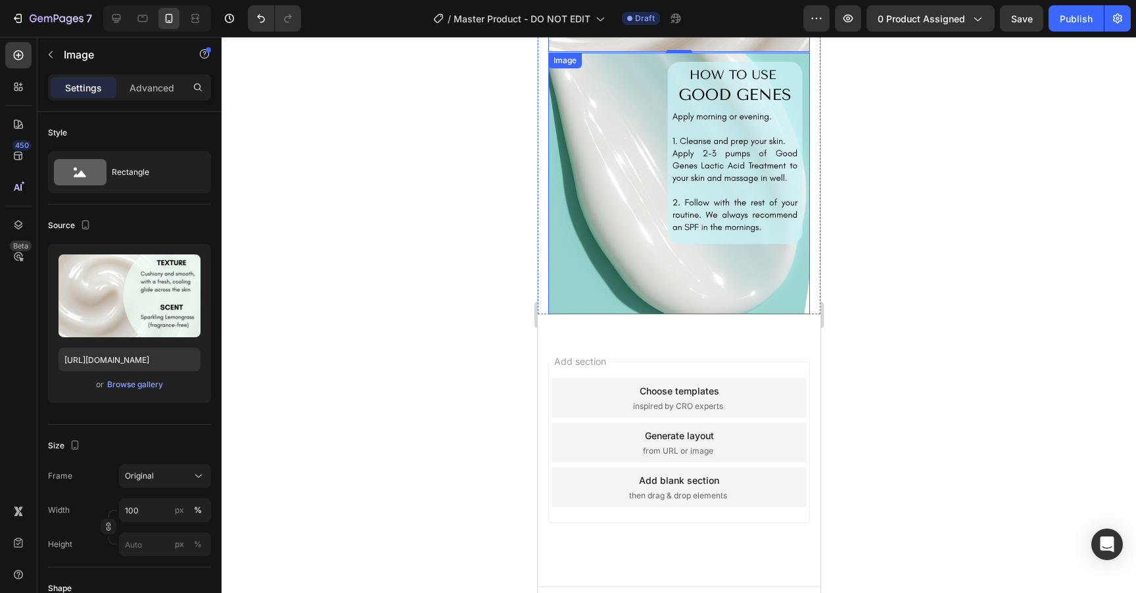
click at [656, 200] on img at bounding box center [679, 184] width 262 height 262
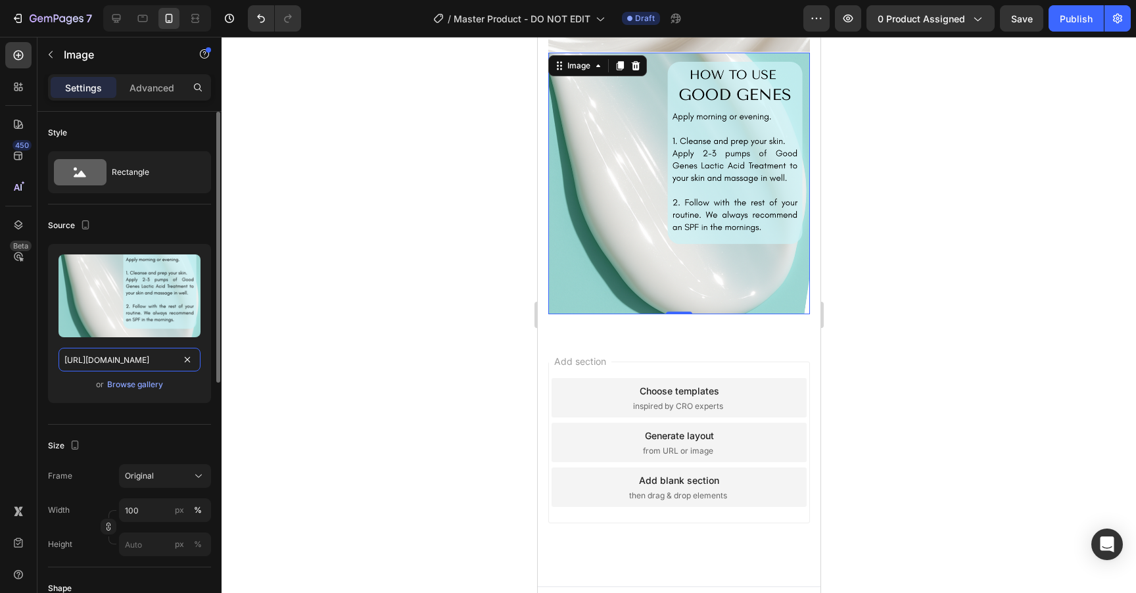
click at [128, 362] on input "https://cdn.shopify.com/s/files/1/1681/2995/files/gempages_463925032490370129-e…" at bounding box center [130, 360] width 142 height 24
click at [118, 19] on icon at bounding box center [116, 18] width 13 height 13
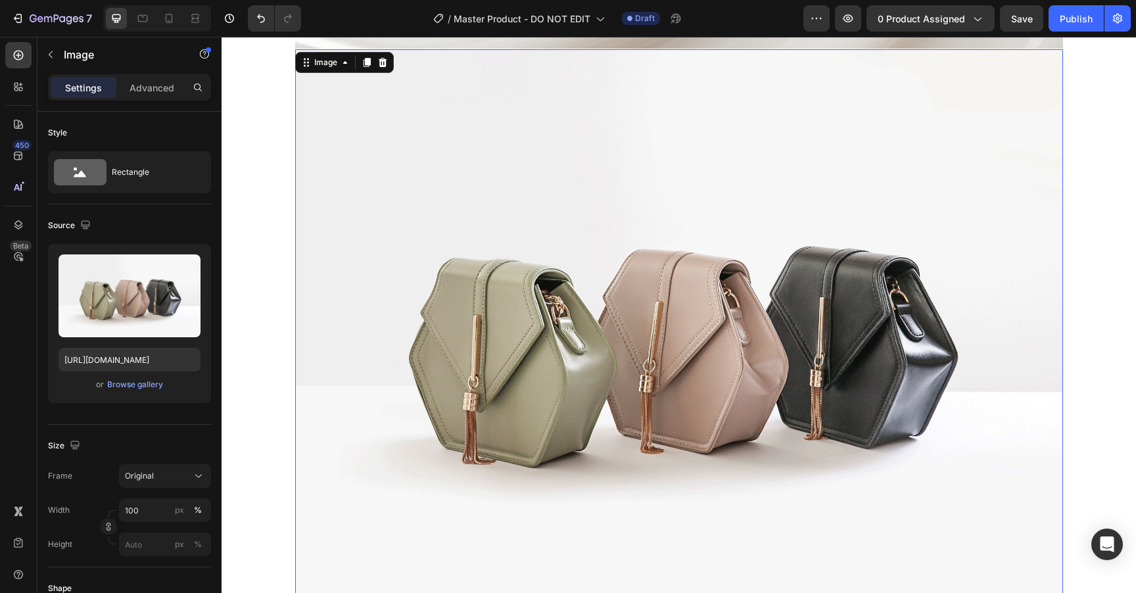
scroll to position [2800, 0]
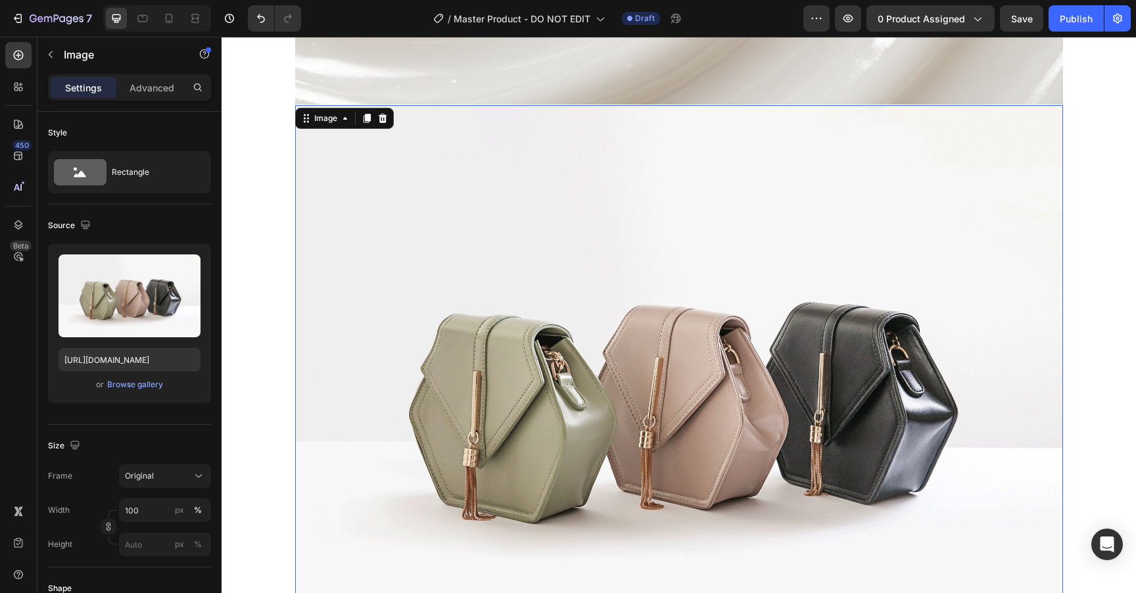
click at [549, 399] on img at bounding box center [679, 393] width 768 height 576
click at [126, 356] on input "https://cdn.shopify.com/s/files/1/2005/9307/files/image_demo.jpg" at bounding box center [130, 360] width 142 height 24
paste input "1681/2995/files/gempages_463925032490370129-e7962930-4cc9-4835-92ff-329b21bb744…"
type input "https://cdn.shopify.com/s/files/1/1681/2995/files/gempages_463925032490370129-e…"
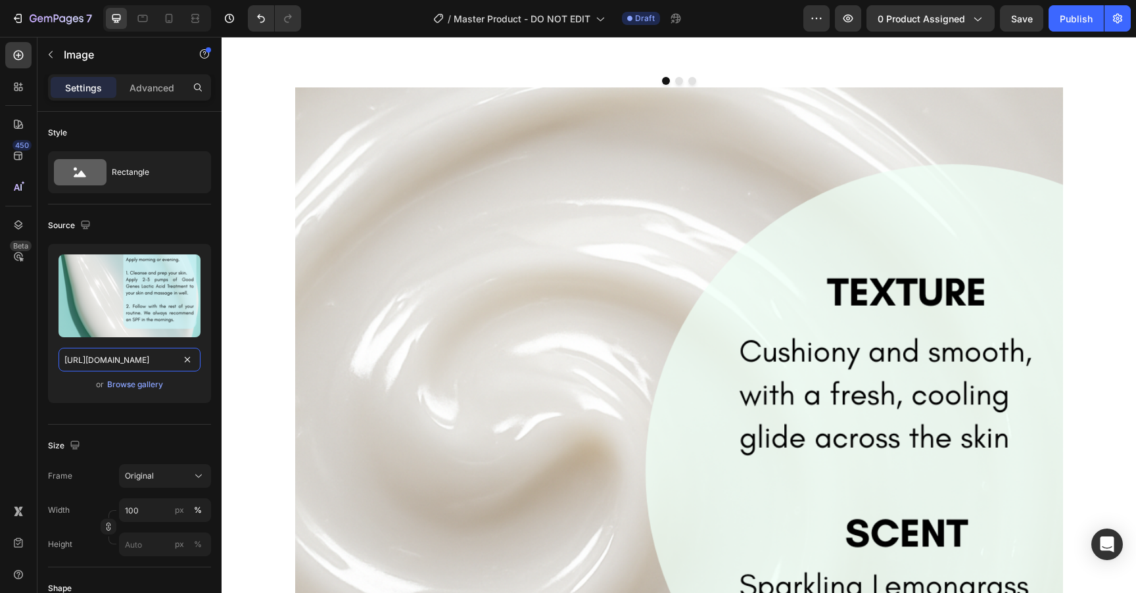
scroll to position [2038, 0]
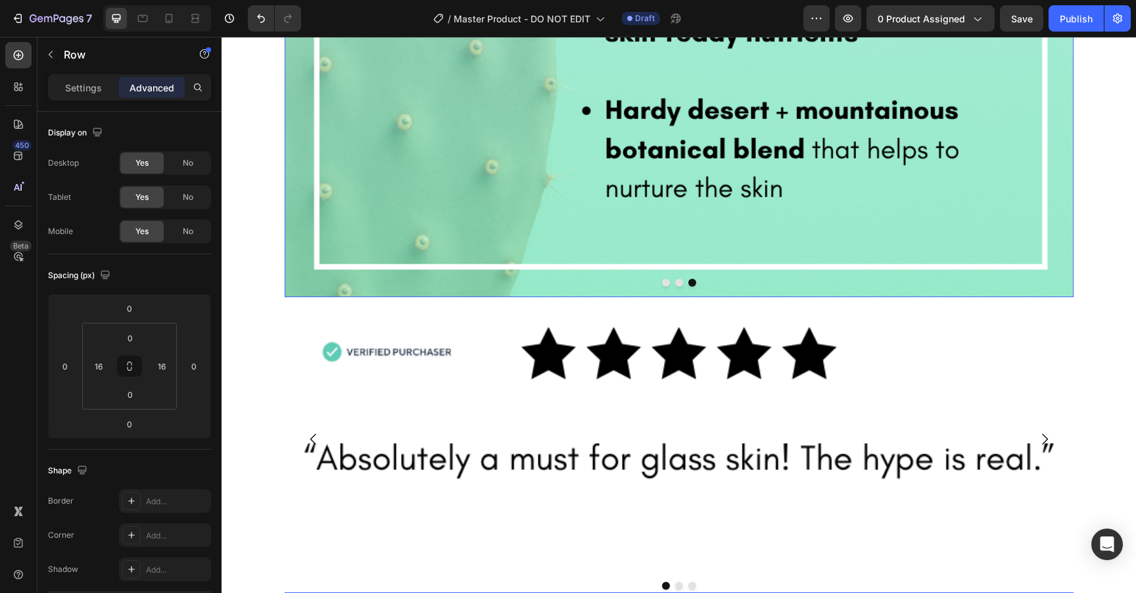
scroll to position [1565, 0]
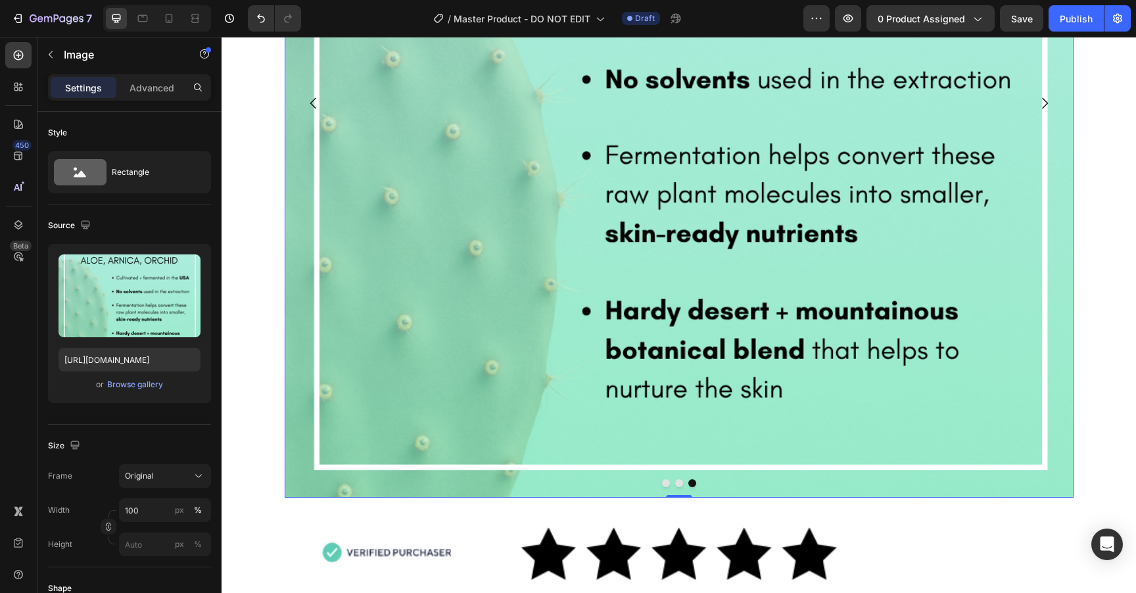
scroll to position [1405, 0]
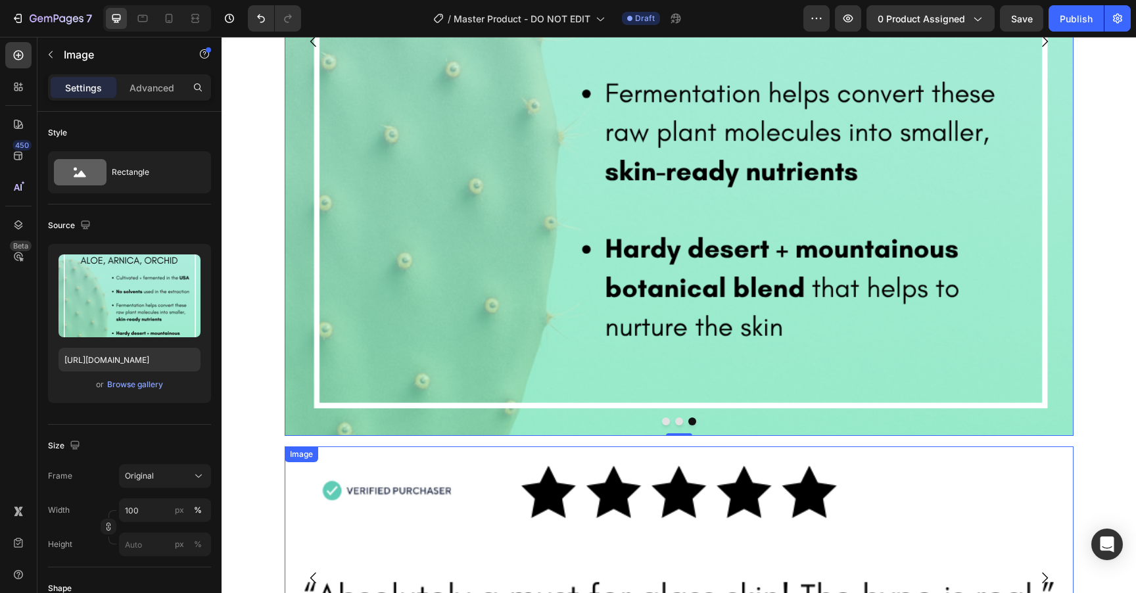
click at [299, 489] on img at bounding box center [679, 577] width 789 height 263
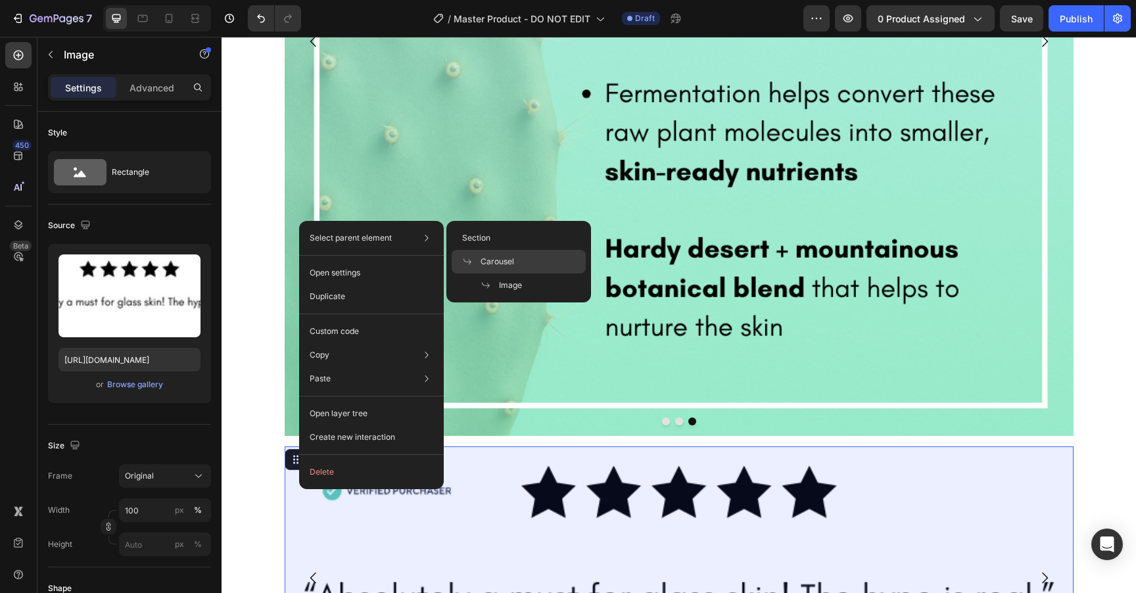
click at [494, 256] on span "Carousel" at bounding box center [498, 262] width 34 height 12
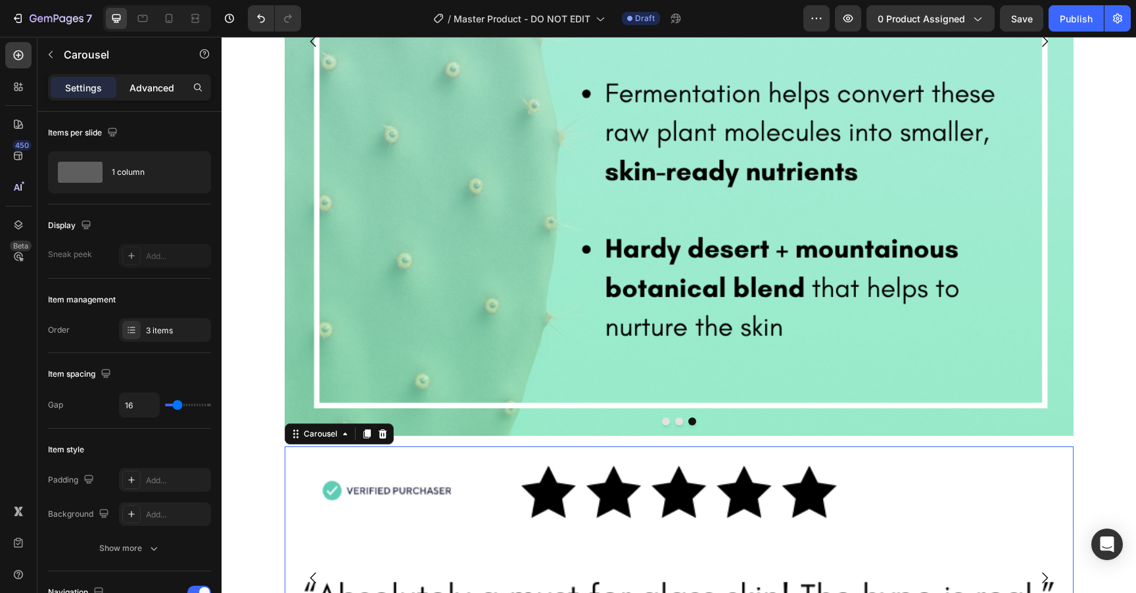
click at [145, 87] on p "Advanced" at bounding box center [152, 88] width 45 height 14
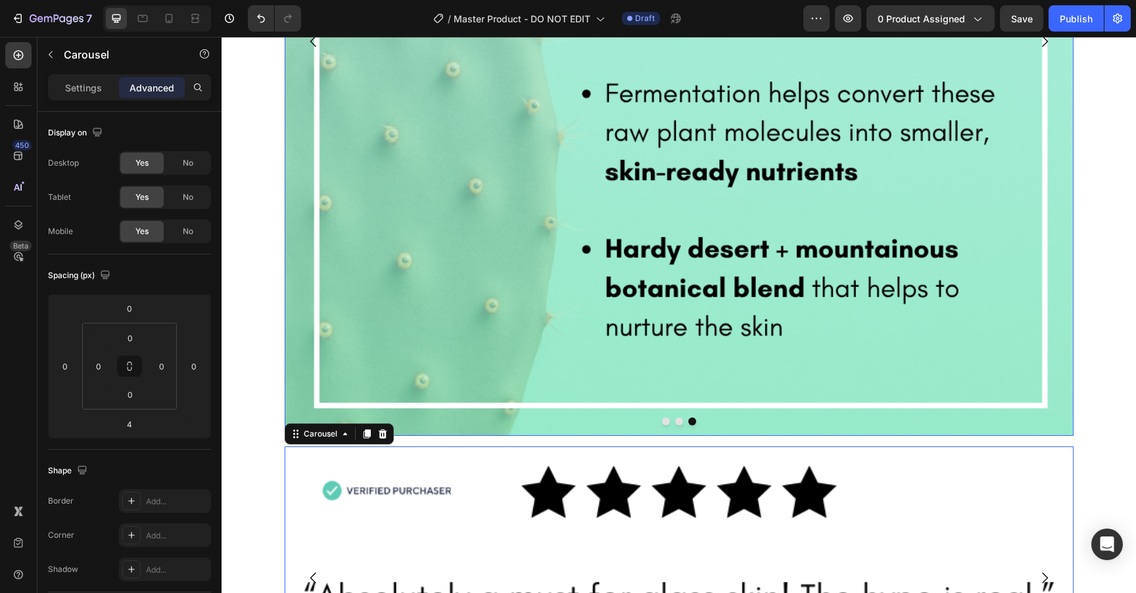
click at [408, 385] on img at bounding box center [679, 41] width 789 height 789
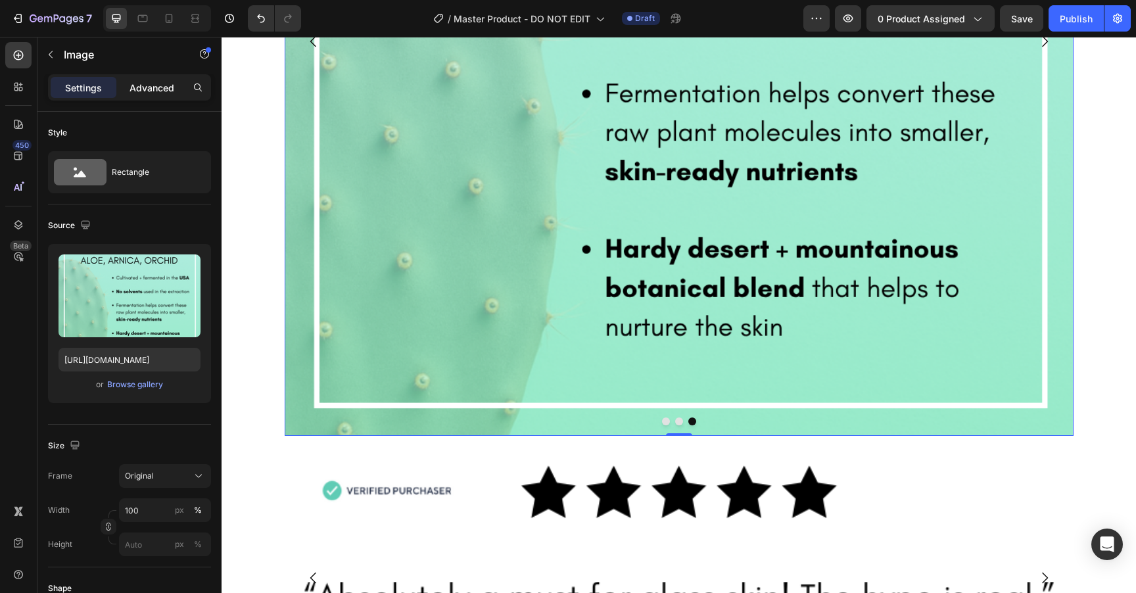
click at [154, 85] on p "Advanced" at bounding box center [152, 88] width 45 height 14
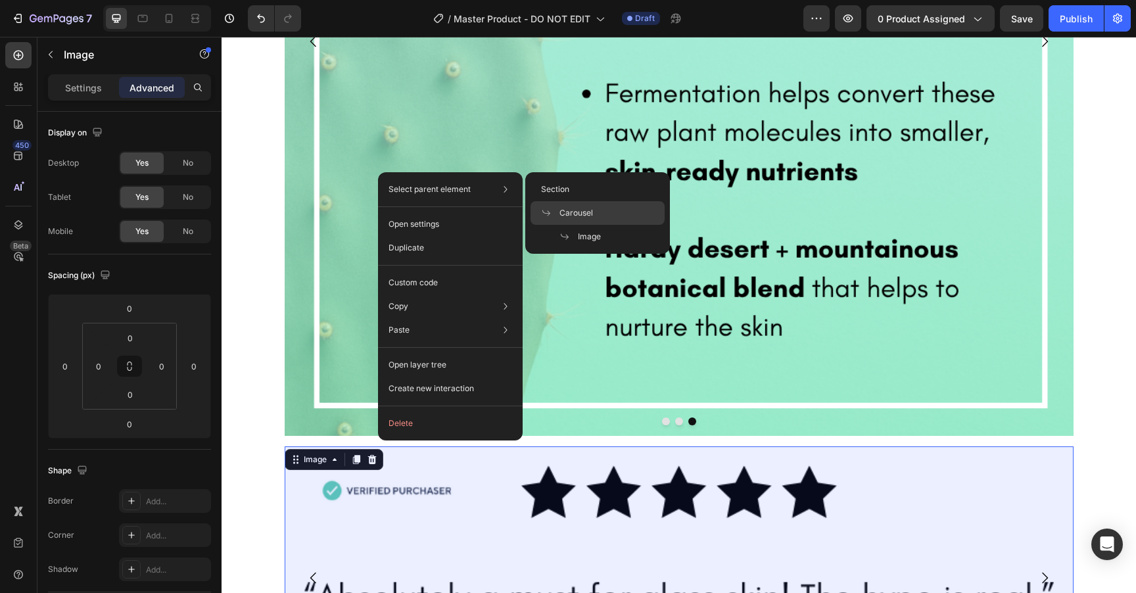
click at [575, 218] on span "Carousel" at bounding box center [576, 213] width 34 height 12
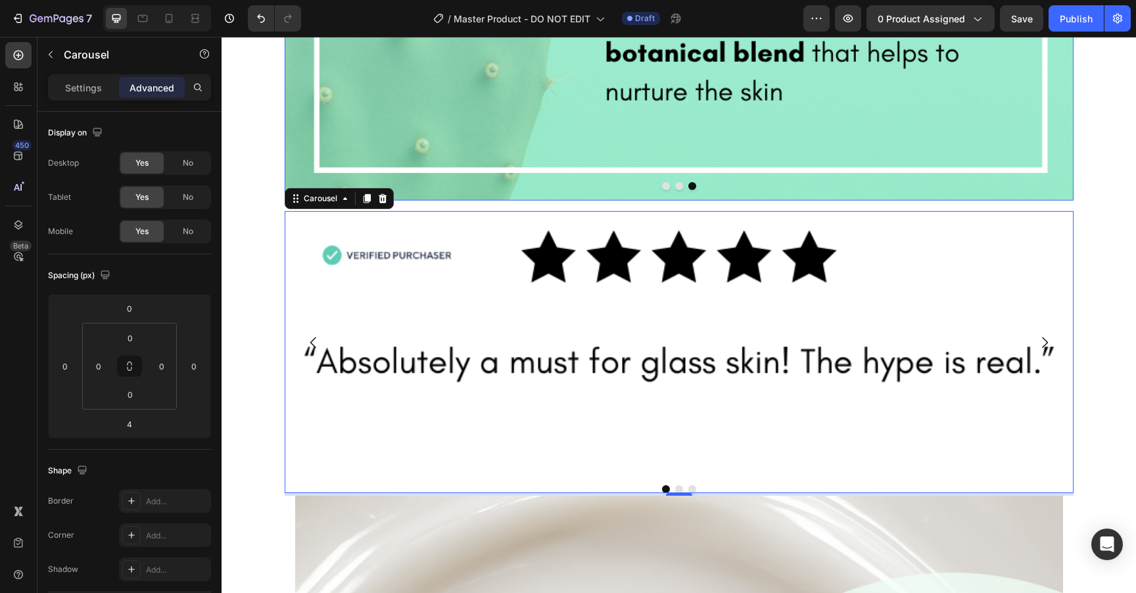
scroll to position [1701, 0]
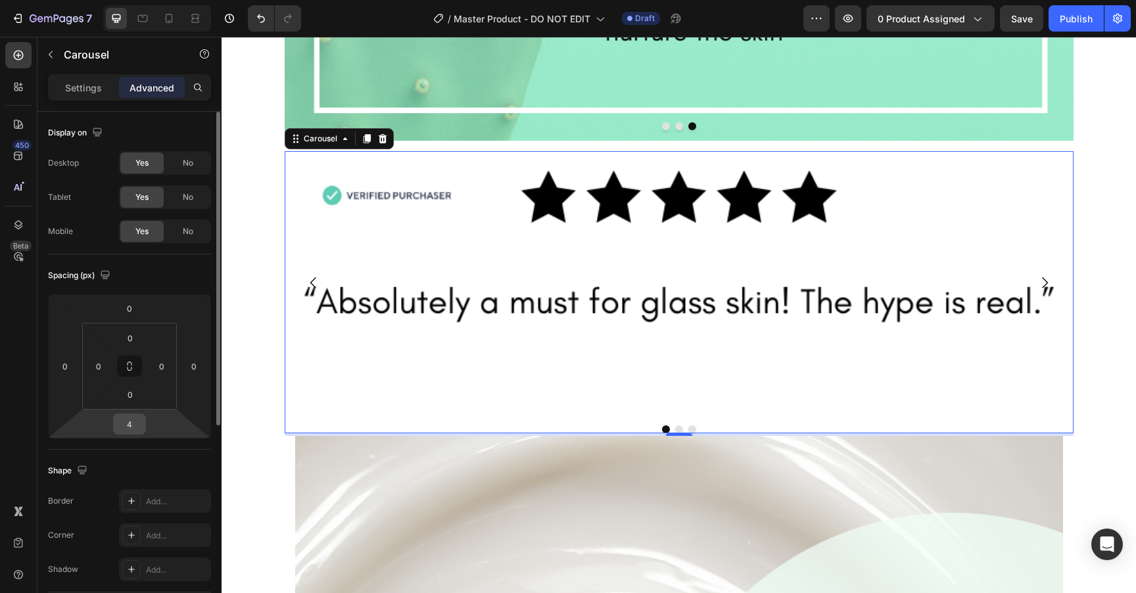
click at [135, 425] on input "4" at bounding box center [129, 424] width 26 height 20
type input "0"
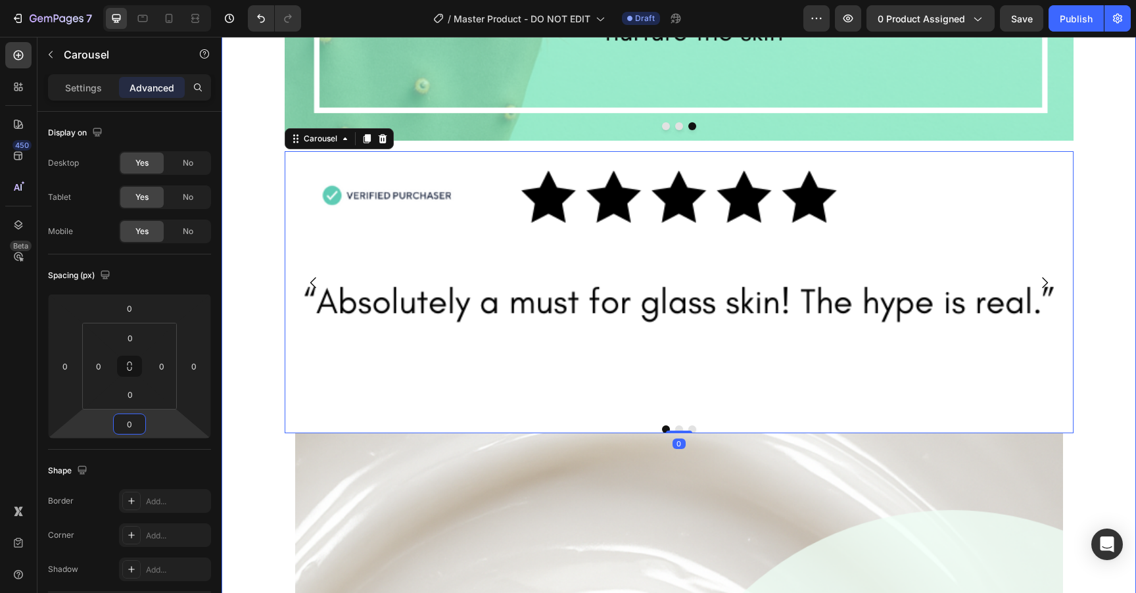
click at [256, 353] on div "Image Image Image Carousel 0" at bounding box center [679, 292] width 914 height 282
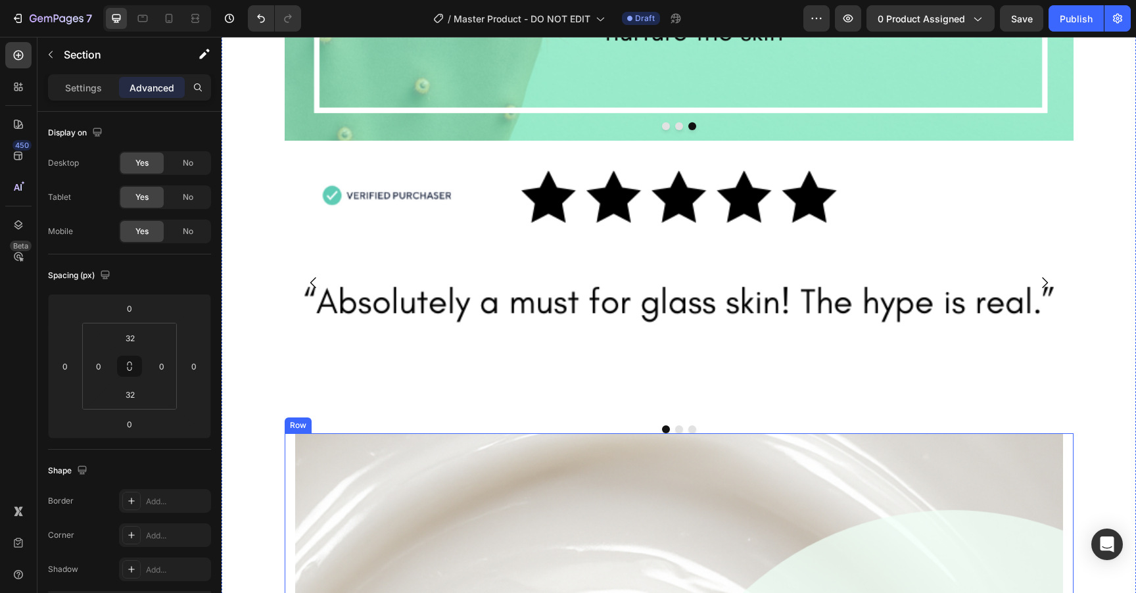
click at [99, 371] on input "16" at bounding box center [99, 366] width 20 height 20
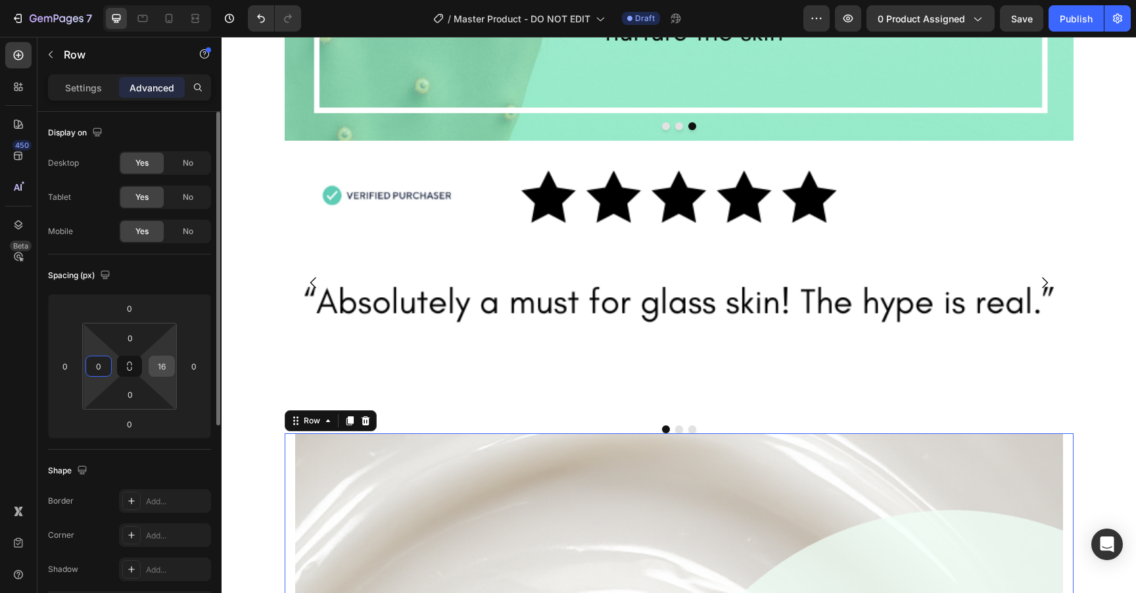
type input "0"
click at [163, 365] on input "16" at bounding box center [162, 366] width 20 height 20
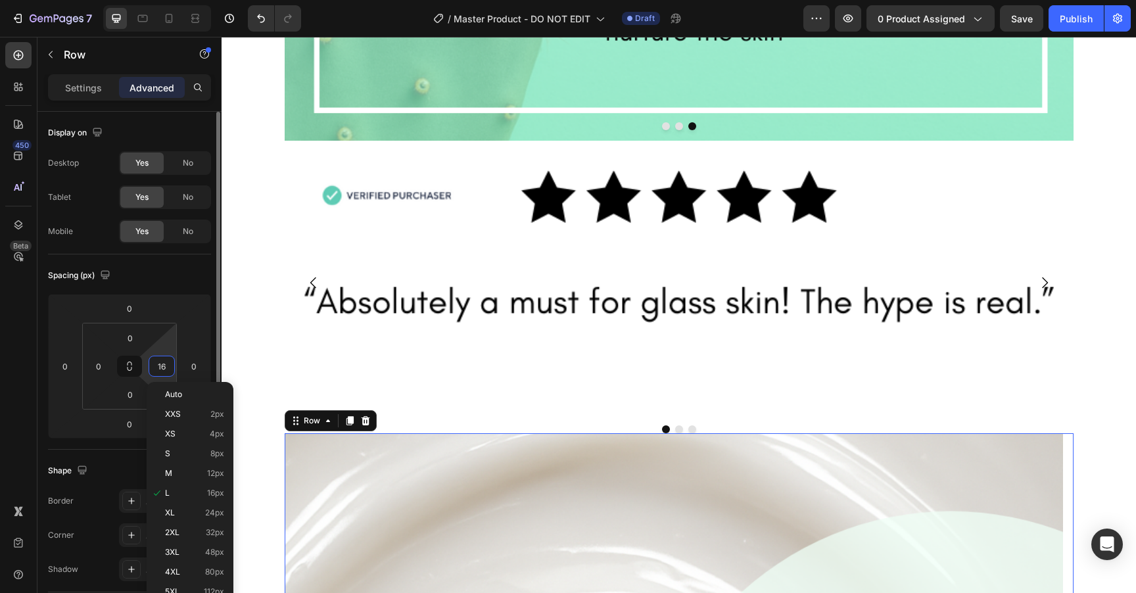
type input "0"
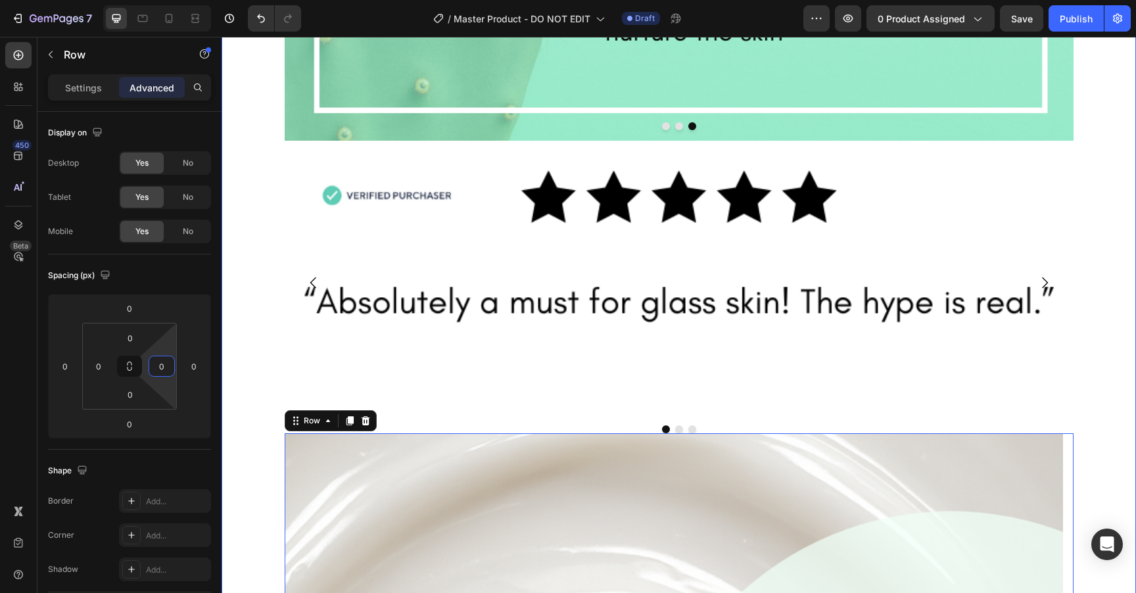
click at [251, 424] on div "Product Images Image Image Image Image Good Genes [MEDICAL_DATA] Treatment Prod…" at bounding box center [679, 187] width 914 height 3606
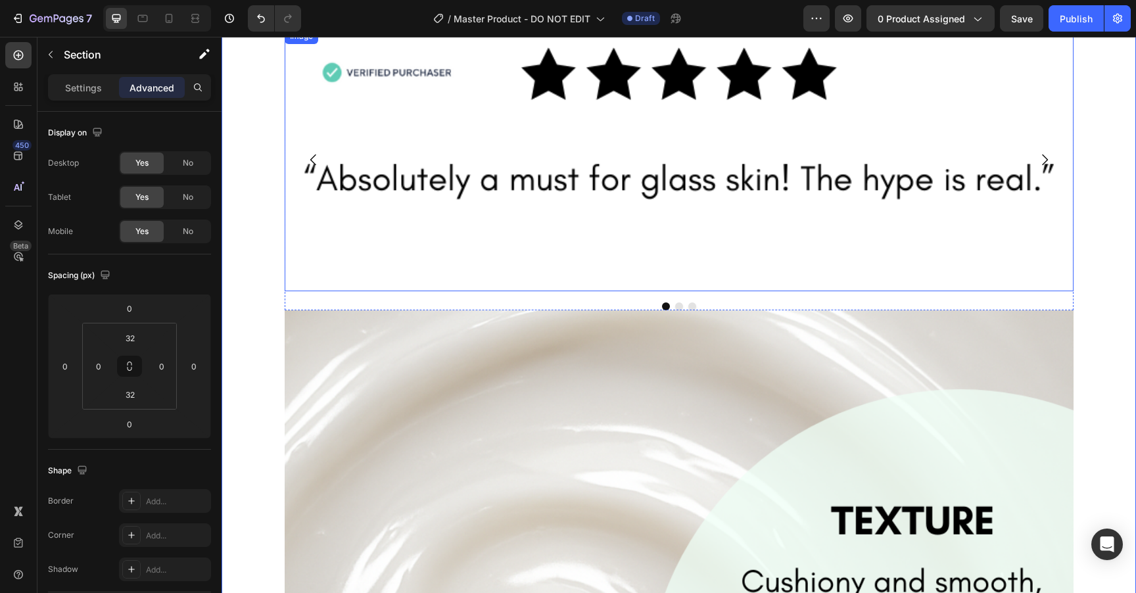
scroll to position [1816, 0]
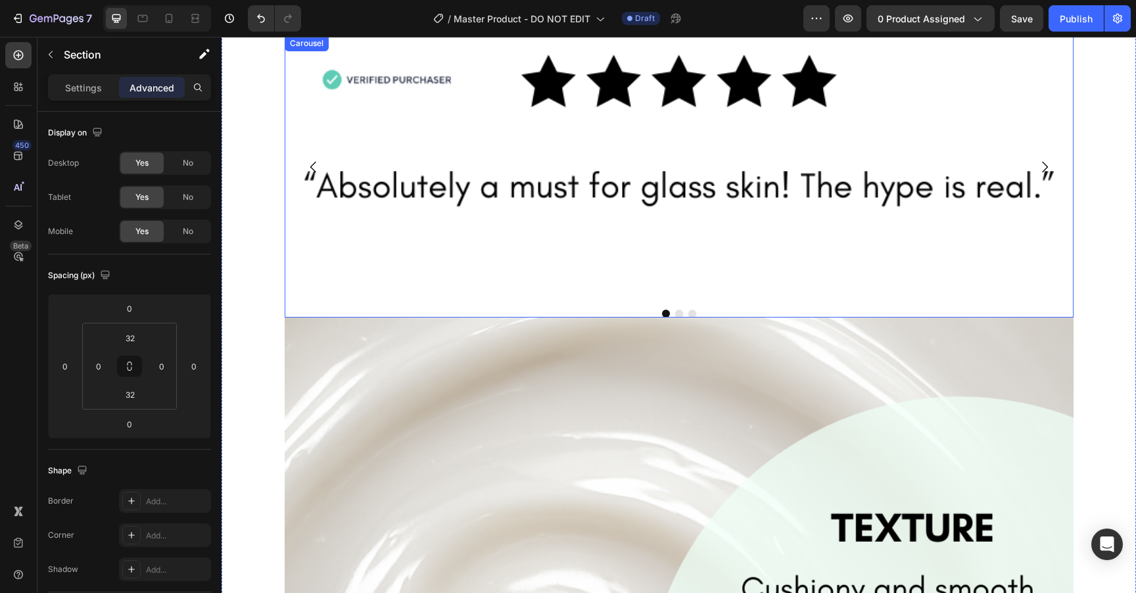
click at [319, 286] on div "Image Image Image Carousel" at bounding box center [679, 176] width 789 height 282
click at [341, 252] on img at bounding box center [679, 166] width 789 height 263
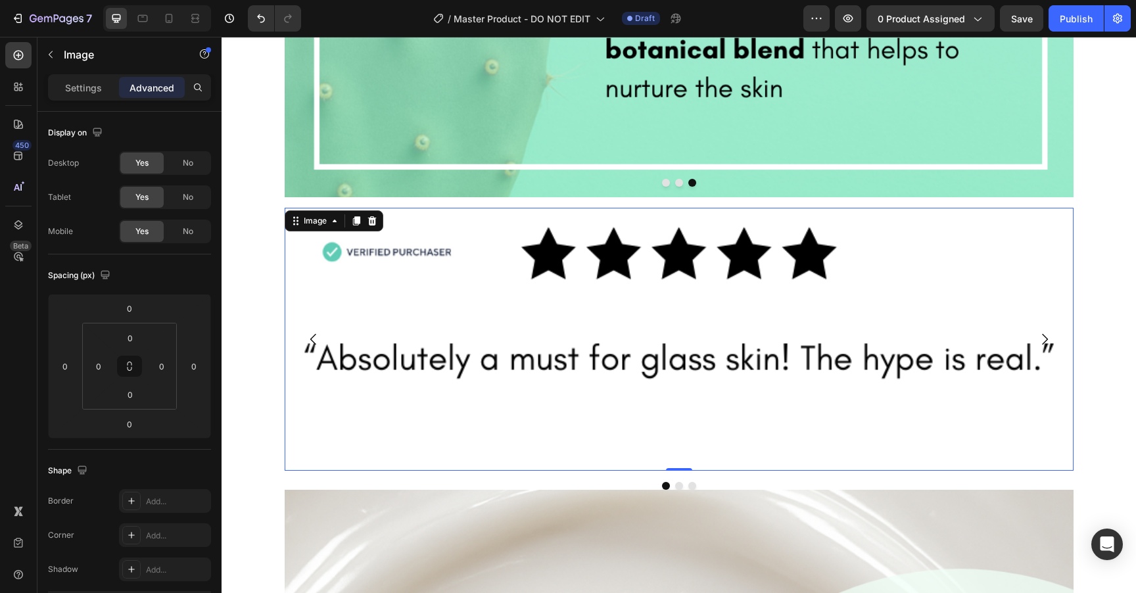
scroll to position [1524, 0]
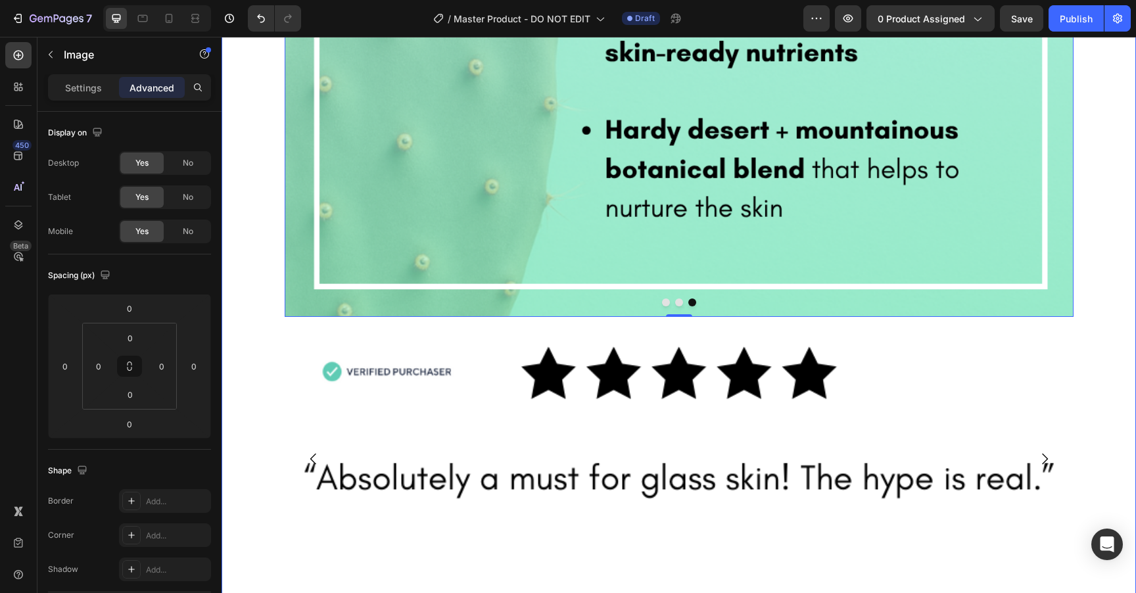
click at [341, 298] on div "Product Images Image Image Image Image Good Genes [MEDICAL_DATA] Treatment Prod…" at bounding box center [679, 373] width 914 height 3627
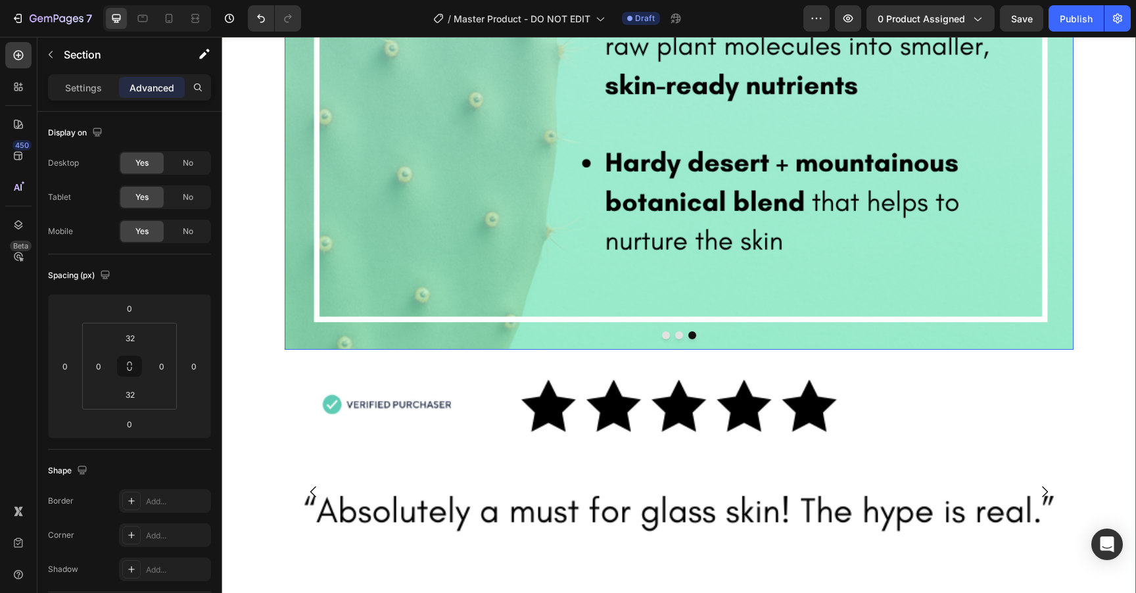
scroll to position [1483, 0]
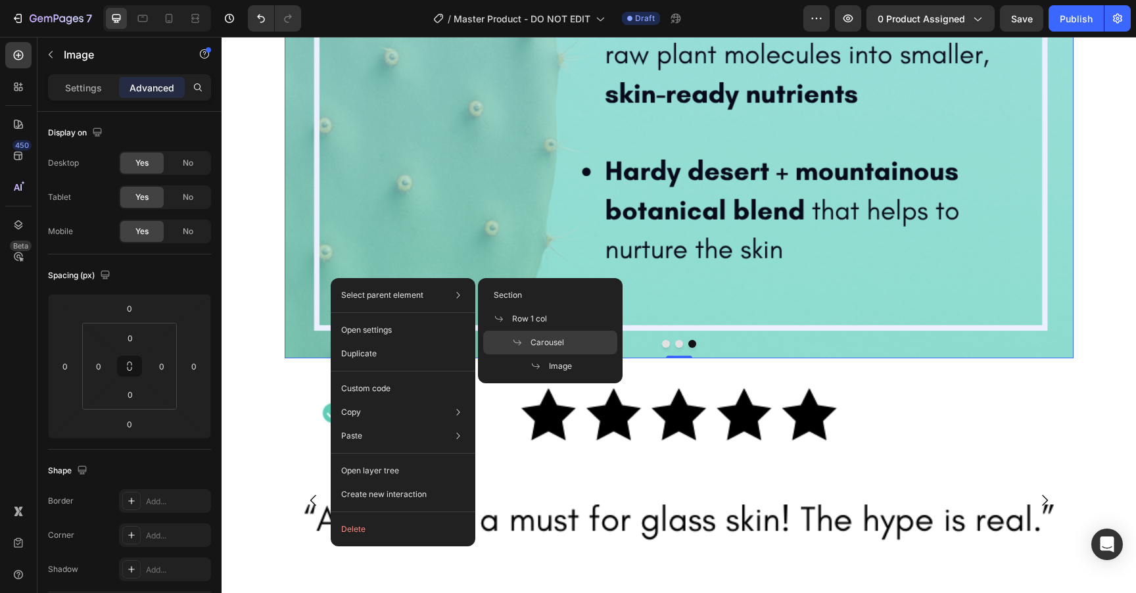
click at [519, 341] on icon at bounding box center [517, 342] width 11 height 11
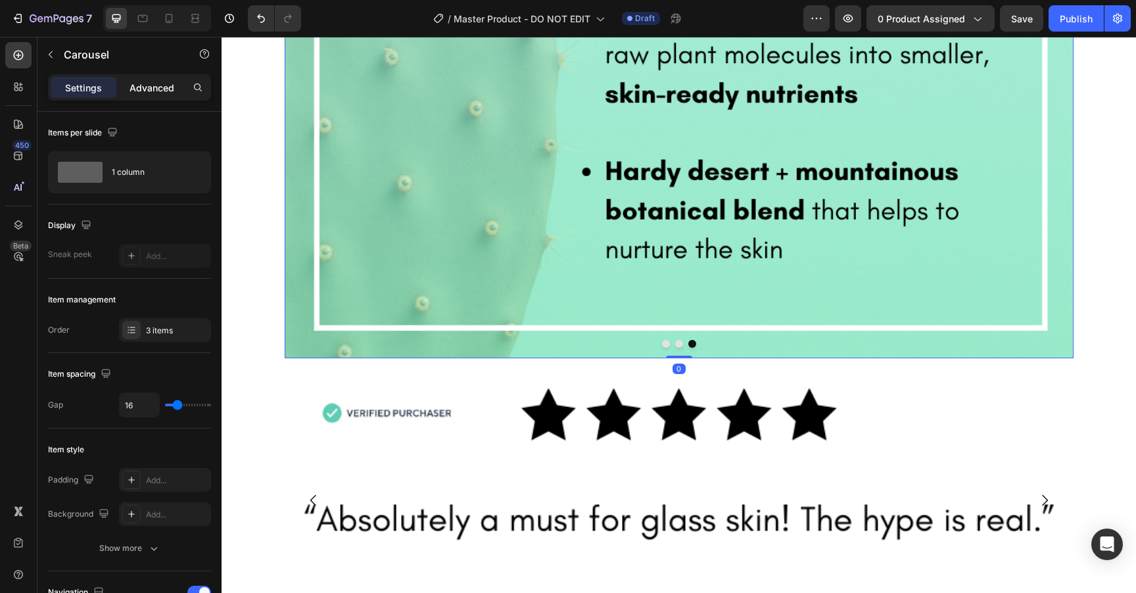
click at [146, 82] on p "Advanced" at bounding box center [152, 88] width 45 height 14
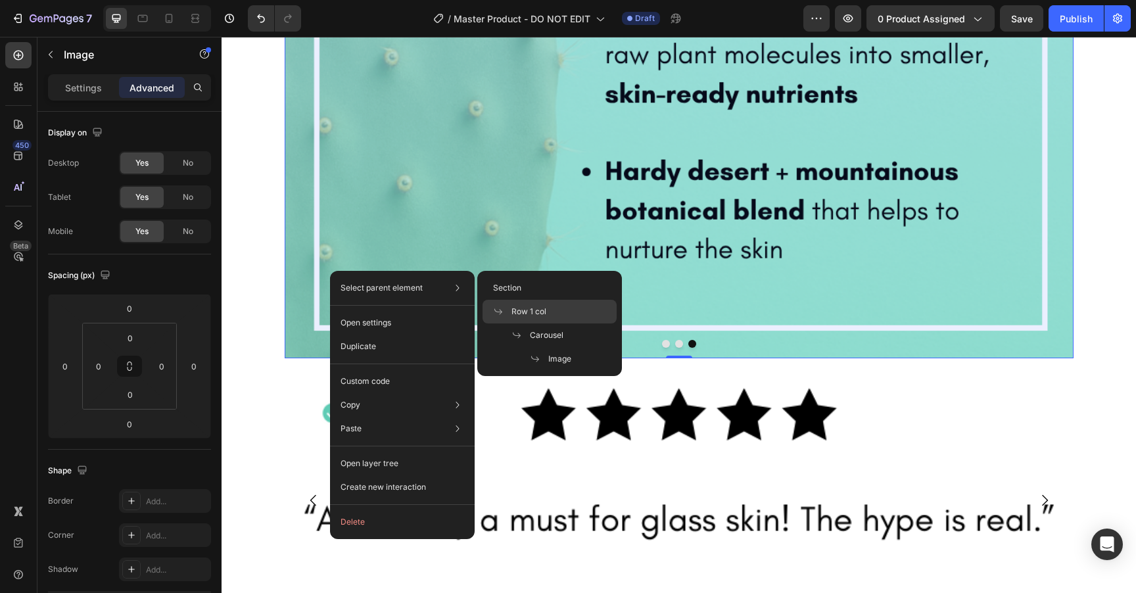
click at [533, 314] on span "Row 1 col" at bounding box center [528, 312] width 35 height 12
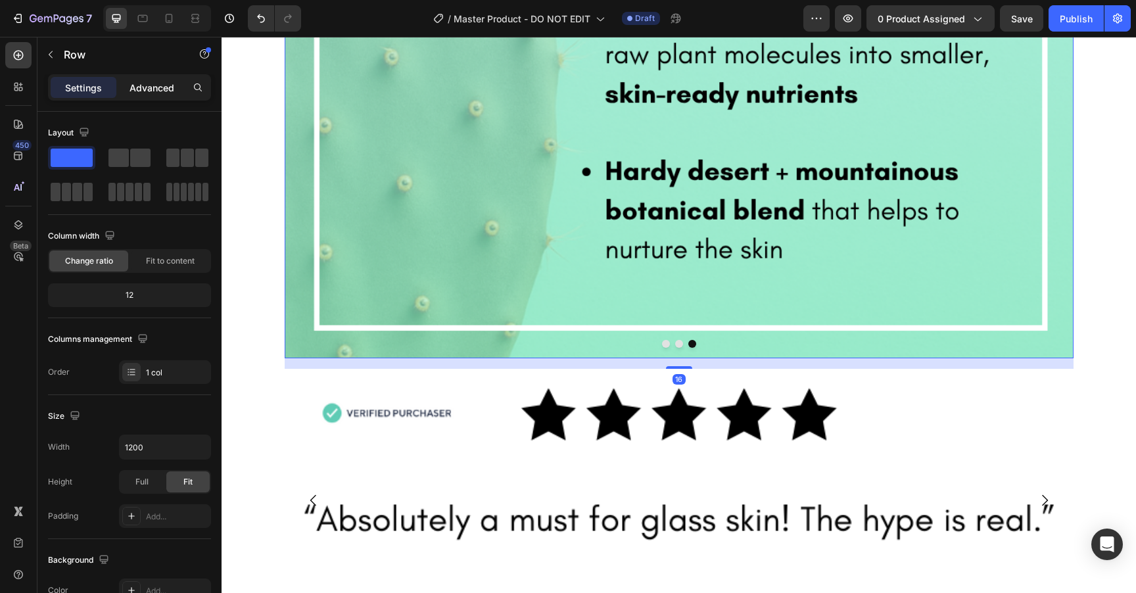
click at [147, 84] on p "Advanced" at bounding box center [152, 88] width 45 height 14
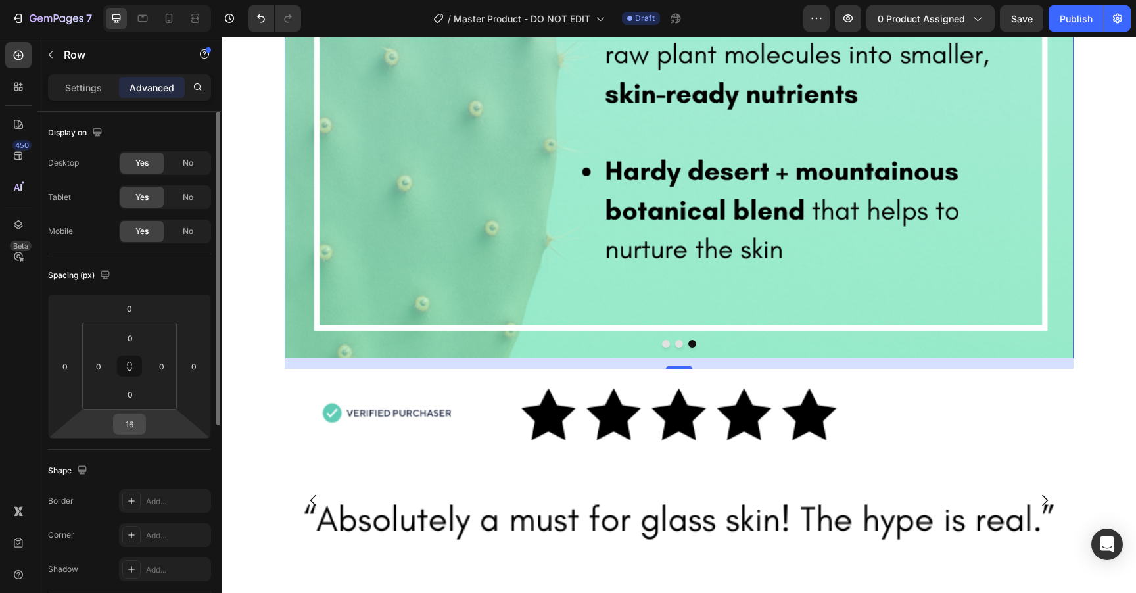
click at [132, 425] on input "16" at bounding box center [129, 424] width 26 height 20
type input "0"
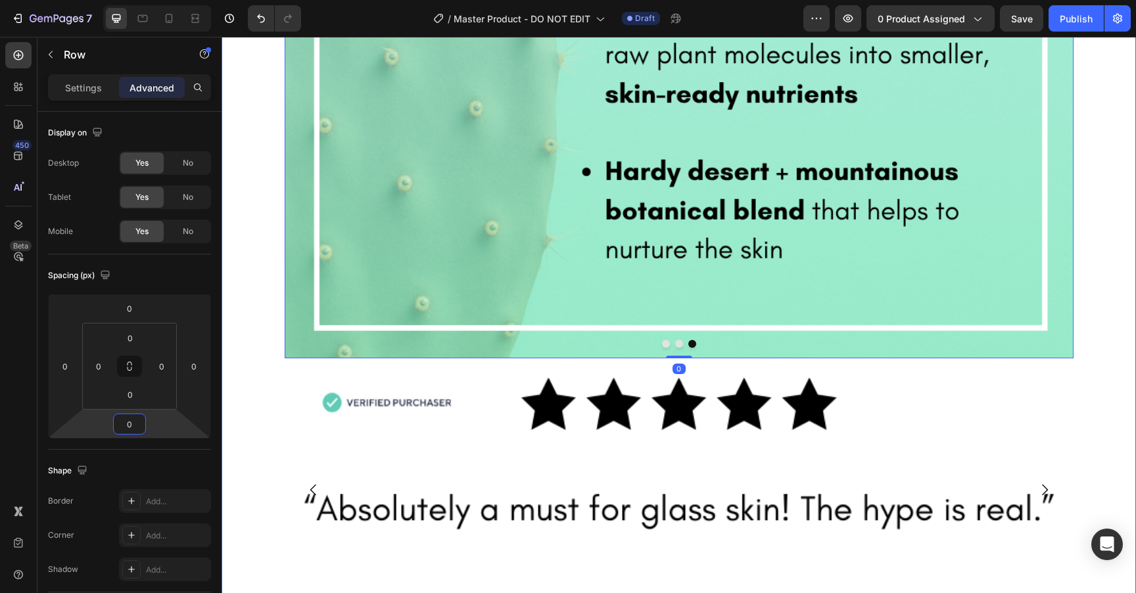
click at [255, 256] on div "Product Images Image Image Image Image Good Genes [MEDICAL_DATA] Treatment Prod…" at bounding box center [679, 410] width 914 height 3617
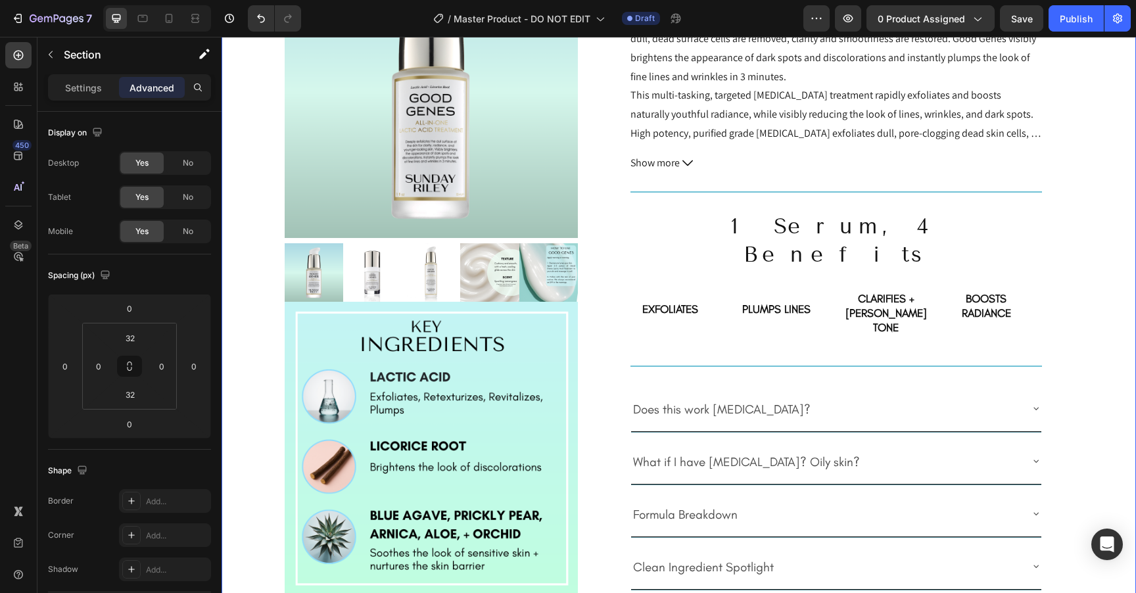
scroll to position [0, 0]
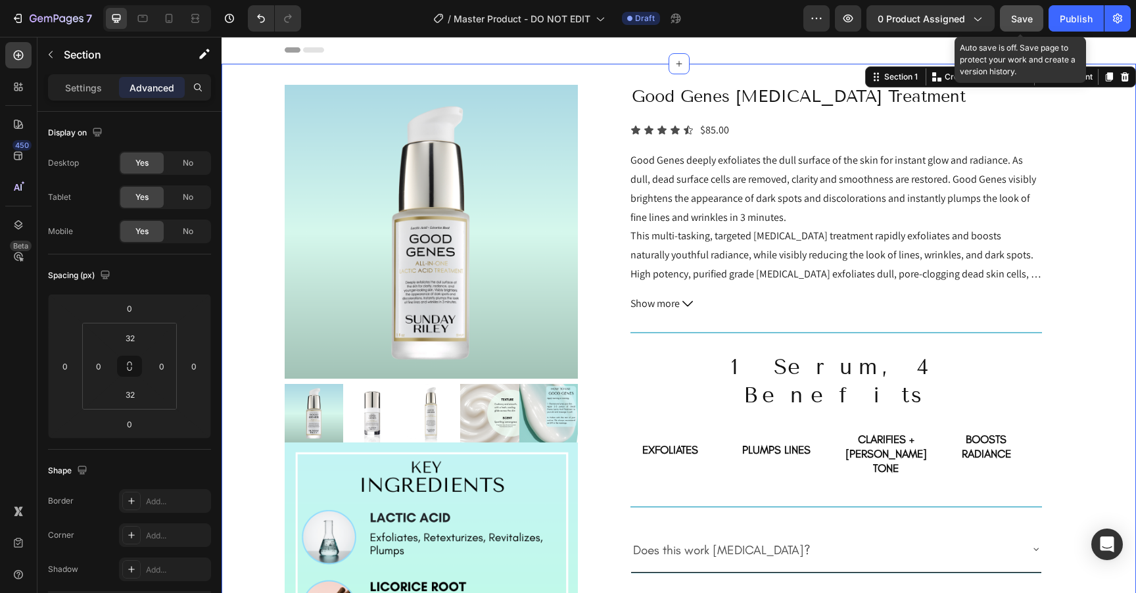
click at [1022, 14] on span "Save" at bounding box center [1022, 18] width 22 height 11
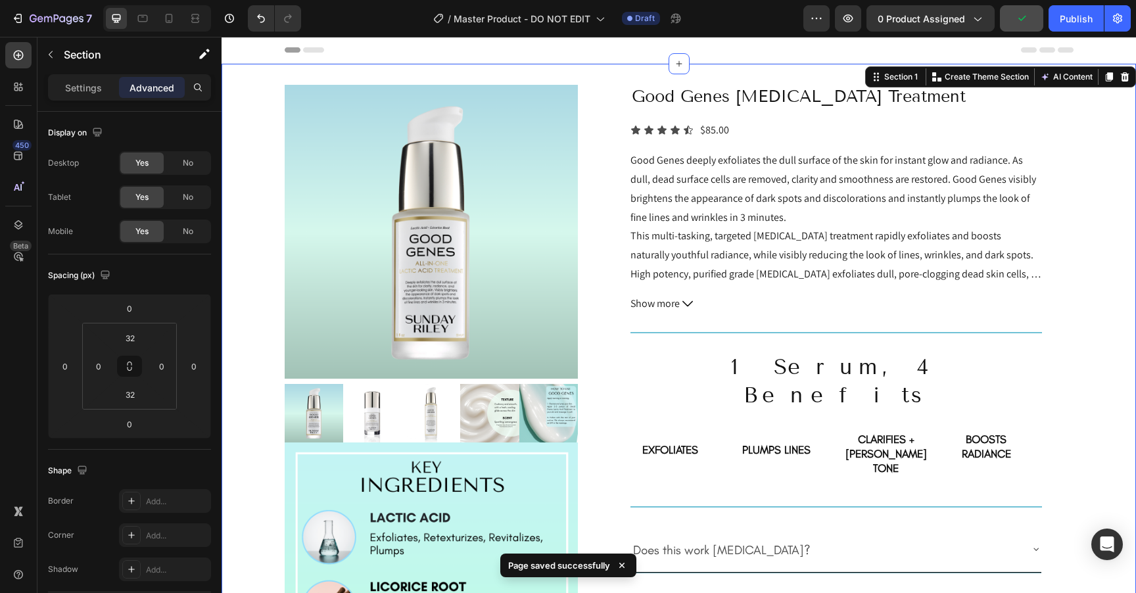
click at [701, 333] on div "Title Line" at bounding box center [835, 332] width 411 height 17
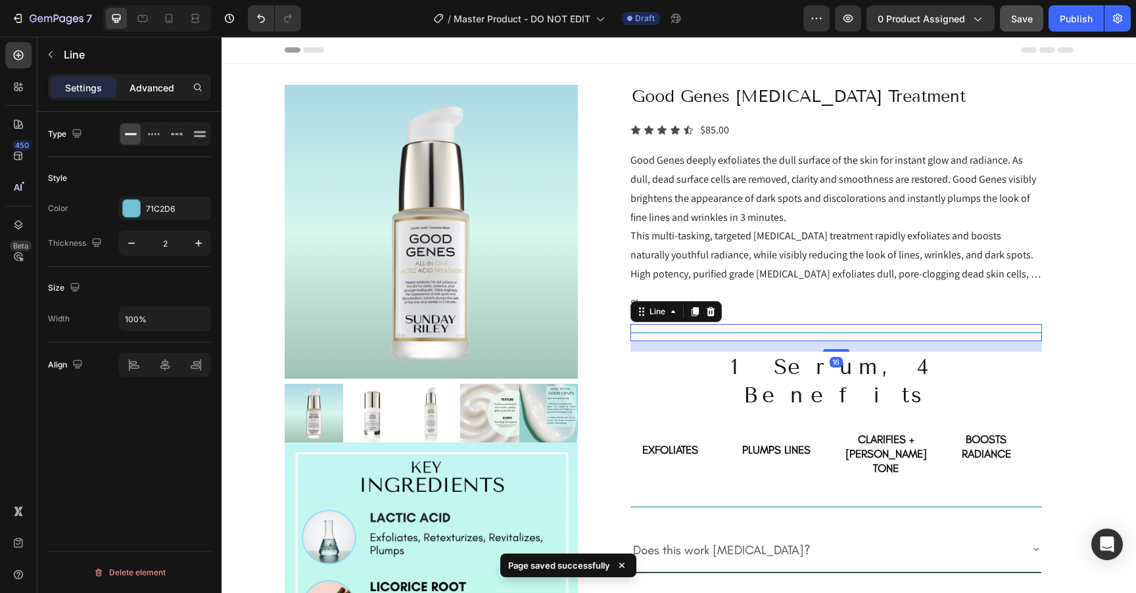
click at [154, 97] on div "Advanced" at bounding box center [152, 87] width 66 height 21
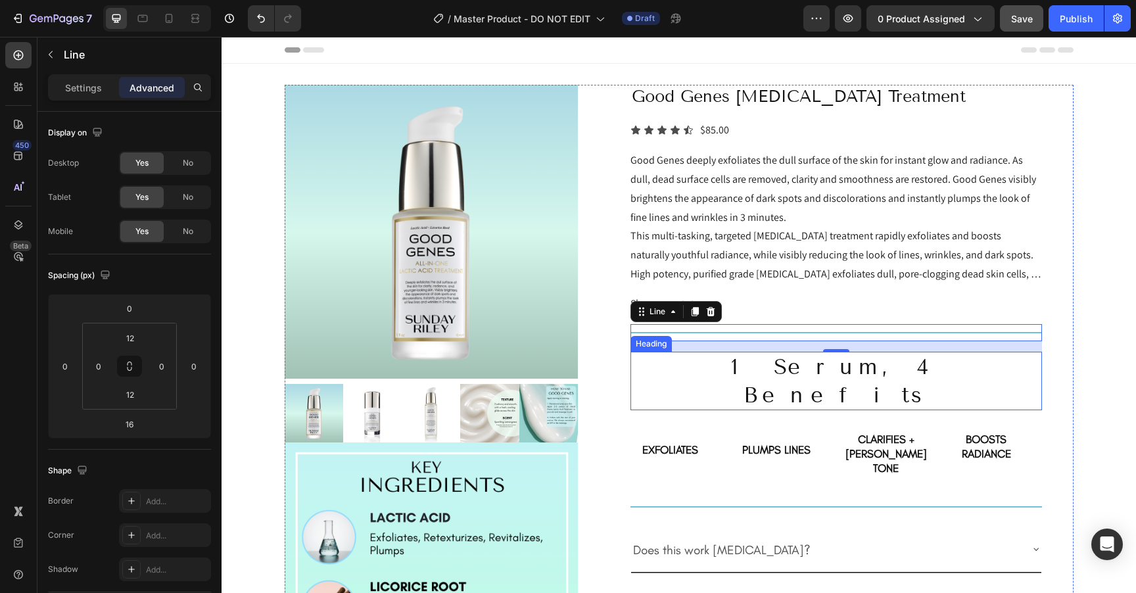
click at [687, 369] on h2 "1 Serum, 4 Benefits" at bounding box center [835, 381] width 411 height 59
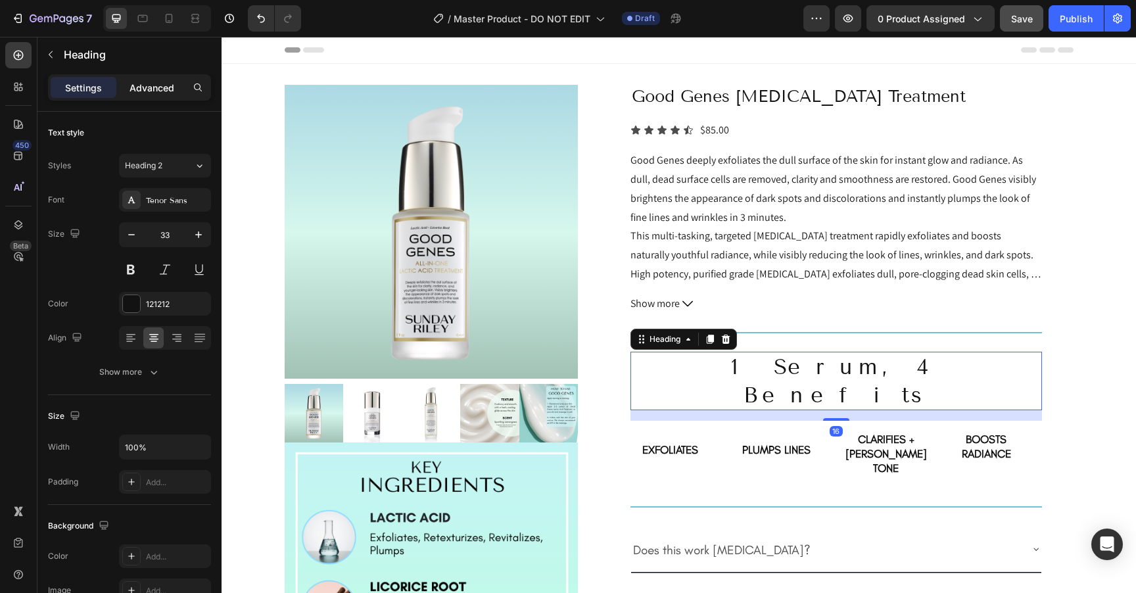
click at [134, 86] on p "Advanced" at bounding box center [152, 88] width 45 height 14
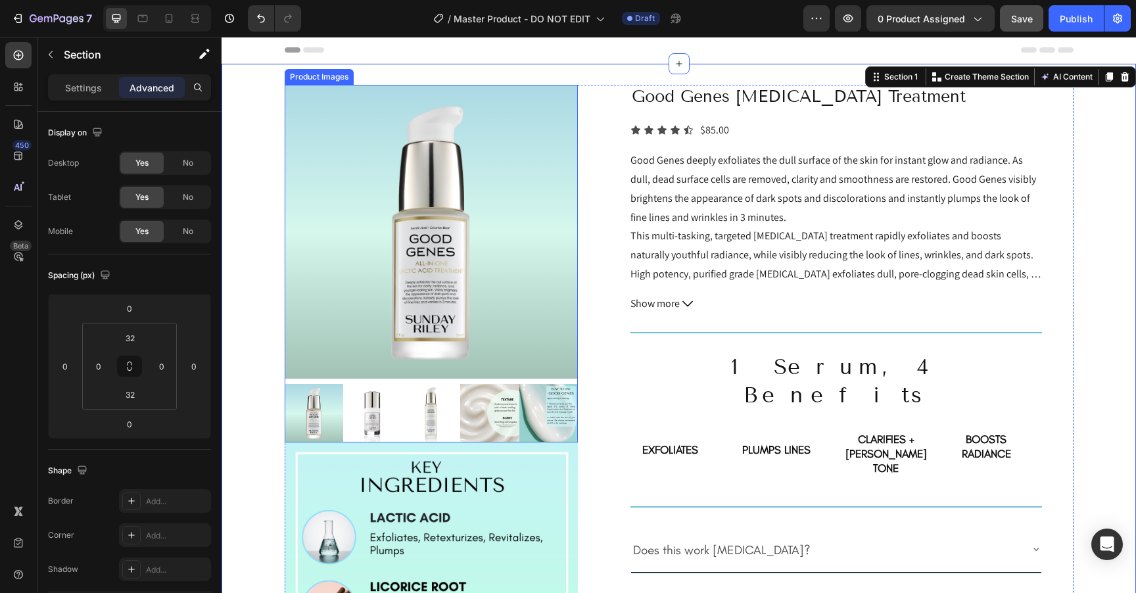
click at [406, 245] on img at bounding box center [432, 232] width 294 height 294
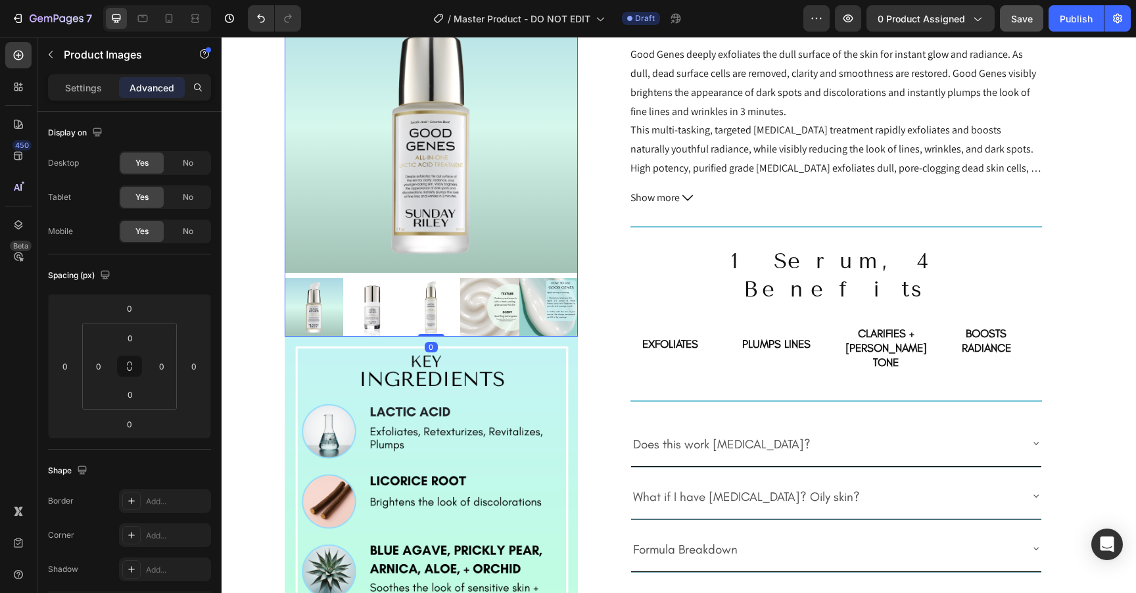
scroll to position [141, 0]
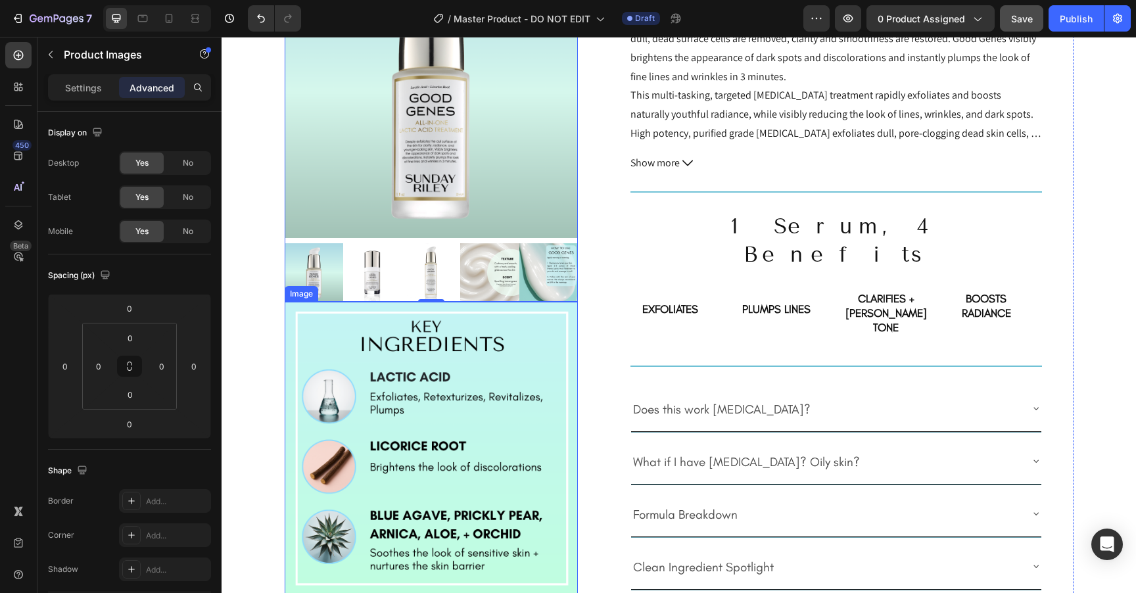
click at [356, 348] on img at bounding box center [432, 449] width 294 height 294
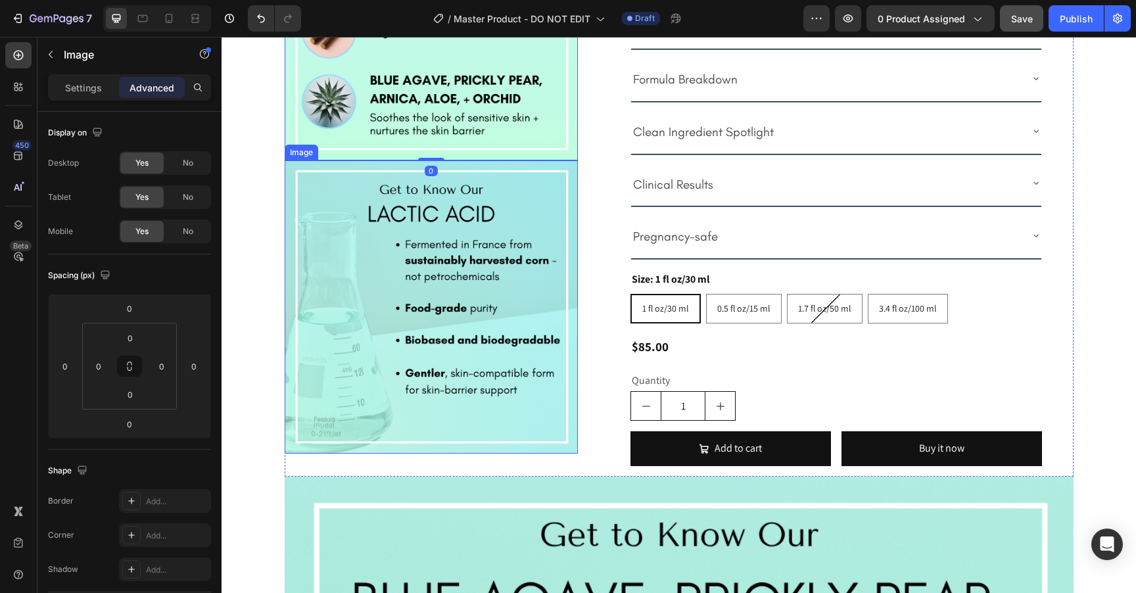
click at [364, 263] on img at bounding box center [432, 307] width 294 height 294
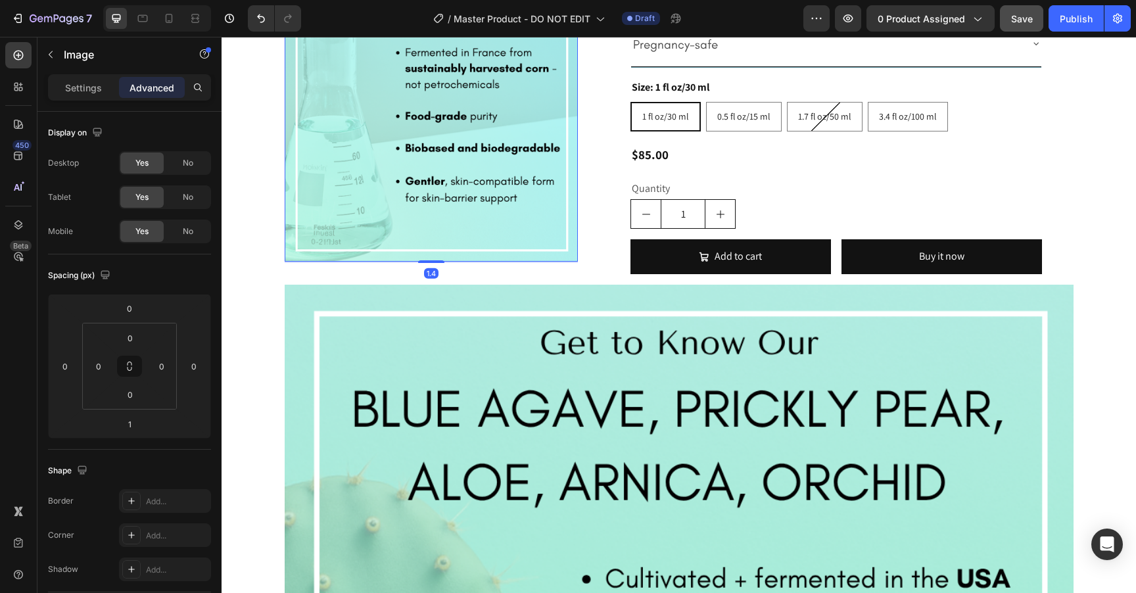
scroll to position [863, 0]
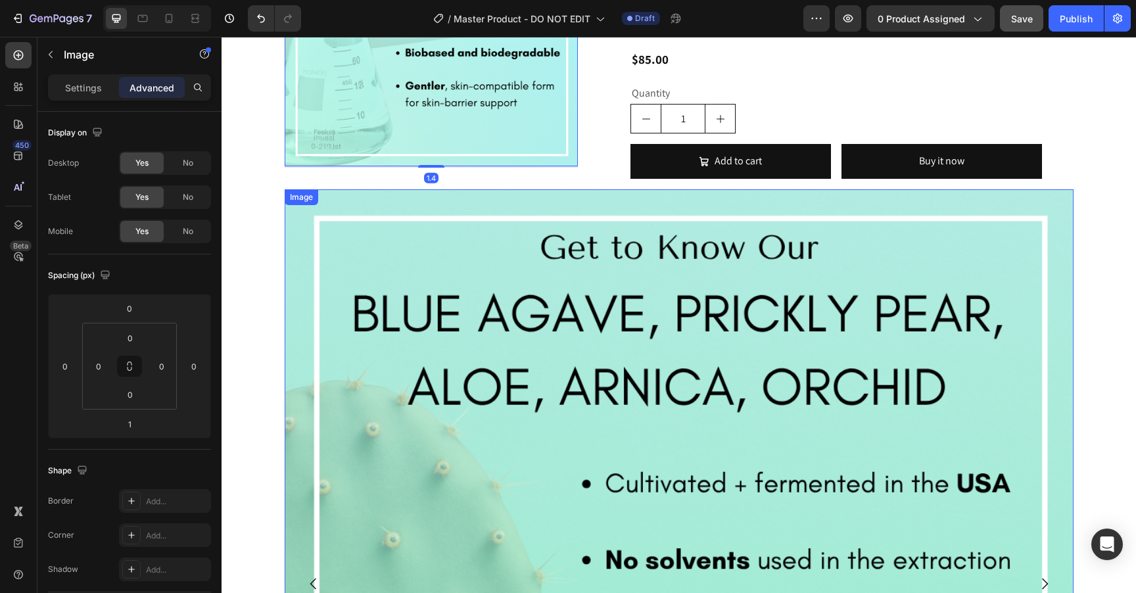
click at [396, 277] on img at bounding box center [679, 583] width 789 height 789
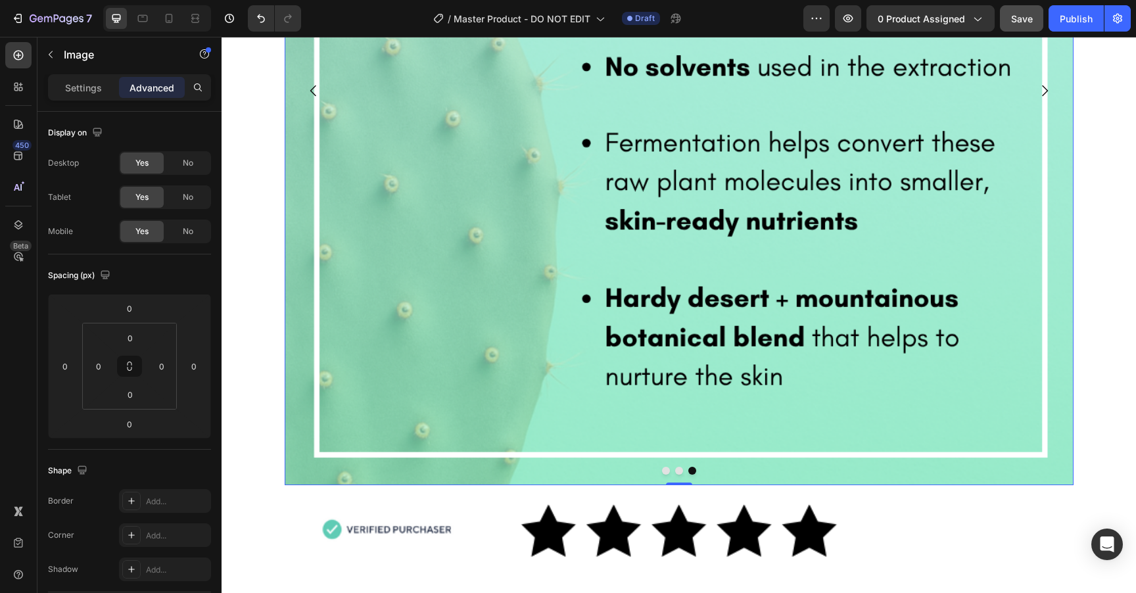
scroll to position [1408, 0]
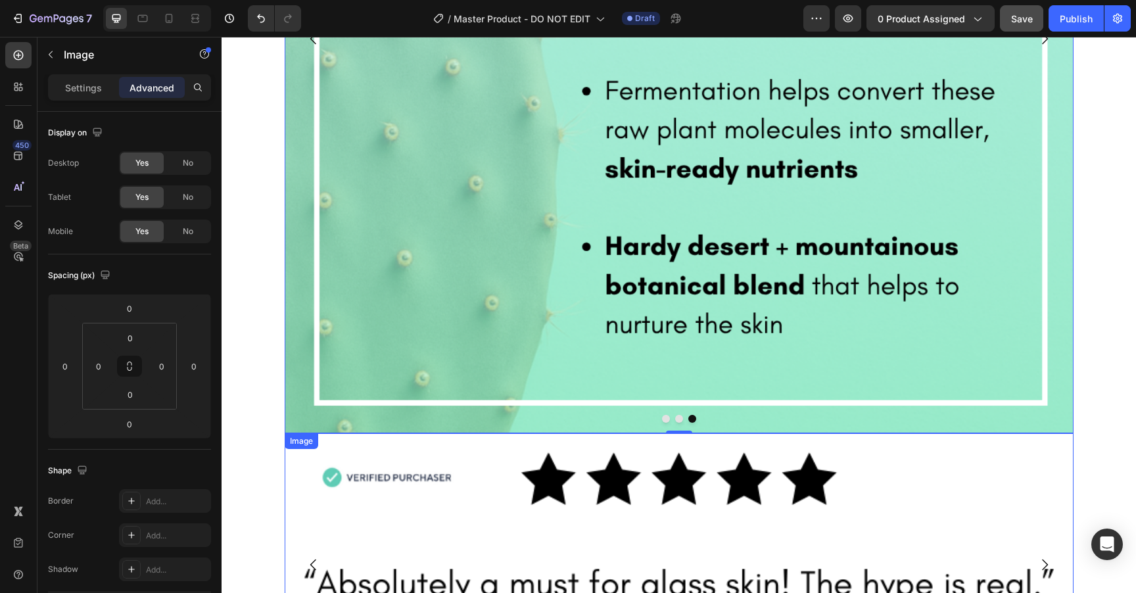
click at [305, 443] on img at bounding box center [679, 564] width 789 height 263
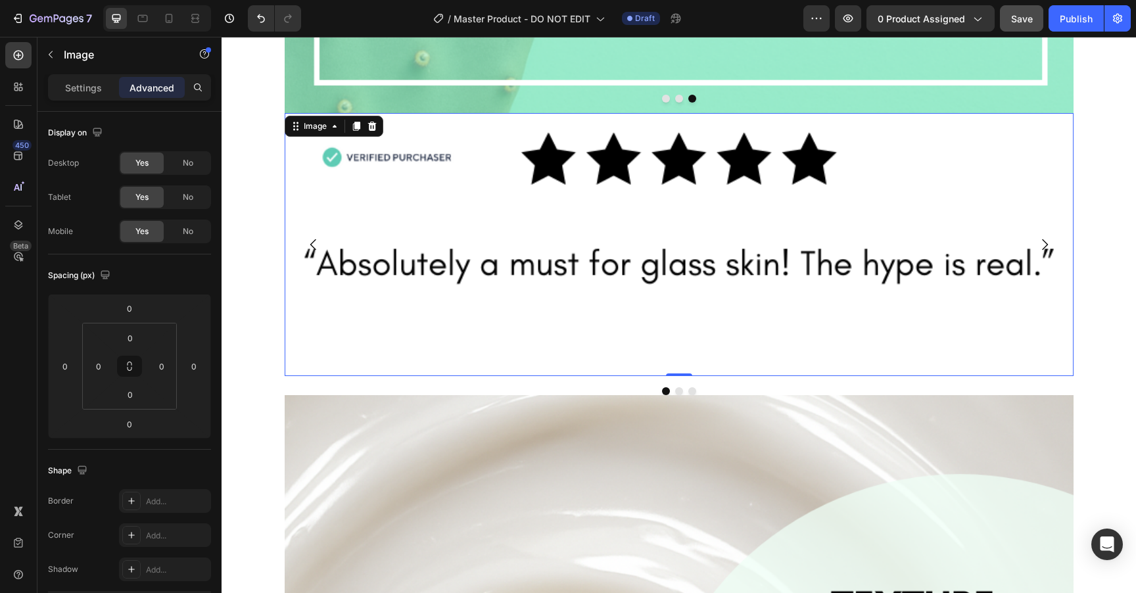
scroll to position [1755, 0]
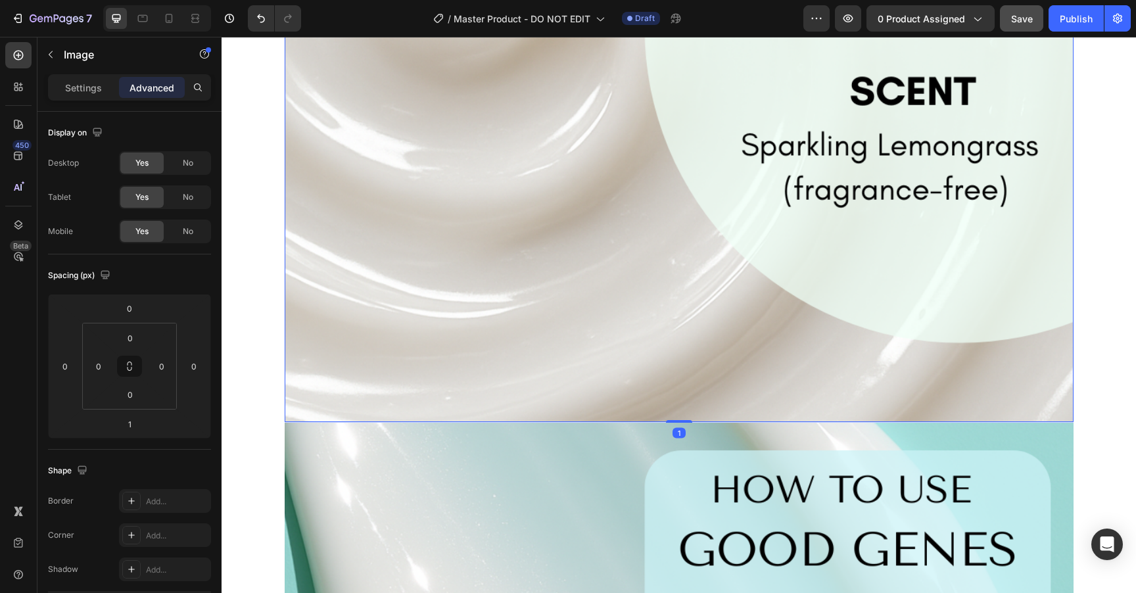
scroll to position [2501, 0]
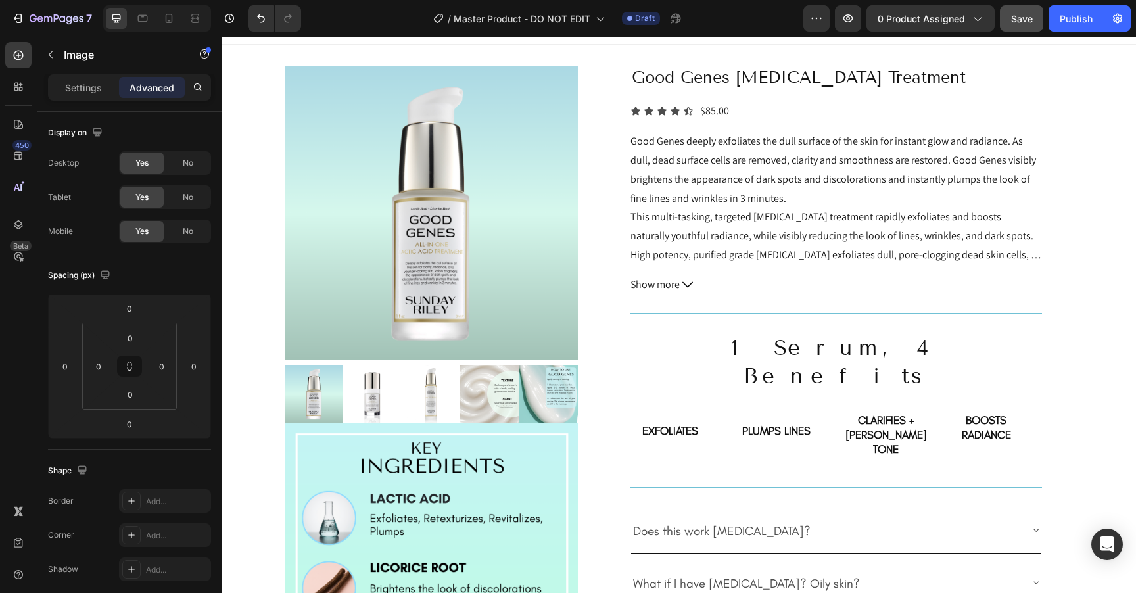
scroll to position [0, 0]
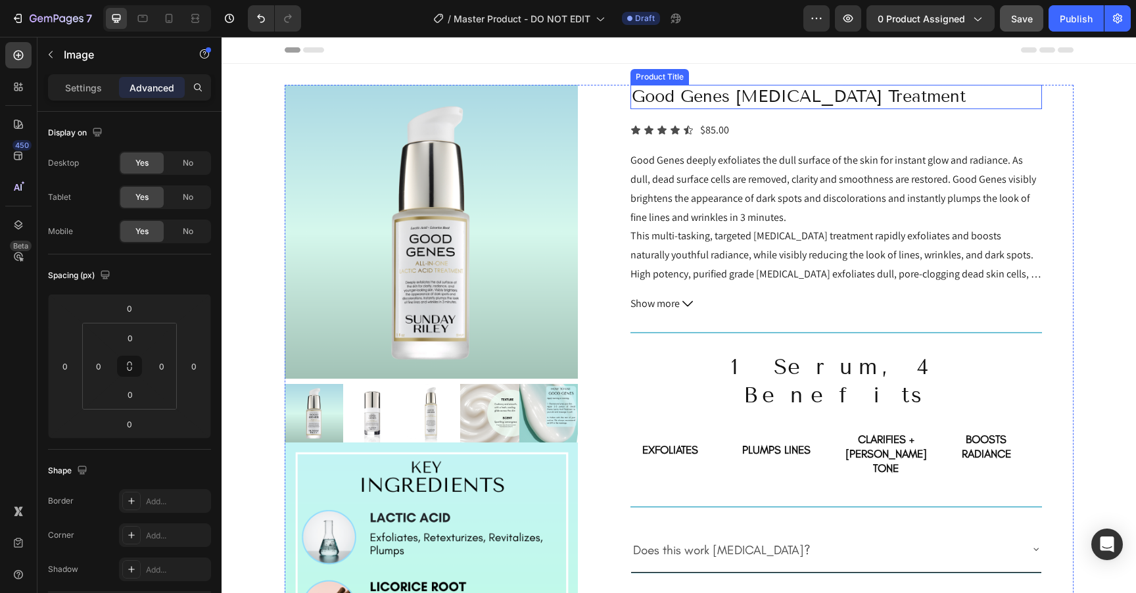
click at [918, 97] on h2 "Good Genes [MEDICAL_DATA] Treatment" at bounding box center [835, 97] width 411 height 24
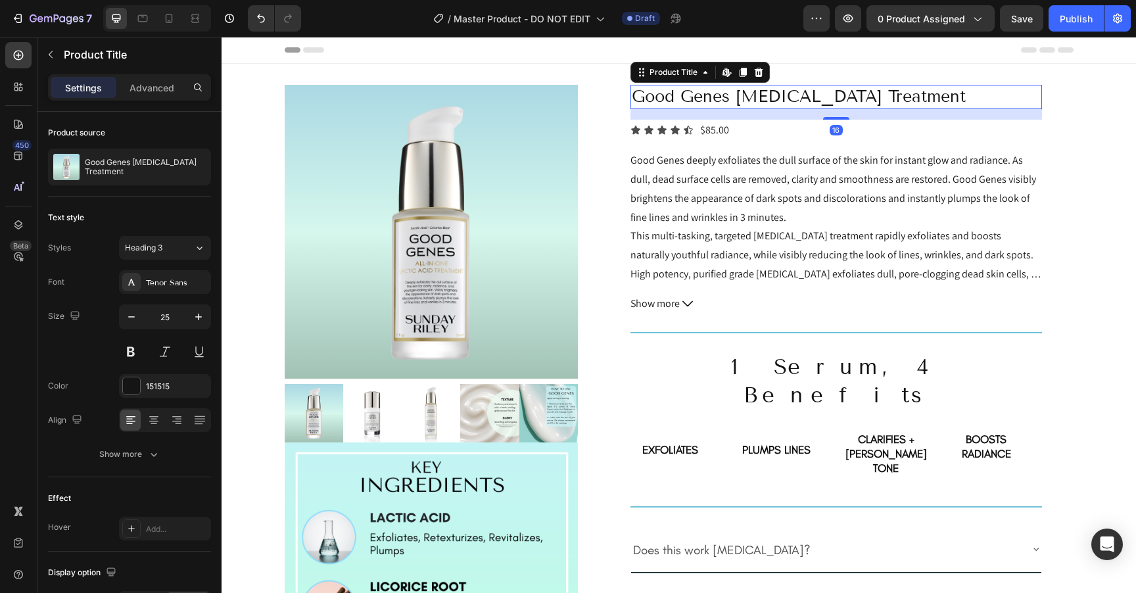
click at [148, 97] on div "Advanced" at bounding box center [152, 87] width 66 height 21
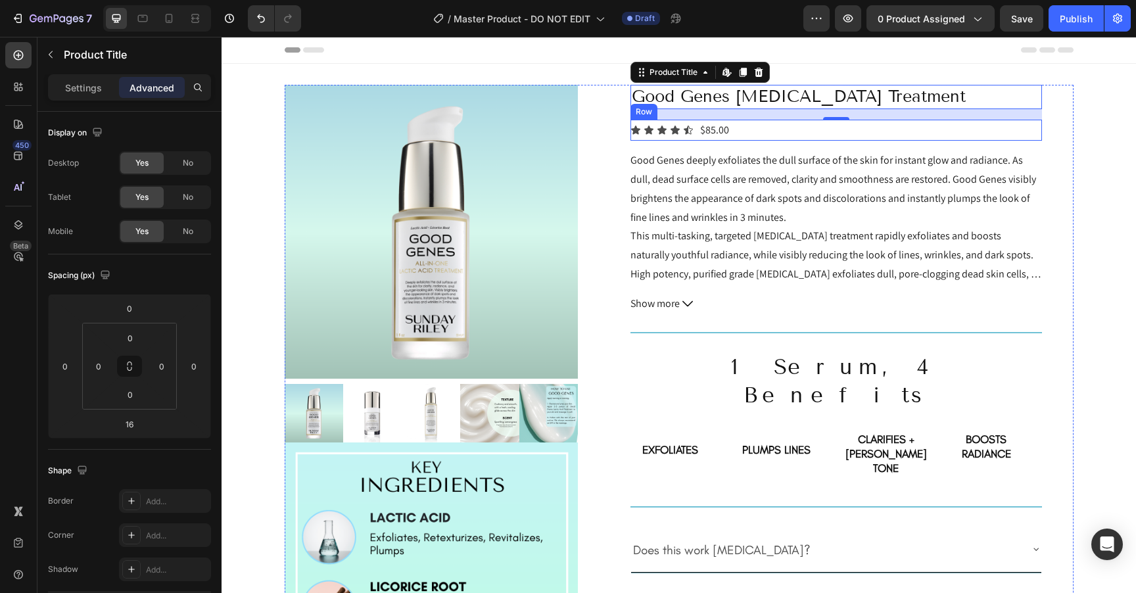
click at [920, 132] on div "Icon Icon Icon Icon Icon Icon List $85.00 Product Price Product Price Row" at bounding box center [835, 131] width 411 height 22
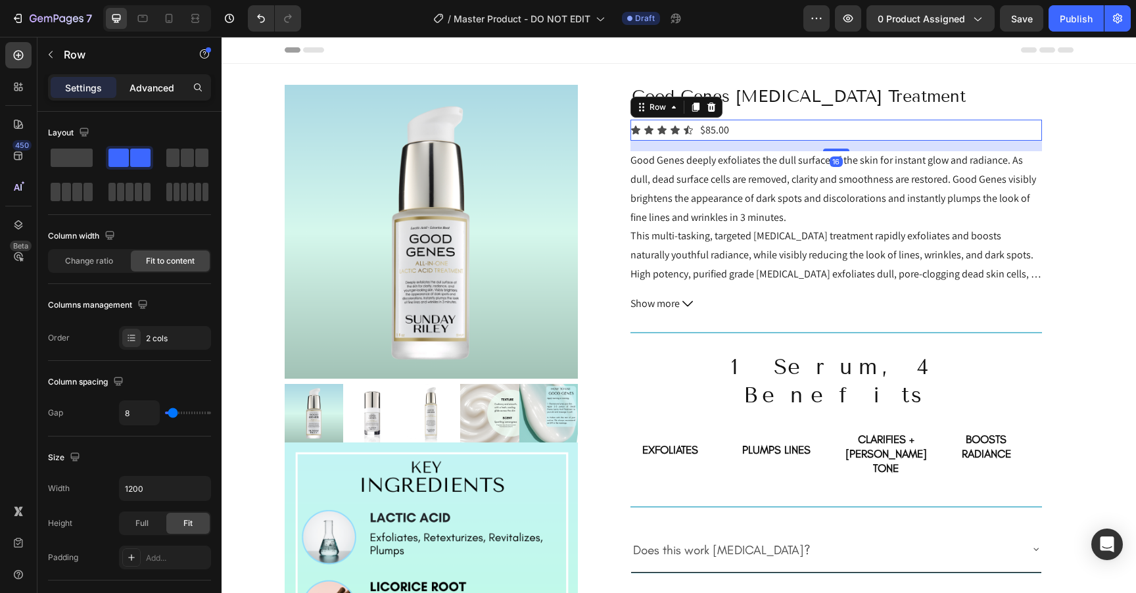
click at [160, 83] on p "Advanced" at bounding box center [152, 88] width 45 height 14
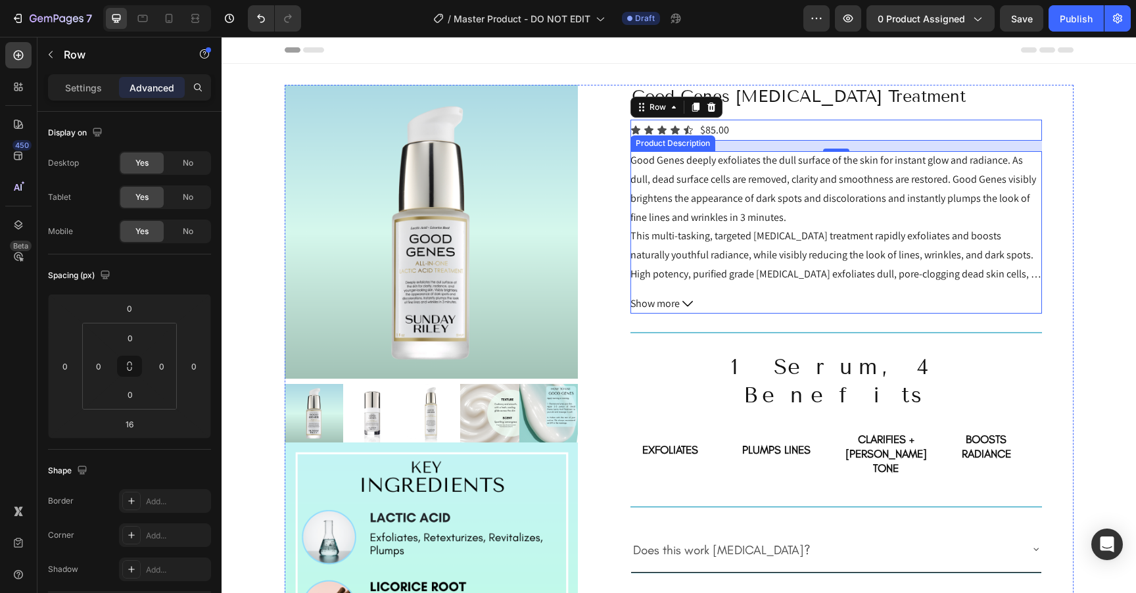
click at [908, 208] on div "Good Genes deeply exfoliates the dull surface of the skin for instant glow and …" at bounding box center [835, 217] width 411 height 133
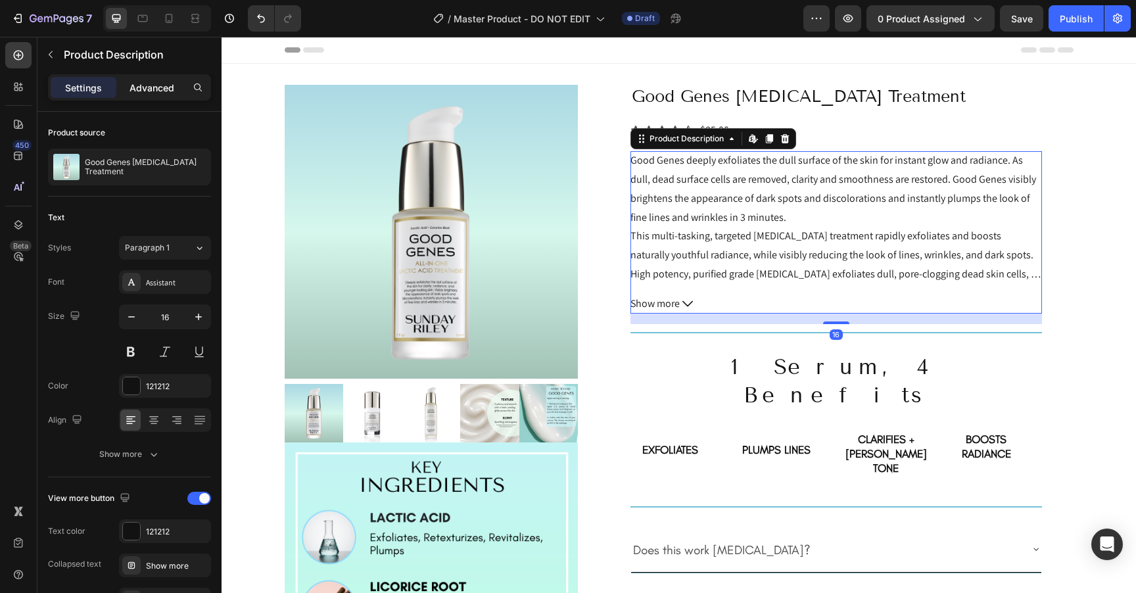
click at [158, 97] on div "Advanced" at bounding box center [152, 87] width 66 height 21
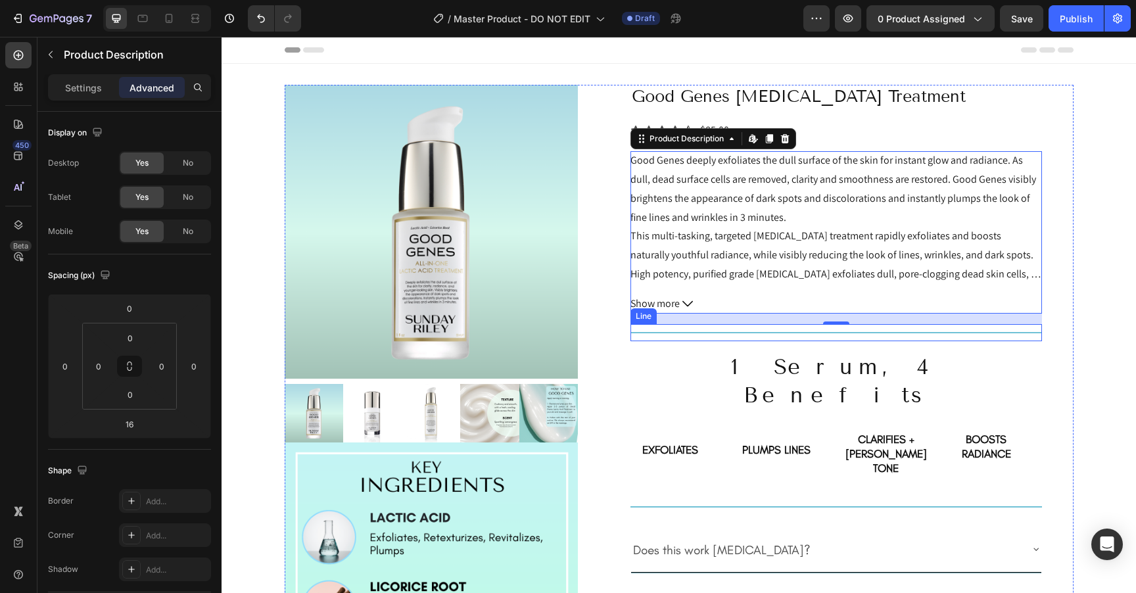
click at [790, 335] on div "Title Line" at bounding box center [835, 332] width 411 height 17
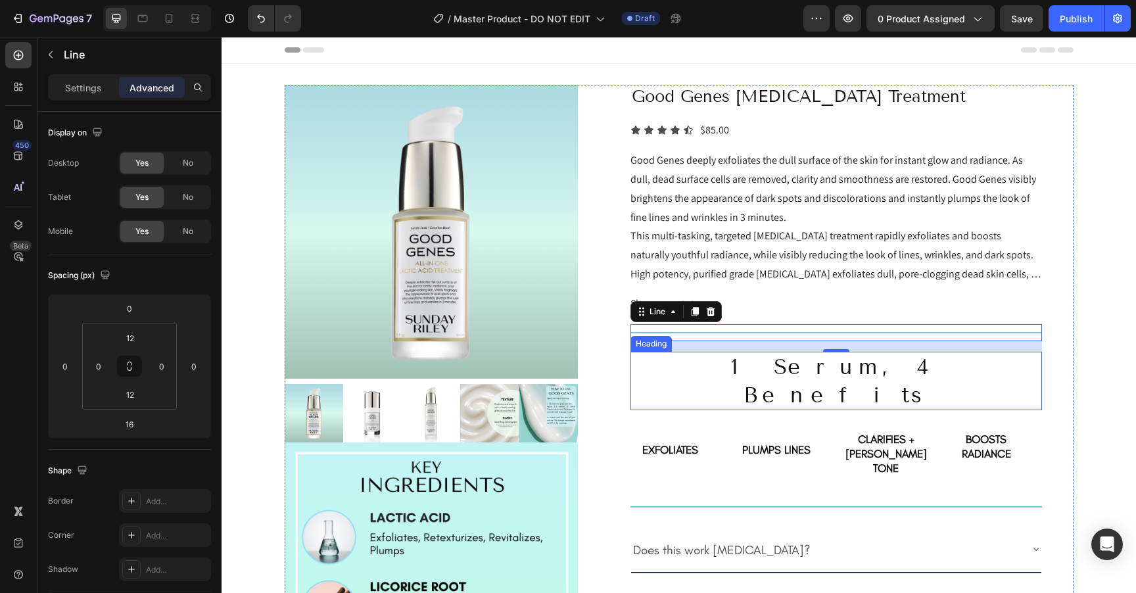
click at [689, 373] on h2 "1 Serum, 4 Benefits" at bounding box center [835, 381] width 411 height 59
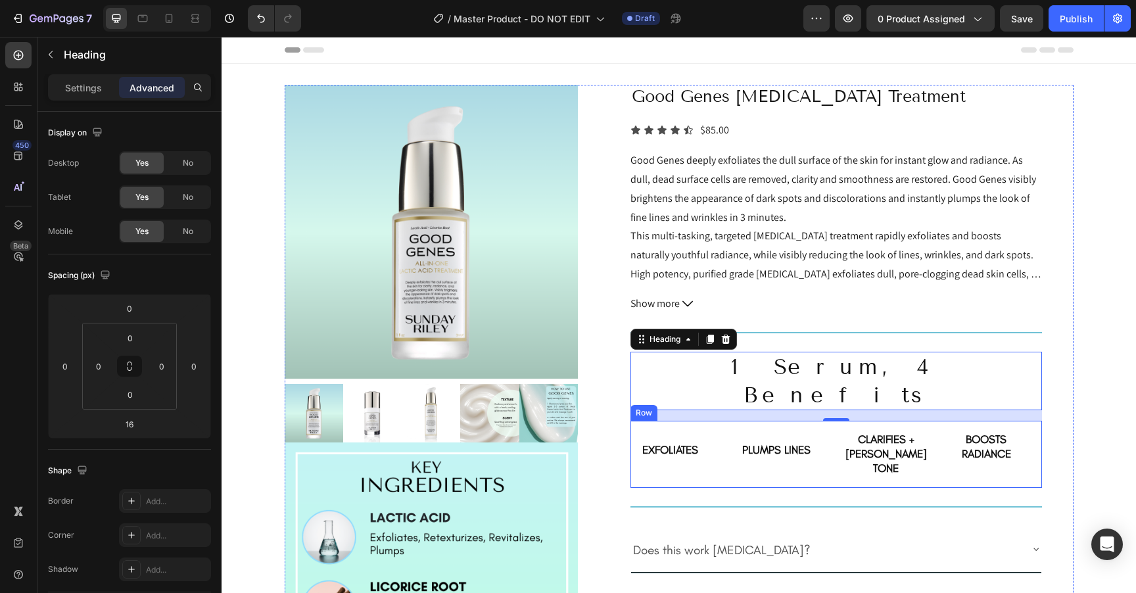
click at [636, 421] on div "EXFOLIATES Heading PLUMPS LINES Heading CLARIFIES + [PERSON_NAME] TONE Heading …" at bounding box center [835, 454] width 411 height 66
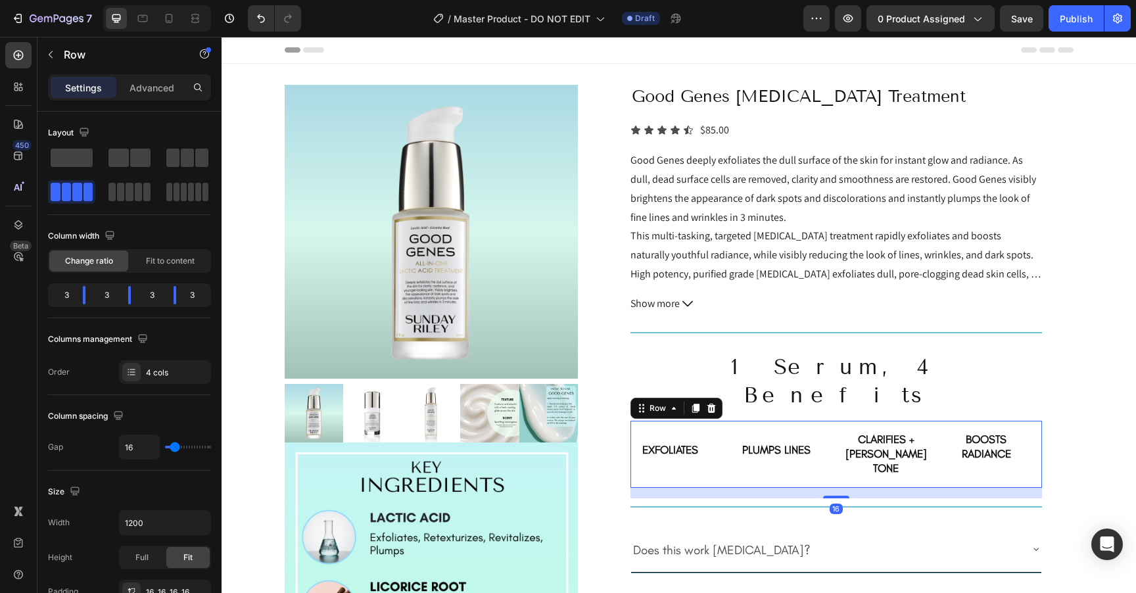
click at [143, 101] on div "Settings Advanced" at bounding box center [129, 92] width 184 height 37
click at [145, 87] on p "Advanced" at bounding box center [152, 88] width 45 height 14
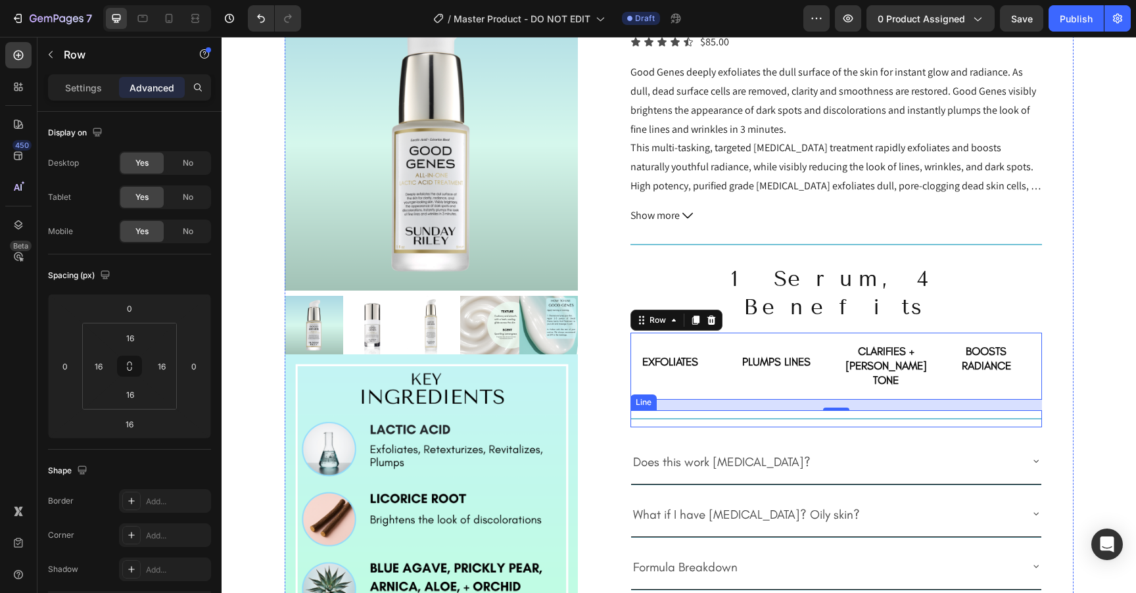
scroll to position [105, 0]
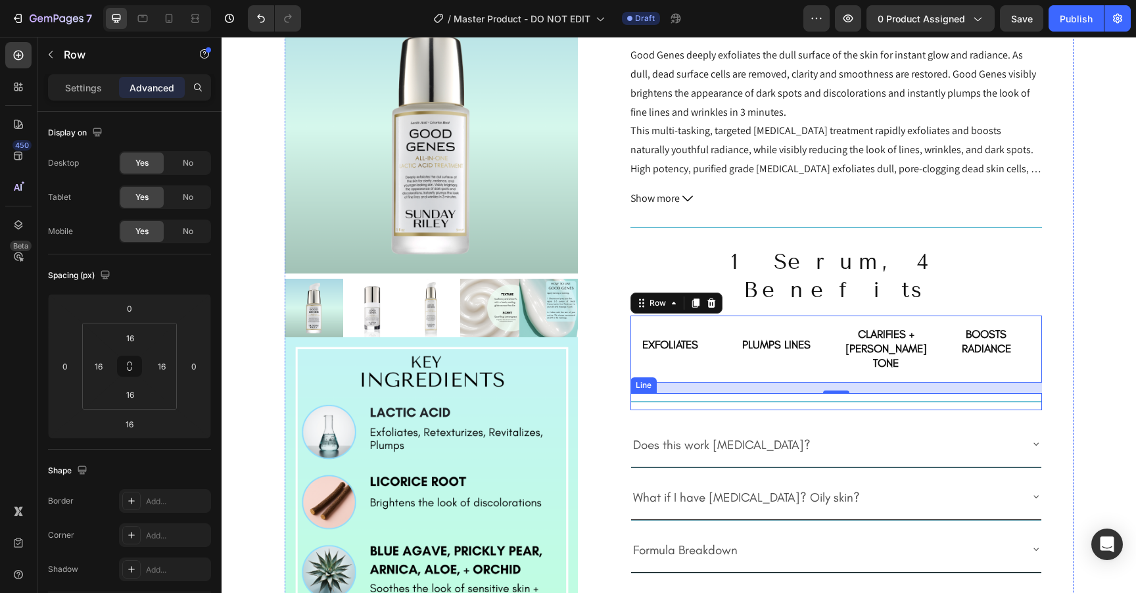
click at [667, 393] on div "Title Line" at bounding box center [835, 401] width 411 height 17
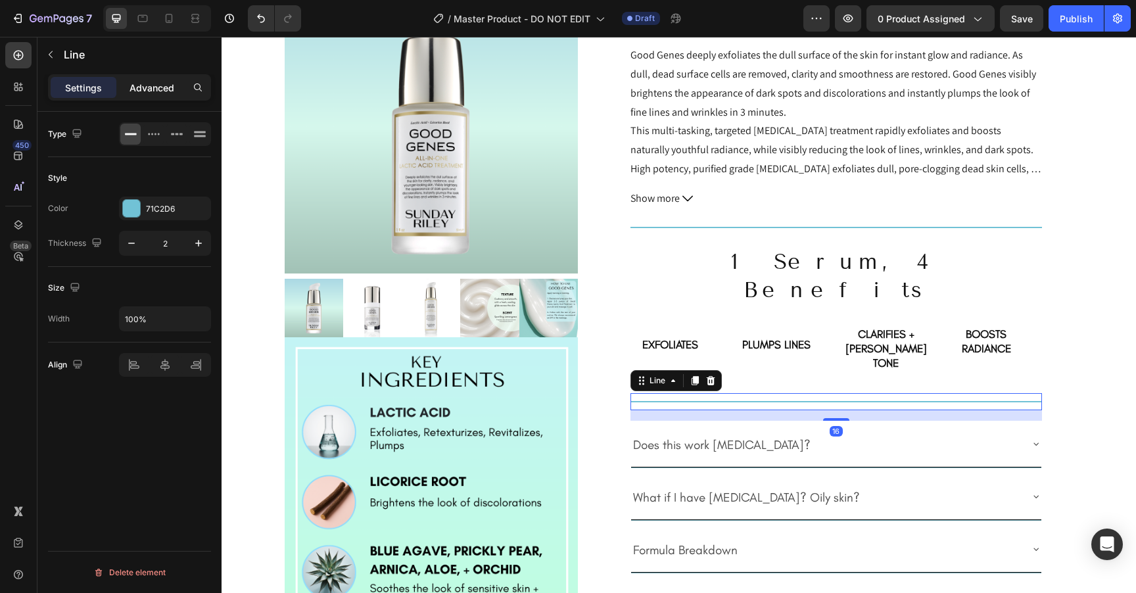
click at [135, 89] on p "Advanced" at bounding box center [152, 88] width 45 height 14
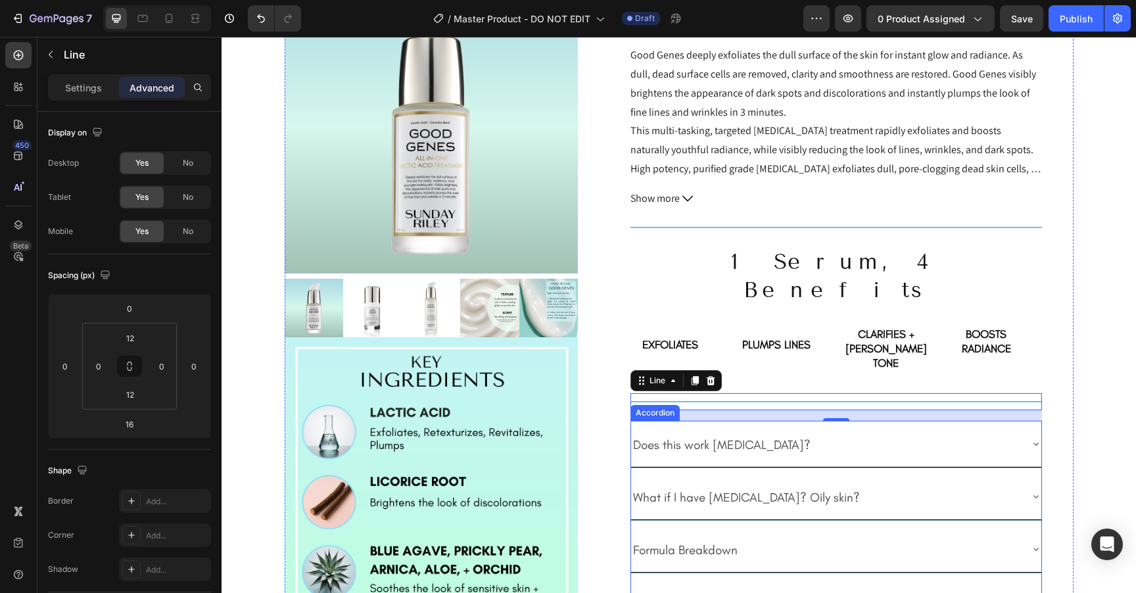
click at [973, 426] on div "Does this work [MEDICAL_DATA]?" at bounding box center [825, 443] width 389 height 35
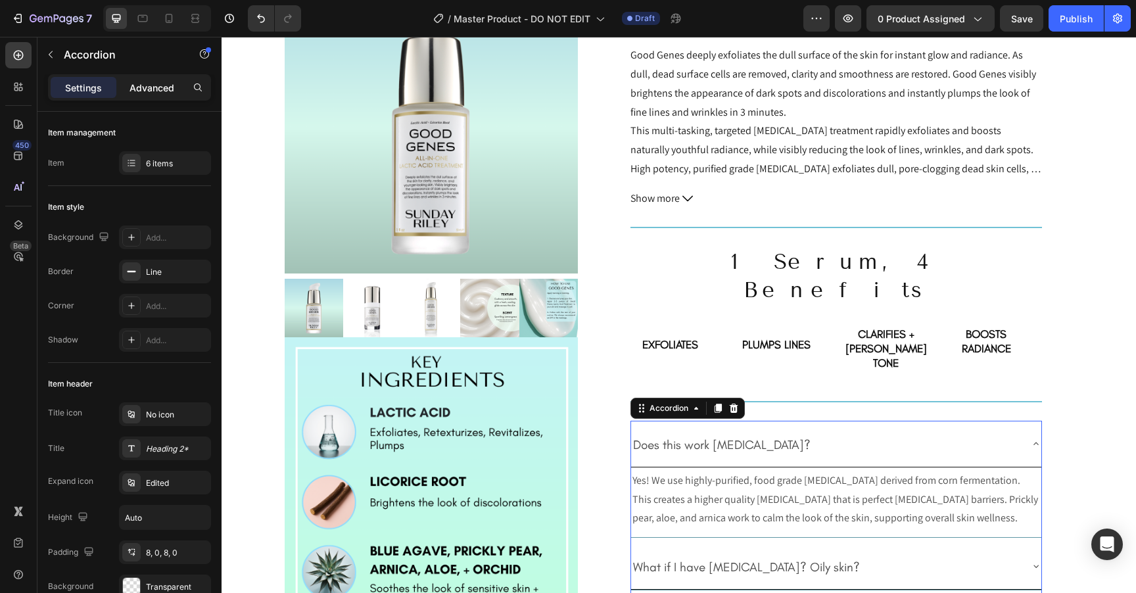
click at [159, 91] on p "Advanced" at bounding box center [152, 88] width 45 height 14
type input "100%"
type input "100"
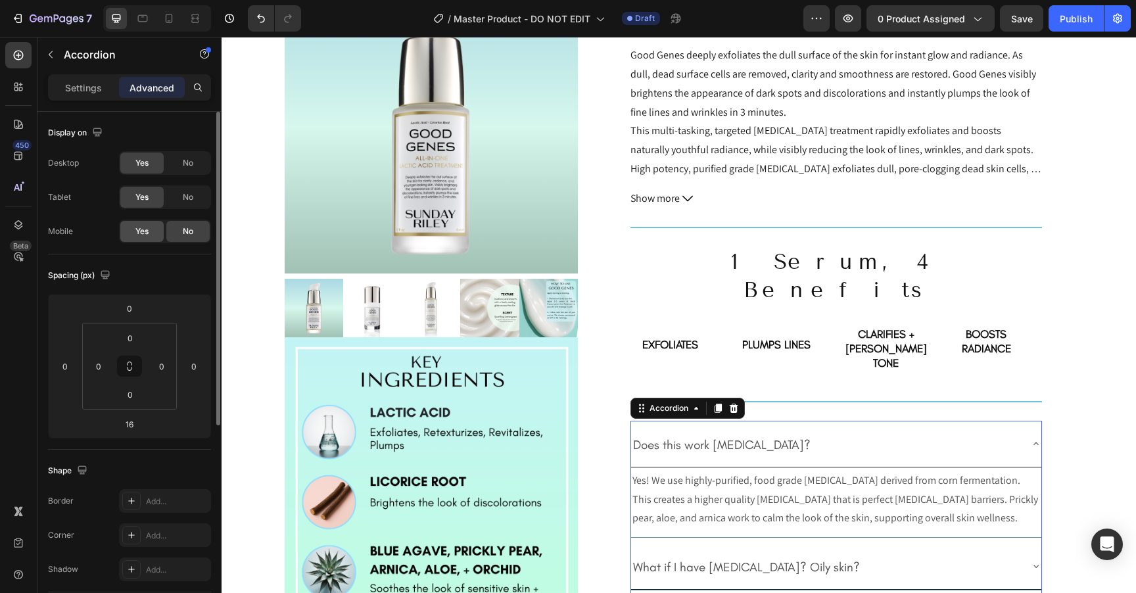
click at [136, 230] on span "Yes" at bounding box center [141, 231] width 13 height 12
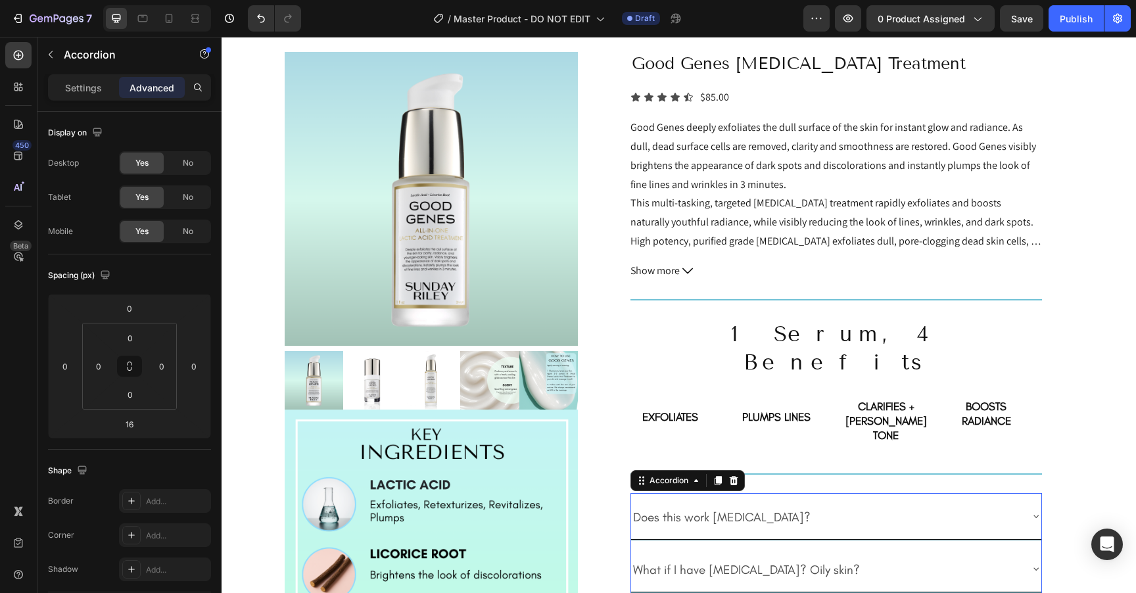
scroll to position [0, 0]
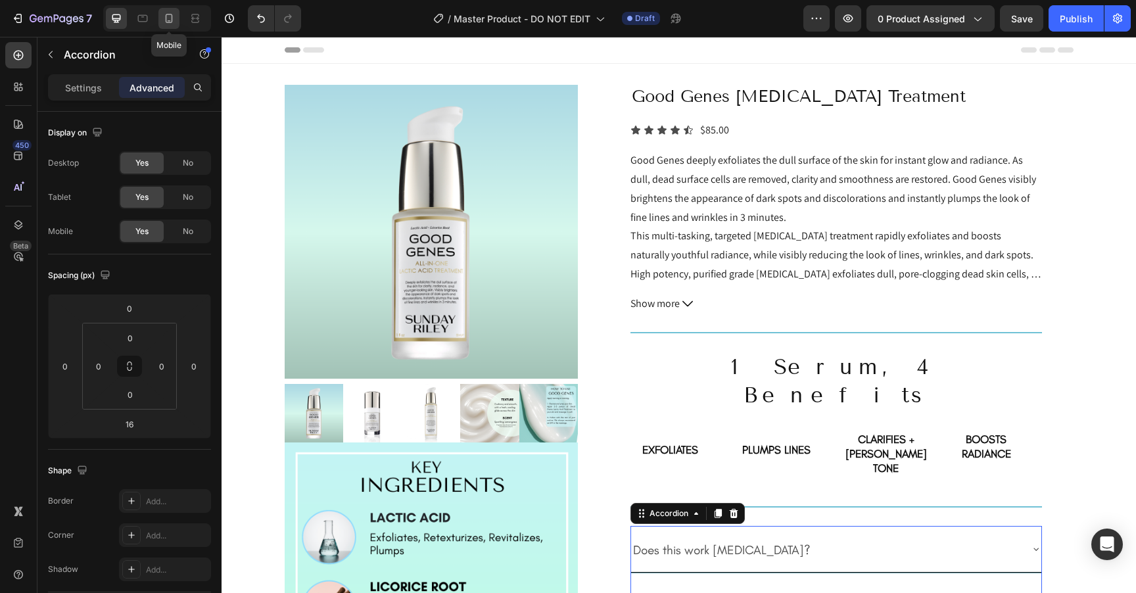
click at [171, 18] on icon at bounding box center [168, 18] width 13 height 13
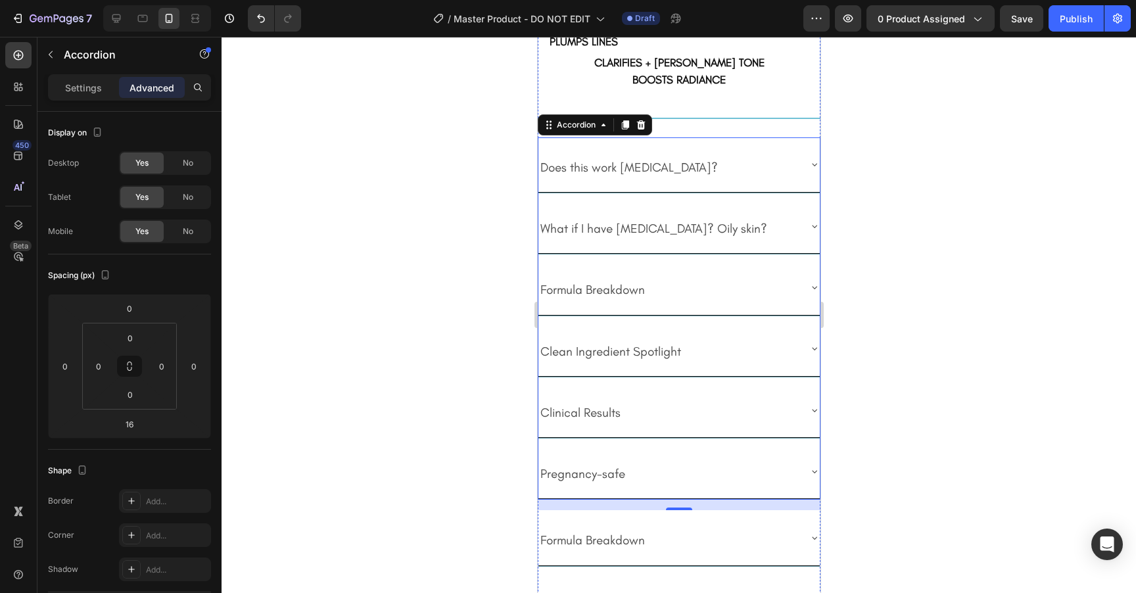
scroll to position [1639, 0]
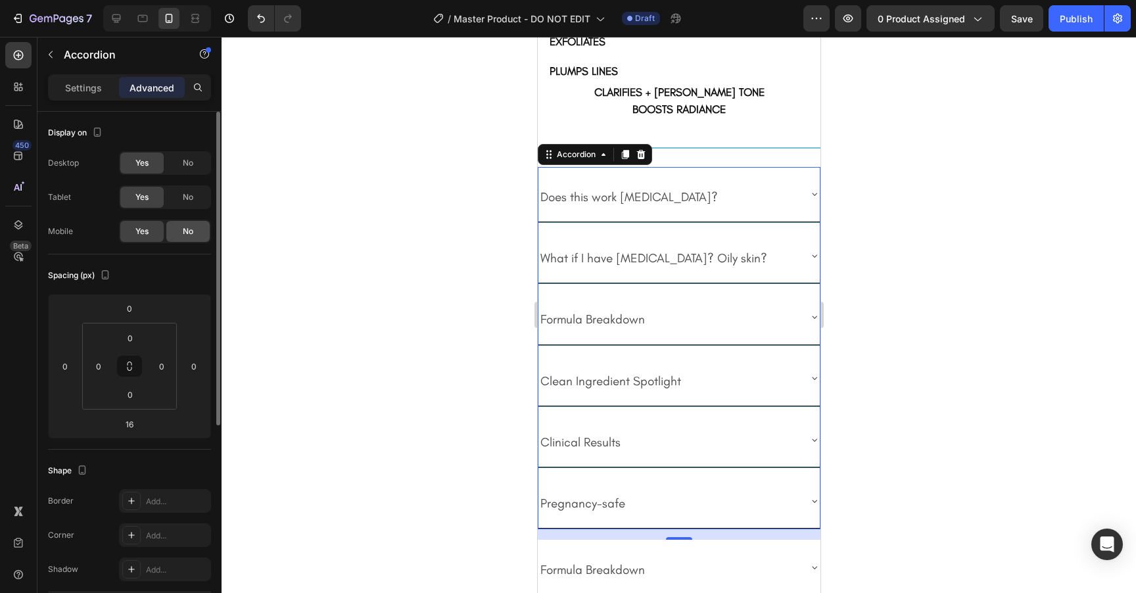
click at [187, 227] on span "No" at bounding box center [188, 231] width 11 height 12
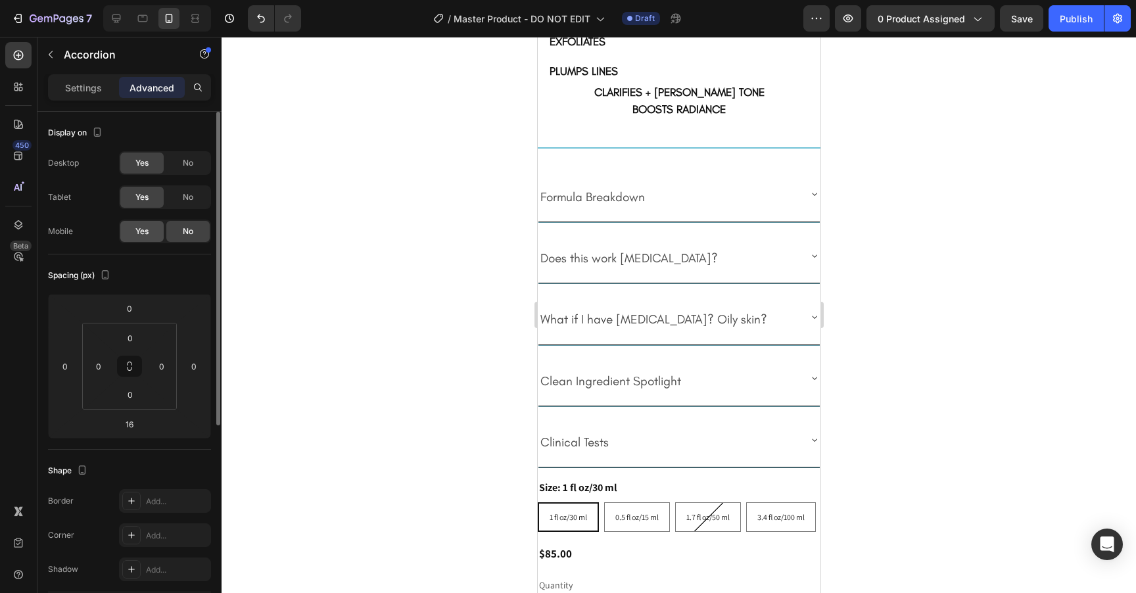
click at [137, 228] on span "Yes" at bounding box center [141, 231] width 13 height 12
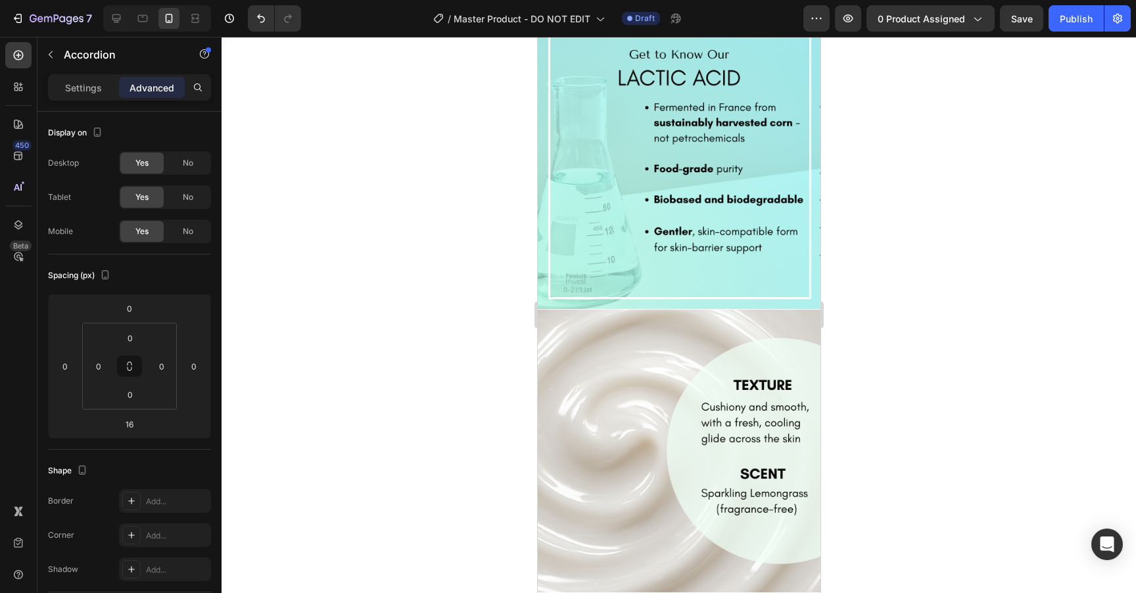
scroll to position [0, 0]
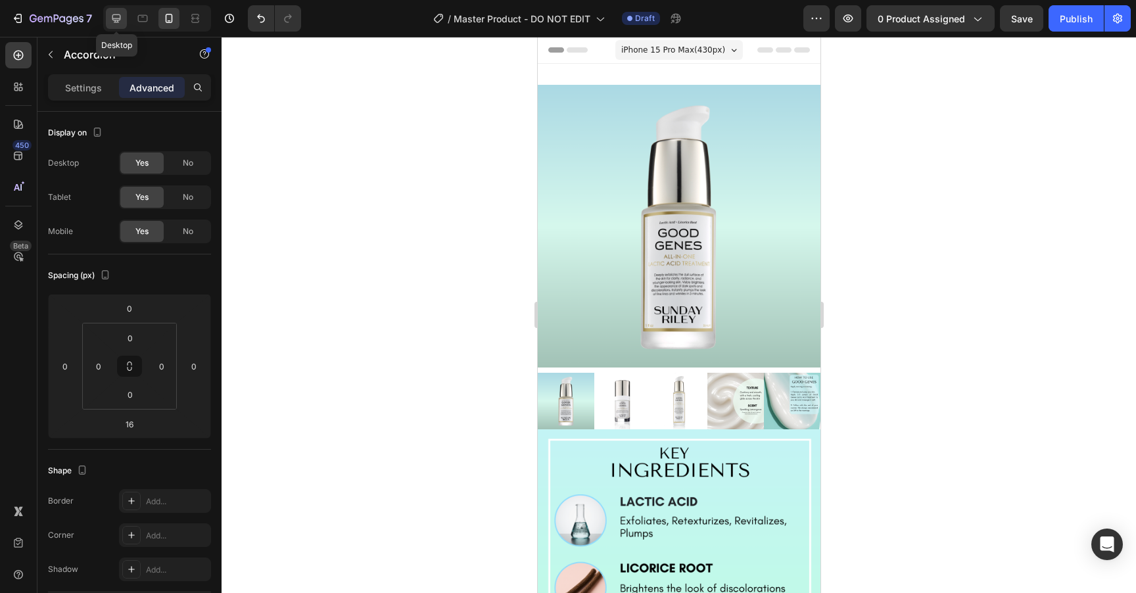
click at [116, 21] on icon at bounding box center [116, 18] width 13 height 13
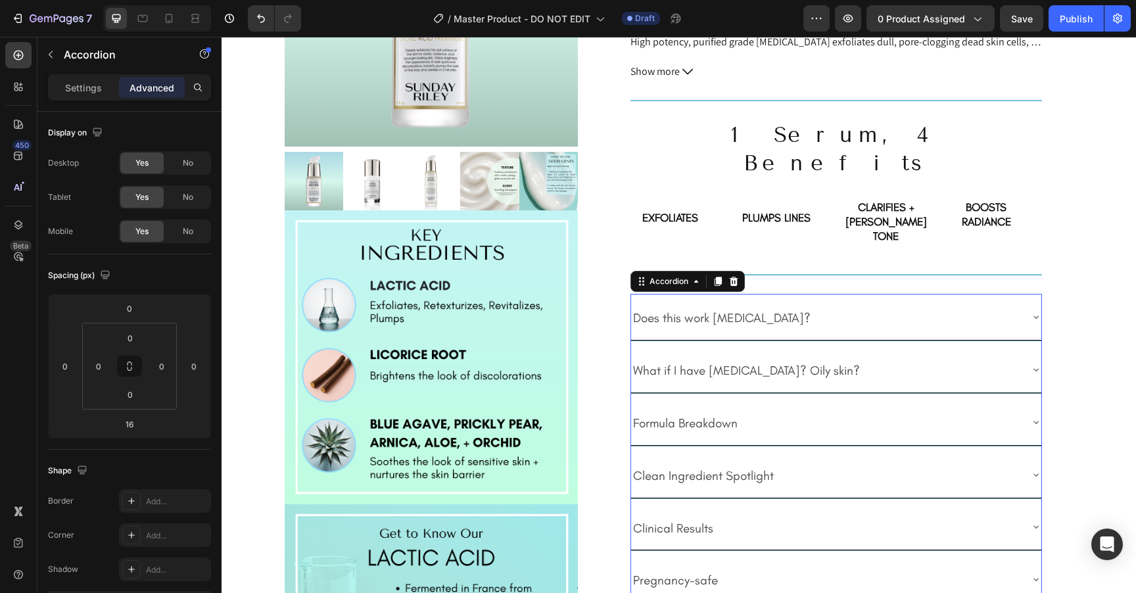
scroll to position [247, 0]
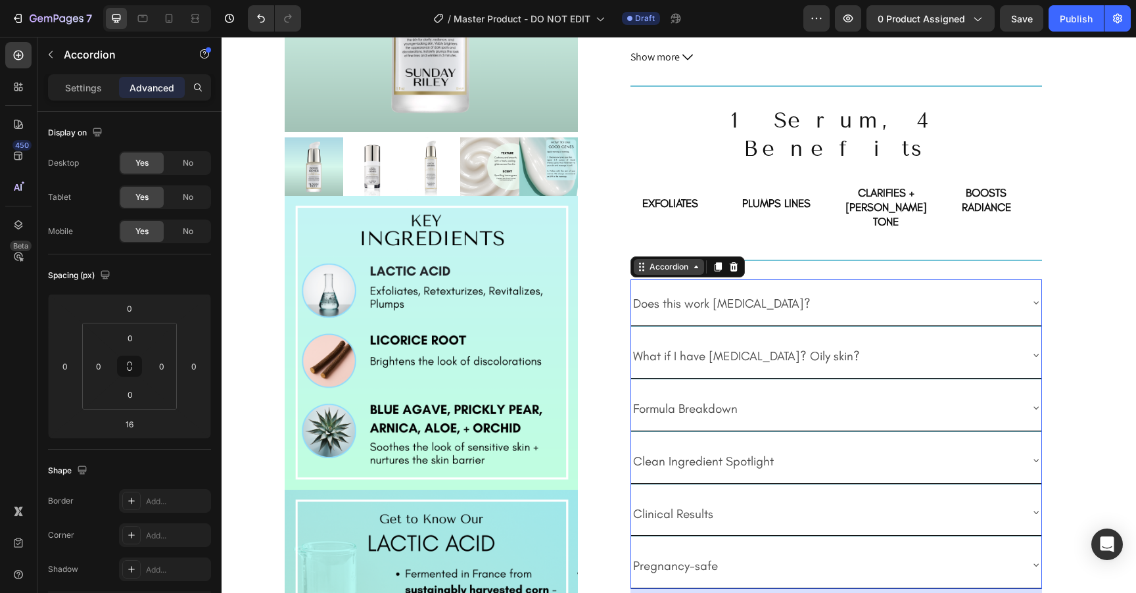
click at [689, 261] on div "Accordion" at bounding box center [669, 267] width 44 height 12
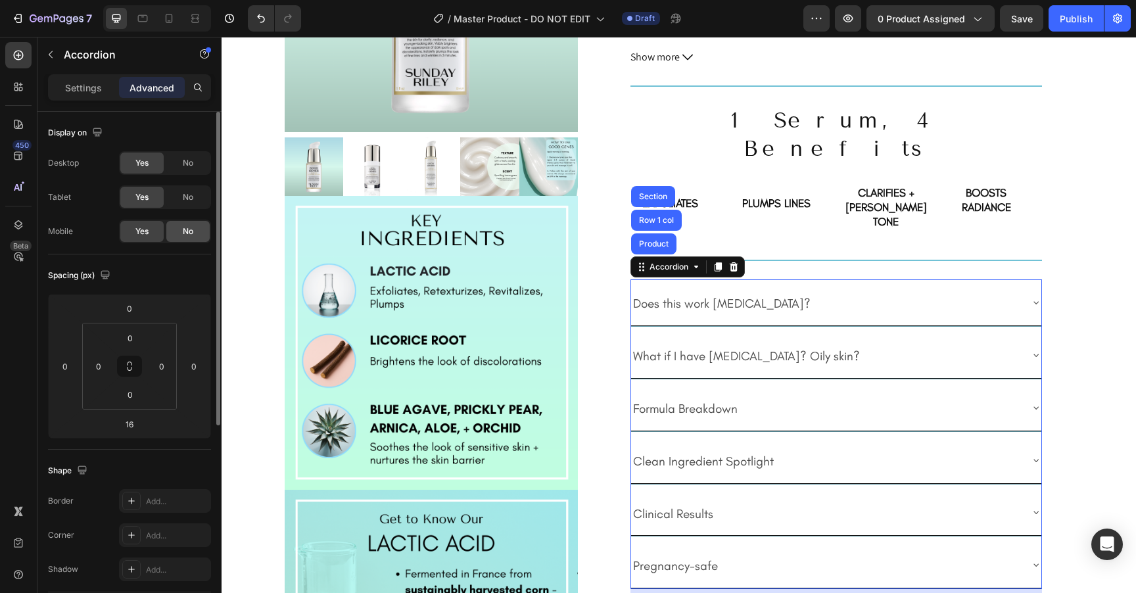
click at [187, 232] on span "No" at bounding box center [188, 231] width 11 height 12
click at [174, 18] on icon at bounding box center [168, 18] width 13 height 13
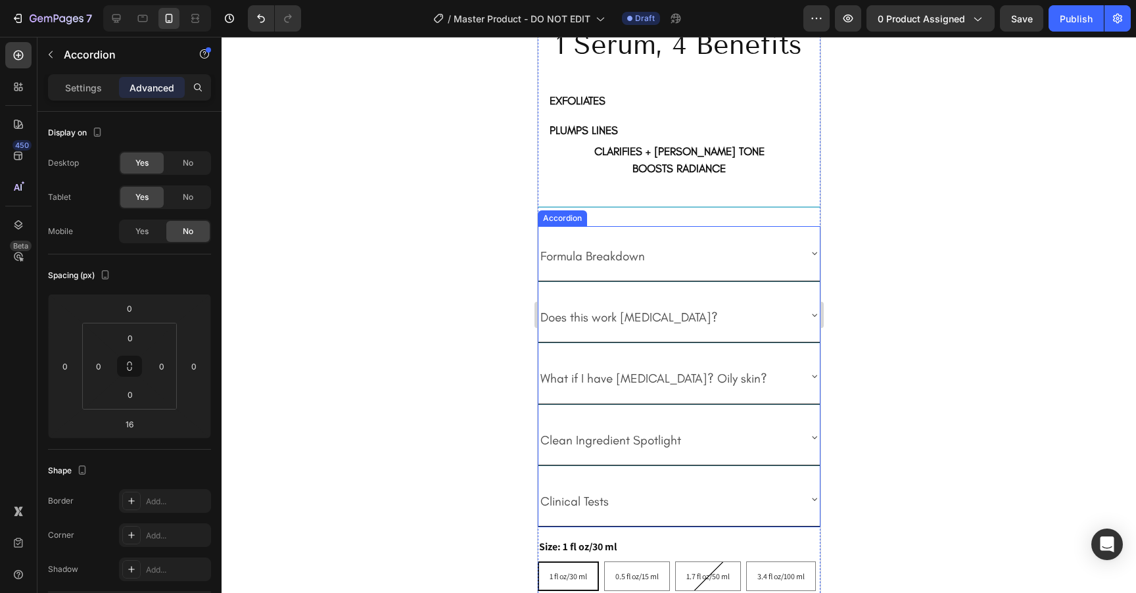
scroll to position [1618, 0]
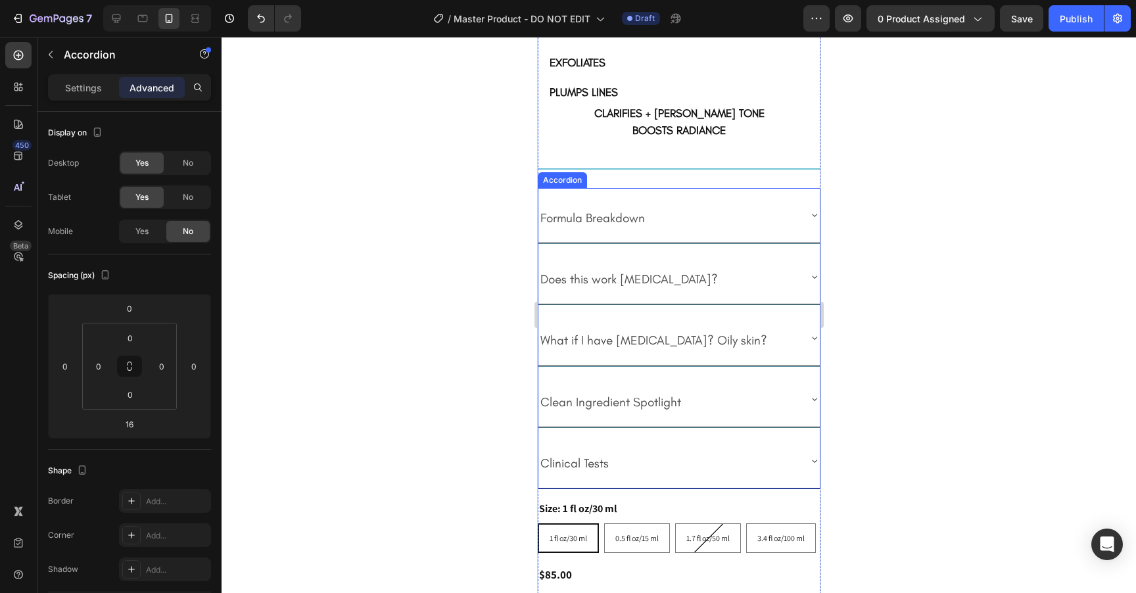
click at [671, 193] on div "Formula Breakdown" at bounding box center [668, 215] width 260 height 44
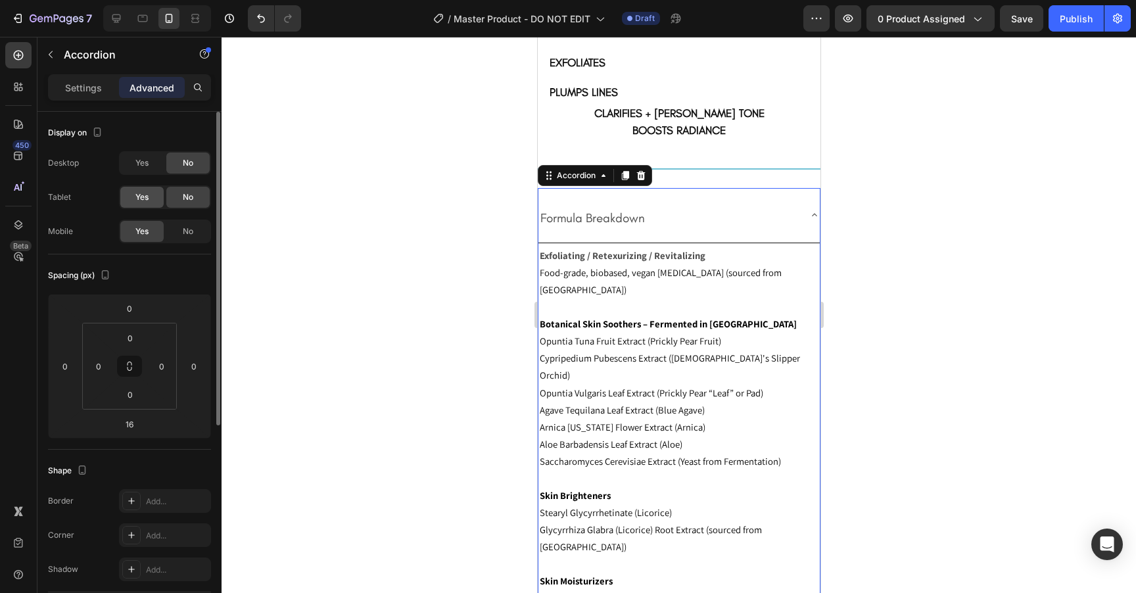
click at [147, 201] on span "Yes" at bounding box center [141, 197] width 13 height 12
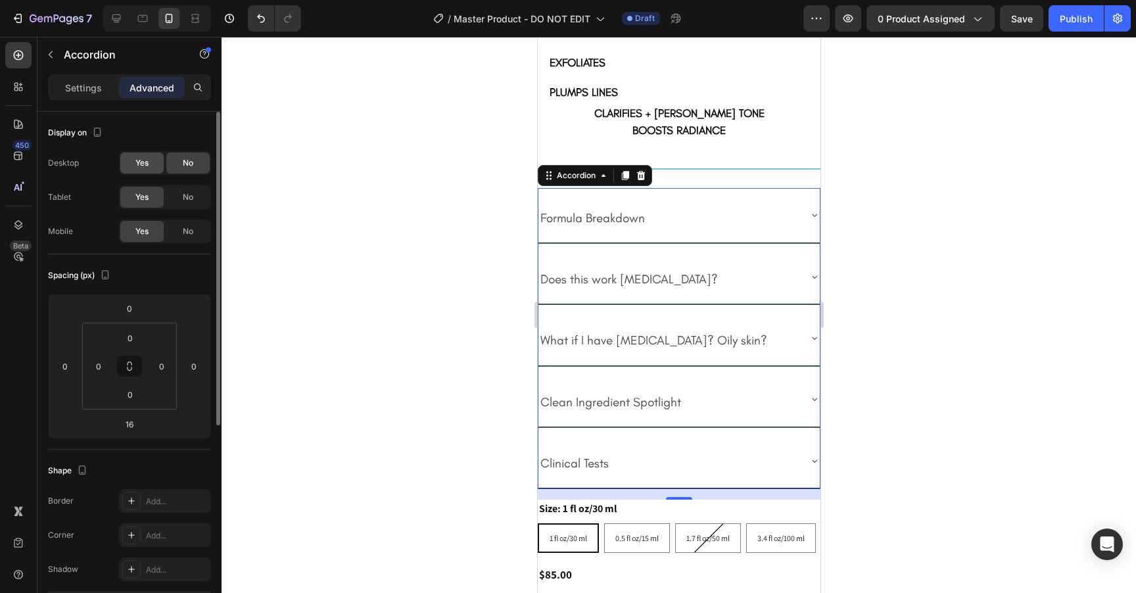
click at [143, 158] on span "Yes" at bounding box center [141, 163] width 13 height 12
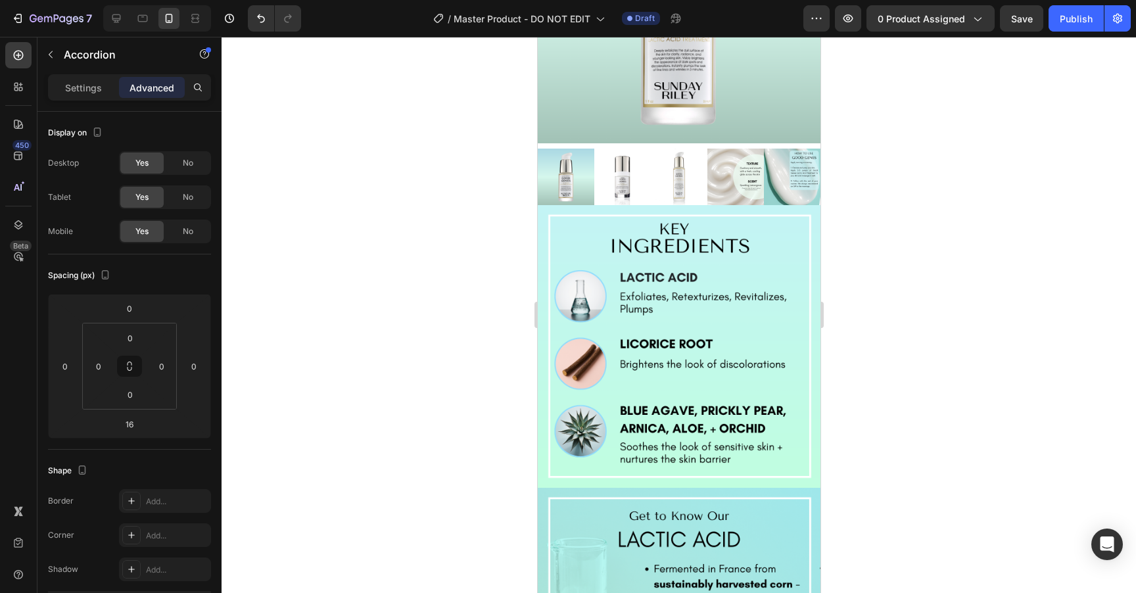
scroll to position [0, 0]
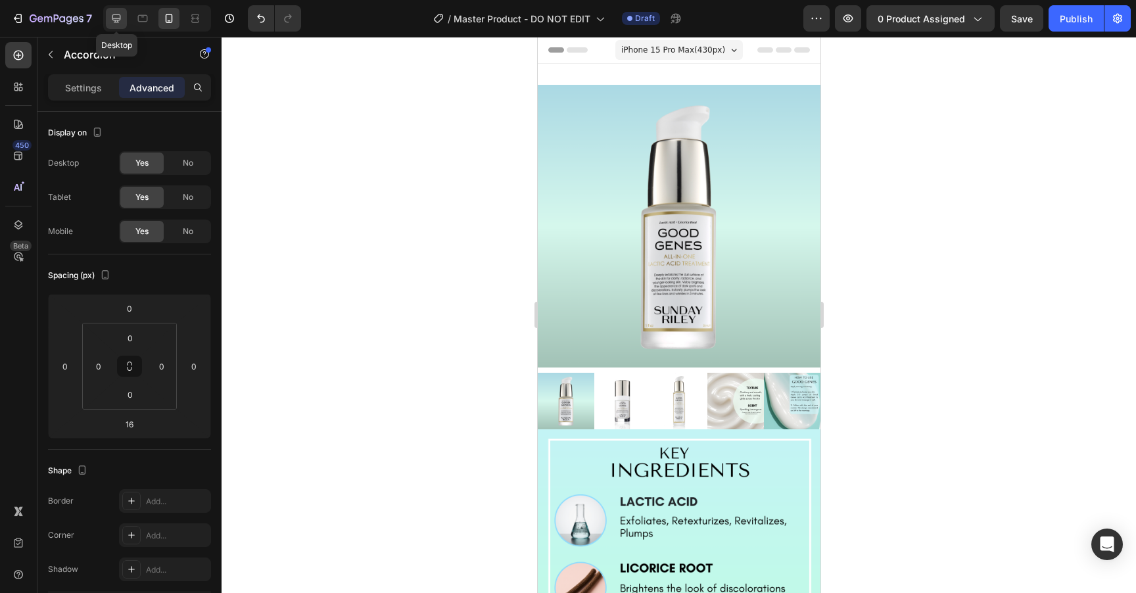
click at [117, 12] on icon at bounding box center [116, 18] width 13 height 13
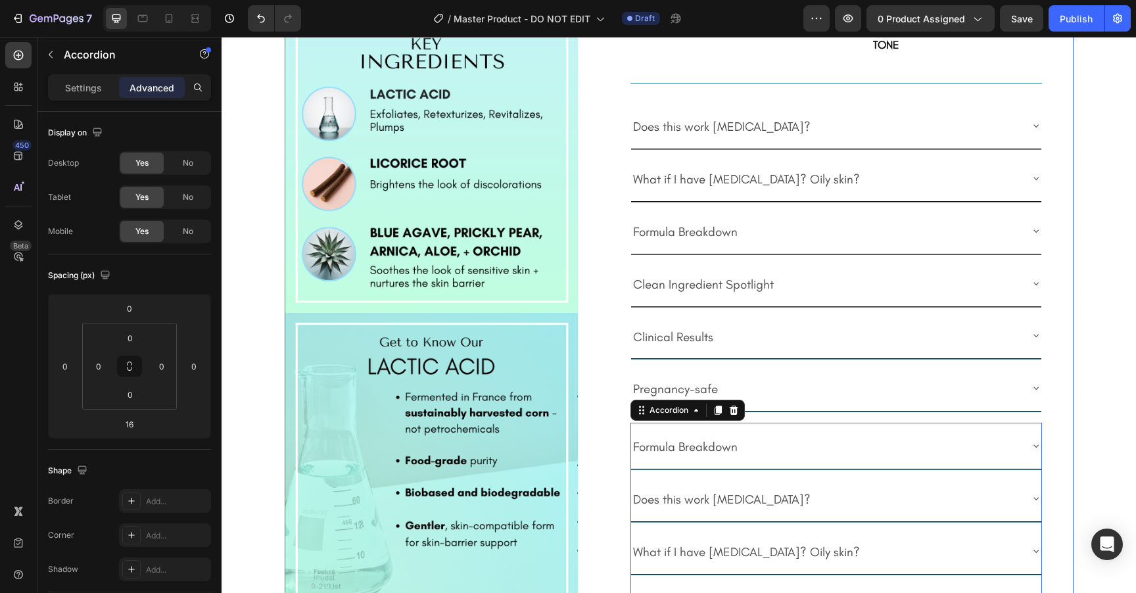
scroll to position [385, 0]
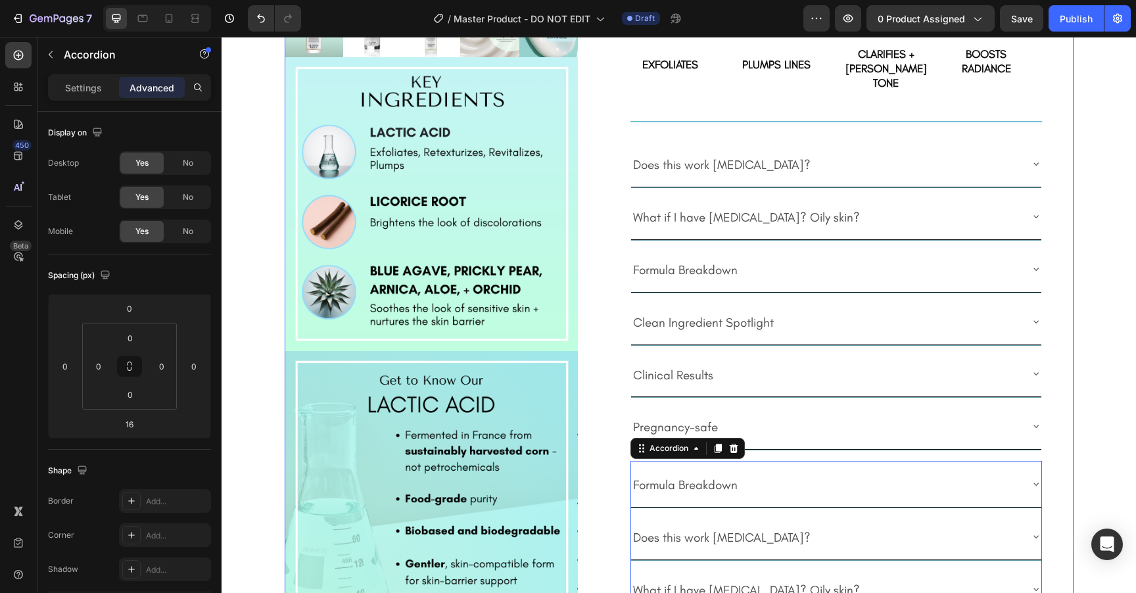
click at [597, 337] on div "Product Images Image Image Image Image Good Genes [MEDICAL_DATA] Treatment Prod…" at bounding box center [679, 318] width 789 height 1236
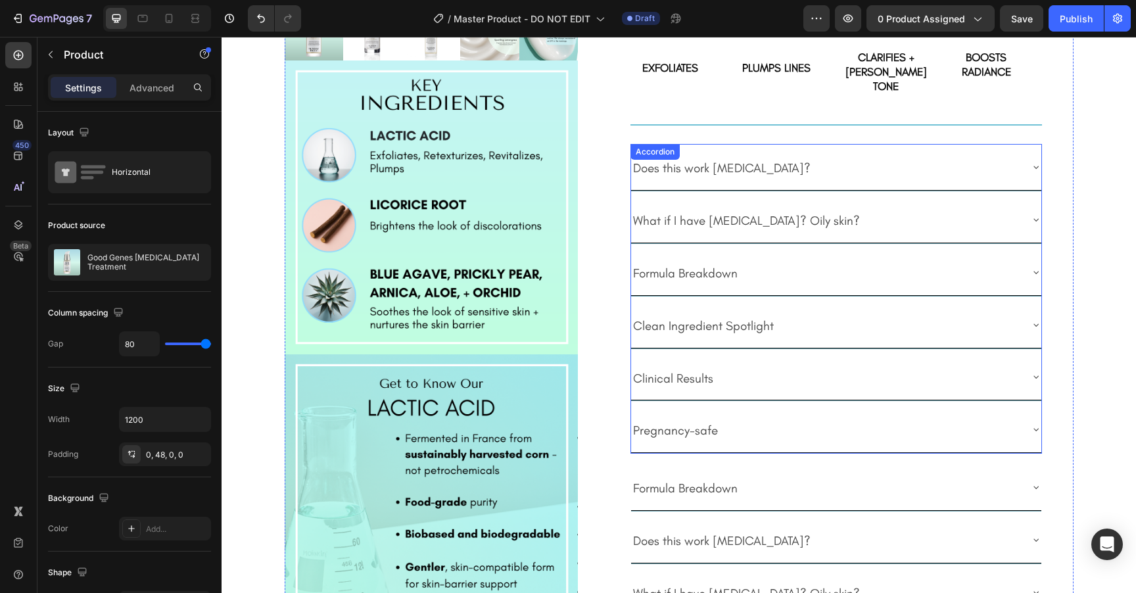
scroll to position [374, 0]
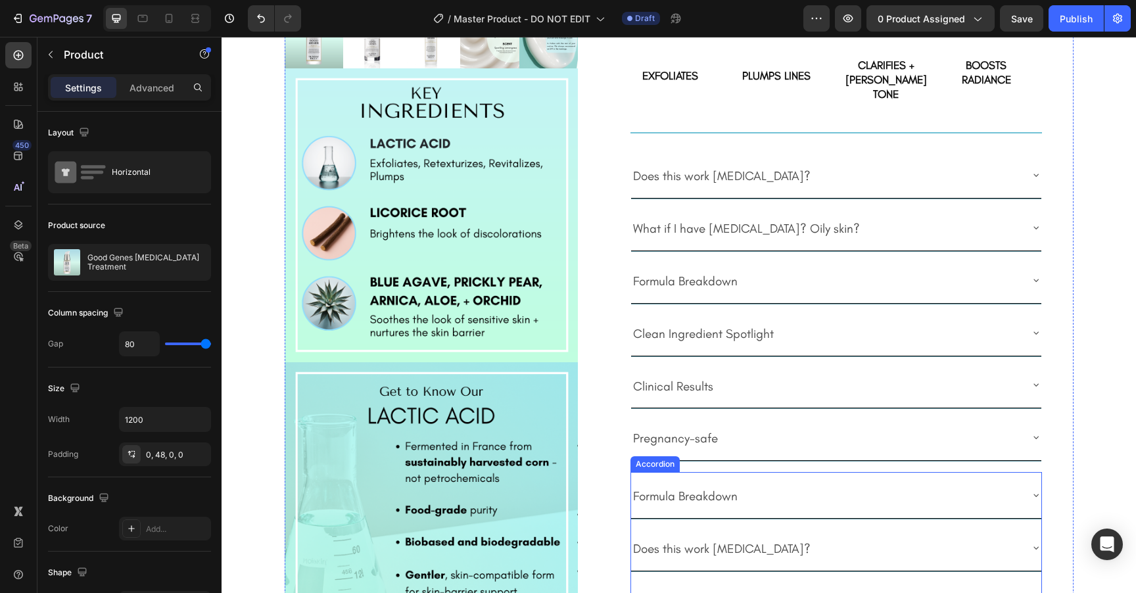
click at [839, 477] on div "Formula Breakdown" at bounding box center [825, 494] width 389 height 35
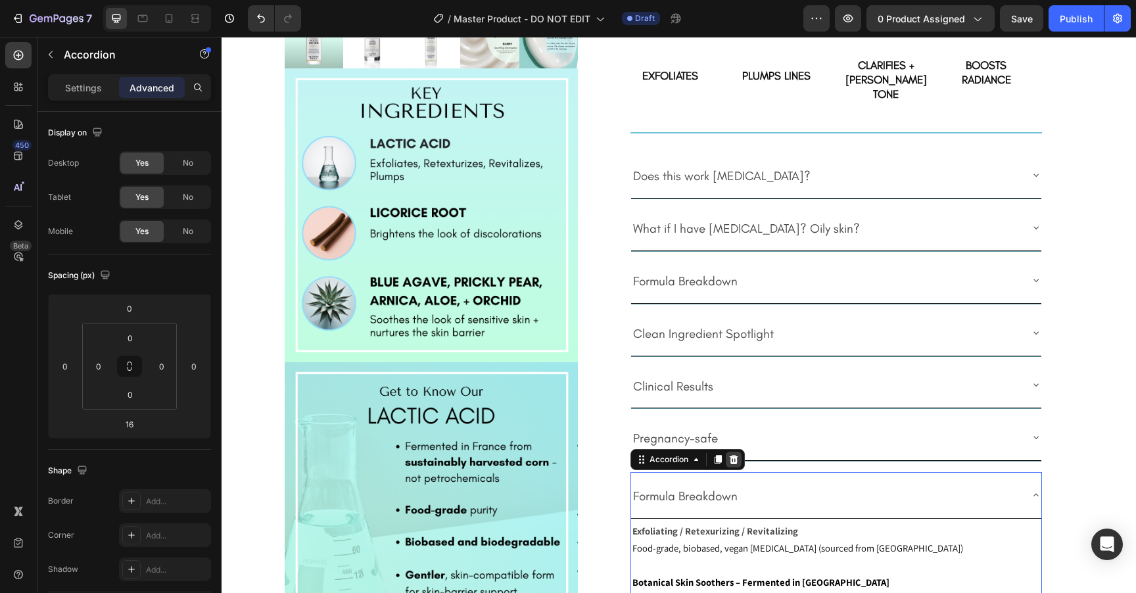
click at [736, 455] on icon at bounding box center [734, 459] width 9 height 9
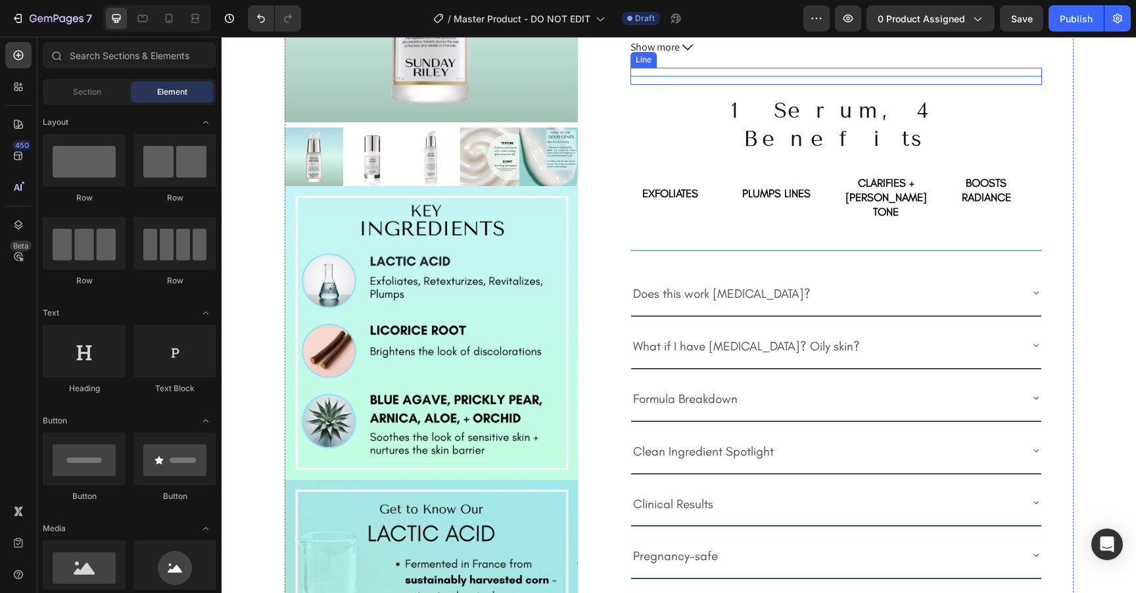
scroll to position [387, 0]
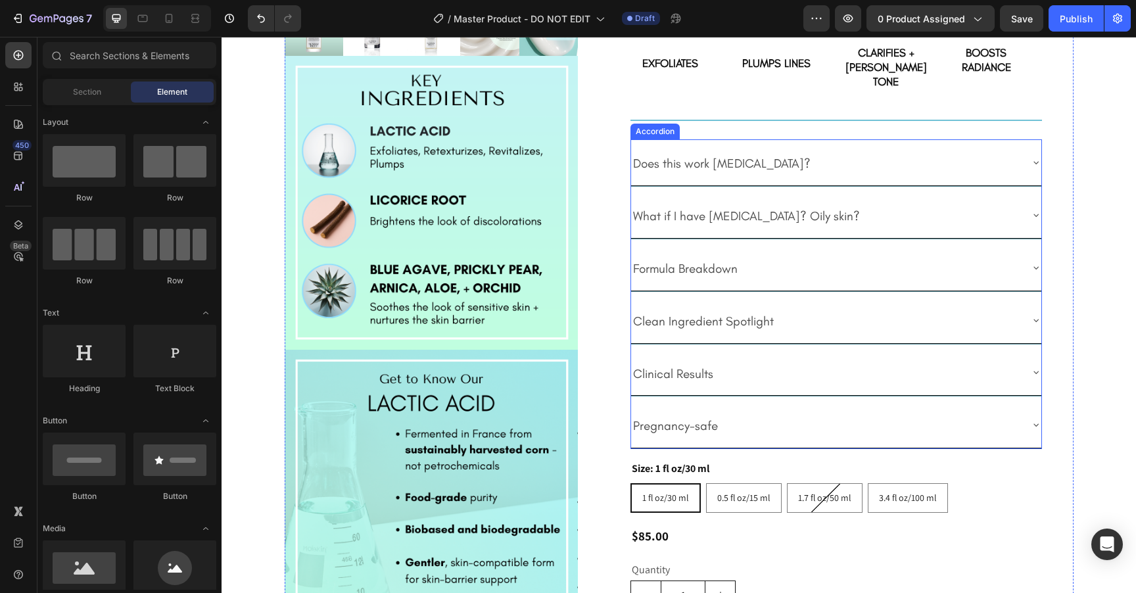
click at [870, 145] on div "Does this work [MEDICAL_DATA]?" at bounding box center [825, 162] width 389 height 35
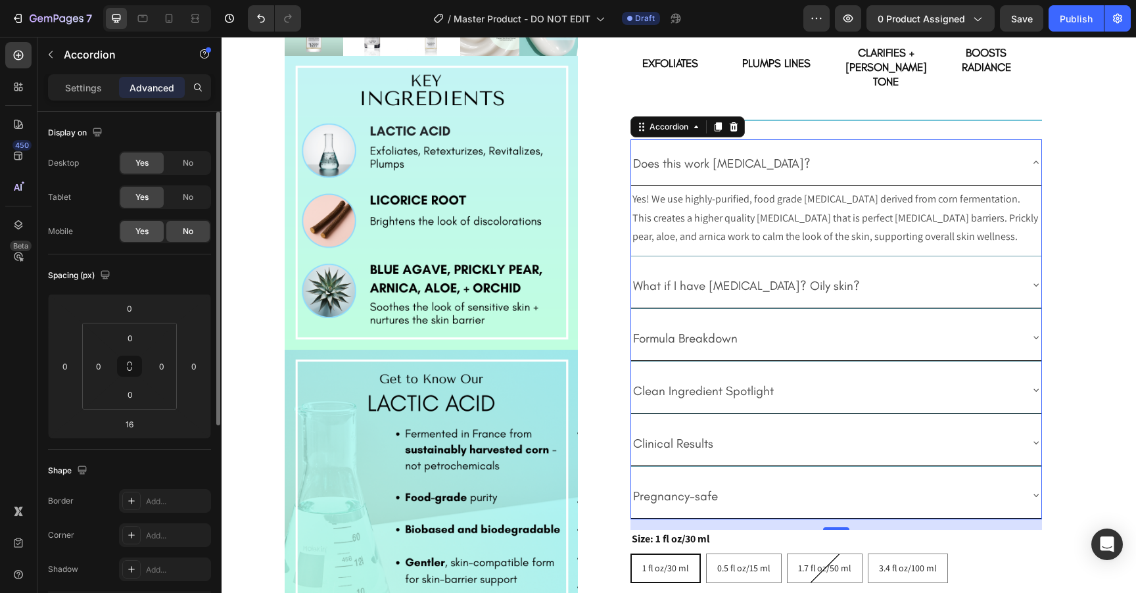
click at [136, 233] on span "Yes" at bounding box center [141, 231] width 13 height 12
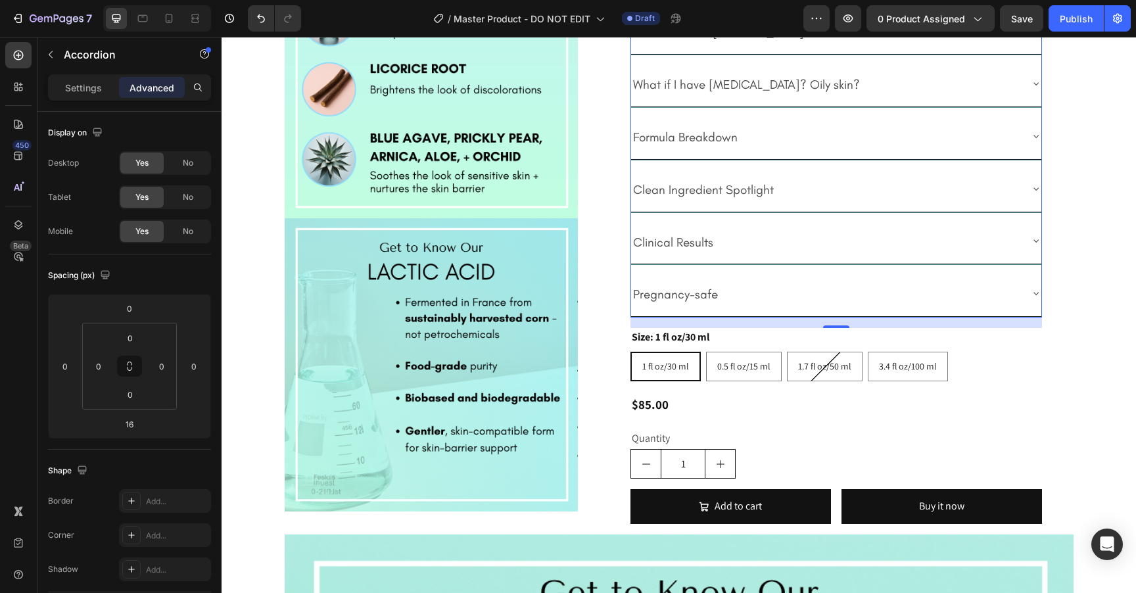
scroll to position [530, 0]
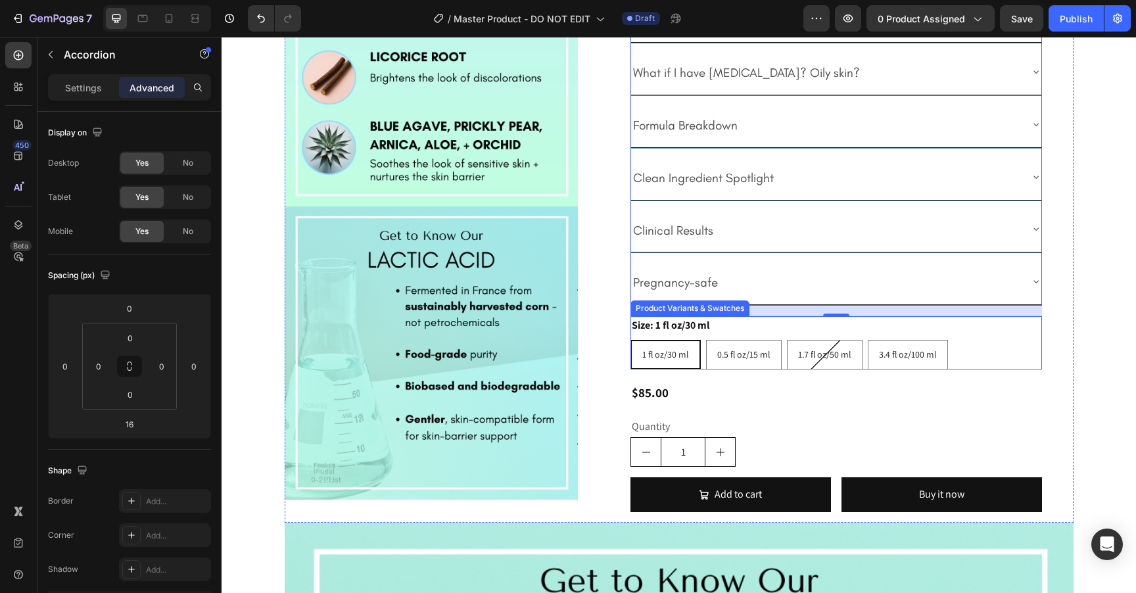
click at [1008, 316] on div "Size: 1 fl oz/30 ml 1 fl oz/30 ml 1 fl oz/30 ml 1 fl oz/30 ml 0.5 fl oz/15 ml 0…" at bounding box center [835, 342] width 411 height 53
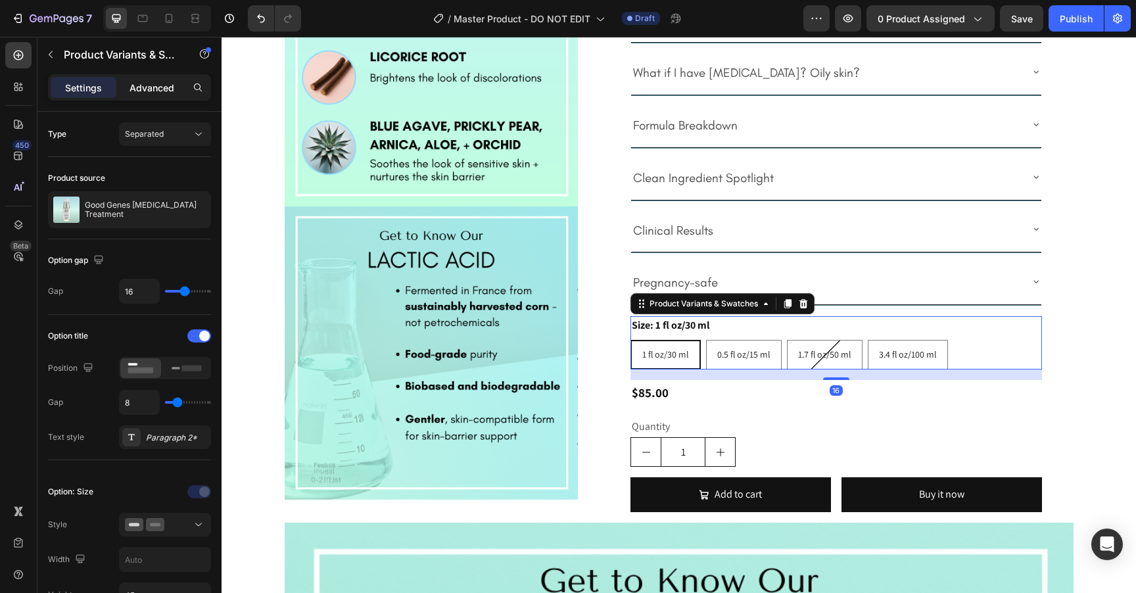
click at [155, 94] on div "Advanced" at bounding box center [152, 87] width 66 height 21
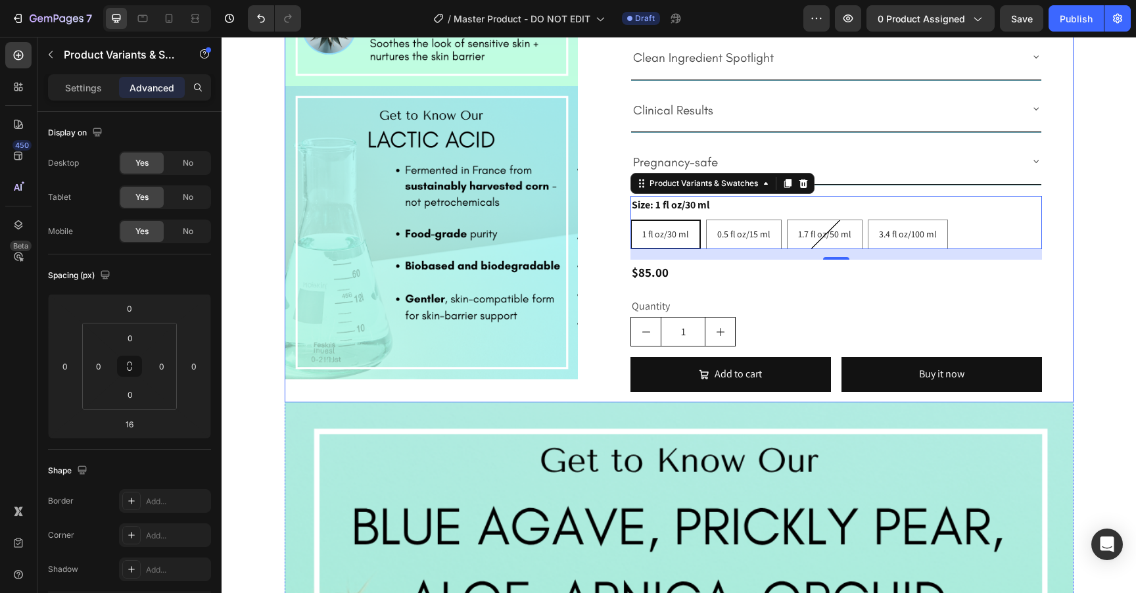
scroll to position [689, 0]
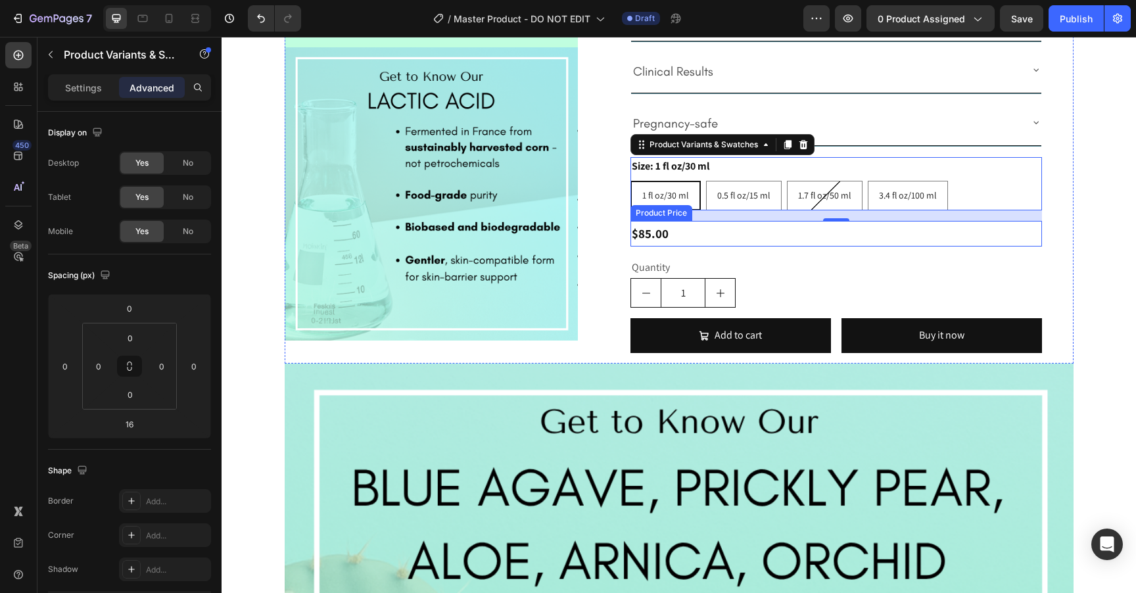
click at [722, 221] on div "$85.00" at bounding box center [835, 233] width 411 height 25
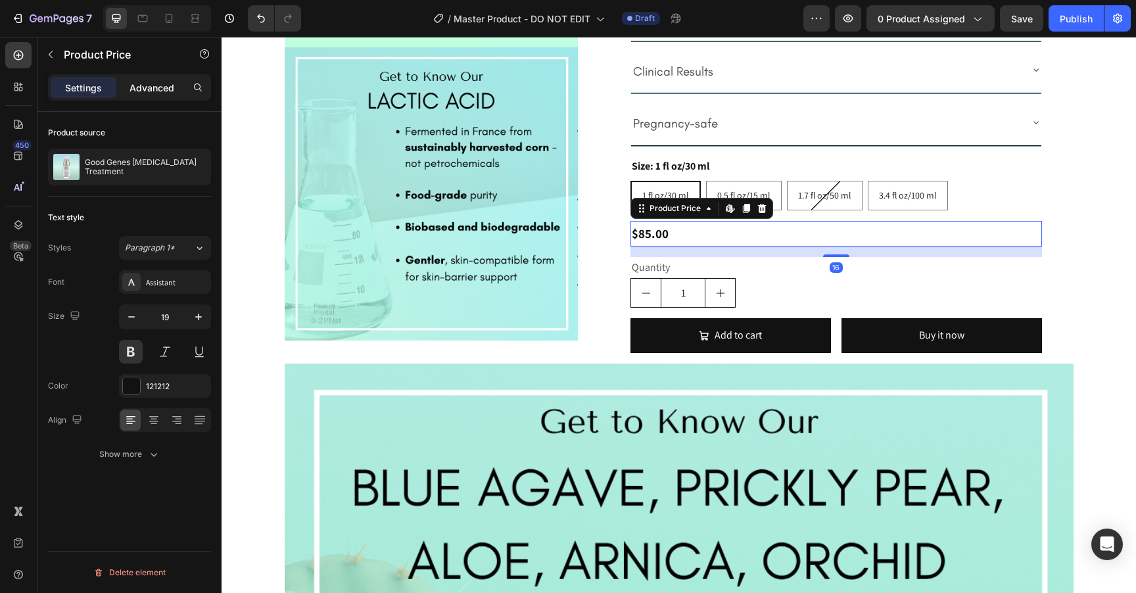
click at [162, 90] on p "Advanced" at bounding box center [152, 88] width 45 height 14
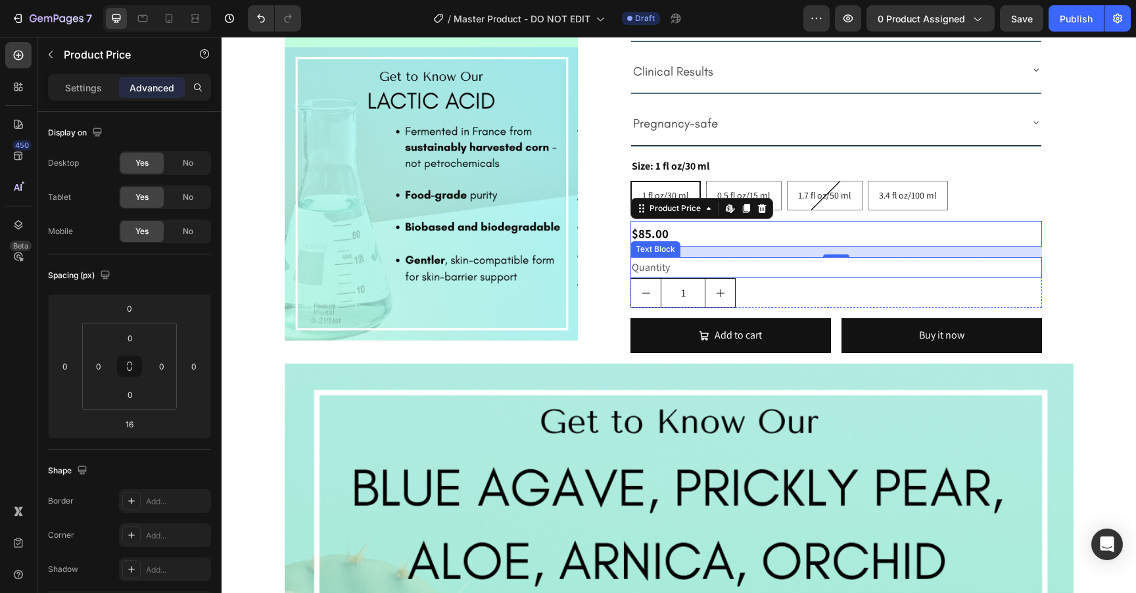
click at [814, 257] on div "Quantity" at bounding box center [835, 268] width 411 height 22
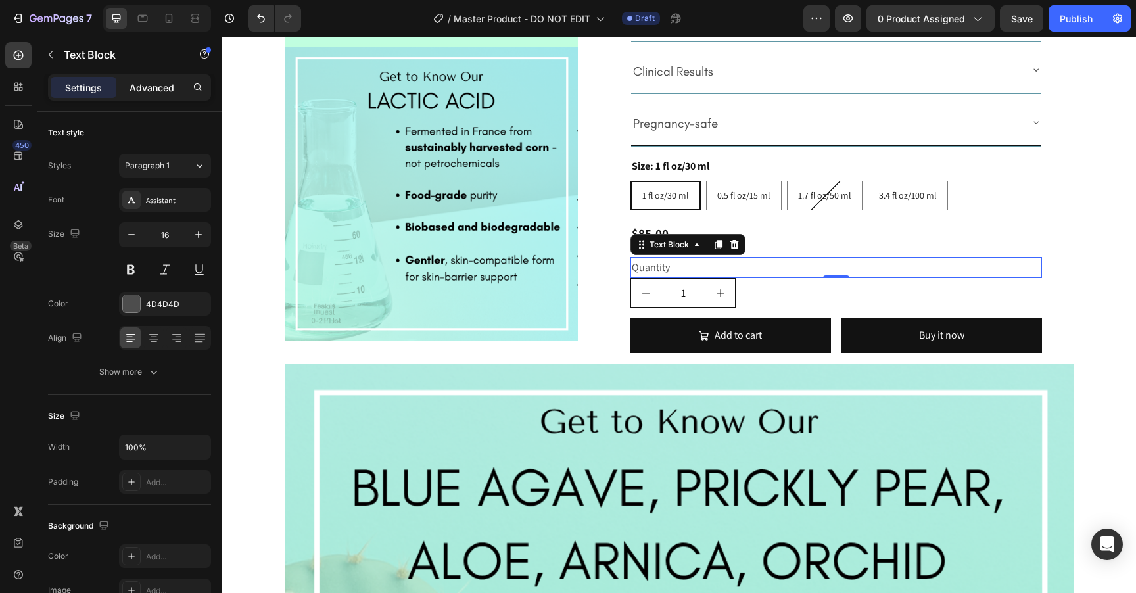
click at [158, 95] on div "Advanced" at bounding box center [152, 87] width 66 height 21
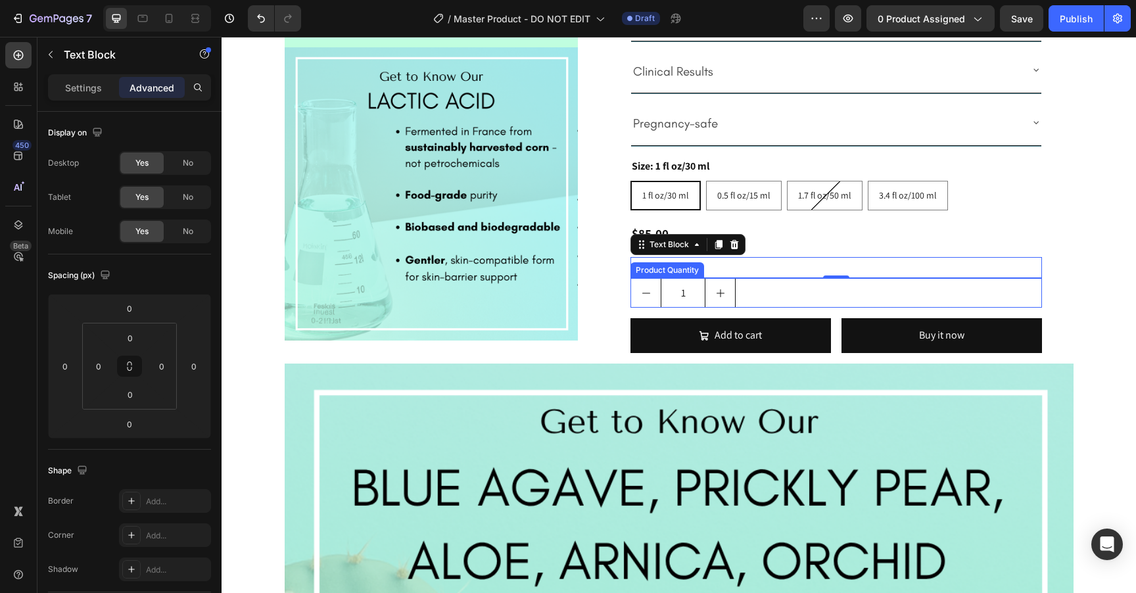
click at [807, 278] on div "1" at bounding box center [835, 293] width 411 height 30
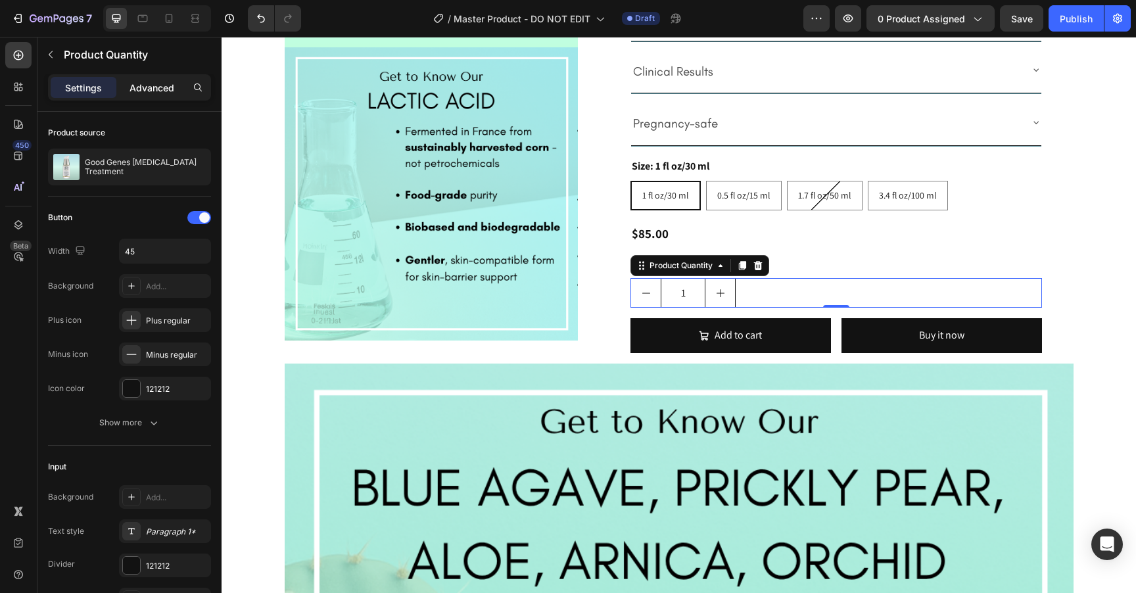
click at [162, 83] on p "Advanced" at bounding box center [152, 88] width 45 height 14
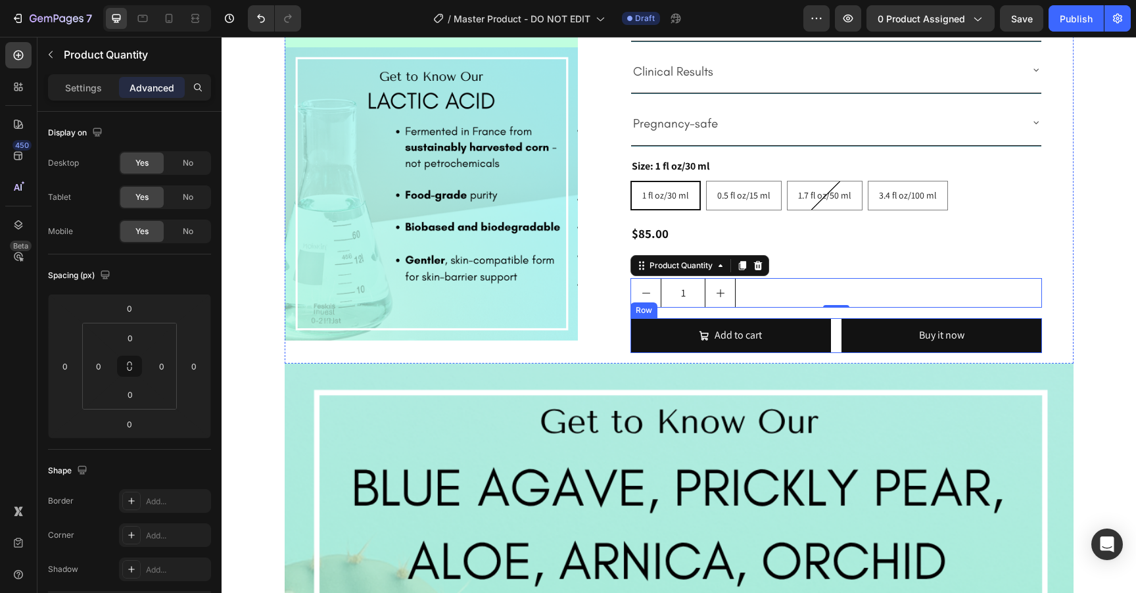
click at [836, 318] on div "Add to cart Add to Cart Buy it now Dynamic Checkout Row" at bounding box center [835, 335] width 411 height 35
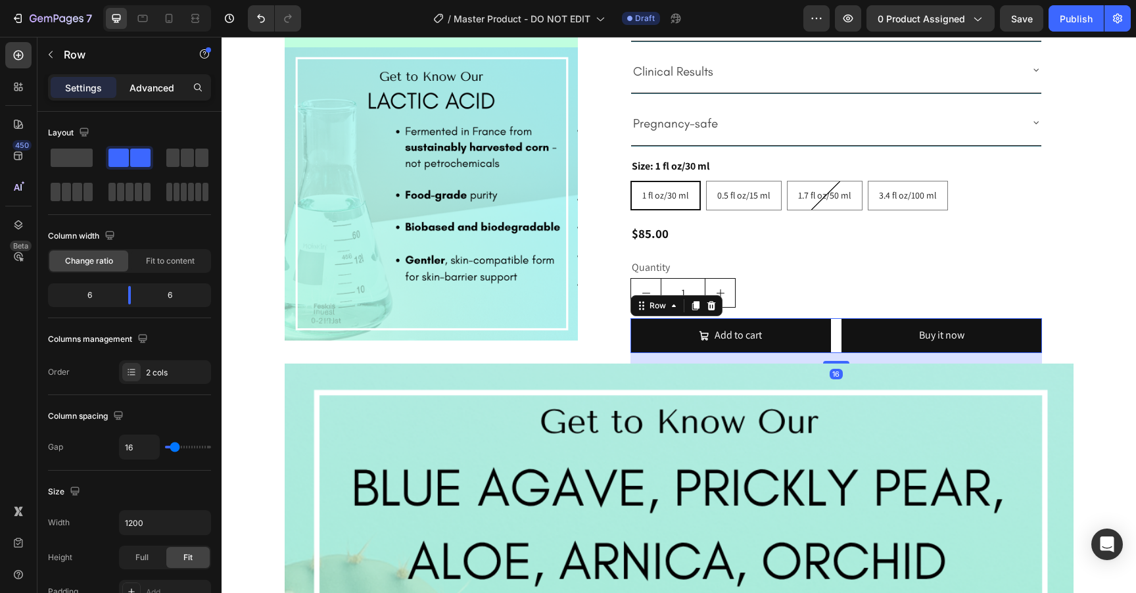
click at [162, 89] on p "Advanced" at bounding box center [152, 88] width 45 height 14
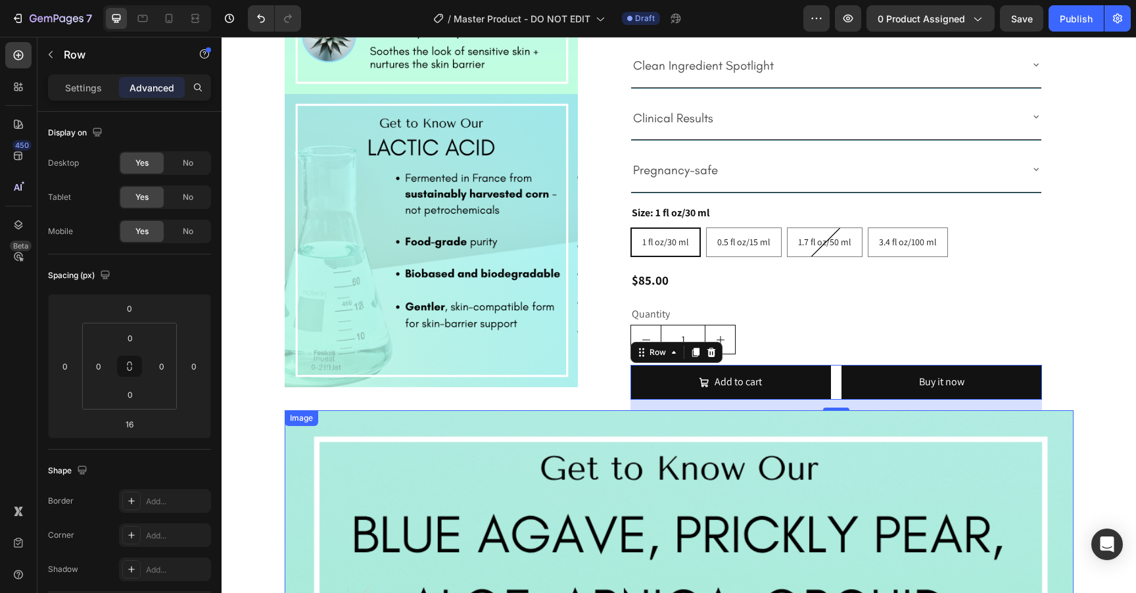
scroll to position [0, 0]
